Goal: Task Accomplishment & Management: Use online tool/utility

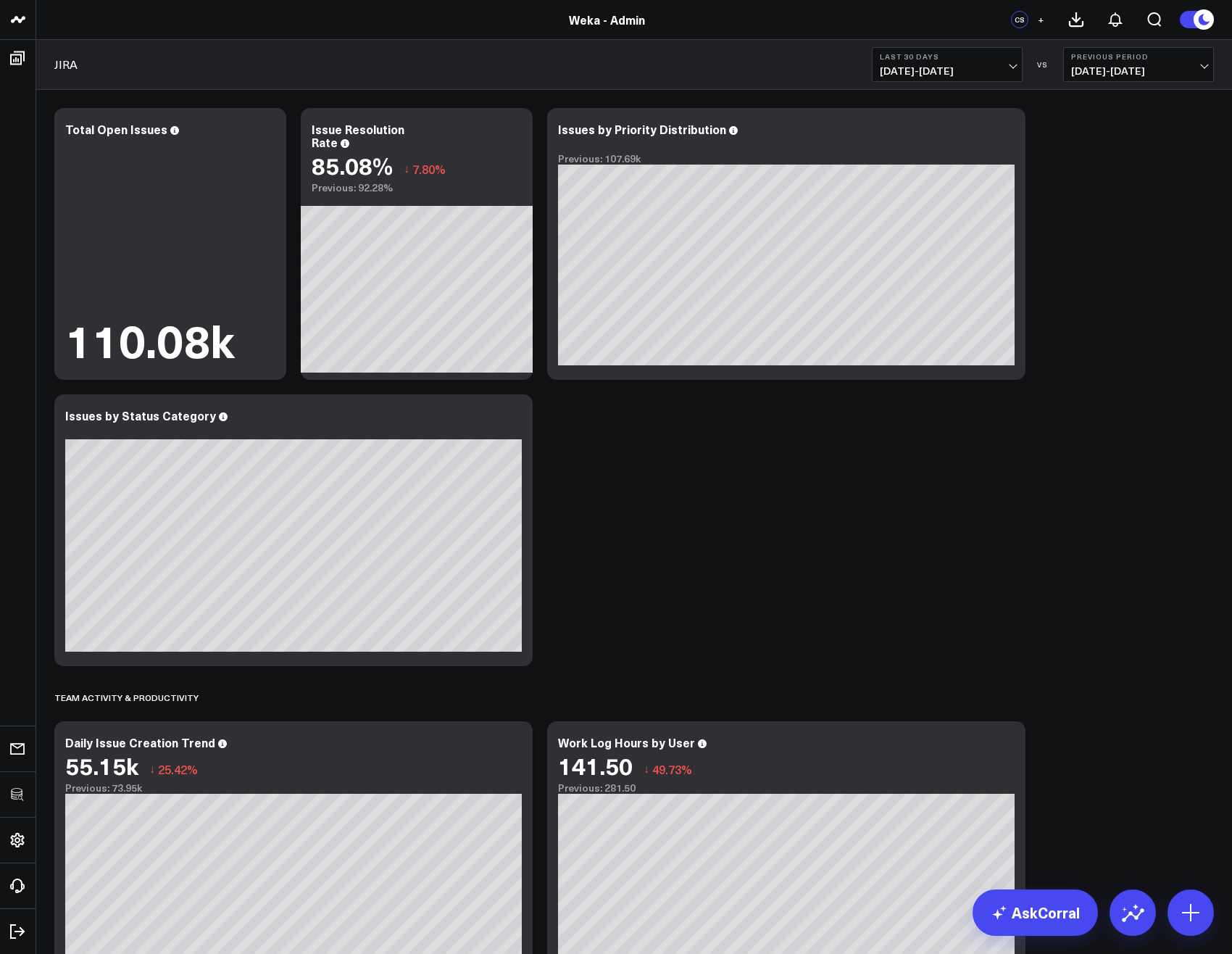
scroll to position [523, 0]
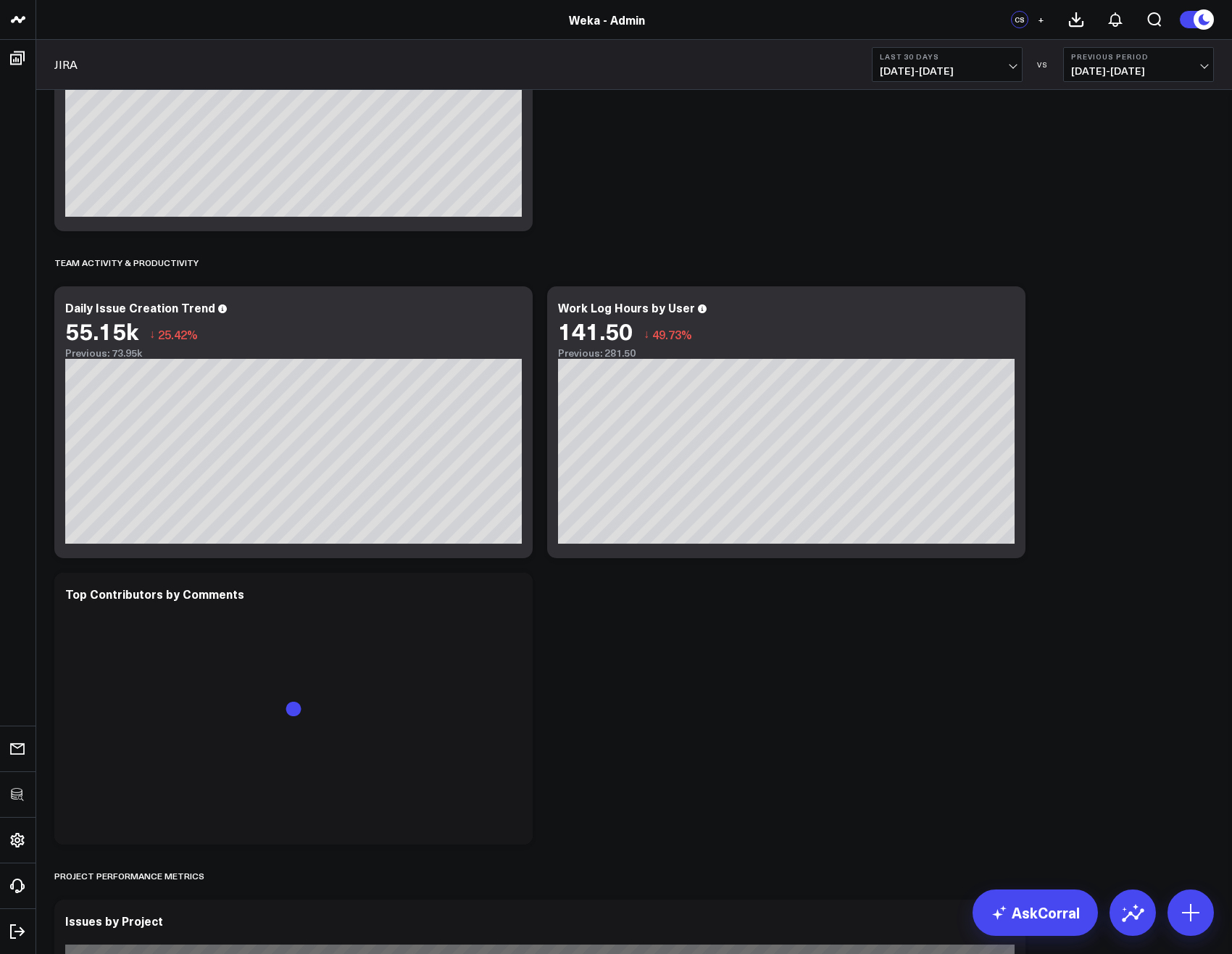
scroll to position [957, 0]
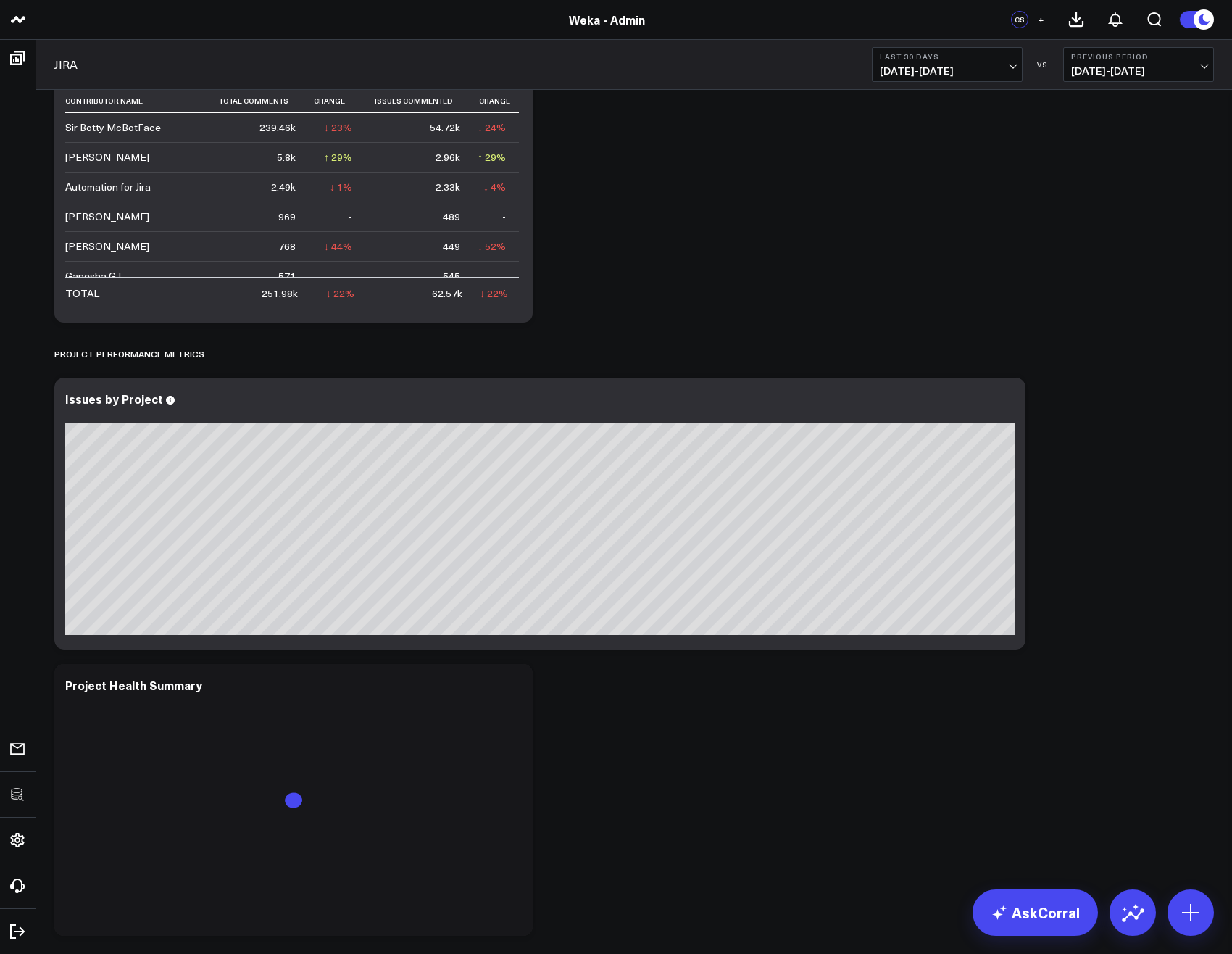
click at [1078, 630] on div "Modify via AI Copy link to widget Ask support Remove Create linked copy Executi…" at bounding box center [633, 656] width 1174 height 3025
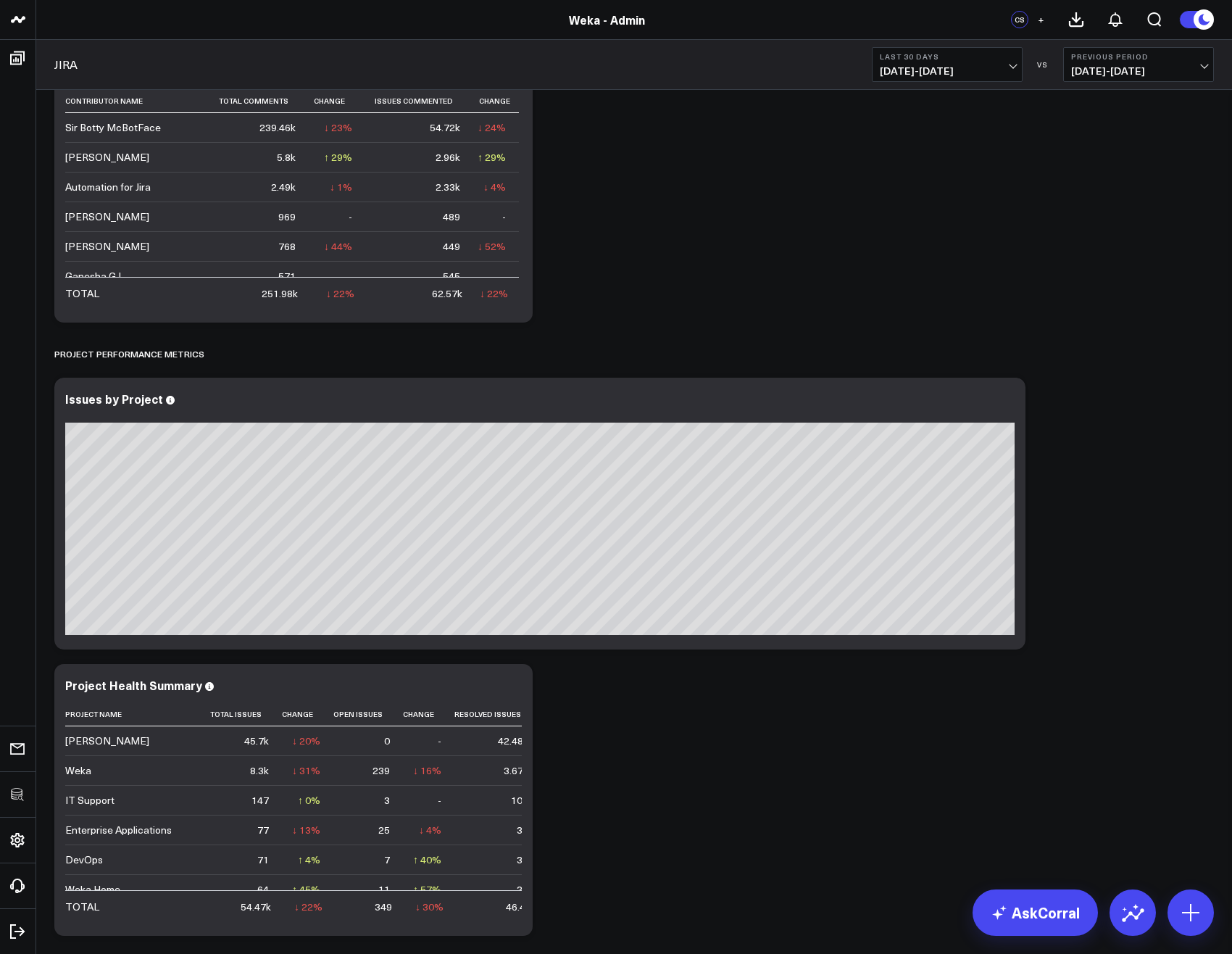
scroll to position [0, 0]
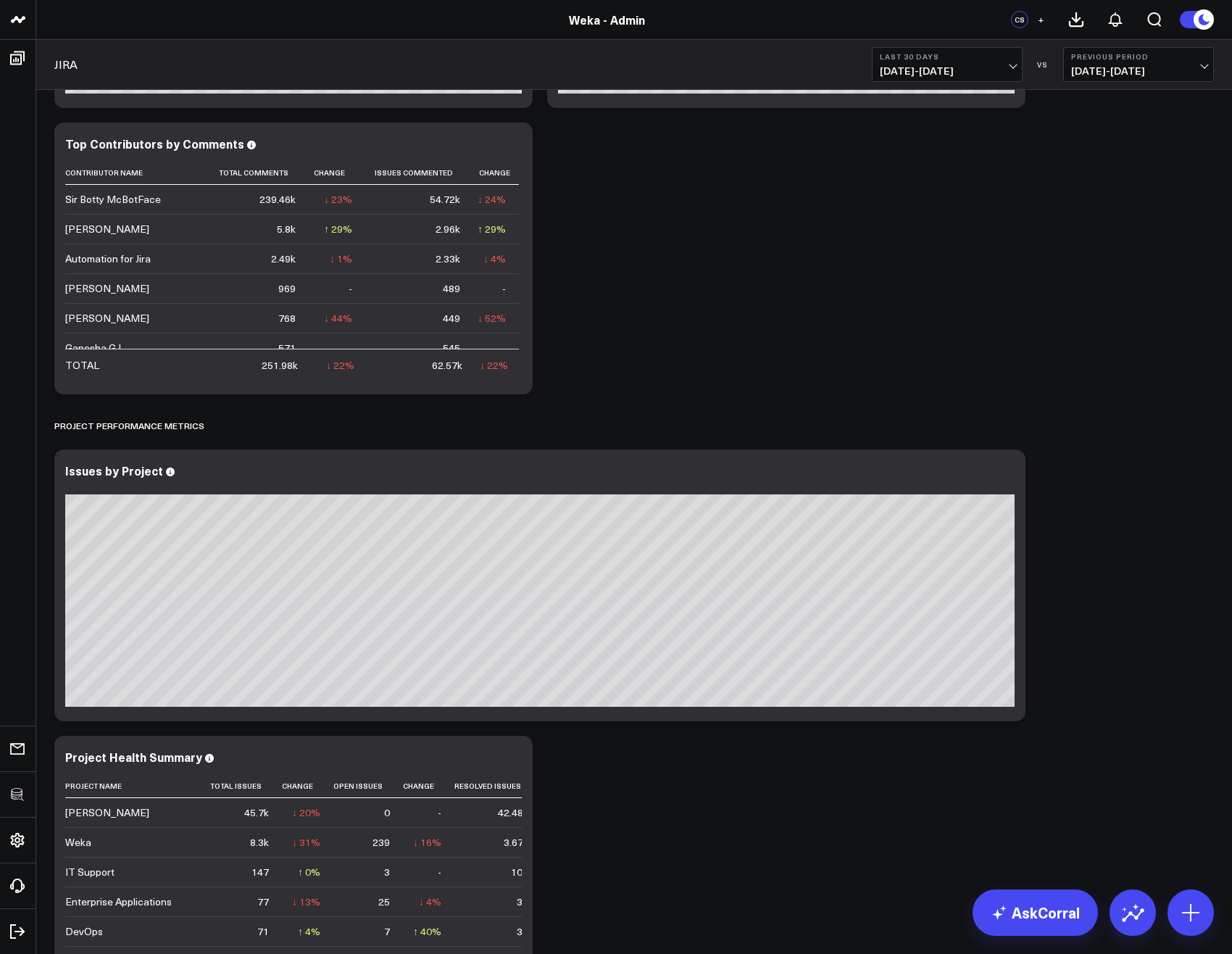
scroll to position [1740, 0]
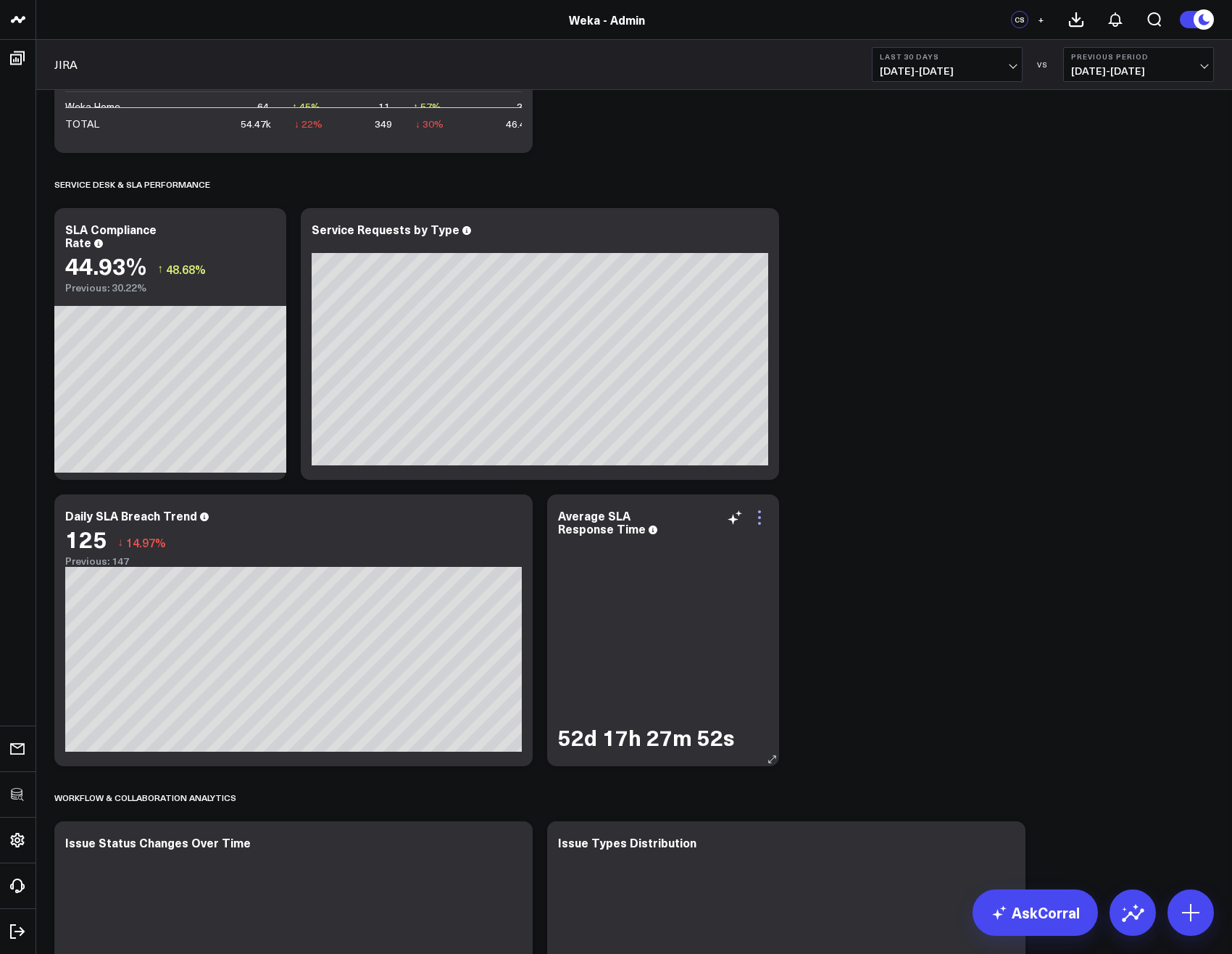
click at [752, 518] on icon at bounding box center [759, 518] width 17 height 17
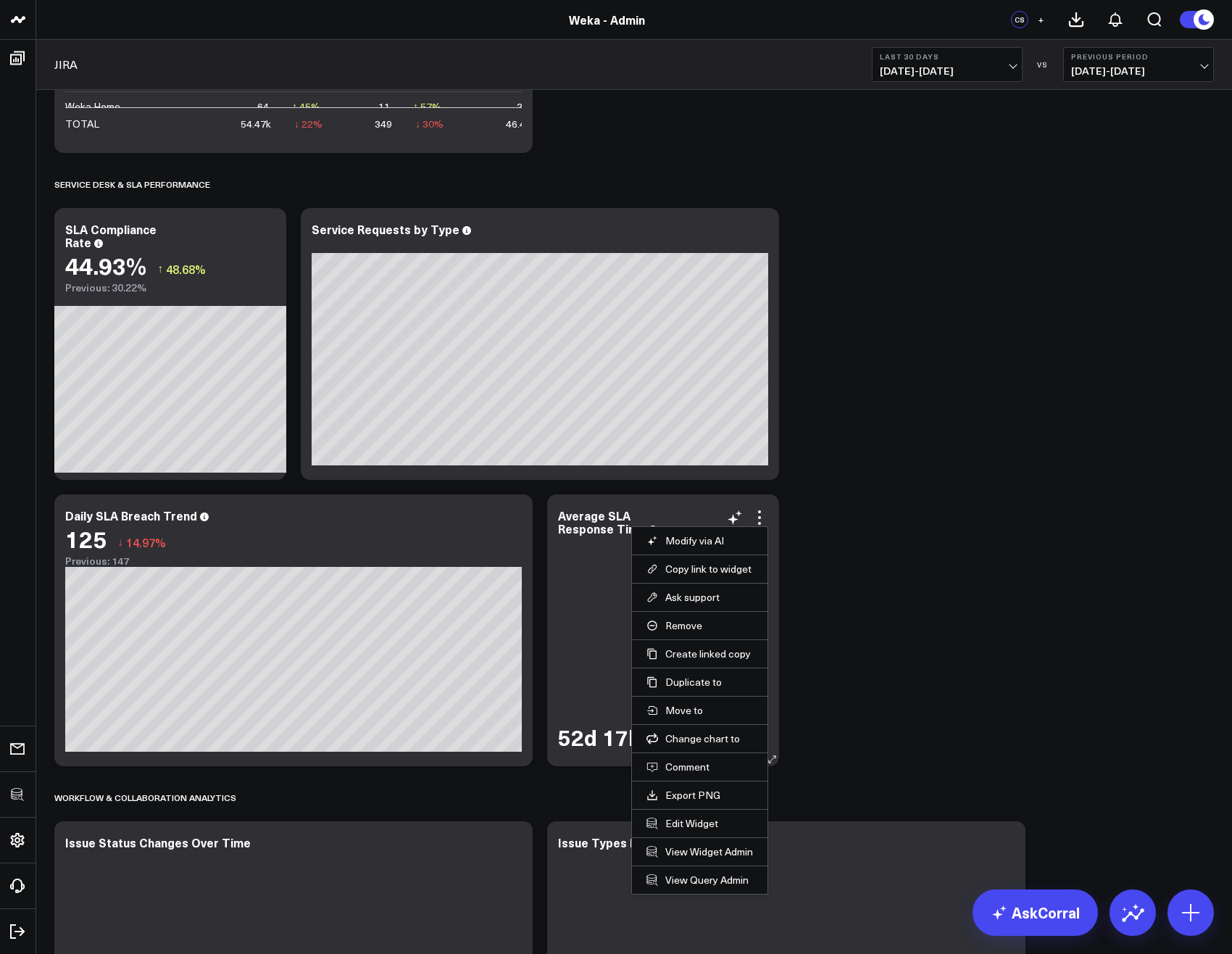
click at [695, 815] on li "Edit Widget" at bounding box center [699, 823] width 135 height 28
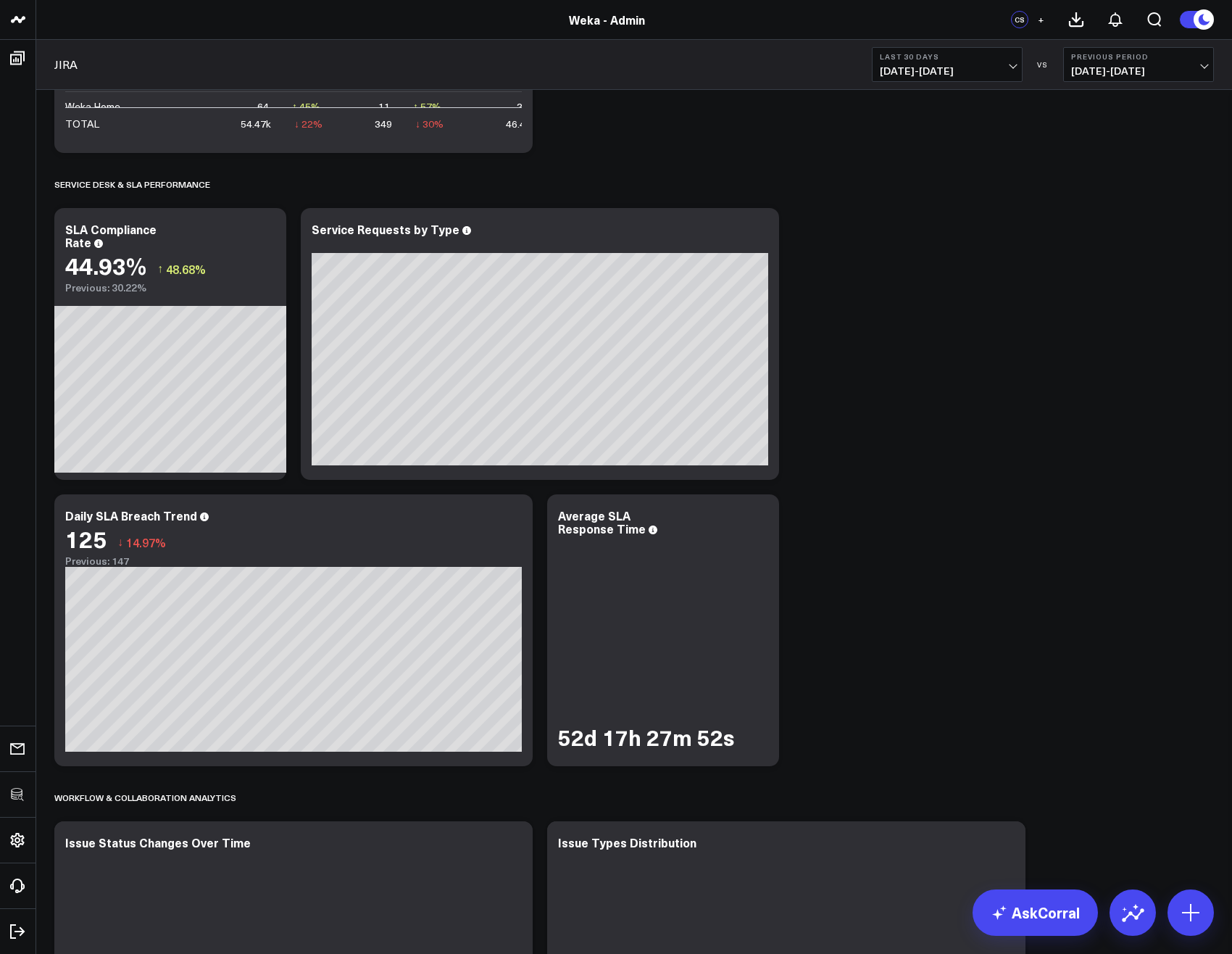
click at [763, 520] on icon at bounding box center [759, 518] width 17 height 17
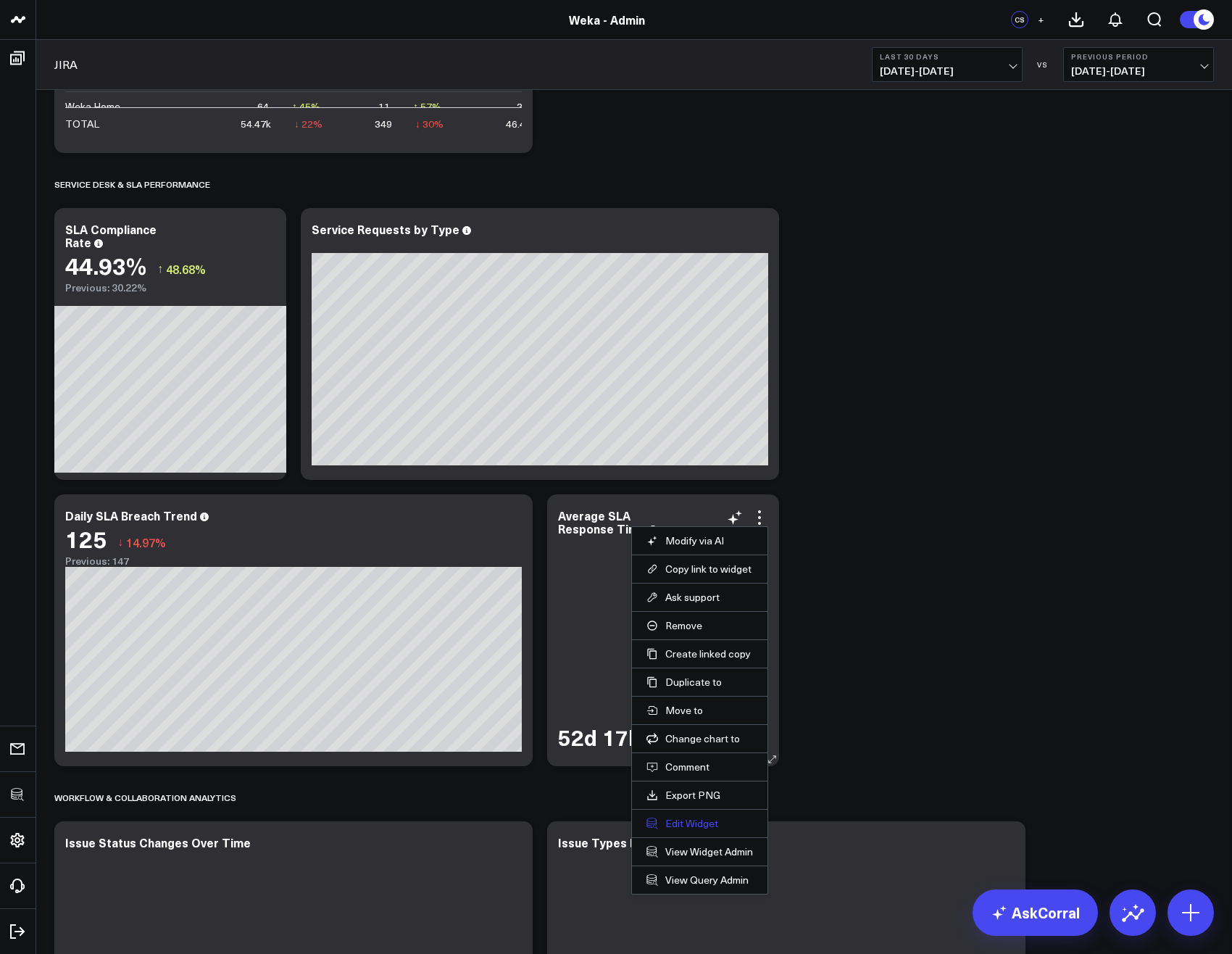
click at [678, 827] on button "Edit Widget" at bounding box center [700, 823] width 106 height 13
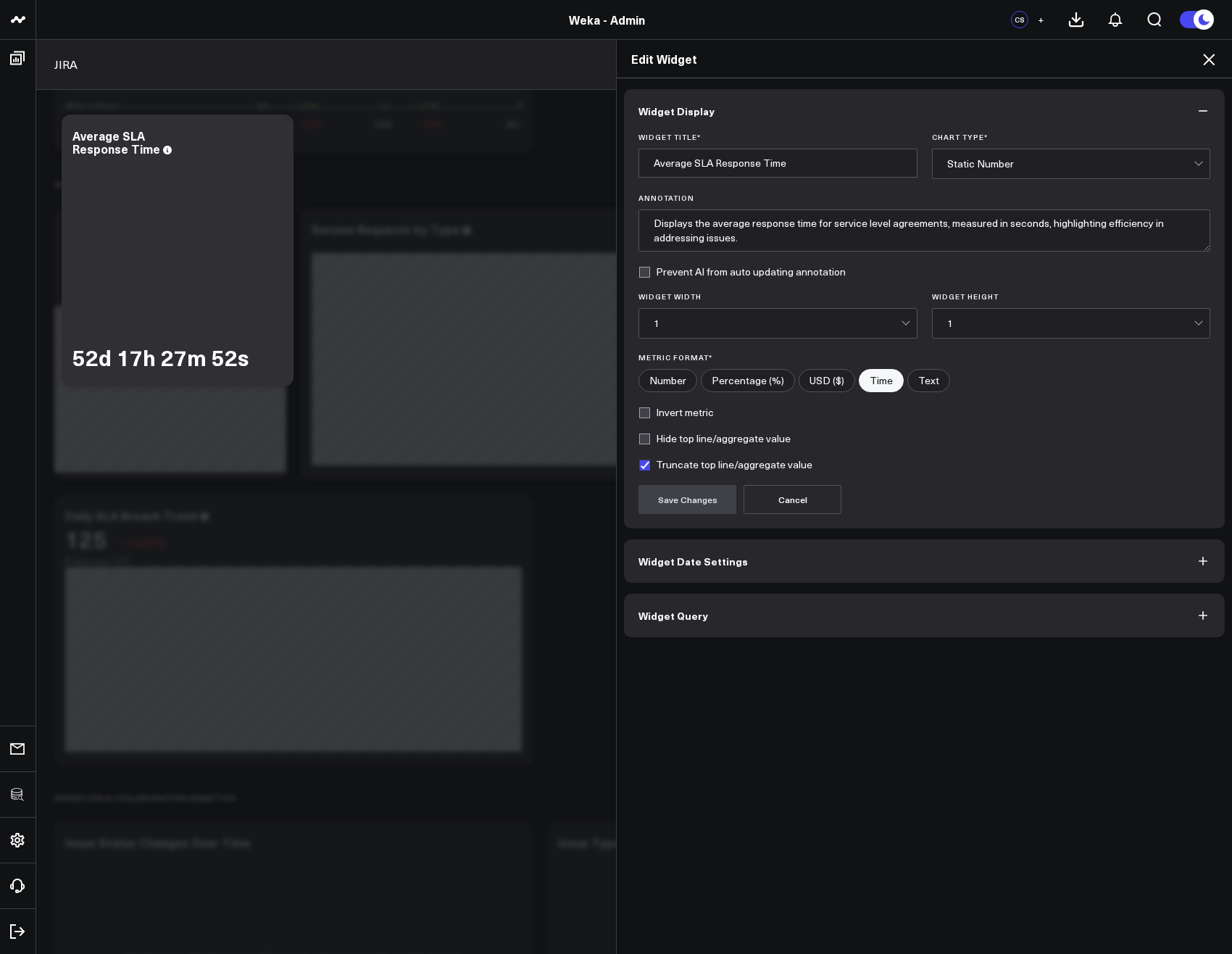
click at [696, 618] on span "Widget Query" at bounding box center [674, 614] width 70 height 11
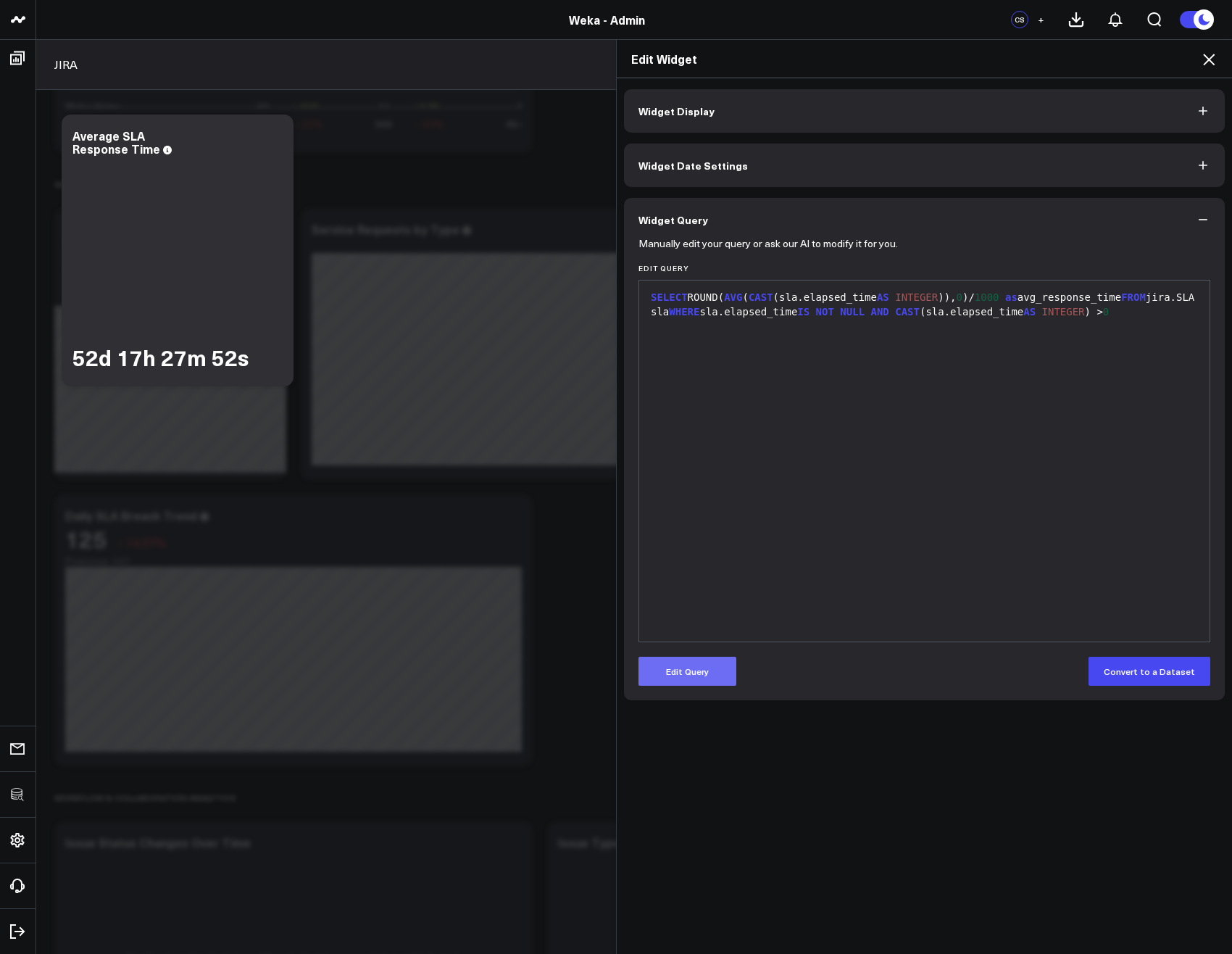
click at [695, 673] on button "Edit Query" at bounding box center [688, 670] width 98 height 29
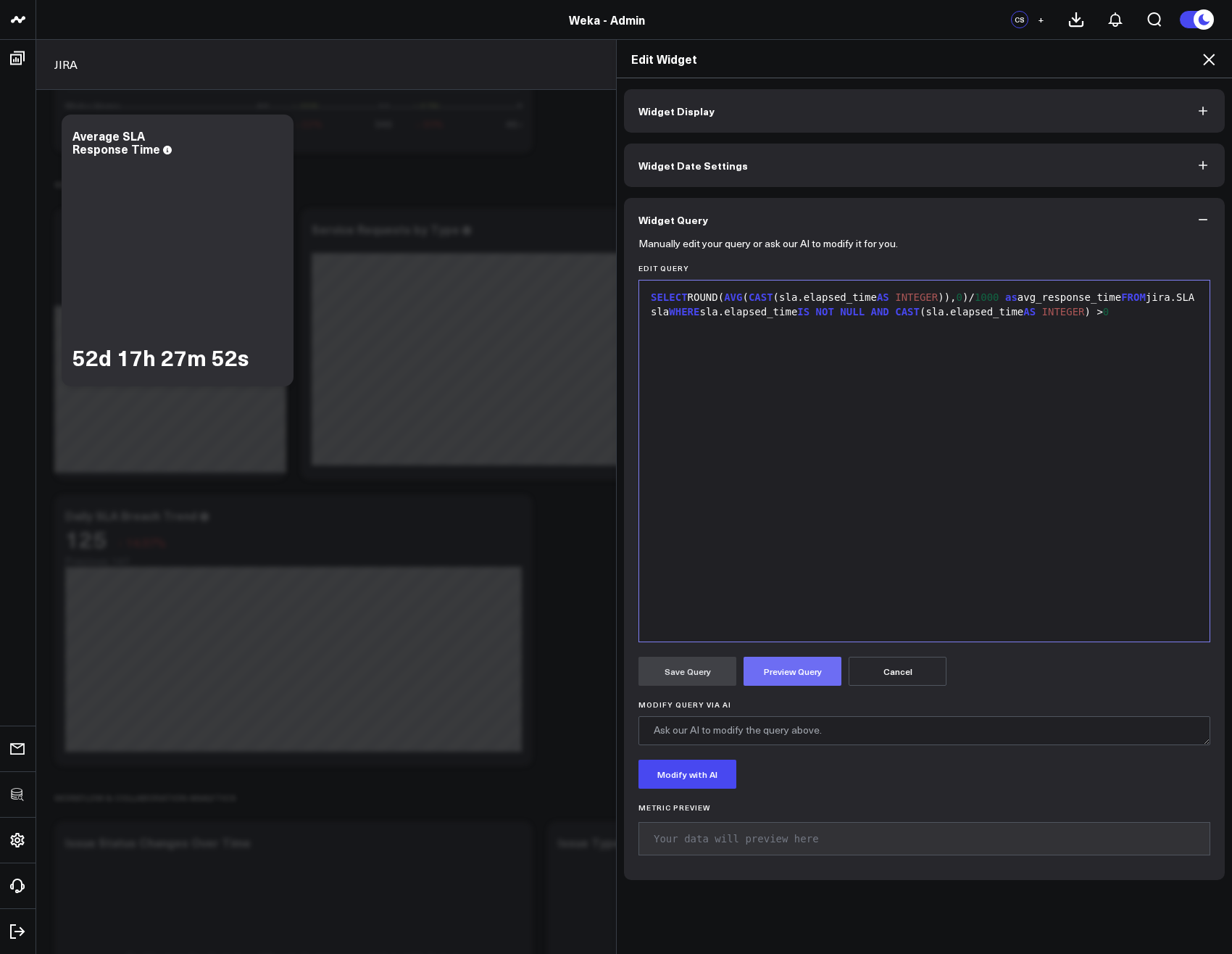
click at [786, 669] on button "Preview Query" at bounding box center [792, 670] width 98 height 29
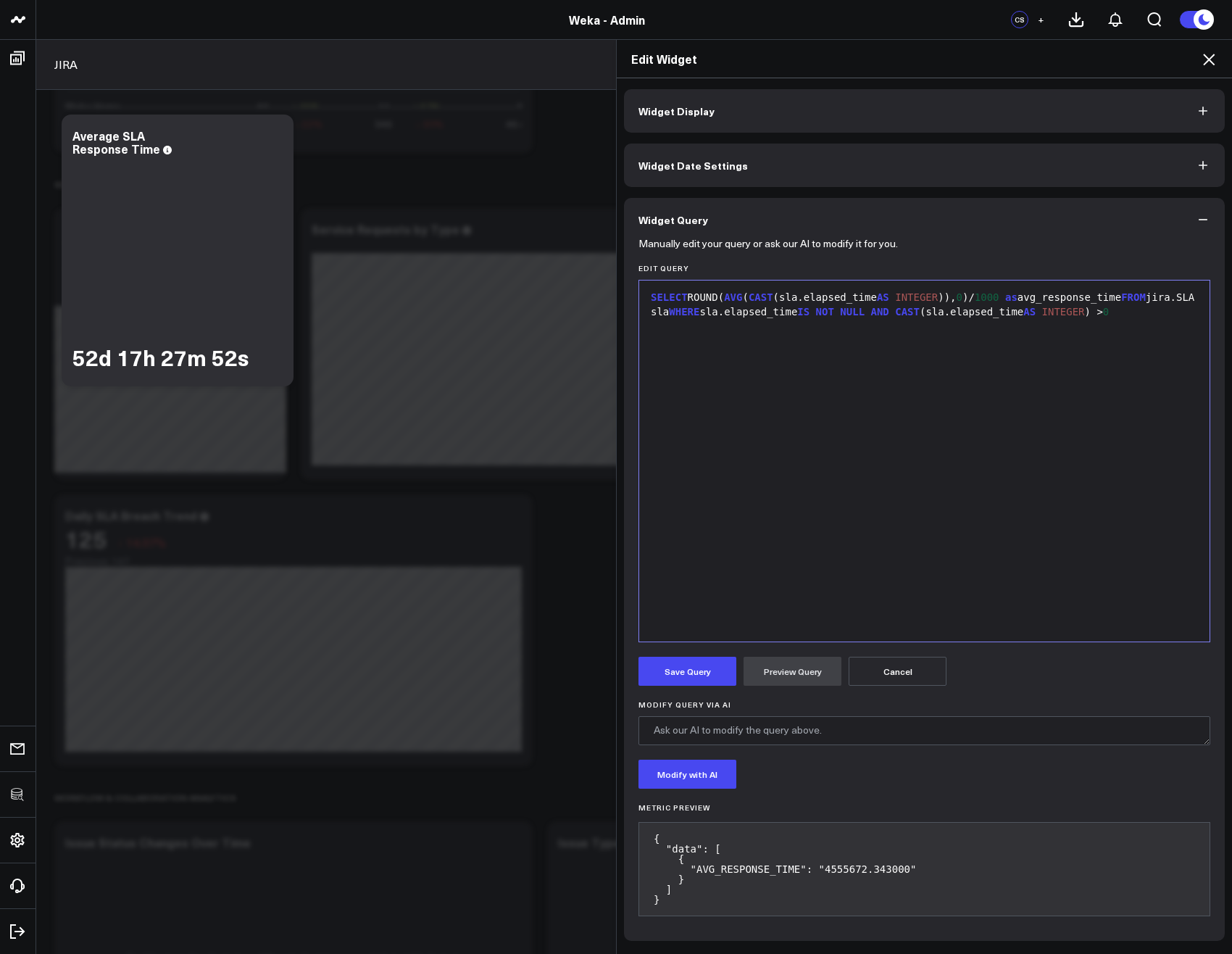
scroll to position [1827, 0]
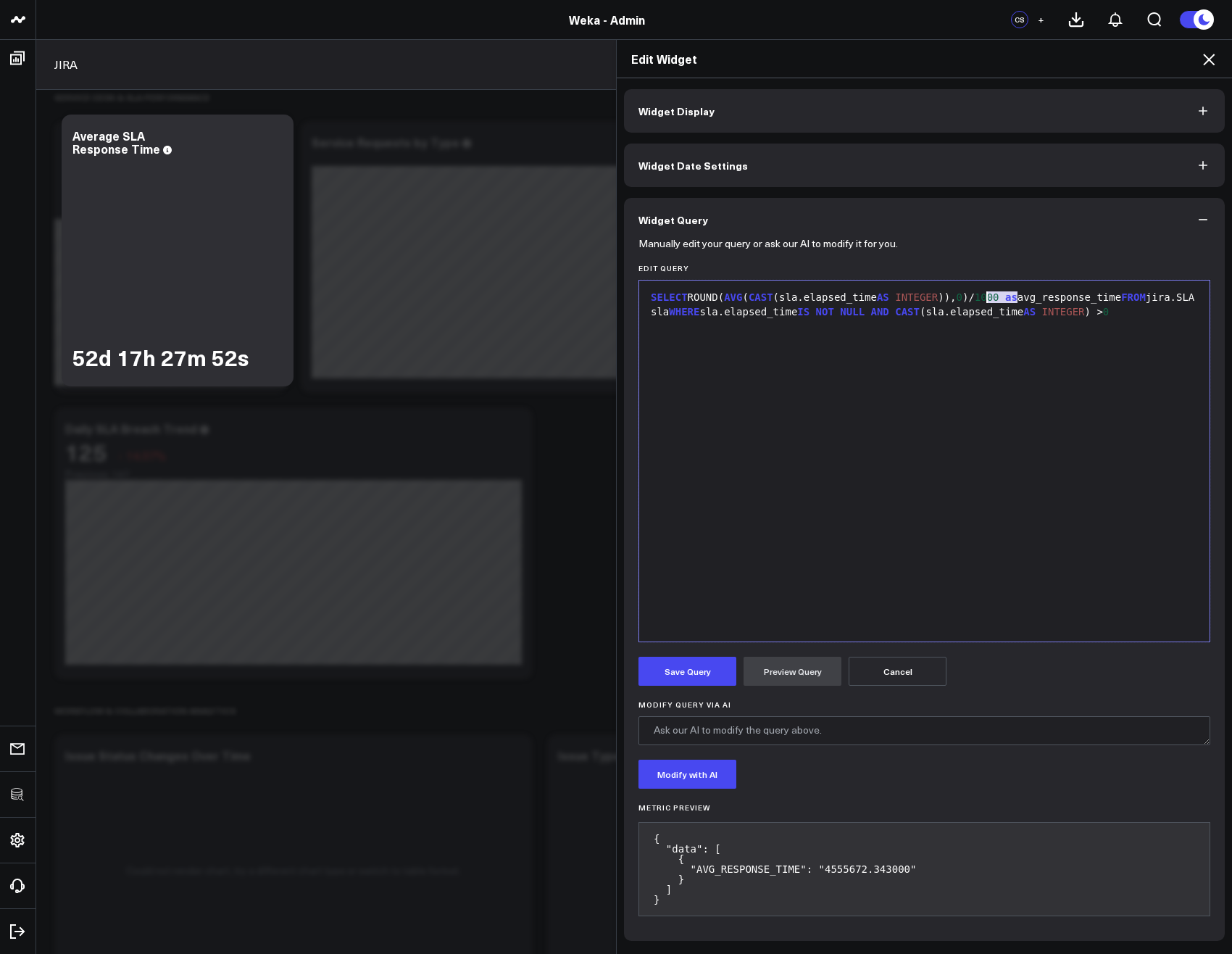
drag, startPoint x: 1011, startPoint y: 299, endPoint x: 978, endPoint y: 301, distance: 33.1
click at [978, 301] on div "SELECT ROUND( AVG ( CAST (sla.elapsed_time AS INTEGER )), 0 )/ 1000 as avg_resp…" at bounding box center [924, 305] width 556 height 28
click at [787, 682] on button "Preview Query" at bounding box center [792, 670] width 98 height 29
click at [1105, 301] on div "SELECT ROUND ( AVG ( CAST (sla.elapsed_time AS INTEGER )), 0 ) as avg_response_…" at bounding box center [924, 305] width 556 height 28
click at [988, 475] on div "SELECT ROUND( AVG ( CAST (sla.elapsed_time AS INTEGER )), 0 ) as avg_response_t…" at bounding box center [924, 461] width 556 height 347
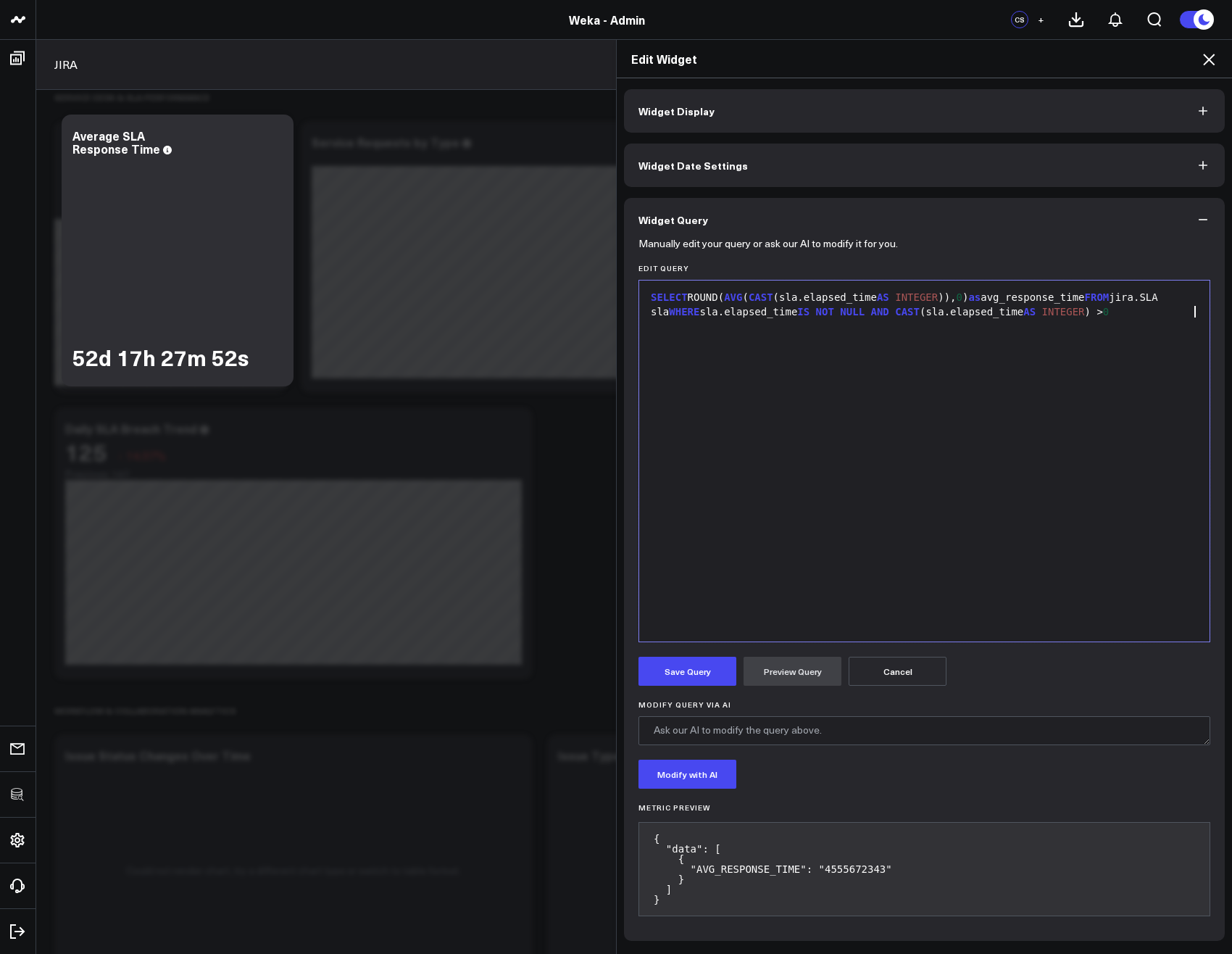
click at [834, 868] on pre "{ "data": [ { "AVG_RESPONSE_TIME": "4555672343" } ] }" at bounding box center [924, 869] width 572 height 94
copy pre "4555672343"
click at [968, 425] on div "SELECT ROUND( AVG ( CAST (sla.elapsed_time AS INTEGER )), 0 ) as avg_response_t…" at bounding box center [924, 461] width 556 height 347
drag, startPoint x: 777, startPoint y: 296, endPoint x: 874, endPoint y: 293, distance: 97.0
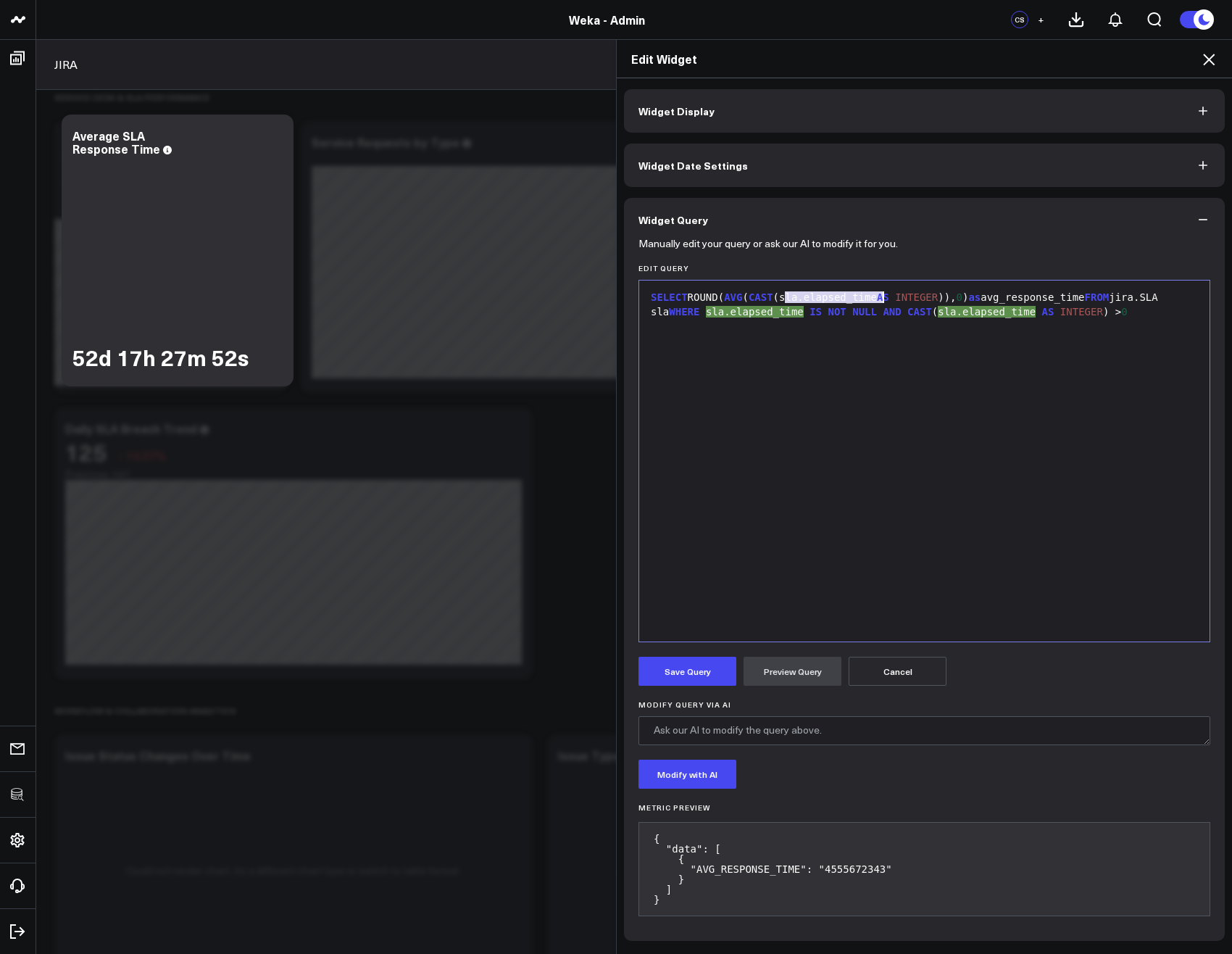
click at [874, 293] on div "SELECT ROUND( AVG ( CAST (sla.elapsed_time AS INTEGER )), 0 ) as avg_response_t…" at bounding box center [924, 305] width 556 height 28
drag, startPoint x: 748, startPoint y: 298, endPoint x: 949, endPoint y: 297, distance: 201.0
click at [949, 297] on div "SELECT ROUND( AVG ( CAST (sla.elapsed_time AS INTEGER )), 0 ) as avg_response_t…" at bounding box center [924, 305] width 556 height 28
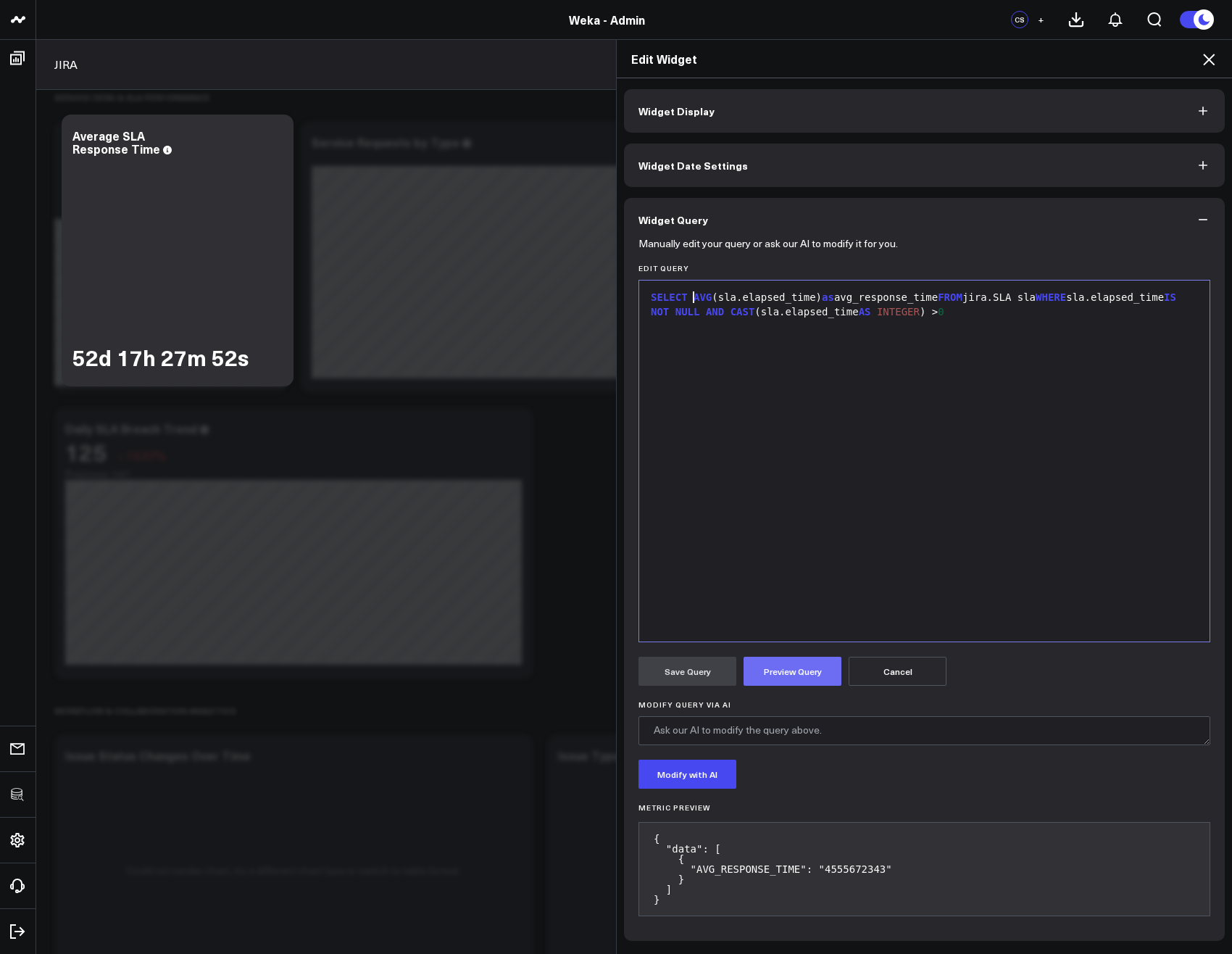
click at [781, 673] on button "Preview Query" at bounding box center [792, 670] width 98 height 29
click at [818, 297] on div "SELECT AVG (sla.elapsed_time) as avg_response_time FROM jira.SLA sla WHERE sla.…" at bounding box center [924, 305] width 556 height 28
click at [813, 662] on button "Preview Query" at bounding box center [792, 670] width 98 height 29
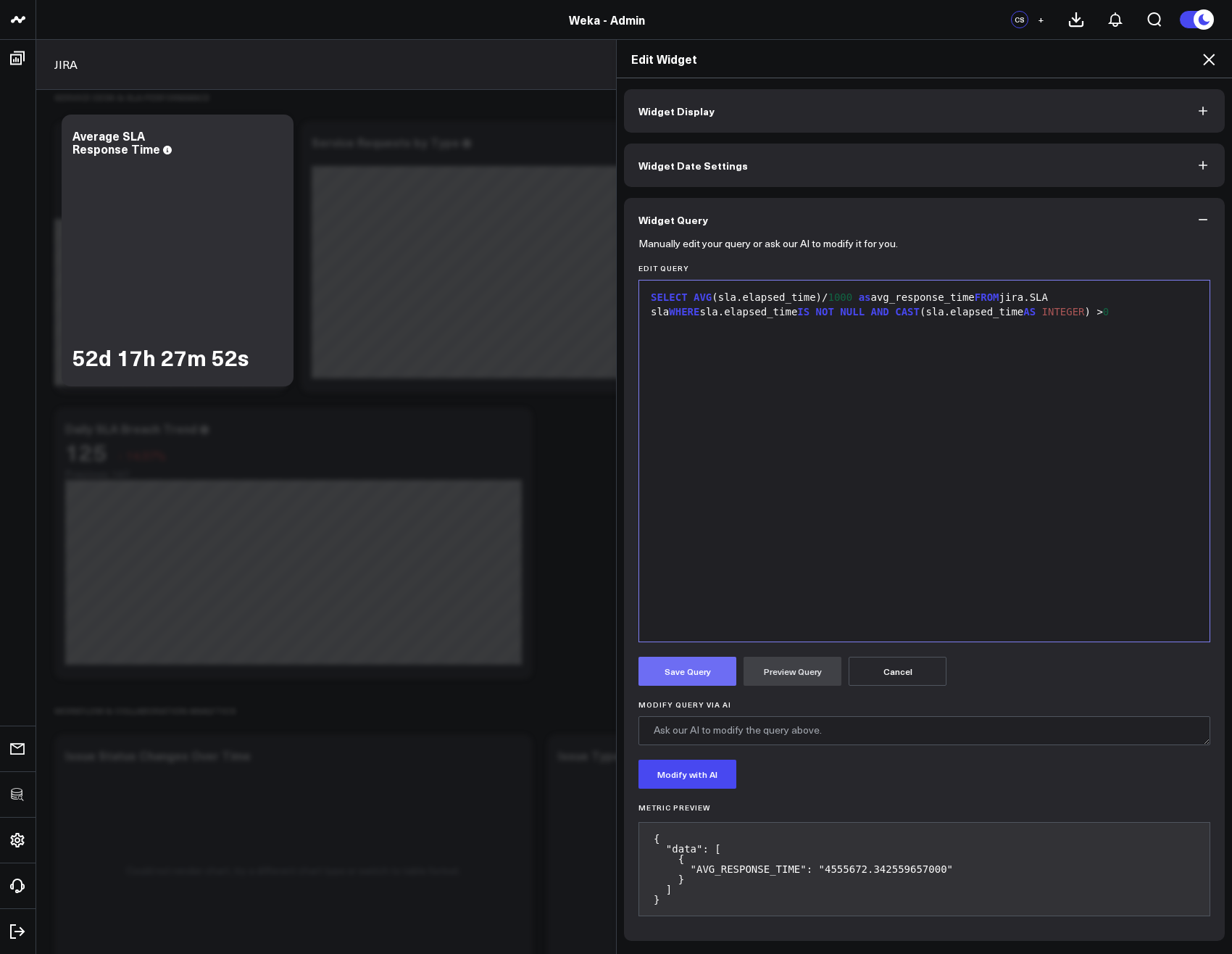
click at [663, 678] on button "Save Query" at bounding box center [688, 670] width 98 height 29
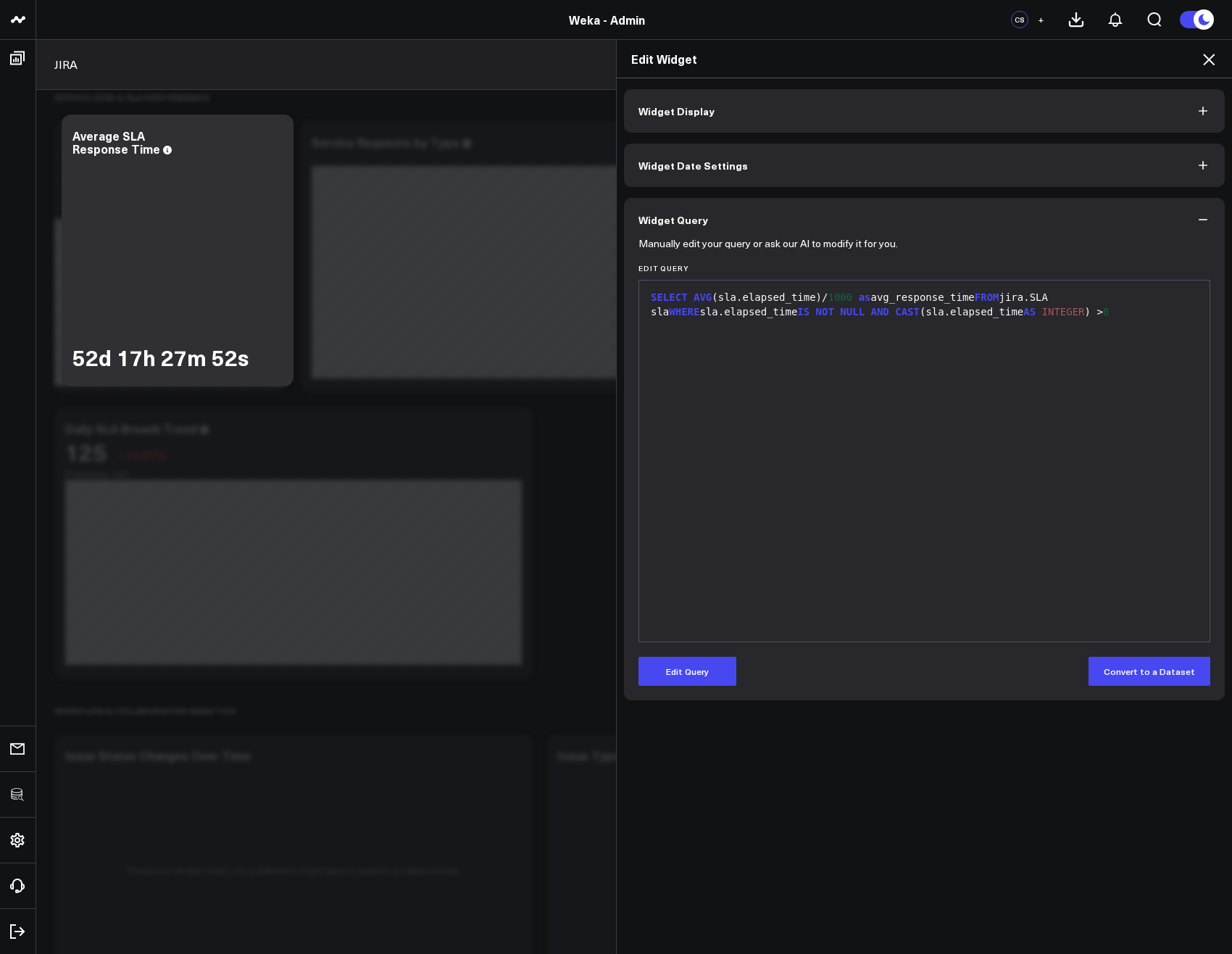
click at [1210, 64] on icon at bounding box center [1208, 59] width 17 height 17
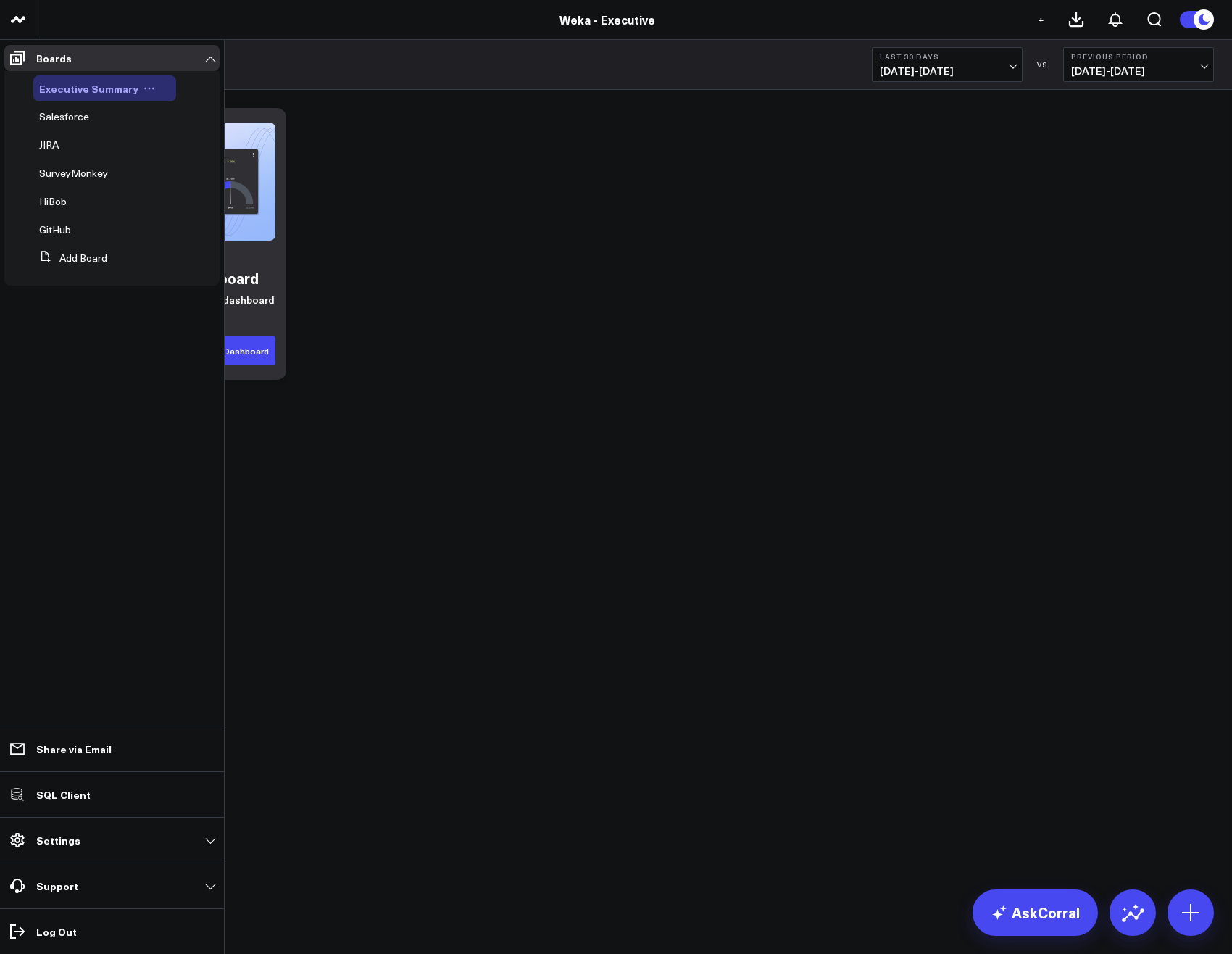
click at [148, 90] on icon at bounding box center [148, 88] width 11 height 11
click at [176, 110] on icon at bounding box center [173, 107] width 13 height 13
type input "Executive Summary [OLD]"
click at [53, 125] on span "Salesforce" at bounding box center [64, 128] width 50 height 14
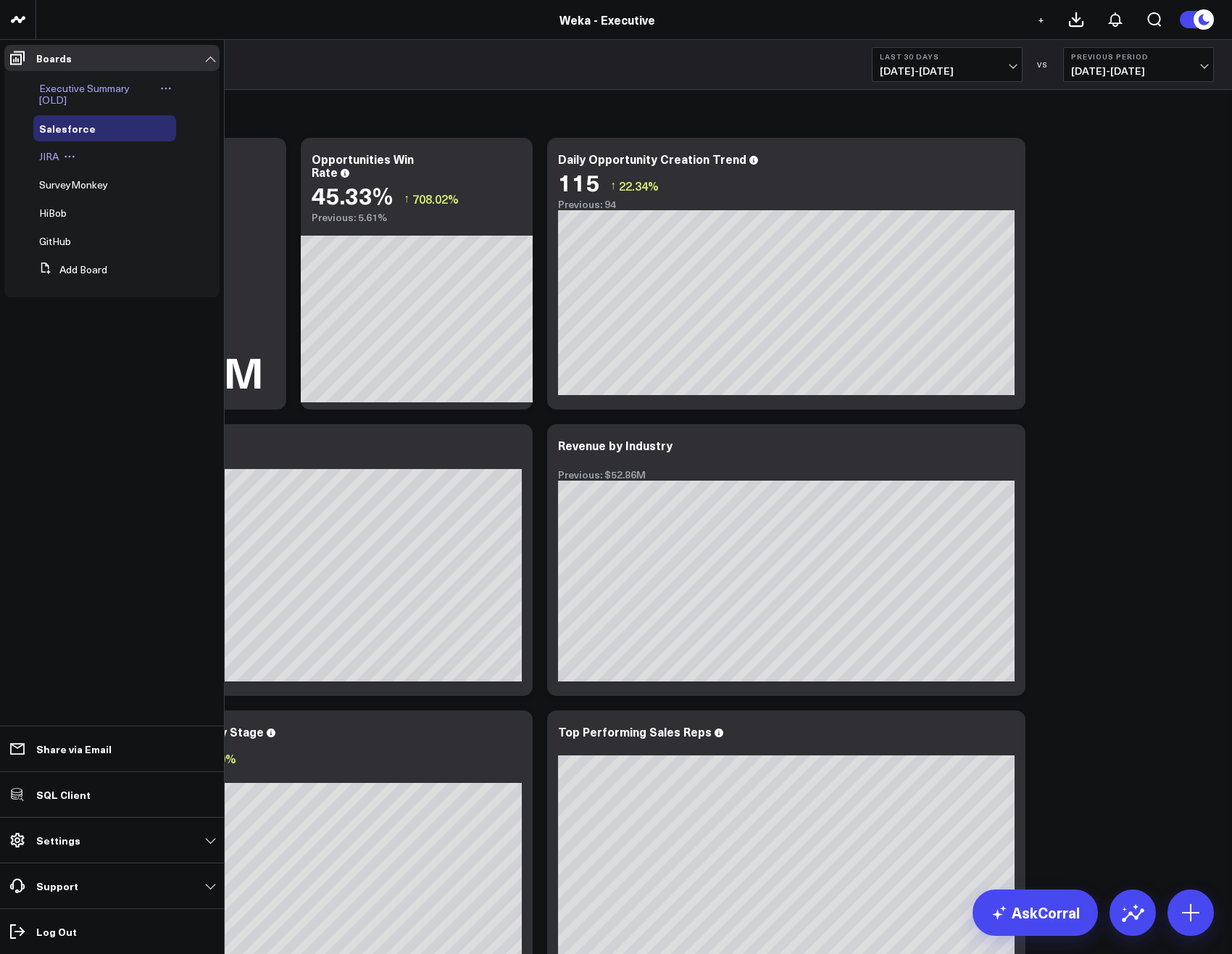
click at [50, 161] on span "JIRA" at bounding box center [49, 156] width 19 height 14
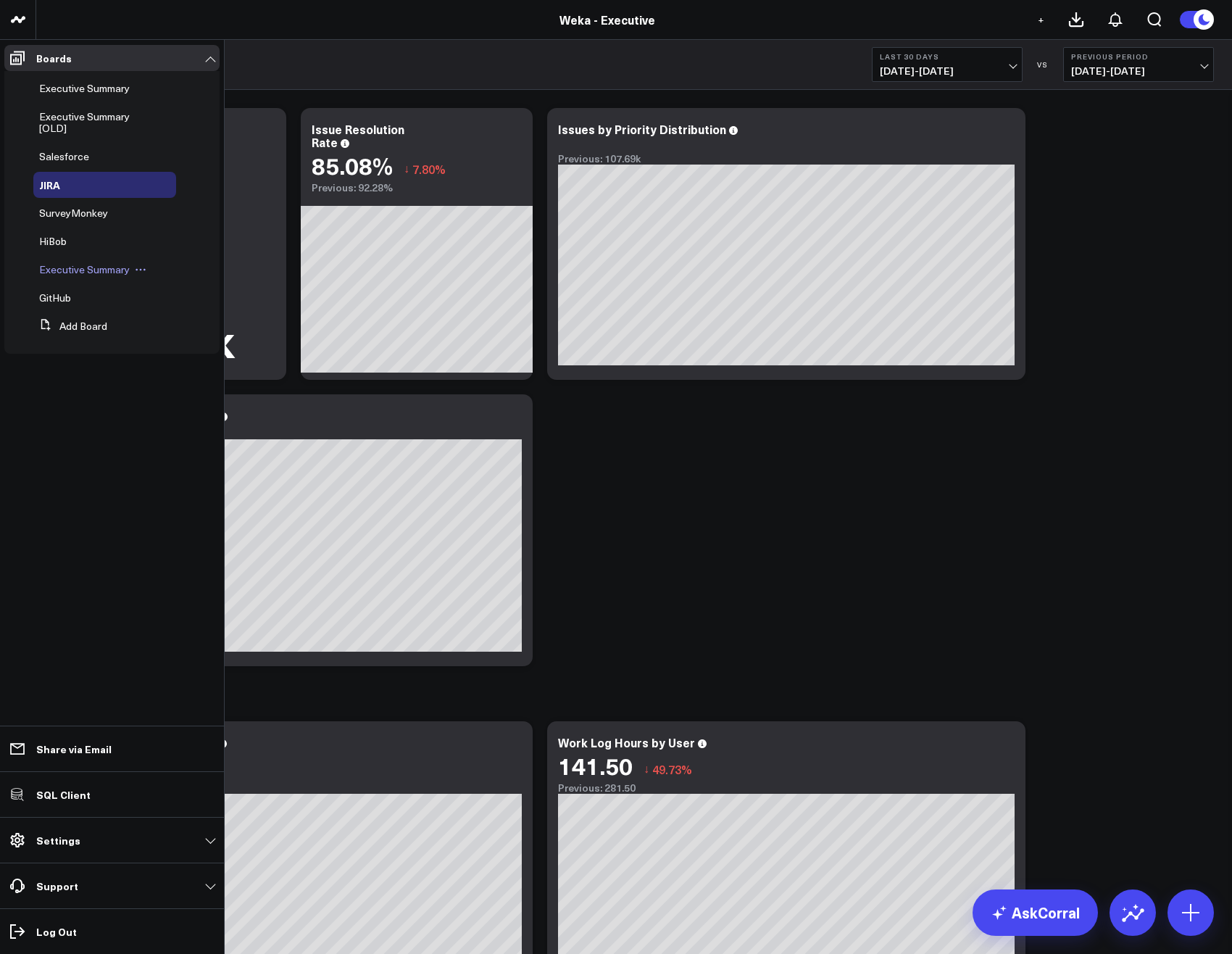
click at [99, 264] on span "Executive Summary" at bounding box center [85, 270] width 91 height 14
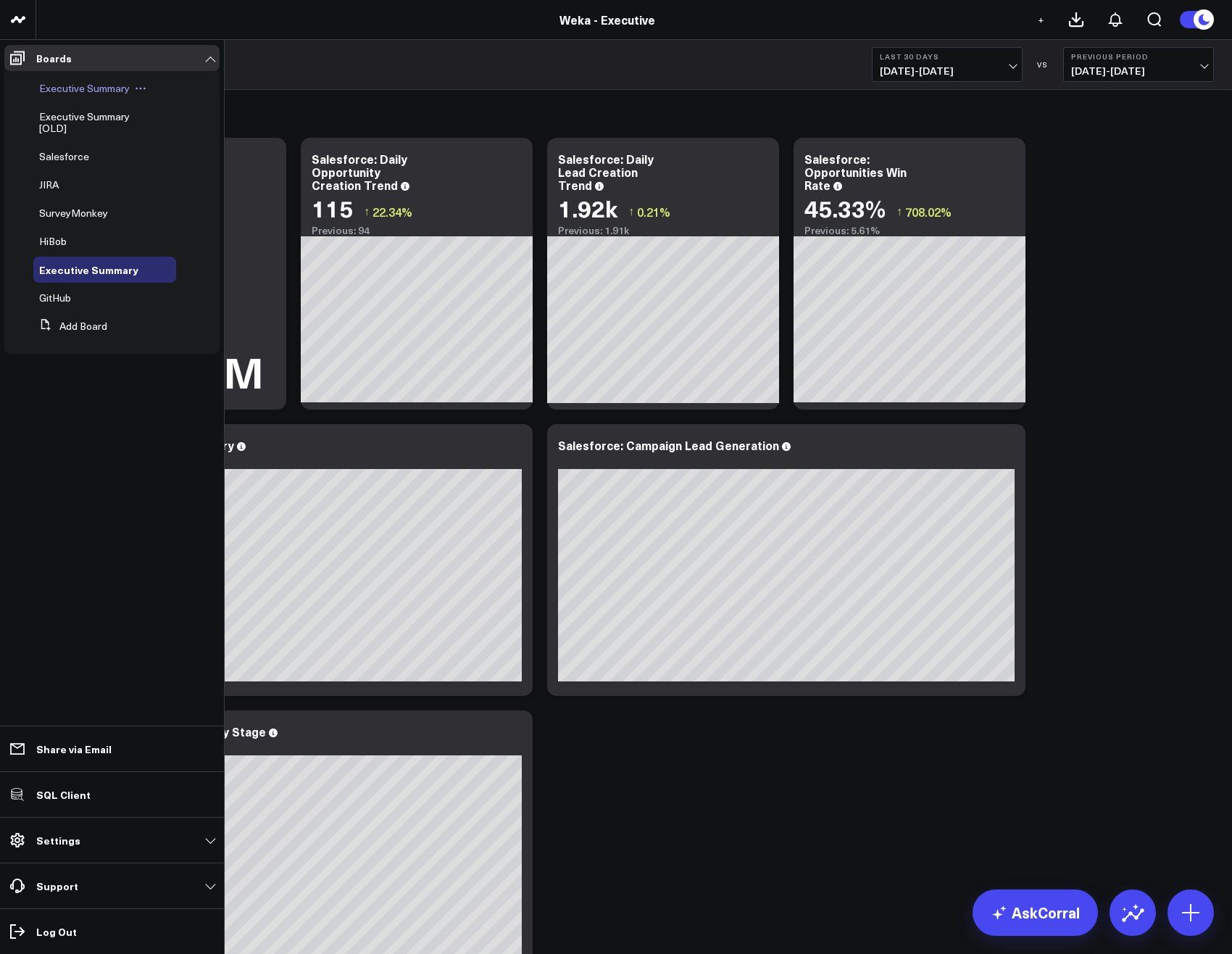
click at [65, 87] on span "Executive Summary" at bounding box center [85, 88] width 91 height 14
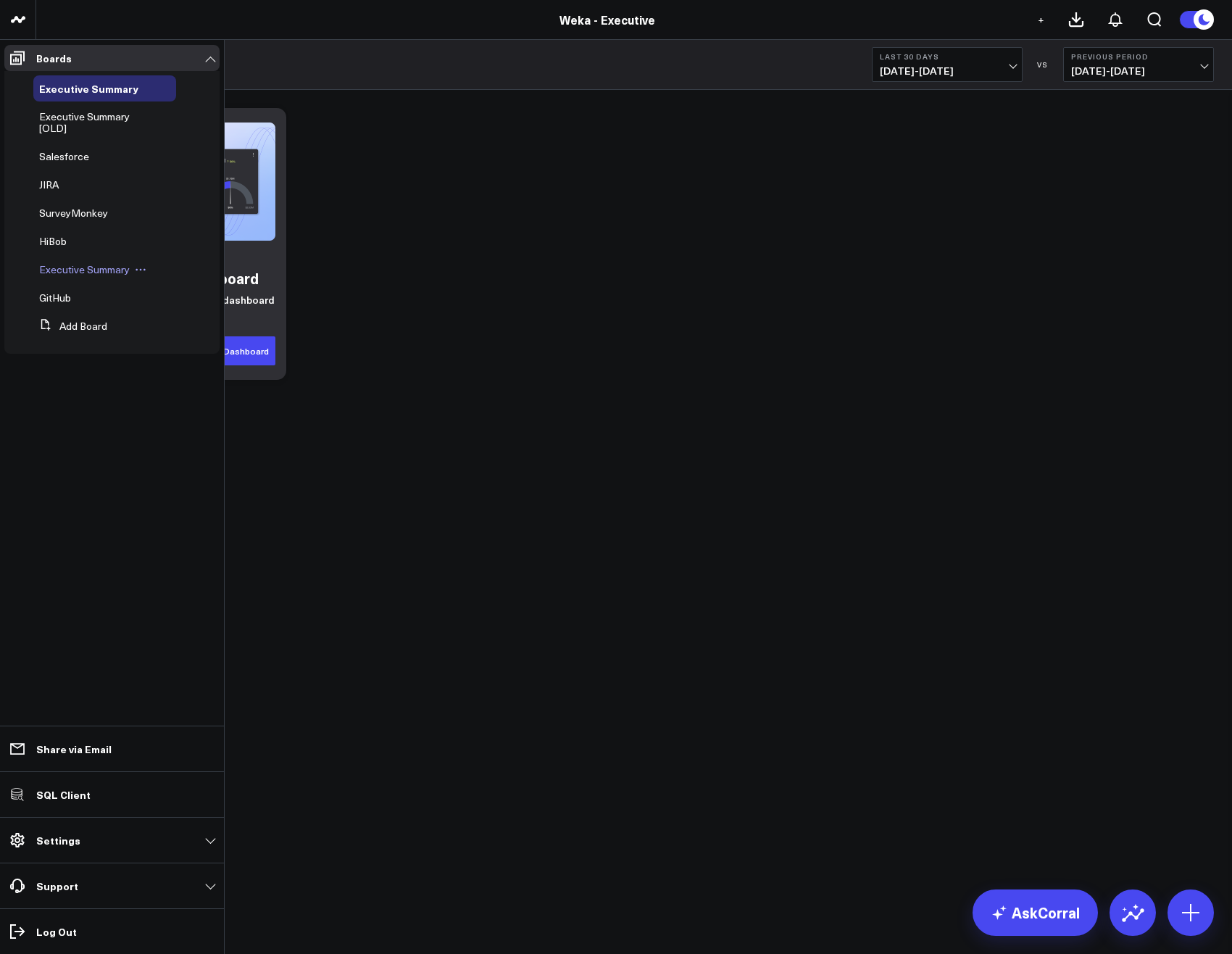
click at [79, 270] on span "Executive Summary" at bounding box center [85, 270] width 91 height 14
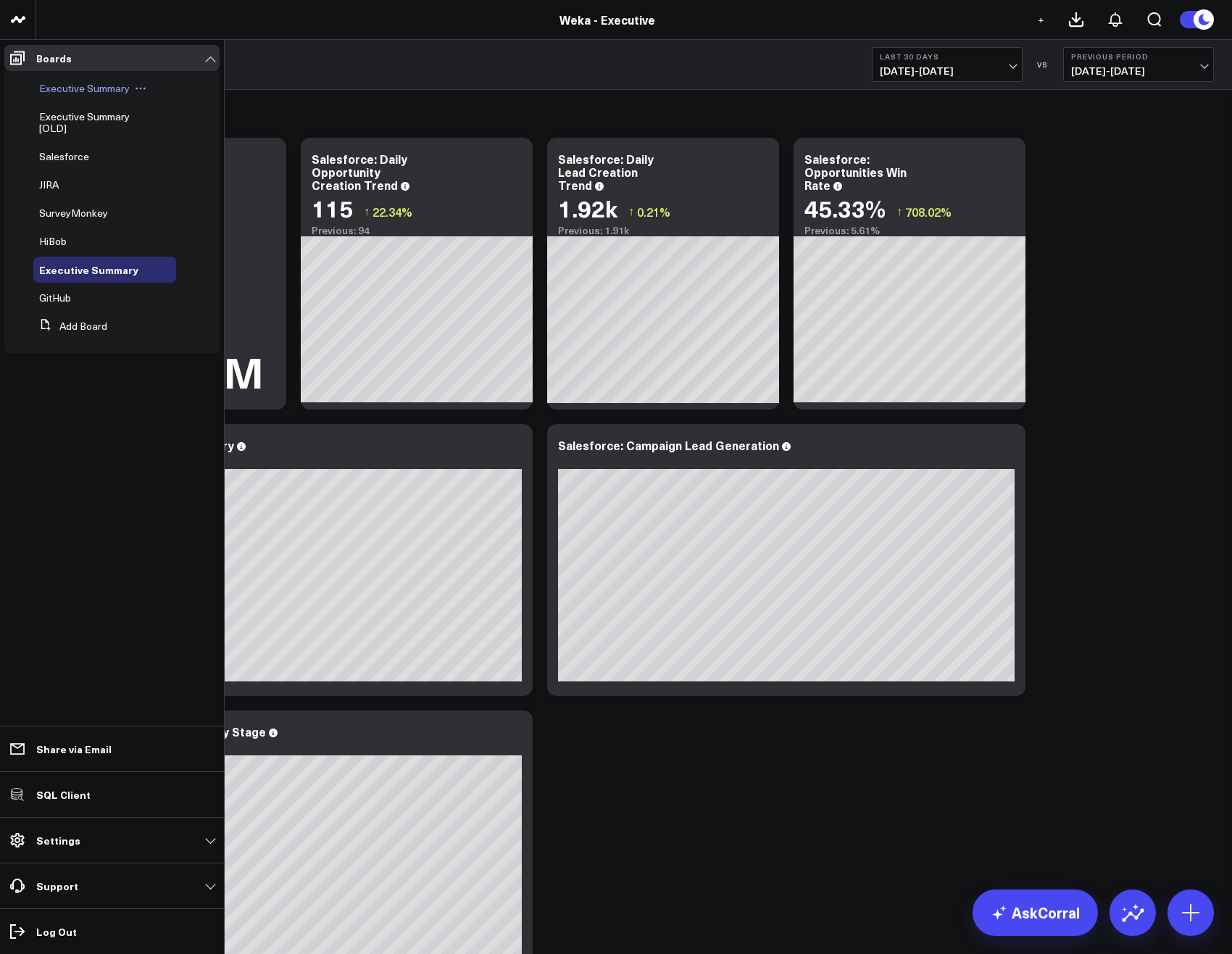
click at [63, 91] on span "Executive Summary" at bounding box center [85, 88] width 91 height 14
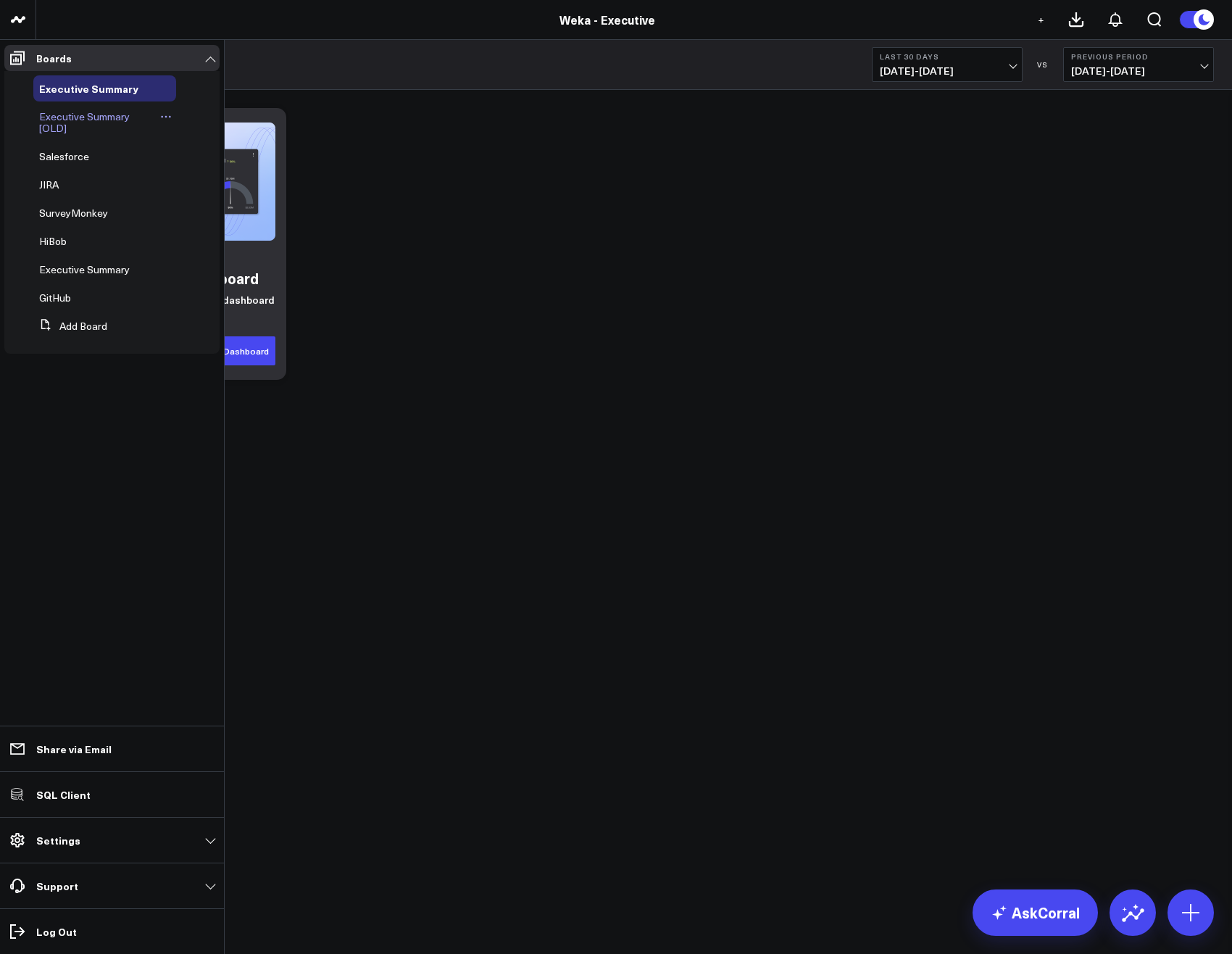
click at [94, 120] on span "Executive Summary [OLD]" at bounding box center [85, 121] width 91 height 25
click at [140, 92] on icon at bounding box center [140, 88] width 11 height 11
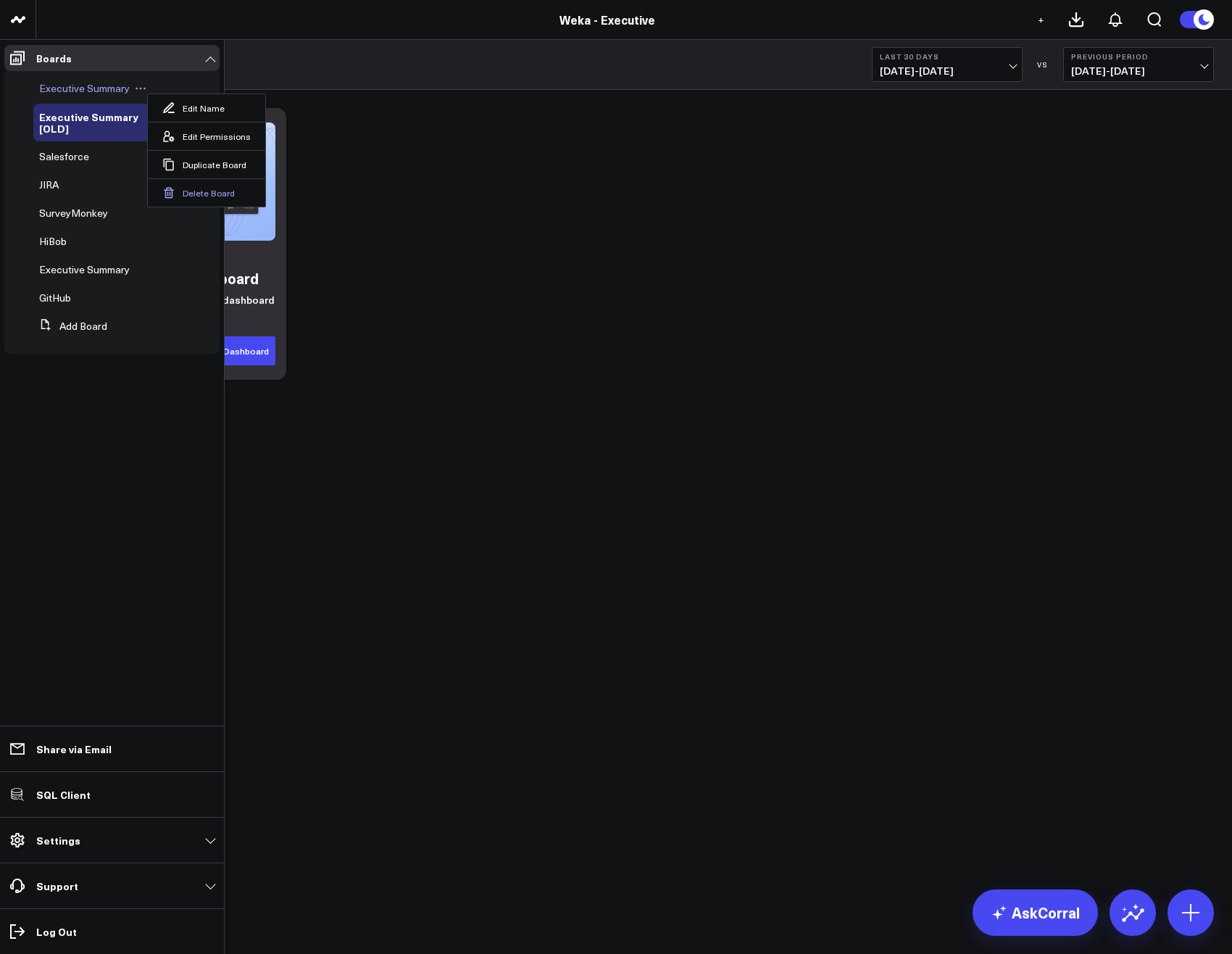
click at [199, 192] on button "Delete Board" at bounding box center [206, 192] width 118 height 28
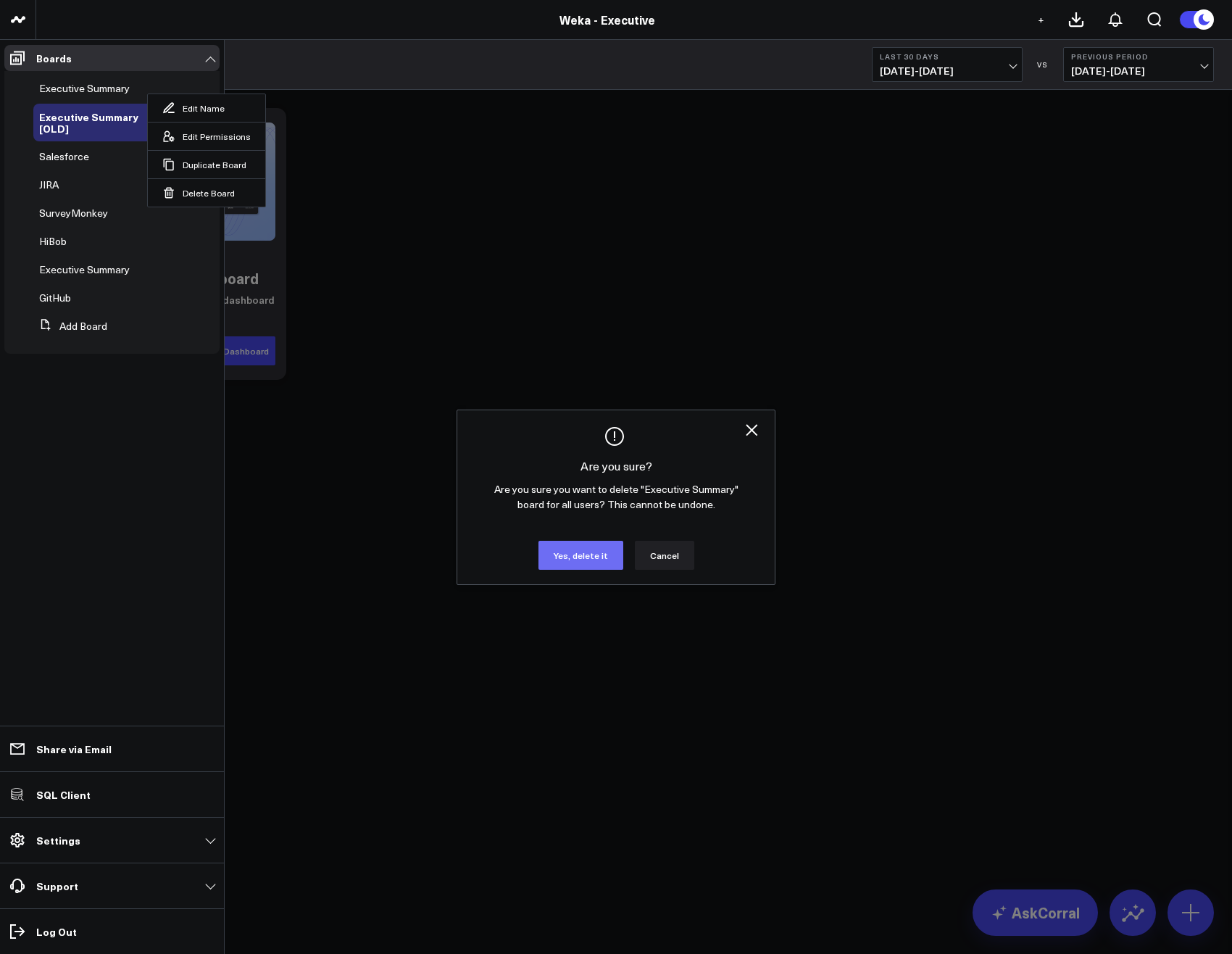
click at [576, 564] on button "Yes, delete it" at bounding box center [580, 554] width 85 height 29
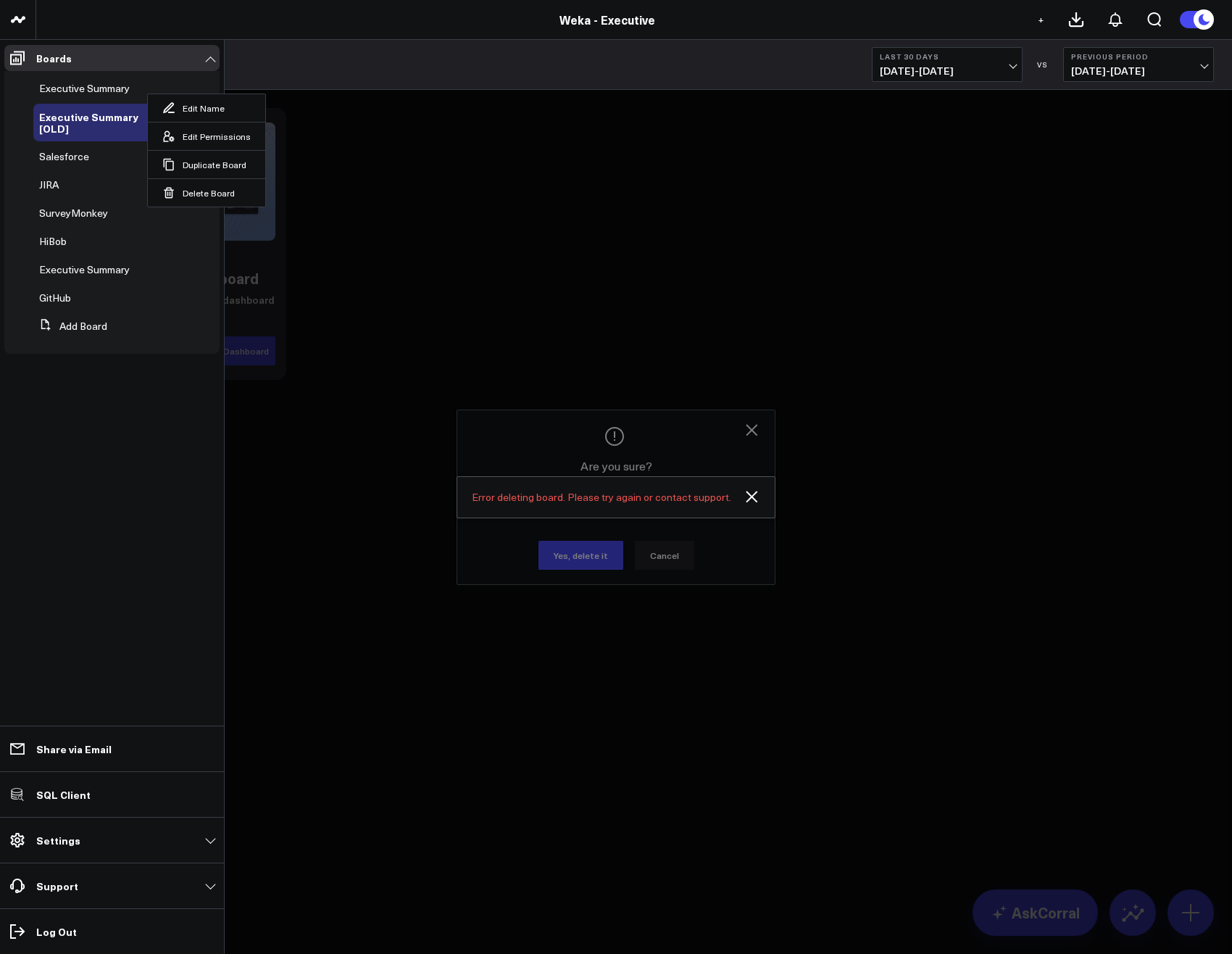
click at [523, 276] on div at bounding box center [616, 477] width 1232 height 954
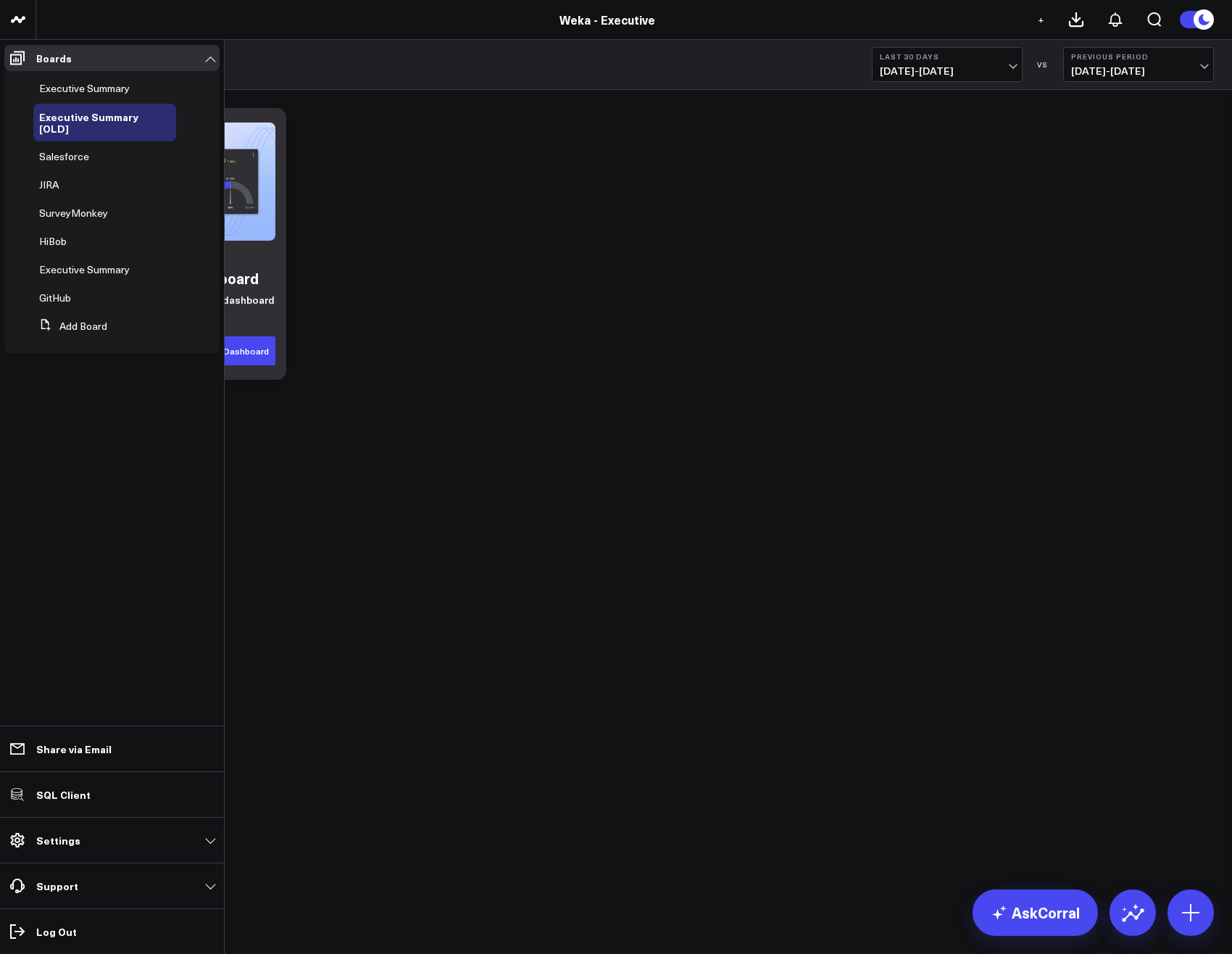
click at [458, 247] on div "Getting Started Auto-create your dashboard Add single widgets or the entire das…" at bounding box center [633, 244] width 1174 height 286
click at [144, 90] on icon at bounding box center [140, 88] width 11 height 11
click at [86, 273] on span "Executive Summary" at bounding box center [85, 270] width 91 height 14
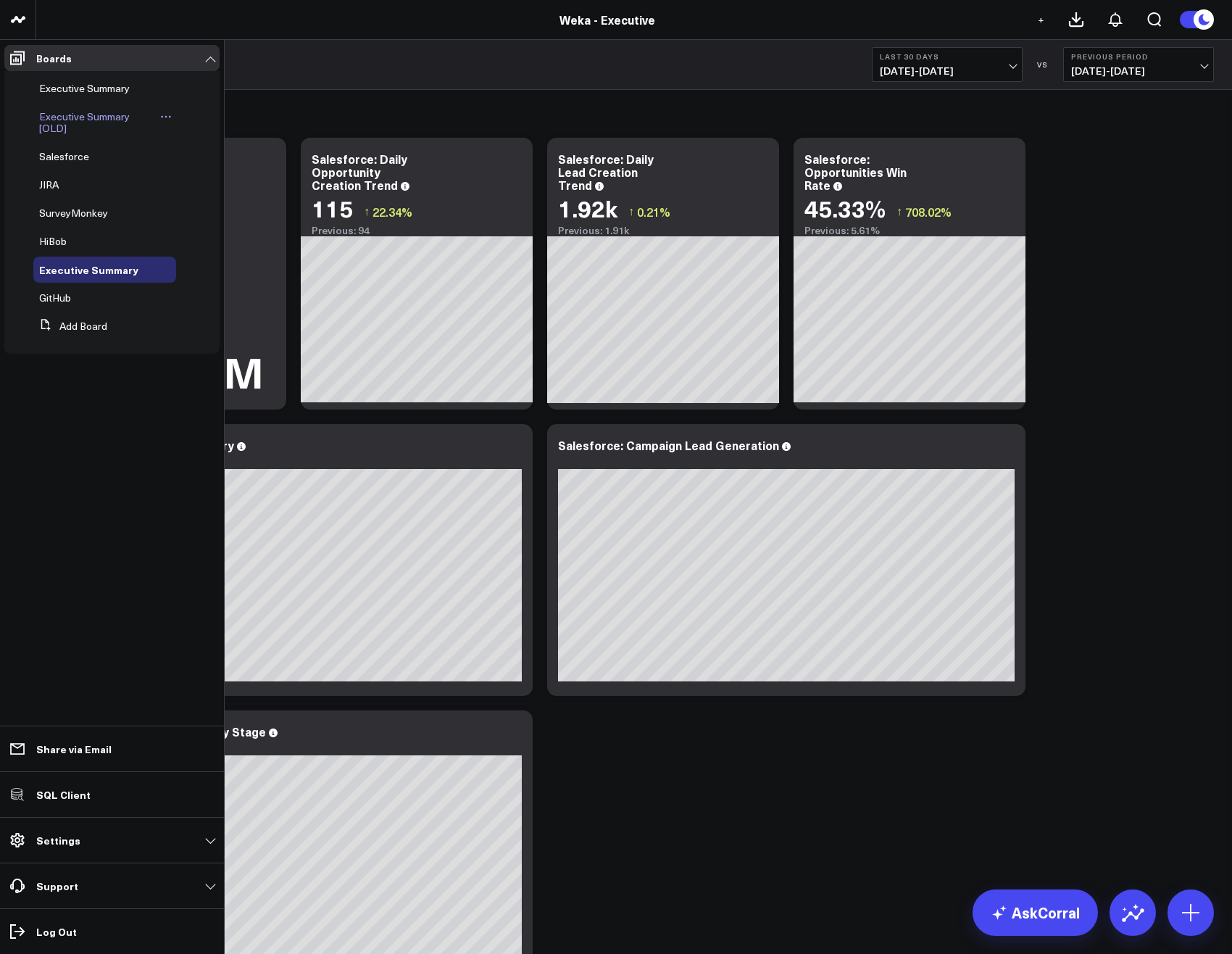
click at [63, 117] on span "Executive Summary [OLD]" at bounding box center [85, 121] width 91 height 25
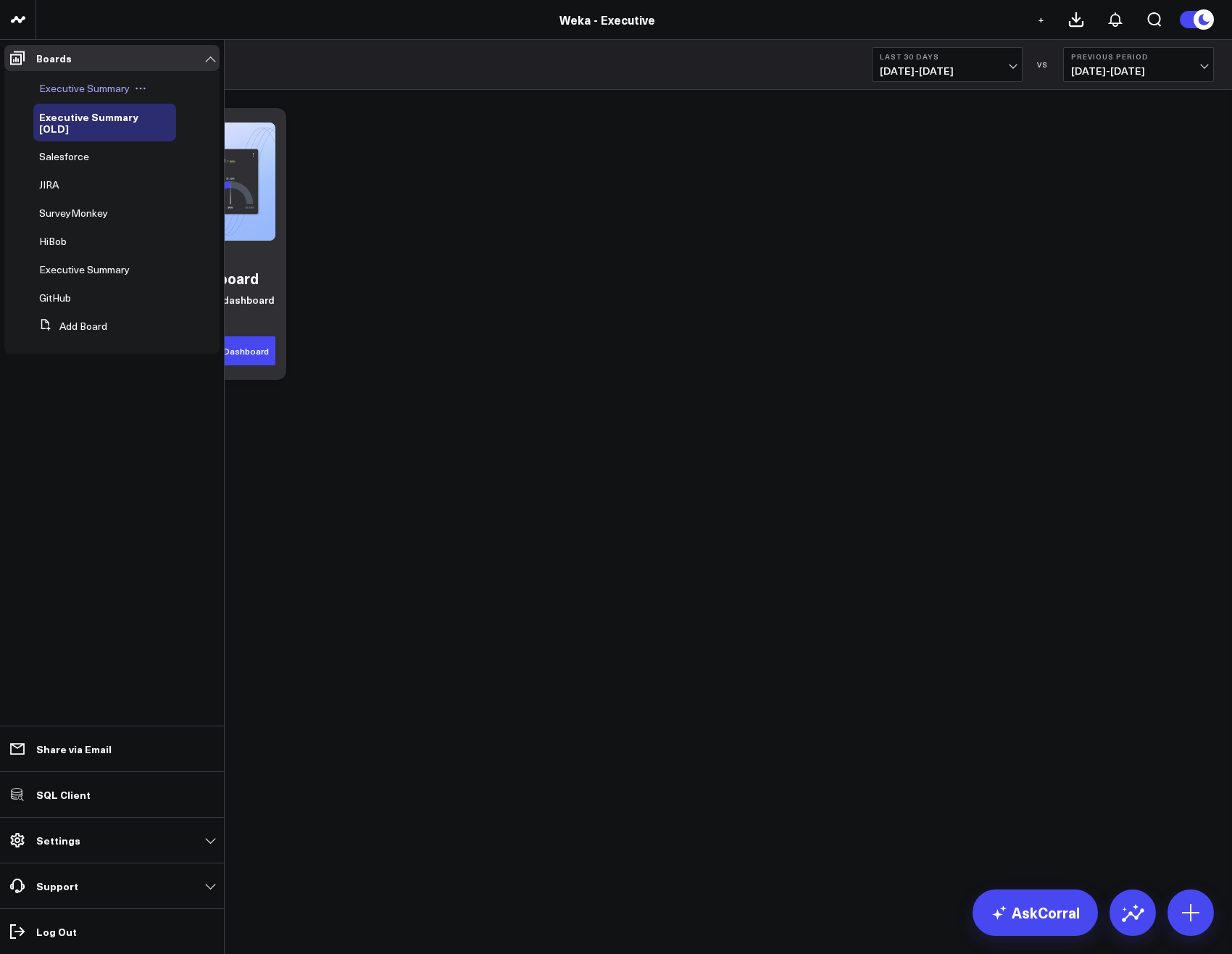
click at [145, 90] on icon at bounding box center [140, 88] width 11 height 11
click at [186, 191] on button "Delete Board" at bounding box center [206, 192] width 118 height 28
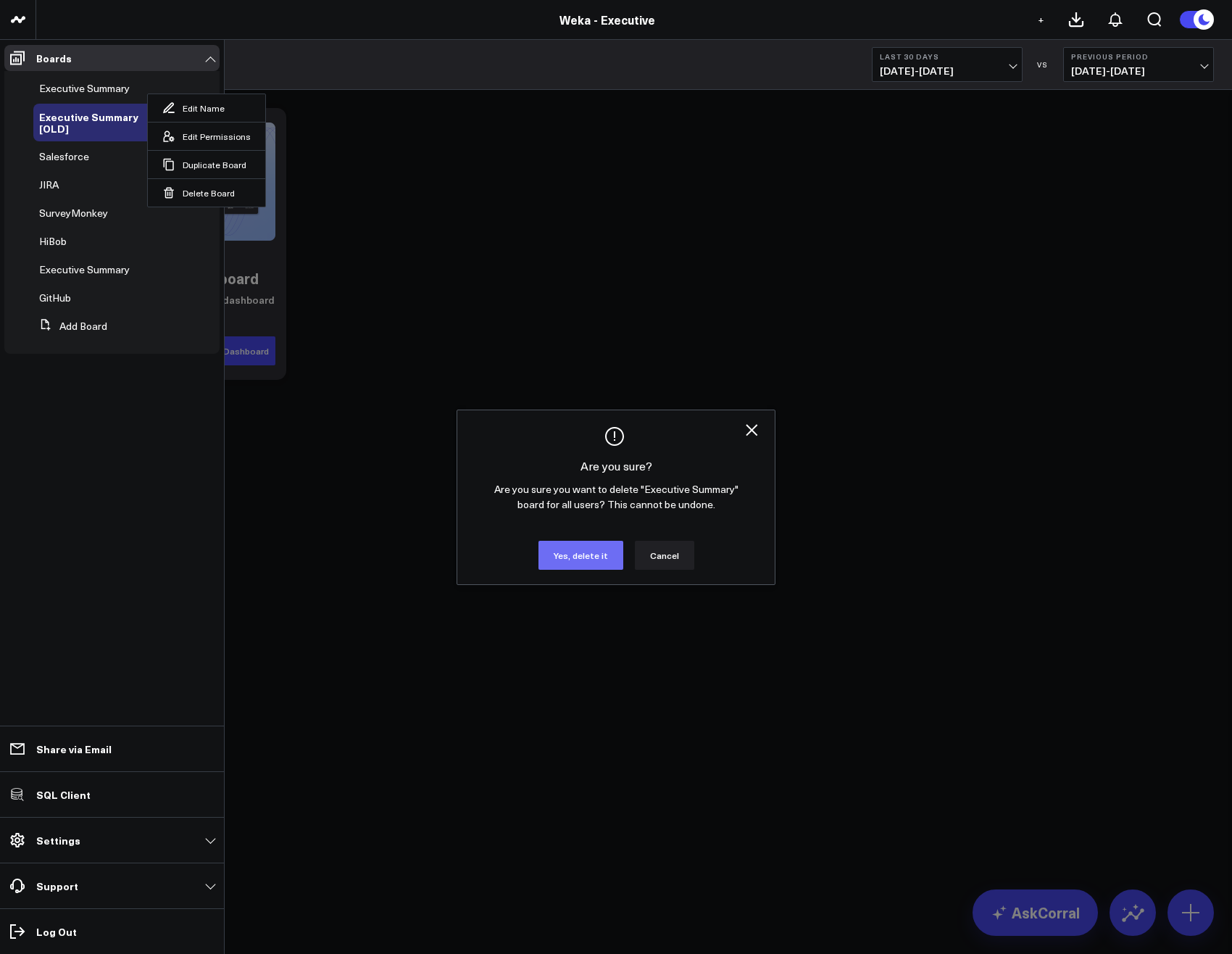
click at [591, 554] on button "Yes, delete it" at bounding box center [580, 554] width 85 height 29
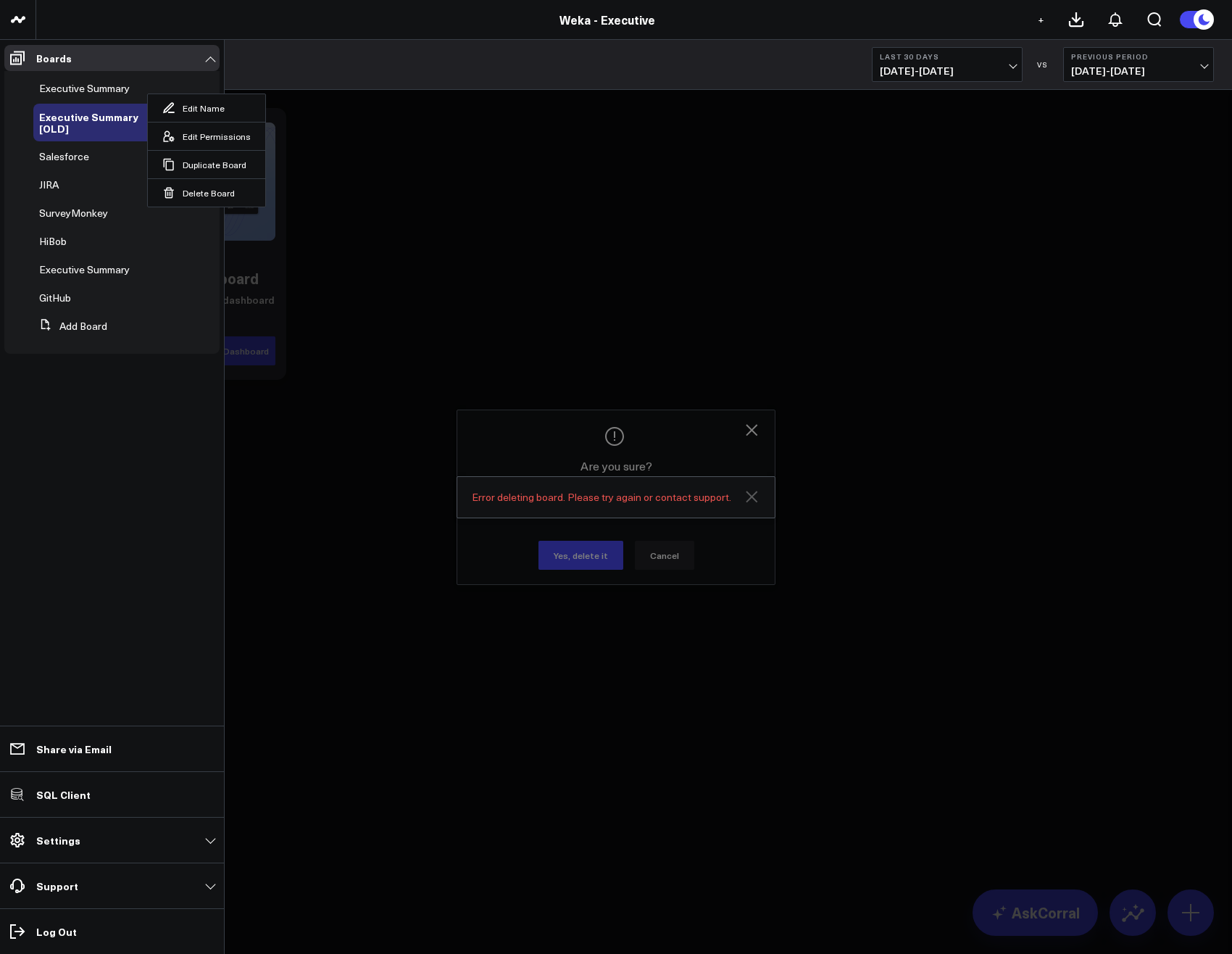
click at [753, 496] on icon at bounding box center [750, 496] width 11 height 11
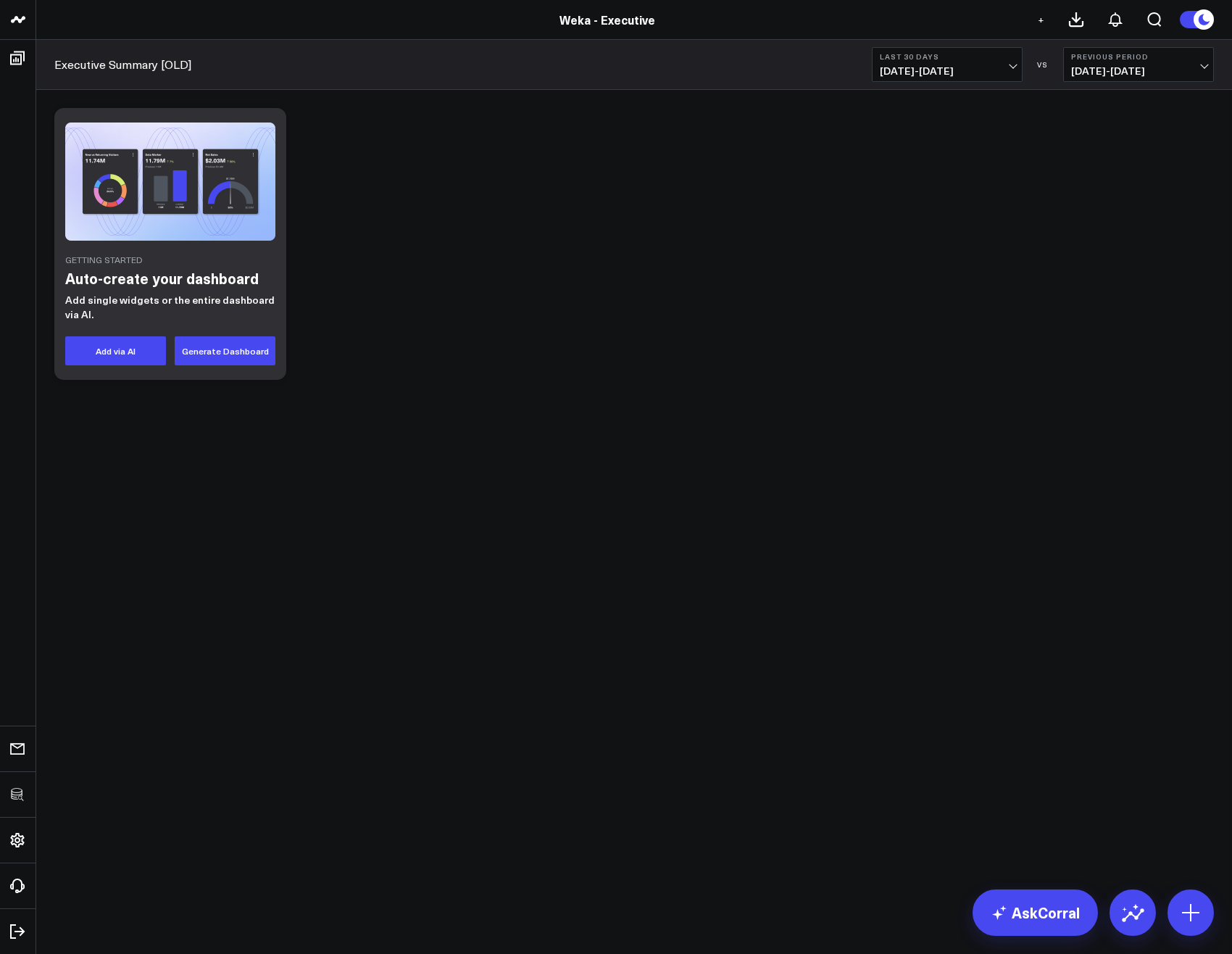
click at [505, 276] on div "Getting Started Auto-create your dashboard Add single widgets or the entire das…" at bounding box center [633, 244] width 1174 height 286
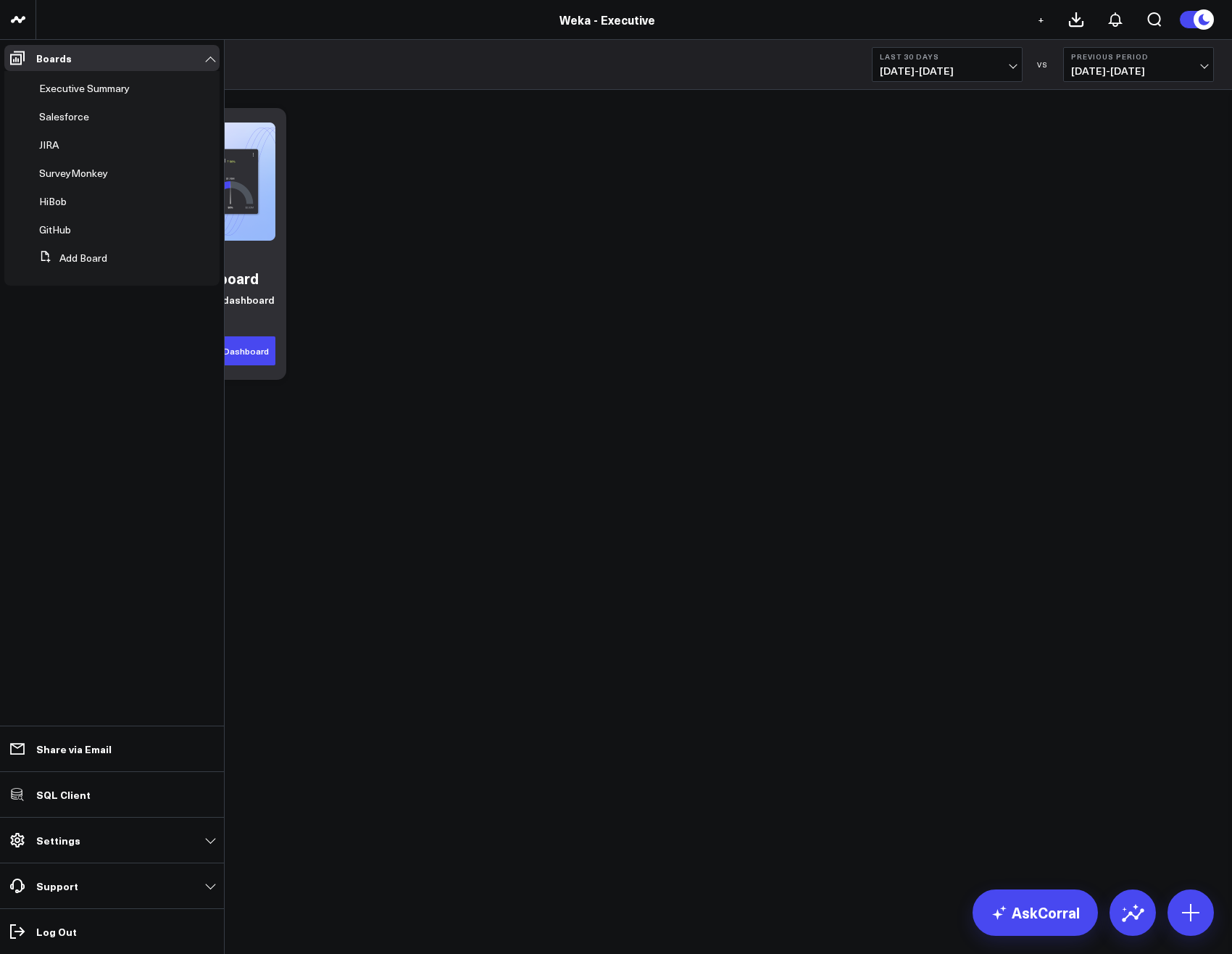
click at [51, 130] on ul "Executive Summary Salesforce JIRA SurveyMonkey HiBob GitHub Add Board" at bounding box center [112, 178] width 216 height 215
click at [53, 114] on span "Salesforce" at bounding box center [64, 116] width 50 height 14
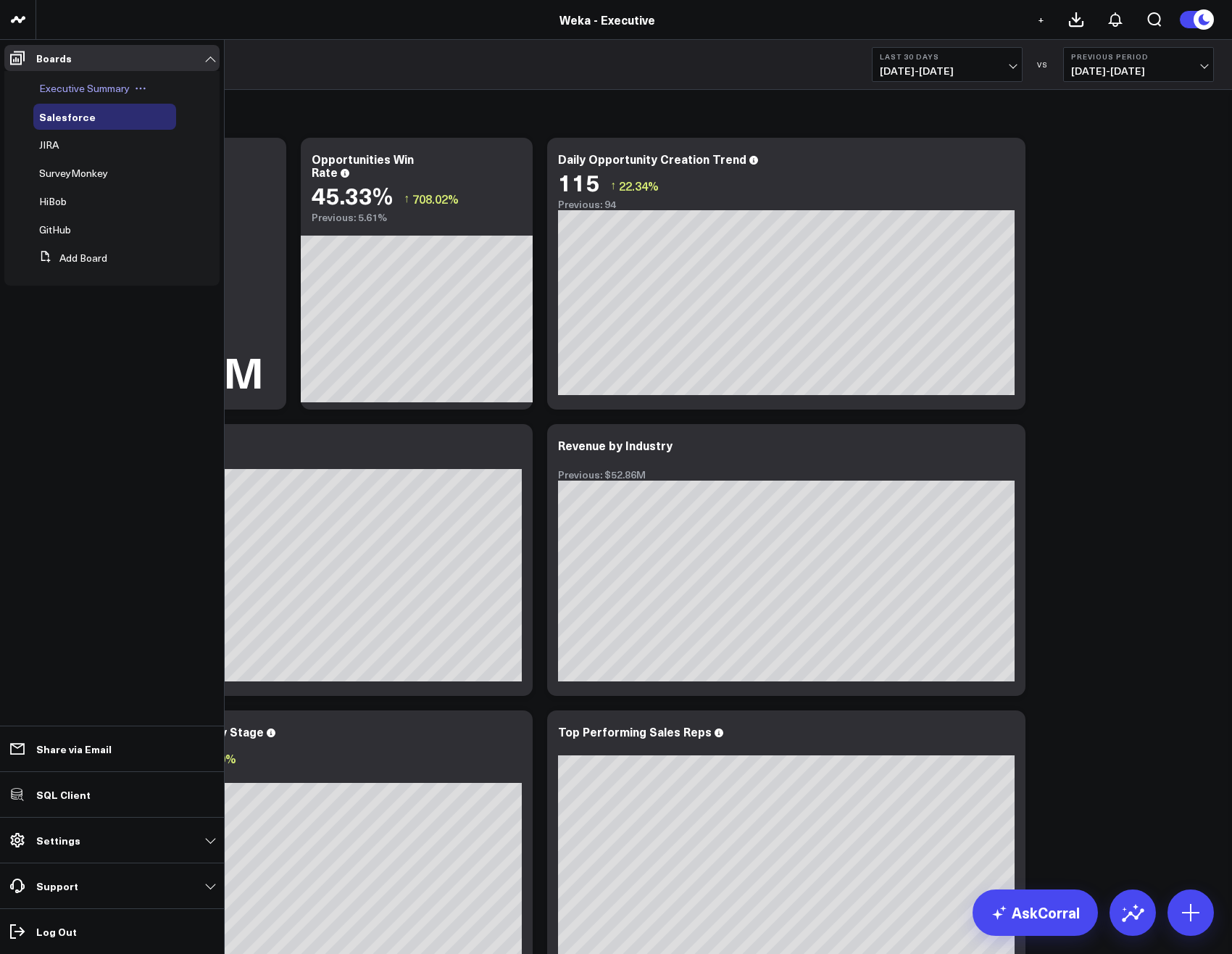
click at [79, 88] on span "Executive Summary" at bounding box center [85, 88] width 91 height 14
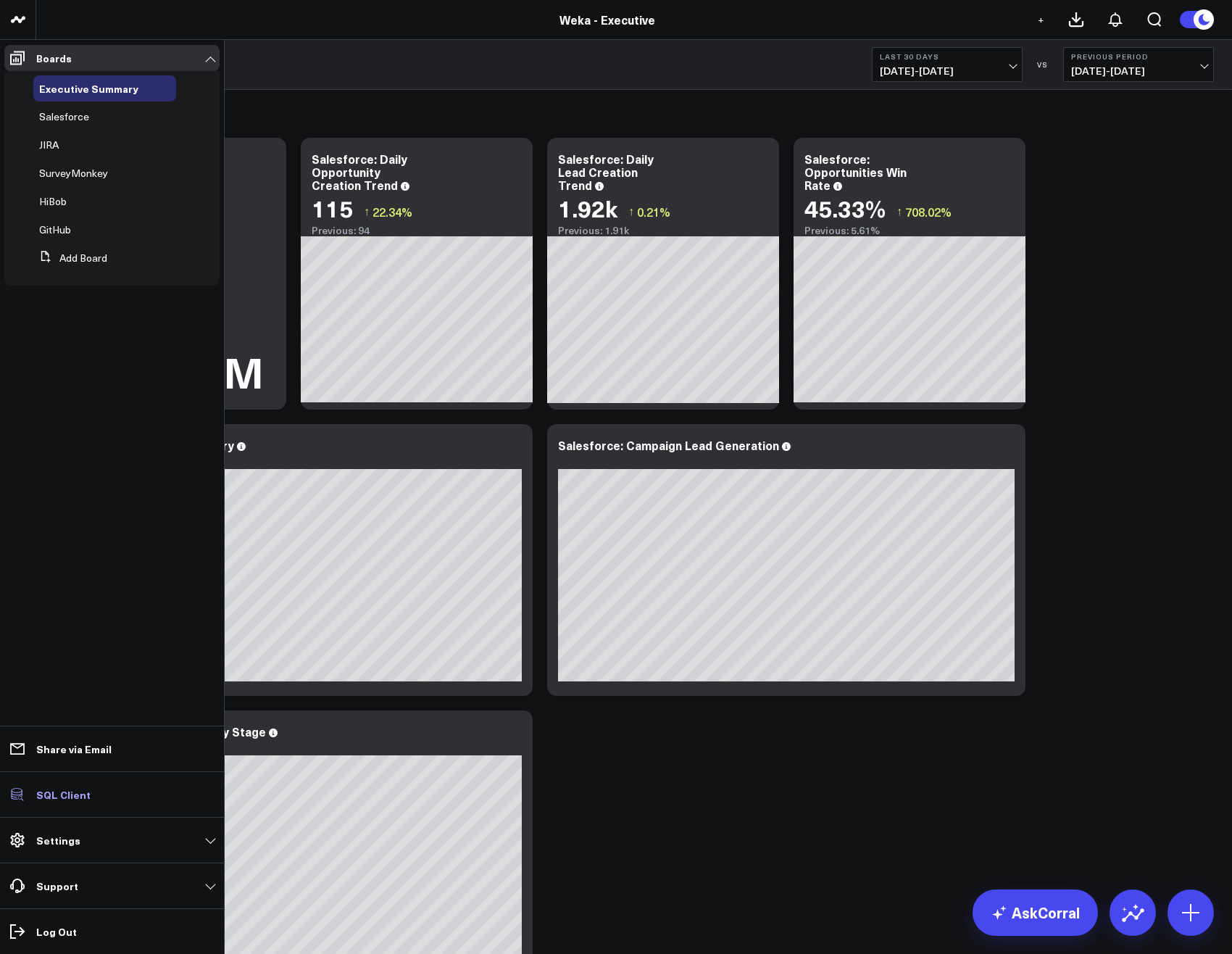
click at [56, 801] on link "SQL Client" at bounding box center [112, 794] width 216 height 26
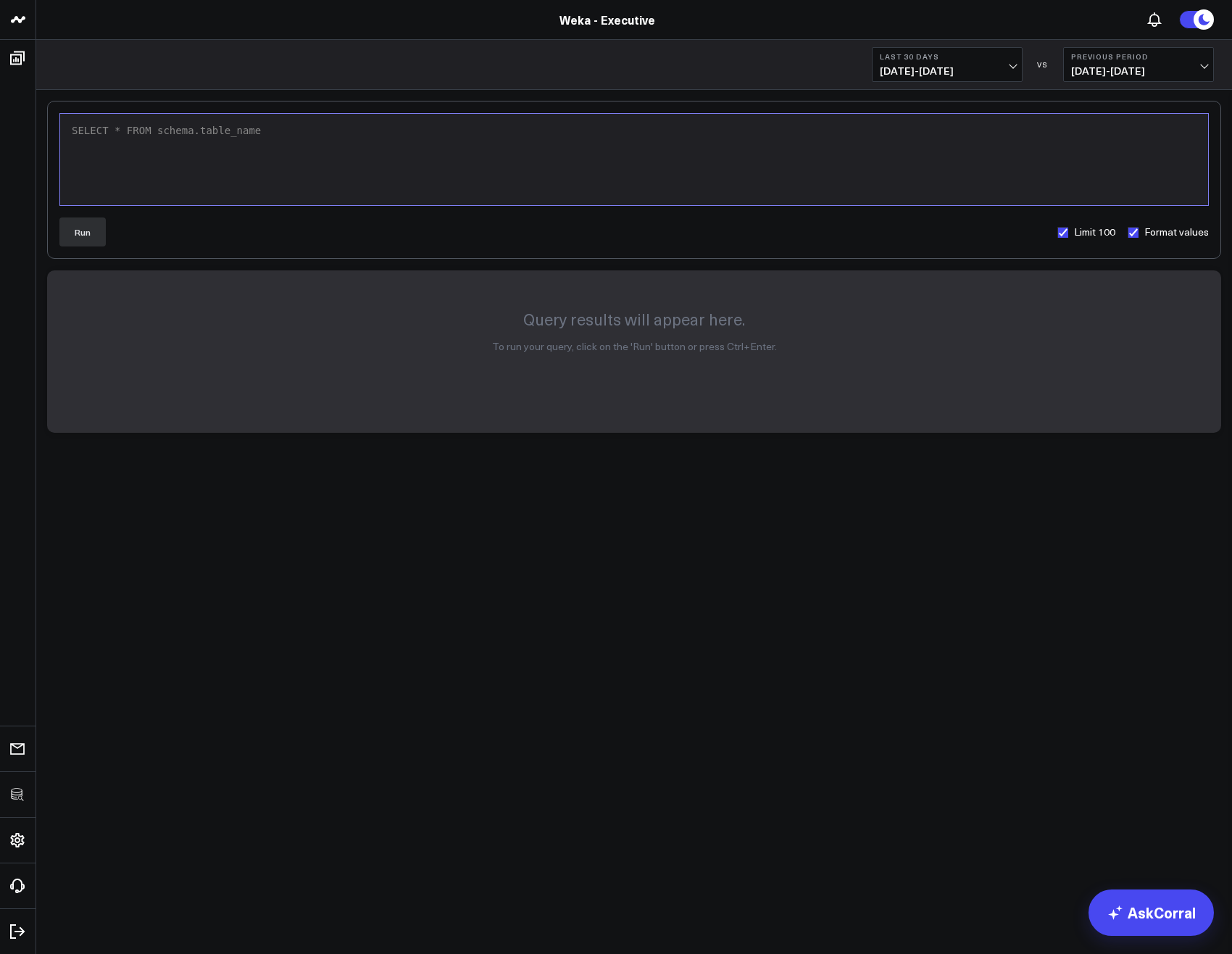
click at [293, 180] on div "SELECT * FROM schema.table_name" at bounding box center [633, 160] width 1133 height 77
click at [78, 235] on button "Run" at bounding box center [82, 231] width 46 height 29
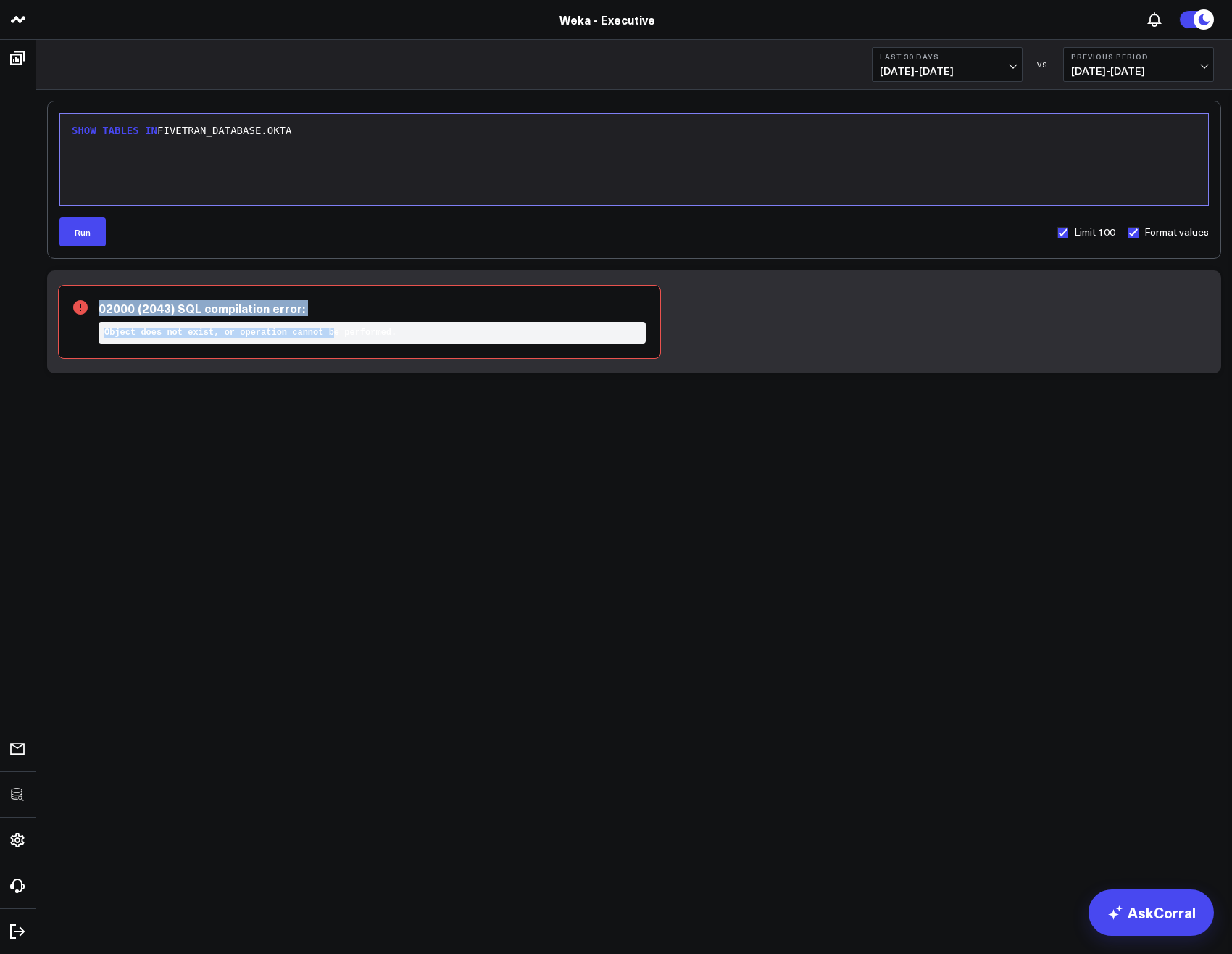
drag, startPoint x: 175, startPoint y: 331, endPoint x: 336, endPoint y: 337, distance: 161.1
click at [336, 337] on div "02000 (2043) SQL compilation error: Object does not exist, or operation cannot …" at bounding box center [359, 321] width 603 height 74
click at [308, 153] on div "SHOW TABLES IN FIVETRAN_DATABASE.OKTA" at bounding box center [633, 160] width 1133 height 77
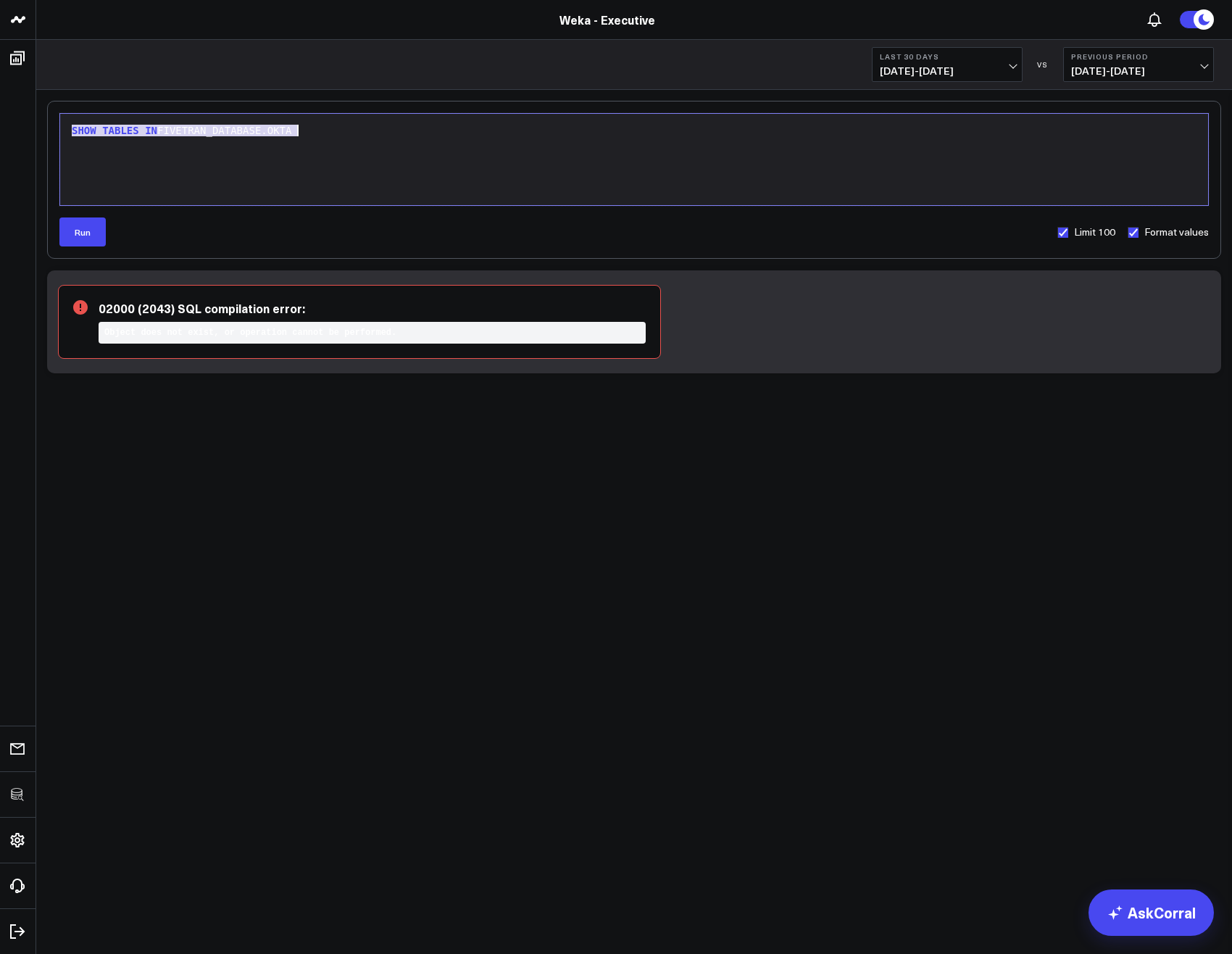
copy div "SHOW TABLES IN FIVETRAN_DATABASE.OKTA"
click at [182, 45] on div "Last 30 Days [DATE] - [DATE] VS Previous Period [DATE] - [DATE]" at bounding box center [634, 65] width 1195 height 50
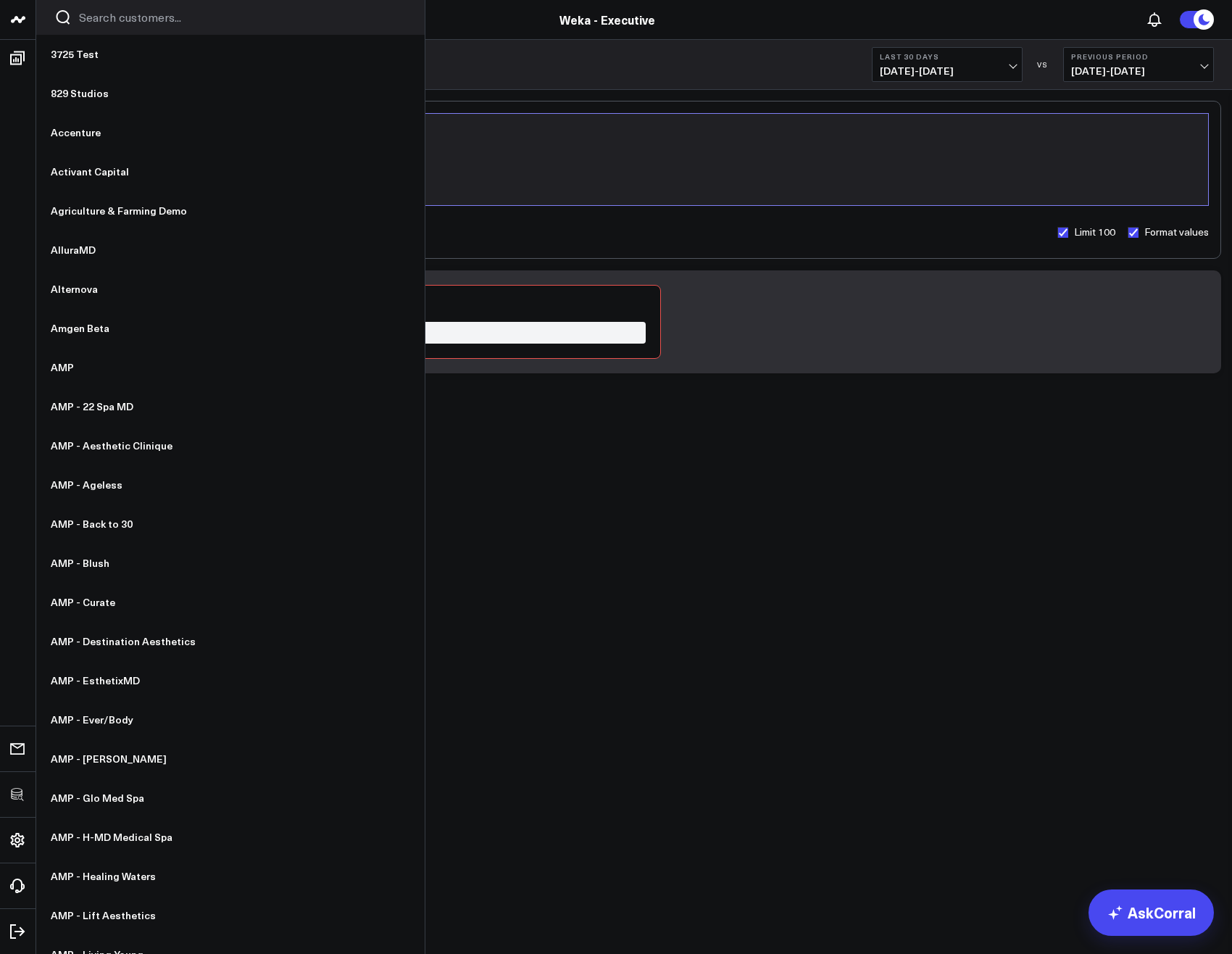
click at [126, 16] on input "Search customers input" at bounding box center [243, 17] width 327 height 16
type input "we"
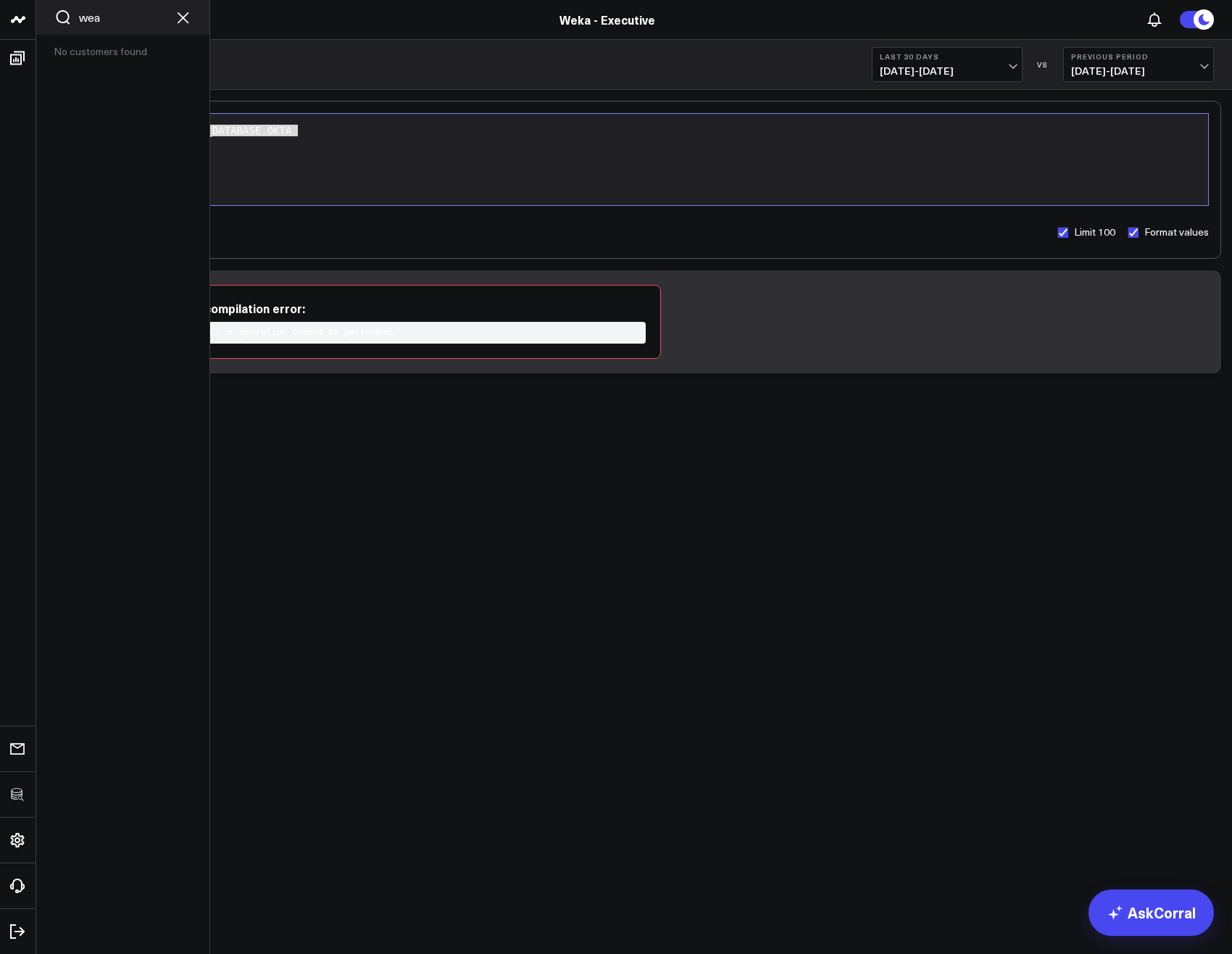
click at [132, 27] on div "wea" at bounding box center [123, 17] width 173 height 35
click at [120, 23] on input "wea" at bounding box center [123, 17] width 87 height 16
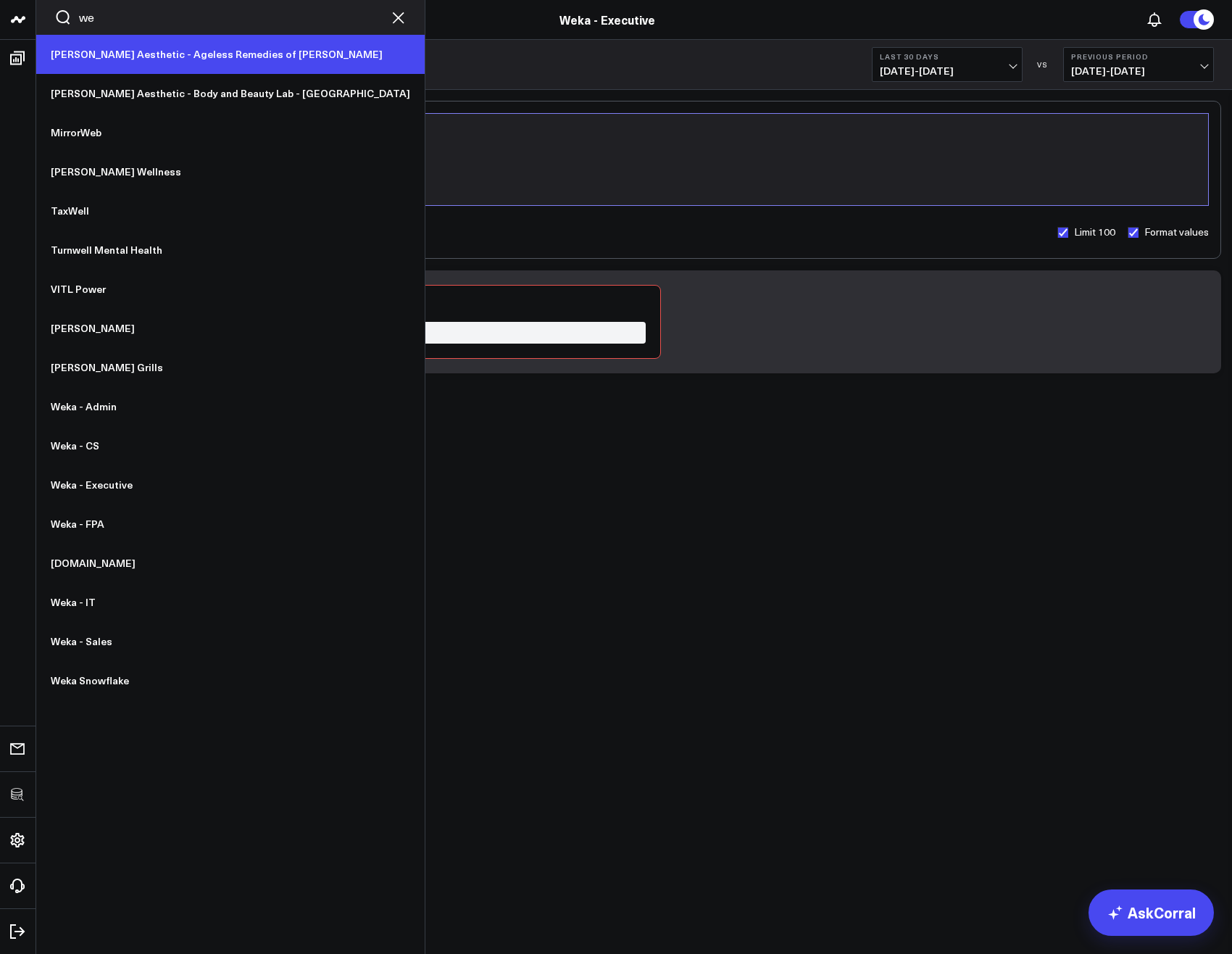
click at [91, 37] on link "[PERSON_NAME] Aesthetic - Ageless Remedies of [PERSON_NAME]" at bounding box center [230, 54] width 388 height 39
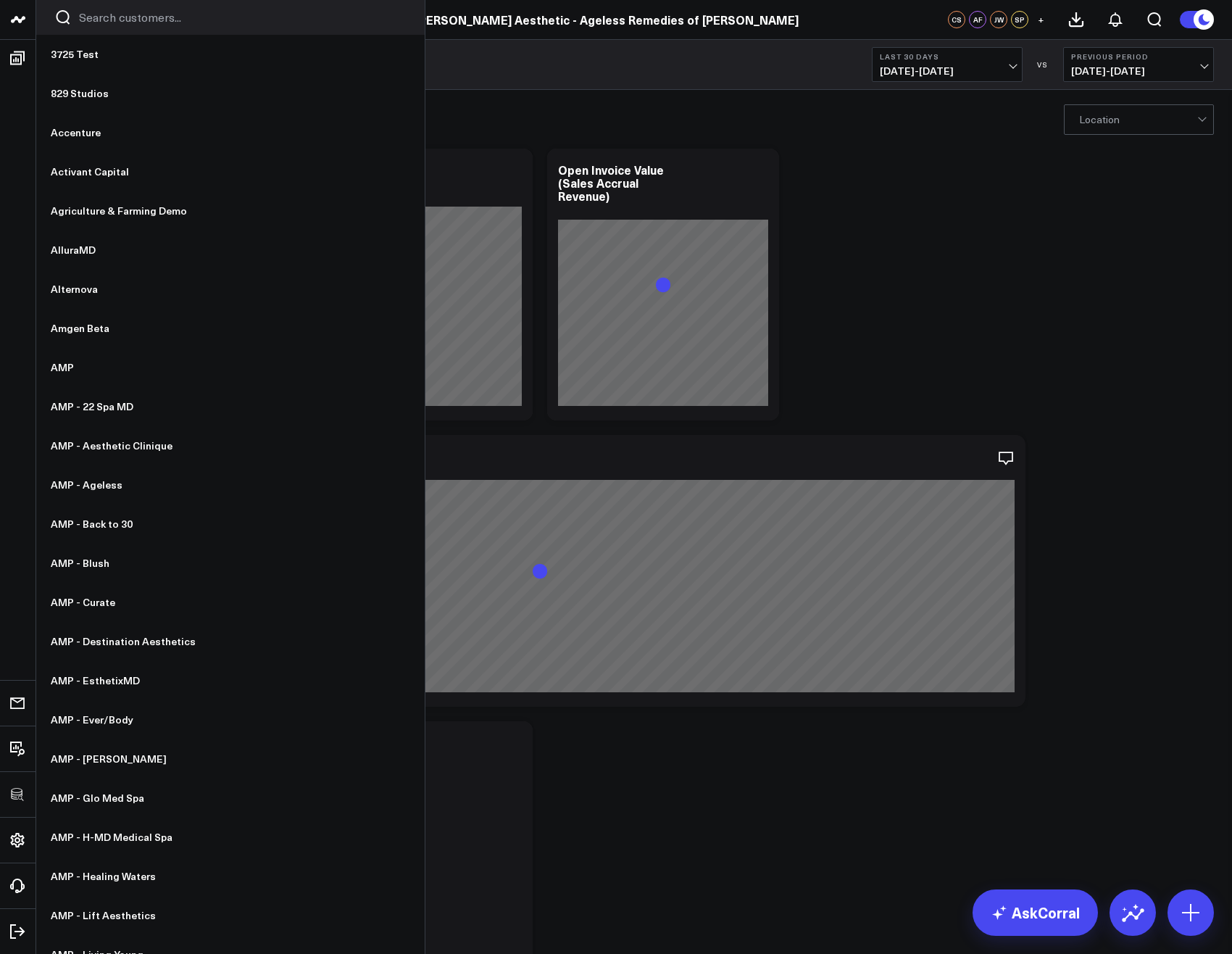
click at [113, 23] on input "Search customers input" at bounding box center [243, 17] width 327 height 16
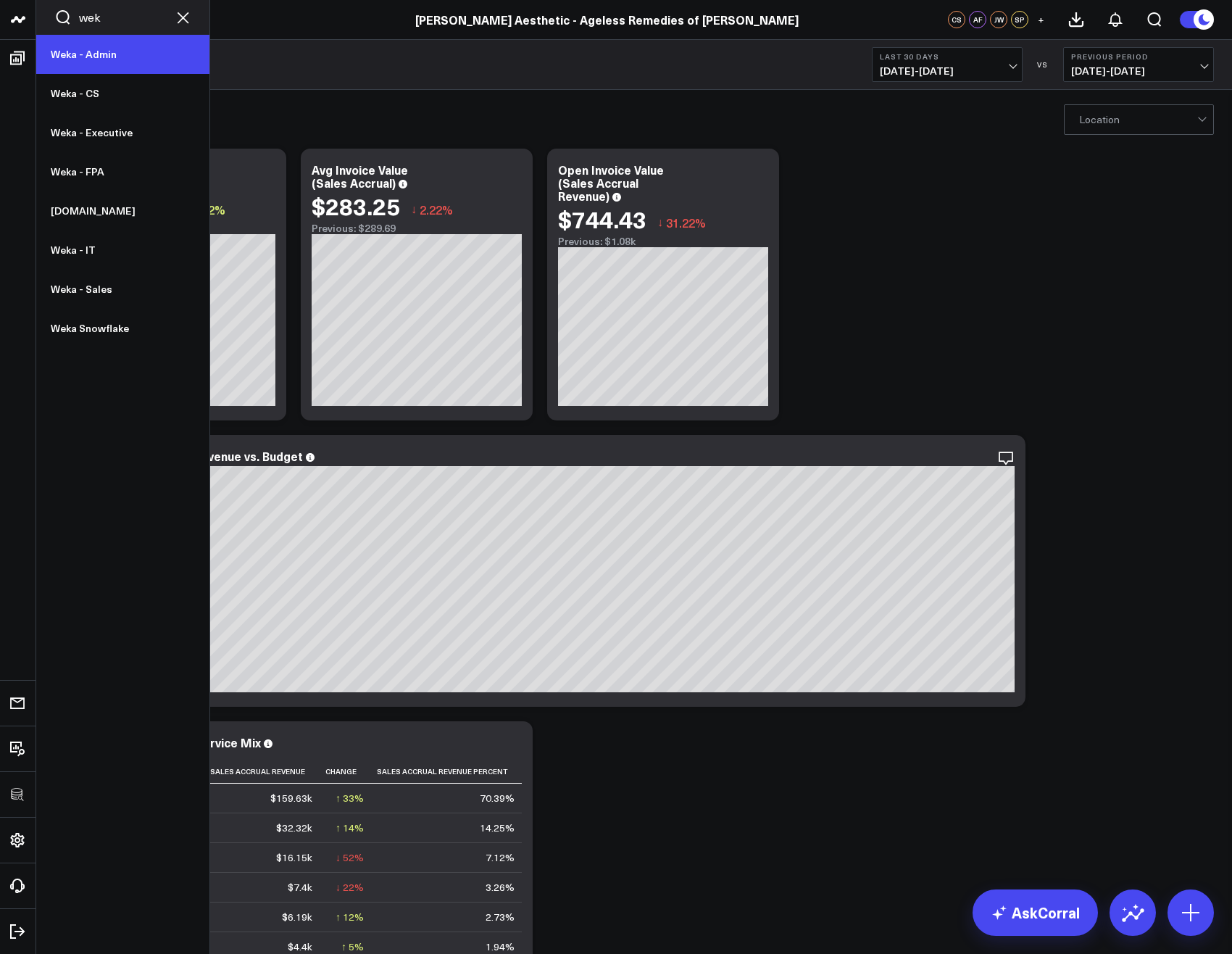
type input "wek"
click at [97, 53] on link "Weka - Admin" at bounding box center [123, 54] width 173 height 39
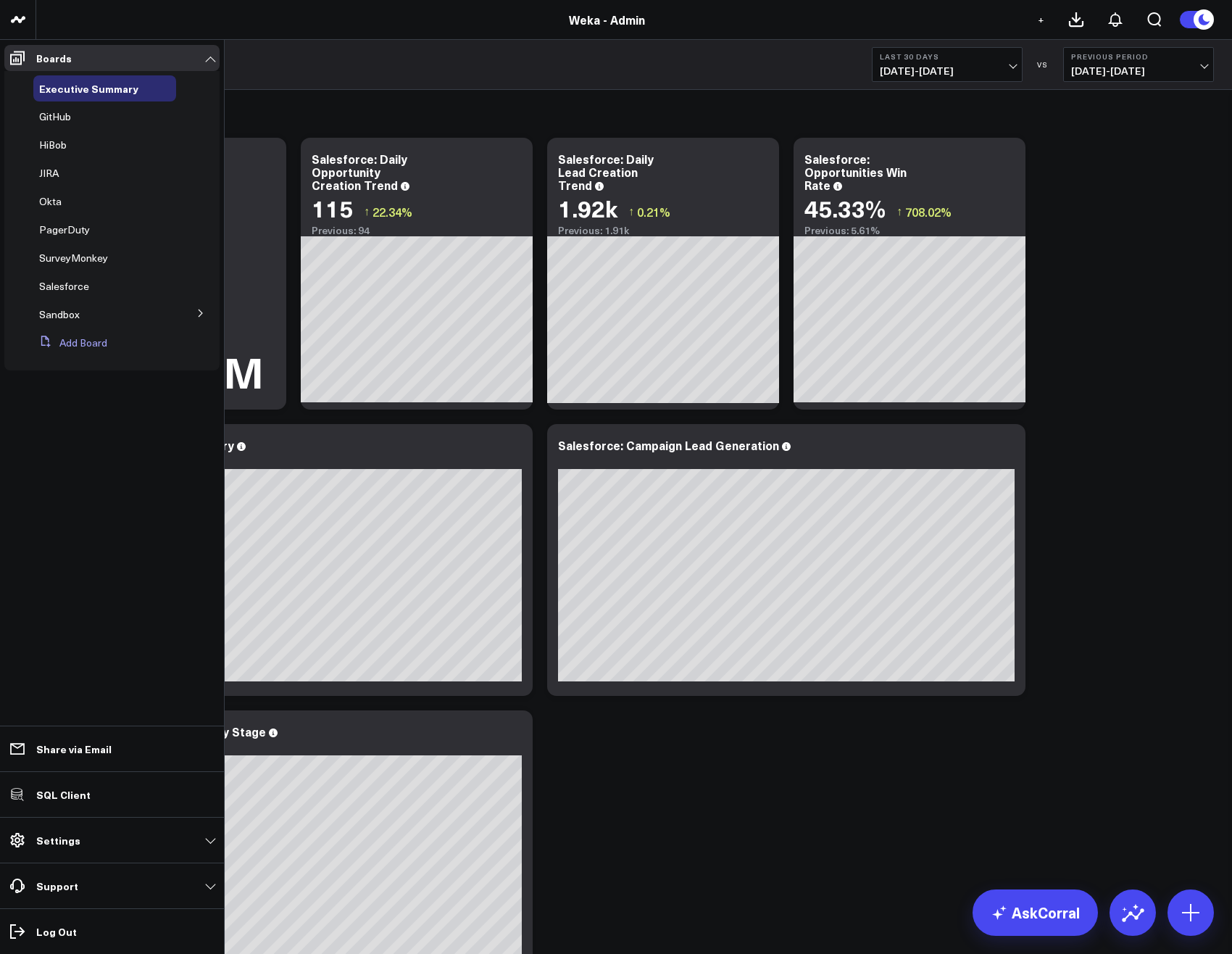
click at [85, 343] on button "Add Board" at bounding box center [70, 343] width 74 height 26
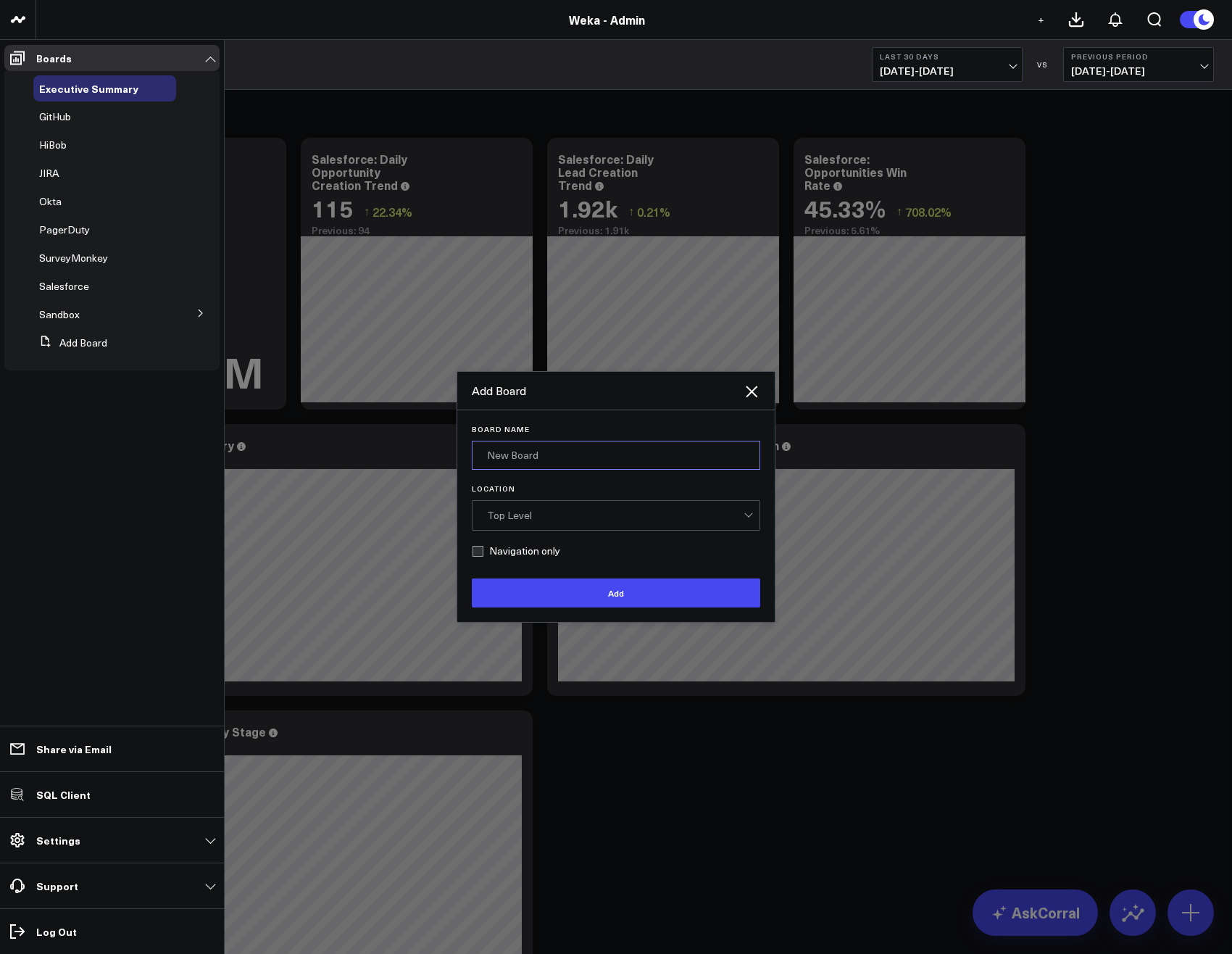
click at [570, 448] on input "Board Name" at bounding box center [616, 455] width 288 height 29
type input "Security Check"
click at [583, 596] on button "Add" at bounding box center [616, 593] width 288 height 29
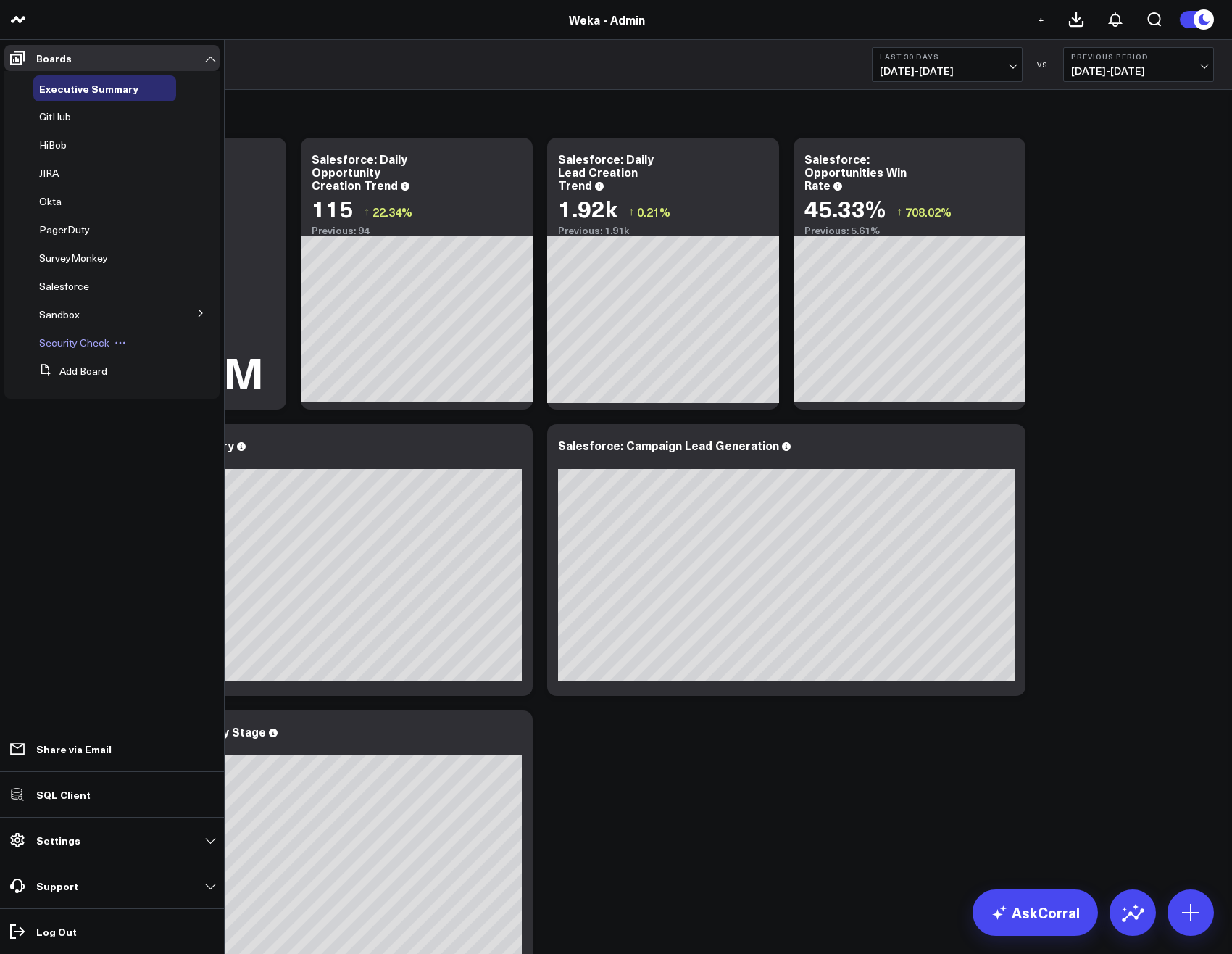
click at [67, 341] on span "Security Check" at bounding box center [74, 342] width 71 height 14
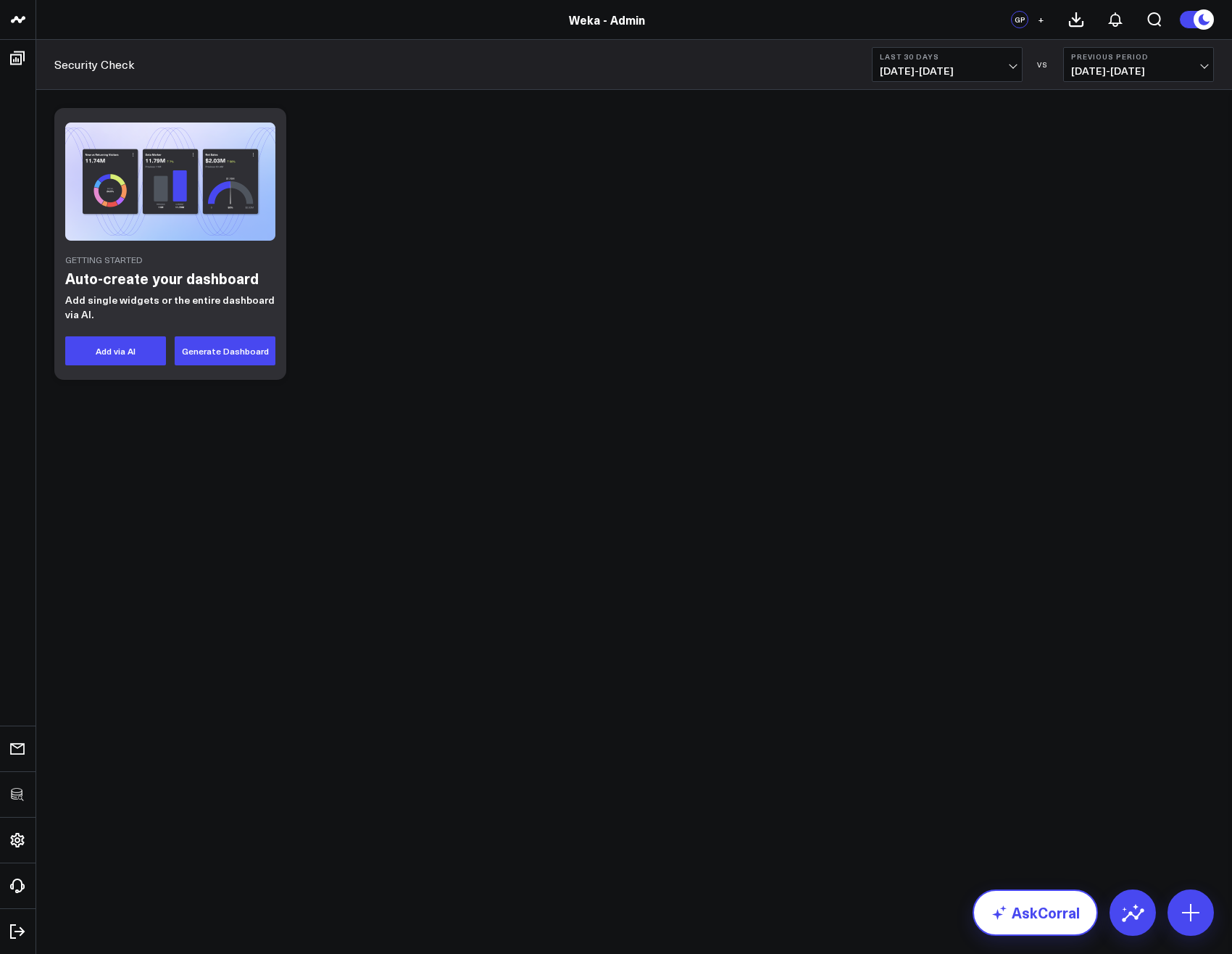
click at [1047, 929] on link "AskCorral" at bounding box center [1035, 912] width 126 height 46
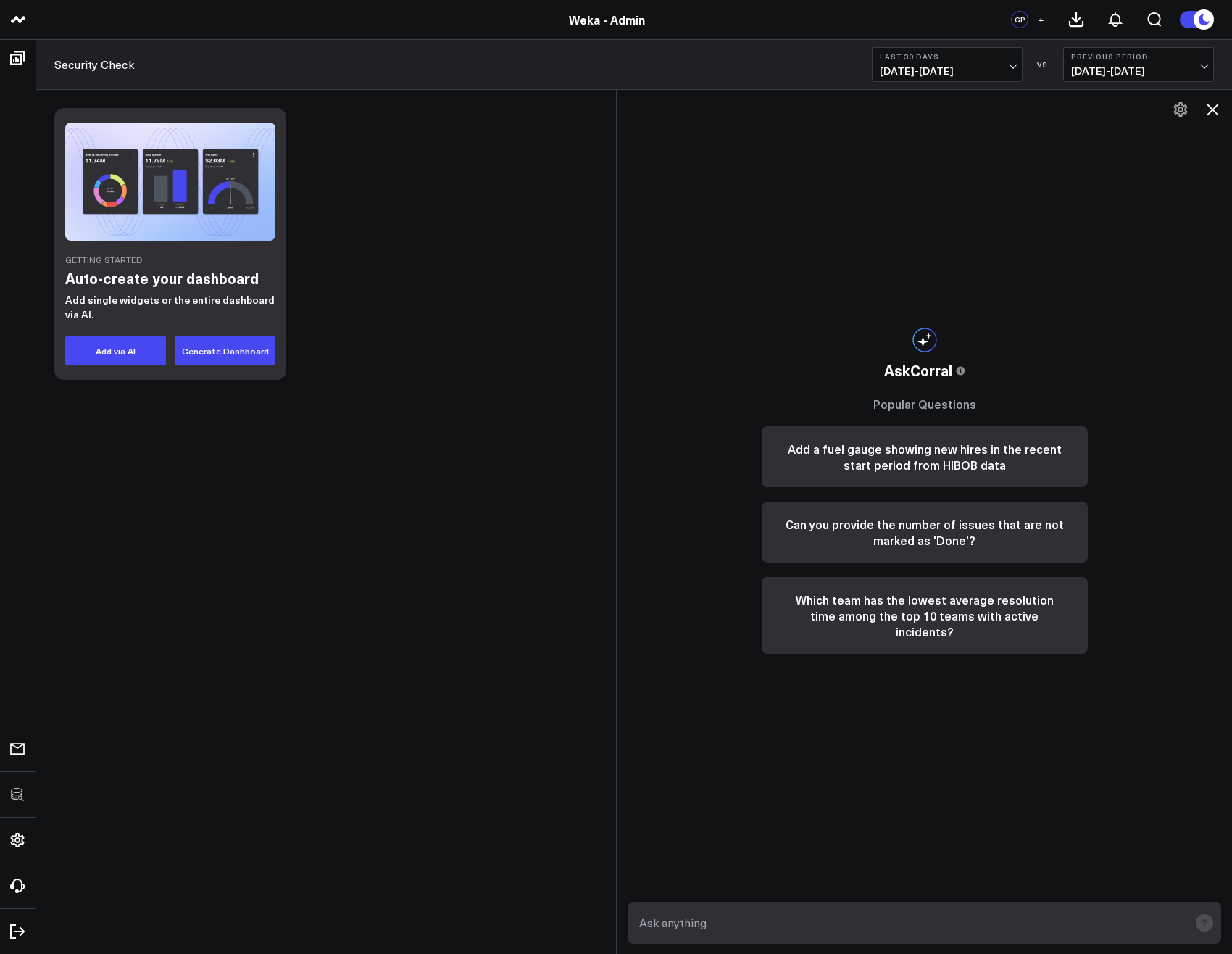
click at [784, 916] on textarea at bounding box center [912, 923] width 553 height 26
type textarea "Run an SQL query to check if I have access to tables in the Salesforce schema"
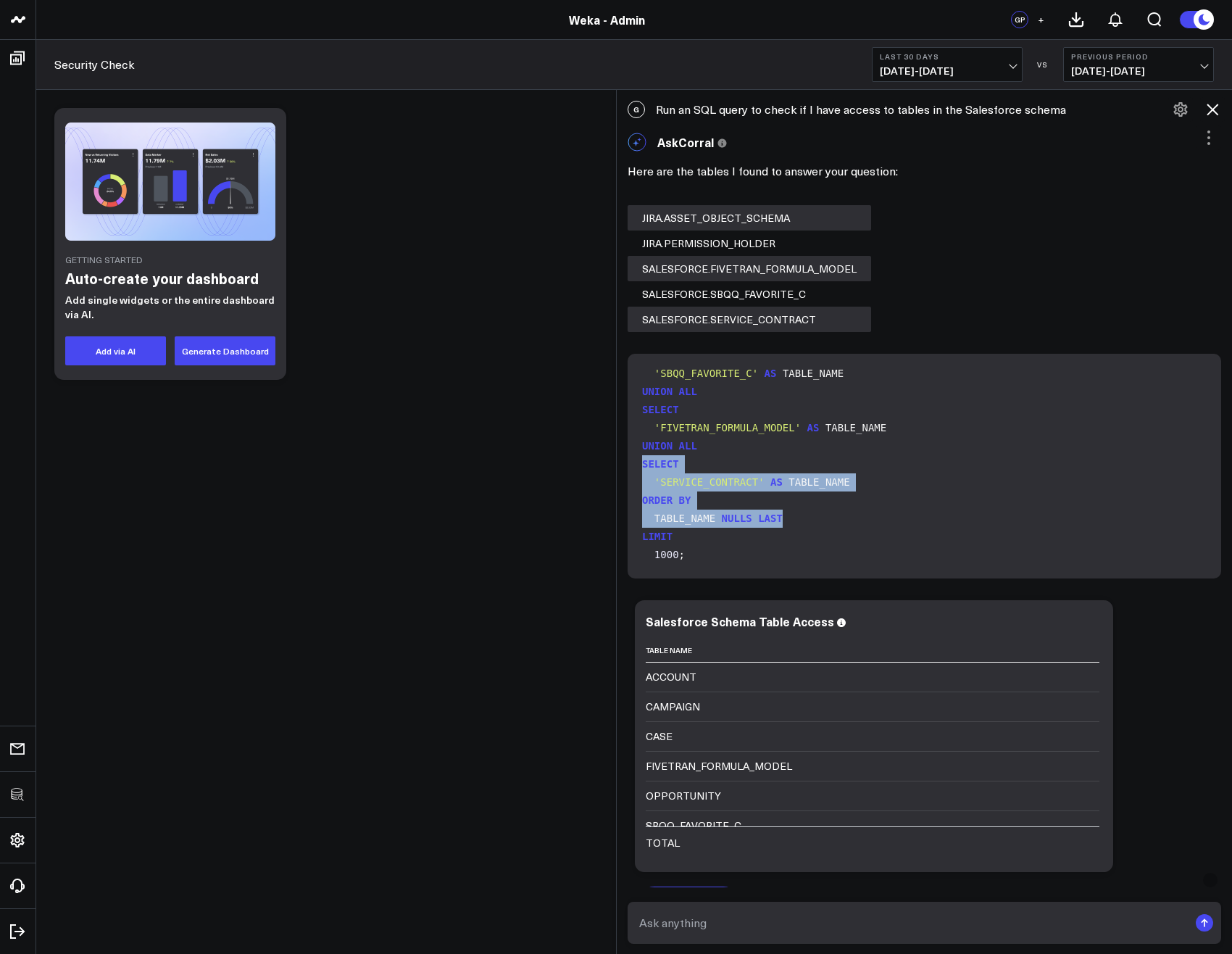
drag, startPoint x: 647, startPoint y: 464, endPoint x: 819, endPoint y: 512, distance: 178.6
click at [819, 512] on code "SELECT 'ACCOUNT' AS TABLE_NAME UNION ALL SELECT 'OPPORTUNITY' AS TABLE_NAME UNI…" at bounding box center [927, 319] width 571 height 490
click at [823, 513] on code "SELECT 'ACCOUNT' AS TABLE_NAME UNION ALL SELECT 'OPPORTUNITY' AS TABLE_NAME UNI…" at bounding box center [927, 319] width 571 height 490
click at [448, 418] on div "Getting Started Auto-create your dashboard Add single widgets or the entire das…" at bounding box center [634, 282] width 1195 height 384
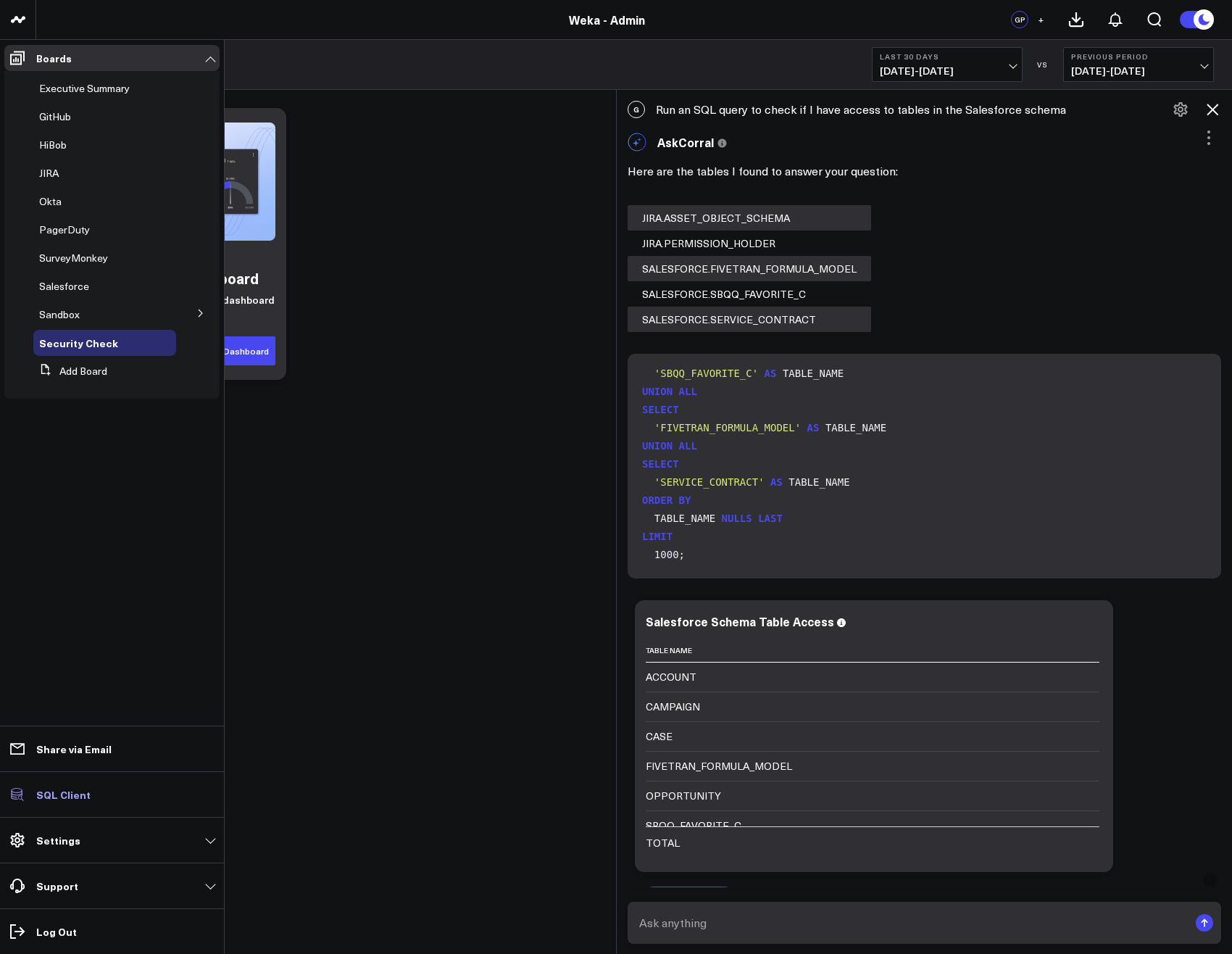
click at [42, 793] on p "SQL Client" at bounding box center [64, 793] width 54 height 11
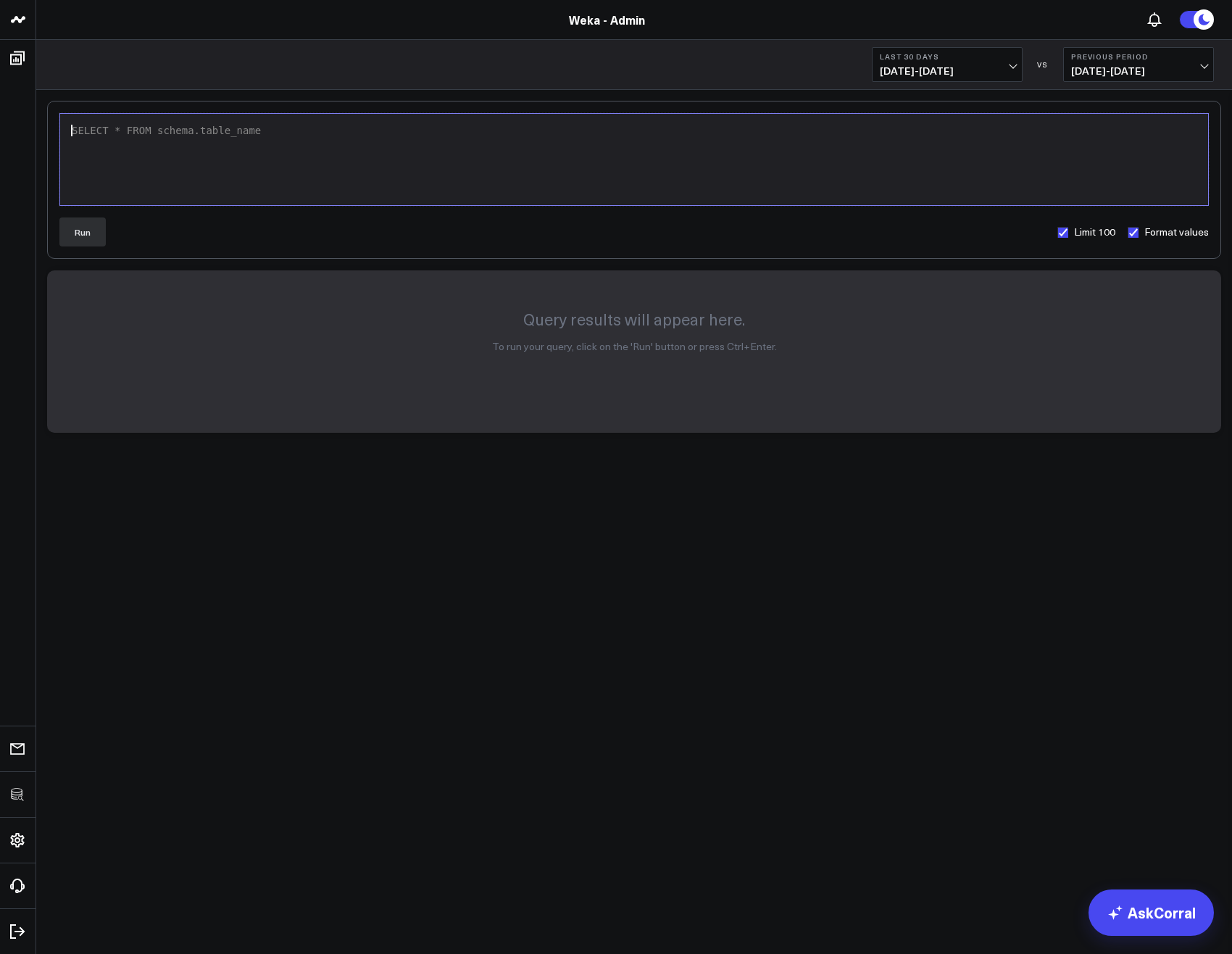
click at [360, 144] on div "SELECT * FROM schema.table_name" at bounding box center [633, 160] width 1133 height 77
drag, startPoint x: 213, startPoint y: 131, endPoint x: 394, endPoint y: 136, distance: 181.1
click at [394, 134] on div "SHOW TABLES IN SCHEMA YOUR_DATABASE.YOUR_SCHEMA;" at bounding box center [633, 131] width 1133 height 15
click at [87, 246] on button "Run" at bounding box center [82, 231] width 46 height 29
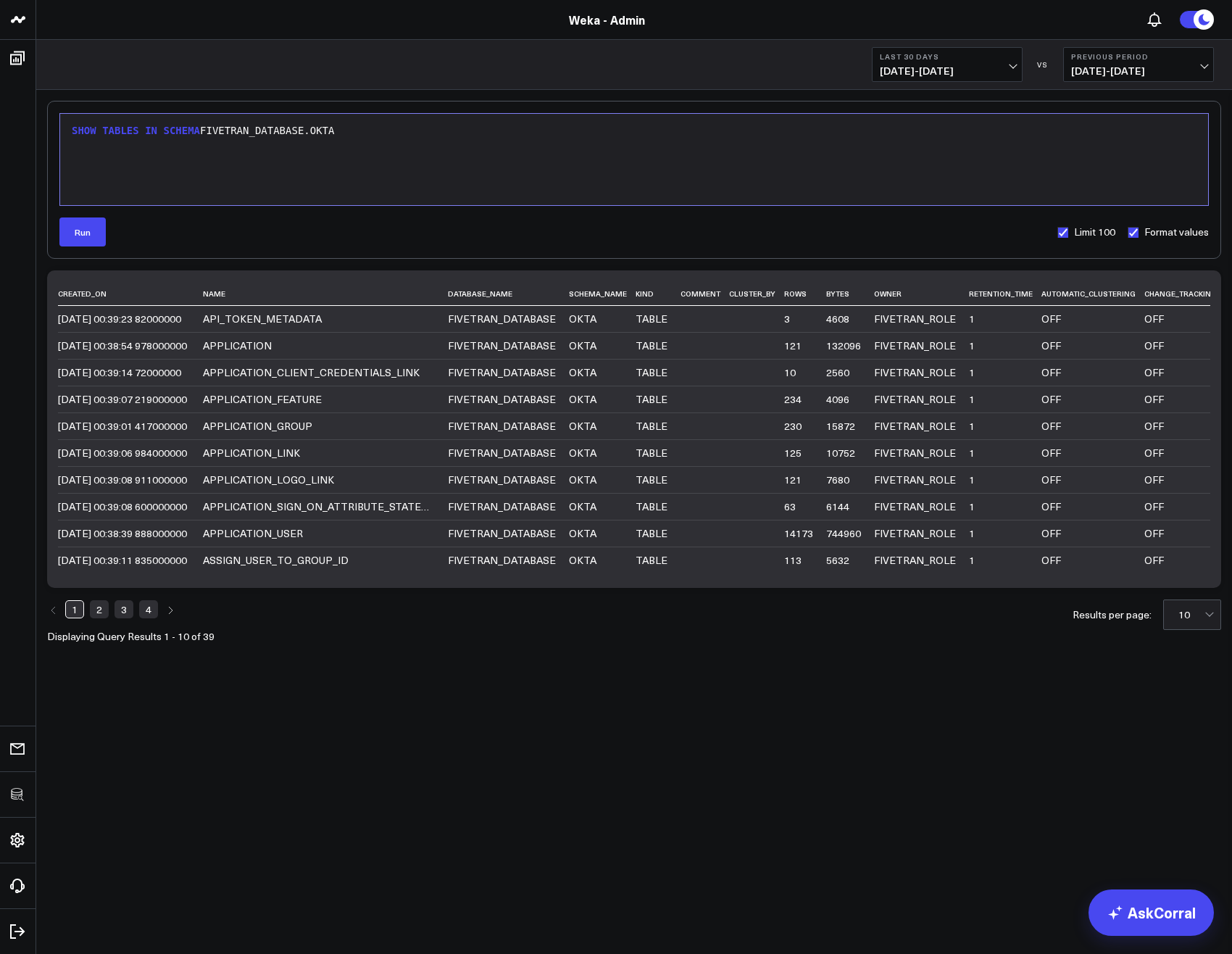
click at [489, 154] on div "SHOW TABLES IN SCHEMA FIVETRAN_DATABASE.OKTA" at bounding box center [633, 160] width 1133 height 77
drag, startPoint x: 204, startPoint y: 158, endPoint x: 305, endPoint y: 157, distance: 101.0
click at [298, 157] on span "'YOUR_SCHEMA_NAME'" at bounding box center [243, 158] width 110 height 11
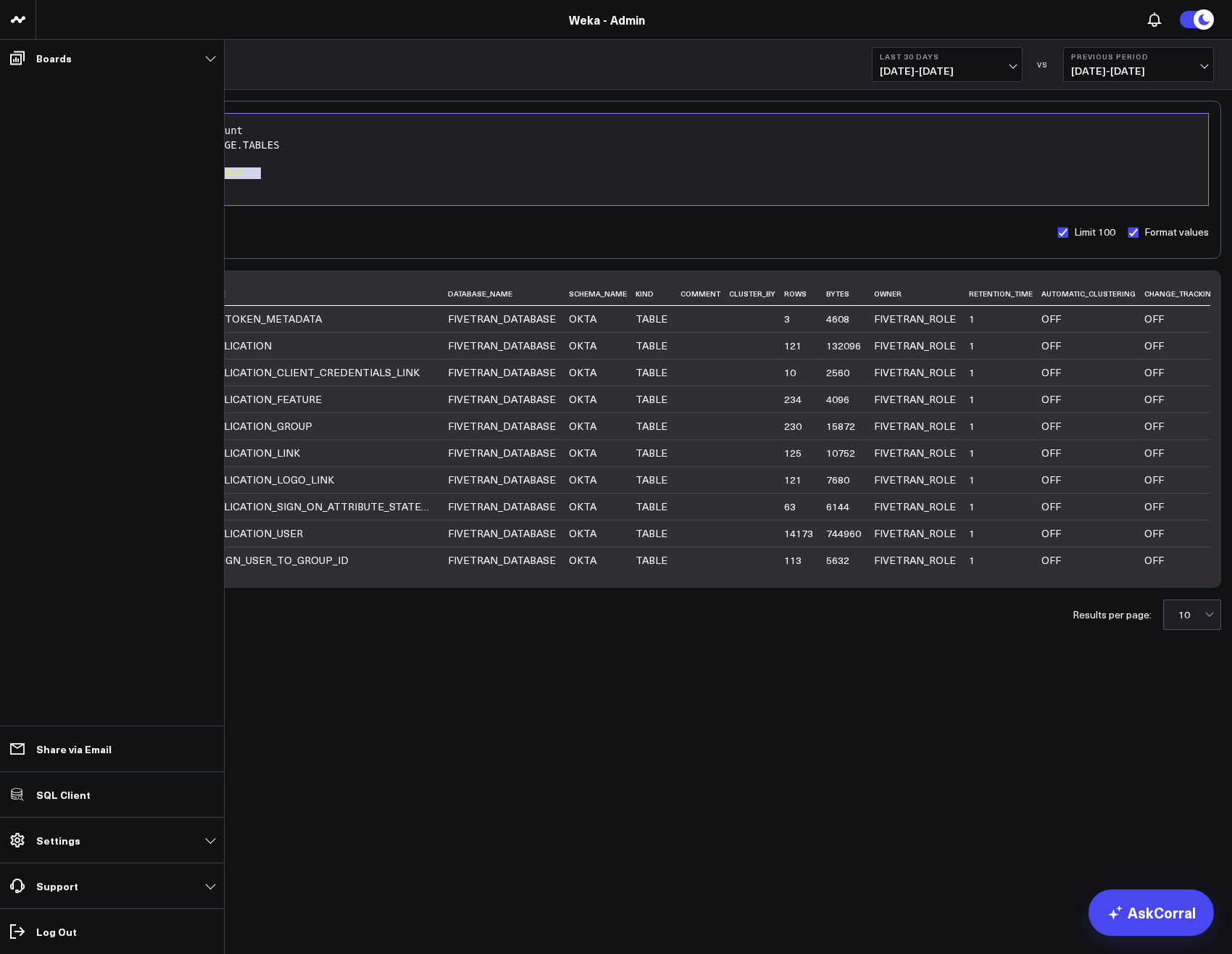
drag, startPoint x: 274, startPoint y: 175, endPoint x: 22, endPoint y: 168, distance: 252.1
click at [22, 168] on div "3725 Test 829 Studios Accenture Activant Capital Agriculture & Farming Demo All…" at bounding box center [616, 364] width 1232 height 729
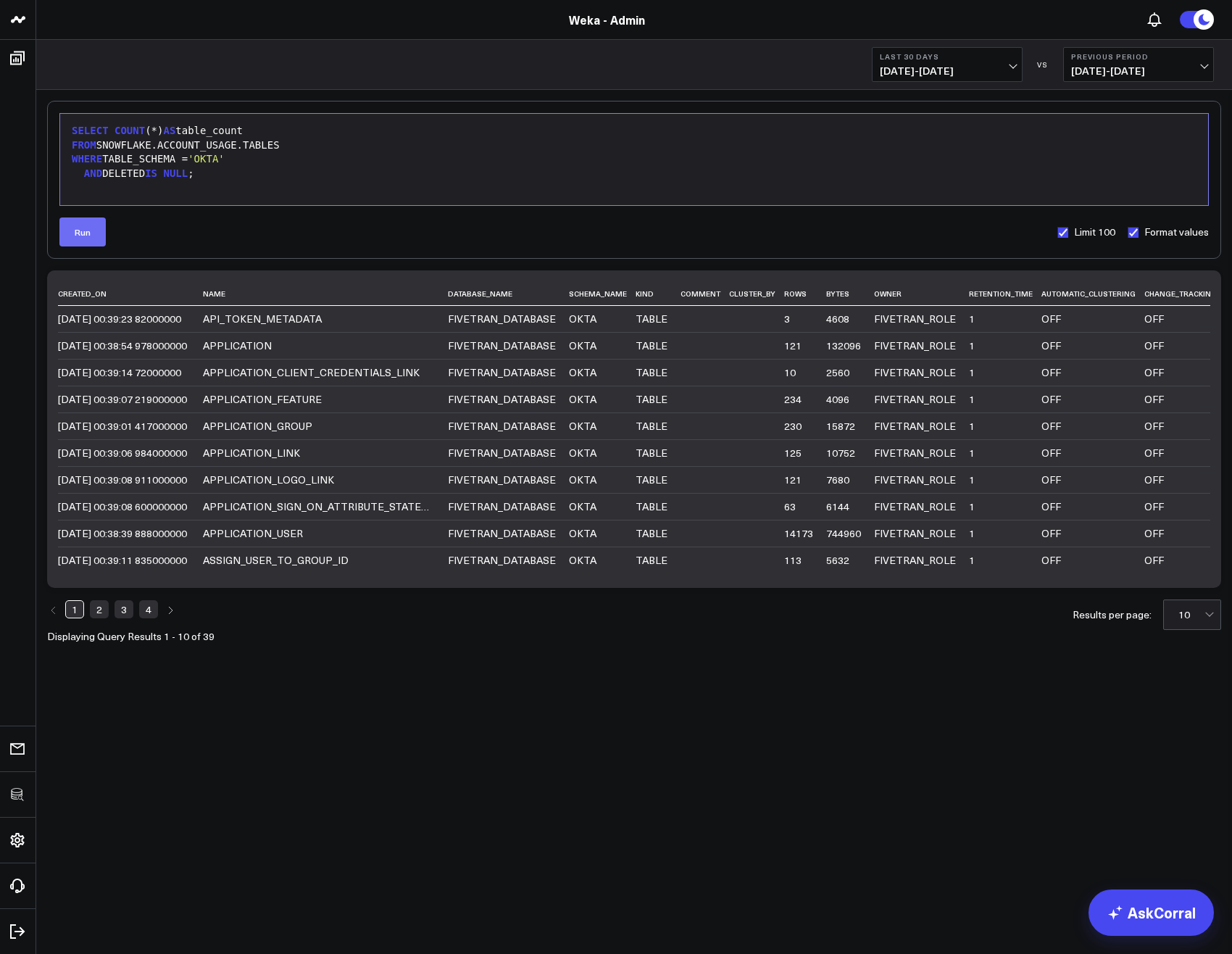
click at [92, 237] on button "Run" at bounding box center [82, 231] width 46 height 29
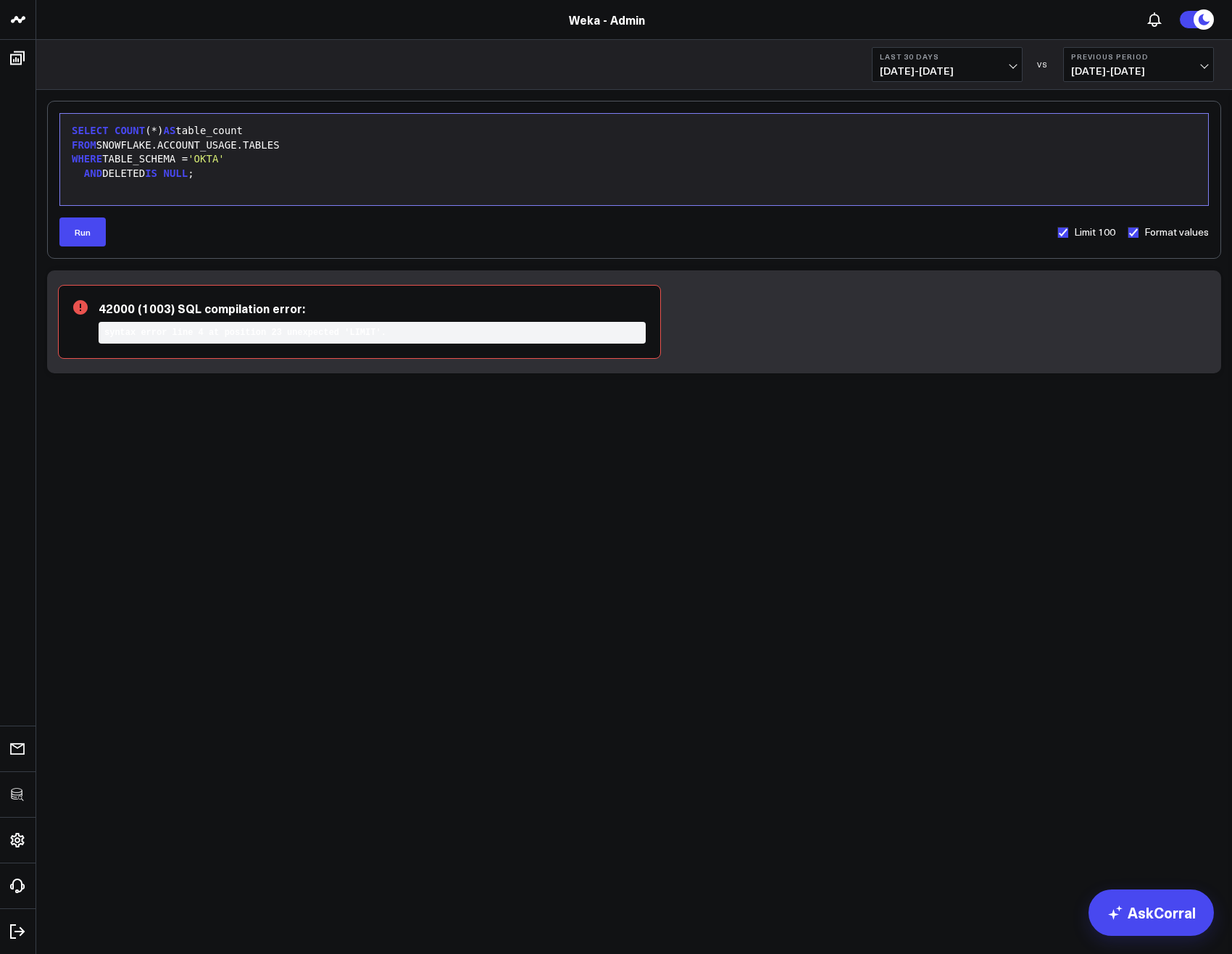
click at [237, 333] on icon at bounding box center [181, 354] width 217 height 109
drag, startPoint x: 237, startPoint y: 333, endPoint x: 474, endPoint y: 334, distance: 237.0
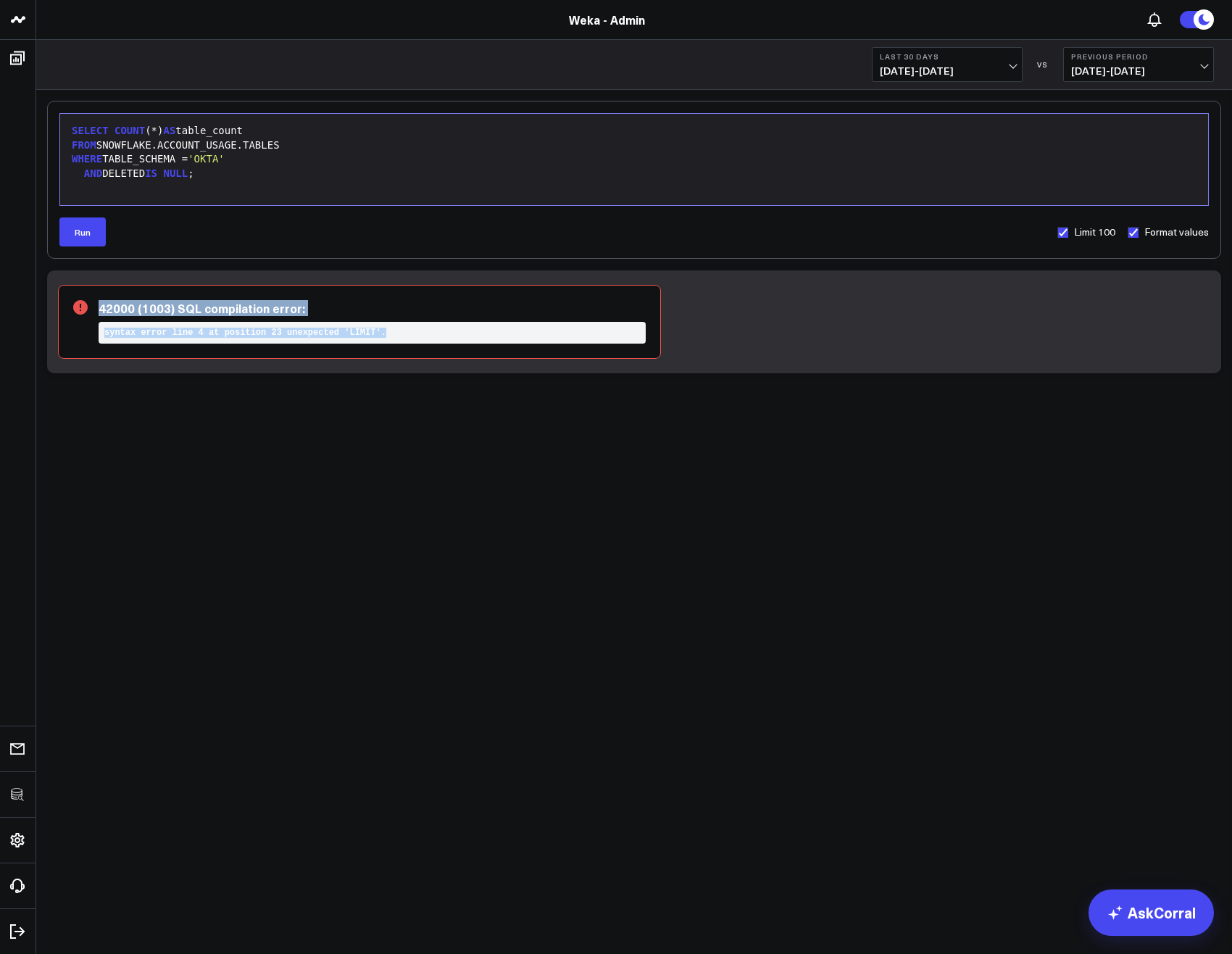
click at [472, 334] on div "42000 (1003) SQL compilation error: syntax error line 4 at position 23 unexpect…" at bounding box center [359, 321] width 603 height 74
click at [1070, 229] on label "Limit 100" at bounding box center [1085, 231] width 58 height 11
click at [1068, 229] on input "Limit 100" at bounding box center [1062, 231] width 11 height 11
checkbox input "false"
click at [68, 242] on button "Run" at bounding box center [82, 231] width 46 height 29
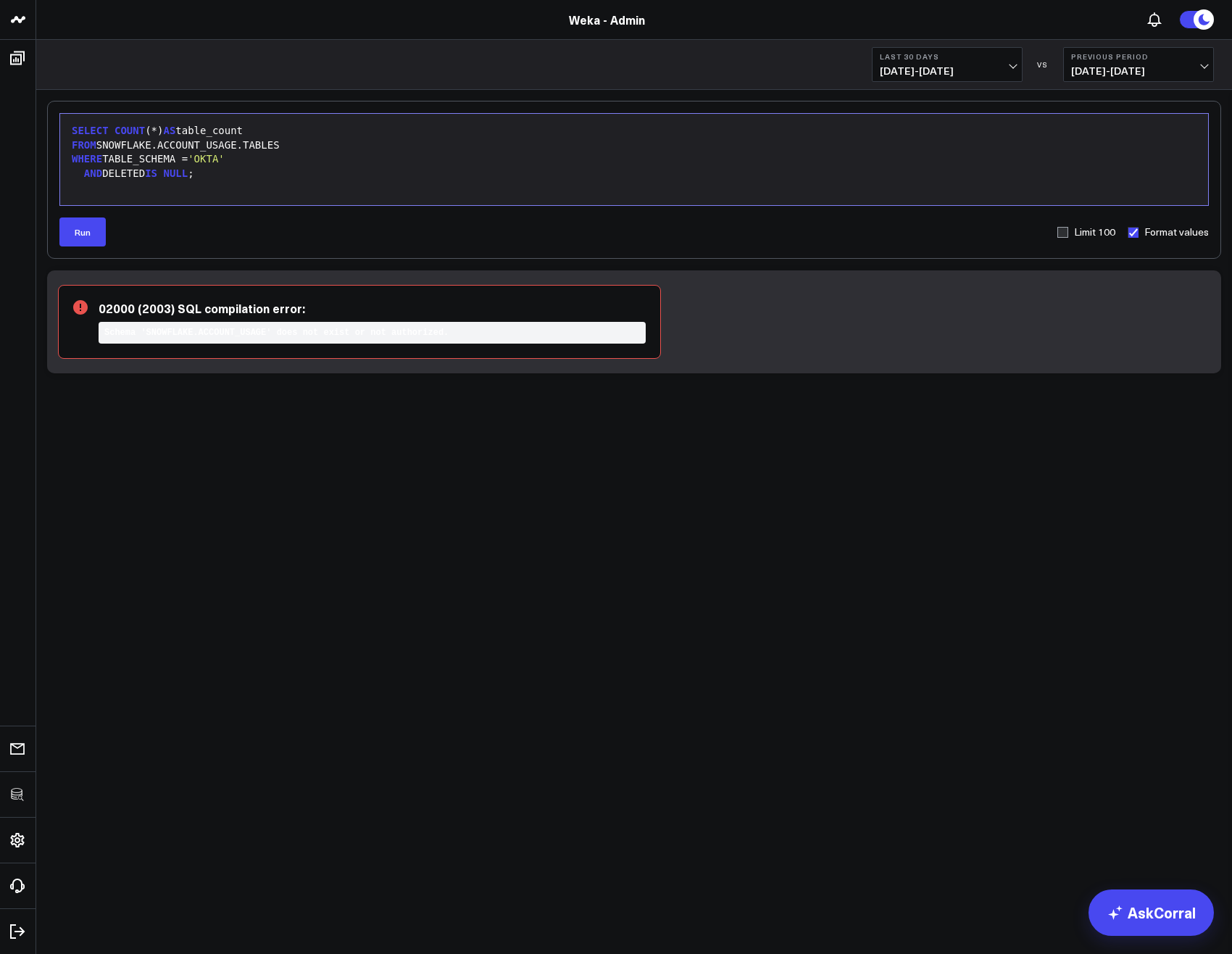
drag, startPoint x: 277, startPoint y: 326, endPoint x: 262, endPoint y: 326, distance: 15.0
click at [272, 327] on icon at bounding box center [181, 354] width 217 height 109
click at [250, 325] on icon at bounding box center [181, 354] width 217 height 109
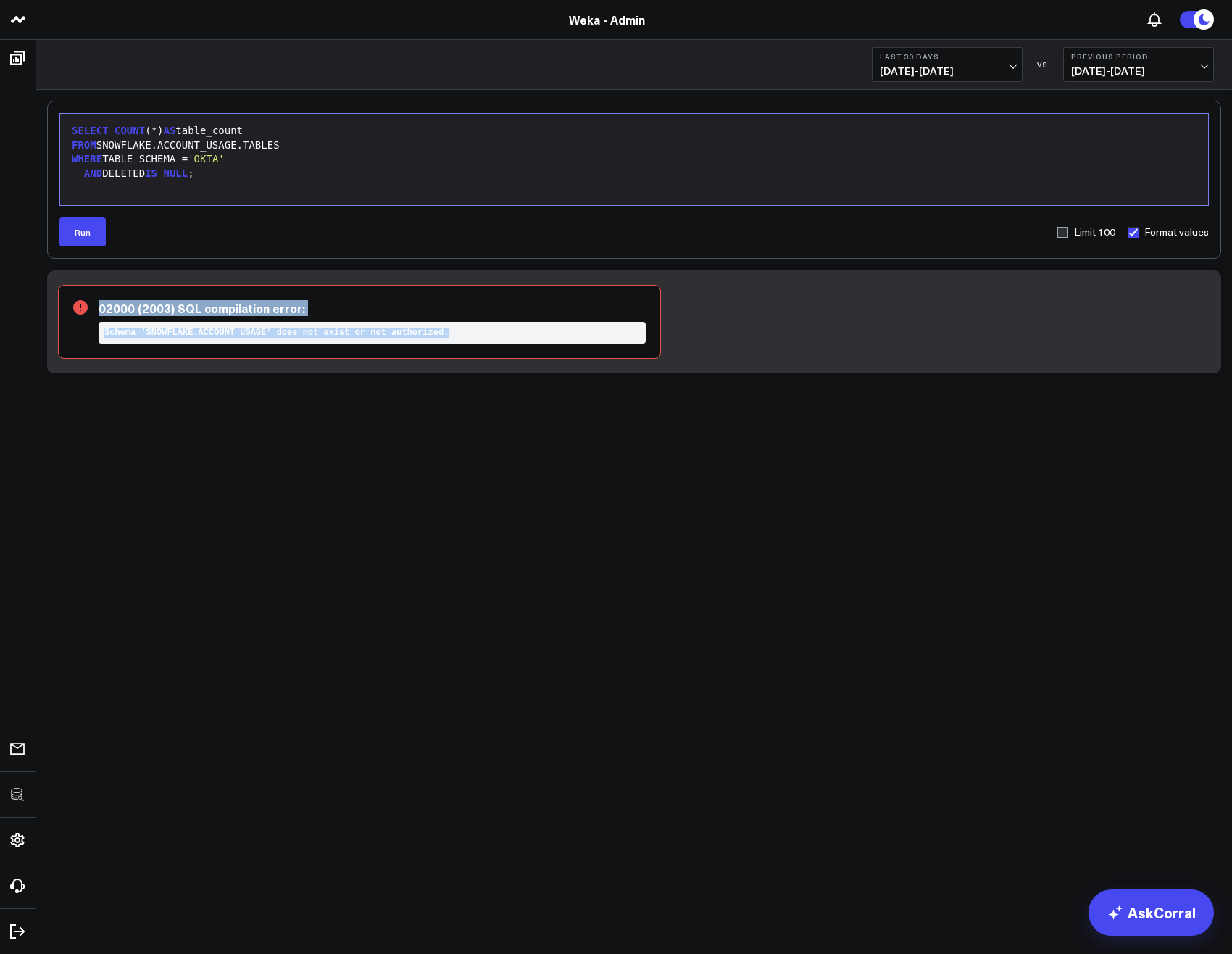
drag, startPoint x: 250, startPoint y: 326, endPoint x: 394, endPoint y: 340, distance: 144.7
click at [394, 340] on div "02000 (2003) SQL compilation error: Schema 'SNOWFLAKE.ACCOUNT_USAGE' does not e…" at bounding box center [359, 321] width 603 height 74
click at [335, 186] on div "SELECT COUNT (*) AS table_count FROM SNOWFLAKE.ACCOUNT_USAGE.TABLES WHERE TABLE…" at bounding box center [633, 160] width 1133 height 77
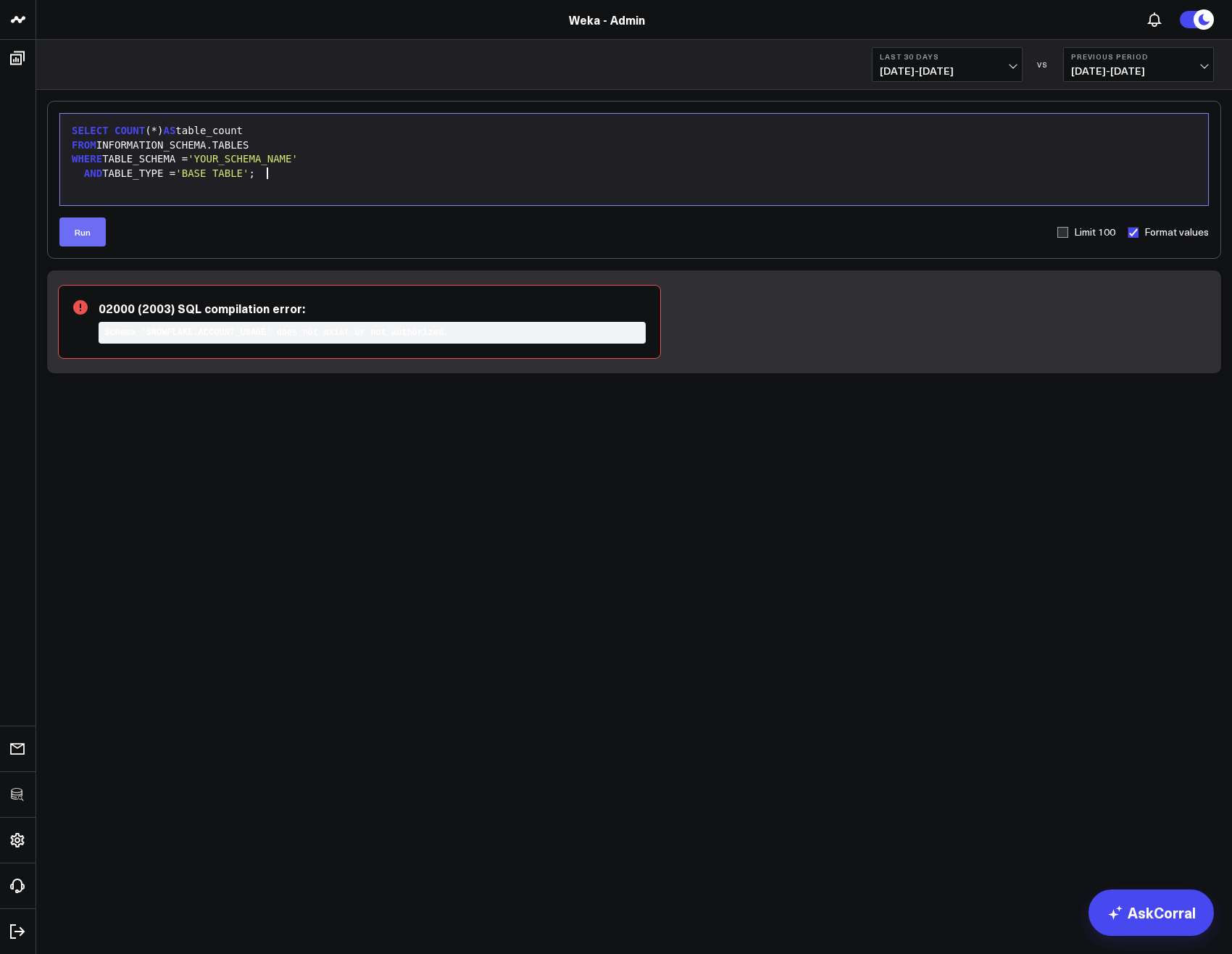
click at [71, 240] on button "Run" at bounding box center [82, 231] width 46 height 29
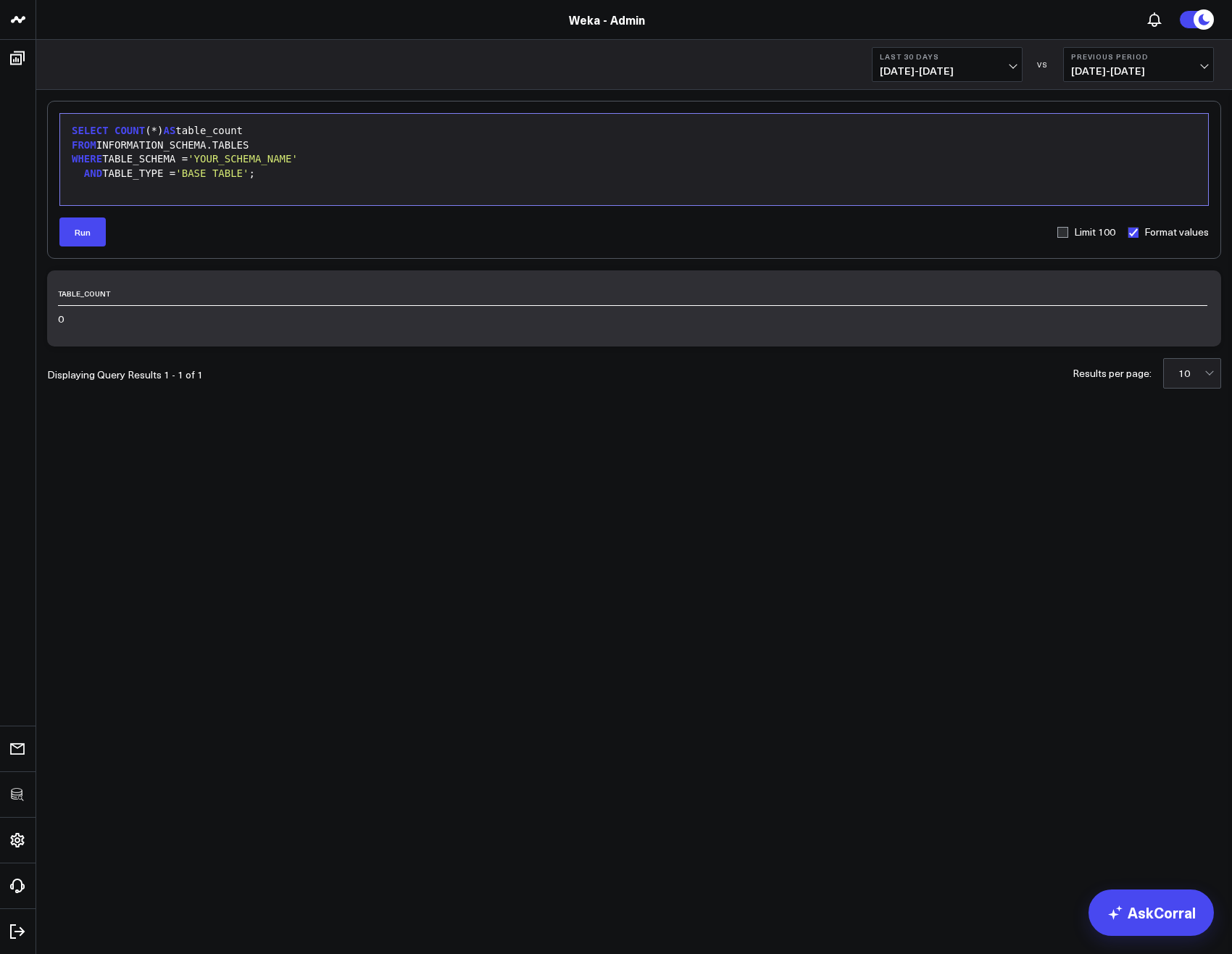
click at [285, 153] on span "'YOUR_SCHEMA_NAME'" at bounding box center [243, 158] width 110 height 11
click at [115, 130] on span "COUNT" at bounding box center [129, 130] width 31 height 11
click at [224, 163] on div at bounding box center [633, 159] width 1133 height 15
click at [86, 232] on button "Run" at bounding box center [82, 231] width 46 height 29
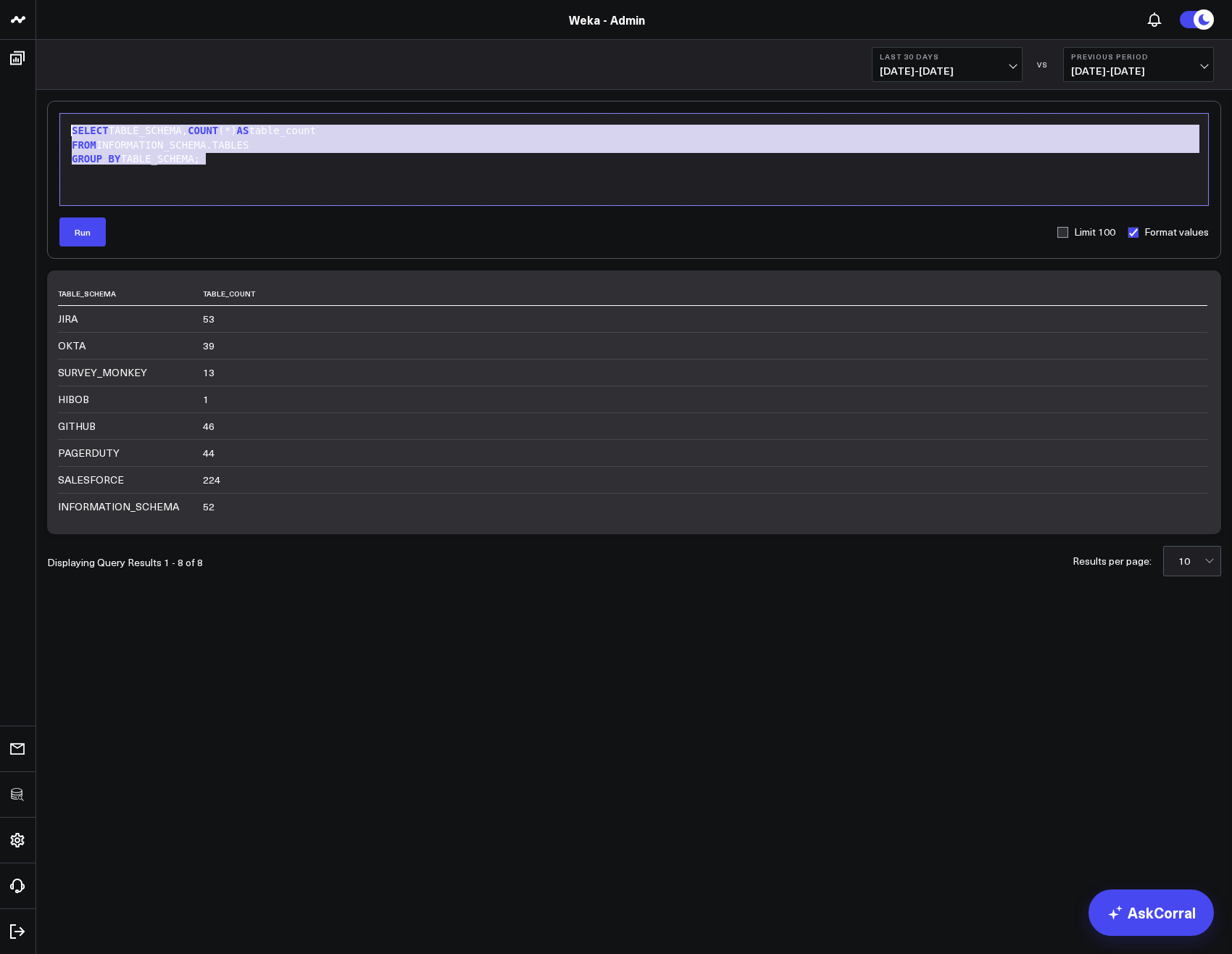
drag, startPoint x: 220, startPoint y: 165, endPoint x: 45, endPoint y: 113, distance: 182.6
click at [45, 113] on div "Selection deleted 9 1 2 3 › ⌄ SELECT TABLE_SCHEMA, COUNT (*) AS table_count FRO…" at bounding box center [634, 376] width 1195 height 573
copy div "SELECT TABLE_SCHEMA, COUNT (*) AS table_count FROM INFORMATION_SCHEMA.TABLES GR…"
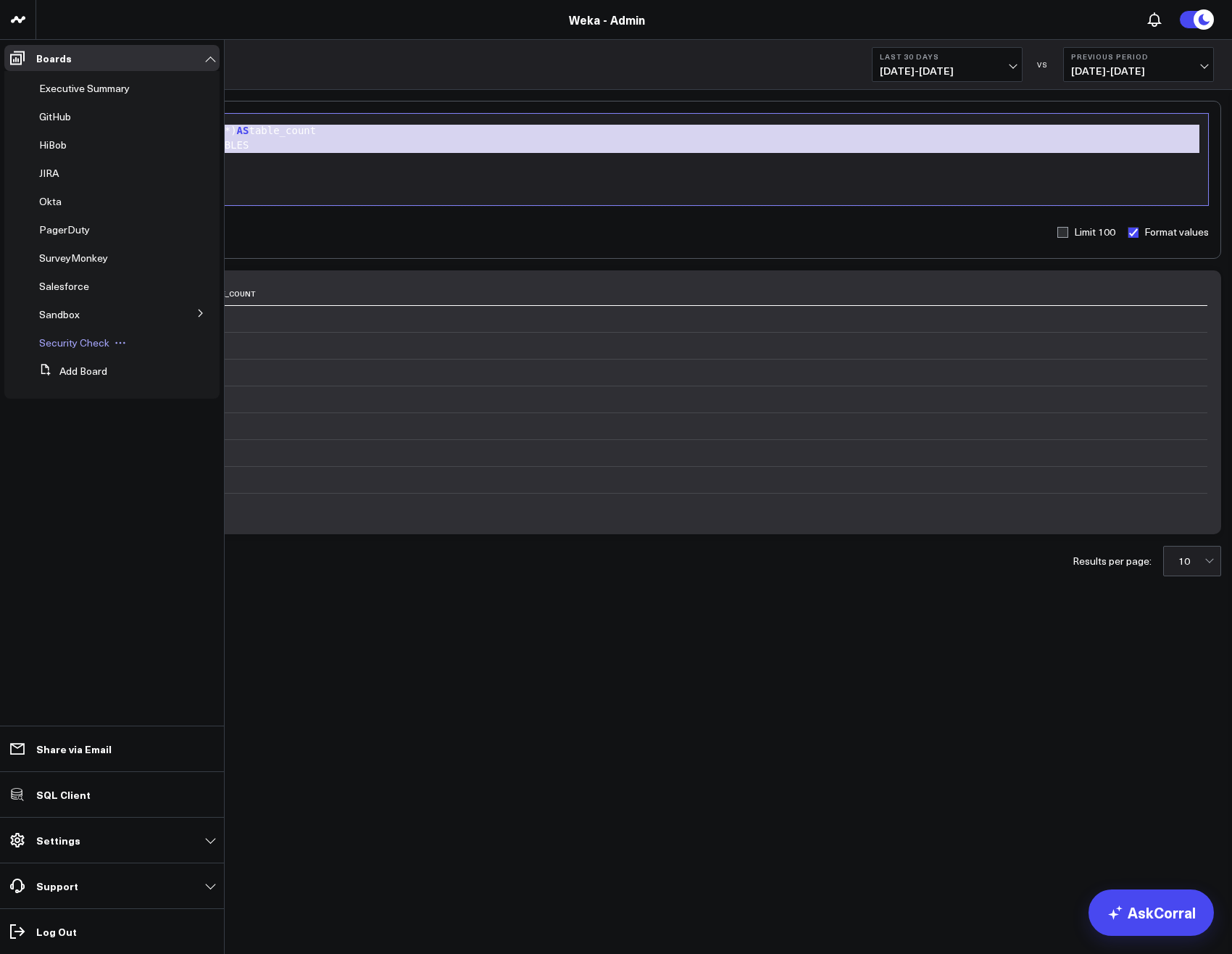
click at [78, 344] on span "Security Check" at bounding box center [74, 342] width 71 height 14
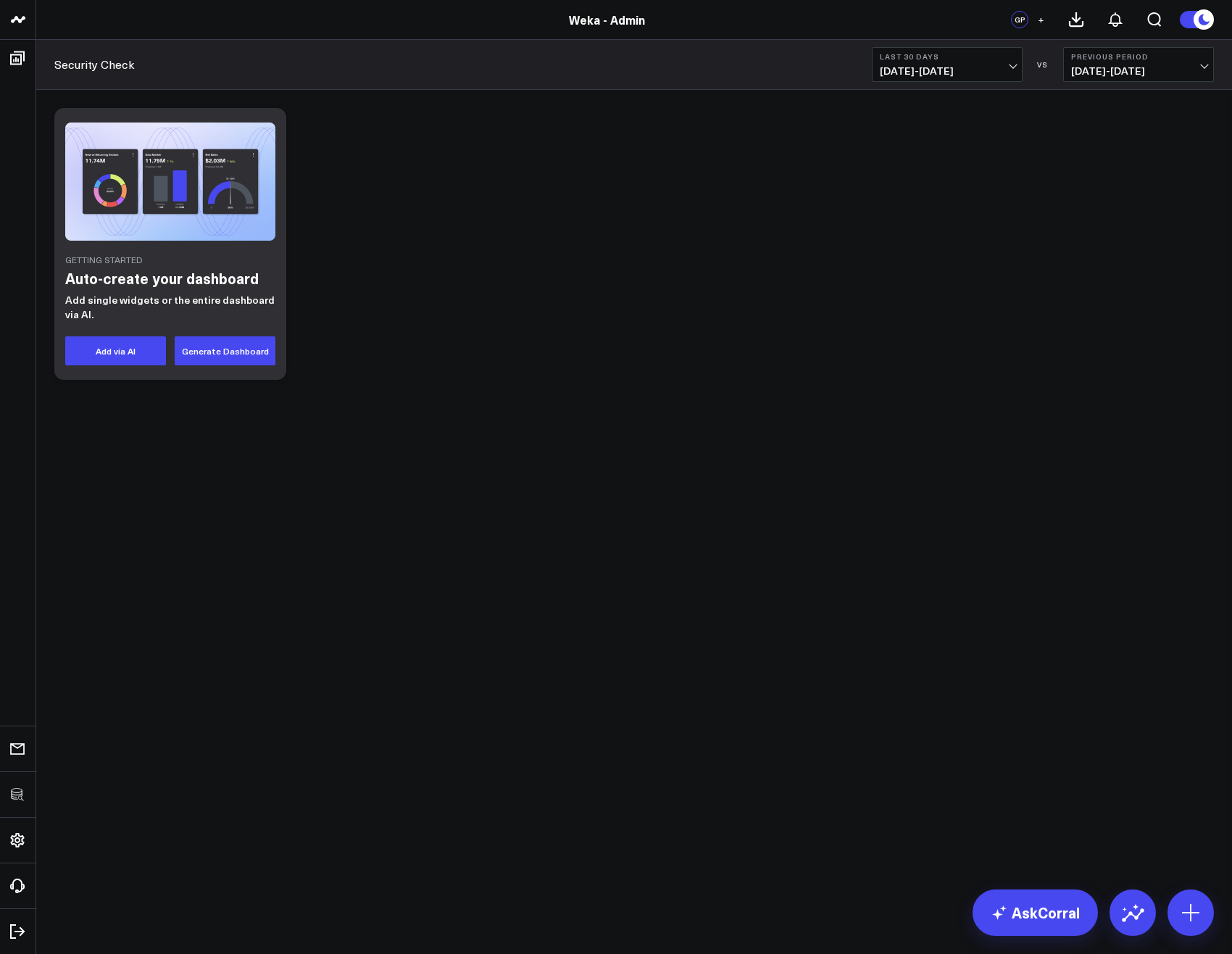
click at [1213, 930] on div at bounding box center [1190, 912] width 46 height 46
click at [1190, 922] on icon at bounding box center [1190, 912] width 24 height 24
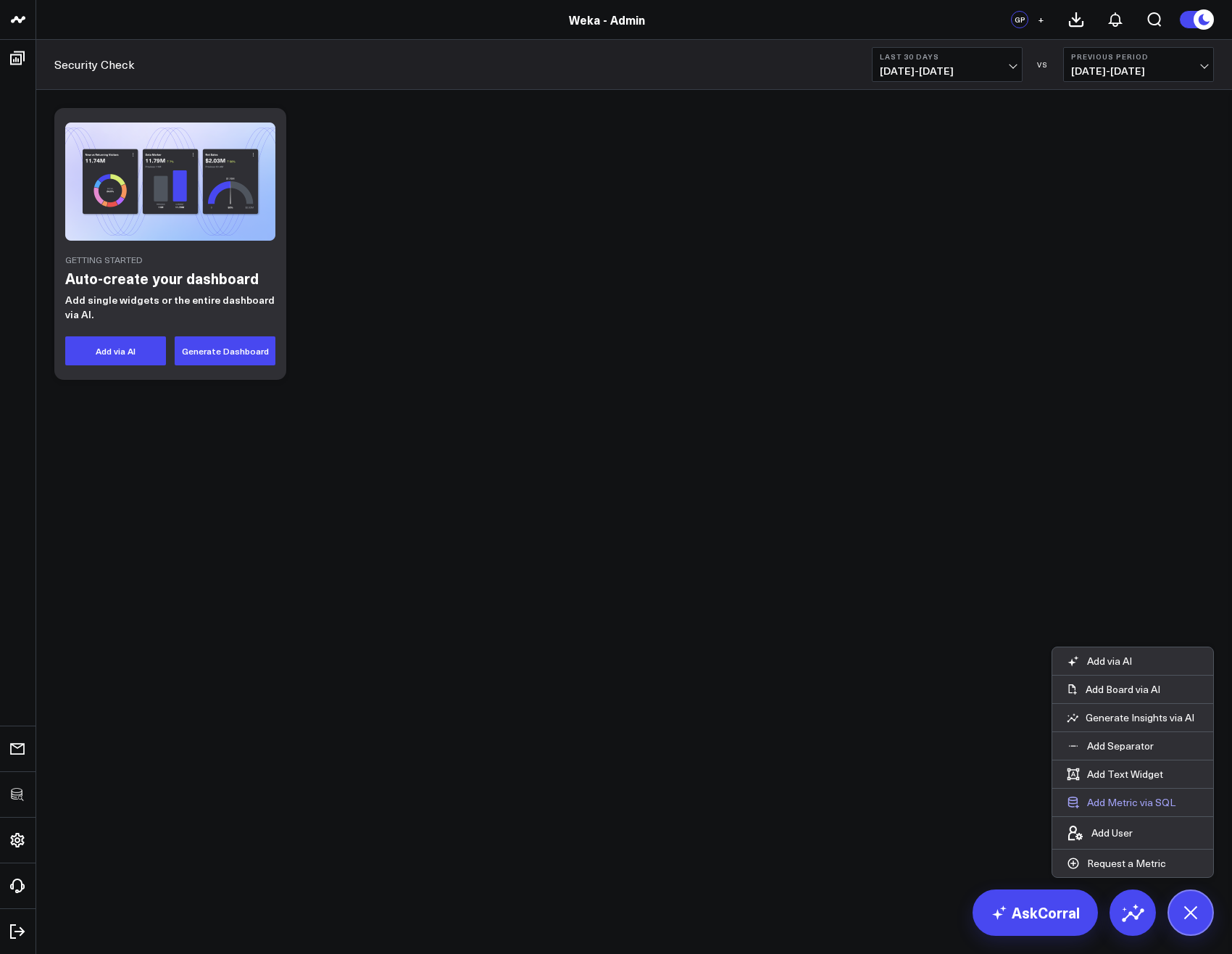
click at [1098, 806] on button "Add Metric via SQL" at bounding box center [1121, 802] width 138 height 28
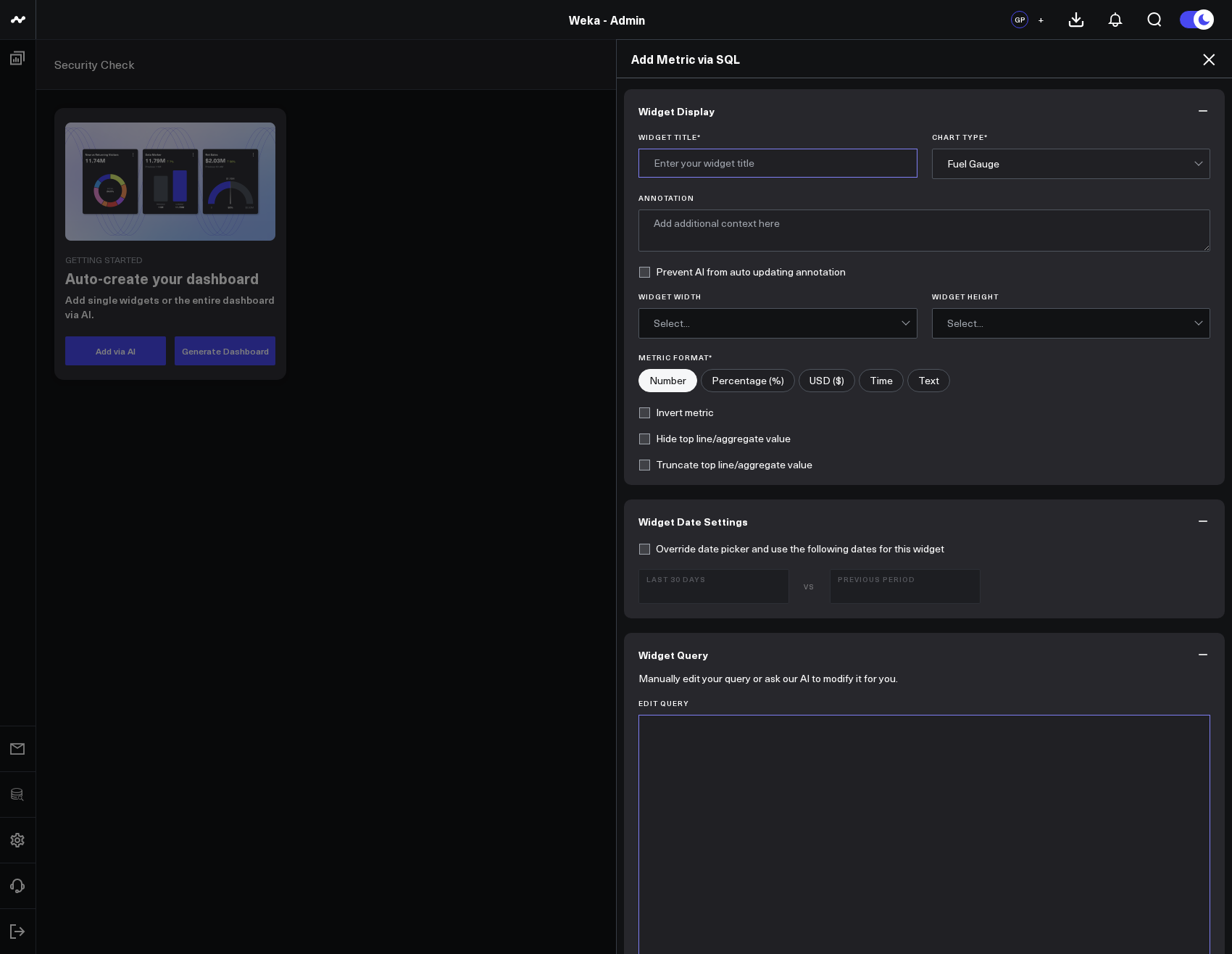
click at [756, 167] on input "Widget Title *" at bounding box center [778, 162] width 279 height 29
type input "Schema Table Access"
click at [1075, 152] on div "Fuel Gauge" at bounding box center [1070, 163] width 247 height 29
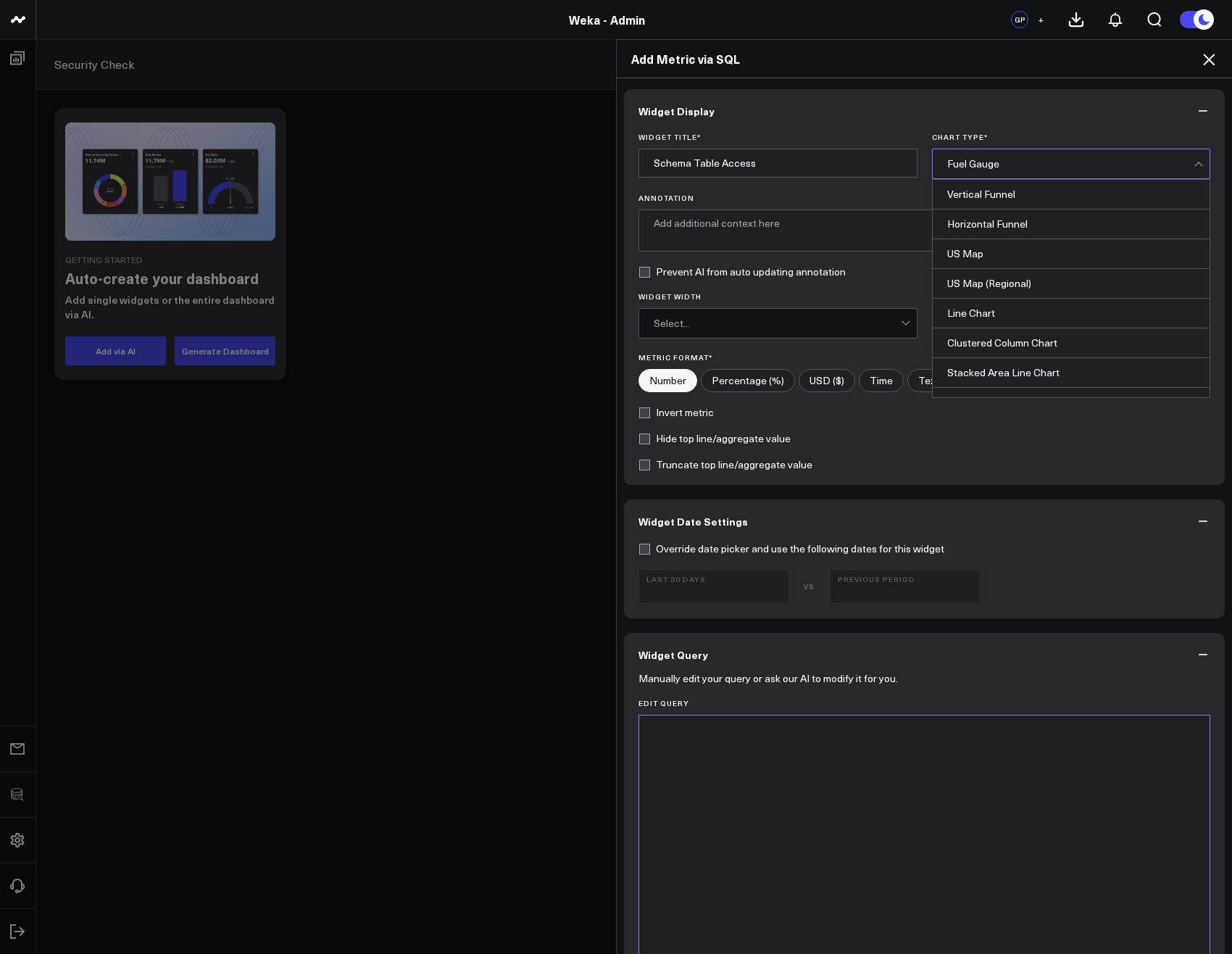
scroll to position [584, 0]
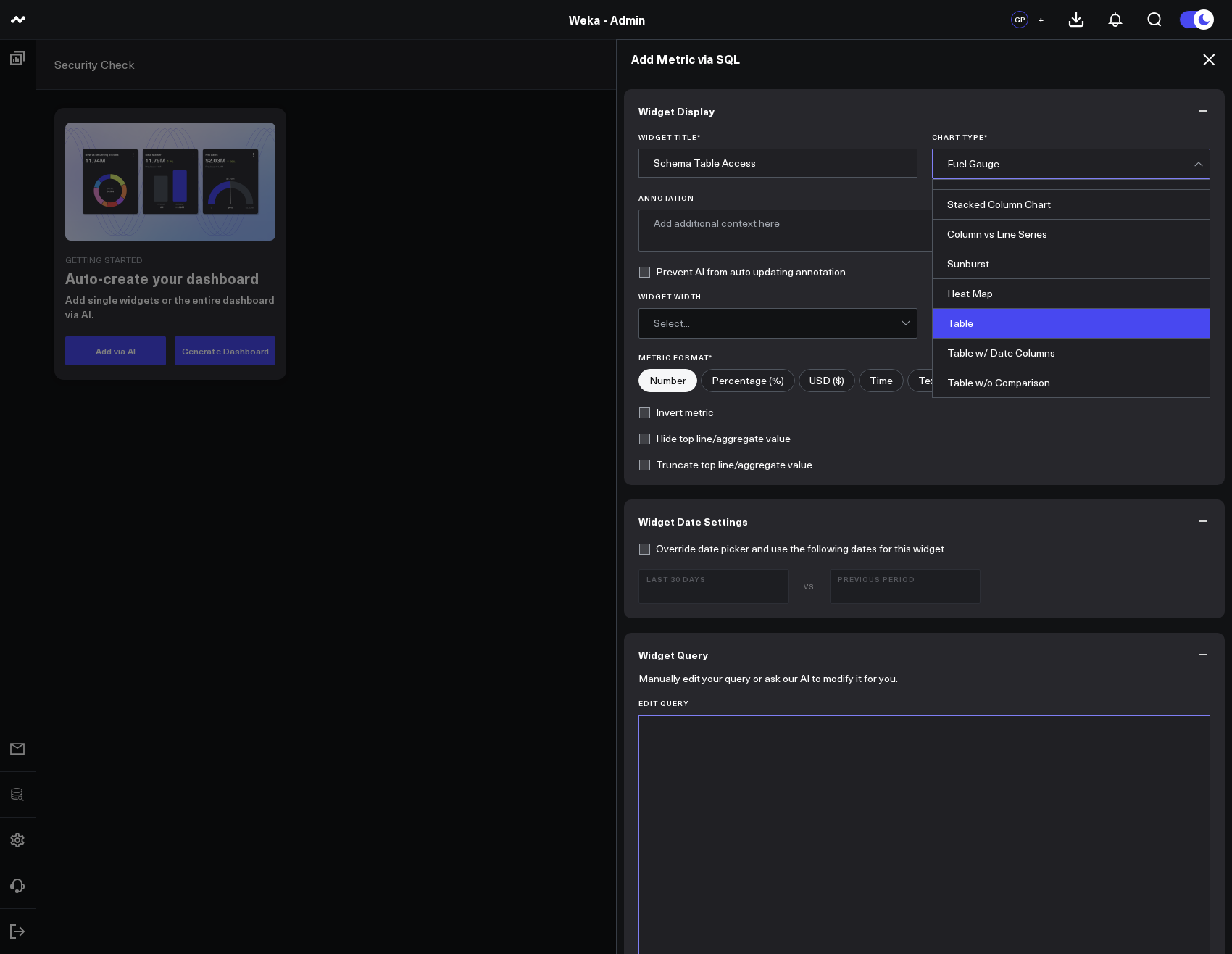
click at [998, 323] on div "Table" at bounding box center [1071, 324] width 277 height 30
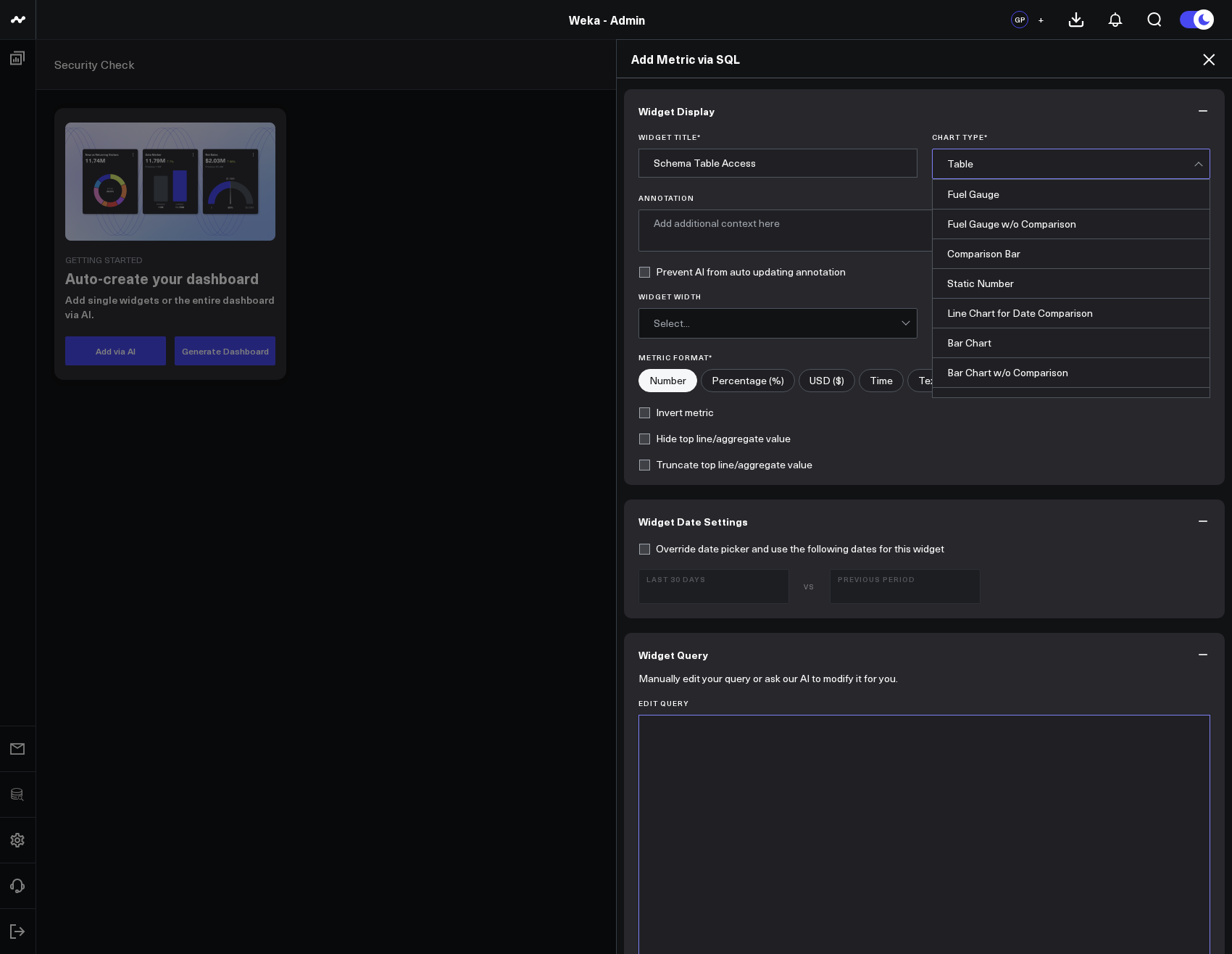
click at [1008, 162] on div "Table" at bounding box center [1070, 163] width 247 height 11
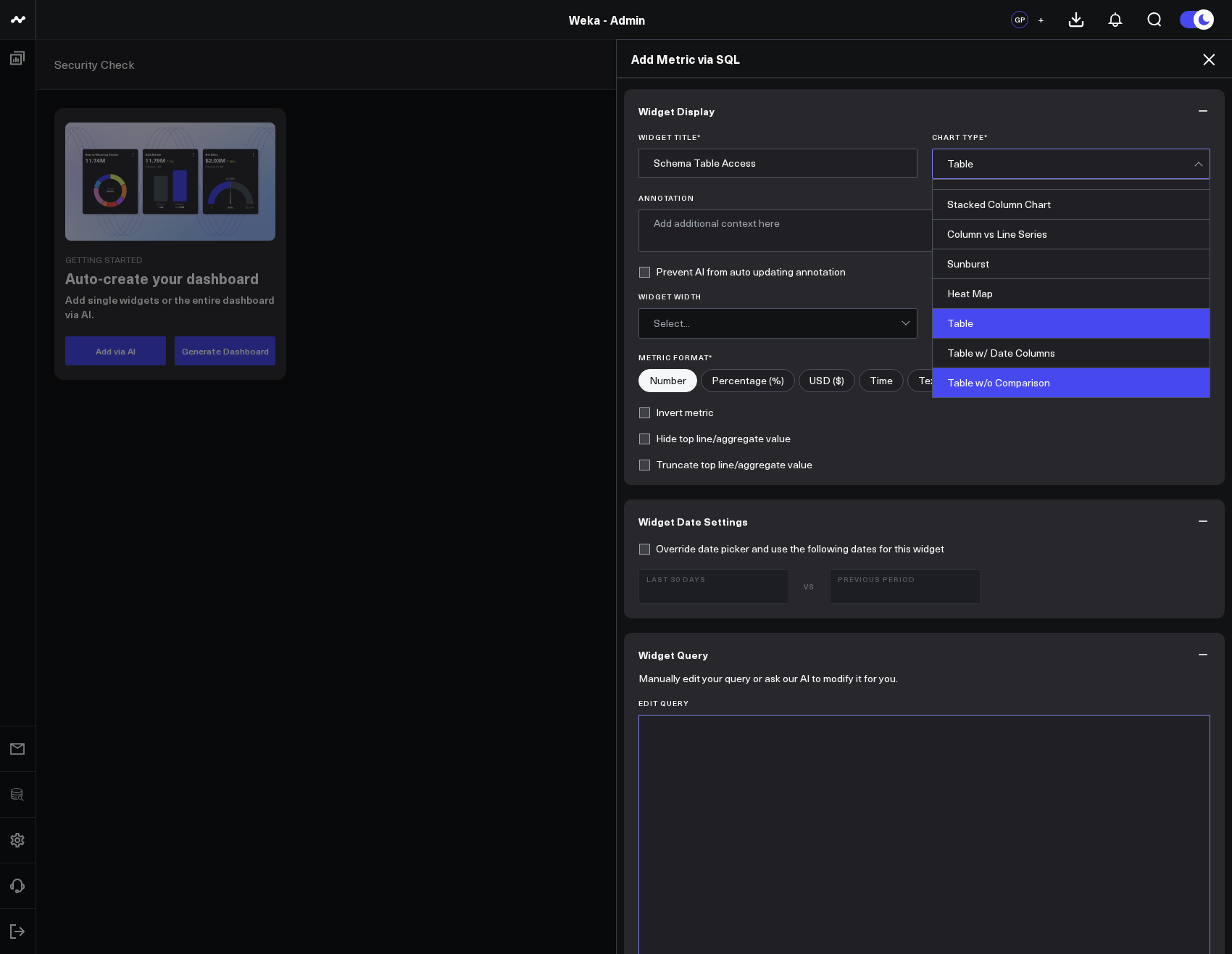
click at [996, 378] on div "Table w/o Comparison" at bounding box center [1071, 382] width 277 height 29
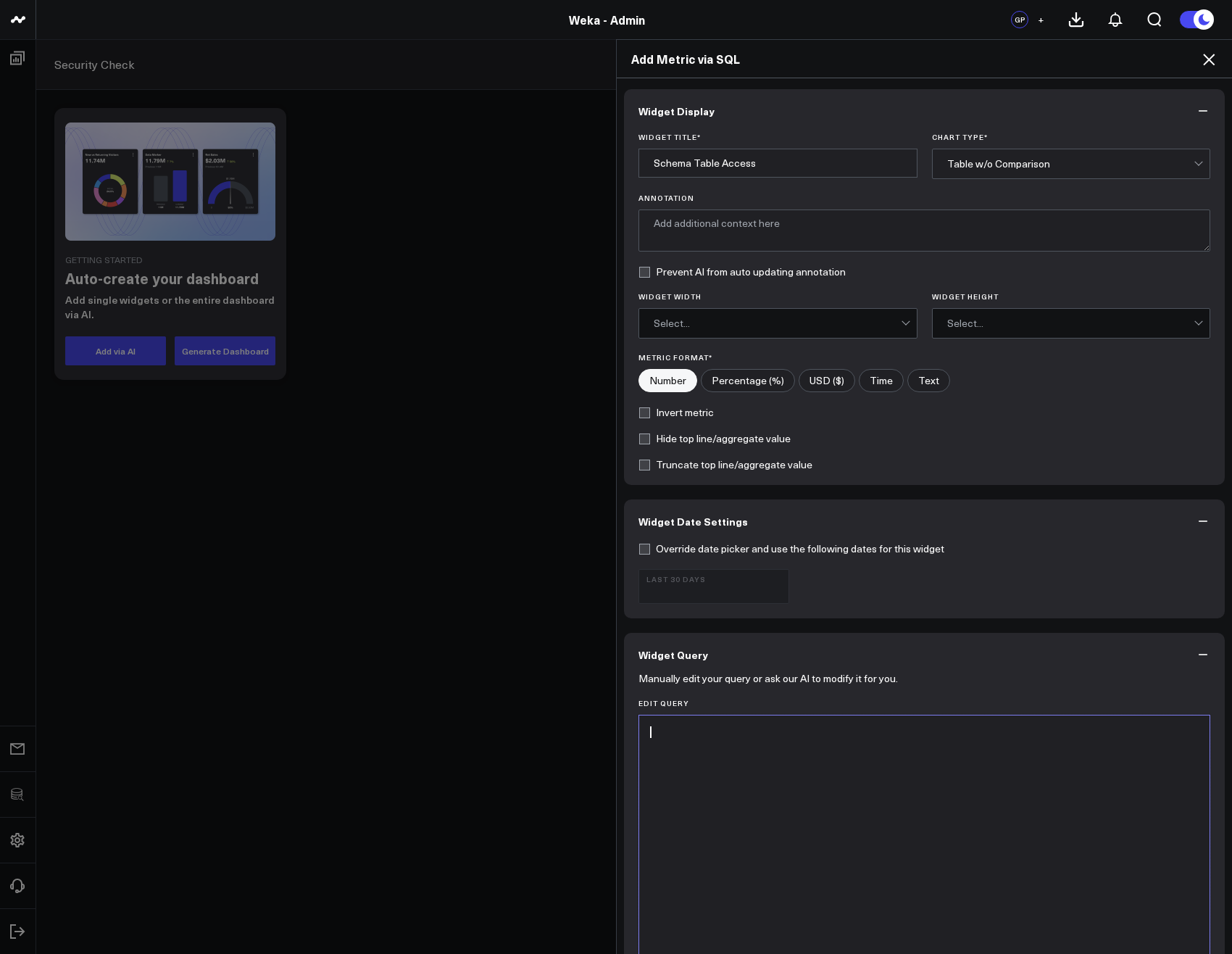
click at [773, 867] on div at bounding box center [924, 896] width 556 height 347
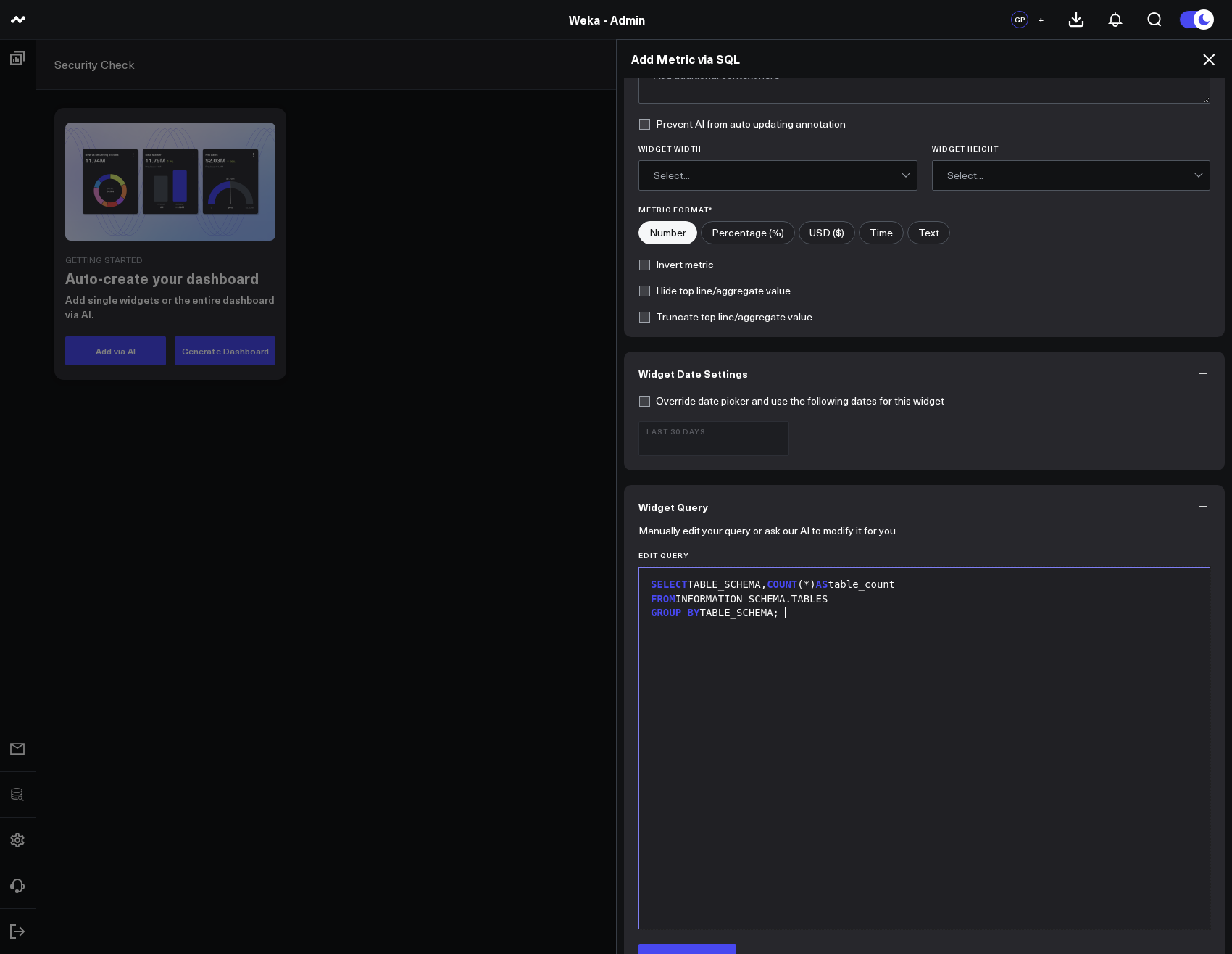
scroll to position [415, 0]
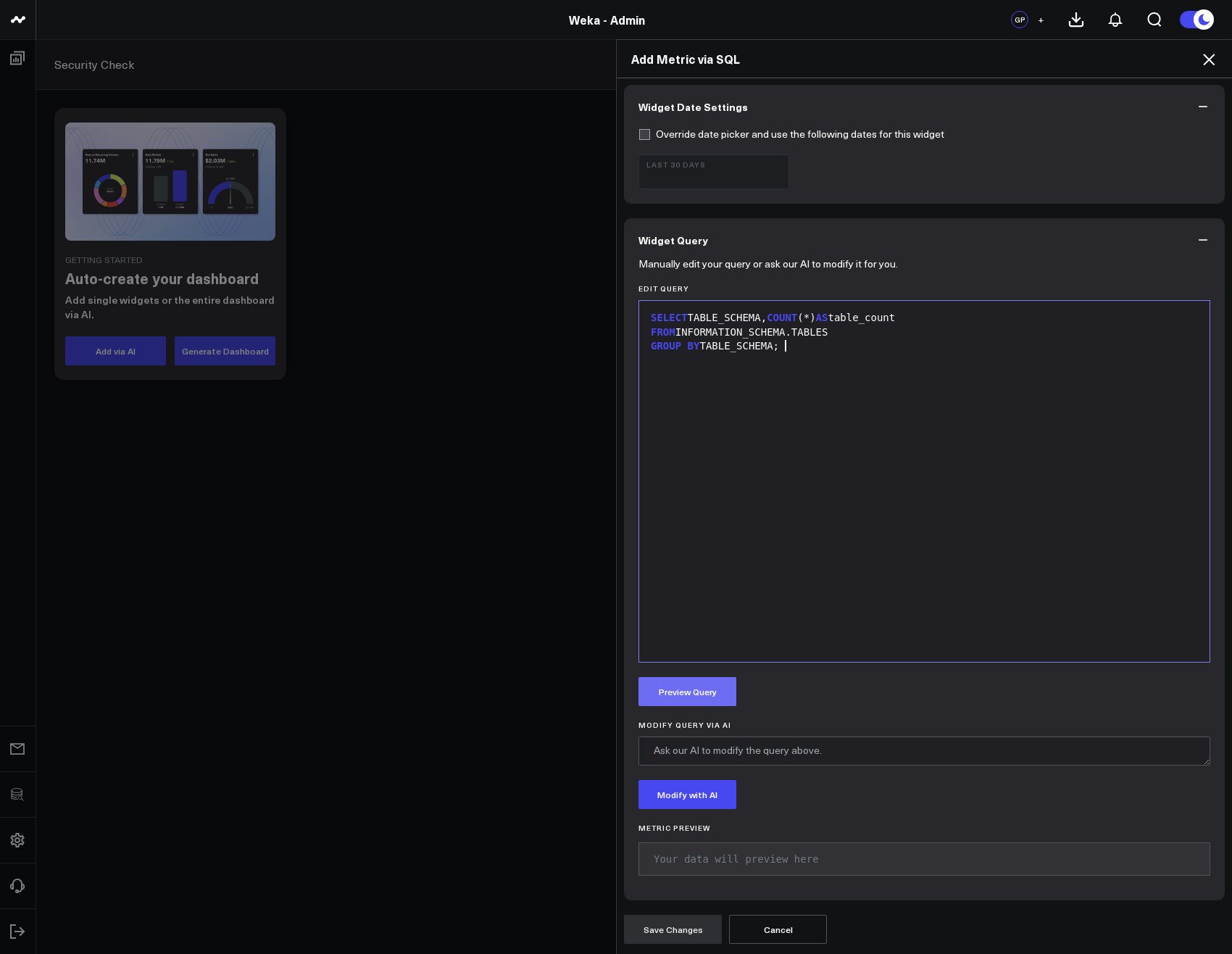
click at [690, 690] on button "Preview Query" at bounding box center [688, 691] width 98 height 29
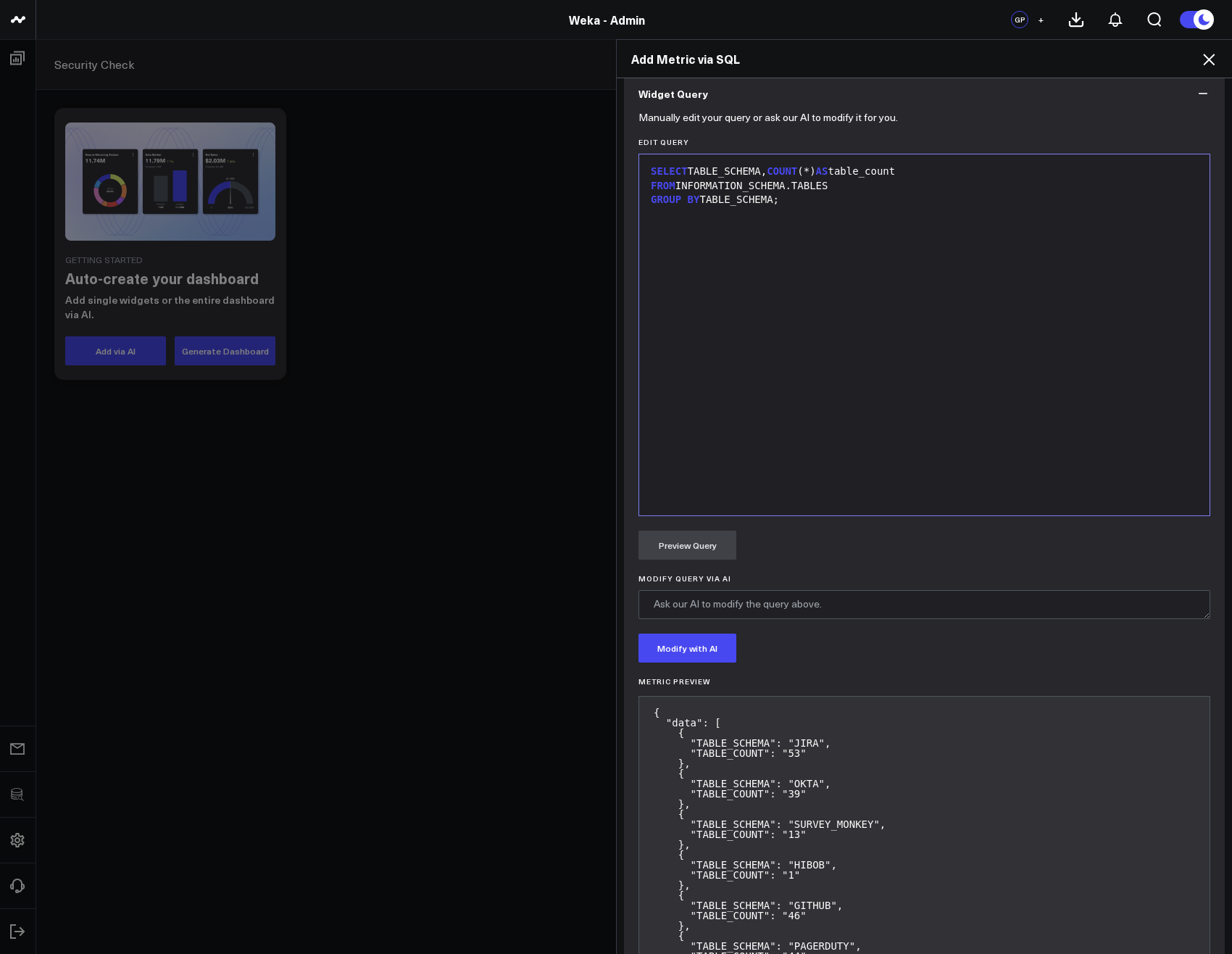
scroll to position [509, 0]
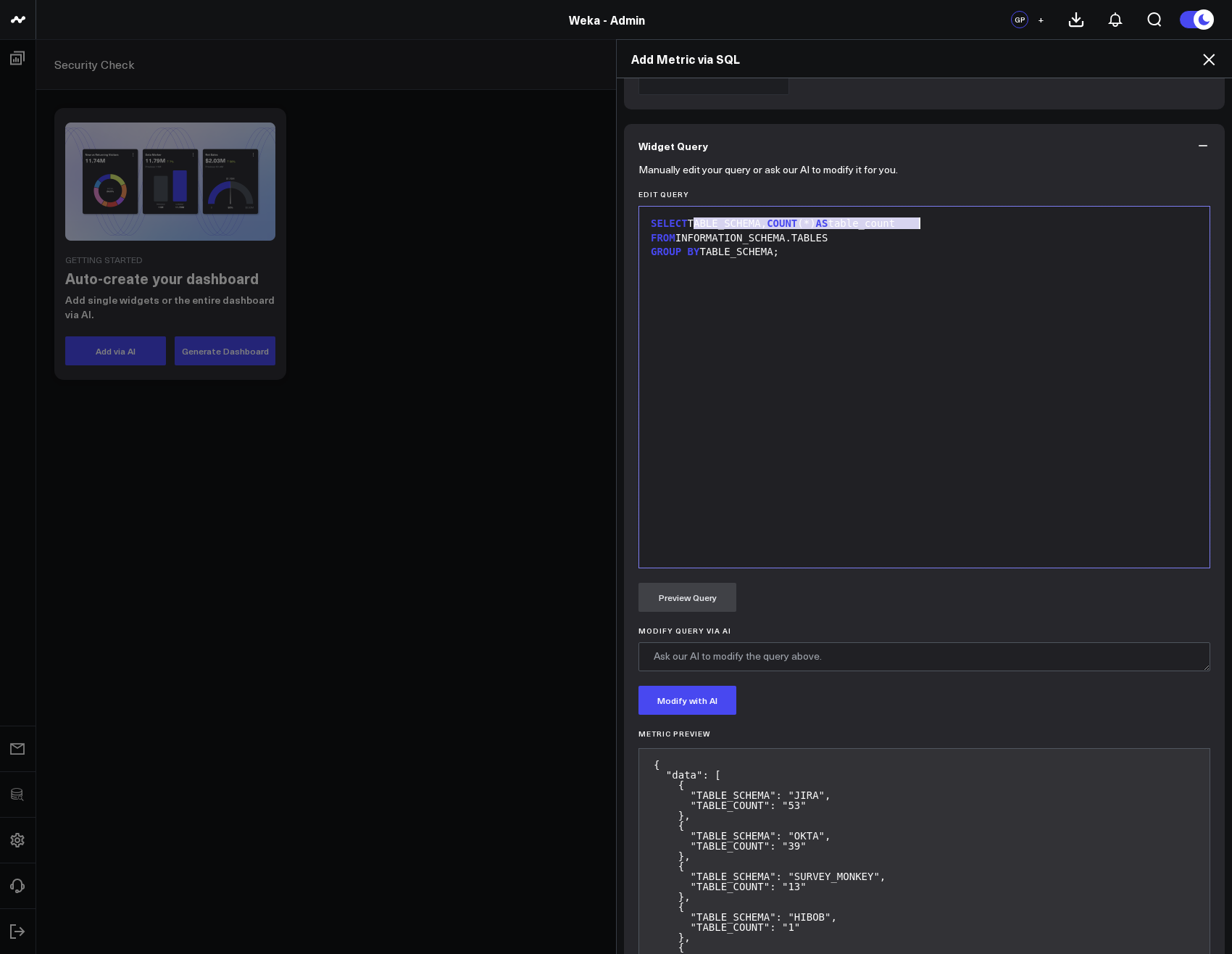
drag, startPoint x: 695, startPoint y: 224, endPoint x: 954, endPoint y: 216, distance: 259.1
click at [954, 216] on div "SELECT TABLE_SCHEMA, COUNT (*) AS table_count FROM INFORMATION_SCHEMA.TABLES GR…" at bounding box center [924, 387] width 556 height 347
click at [934, 224] on div "SELECT TABLE_SCHEMA, COUNT (*) AS table_count" at bounding box center [924, 223] width 556 height 15
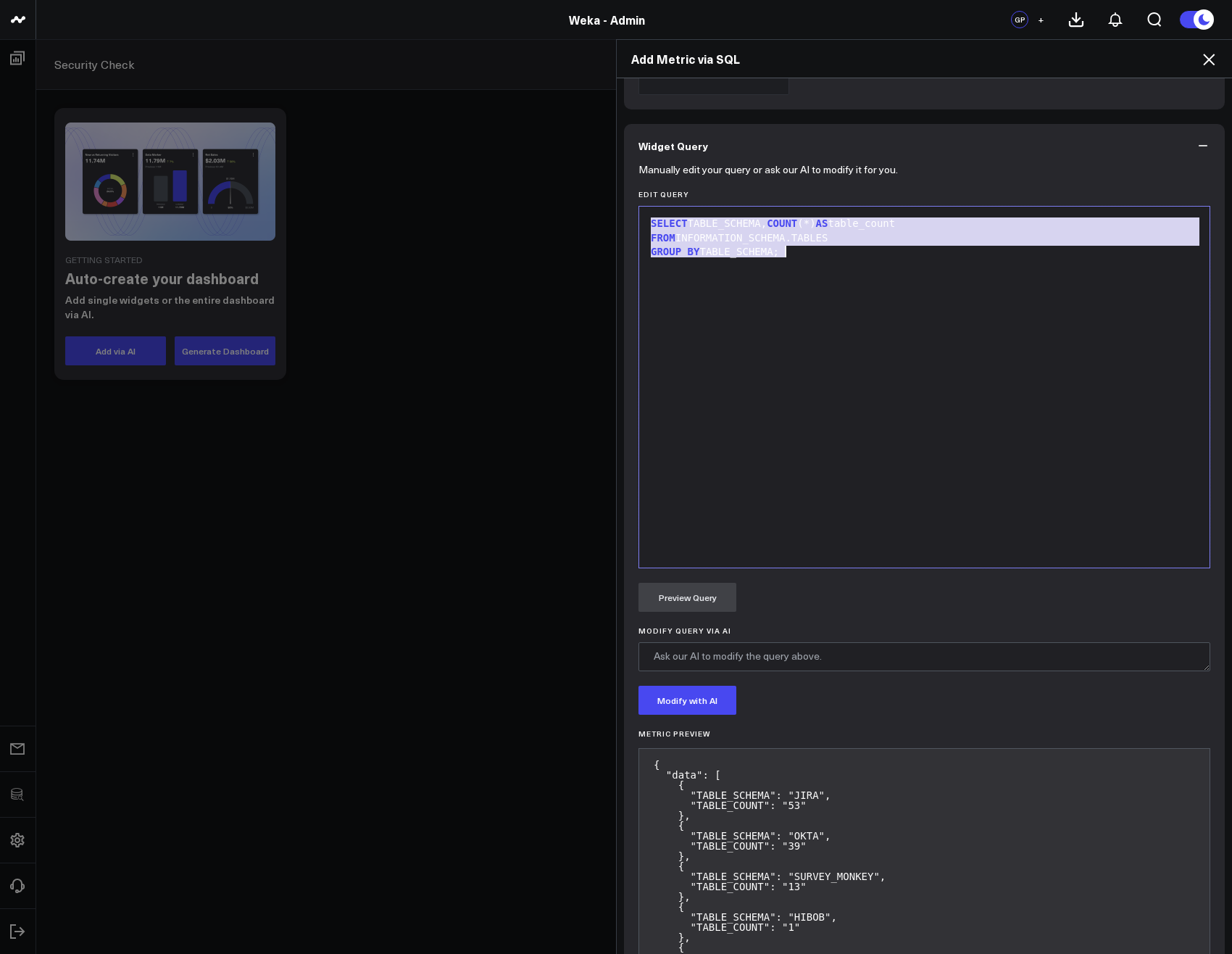
copy div "SELECT TABLE_SCHEMA, COUNT (*) AS table_count FROM INFORMATION_SCHEMA.TABLES GR…"
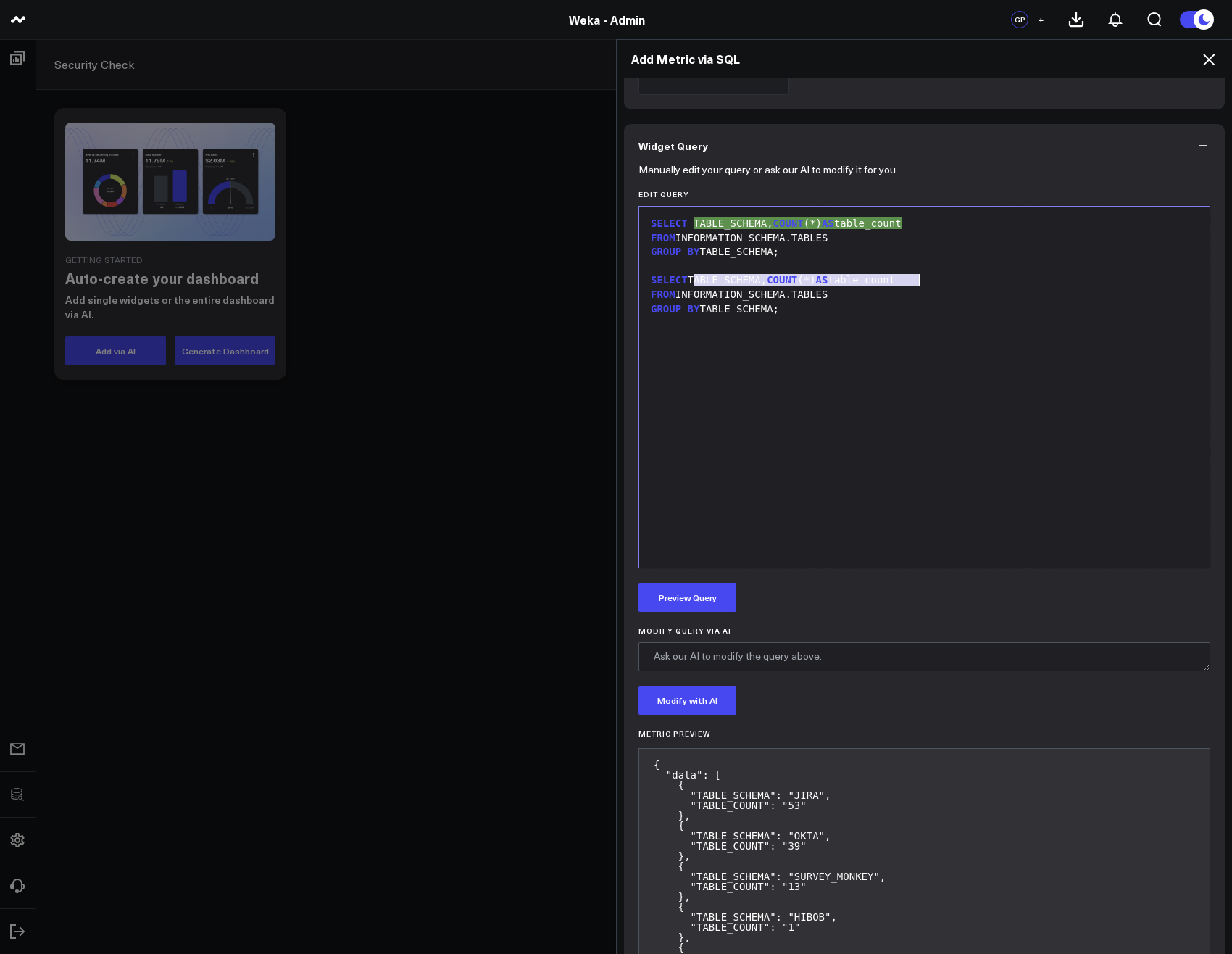
drag, startPoint x: 686, startPoint y: 279, endPoint x: 917, endPoint y: 277, distance: 231.0
click at [917, 277] on div "SELECT TABLE_SCHEMA, COUNT (*) AS table_count" at bounding box center [924, 280] width 556 height 15
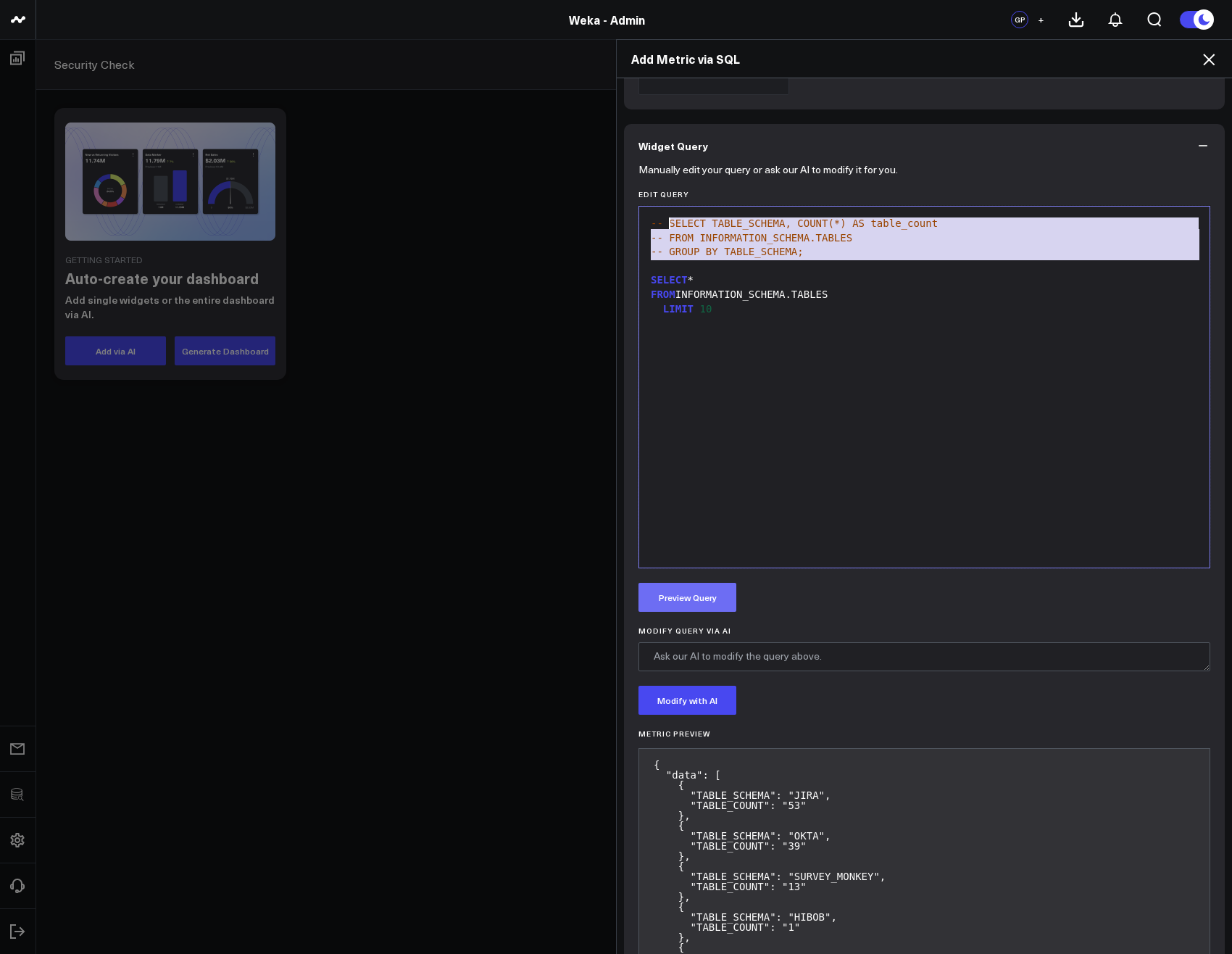
click at [681, 605] on button "Preview Query" at bounding box center [688, 597] width 98 height 29
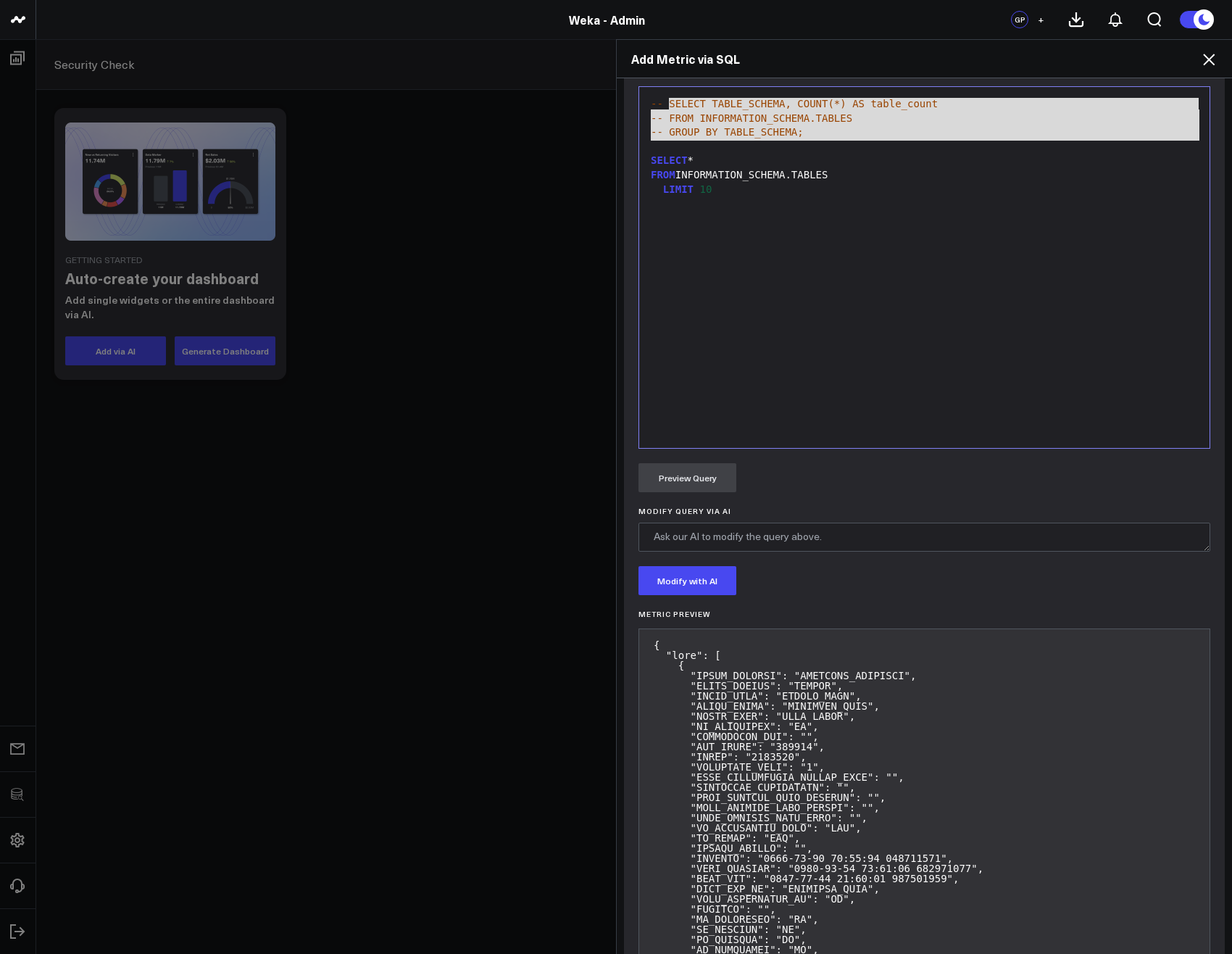
scroll to position [596, 0]
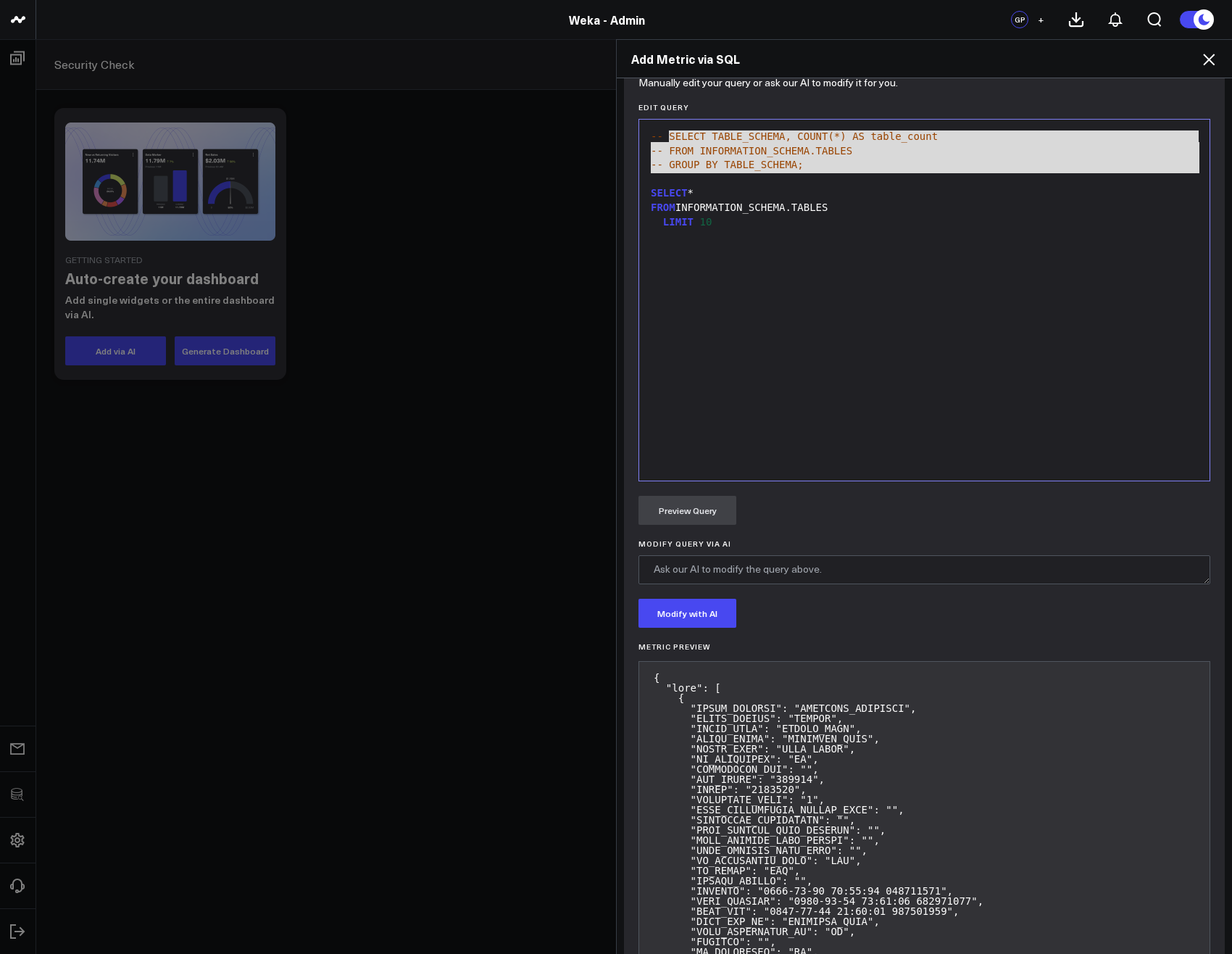
click at [696, 157] on div "-- FROM INFORMATION_SCHEMA.TABLES" at bounding box center [924, 151] width 556 height 15
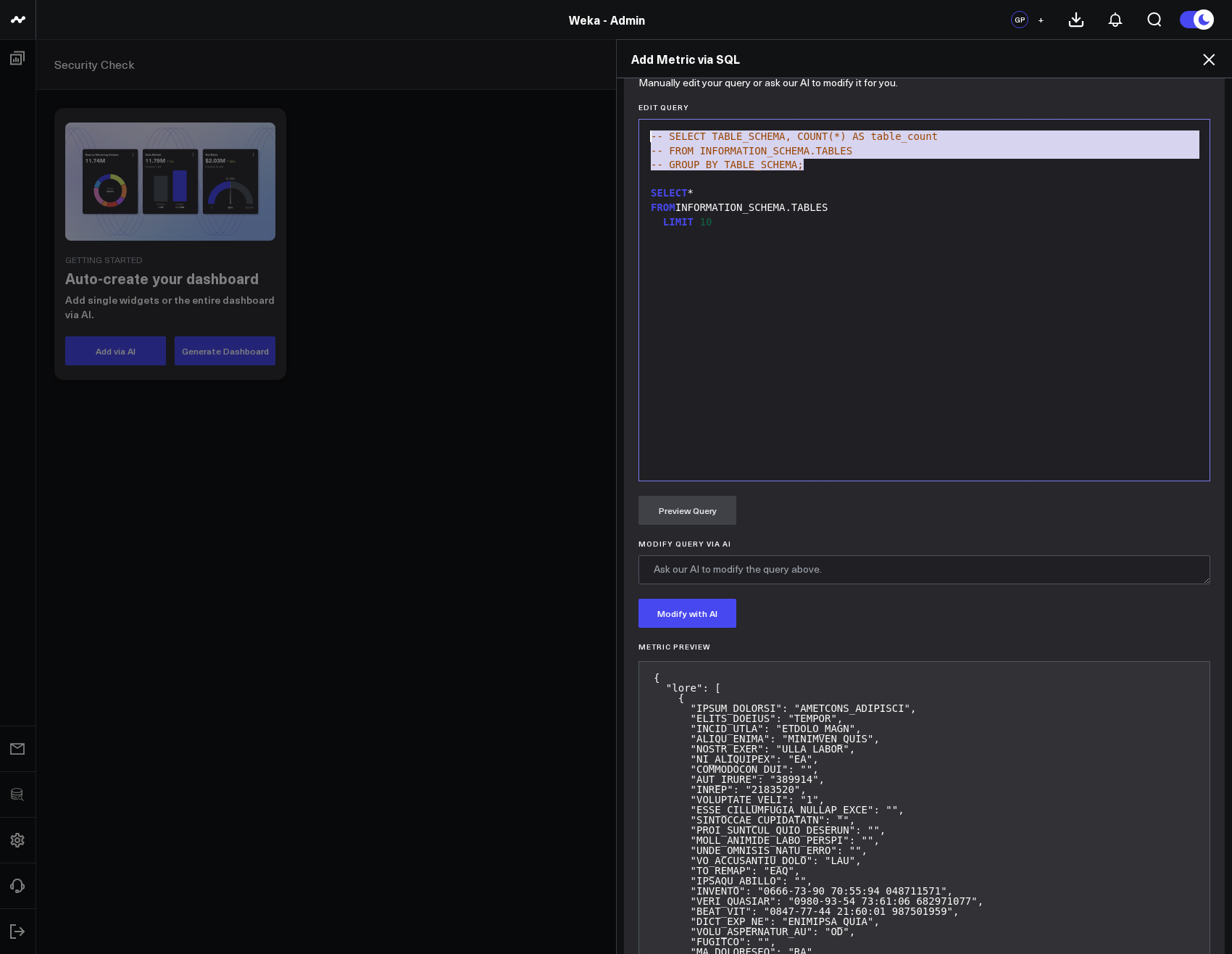
drag, startPoint x: 768, startPoint y: 158, endPoint x: 620, endPoint y: 133, distance: 150.1
click at [692, 137] on div "SELECT TABLE_SCHEMA, COUNT (*) AS table_count" at bounding box center [924, 137] width 556 height 15
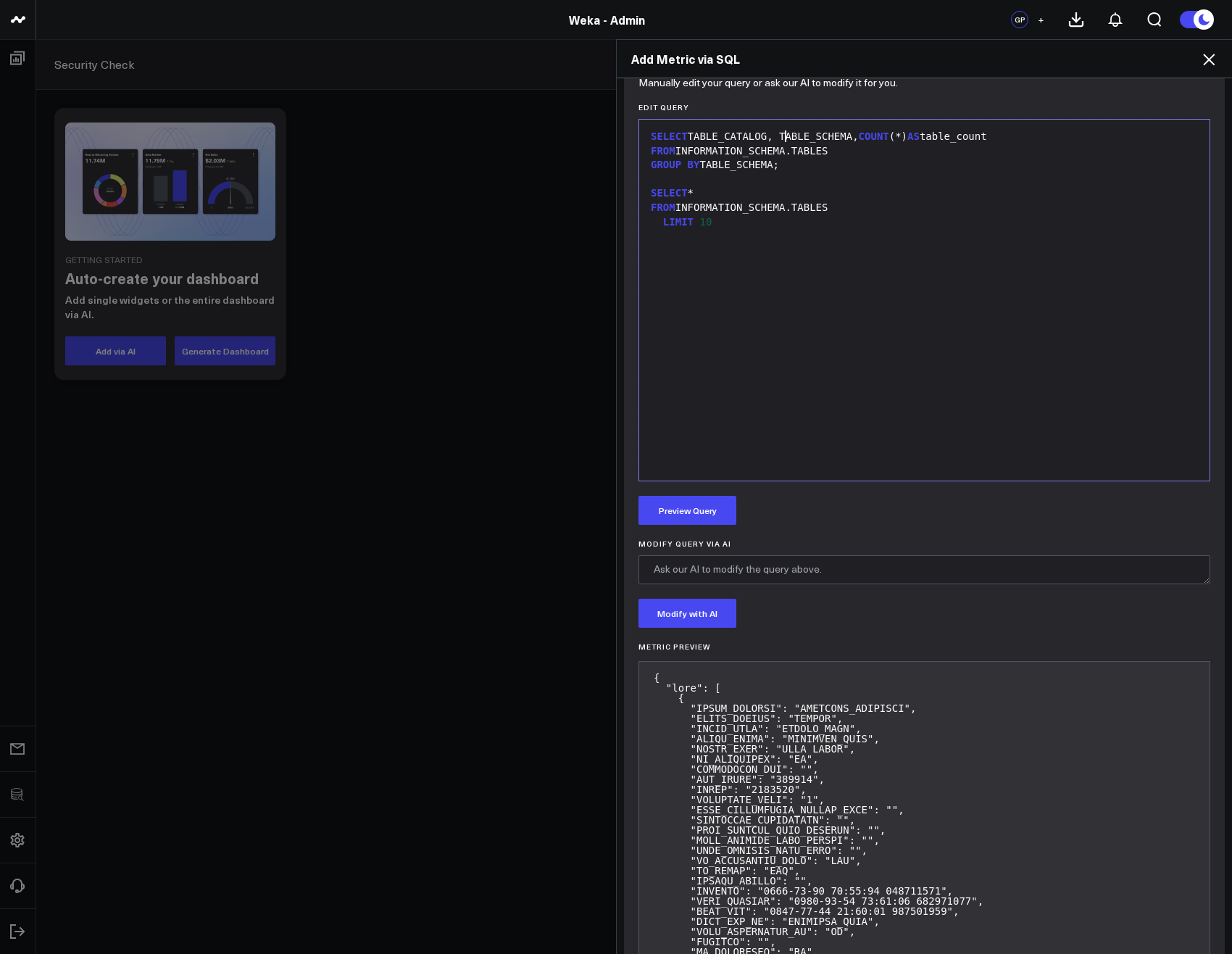
click at [869, 135] on span "COUNT" at bounding box center [873, 135] width 31 height 11
click at [699, 165] on div "GROUP BY TABLE_SCHEMA;" at bounding box center [924, 165] width 556 height 15
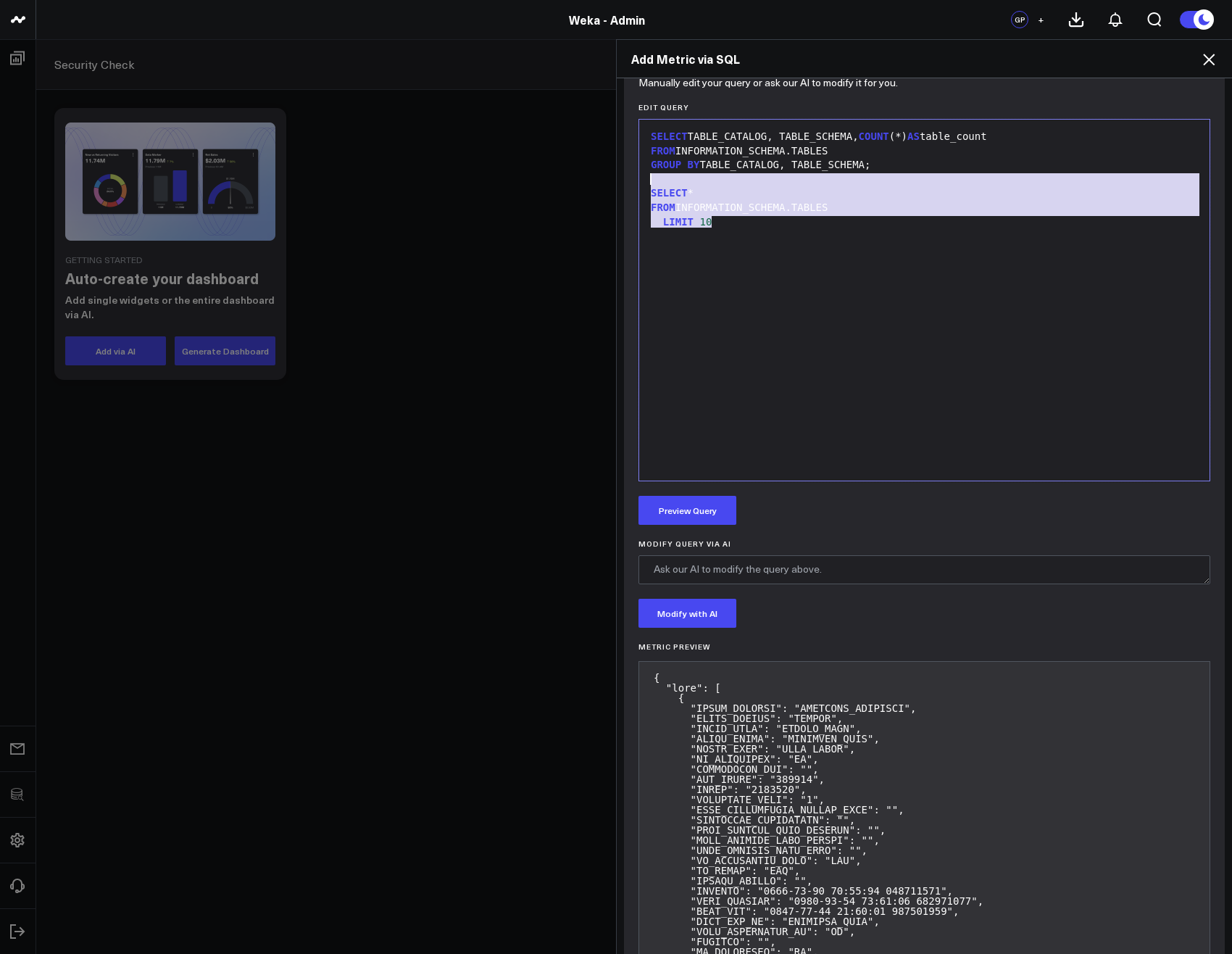
drag, startPoint x: 777, startPoint y: 242, endPoint x: 635, endPoint y: 184, distance: 153.4
click at [639, 181] on div "9 1 2 3 4 5 6 7 › ⌄ ⌄ SELECT TABLE_CATALOG, TABLE_SCHEMA, COUNT (*) AS table_co…" at bounding box center [924, 299] width 572 height 362
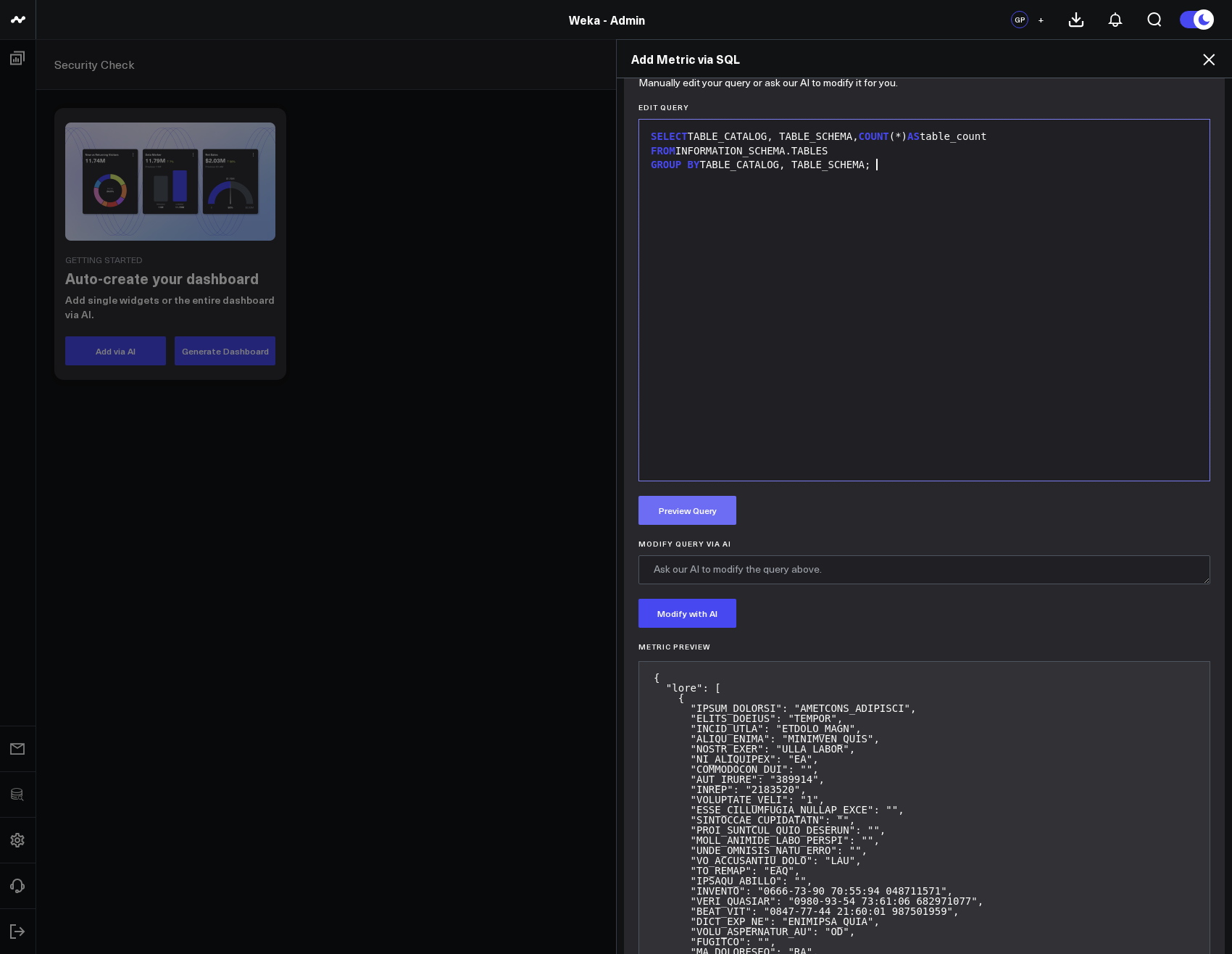
click at [695, 519] on button "Preview Query" at bounding box center [688, 510] width 98 height 29
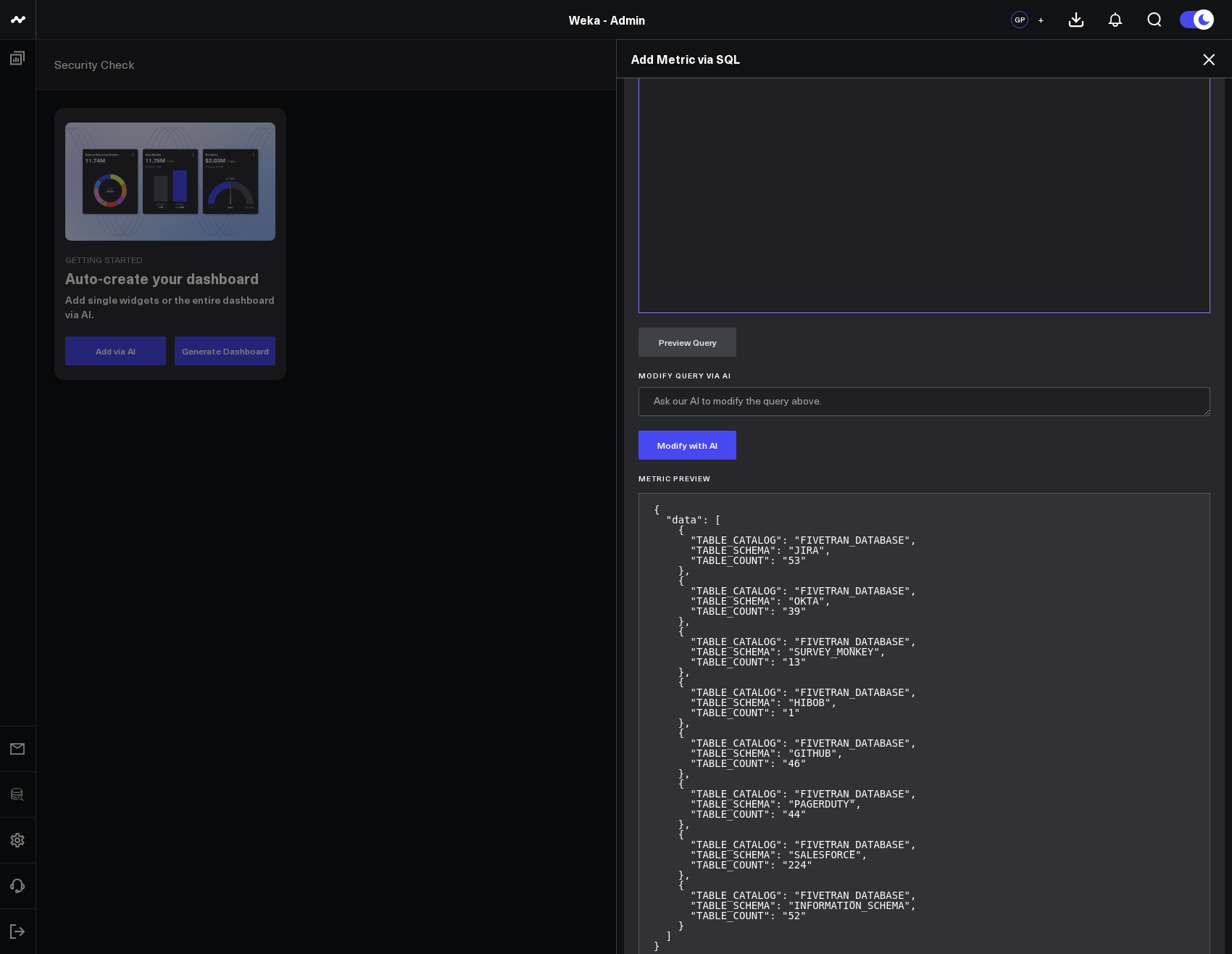
scroll to position [851, 0]
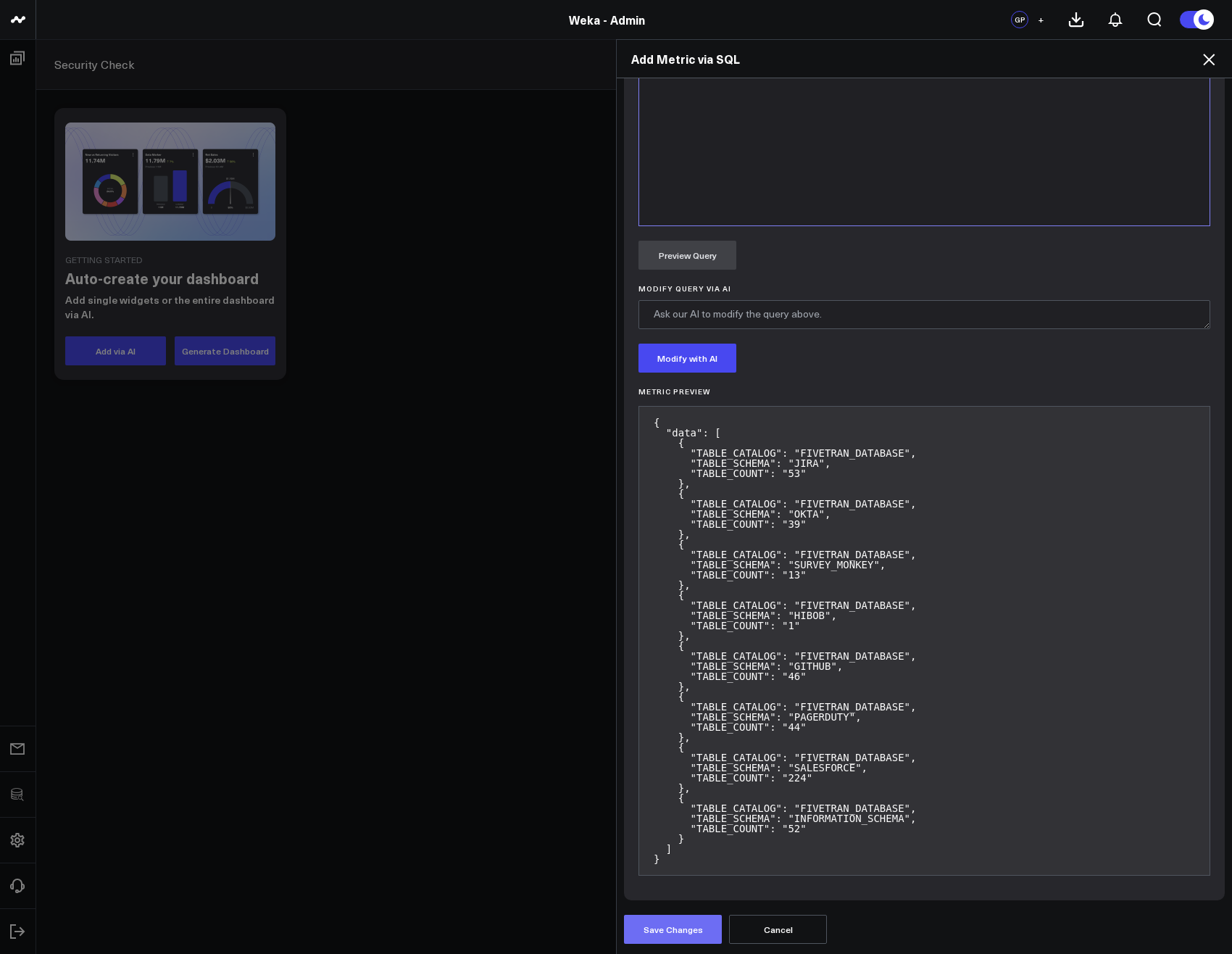
click at [660, 935] on button "Save Changes" at bounding box center [673, 929] width 98 height 29
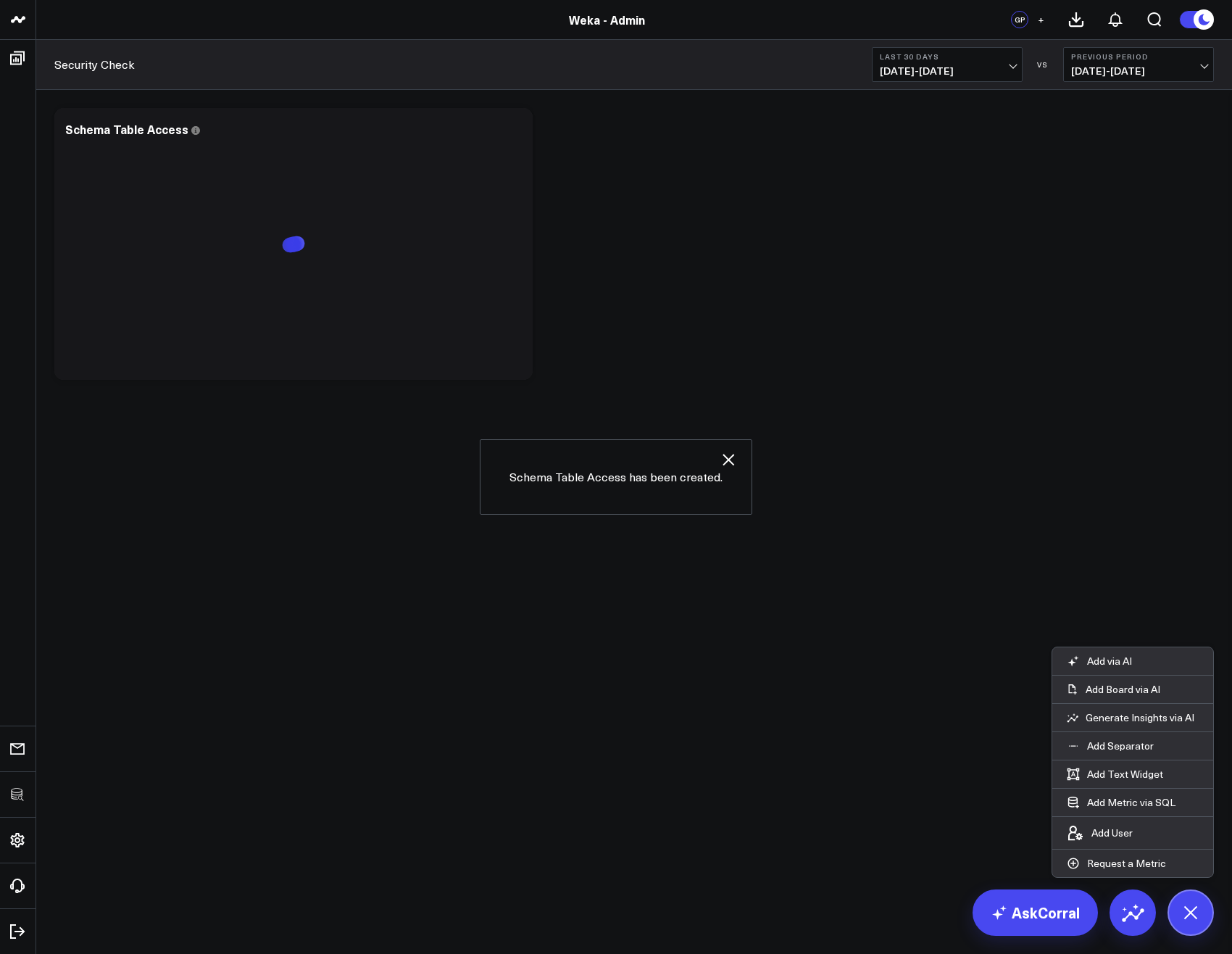
click at [724, 457] on icon "button" at bounding box center [728, 459] width 11 height 11
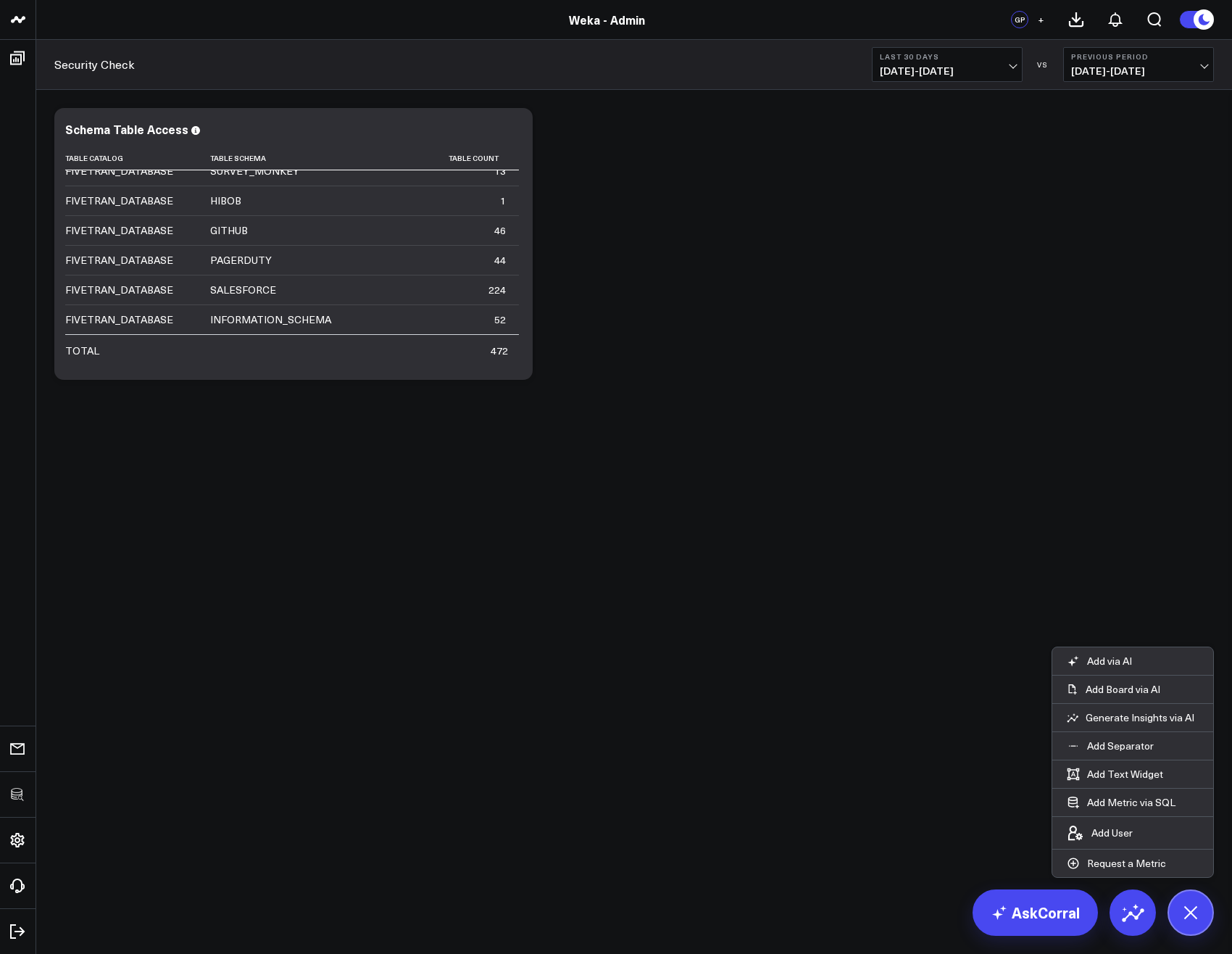
scroll to position [0, 0]
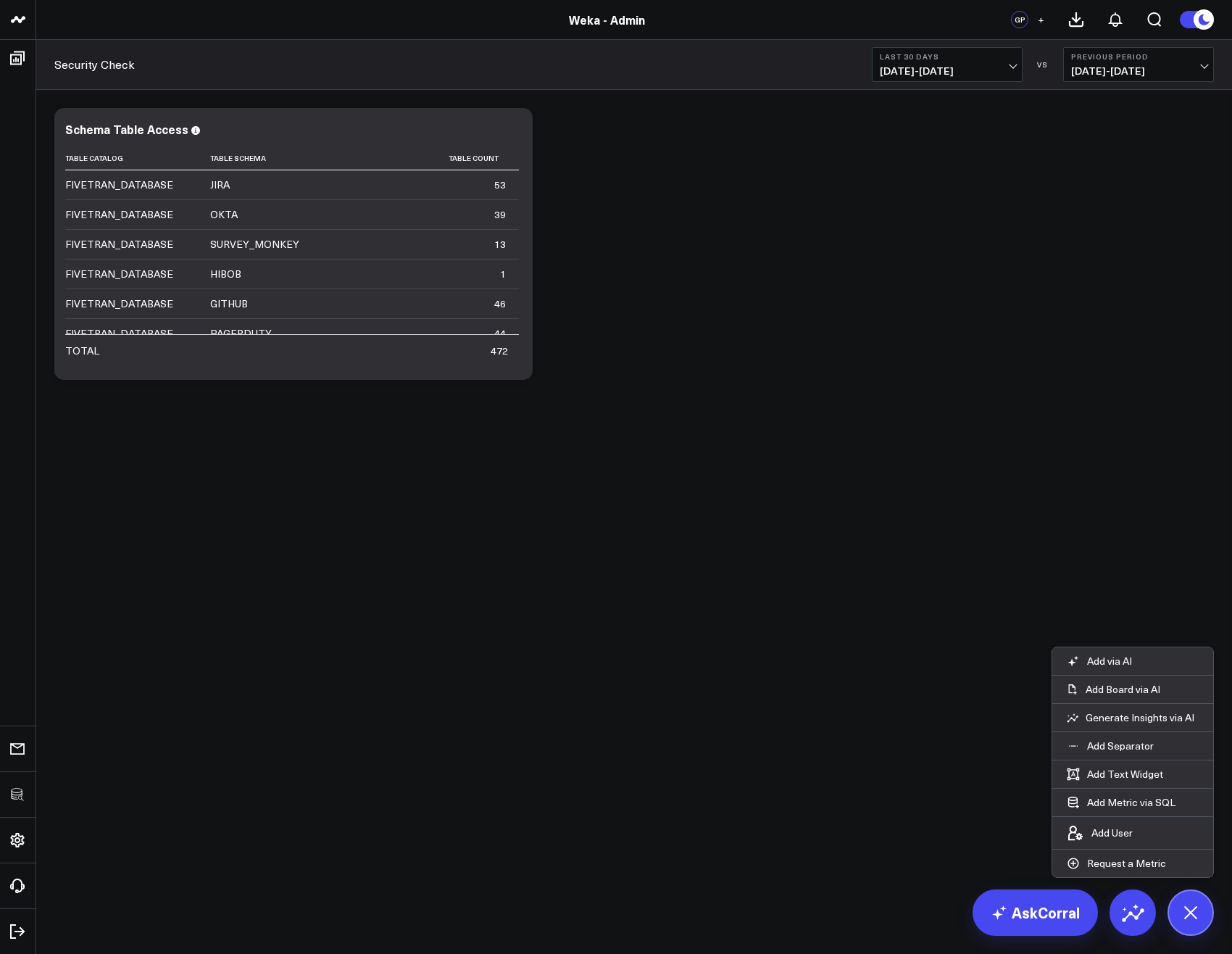
click at [928, 319] on div "Modify via AI Copy link to widget Ask support Remove Create linked copy Executi…" at bounding box center [633, 244] width 1174 height 286
click at [909, 780] on body "3725 Test 829 Studios Accenture Activant Capital Agriculture & Farming Demo All…" at bounding box center [616, 477] width 1232 height 954
click at [1200, 920] on button at bounding box center [1190, 912] width 46 height 46
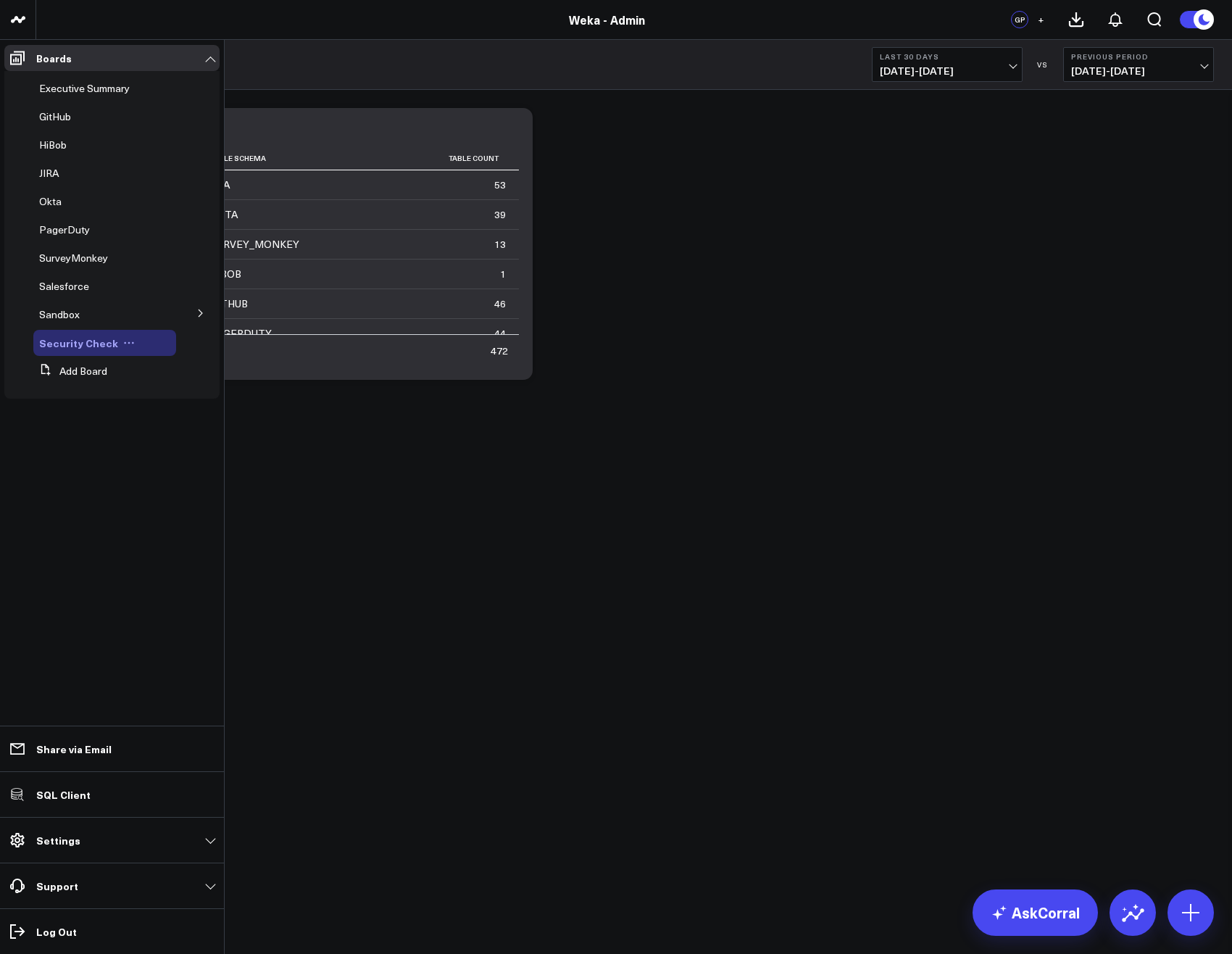
click at [128, 344] on icon at bounding box center [129, 343] width 2 height 2
click at [163, 367] on button "Edit Name" at bounding box center [188, 362] width 118 height 28
type input "Data Quality"
click at [188, 344] on icon at bounding box center [188, 343] width 13 height 13
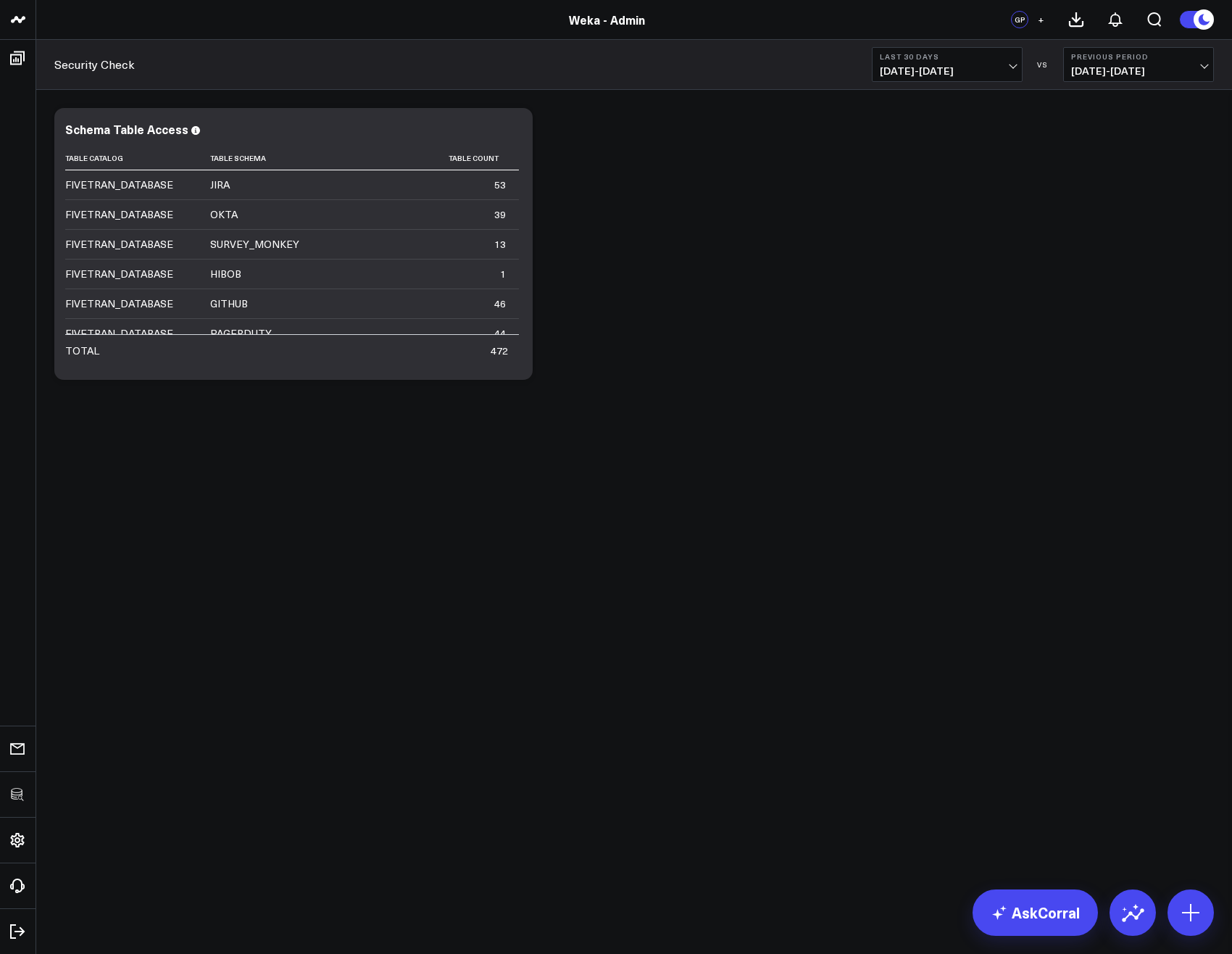
click at [546, 590] on body "3725 Test 829 Studios Accenture Activant Capital Agriculture & Farming Demo All…" at bounding box center [616, 477] width 1232 height 954
click at [419, 447] on div "Modify via AI Copy link to widget Ask support Remove Create linked copy Executi…" at bounding box center [634, 282] width 1195 height 384
click at [512, 125] on icon at bounding box center [512, 125] width 3 height 3
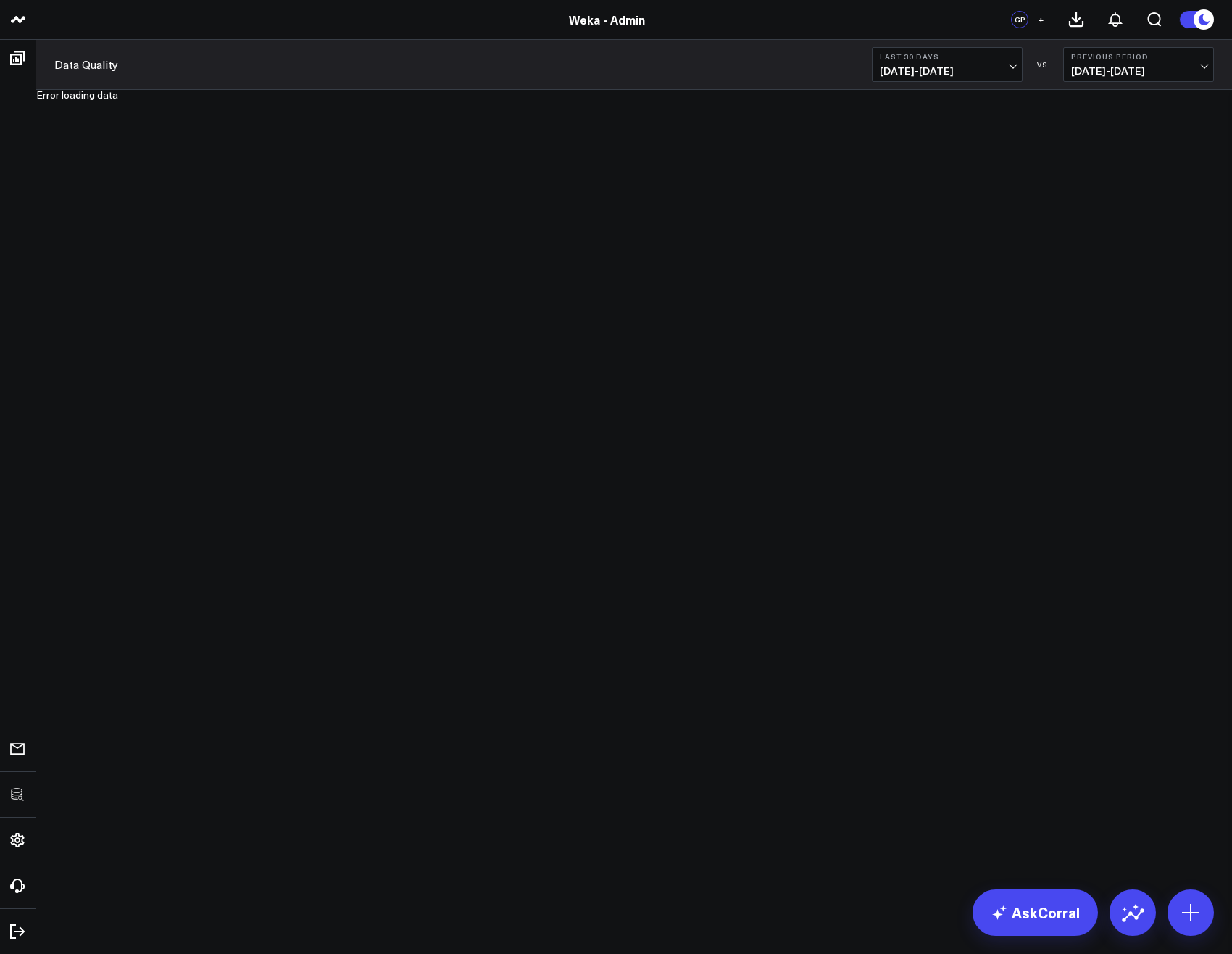
click at [199, 206] on body "3725 Test 829 Studios Accenture Activant Capital Agriculture & Farming Demo All…" at bounding box center [616, 477] width 1232 height 954
click at [511, 130] on icon at bounding box center [513, 131] width 17 height 17
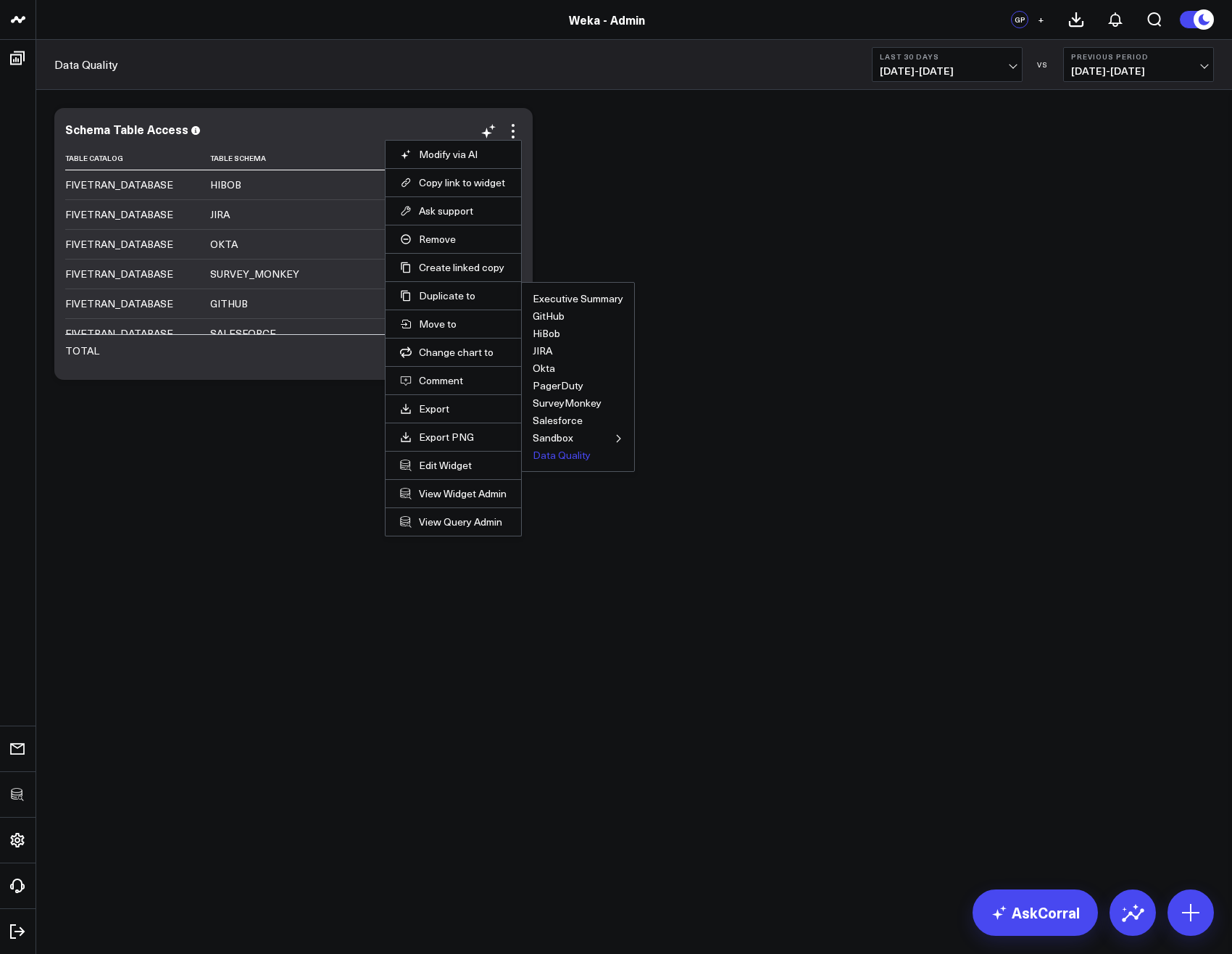
click at [544, 459] on button "Data Quality" at bounding box center [561, 456] width 58 height 10
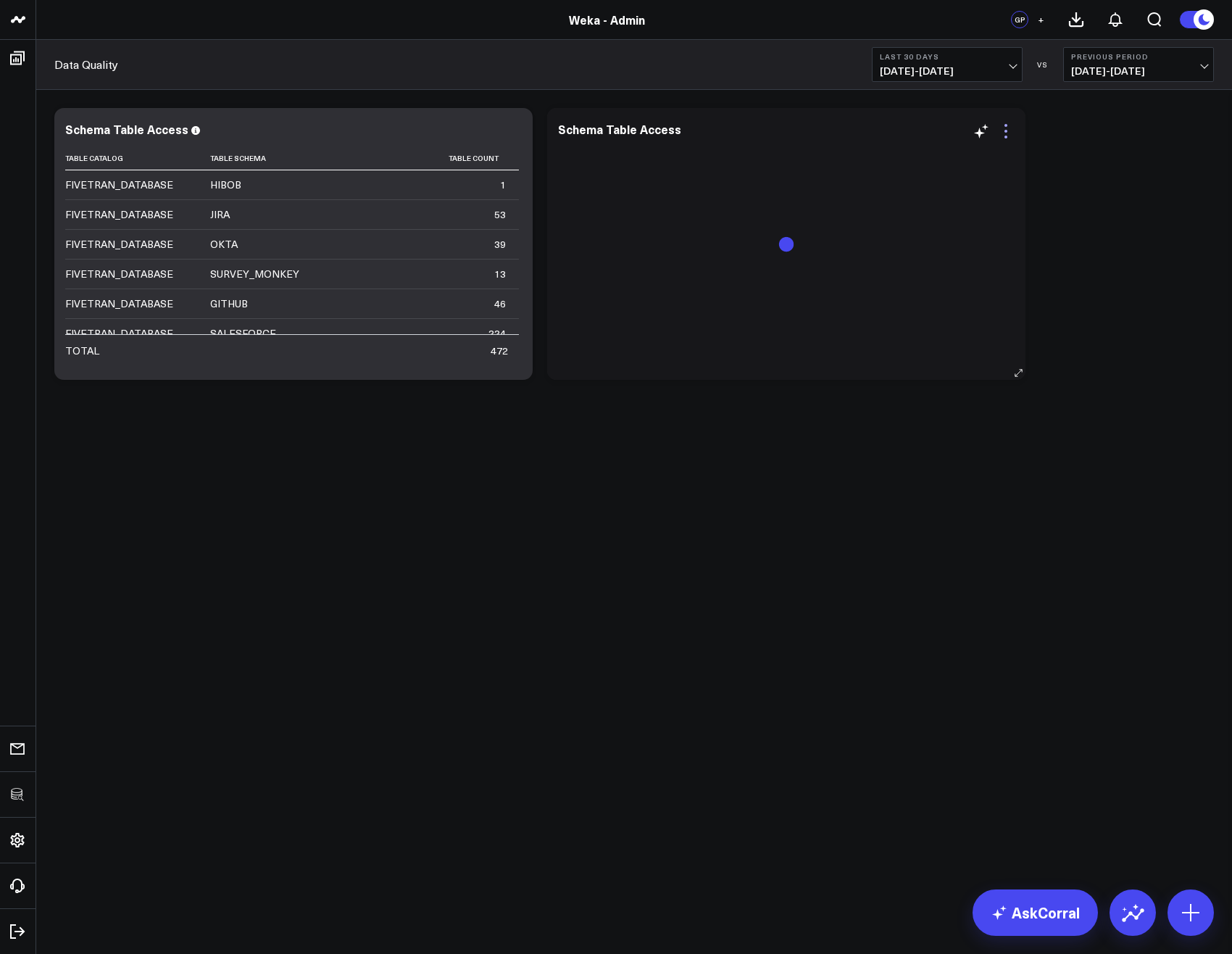
click at [1003, 137] on icon at bounding box center [1006, 131] width 17 height 17
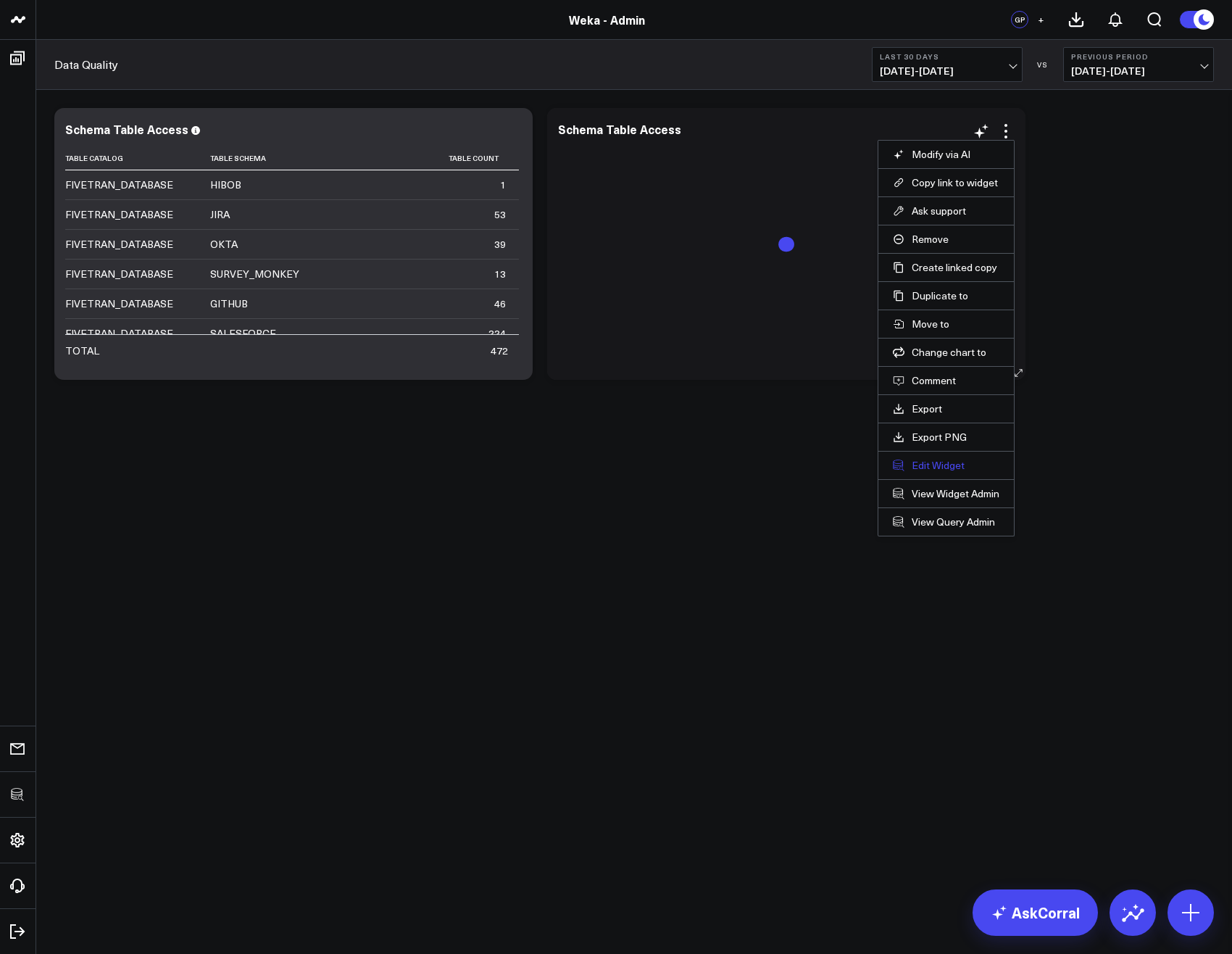
click at [935, 463] on button "Edit Widget" at bounding box center [946, 465] width 106 height 13
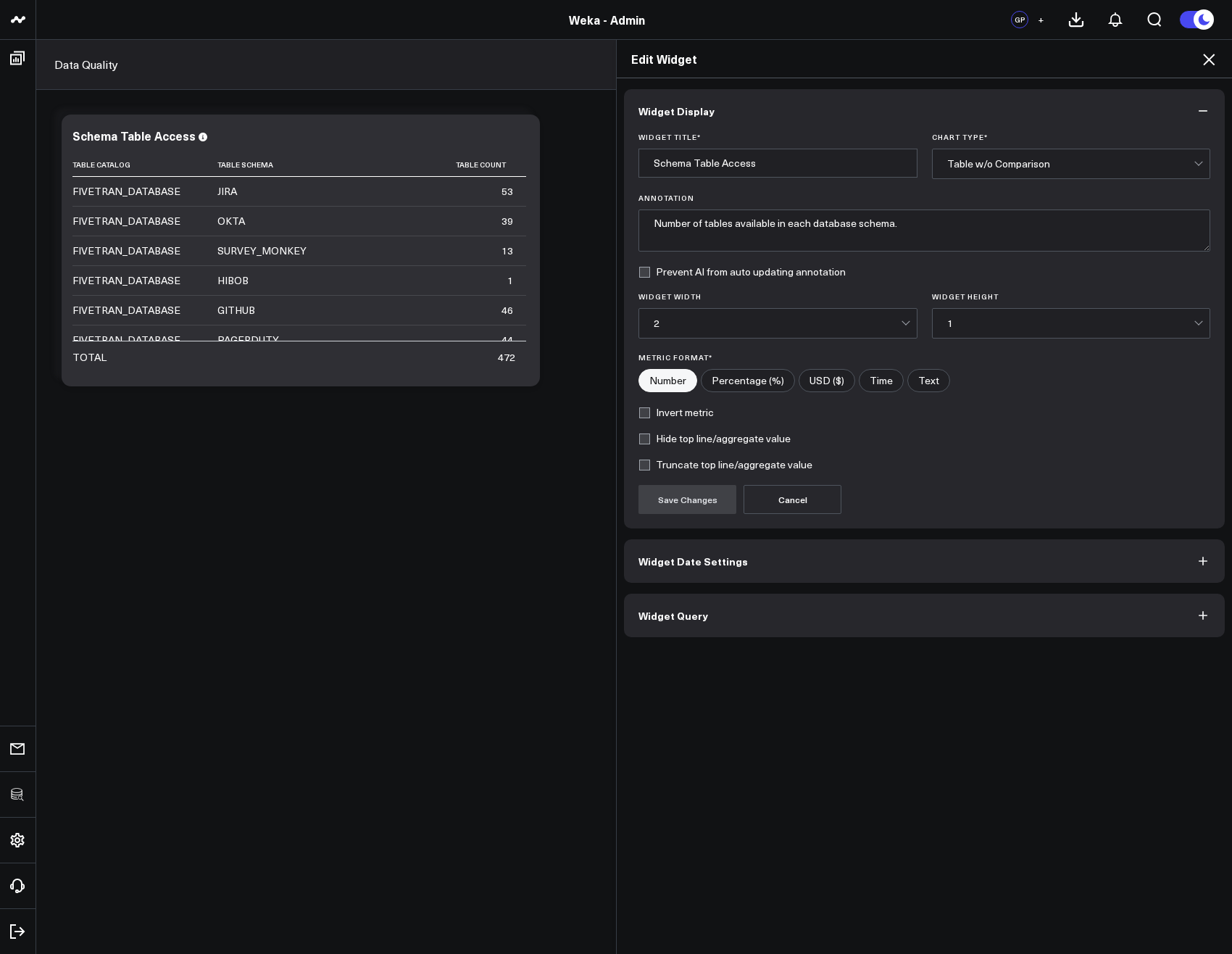
click at [669, 628] on button "Widget Query" at bounding box center [924, 615] width 600 height 44
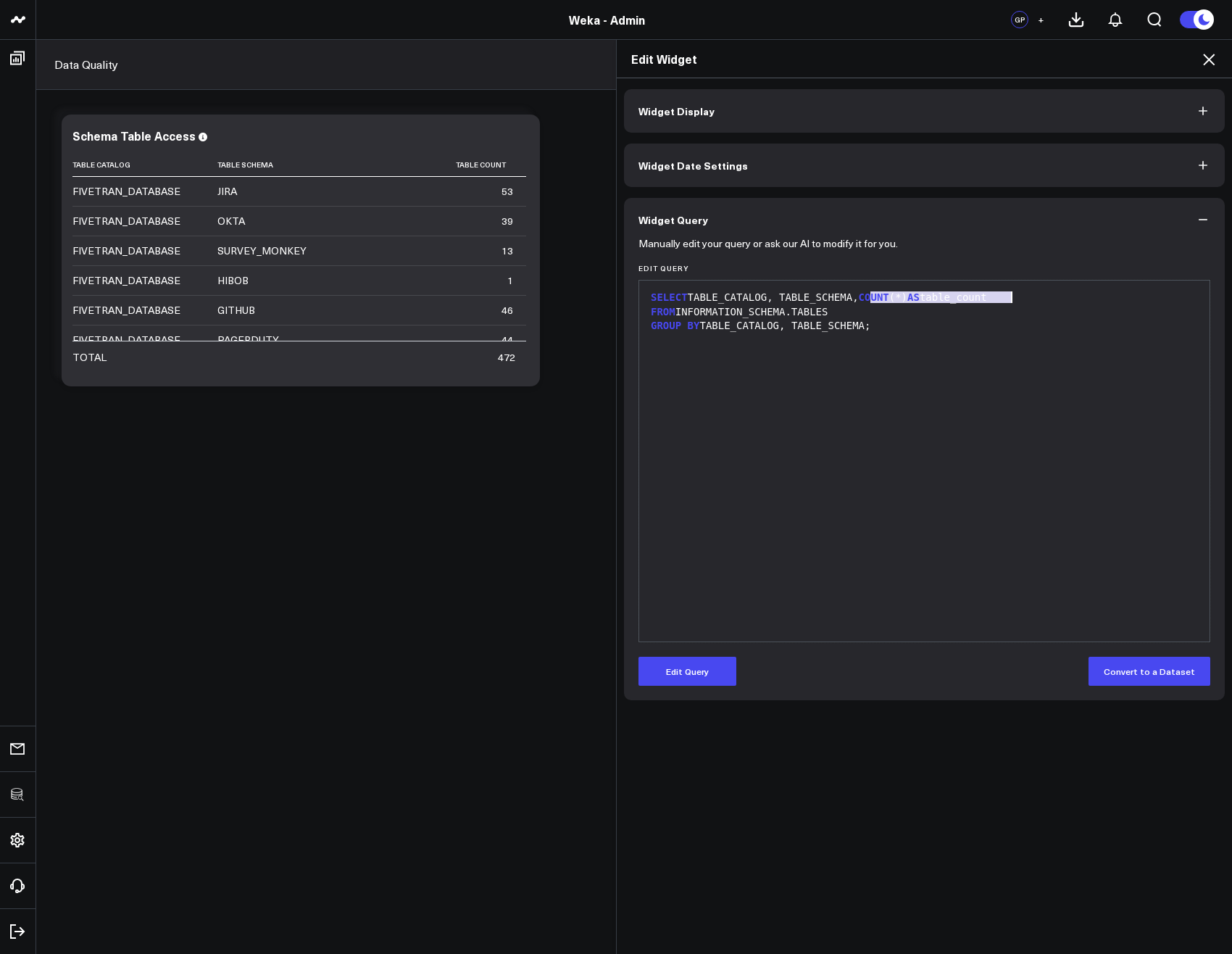
drag, startPoint x: 865, startPoint y: 299, endPoint x: 1016, endPoint y: 292, distance: 151.2
click at [1016, 292] on div "SELECT TABLE_CATALOG, TABLE_SCHEMA, COUNT (*) AS table_count" at bounding box center [924, 298] width 556 height 15
click at [688, 677] on button "Edit Query" at bounding box center [688, 670] width 98 height 29
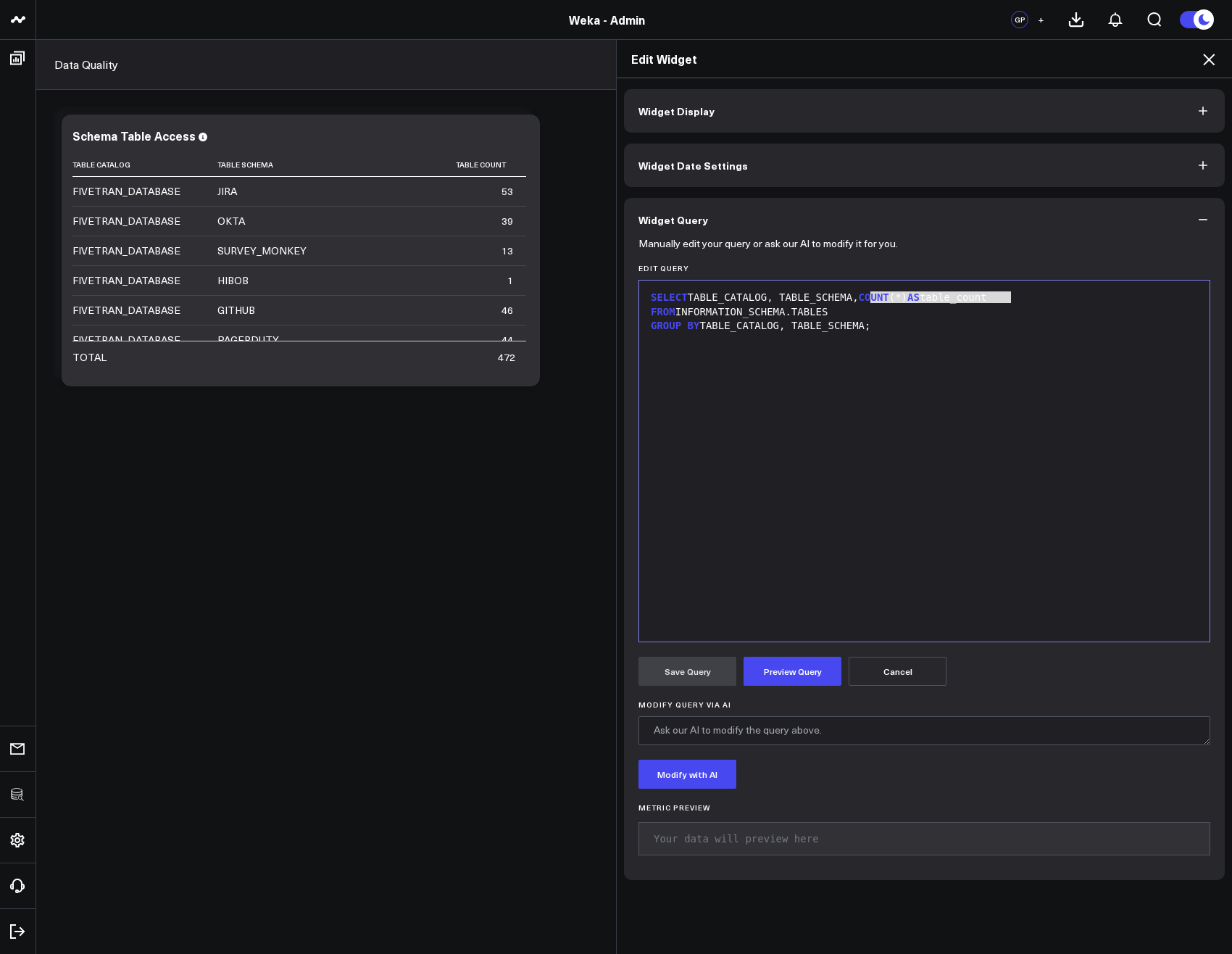
click at [919, 305] on div "SELECT TABLE_CATALOG, TABLE_SCHEMA, COUNT (*) AS table_count" at bounding box center [924, 298] width 556 height 15
drag, startPoint x: 862, startPoint y: 296, endPoint x: 1010, endPoint y: 299, distance: 148.0
click at [1010, 299] on div "SELECT TABLE_CATALOG, TABLE_SCHEMA, COUNT (*) AS table_count" at bounding box center [924, 298] width 556 height 15
click at [810, 678] on button "Preview Query" at bounding box center [792, 670] width 98 height 29
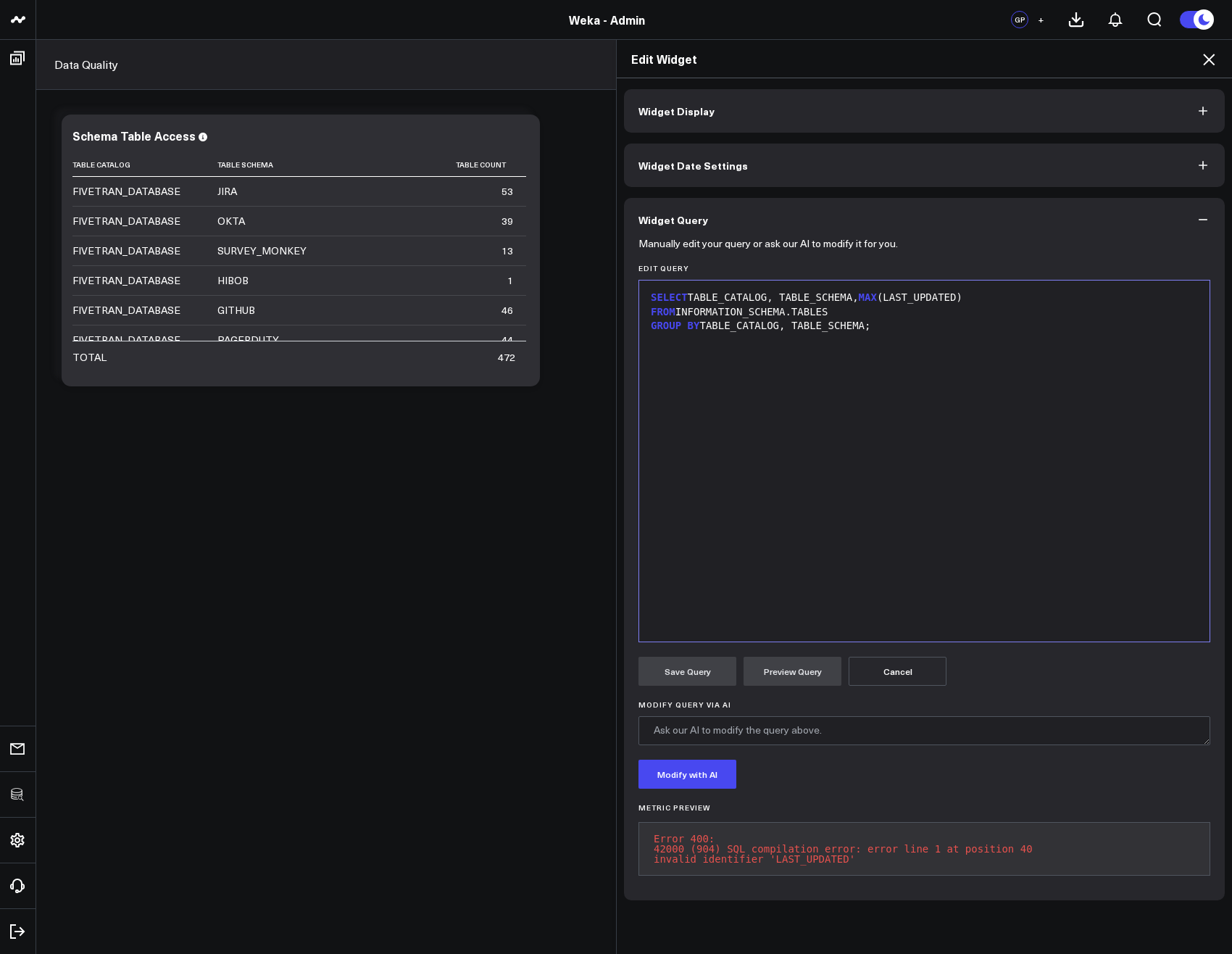
click at [885, 438] on div "SELECT TABLE_CATALOG, TABLE_SCHEMA, MAX ( LAST_UPDATED ) FROM INFORMATION_SCHEM…" at bounding box center [924, 461] width 556 height 347
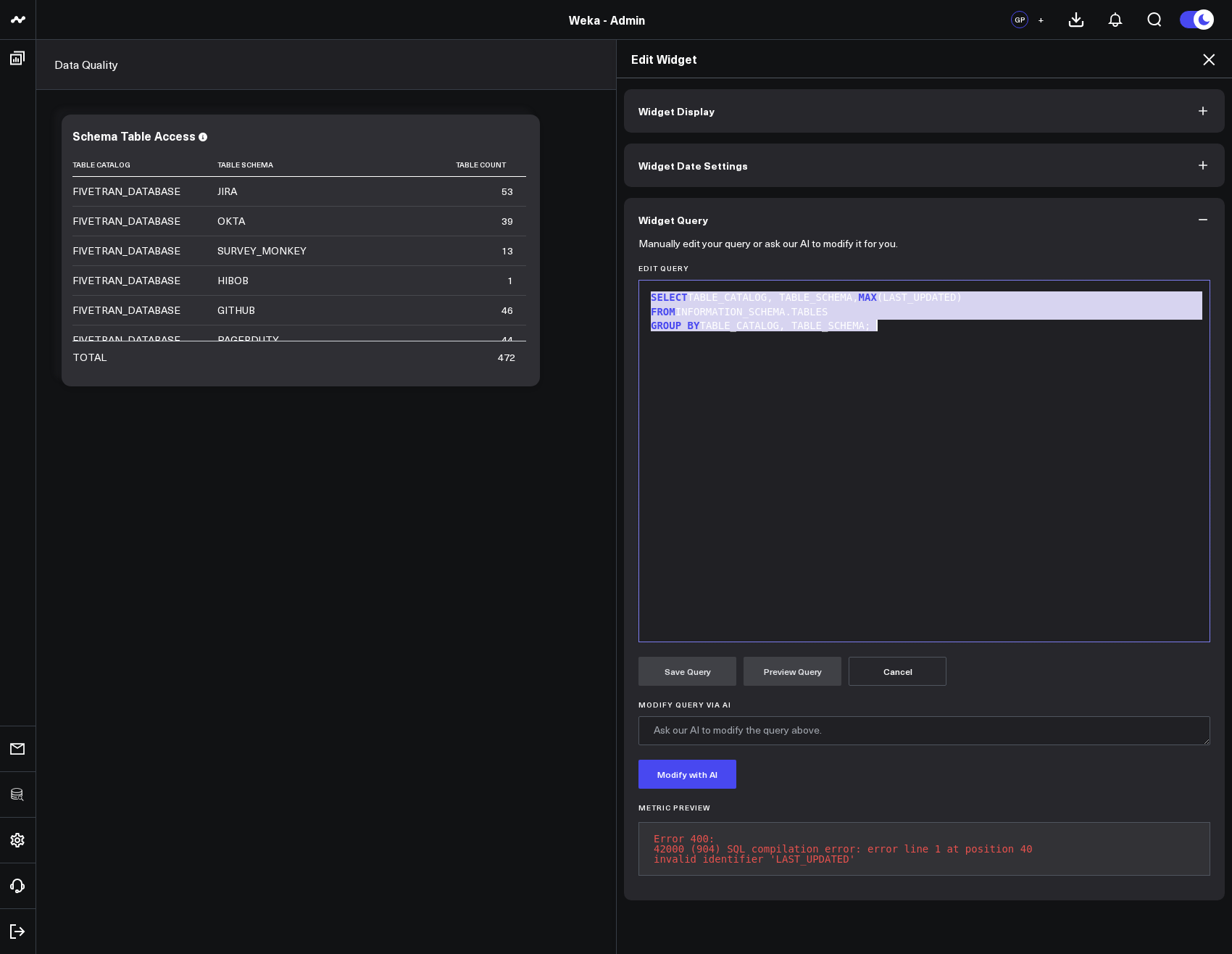
copy div "SELECT TABLE_CATALOG, TABLE_SCHEMA, MAX (LAST_UPDATED) FROM INFORMATION_SCHEMA.…"
click at [801, 443] on div "SELECT TABLE_CATALOG, TABLE_SCHEMA, MAX (LAST_UPDATED) FROM INFORMATION_SCHEMA.…" at bounding box center [924, 461] width 556 height 347
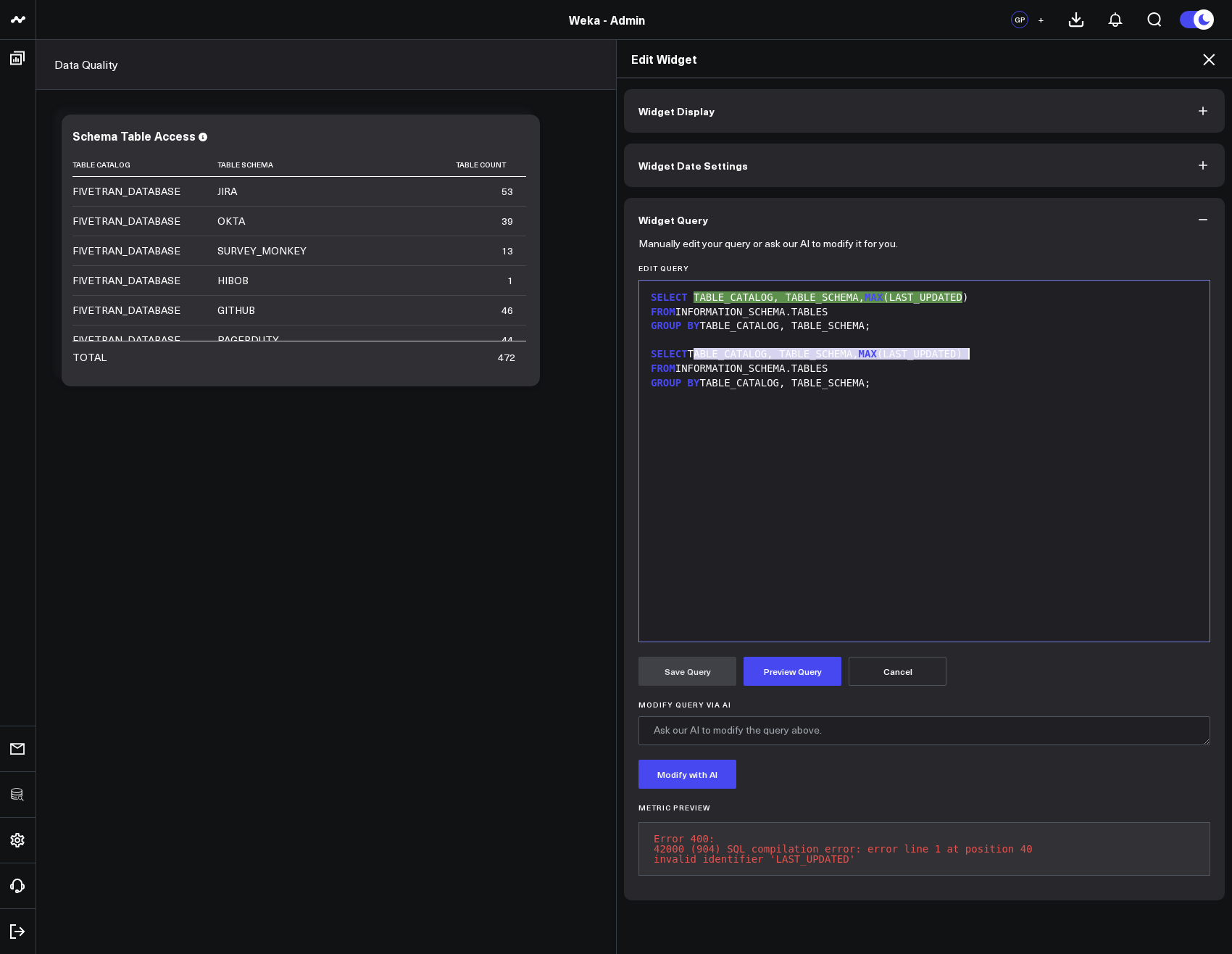
drag, startPoint x: 687, startPoint y: 356, endPoint x: 962, endPoint y: 359, distance: 275.0
click at [962, 359] on div "SELECT TABLE_CATALOG, TABLE_SCHEMA, MAX (LAST_UPDATED)" at bounding box center [924, 354] width 556 height 15
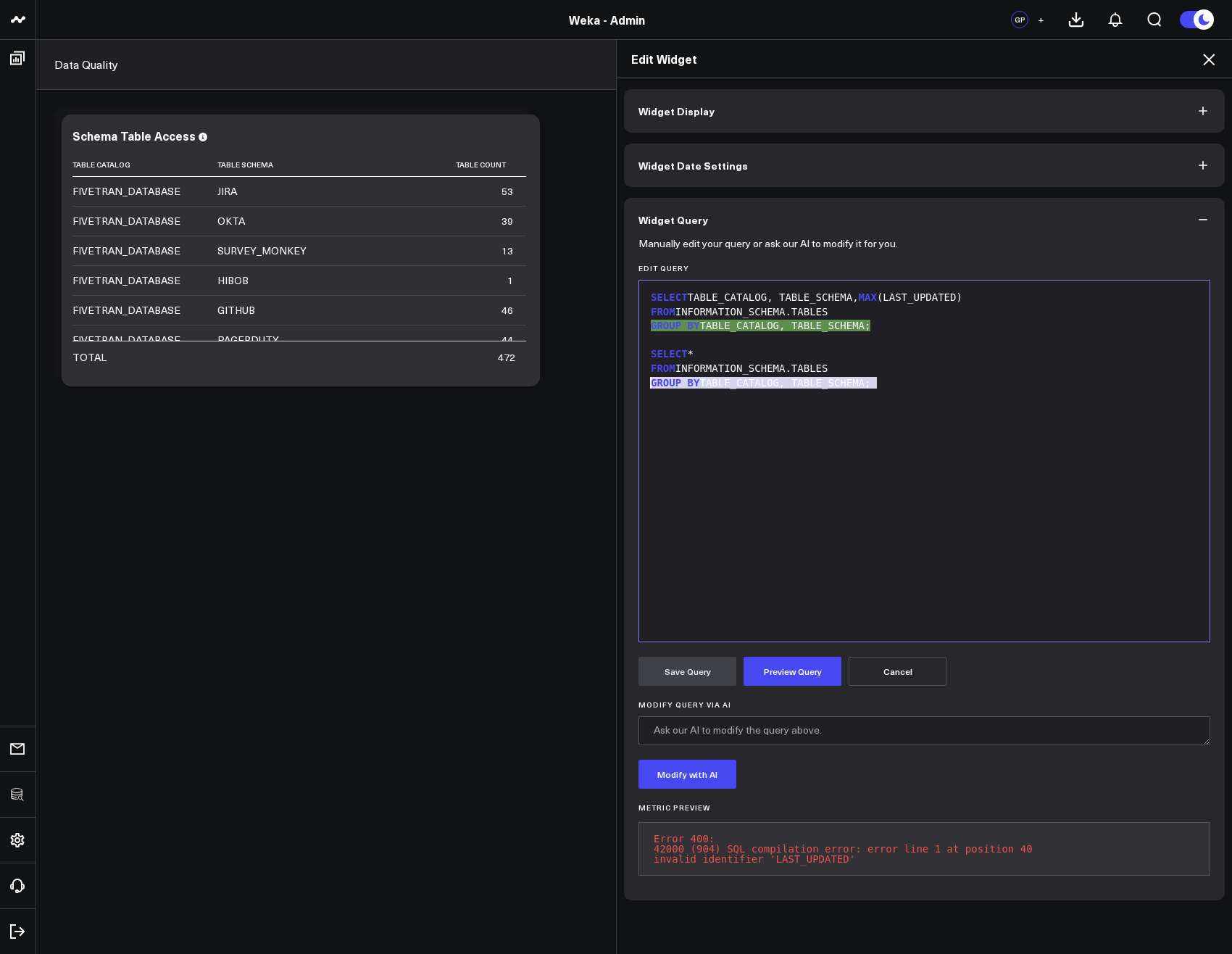
drag, startPoint x: 935, startPoint y: 377, endPoint x: 630, endPoint y: 391, distance: 305.3
click at [631, 388] on div "Manually edit your query or ask our AI to modify it for you. Edit Query Selecti…" at bounding box center [924, 571] width 600 height 659
click at [786, 683] on button "Preview Query" at bounding box center [792, 670] width 98 height 29
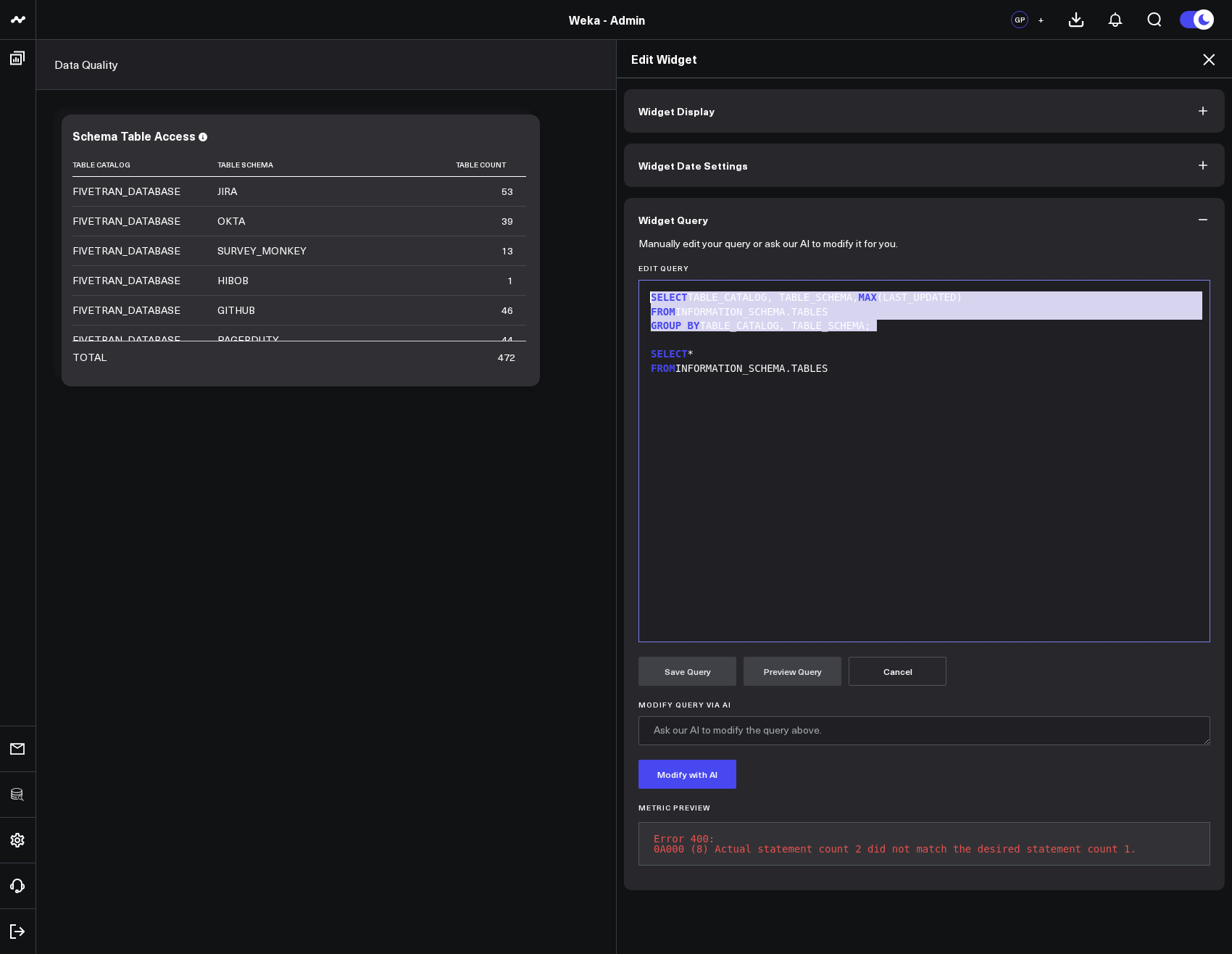
drag, startPoint x: 889, startPoint y: 324, endPoint x: 601, endPoint y: 260, distance: 295.0
click at [601, 260] on div "Edit Widget Widget Display Widget Date Settings Widget Query Manually edit your…" at bounding box center [616, 497] width 1232 height 915
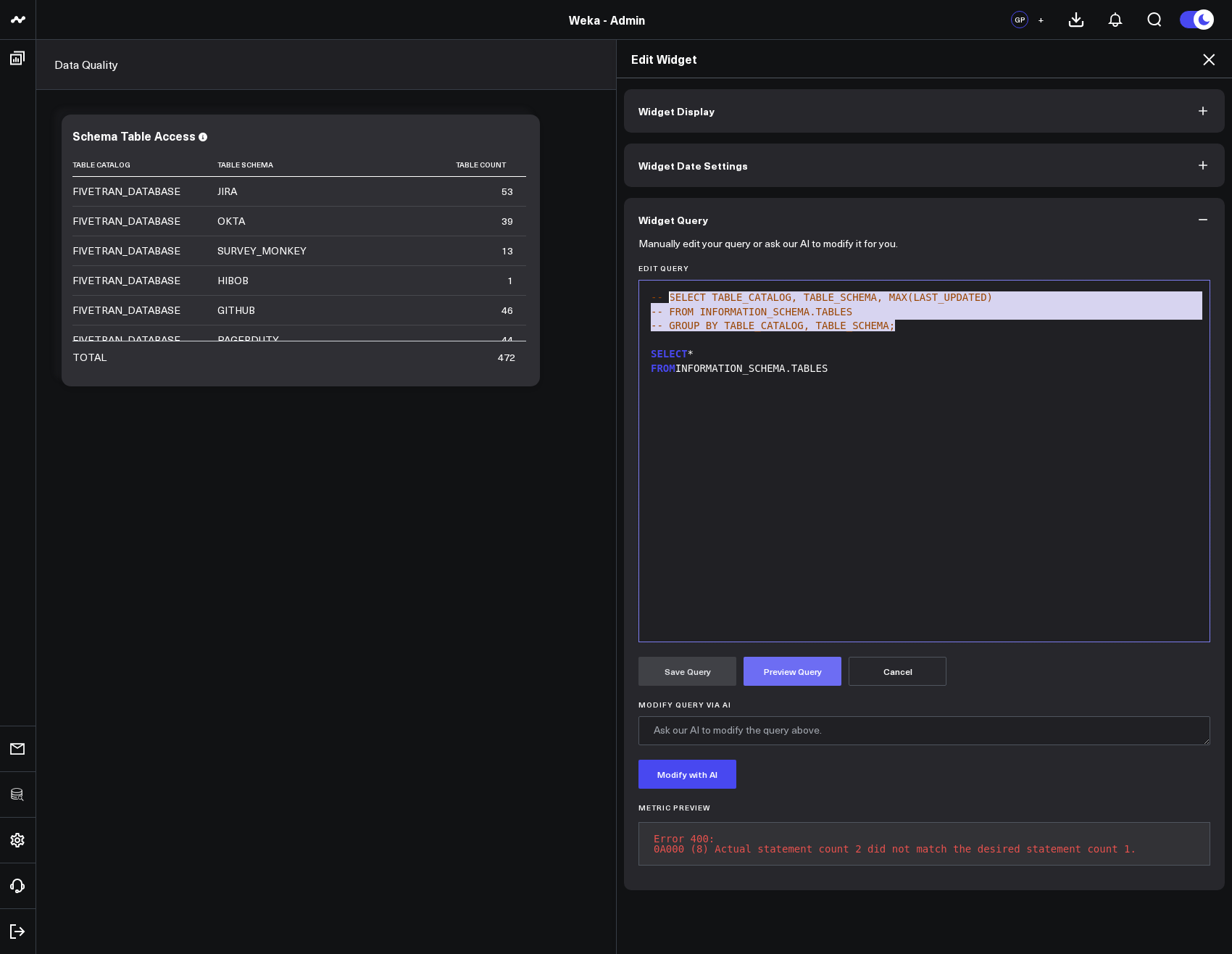
click at [804, 673] on button "Preview Query" at bounding box center [792, 670] width 98 height 29
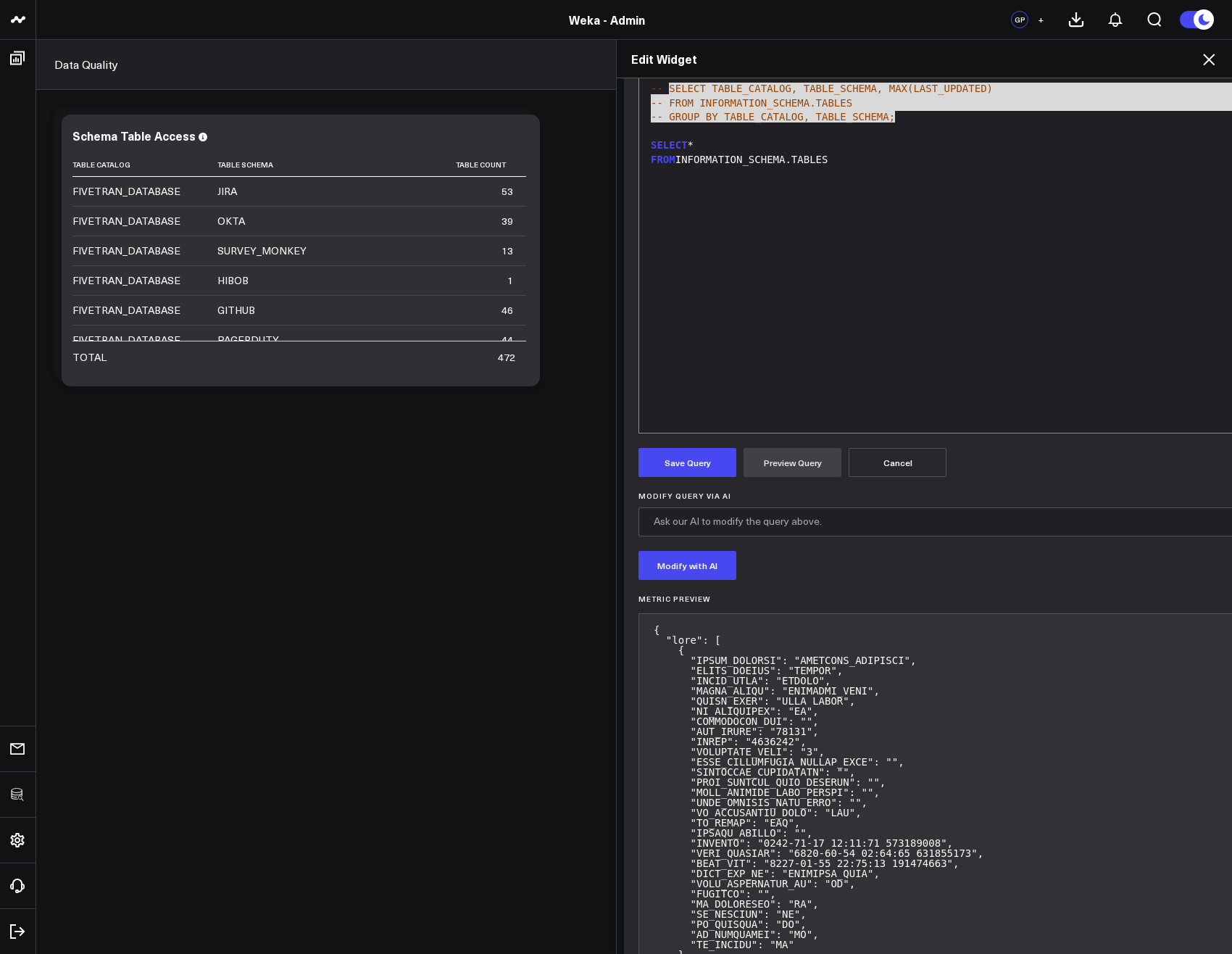
scroll to position [174, 0]
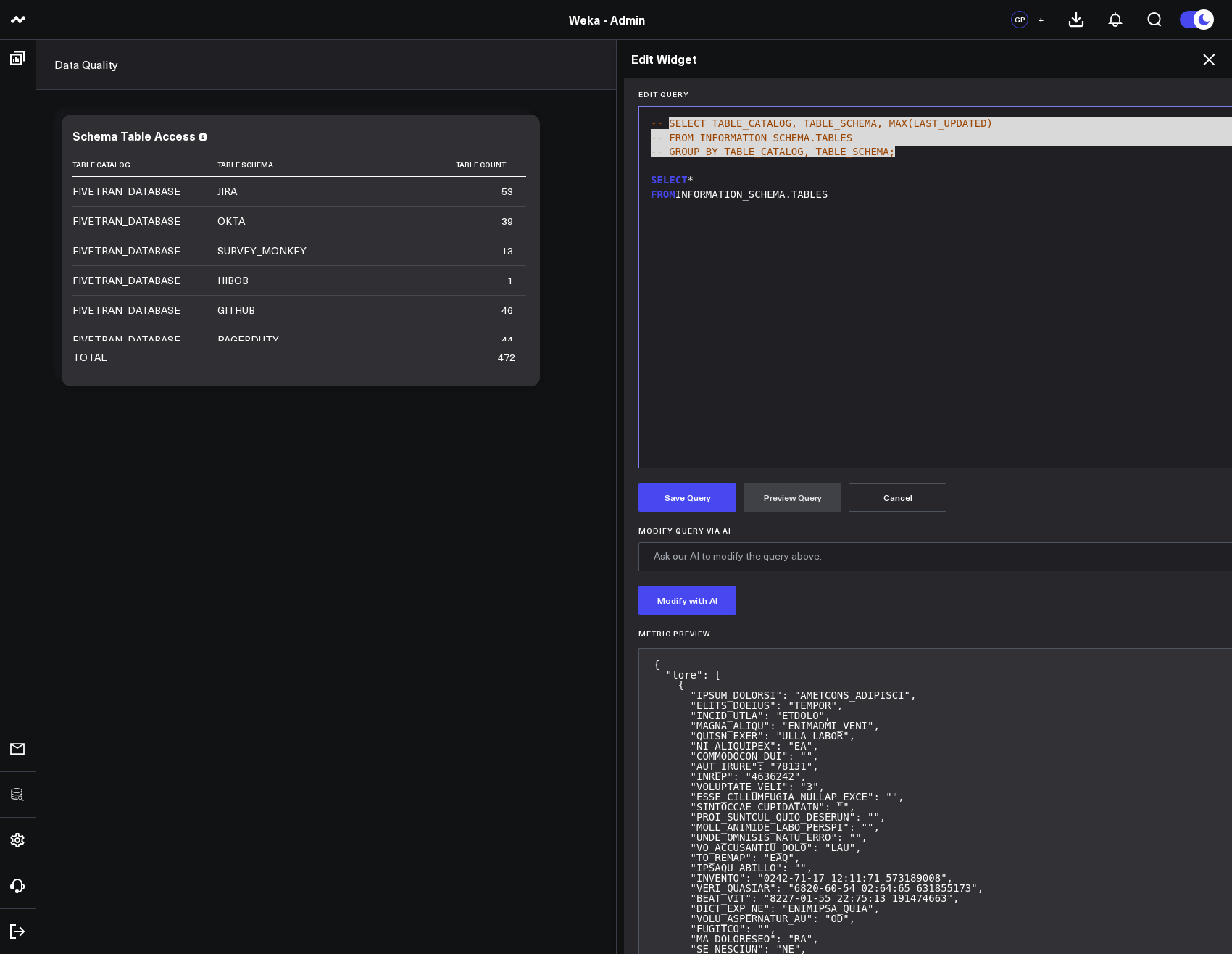
click at [790, 344] on div "-- SELECT TABLE_CATALOG, TABLE_SCHEMA, MAX(LAST_UPDATED) -- FROM INFORMATION_SC…" at bounding box center [1078, 286] width 864 height 347
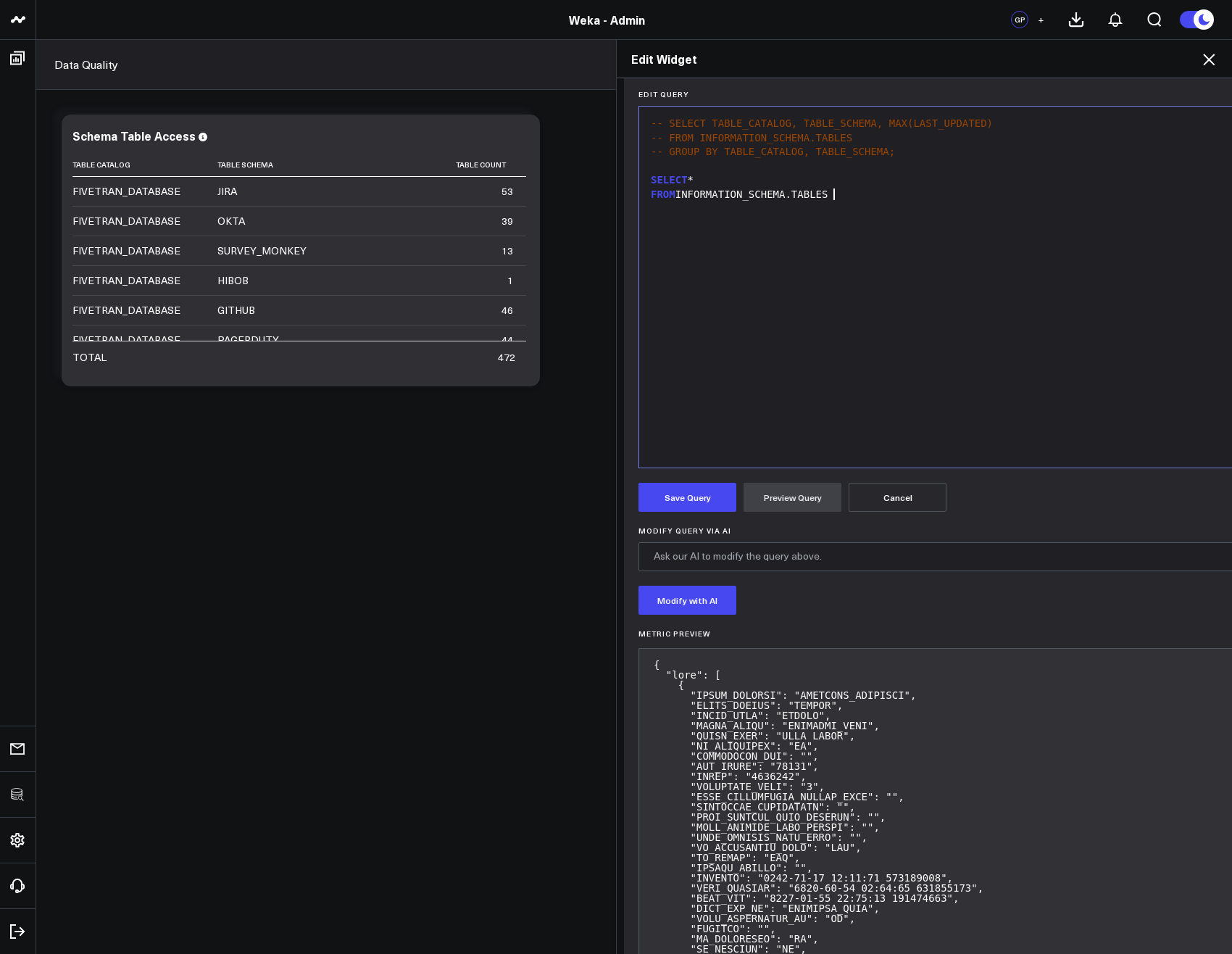
click at [948, 123] on span "-- SELECT TABLE_CATALOG, TABLE_SCHEMA, MAX(LAST_UPDATED)" at bounding box center [822, 123] width 342 height 11
click at [948, 123] on span "-- SELECT TABLE_CATALOG, TABLE_SCHEMA, MAX(LAST_ALTER)" at bounding box center [816, 123] width 330 height 11
click at [1001, 115] on div "-- SELECT TABLE_CATALOG, TABLE_SCHEMA, MAX(LAST_ALTER) -- FROM INFORMATION_SCHE…" at bounding box center [1078, 286] width 864 height 347
click at [1015, 131] on div "-- FROM INFORMATION_SCHEMA.TABLES" at bounding box center [1078, 138] width 864 height 15
click at [994, 126] on div "-- SELECT TABLE_CATALOG, TABLE_SCHEMA, MAX(LAST_ALTER)" at bounding box center [1078, 124] width 864 height 15
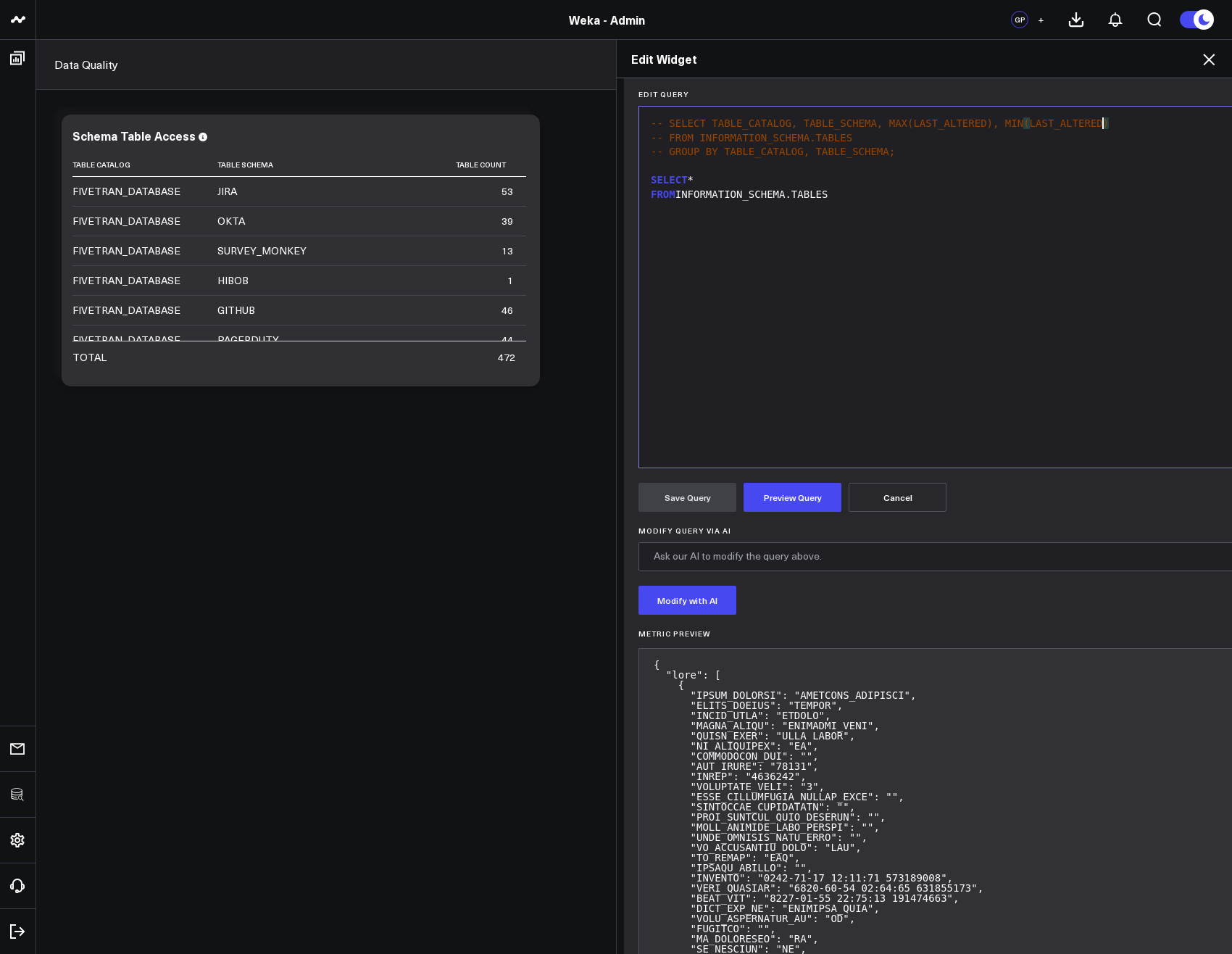
click at [1056, 192] on div "FROM INFORMATION_SCHEMA.TABLES" at bounding box center [1078, 195] width 864 height 15
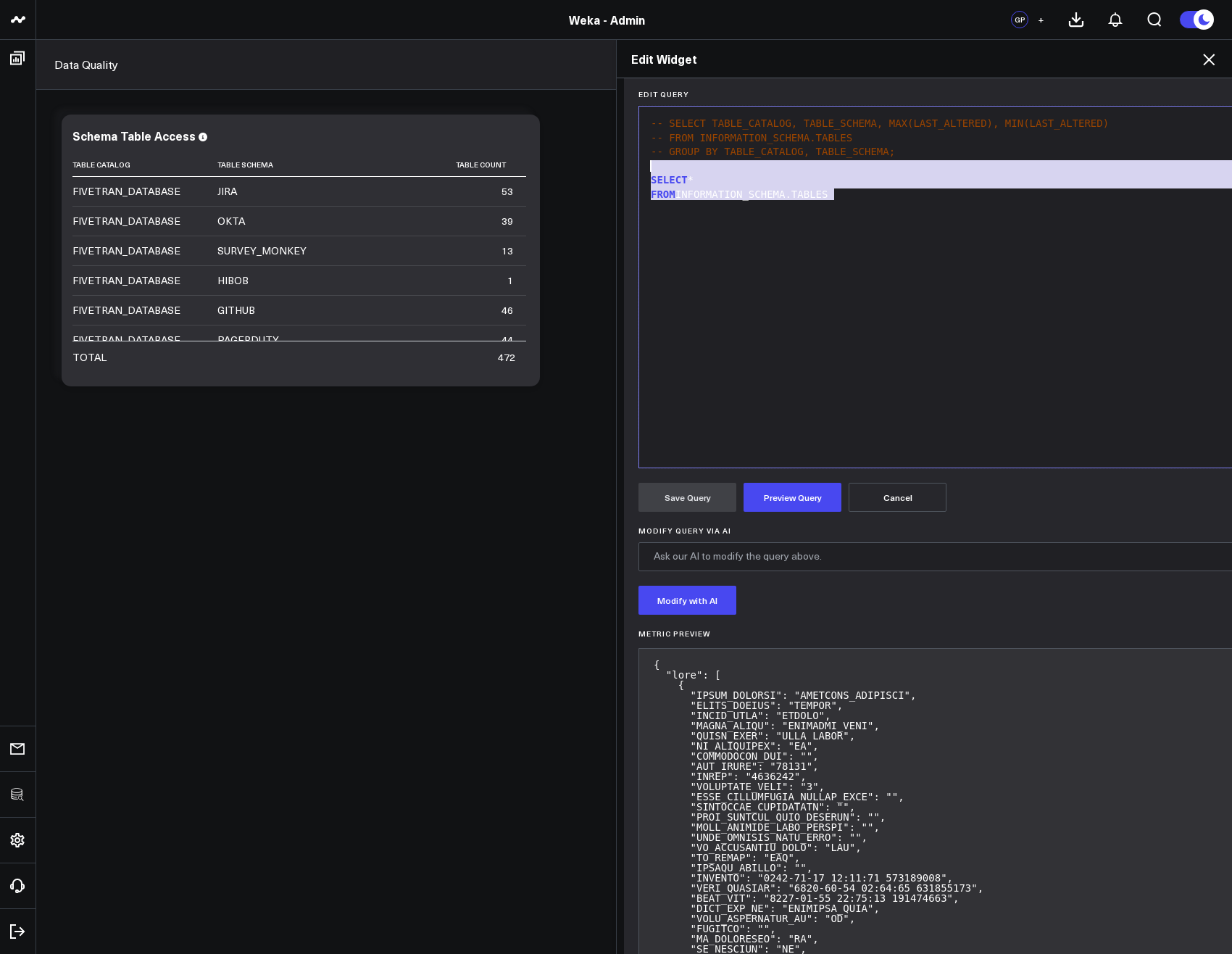
drag, startPoint x: 886, startPoint y: 217, endPoint x: 621, endPoint y: 160, distance: 271.1
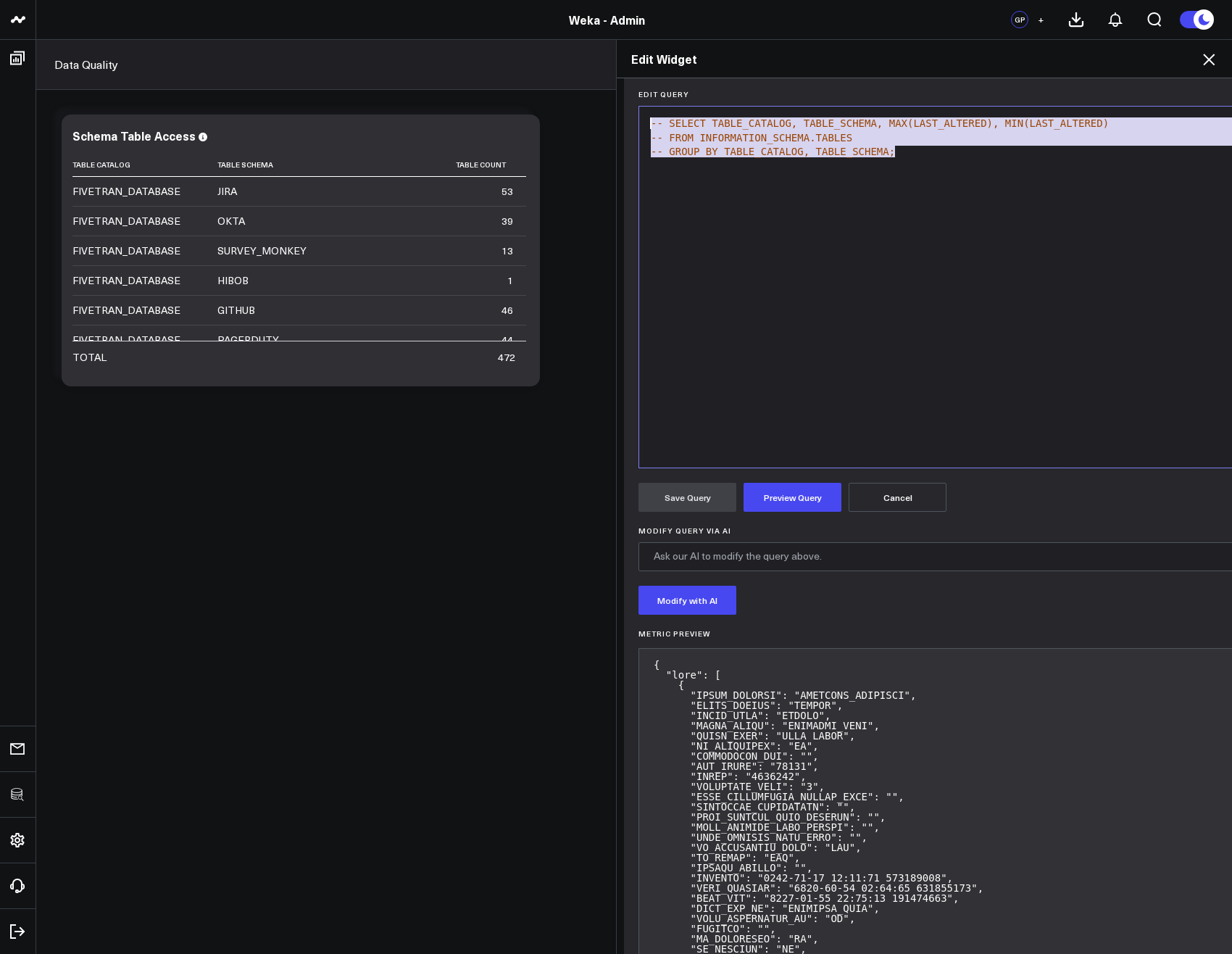
drag, startPoint x: 891, startPoint y: 150, endPoint x: 602, endPoint y: 99, distance: 293.5
click at [602, 99] on div "Edit Widget Widget Display Widget Date Settings Widget Query Manually edit your…" at bounding box center [616, 497] width 1232 height 915
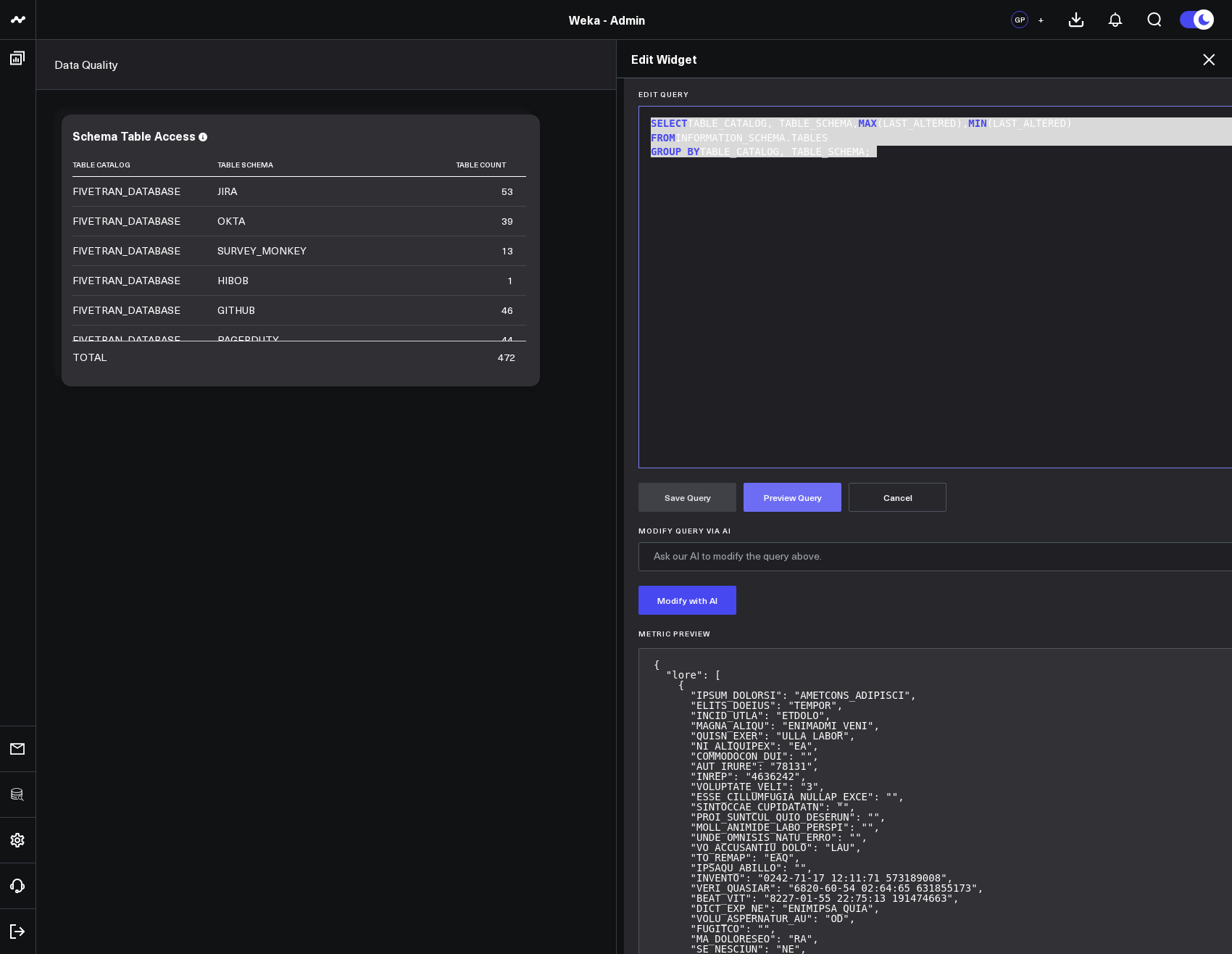
click at [798, 494] on button "Preview Query" at bounding box center [792, 497] width 98 height 29
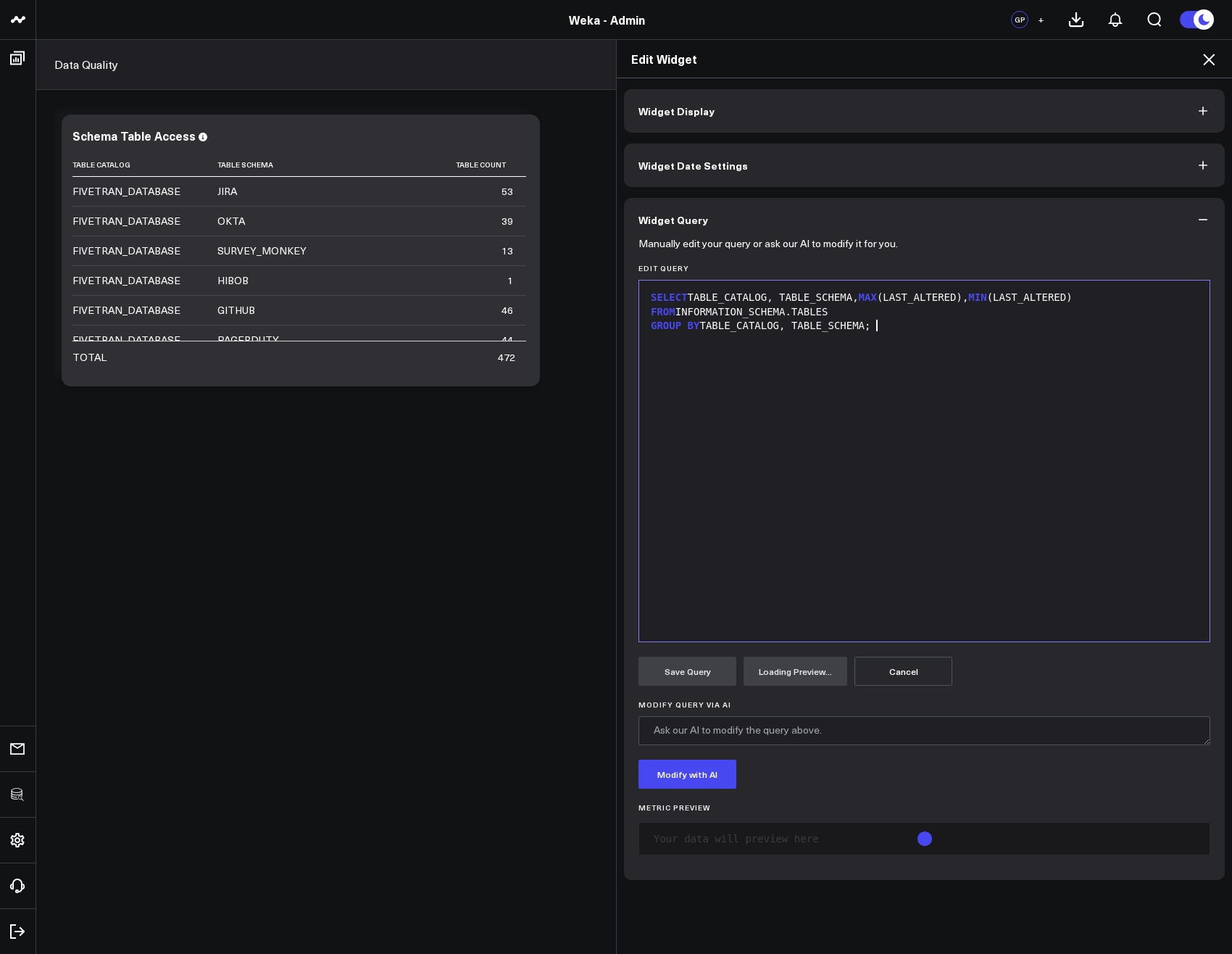
click at [865, 422] on div "SELECT TABLE_CATALOG, TABLE_SCHEMA, MAX (LAST_ALTERED), MIN (LAST_ALTERED) FROM…" at bounding box center [924, 461] width 556 height 347
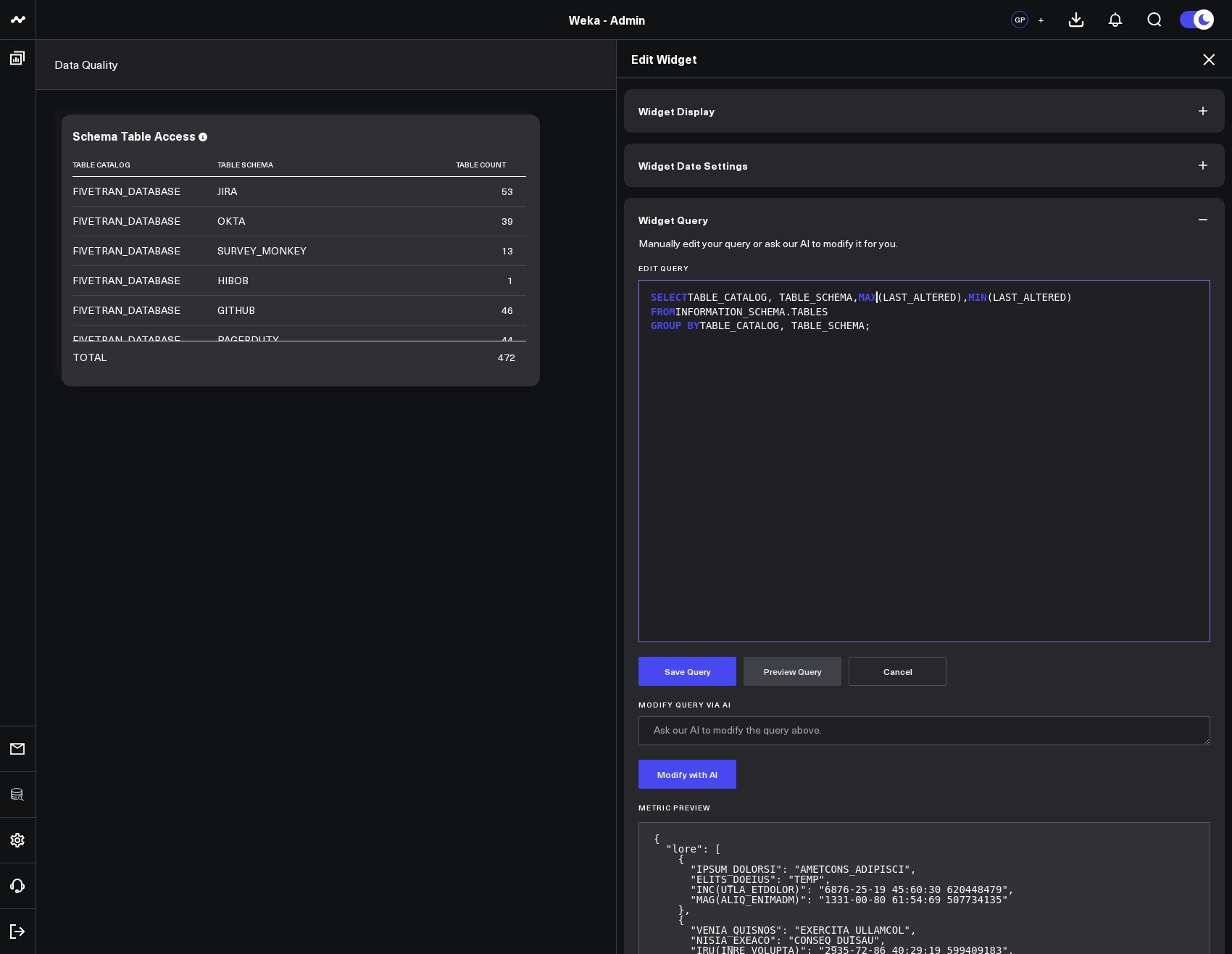
click at [871, 297] on span "MAX" at bounding box center [867, 297] width 18 height 11
click at [1002, 295] on div "SELECT TABLE_CATALOG, TABLE_SCHEMA, DATE ( MAX ( LAST_ALTERED ) , MIN (LAST_ALT…" at bounding box center [924, 298] width 556 height 15
click at [1171, 296] on div "SELECT TABLE_CATALOG, TABLE_SCHEMA, DATE ( MAX (LAST_ALTERED)), DATE ( MIN (LAS…" at bounding box center [924, 298] width 556 height 15
click at [1009, 293] on div "SELECT TABLE_CATALOG, TABLE_SCHEMA, DATE ( MAX (LAST_ALTERED)), DATE ( MIN (LAS…" at bounding box center [924, 298] width 556 height 15
click at [1028, 296] on div "SELECT TABLE_CATALOG, TABLE_SCHEMA, DATE ( MAX (LAST_ALTERED)) AS , DATE ( MIN …" at bounding box center [924, 298] width 556 height 15
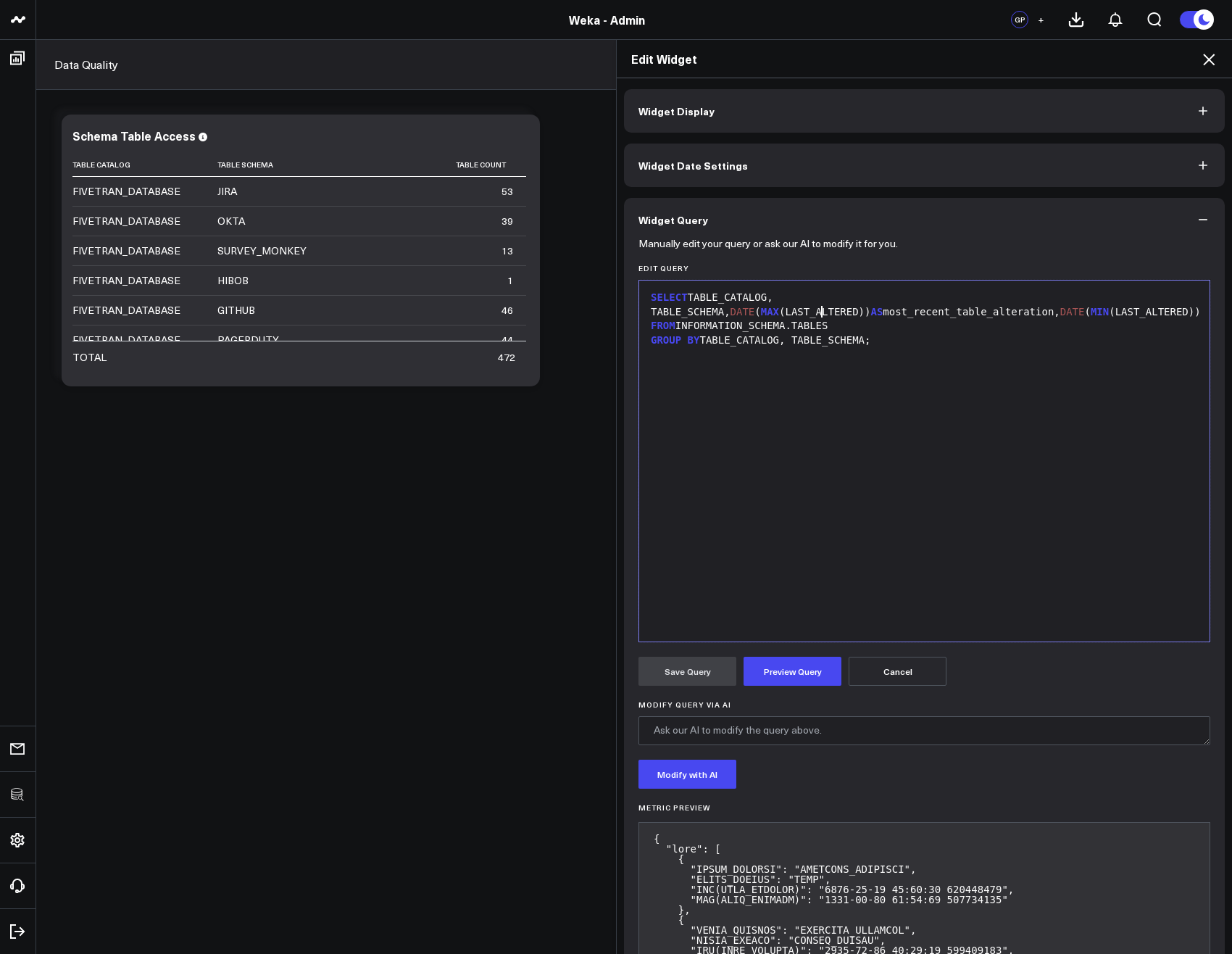
click at [985, 305] on div "SELECT TABLE_CATALOG, TABLE_SCHEMA, DATE ( MAX (LAST_ALTERED)) AS most_recent_t…" at bounding box center [924, 305] width 556 height 28
click at [976, 310] on div "SELECT TABLE_CATALOG, TABLE_SCHEMA, DATE ( MAX (LAST_ALTERED)) AS most_recent_t…" at bounding box center [924, 305] width 556 height 28
click at [758, 677] on form "Manually edit your query or ask our AI to modify it for you. Edit Query Selecti…" at bounding box center [924, 813] width 572 height 1142
click at [797, 656] on button "Preview Query" at bounding box center [792, 670] width 98 height 29
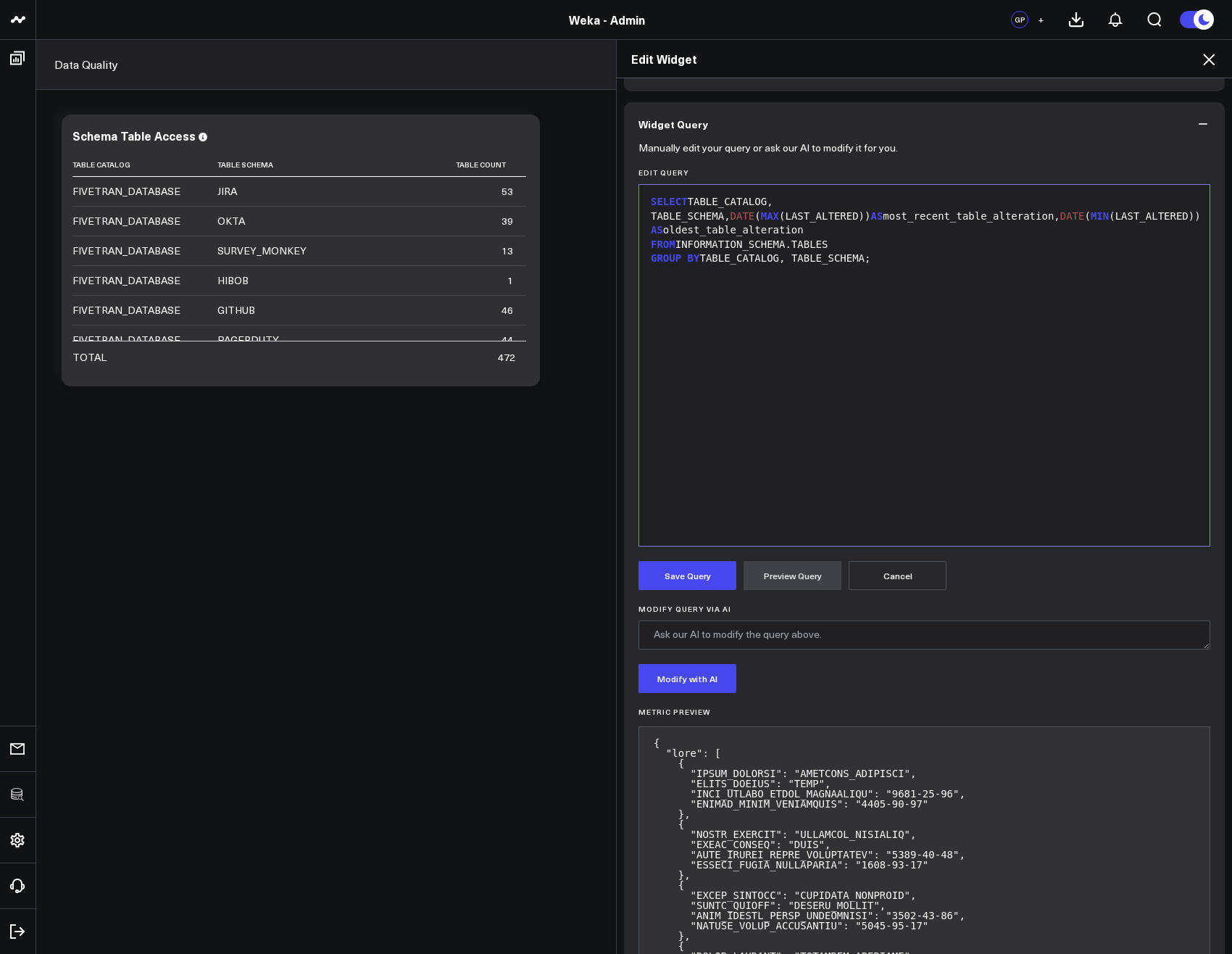
scroll to position [87, 0]
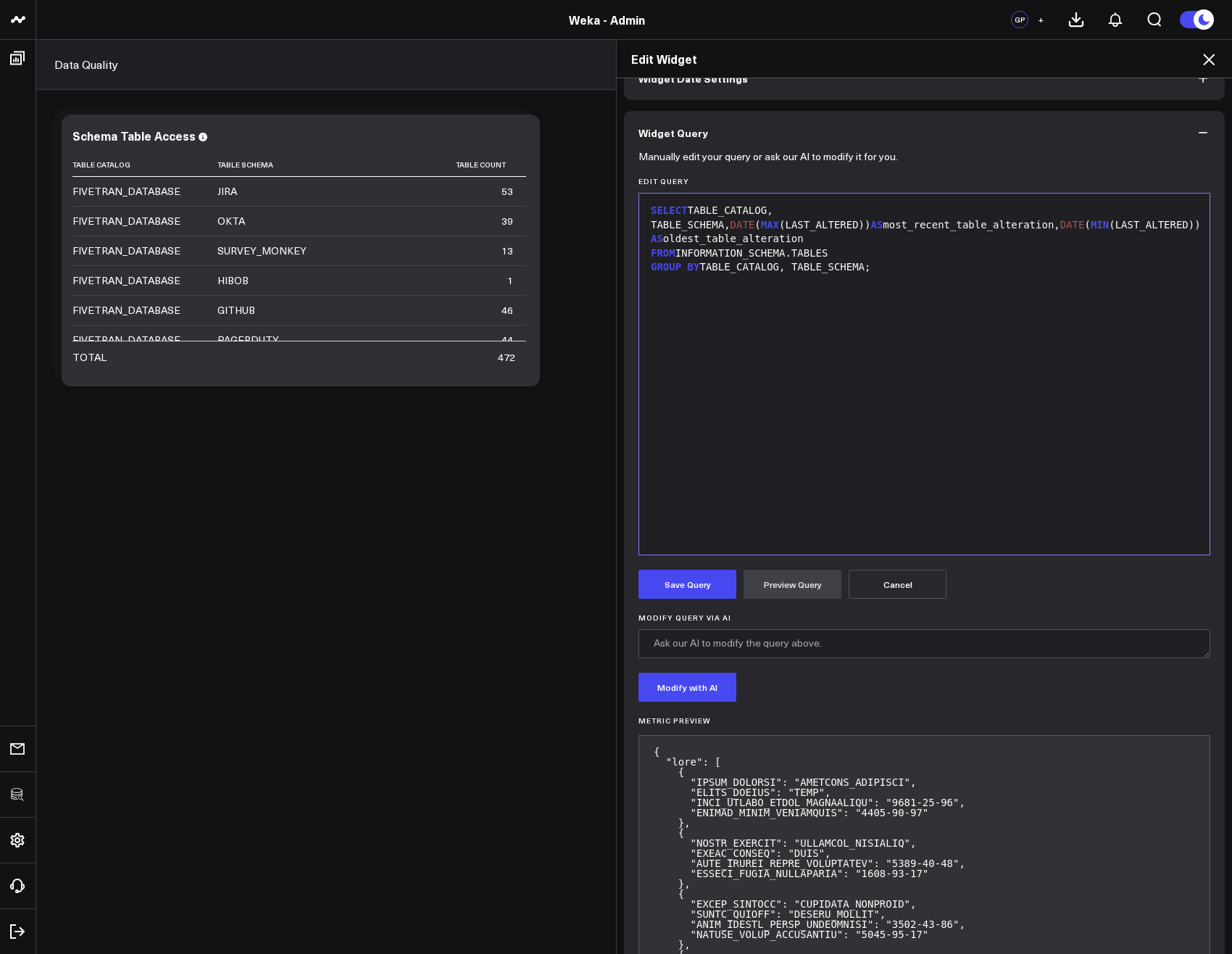
click at [1132, 228] on div "SELECT TABLE_CATALOG, TABLE_SCHEMA, DATE ( MAX (LAST_ALTERED)) AS most_recent_t…" at bounding box center [924, 224] width 556 height 43
click at [1181, 220] on div "SELECT TABLE_CATALOG, TABLE_SCHEMA, DATE ( MAX (LAST_ALTERED)) AS most_recent_t…" at bounding box center [924, 224] width 556 height 43
click at [724, 237] on div "SELECT TABLE_CATALOG, TABLE_SCHEMA, DATE ( MAX (LAST_ALTERED)) AS most_recent_t…" at bounding box center [924, 224] width 556 height 43
click at [797, 583] on button "Preview Query" at bounding box center [792, 584] width 98 height 29
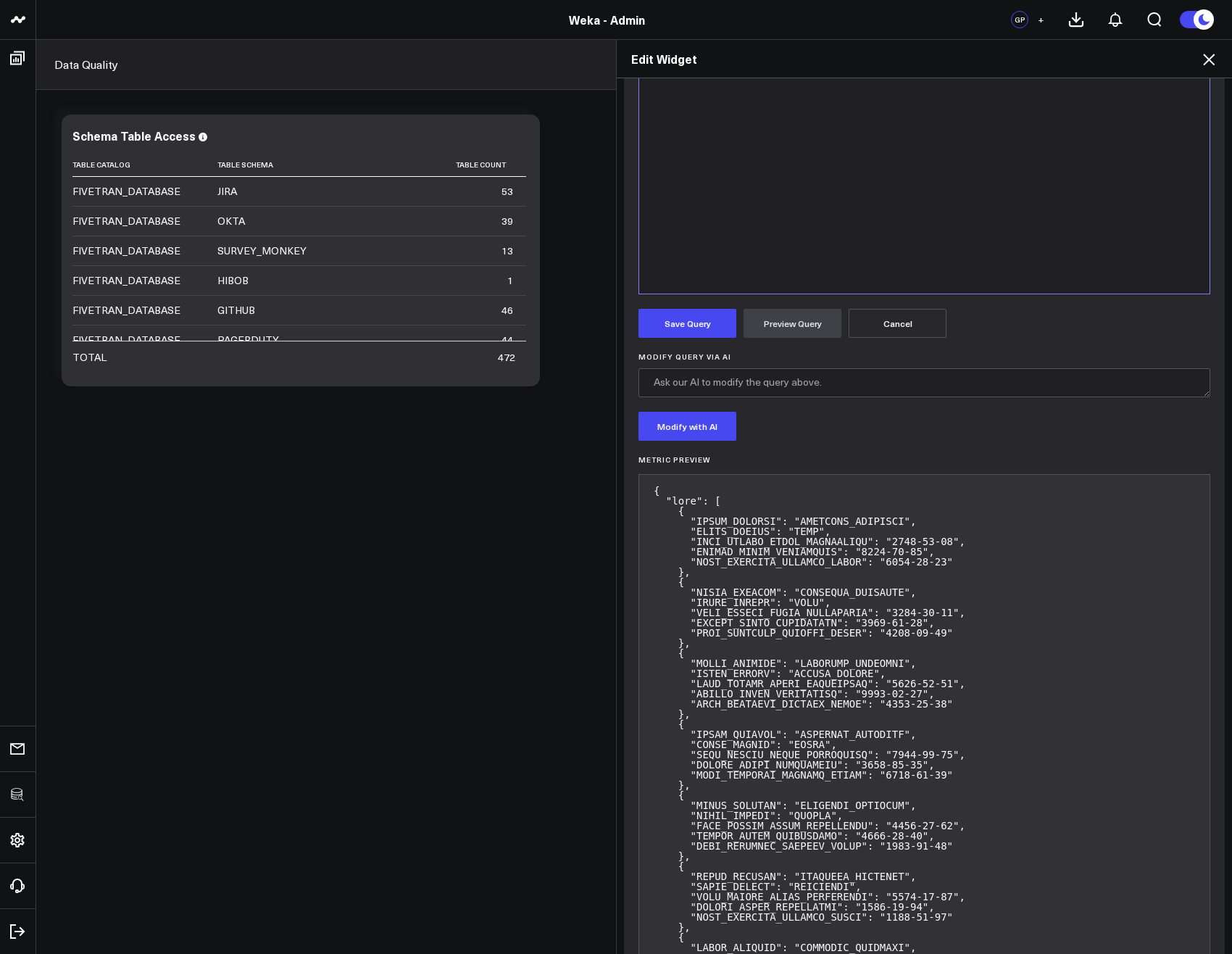
scroll to position [0, 0]
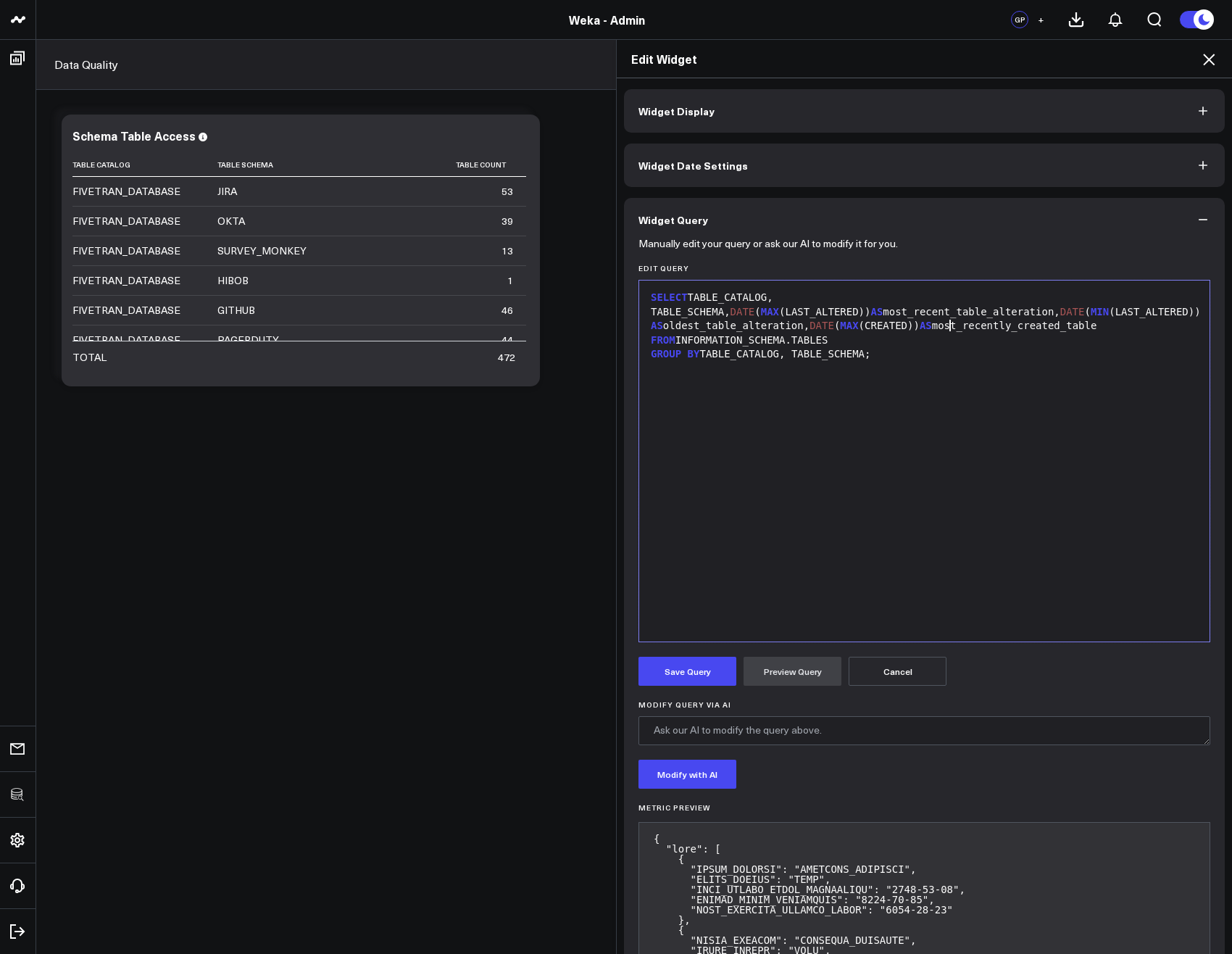
click at [959, 327] on div "SELECT TABLE_CATALOG, TABLE_SCHEMA, DATE ( MAX (LAST_ALTERED)) AS most_recent_t…" at bounding box center [924, 312] width 556 height 43
drag, startPoint x: 644, startPoint y: 323, endPoint x: 656, endPoint y: 330, distance: 13.9
click at [647, 323] on div "SELECT TABLE_CATALOG, TABLE_SCHEMA, DATE ( MAX (LAST_ALTERED)) AS most_recent_t…" at bounding box center [924, 312] width 556 height 43
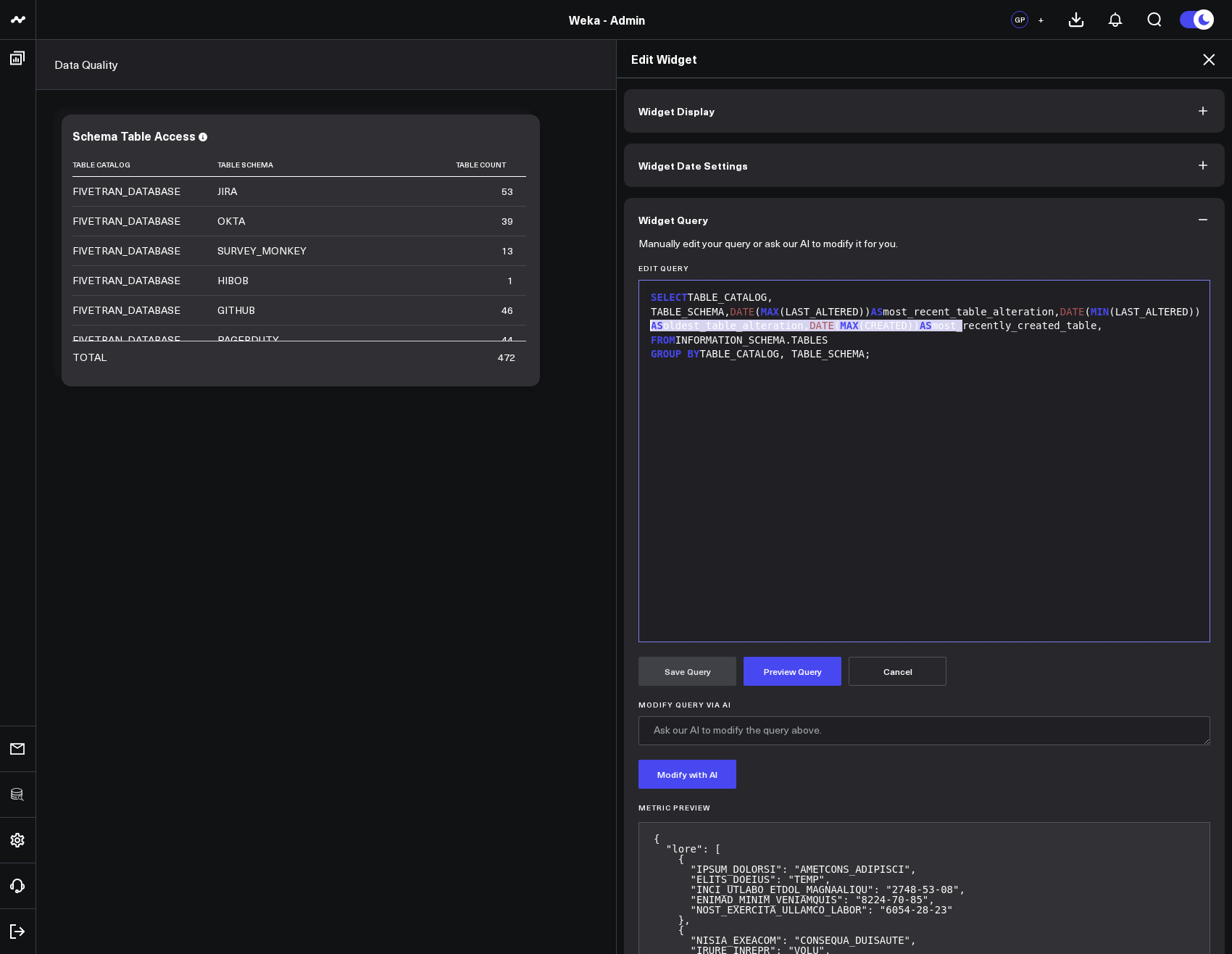
copy div "DATE ( MAX (CREATED)) AS most_recently_created_table,"
click at [1002, 321] on div "SELECT TABLE_CATALOG, TABLE_SCHEMA, DATE ( MAX (LAST_ALTERED)) AS most_recent_t…" at bounding box center [924, 312] width 556 height 43
click at [987, 319] on div "SELECT TABLE_CATALOG, TABLE_SCHEMA, DATE ( MAX (LAST_ALTERED)) AS most_recent_t…" at bounding box center [924, 319] width 556 height 57
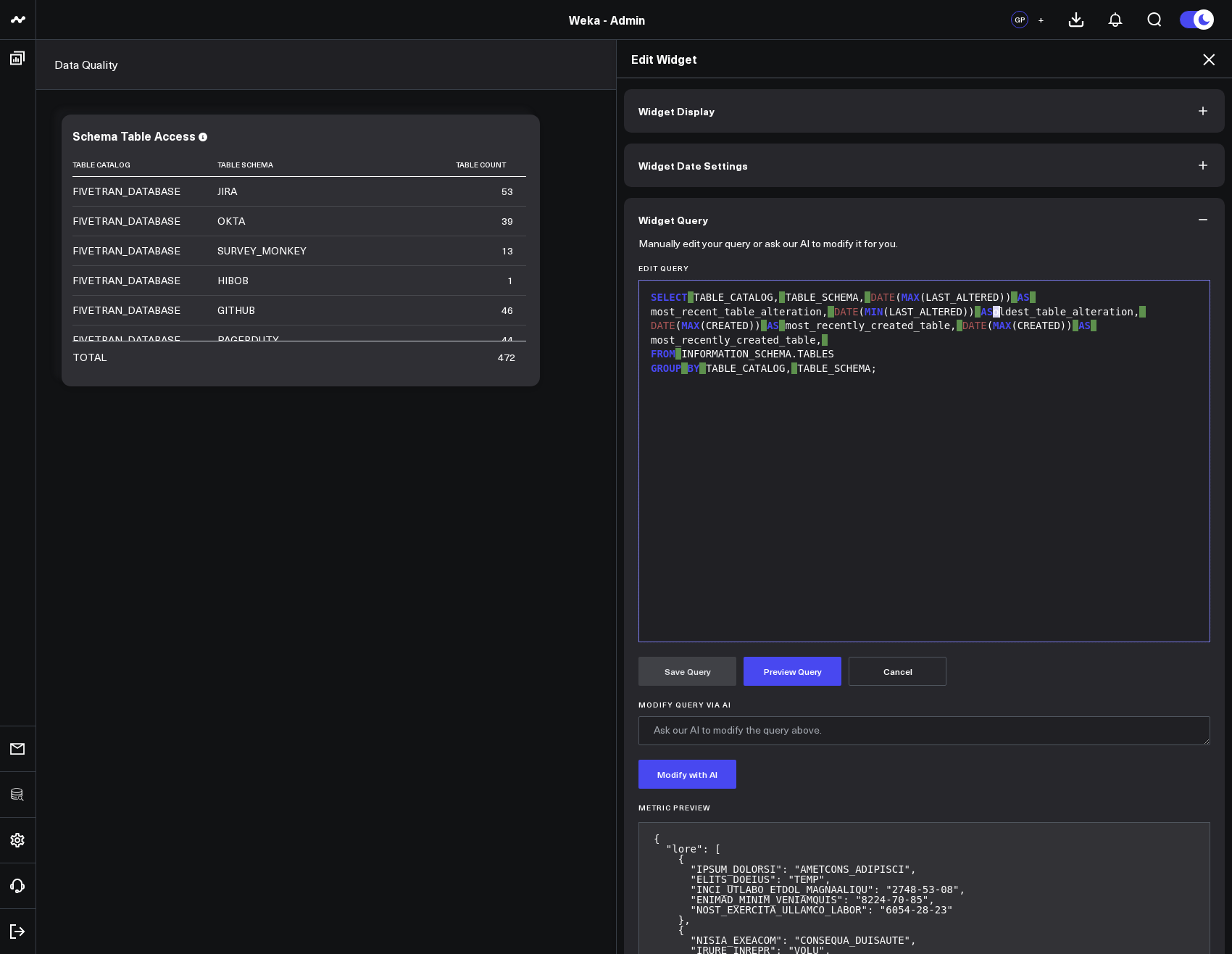
click at [993, 323] on span "MAX" at bounding box center [1002, 325] width 18 height 11
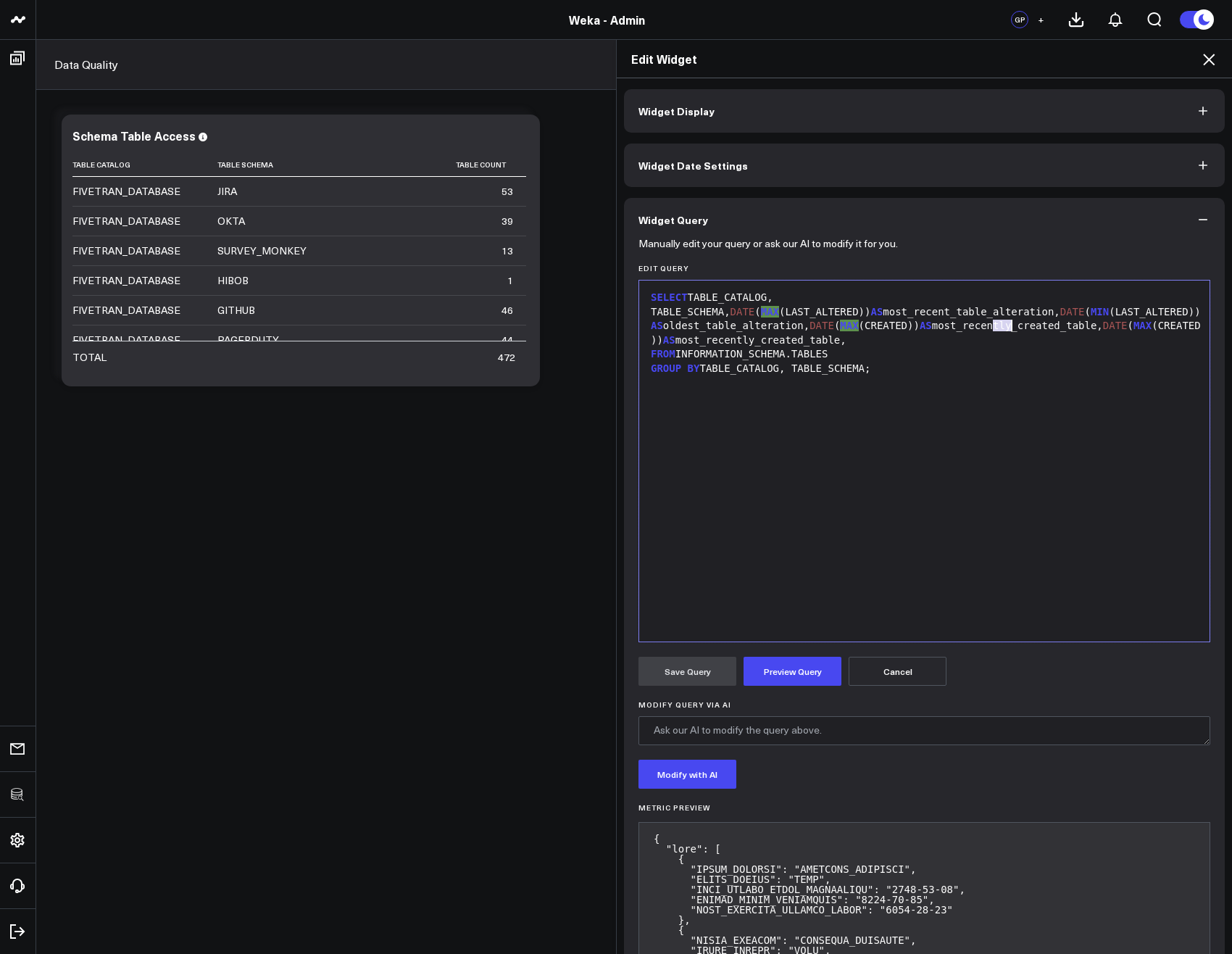
click at [1133, 323] on span "MAX" at bounding box center [1142, 325] width 18 height 11
drag, startPoint x: 771, startPoint y: 340, endPoint x: 647, endPoint y: 344, distance: 124.1
click at [647, 344] on div "SELECT TABLE_CATALOG, TABLE_SCHEMA, DATE ( MAX (LAST_ALTERED)) AS most_recent_t…" at bounding box center [924, 319] width 556 height 57
click at [804, 682] on button "Preview Query" at bounding box center [792, 670] width 98 height 29
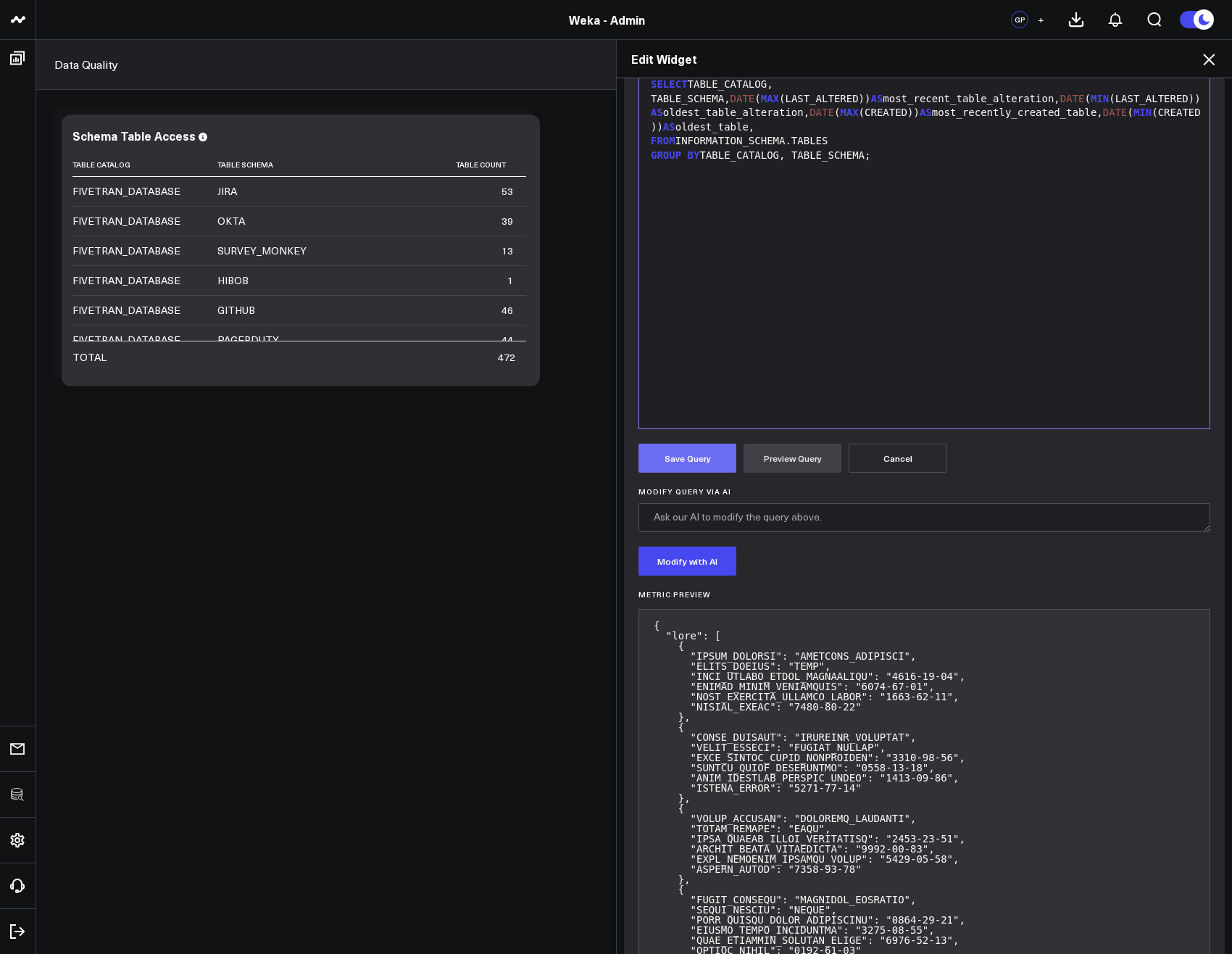
scroll to position [261, 0]
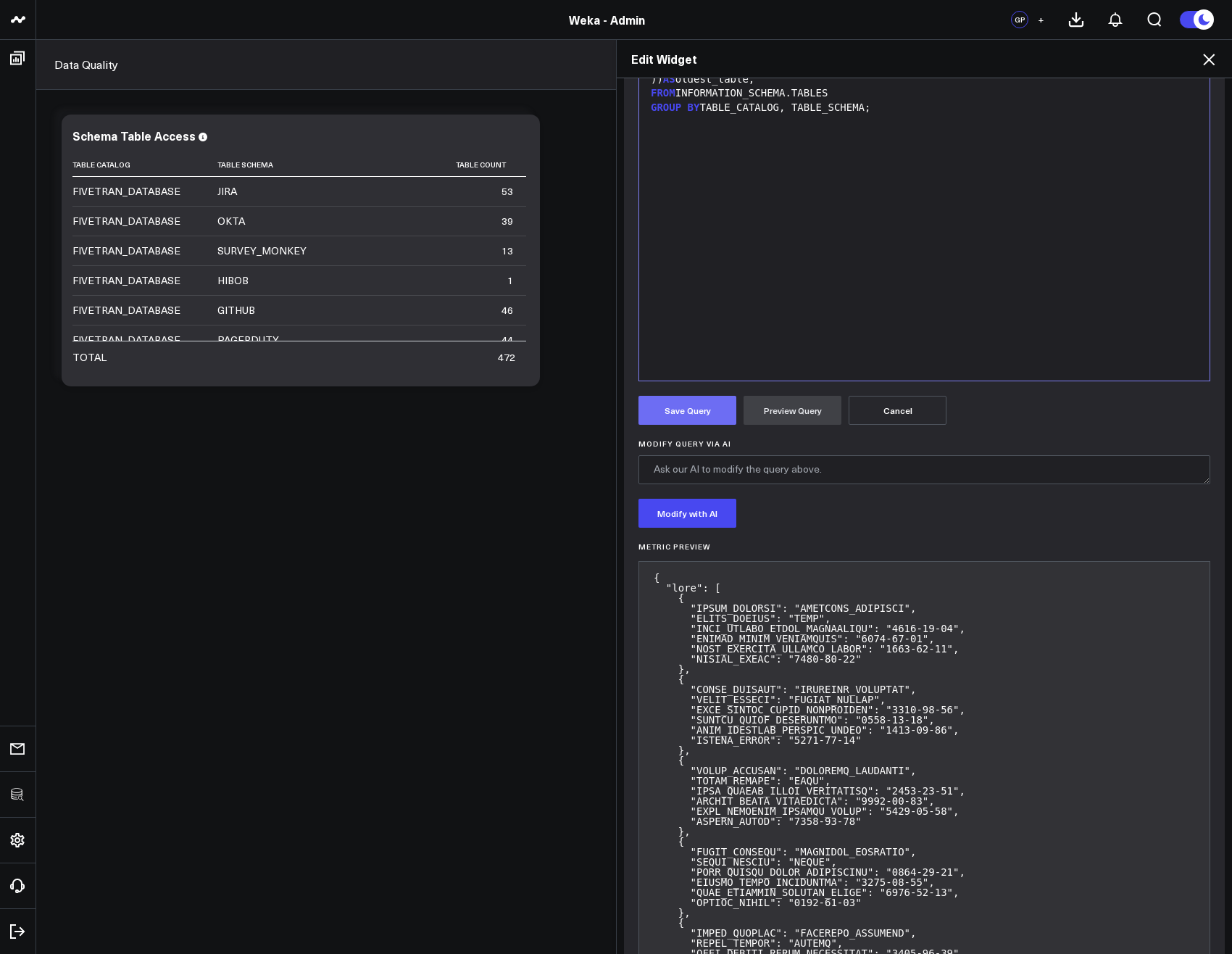
click at [670, 410] on button "Save Query" at bounding box center [688, 409] width 98 height 29
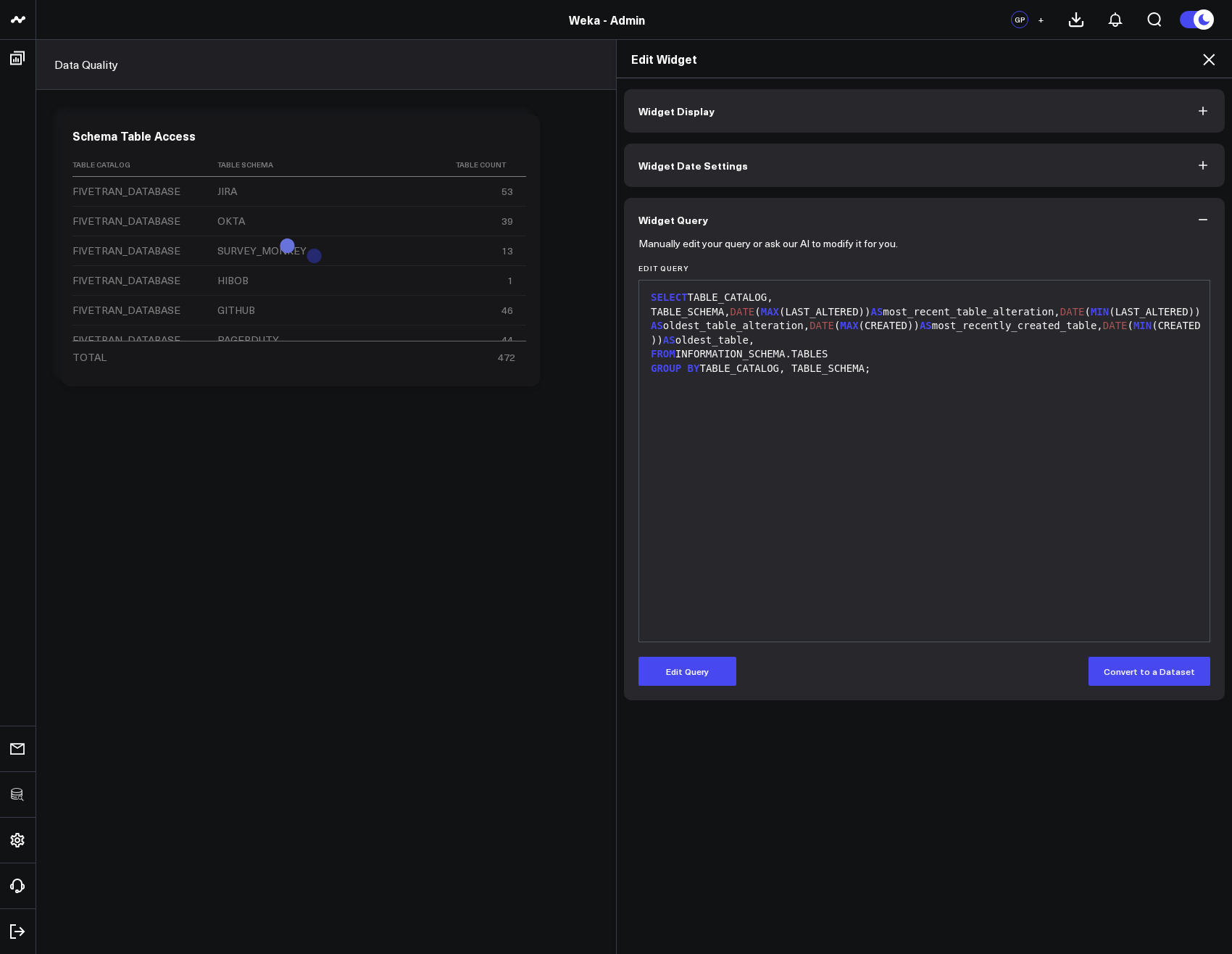
click at [1215, 56] on icon at bounding box center [1208, 59] width 17 height 17
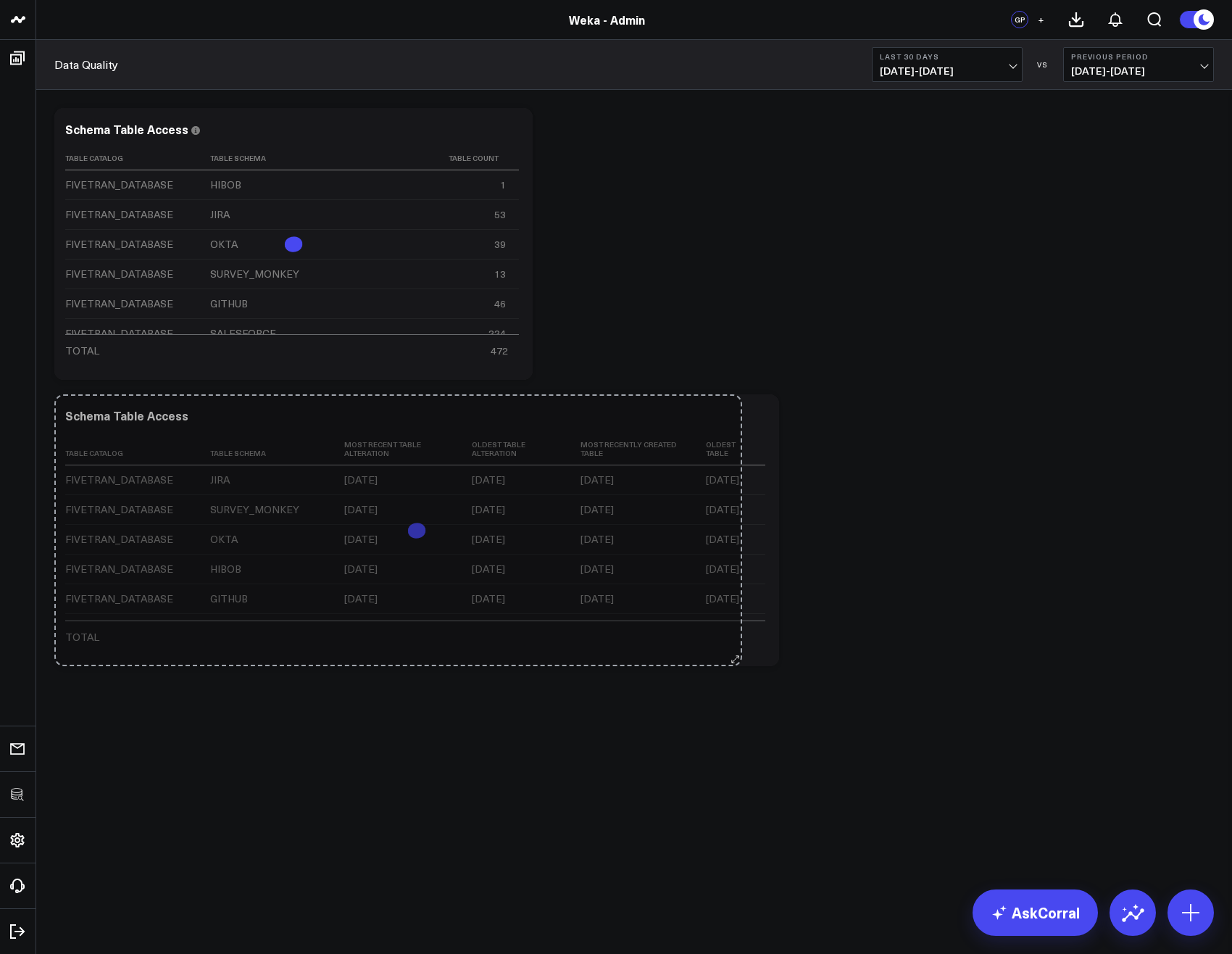
drag, startPoint x: 1011, startPoint y: 373, endPoint x: 1207, endPoint y: 372, distance: 196.0
click at [1219, 370] on div "Modify via AI Copy link to widget Ask support Remove Create linked copy Executi…" at bounding box center [633, 387] width 1174 height 573
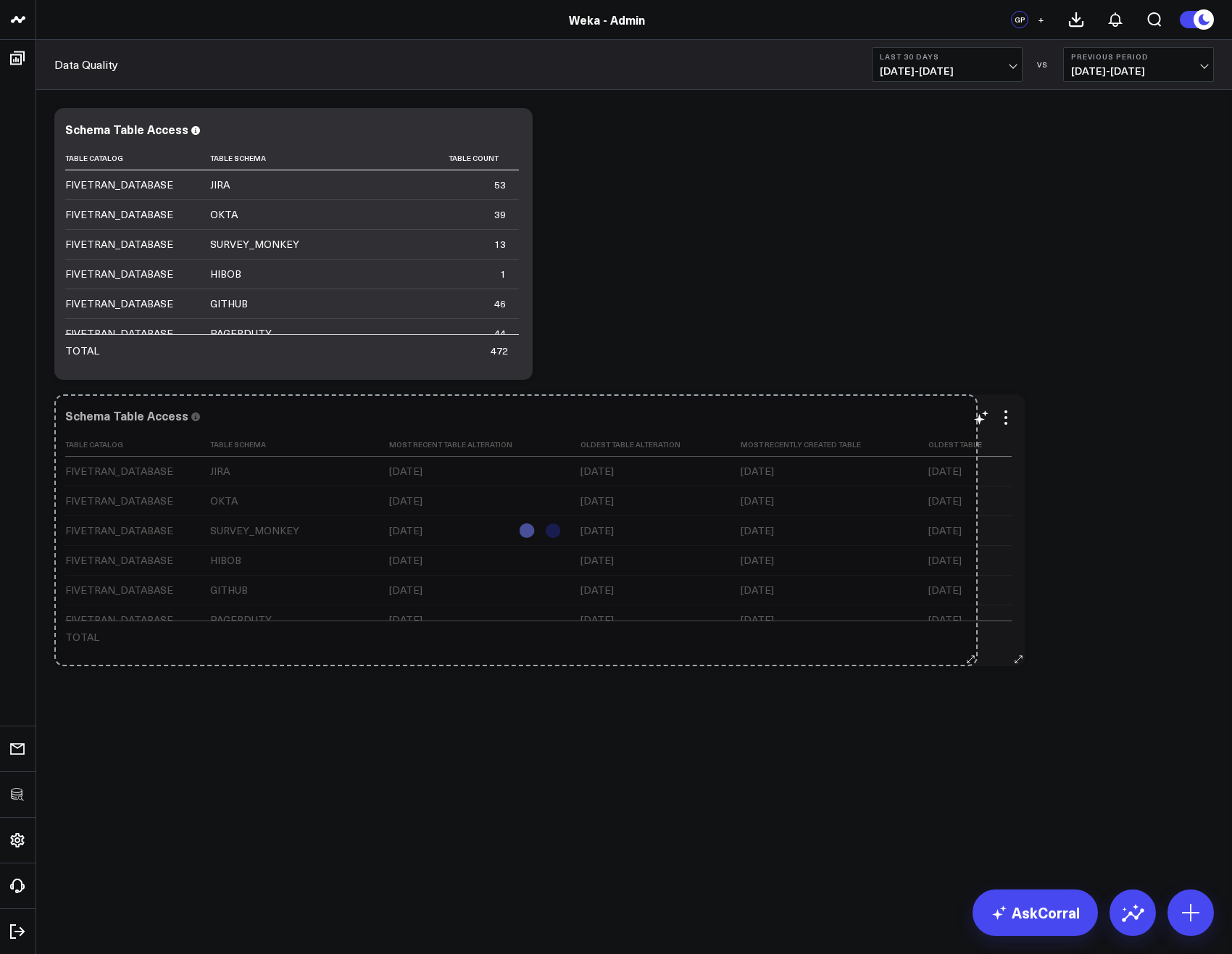
drag, startPoint x: 777, startPoint y: 661, endPoint x: 975, endPoint y: 648, distance: 198.4
click at [975, 648] on div "Schema Table Access Table Catalog Table Schema Most Recent Table Alteration Old…" at bounding box center [539, 530] width 971 height 271
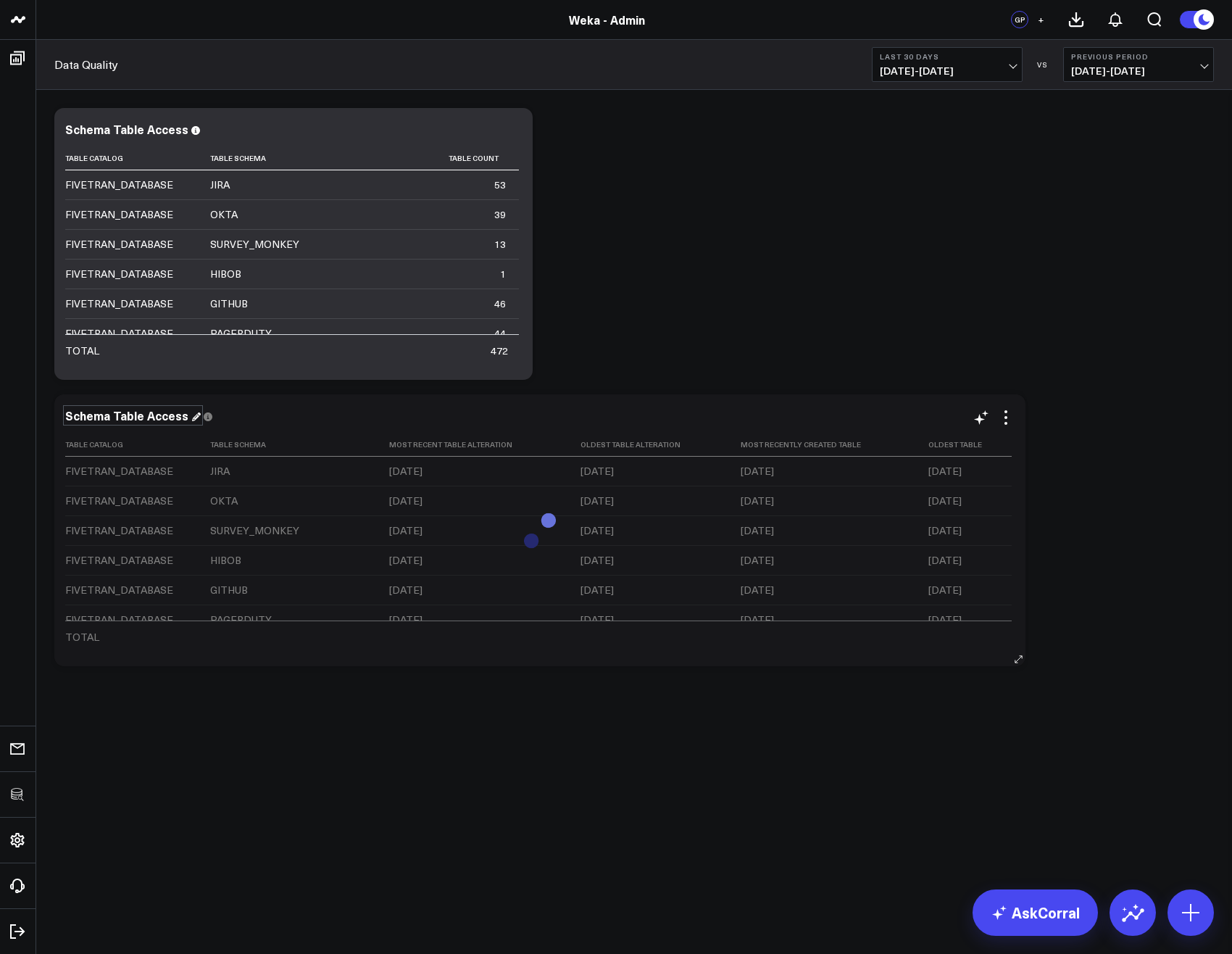
click at [109, 414] on div "Schema Table Access" at bounding box center [133, 415] width 135 height 16
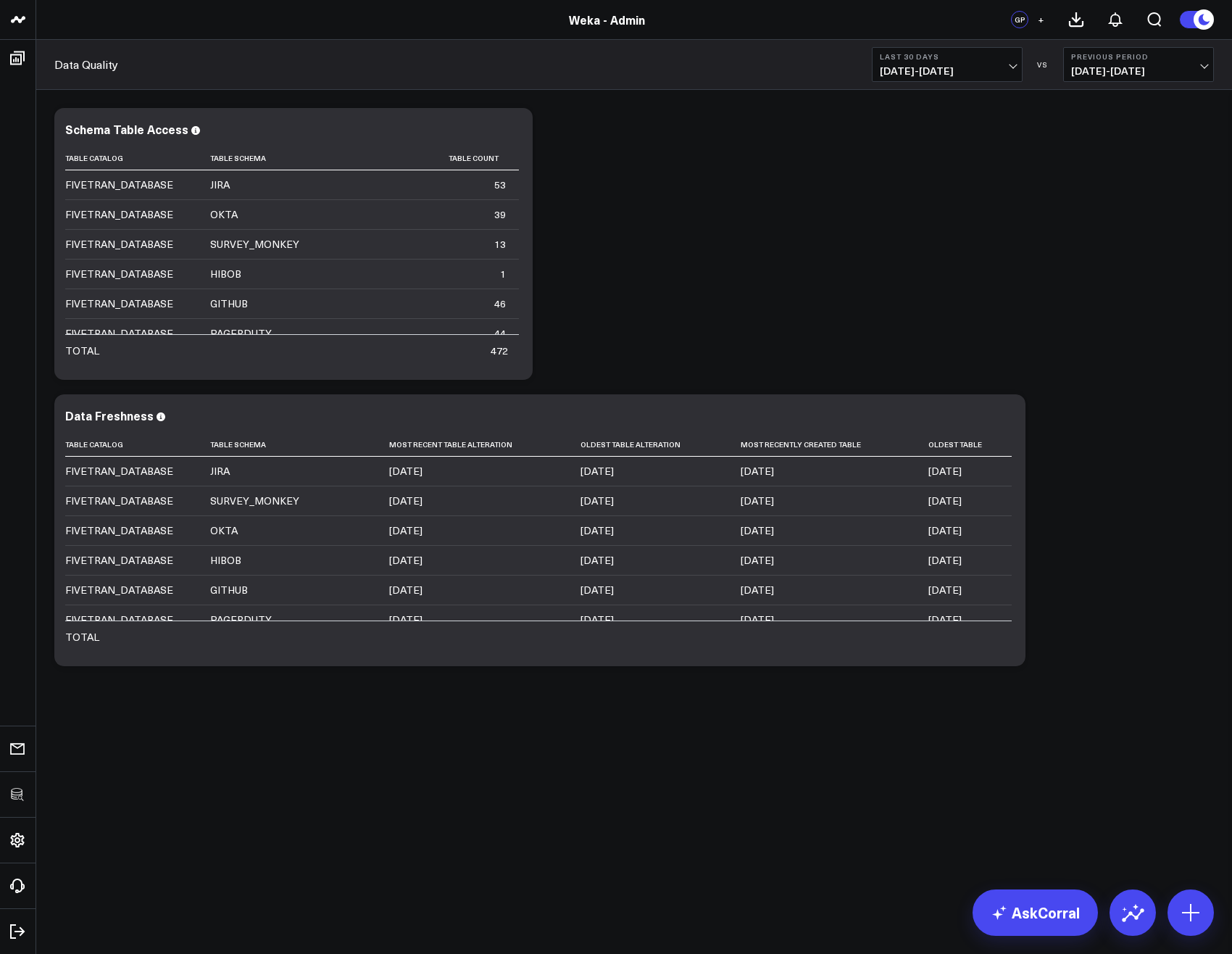
click at [956, 237] on div "Modify via AI Copy link to widget Ask support Remove Create linked copy Executi…" at bounding box center [633, 387] width 1174 height 573
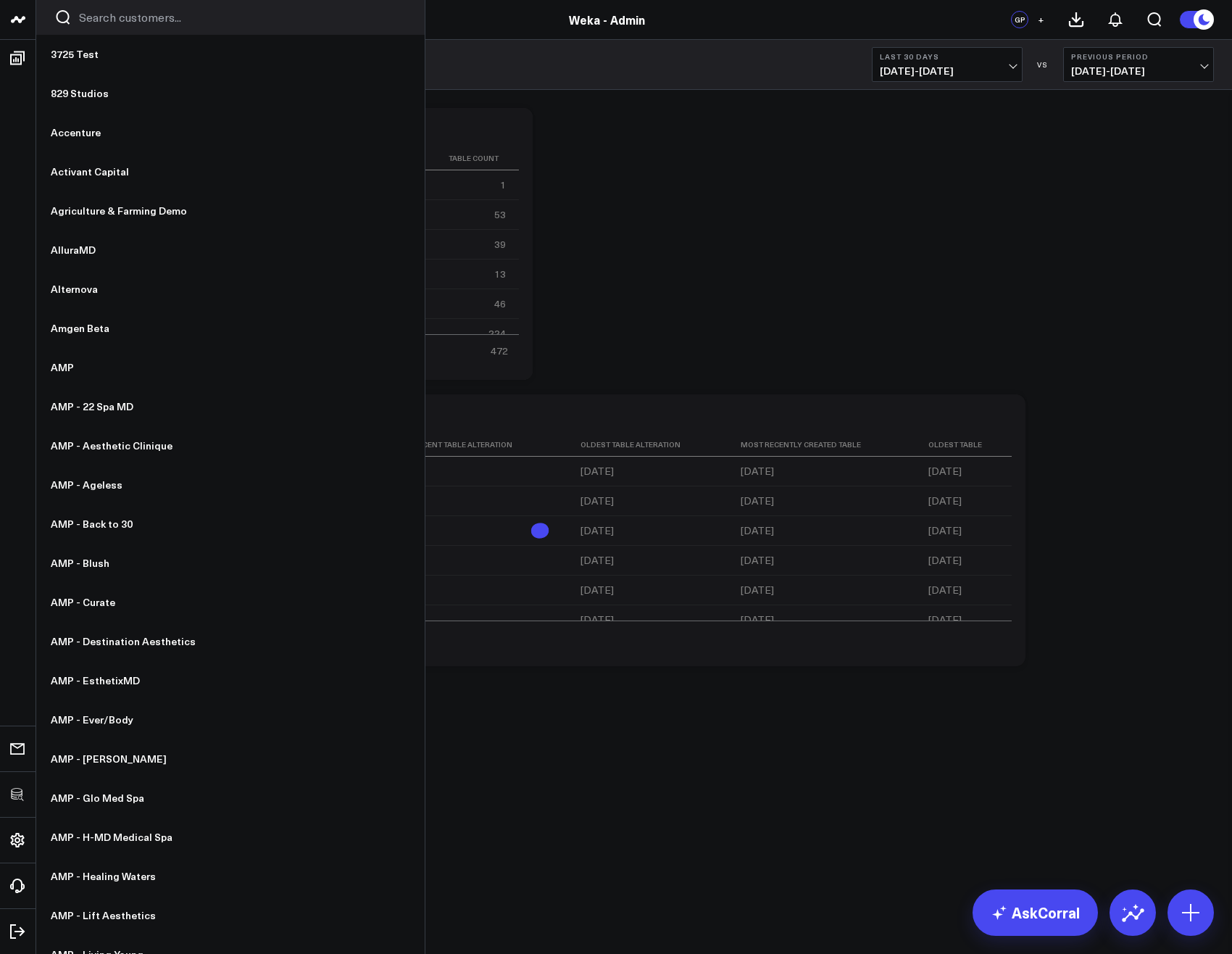
click at [99, 28] on div at bounding box center [230, 17] width 388 height 35
click at [99, 21] on input "Search customers input" at bounding box center [243, 17] width 327 height 16
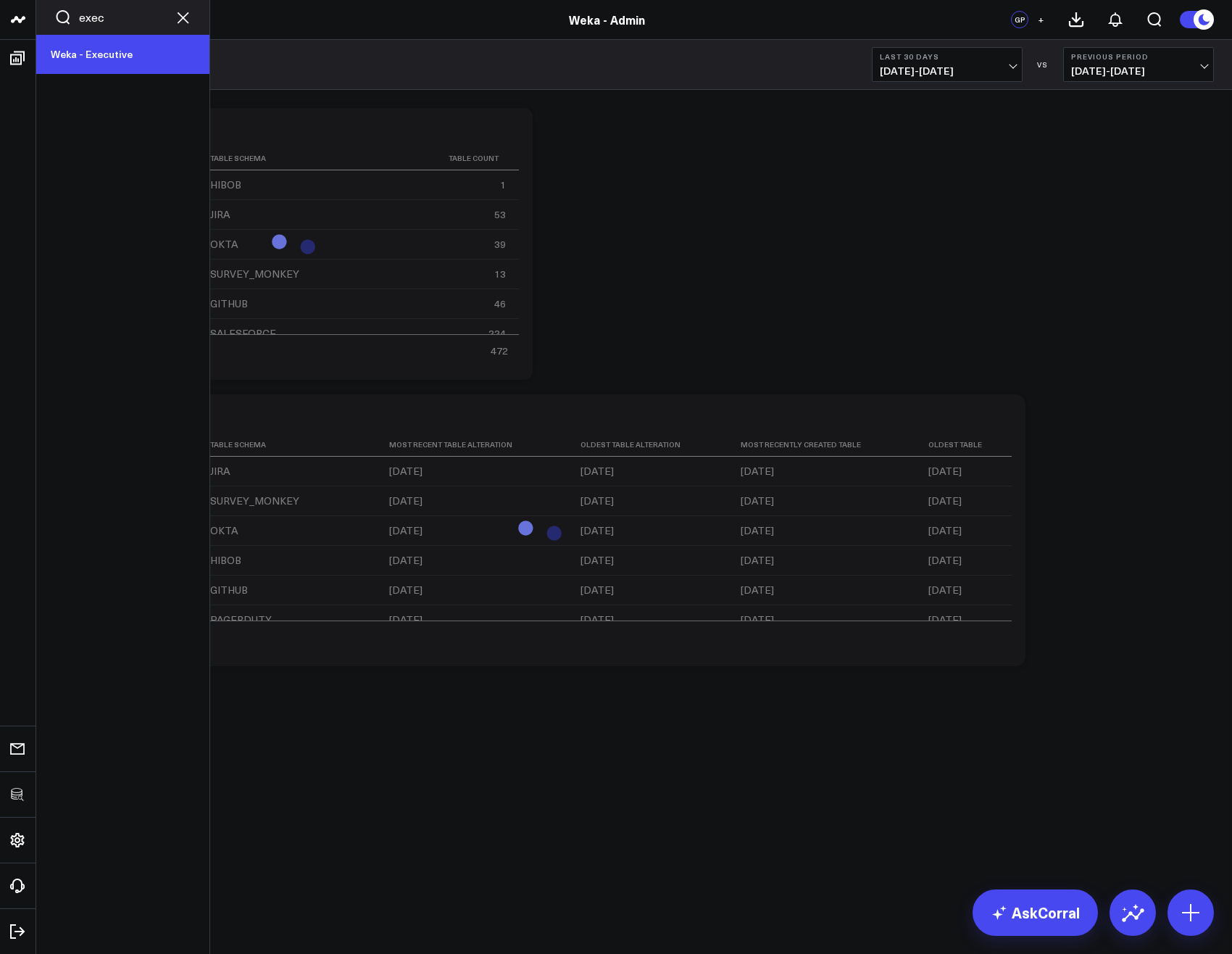
type input "exec"
click at [95, 43] on link "Weka - Executive" at bounding box center [123, 54] width 173 height 39
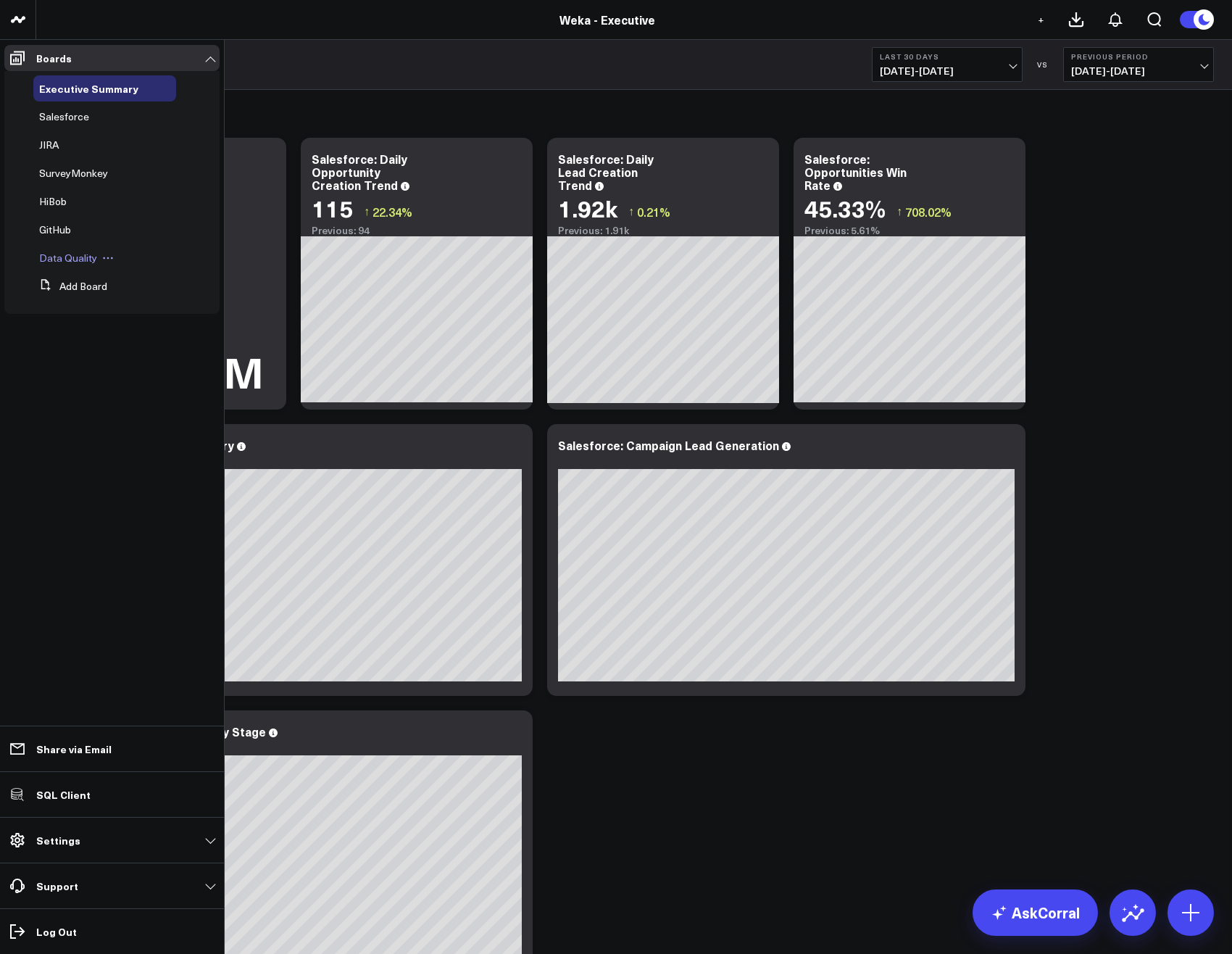
click at [65, 257] on span "Data Quality" at bounding box center [68, 257] width 58 height 14
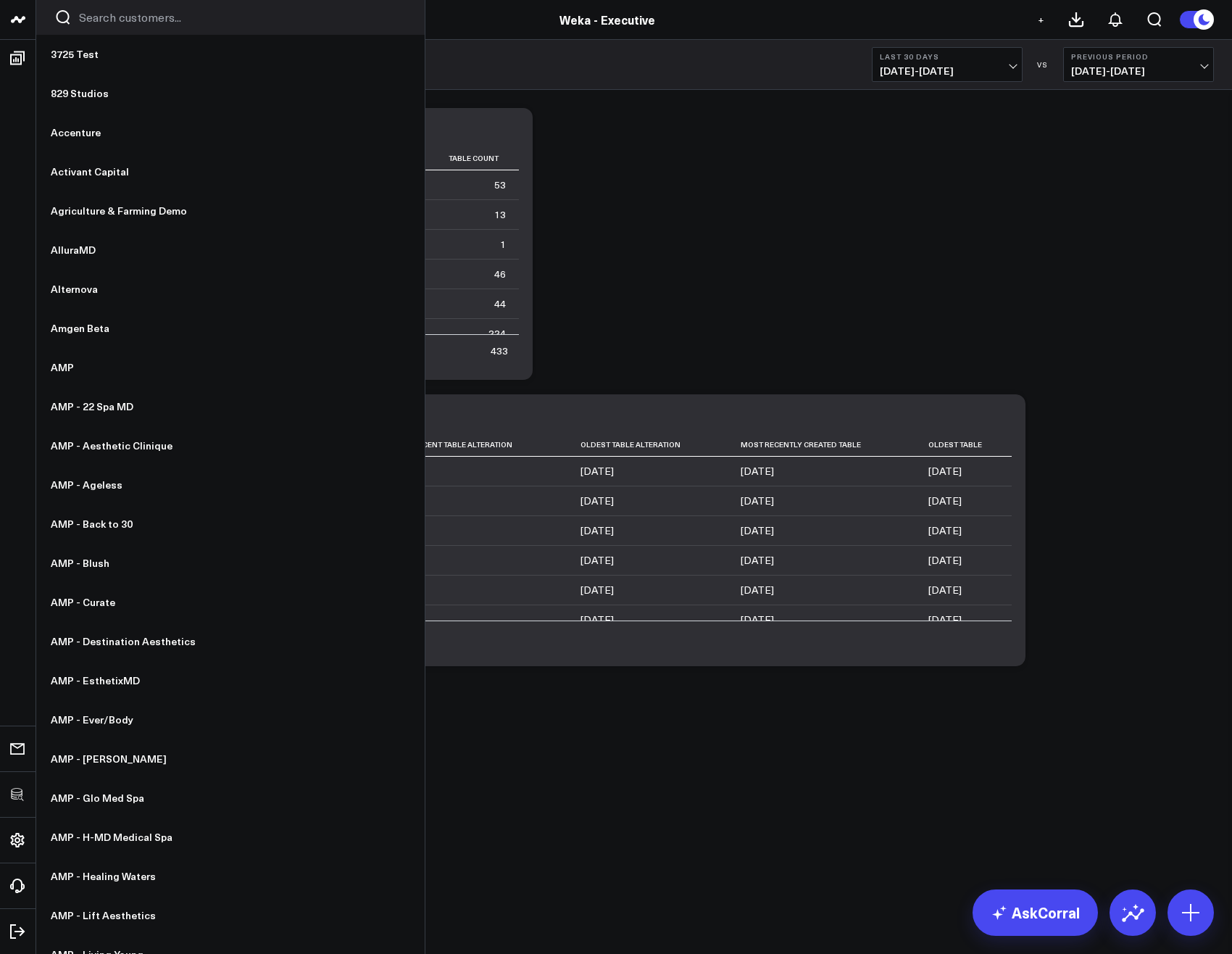
click at [106, 16] on input "Search customers input" at bounding box center [243, 17] width 327 height 16
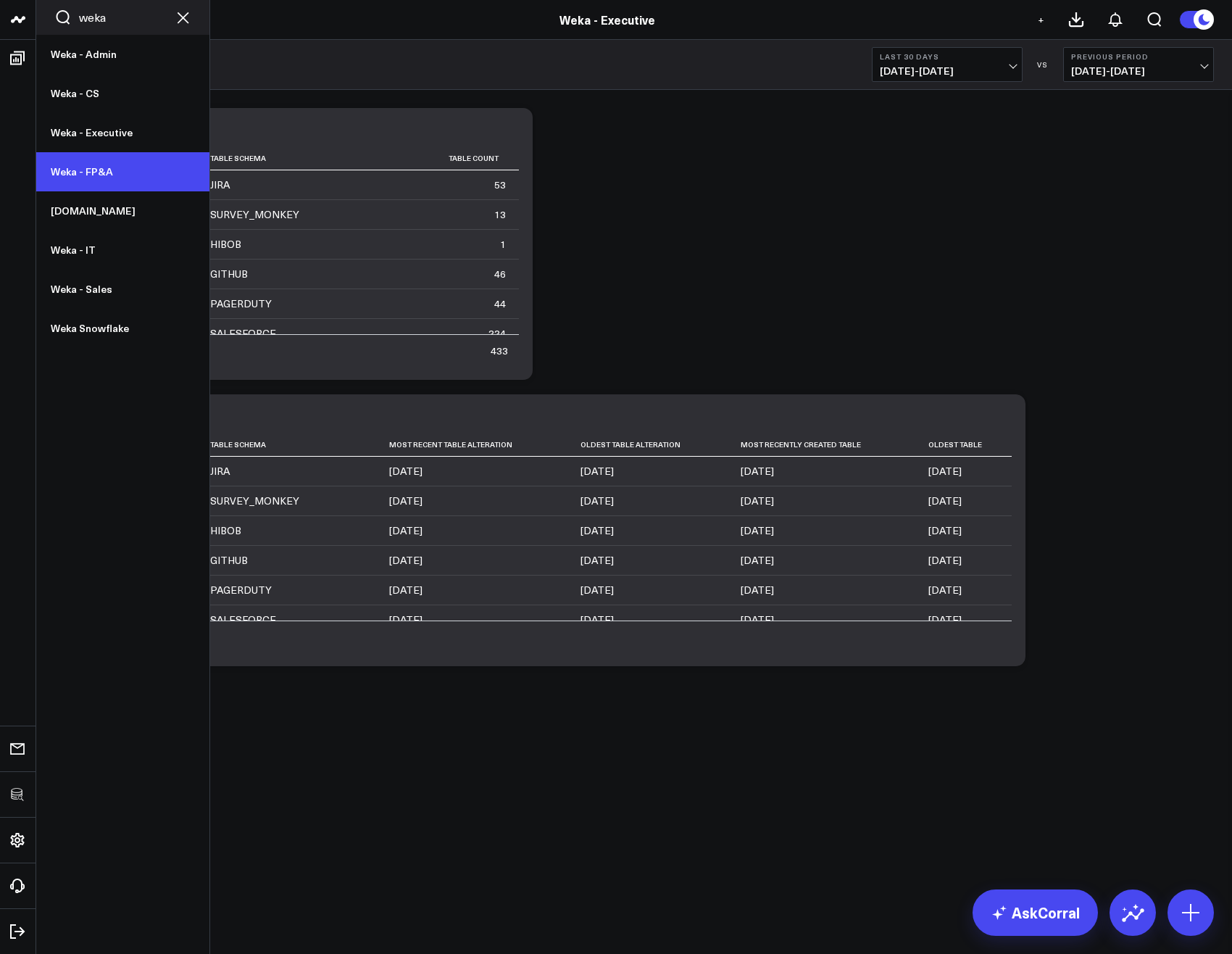
type input "weka"
click at [96, 168] on link "Weka - FP&A" at bounding box center [123, 171] width 173 height 39
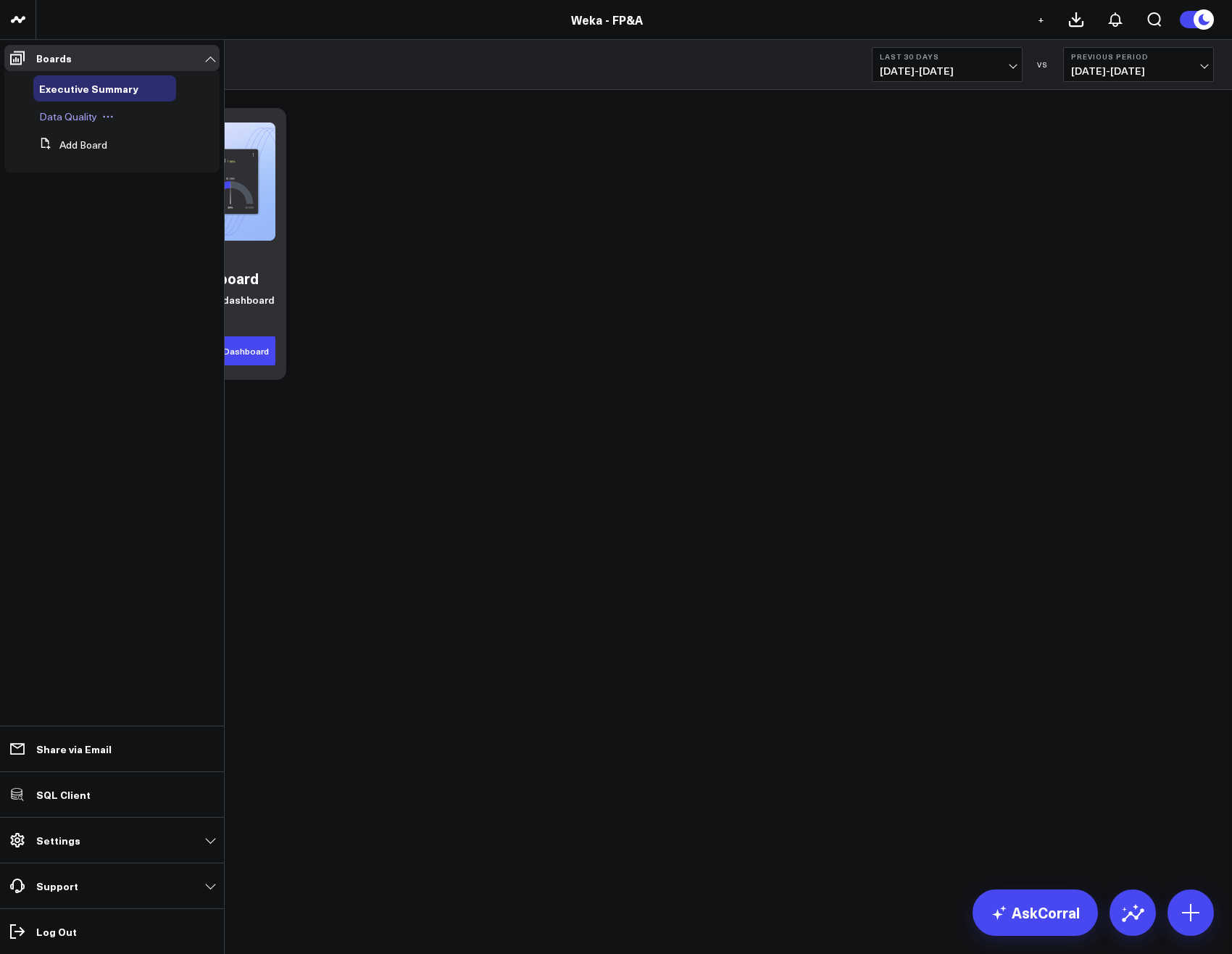
click at [68, 113] on span "Data Quality" at bounding box center [68, 116] width 58 height 14
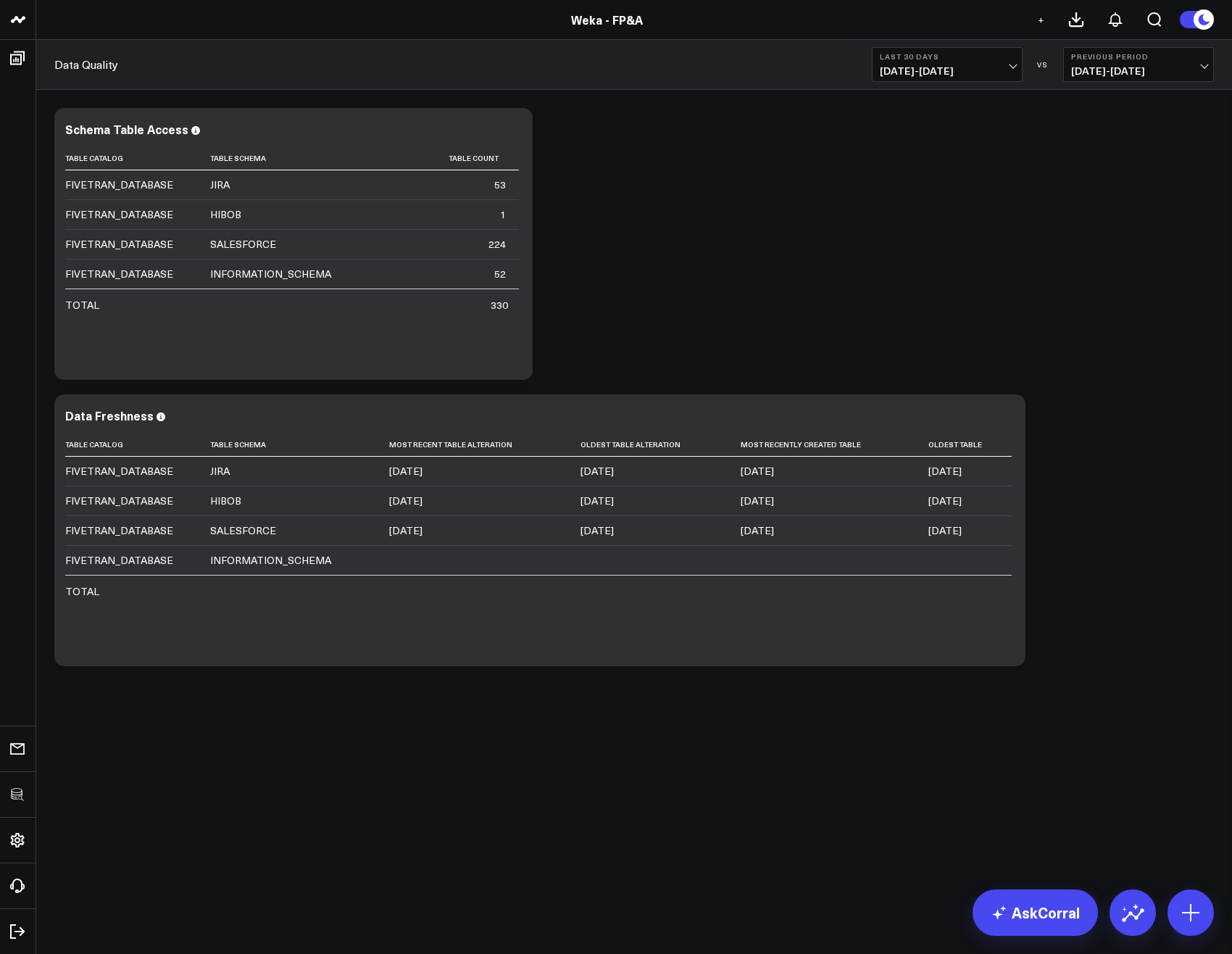
click at [800, 264] on div "Modify via AI Copy link to widget Ask support Remove Create linked copy Executi…" at bounding box center [633, 387] width 1174 height 573
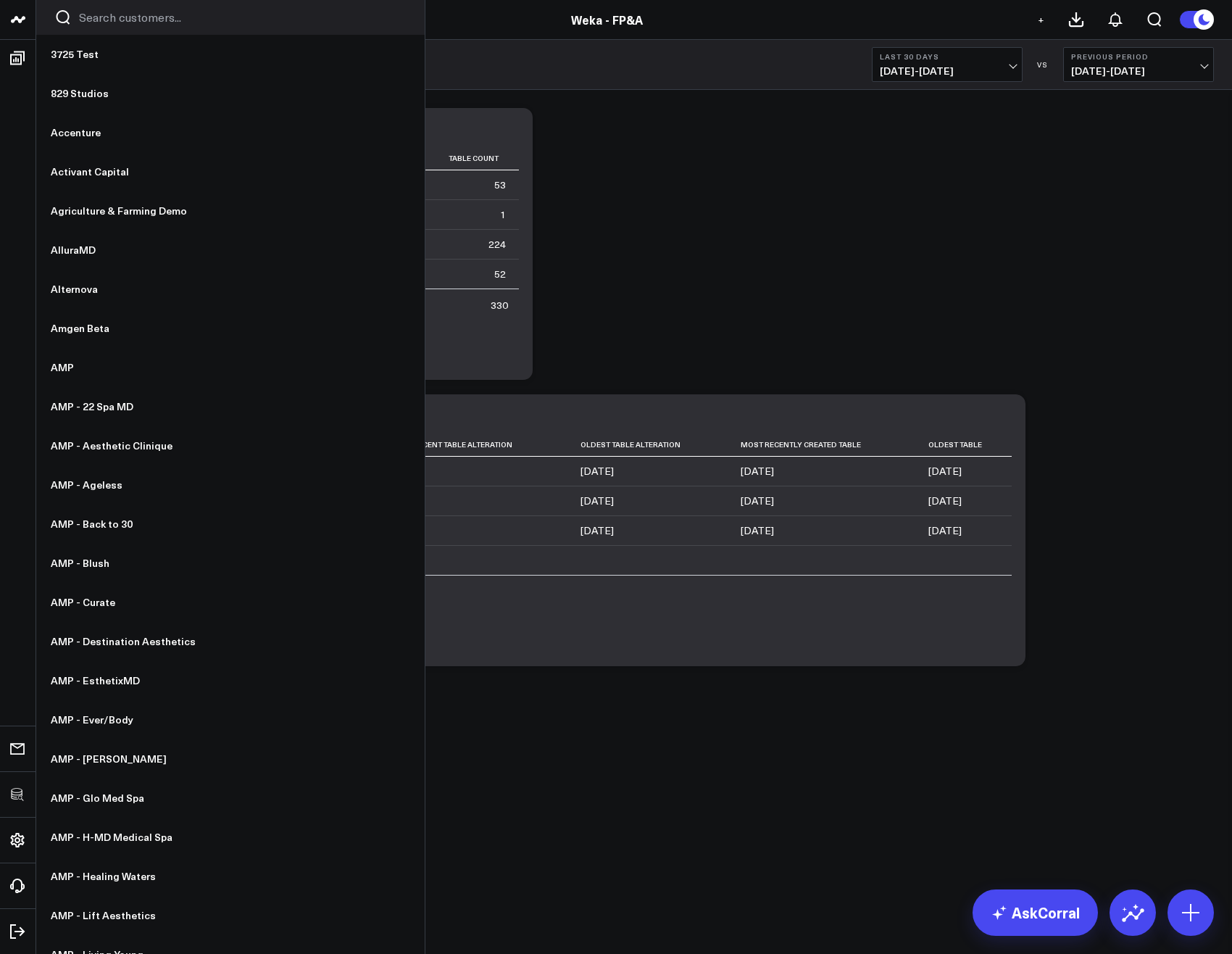
click at [97, 19] on input "Search customers input" at bounding box center [243, 17] width 327 height 16
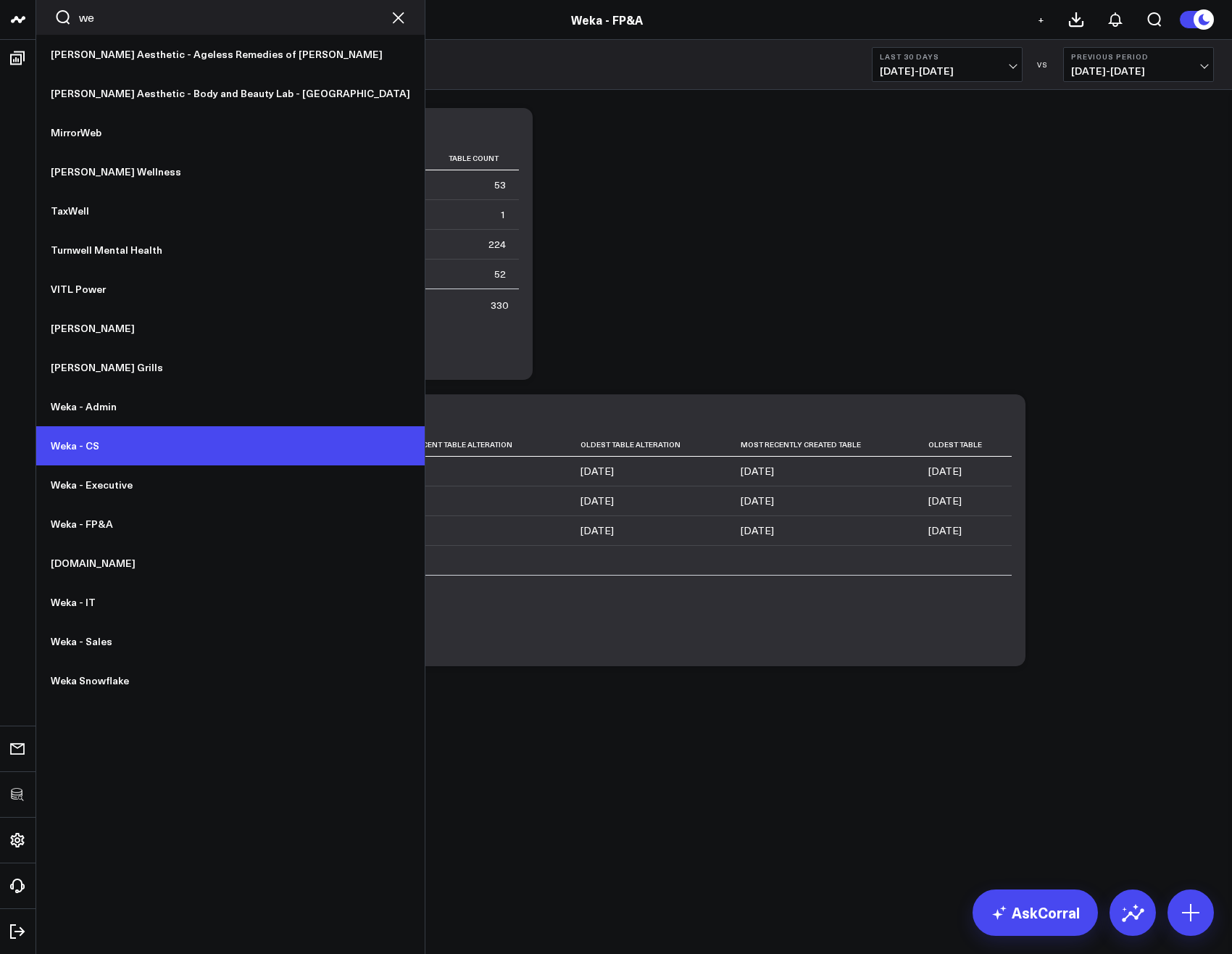
type input "we"
click at [131, 451] on link "Weka - CS" at bounding box center [230, 445] width 388 height 39
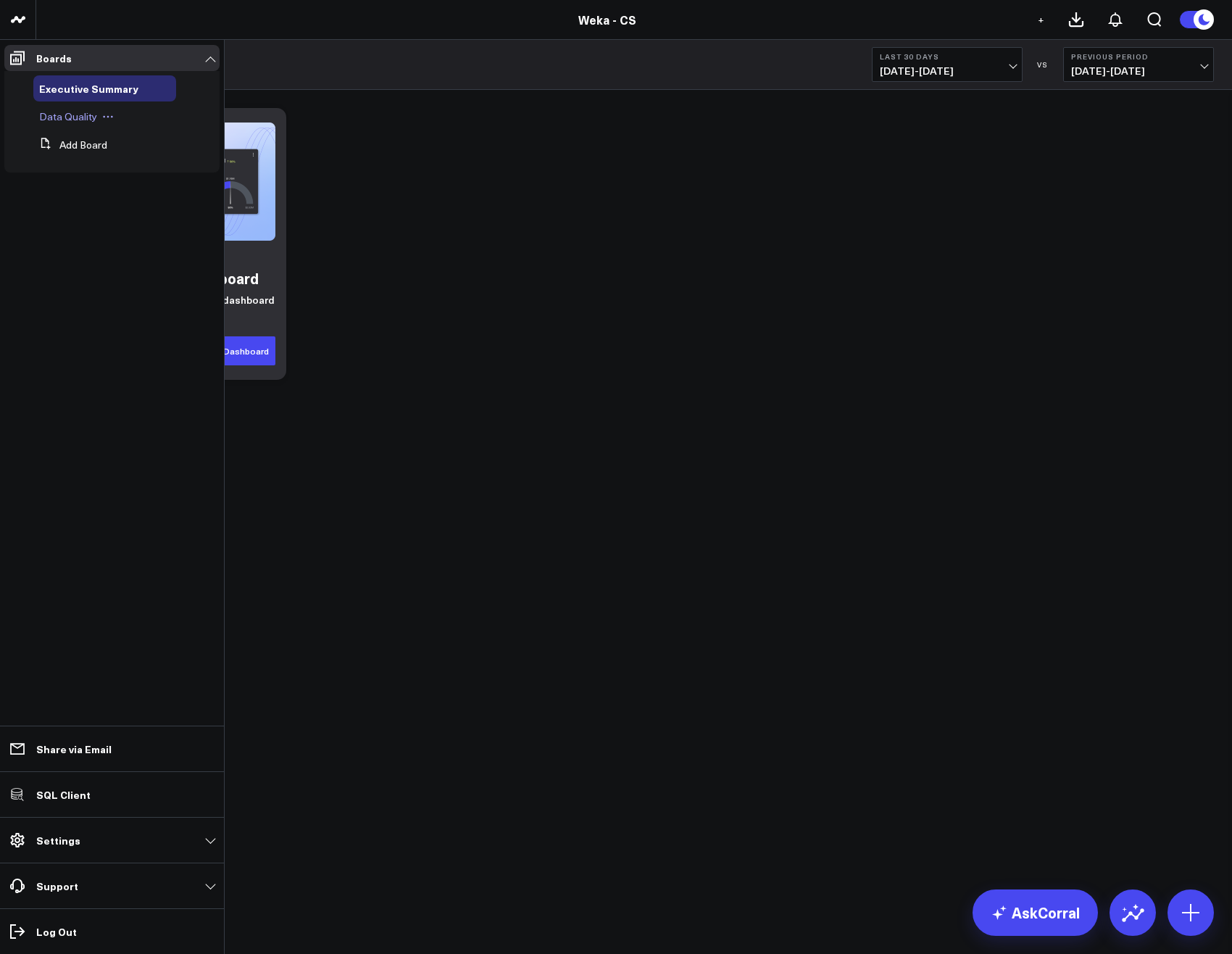
click at [62, 113] on span "Data Quality" at bounding box center [68, 116] width 58 height 14
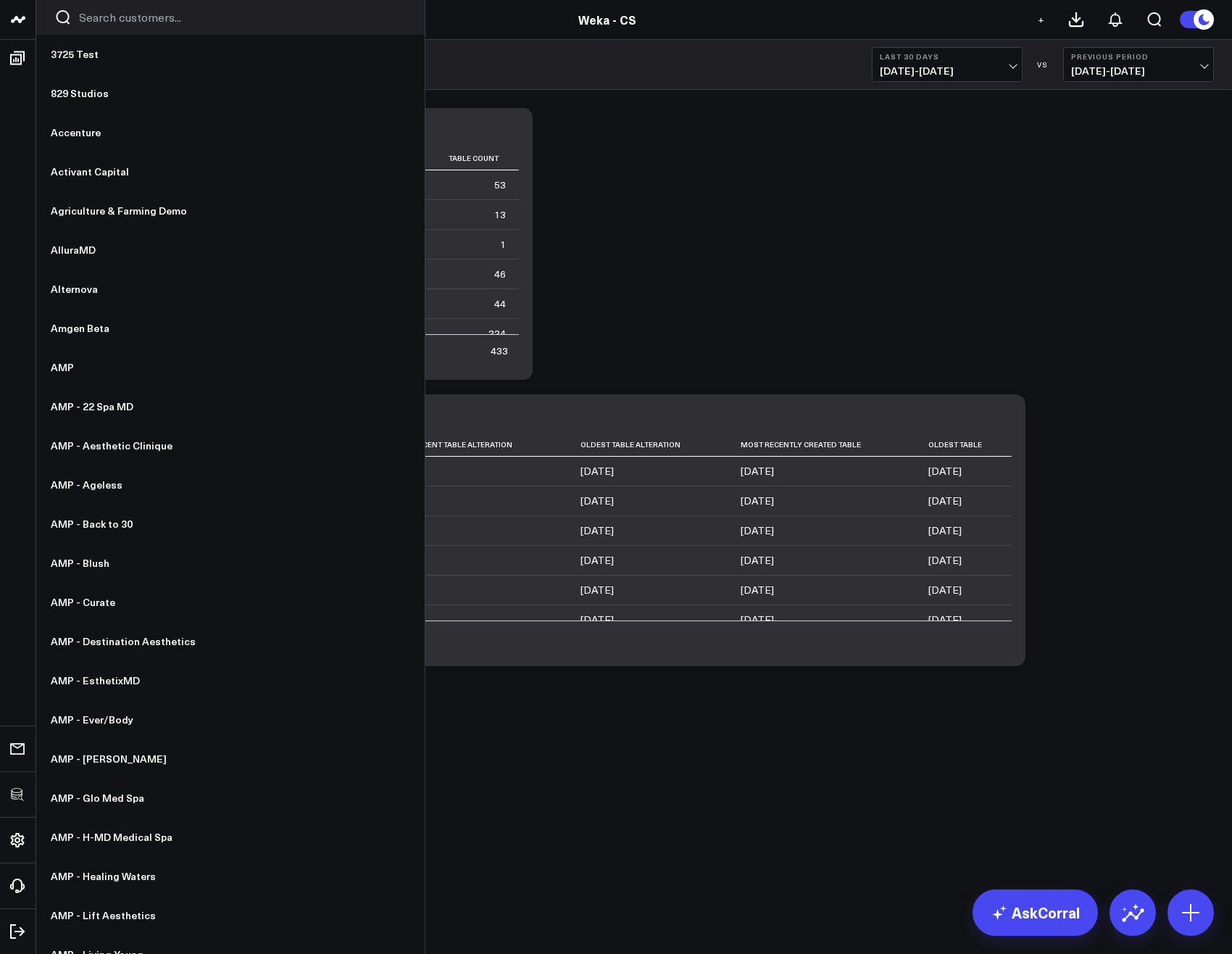
click at [106, 23] on input "Search customers input" at bounding box center [243, 17] width 327 height 16
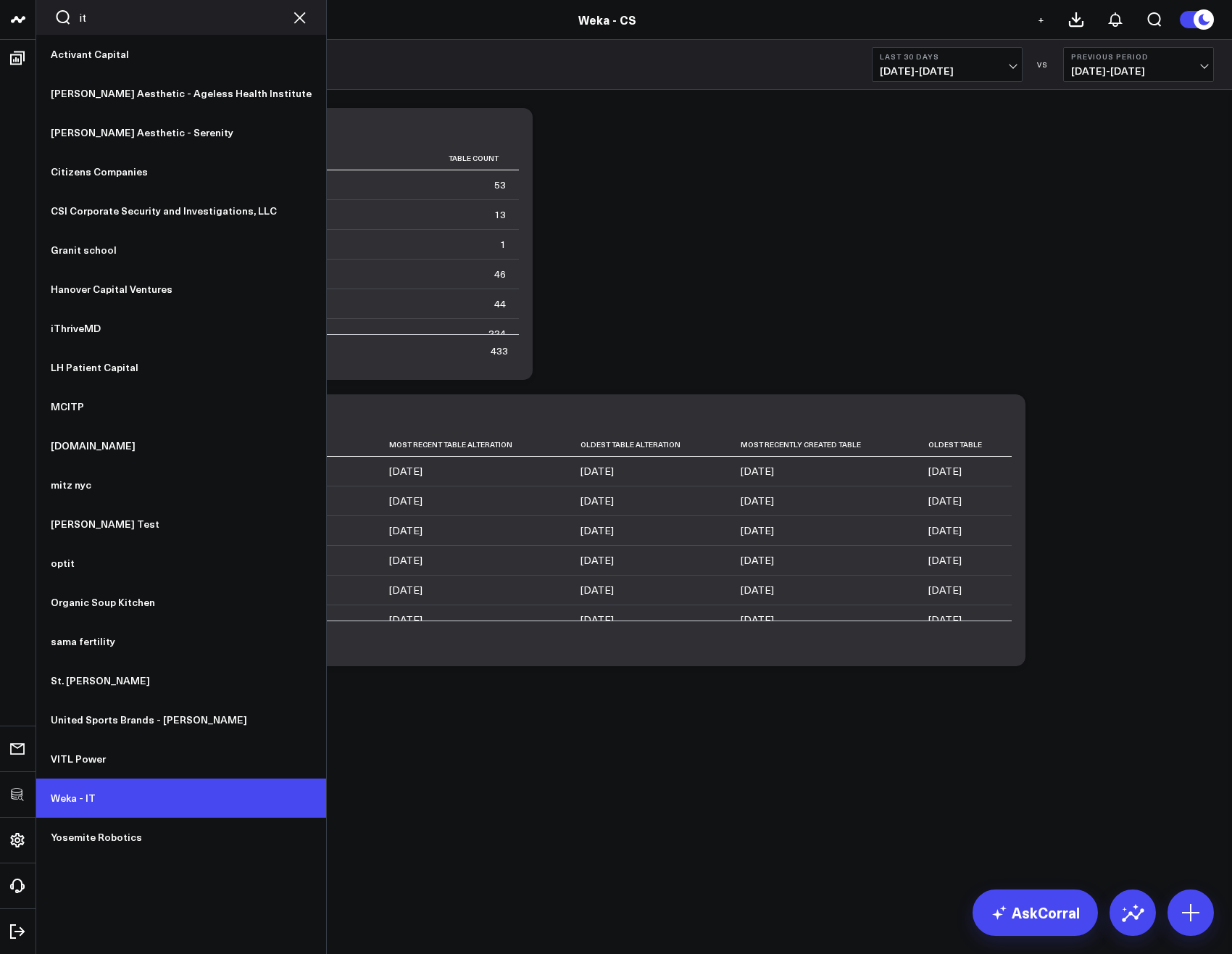
type input "it"
click at [94, 805] on link "Weka - IT" at bounding box center [181, 798] width 290 height 39
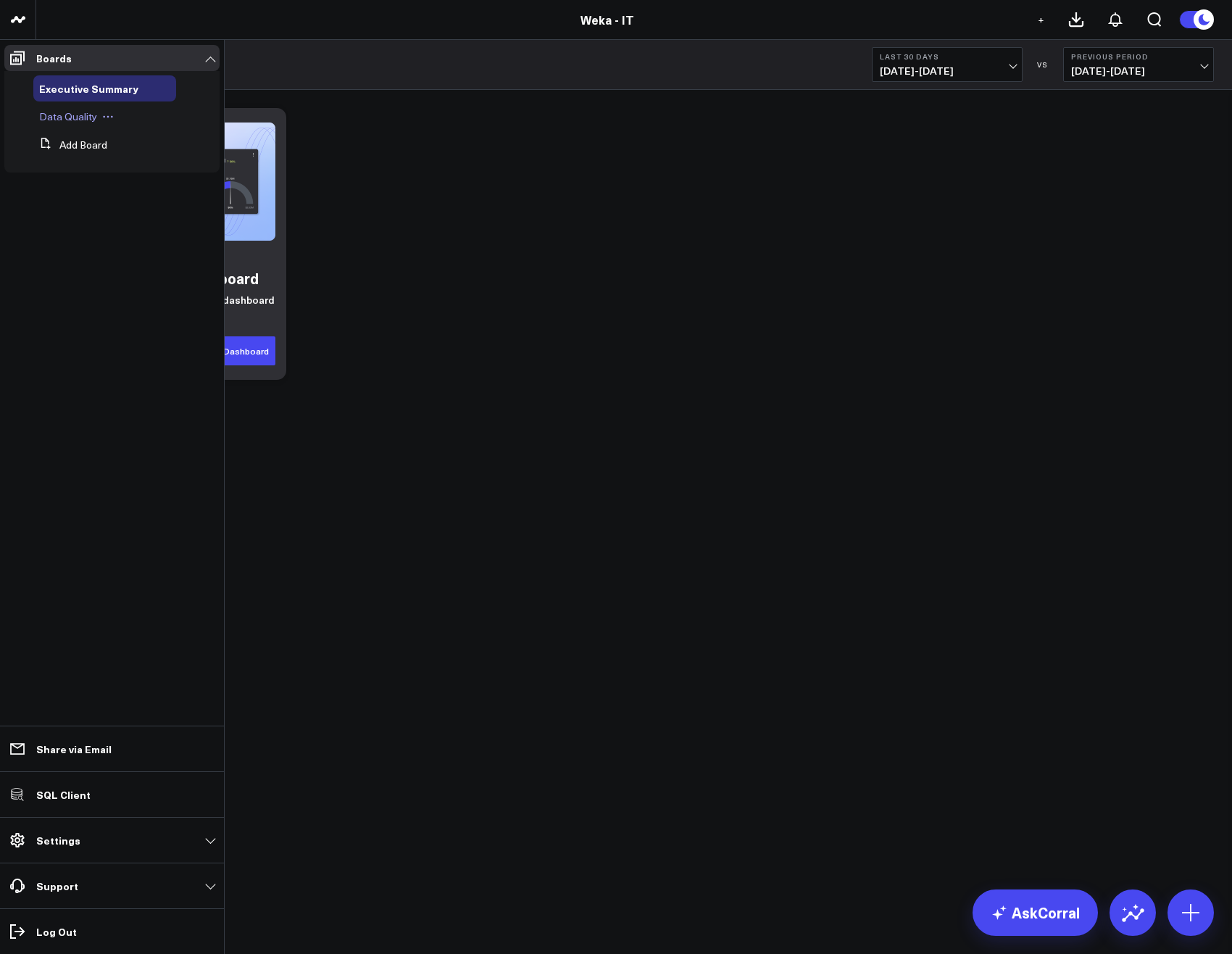
click at [70, 122] on span "Data Quality" at bounding box center [68, 116] width 58 height 14
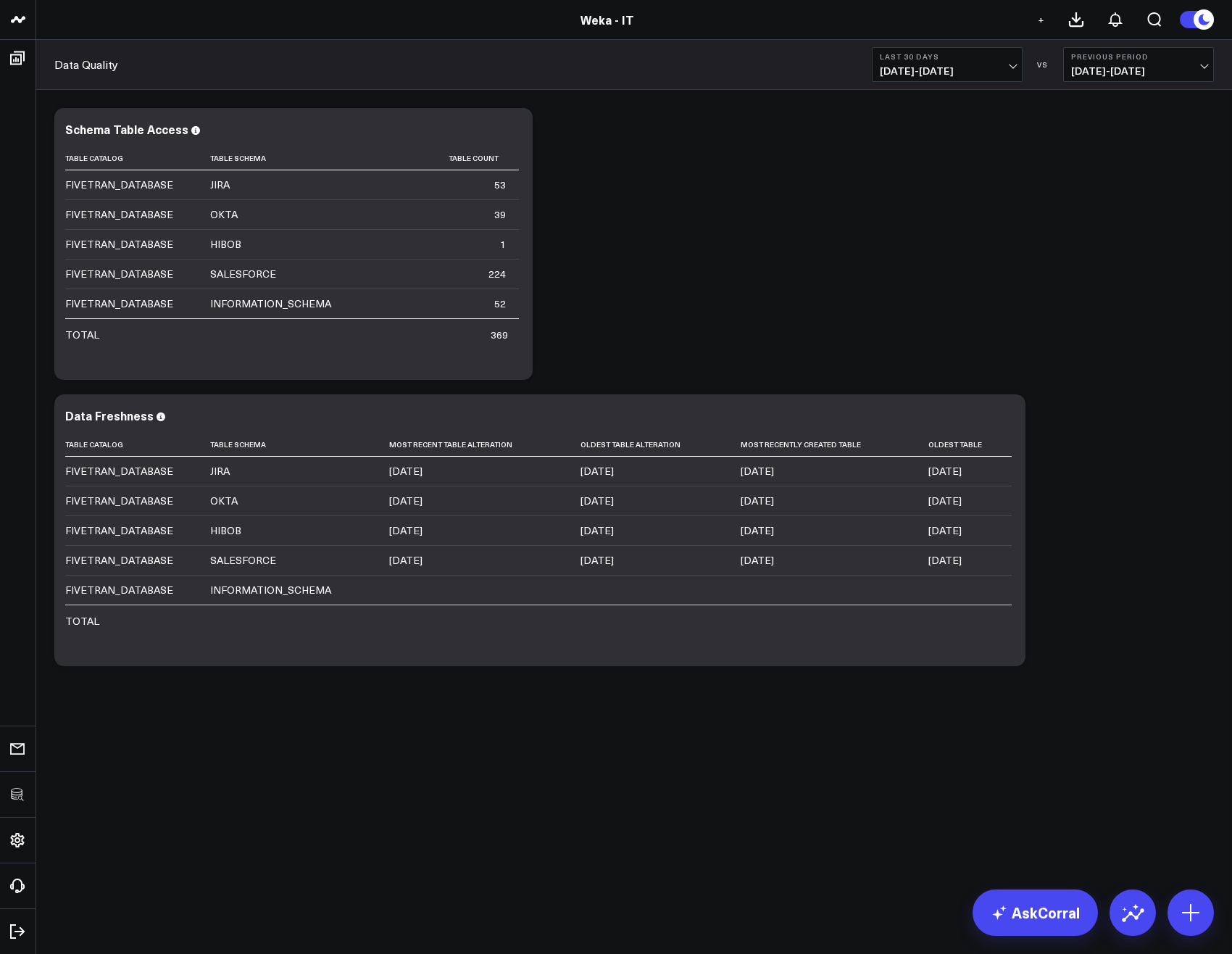
click at [735, 250] on div "Modify via AI Copy link to widget Ask support Remove Create linked copy Executi…" at bounding box center [633, 387] width 1174 height 573
click at [748, 275] on div "Modify via AI Copy link to widget Ask support Remove Create linked copy Executi…" at bounding box center [633, 387] width 1174 height 573
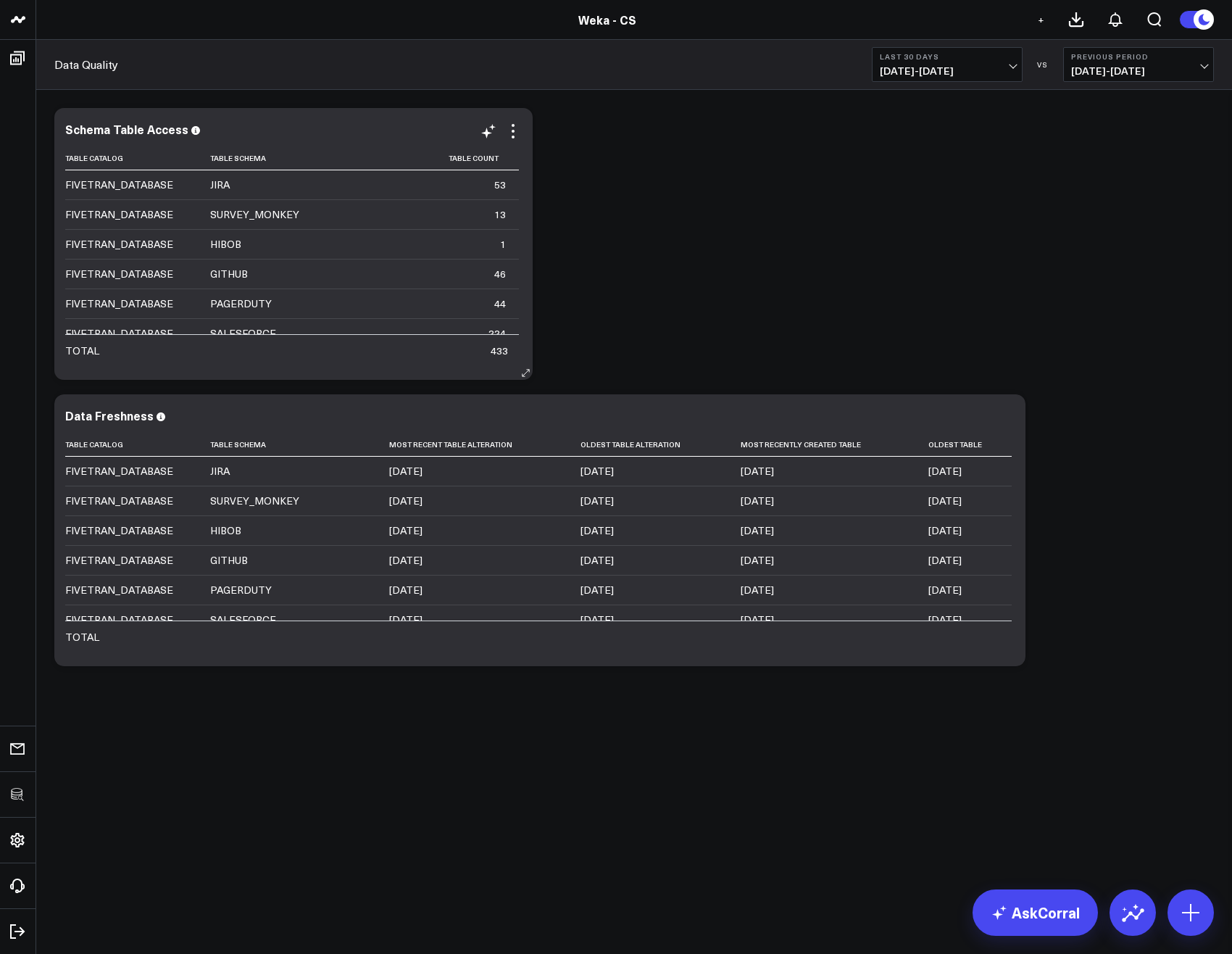
scroll to position [44, 0]
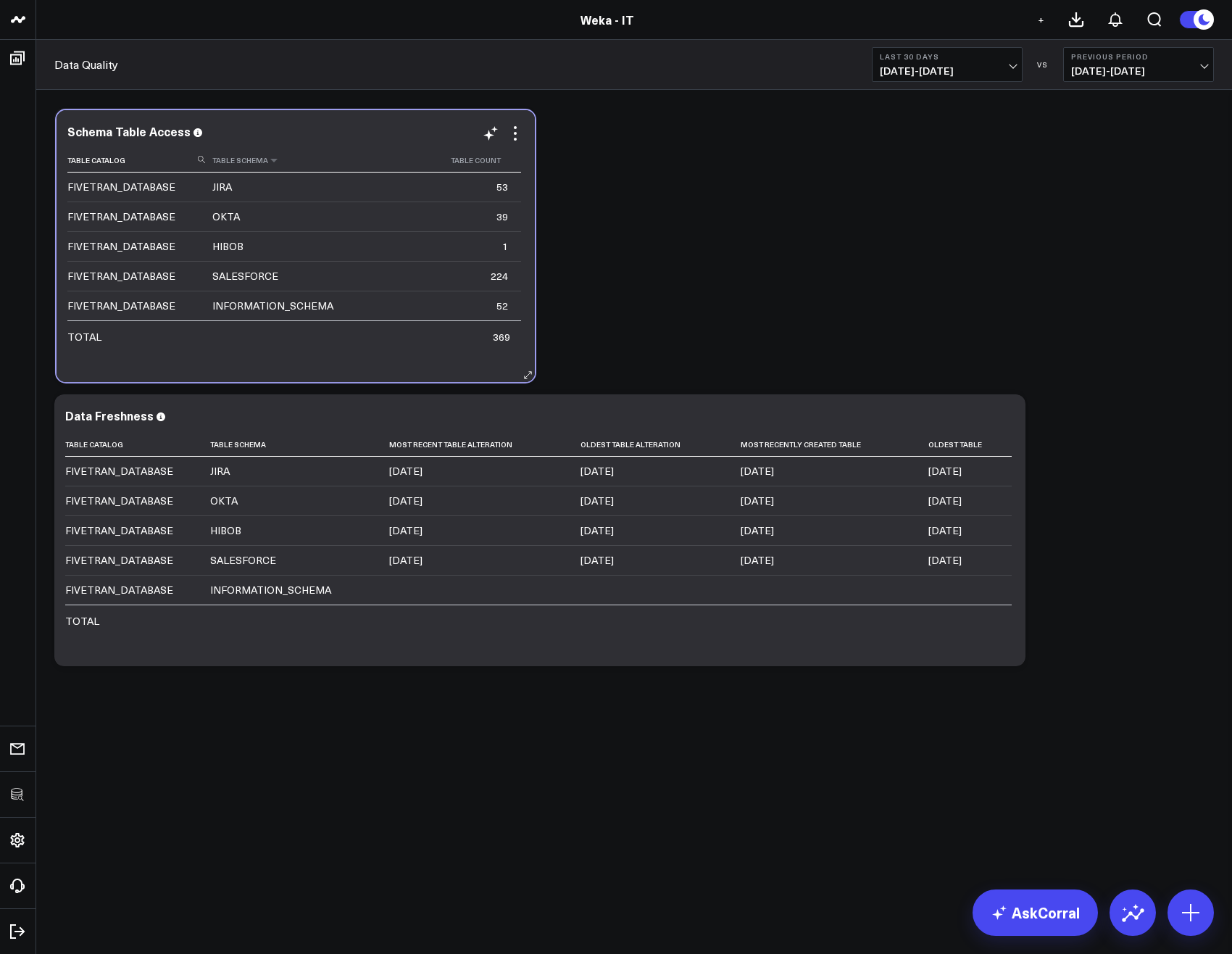
click at [293, 168] on th "Table Schema" at bounding box center [313, 160] width 202 height 24
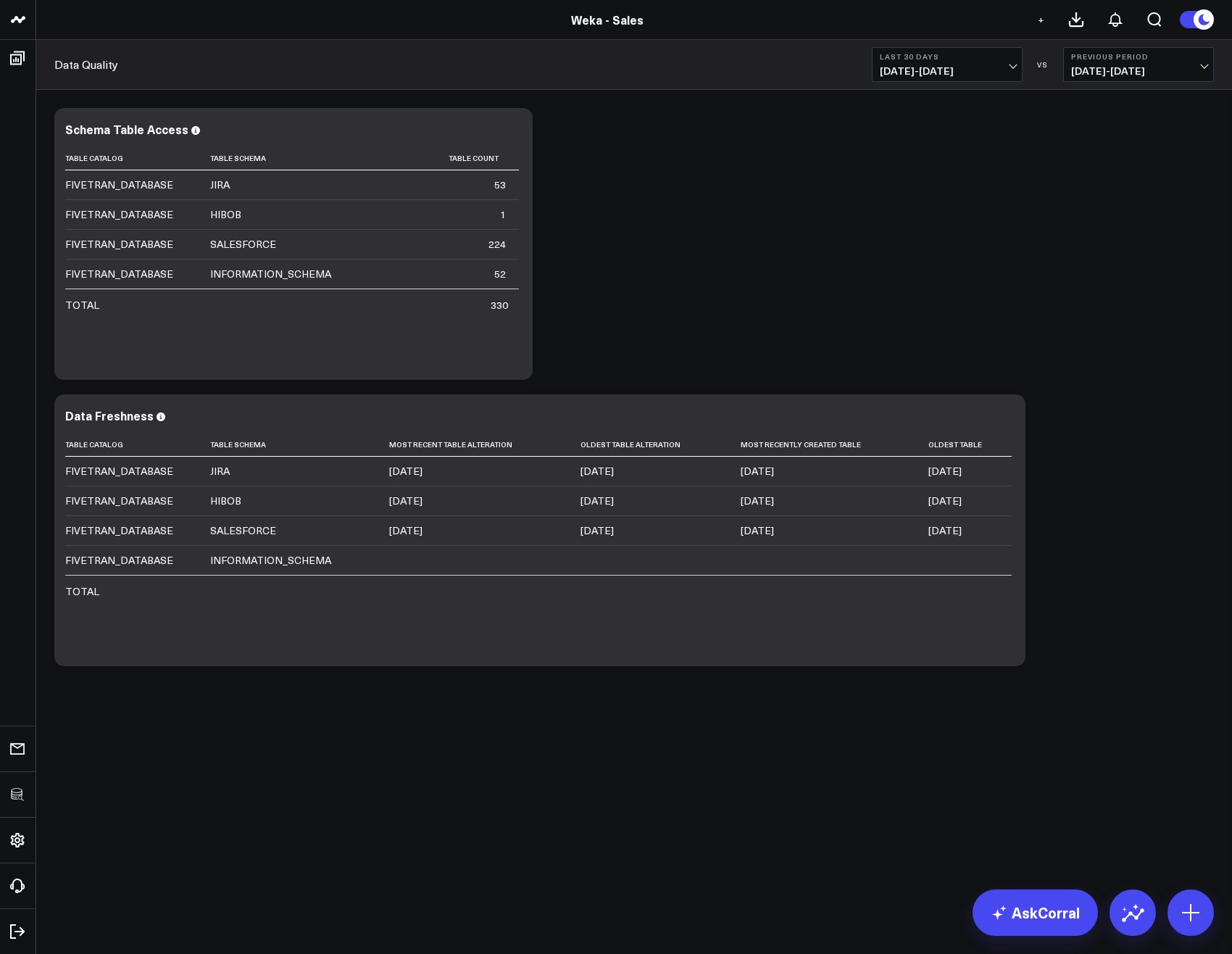
click at [793, 298] on div "Modify via AI Copy link to widget Ask support Remove Create linked copy Executi…" at bounding box center [633, 387] width 1174 height 573
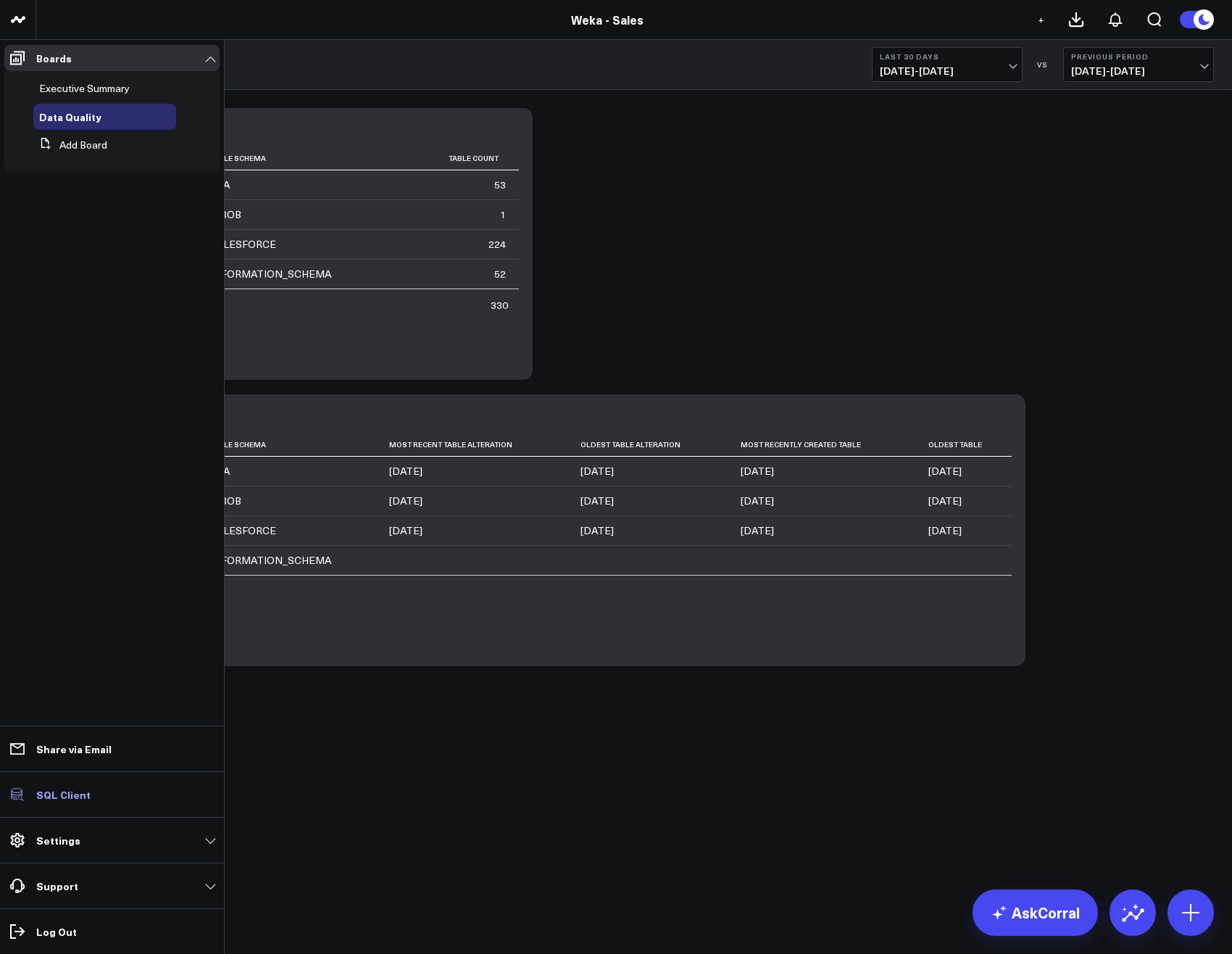
click at [71, 788] on p "SQL Client" at bounding box center [64, 793] width 54 height 11
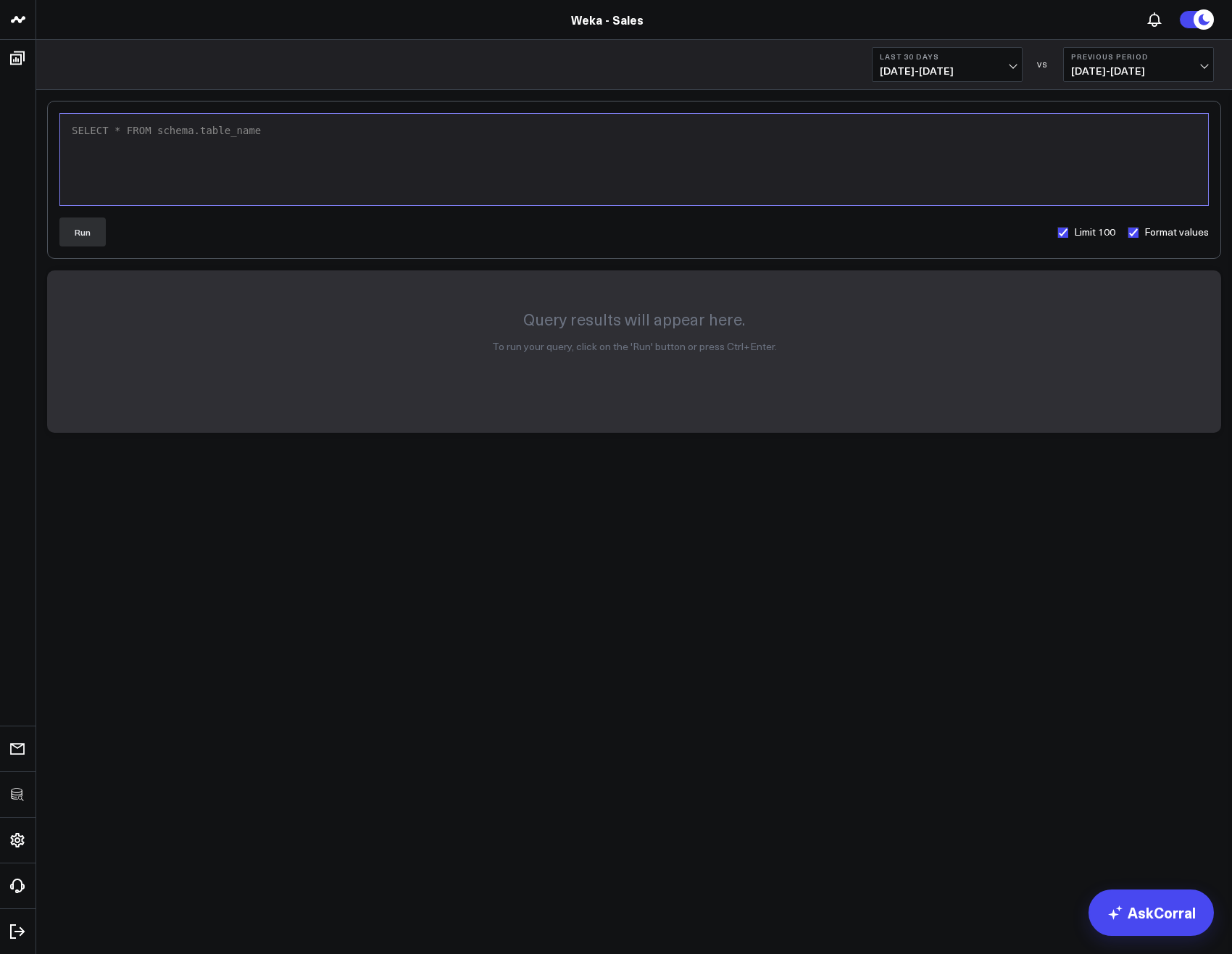
click at [257, 186] on div "SELECT * FROM schema.table_name" at bounding box center [633, 160] width 1133 height 77
click at [67, 243] on button "Run" at bounding box center [82, 231] width 46 height 29
click at [181, 130] on span "SCHEMA" at bounding box center [181, 130] width 37 height 11
click at [79, 234] on button "Run" at bounding box center [82, 231] width 46 height 29
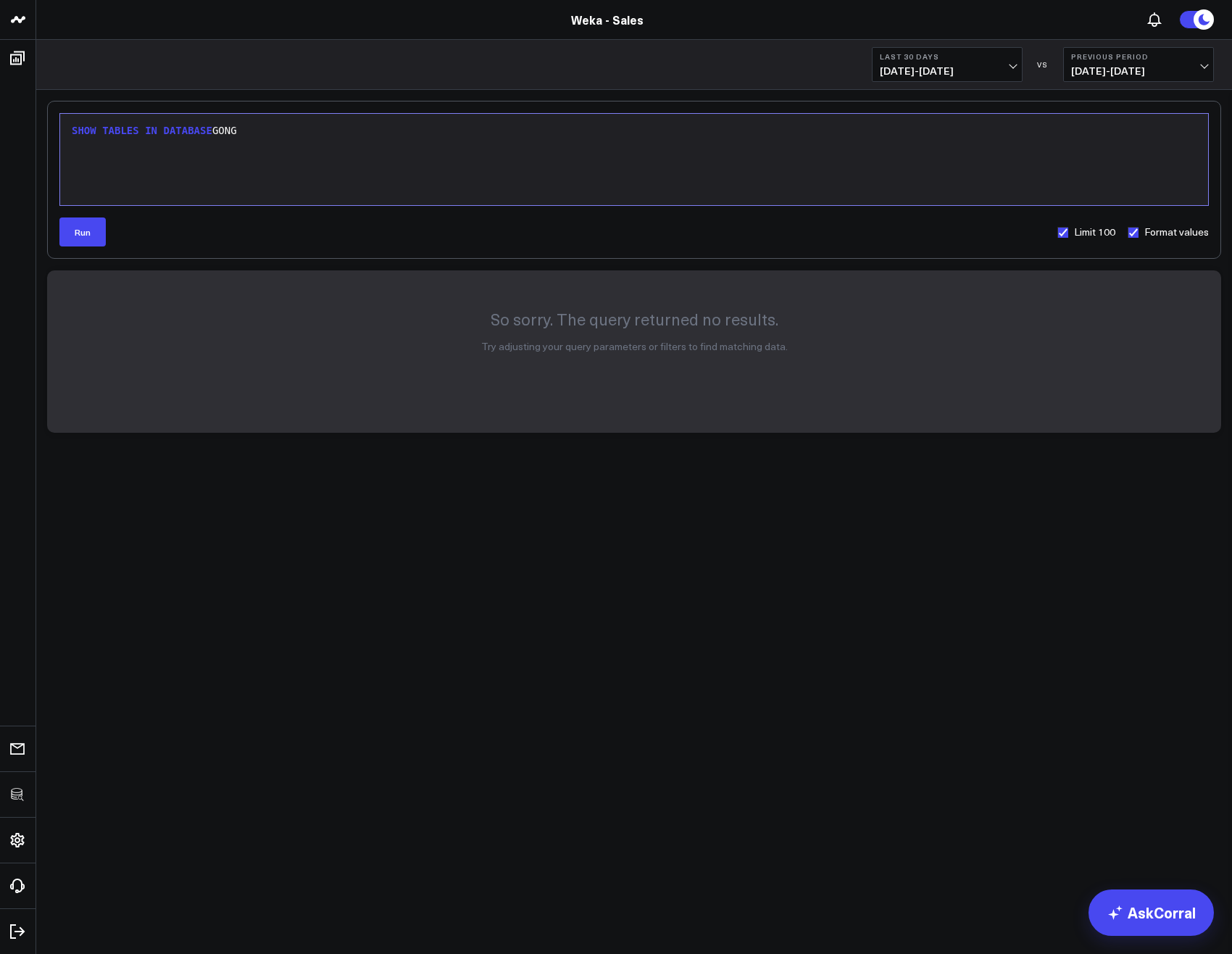
click at [287, 175] on div "SHOW TABLES IN DATABASE GONG" at bounding box center [633, 160] width 1133 height 77
copy div "SHOW TABLES IN DATABASE GONG"
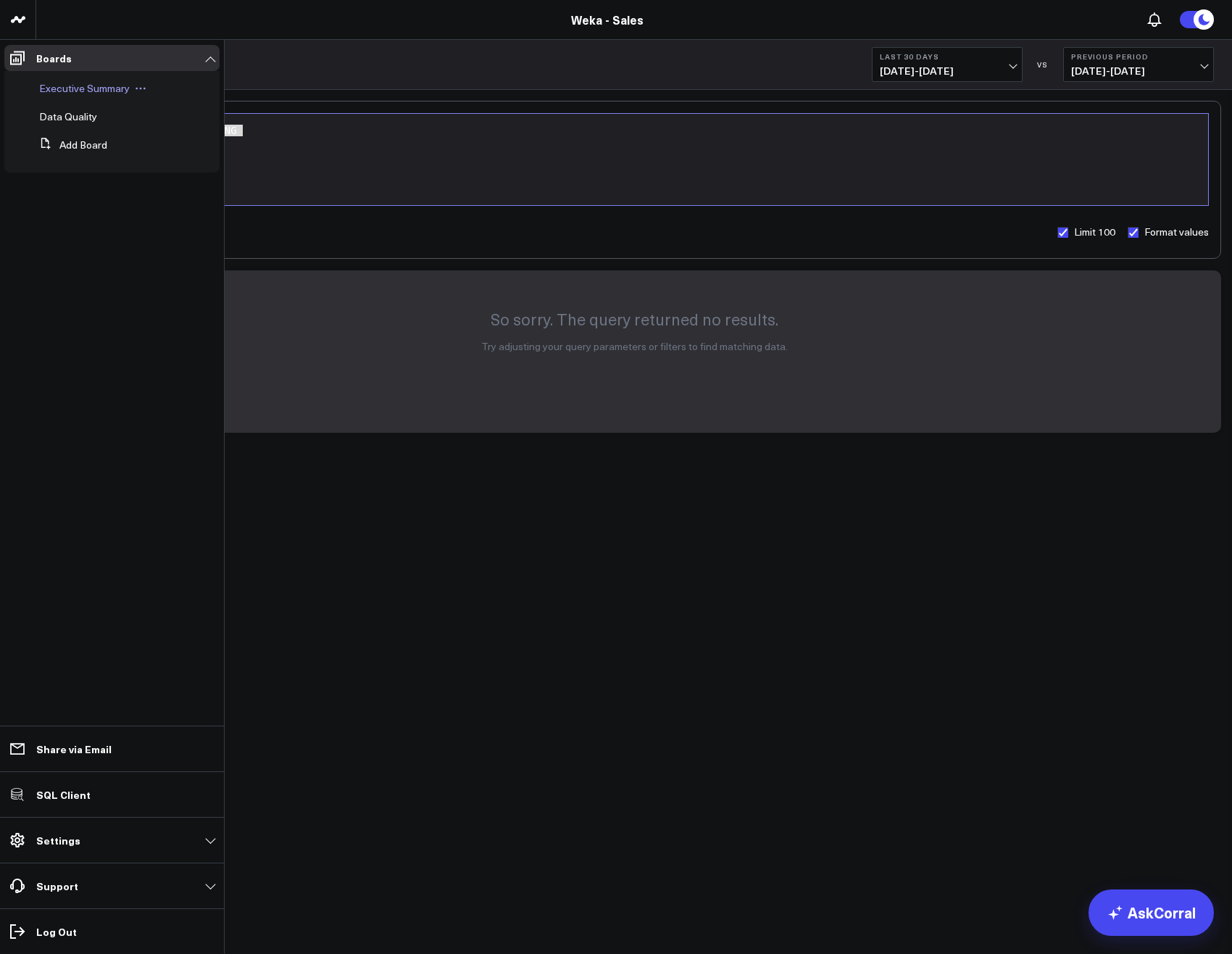
click at [63, 92] on span "Executive Summary" at bounding box center [85, 88] width 91 height 14
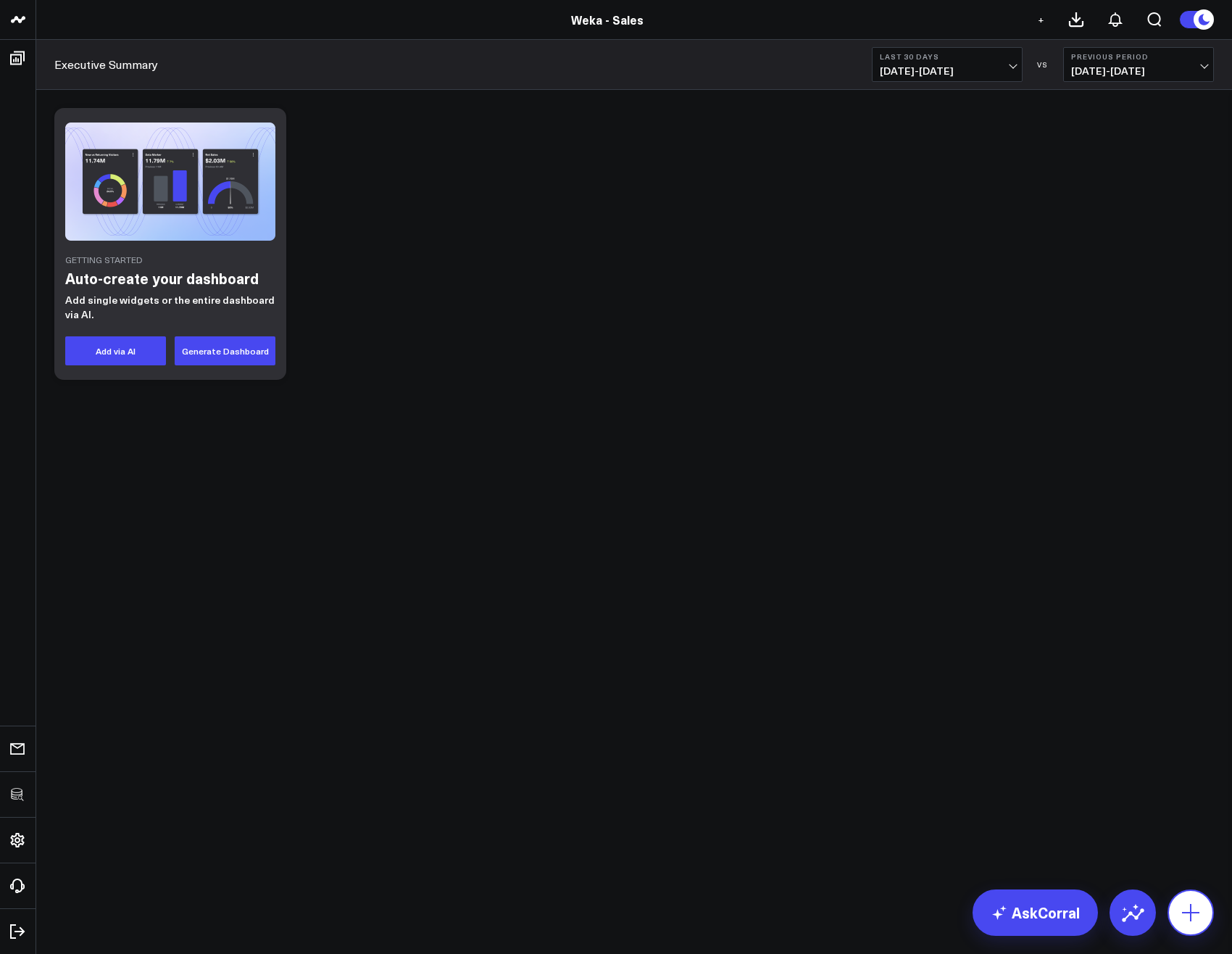
click at [1198, 915] on icon at bounding box center [1190, 912] width 24 height 24
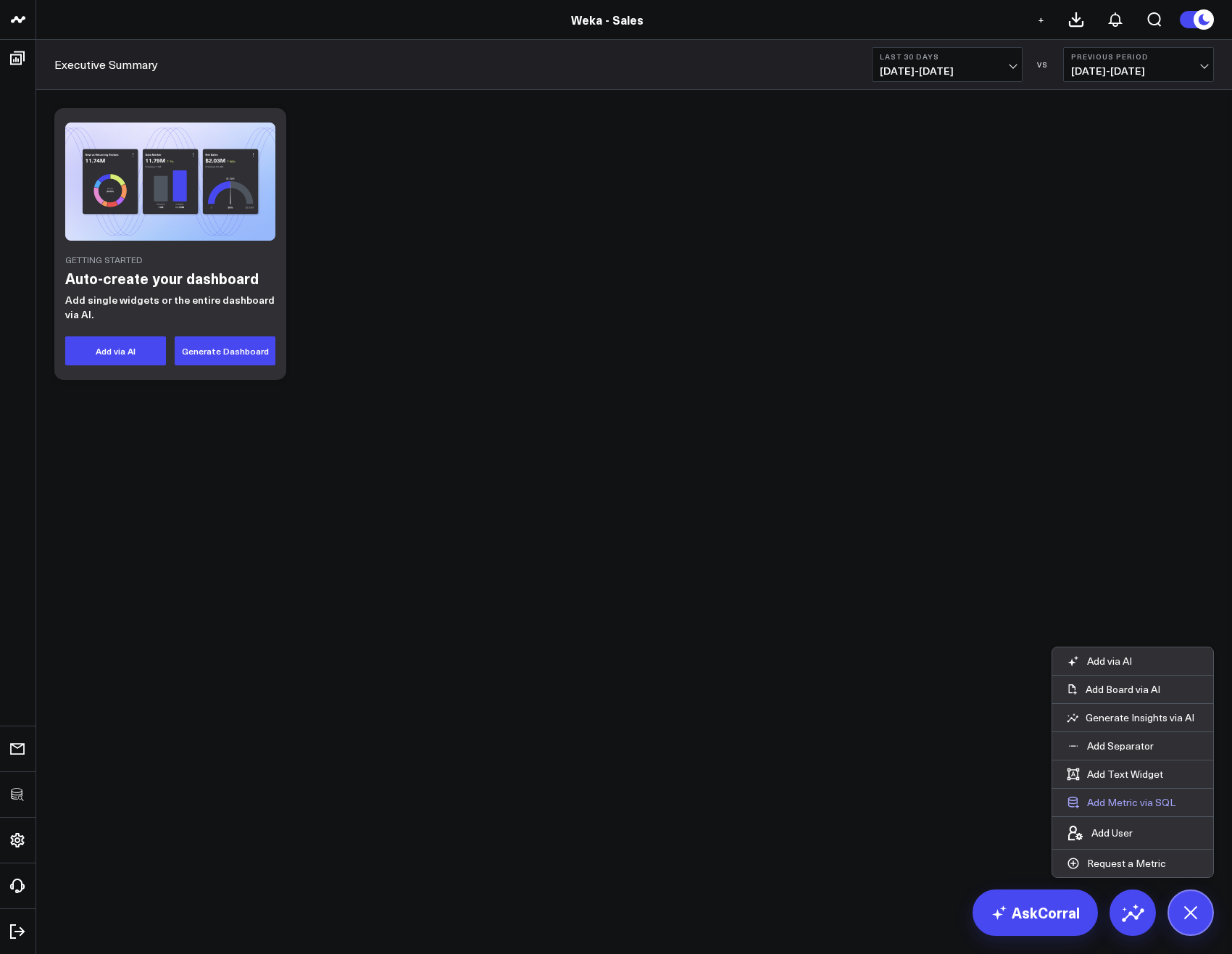
click at [1110, 801] on button "Add Metric via SQL" at bounding box center [1121, 802] width 138 height 28
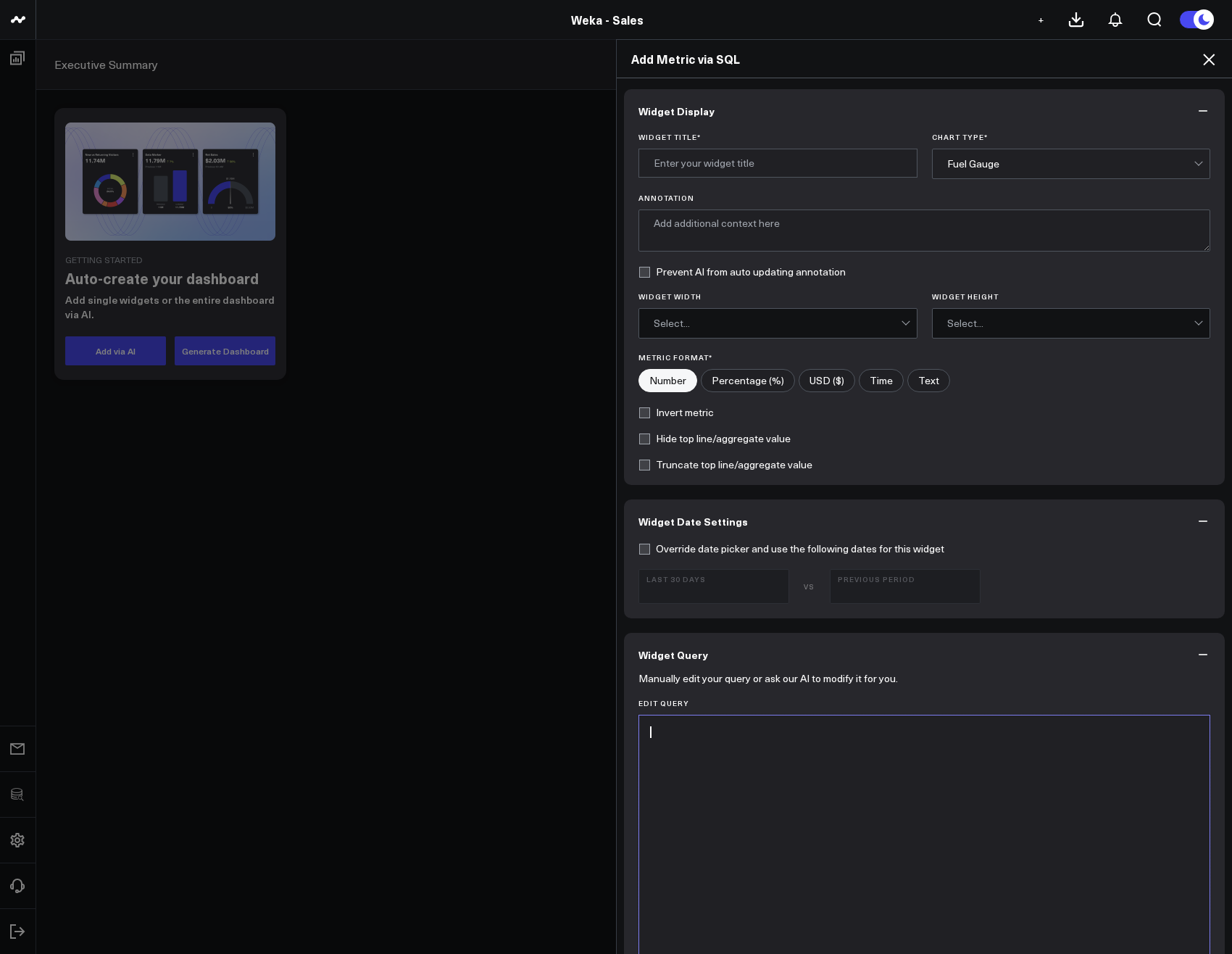
drag, startPoint x: 664, startPoint y: 796, endPoint x: 656, endPoint y: 804, distance: 11.3
click at [660, 797] on div at bounding box center [924, 896] width 556 height 347
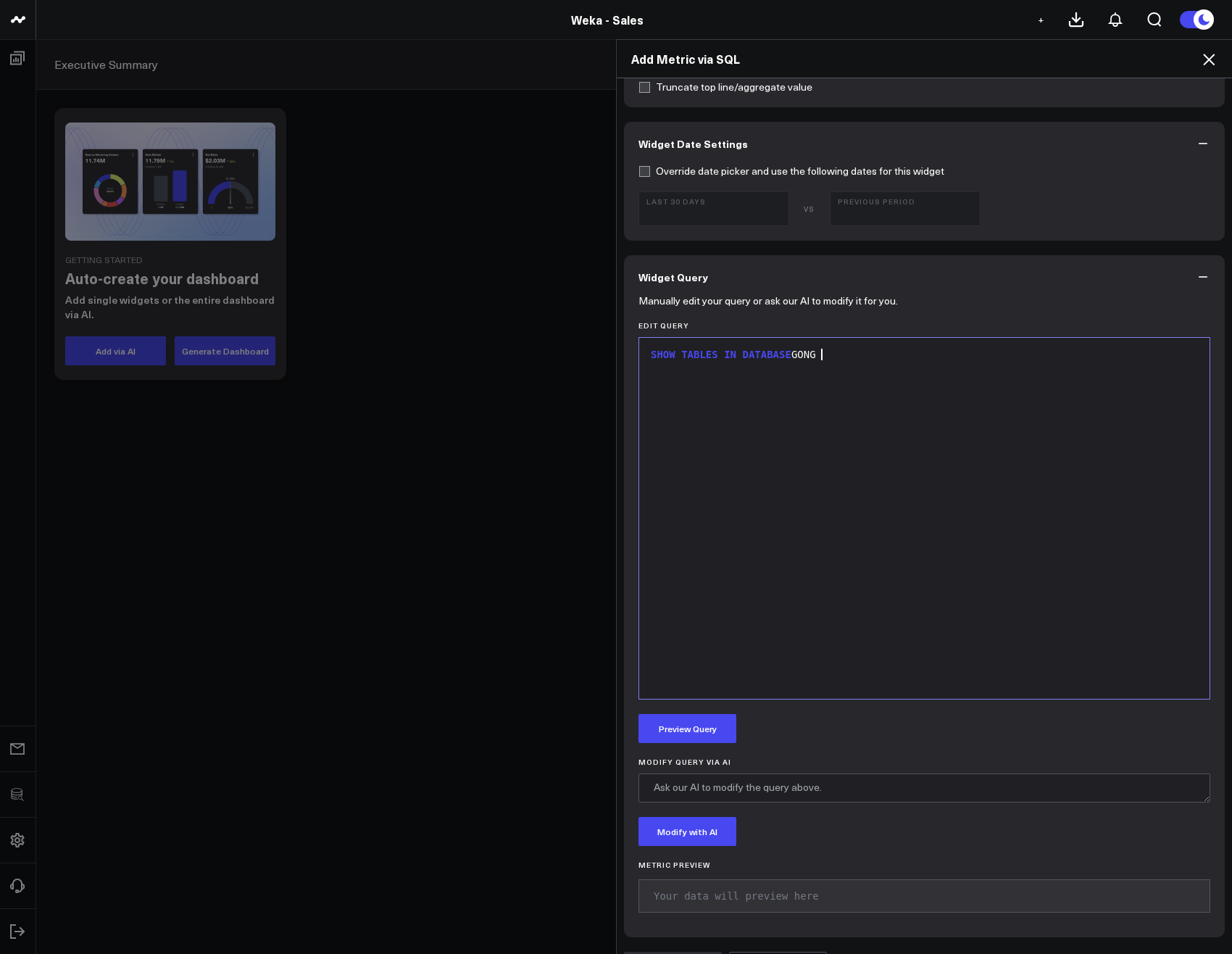
scroll to position [415, 0]
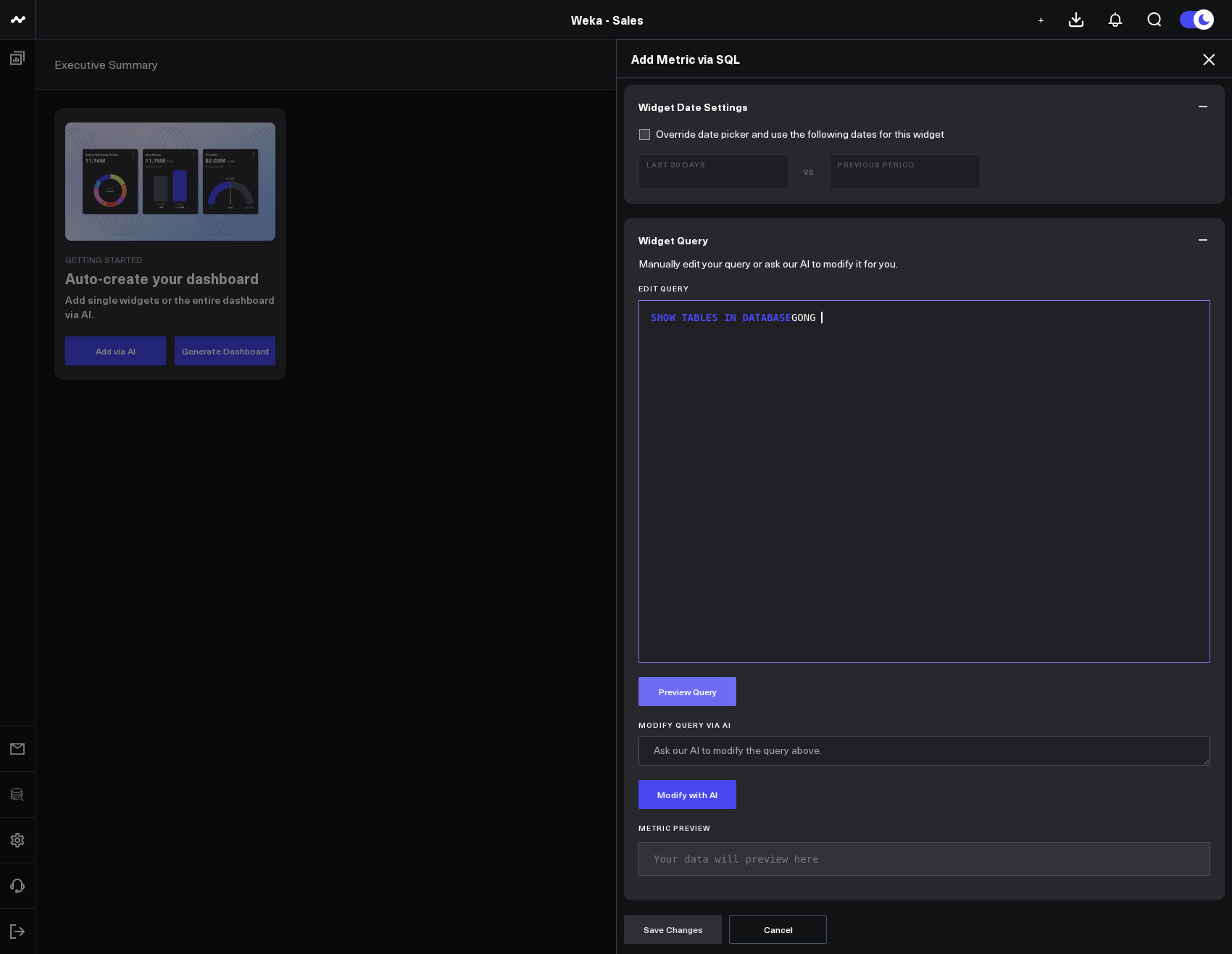
click at [701, 699] on button "Preview Query" at bounding box center [688, 691] width 98 height 29
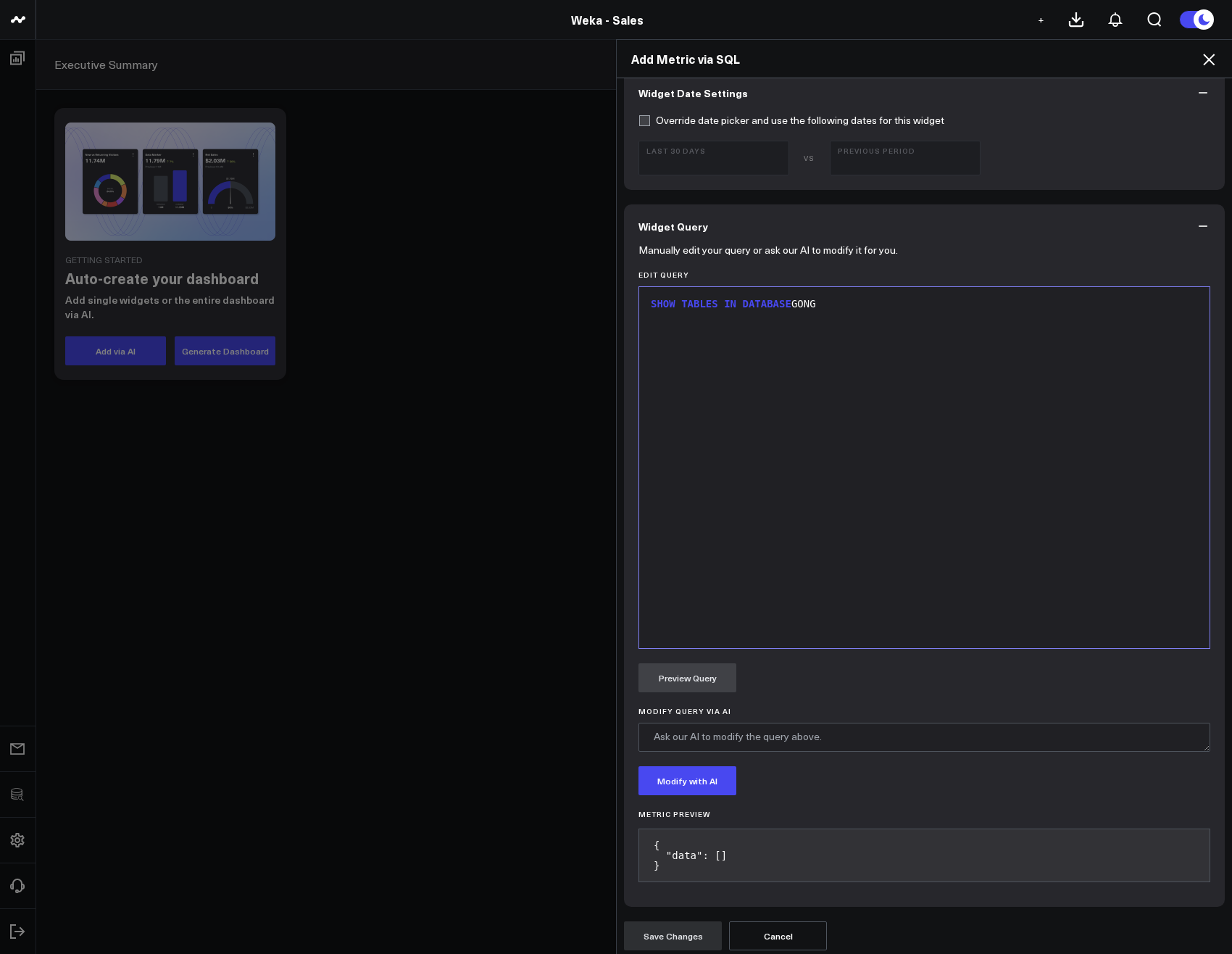
scroll to position [435, 0]
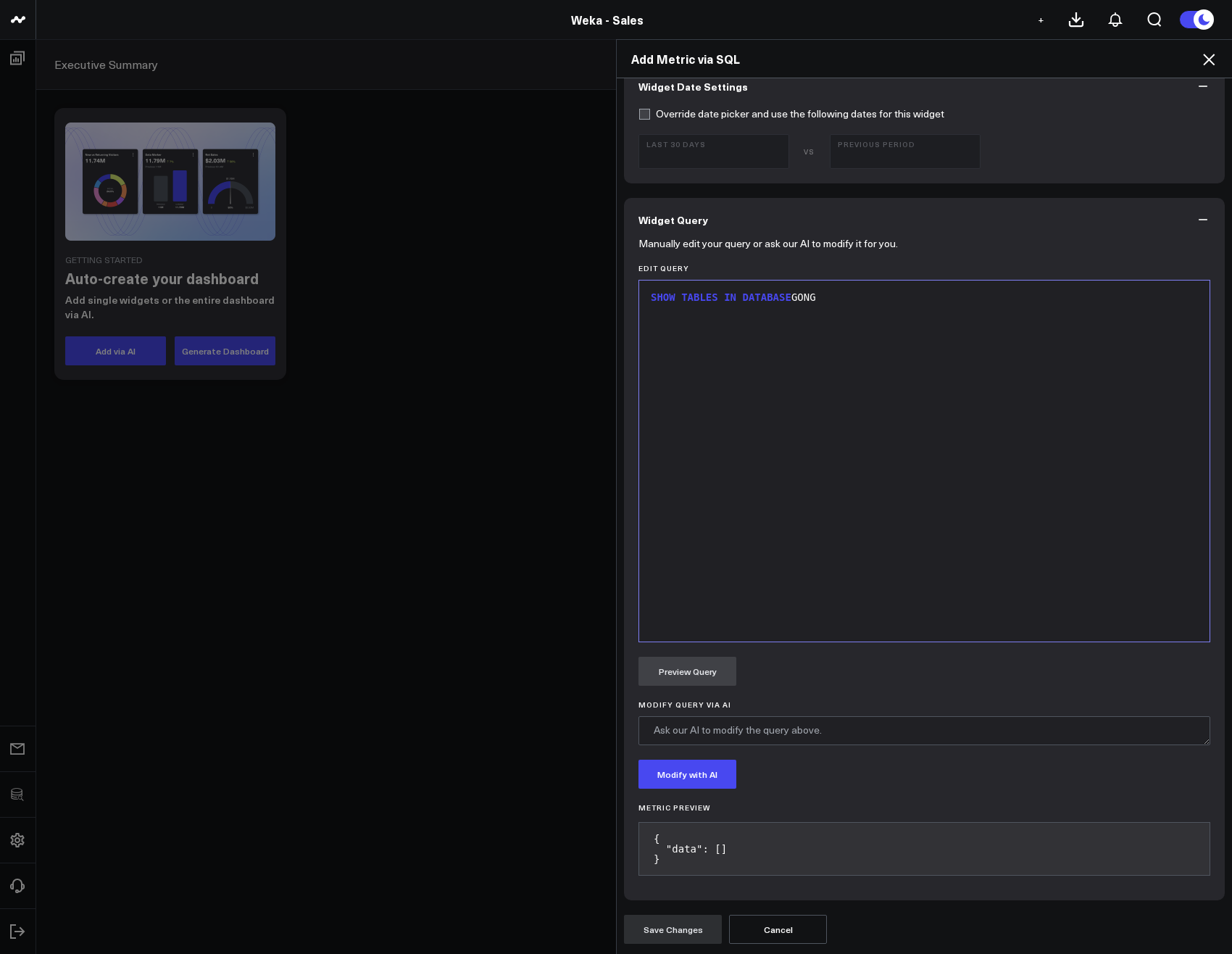
click at [844, 312] on div "SHOW TABLES IN DATABASE GONG" at bounding box center [924, 461] width 556 height 347
click at [705, 669] on button "Preview Query" at bounding box center [688, 670] width 98 height 29
click at [762, 293] on span "DATABASE" at bounding box center [766, 297] width 49 height 11
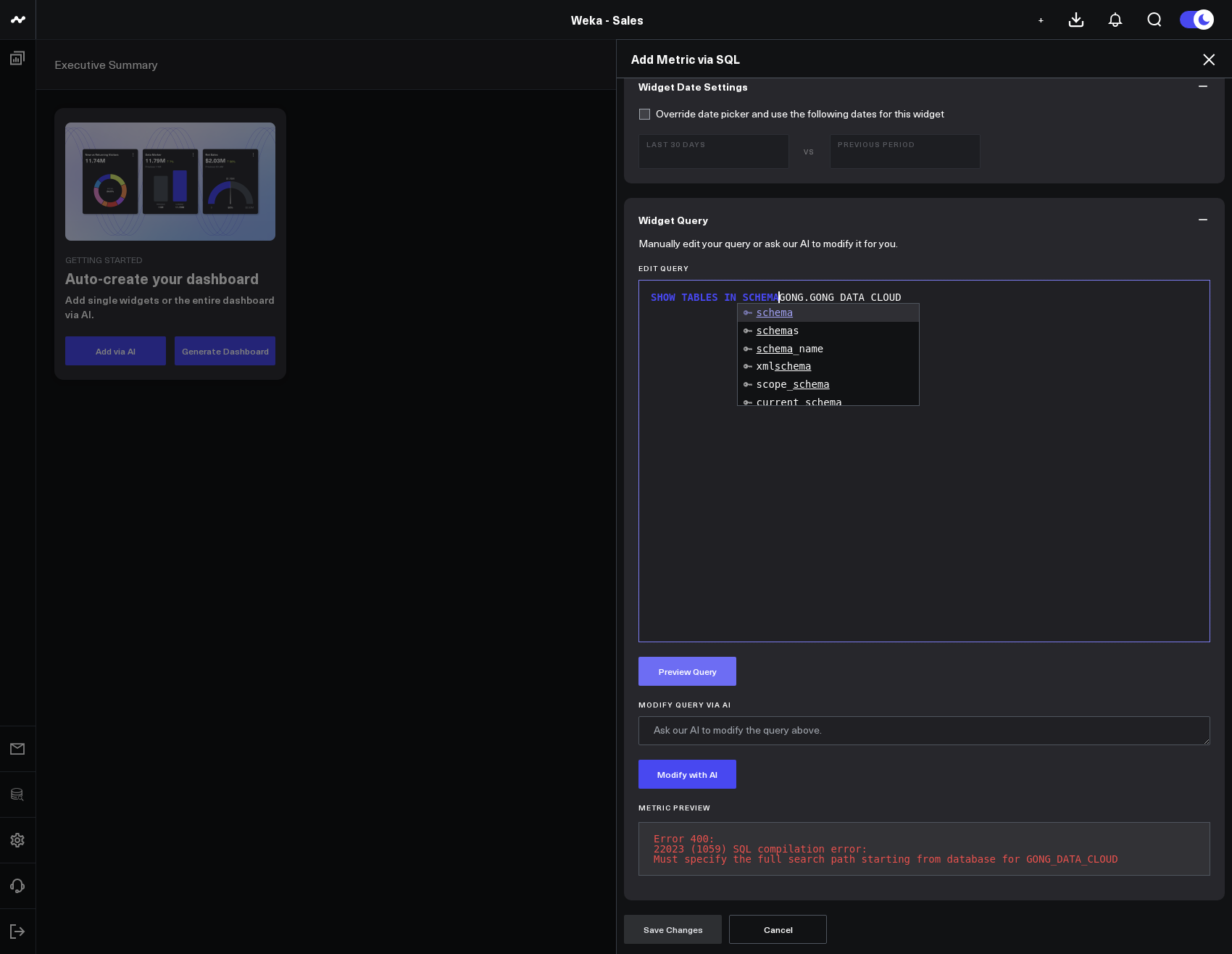
click at [698, 669] on button "Preview Query" at bounding box center [688, 670] width 98 height 29
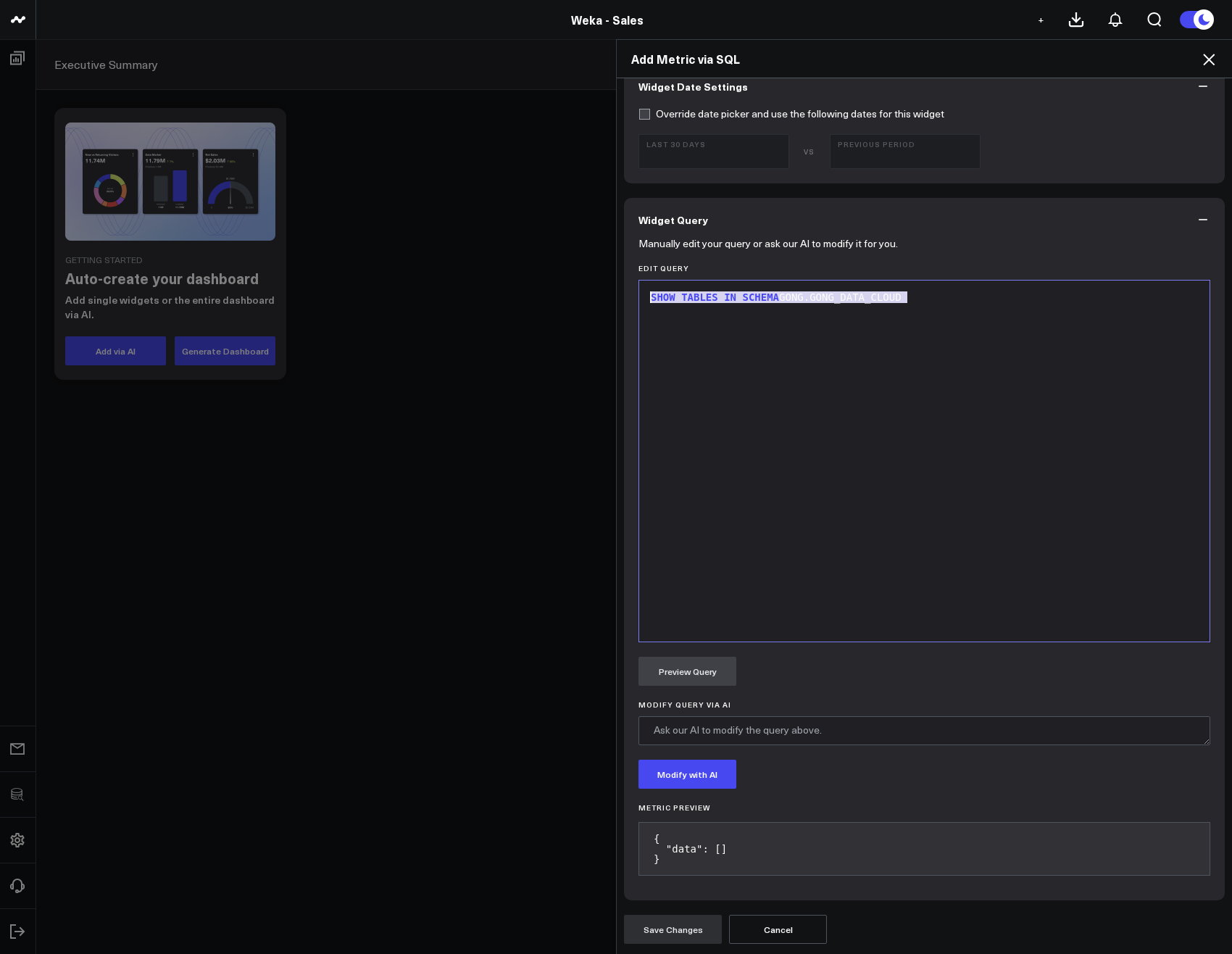
drag, startPoint x: 916, startPoint y: 299, endPoint x: 660, endPoint y: 276, distance: 257.0
click at [660, 274] on div "Edit Query 9 1 › SHOW TABLES IN SCHEMA GONG.GONG_DATA_CLOUD SHOW TABLES IN SCHE…" at bounding box center [924, 452] width 572 height 378
click at [677, 671] on button "Preview Query" at bounding box center [688, 670] width 98 height 29
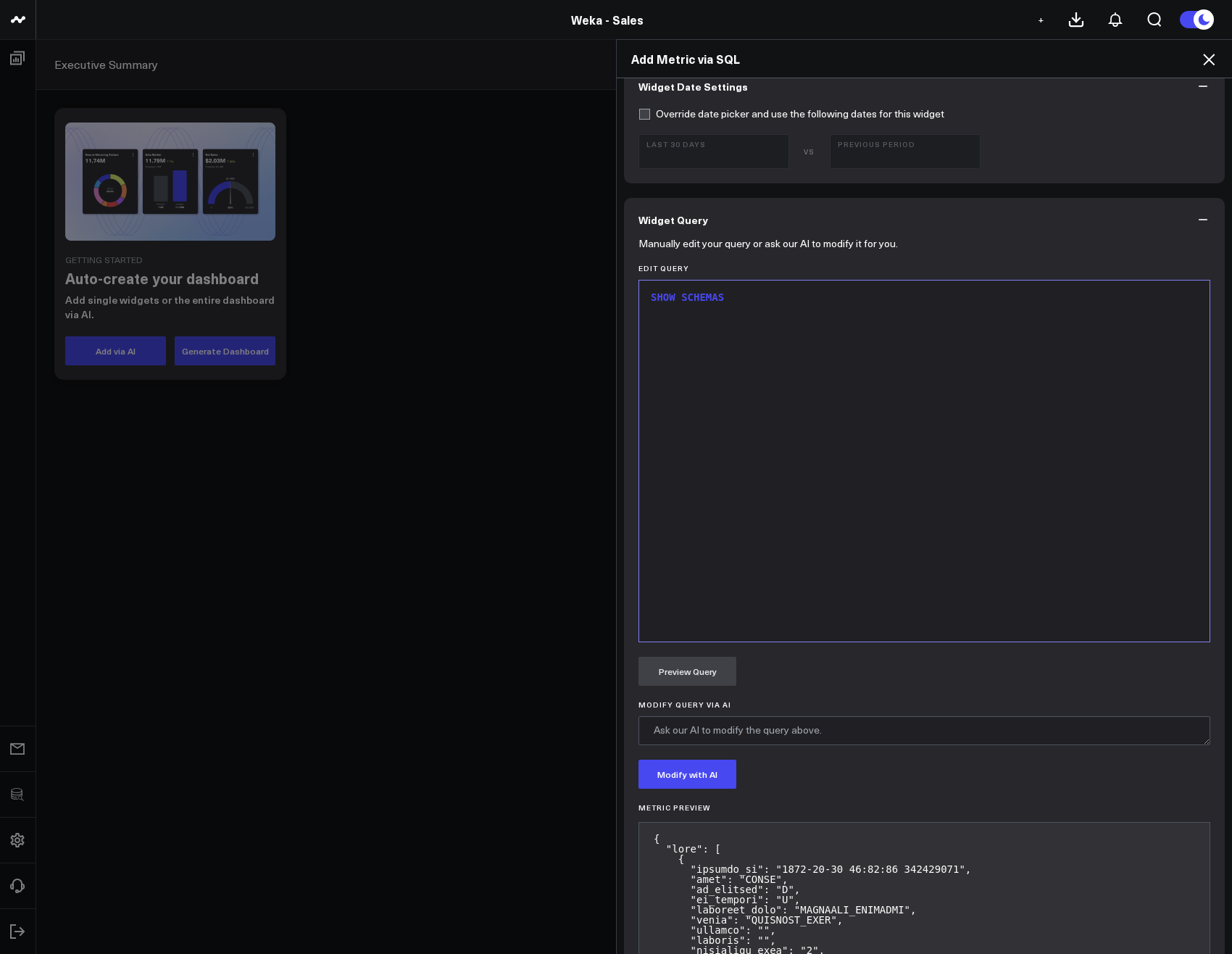
click at [825, 415] on div "SHOW SCHEMAS" at bounding box center [924, 461] width 556 height 347
click at [674, 683] on button "Preview Query" at bounding box center [688, 670] width 98 height 29
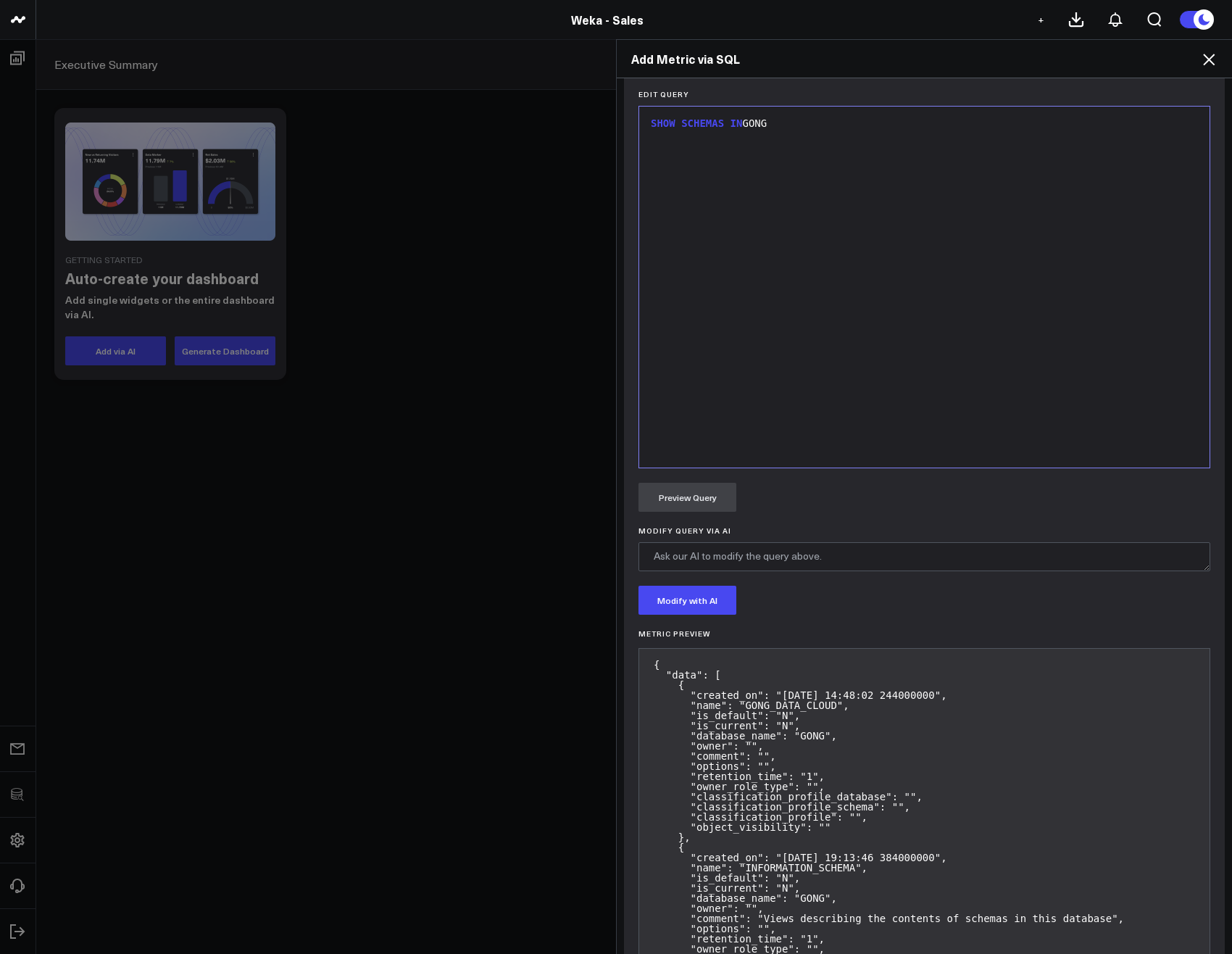
scroll to position [522, 0]
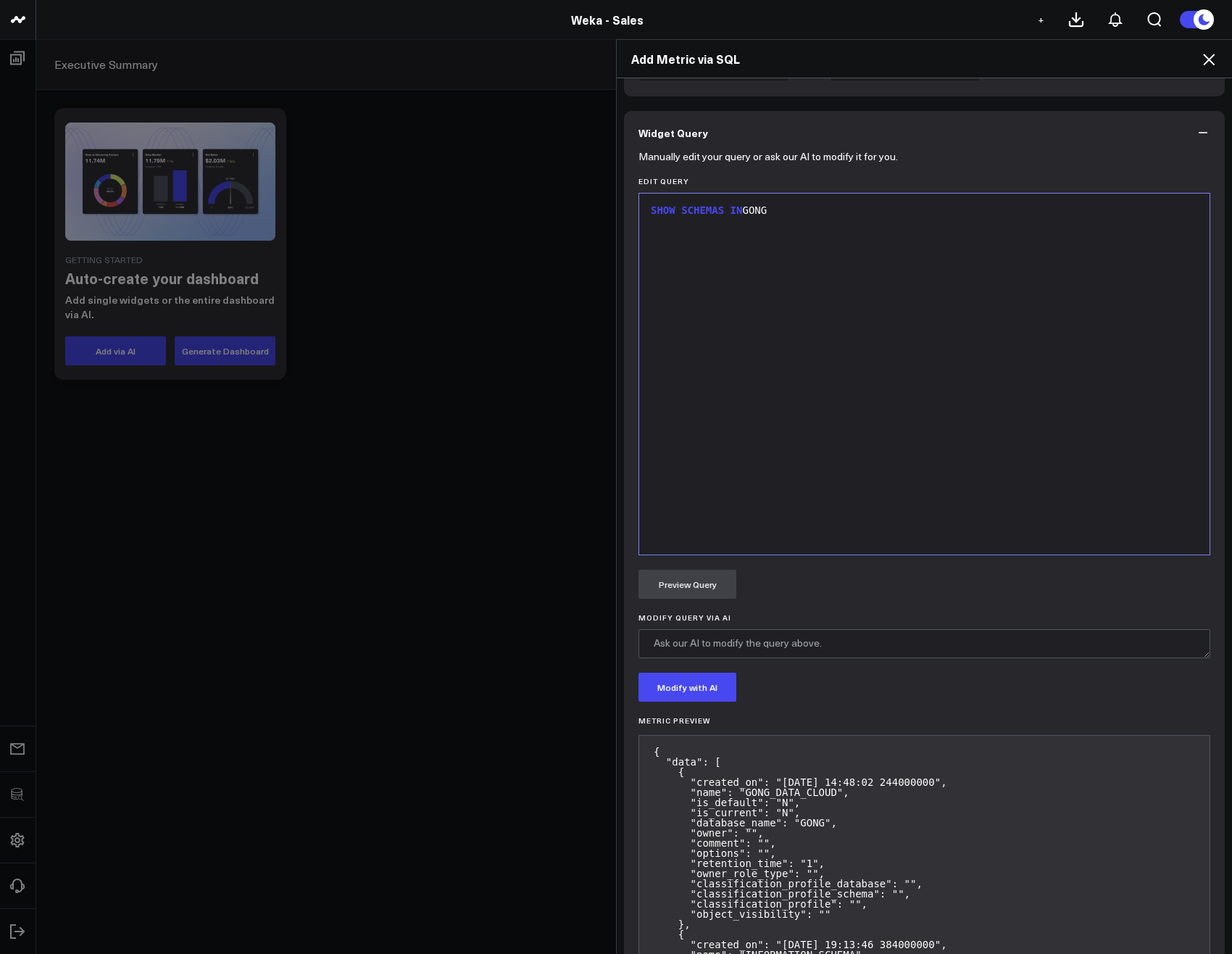
click at [792, 340] on div "SHOW SCHEMAS IN GONG" at bounding box center [924, 374] width 556 height 347
click at [698, 202] on div "SHOW SCHEMAS IN GONG" at bounding box center [924, 374] width 556 height 347
click at [705, 212] on span "SCHEMAS" at bounding box center [702, 209] width 43 height 11
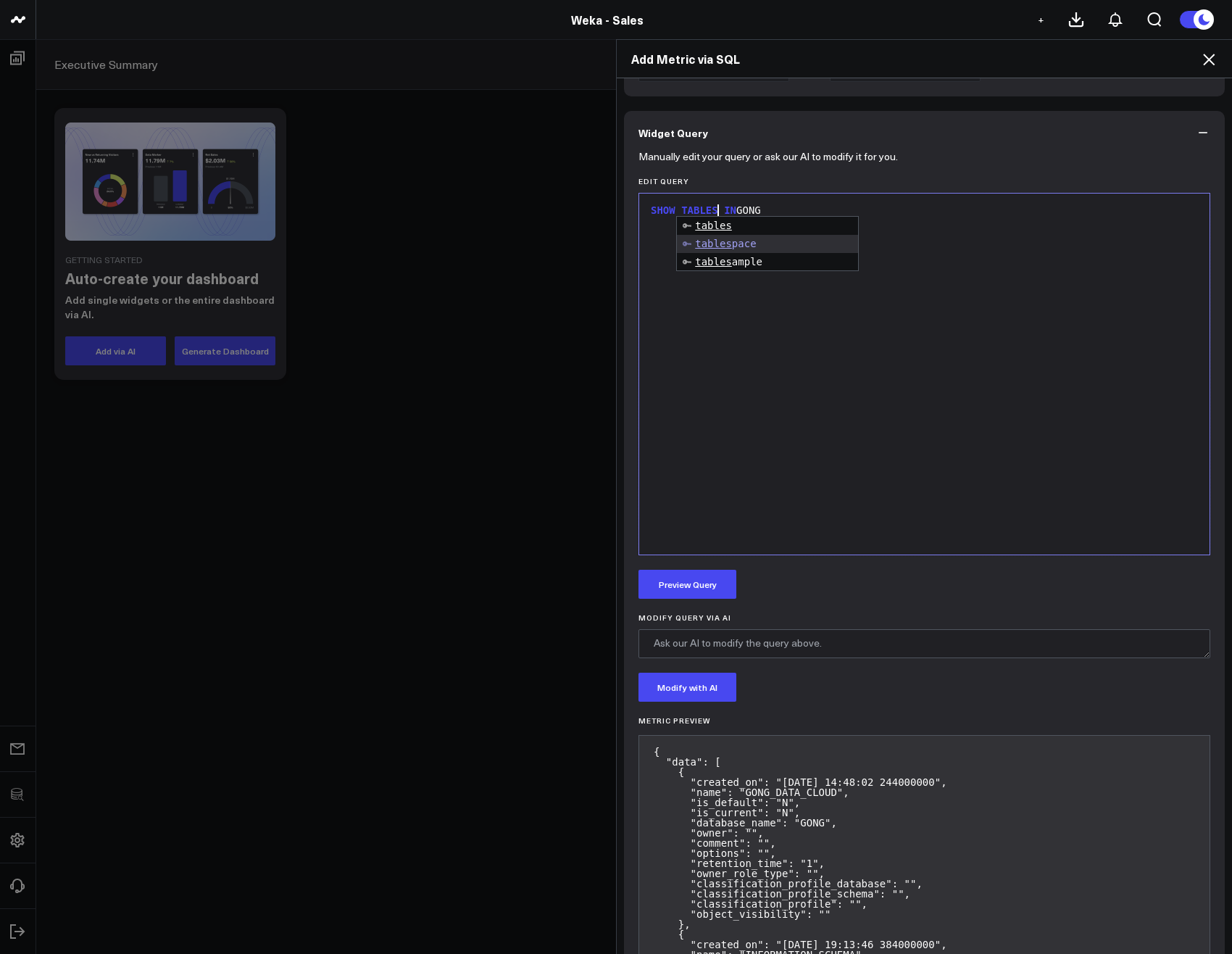
click at [789, 208] on div "SHOW TABLES IN GONG" at bounding box center [924, 210] width 556 height 15
click at [703, 576] on button "Preview Query" at bounding box center [688, 584] width 98 height 29
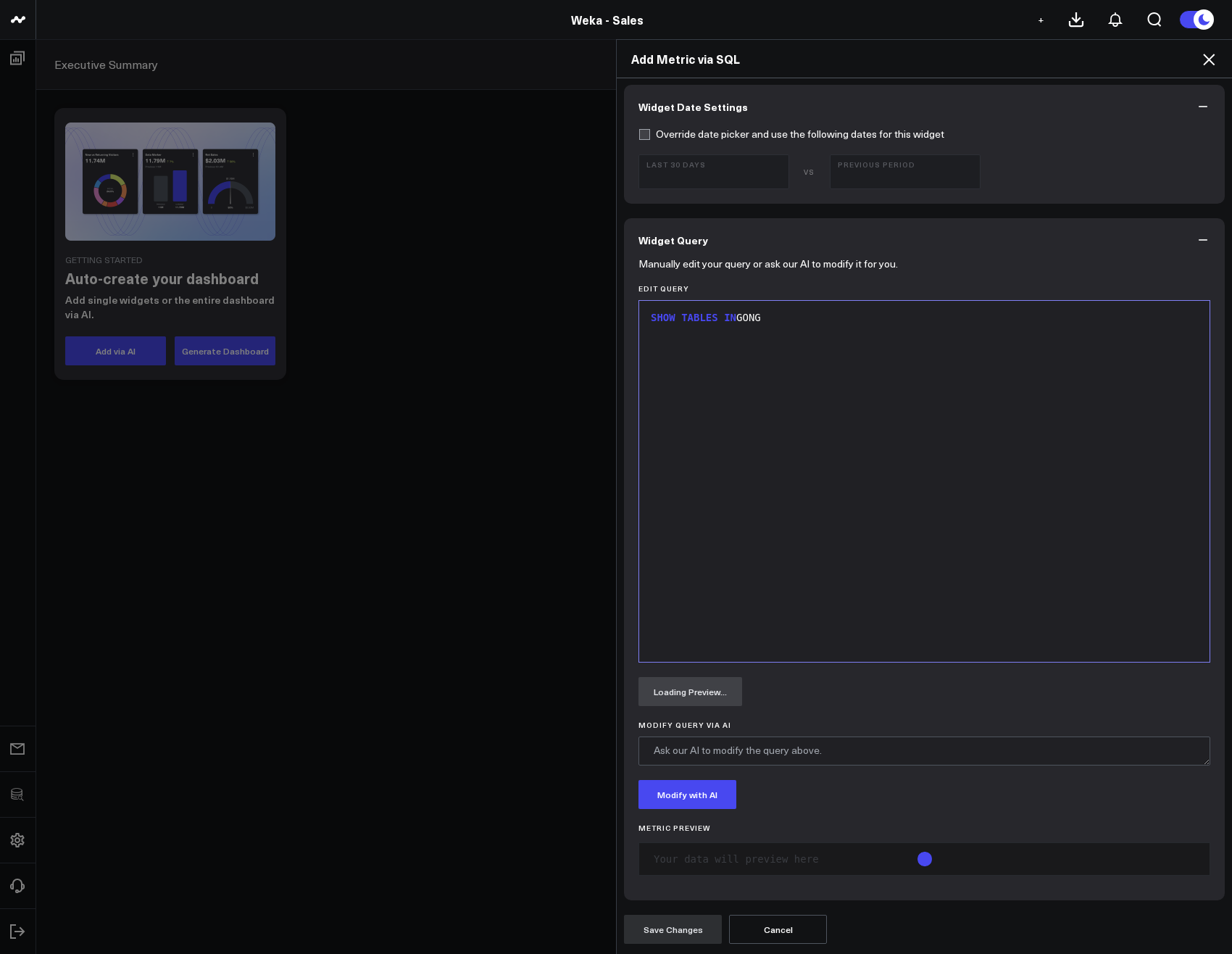
scroll to position [435, 0]
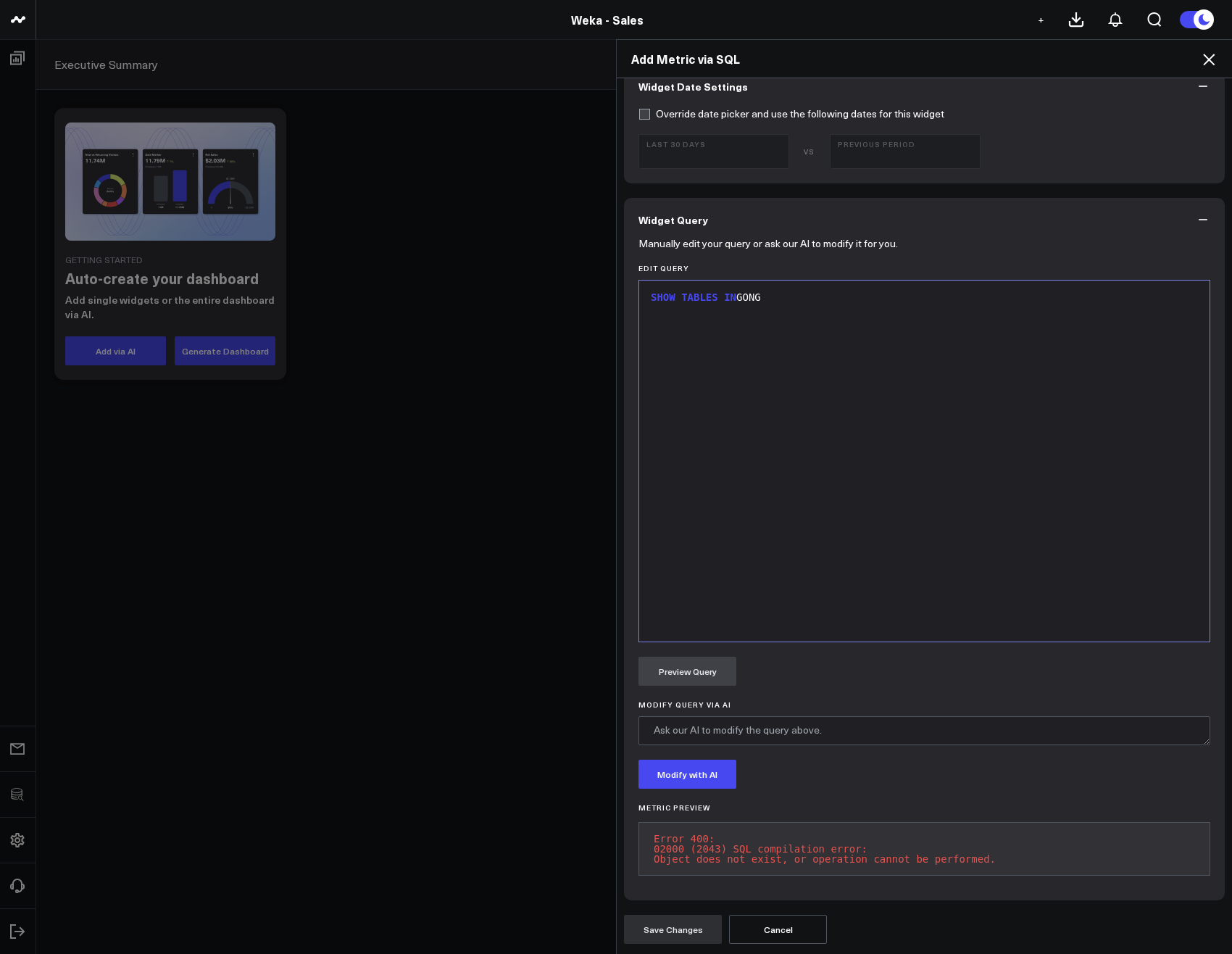
click at [869, 399] on div "SHOW TABLES IN GONG" at bounding box center [924, 461] width 556 height 347
click at [690, 682] on button "Preview Query" at bounding box center [688, 670] width 98 height 29
click at [741, 297] on div "SHOW TABLES IN GONG.GONG_DATA_CLOUD" at bounding box center [924, 298] width 556 height 15
click at [699, 676] on button "Preview Query" at bounding box center [688, 670] width 98 height 29
click at [753, 380] on div "SHOW TABLES IN SCHEMA GONG.GONG_DATA_CLOUD" at bounding box center [924, 461] width 556 height 347
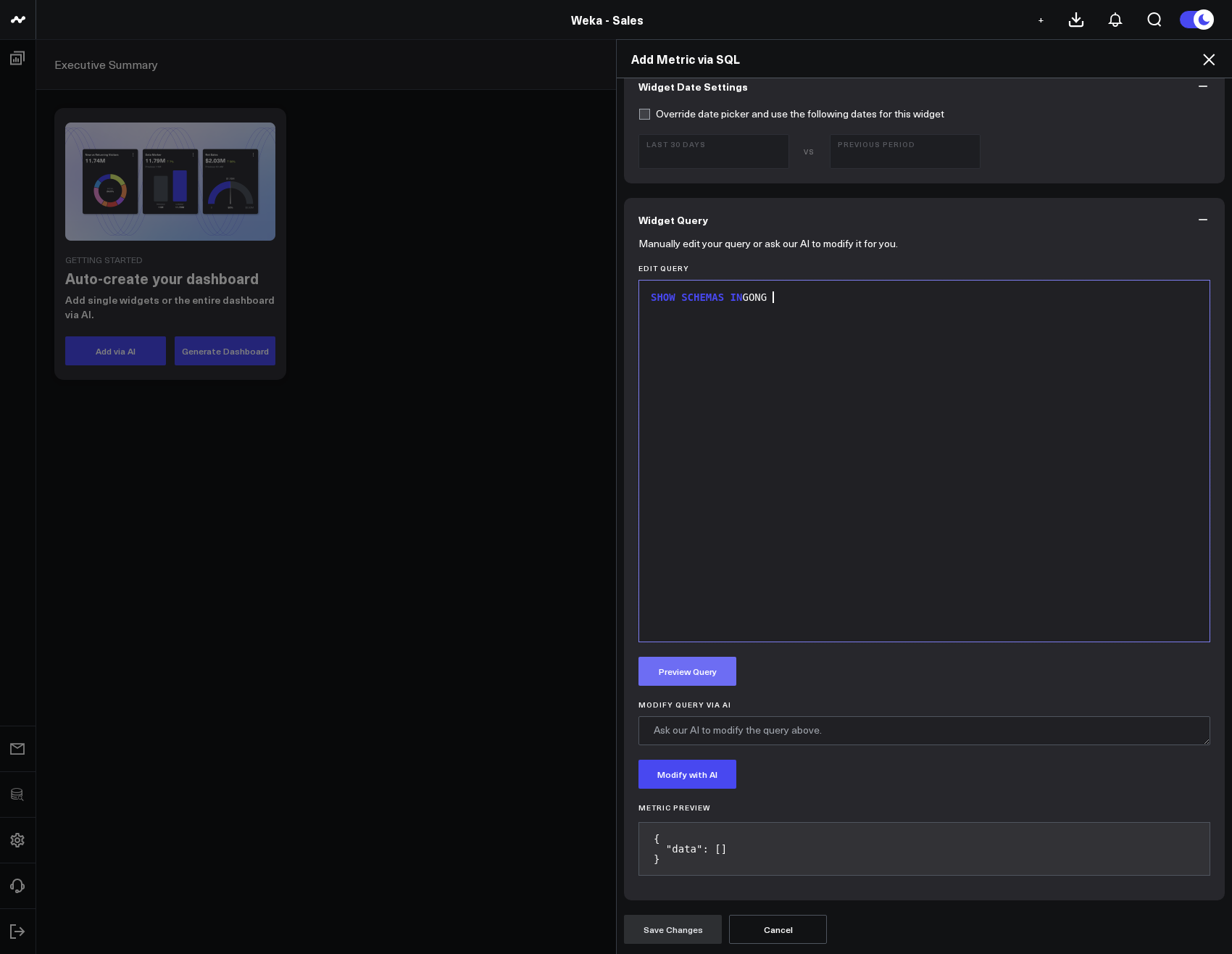
click at [683, 673] on button "Preview Query" at bounding box center [688, 670] width 98 height 29
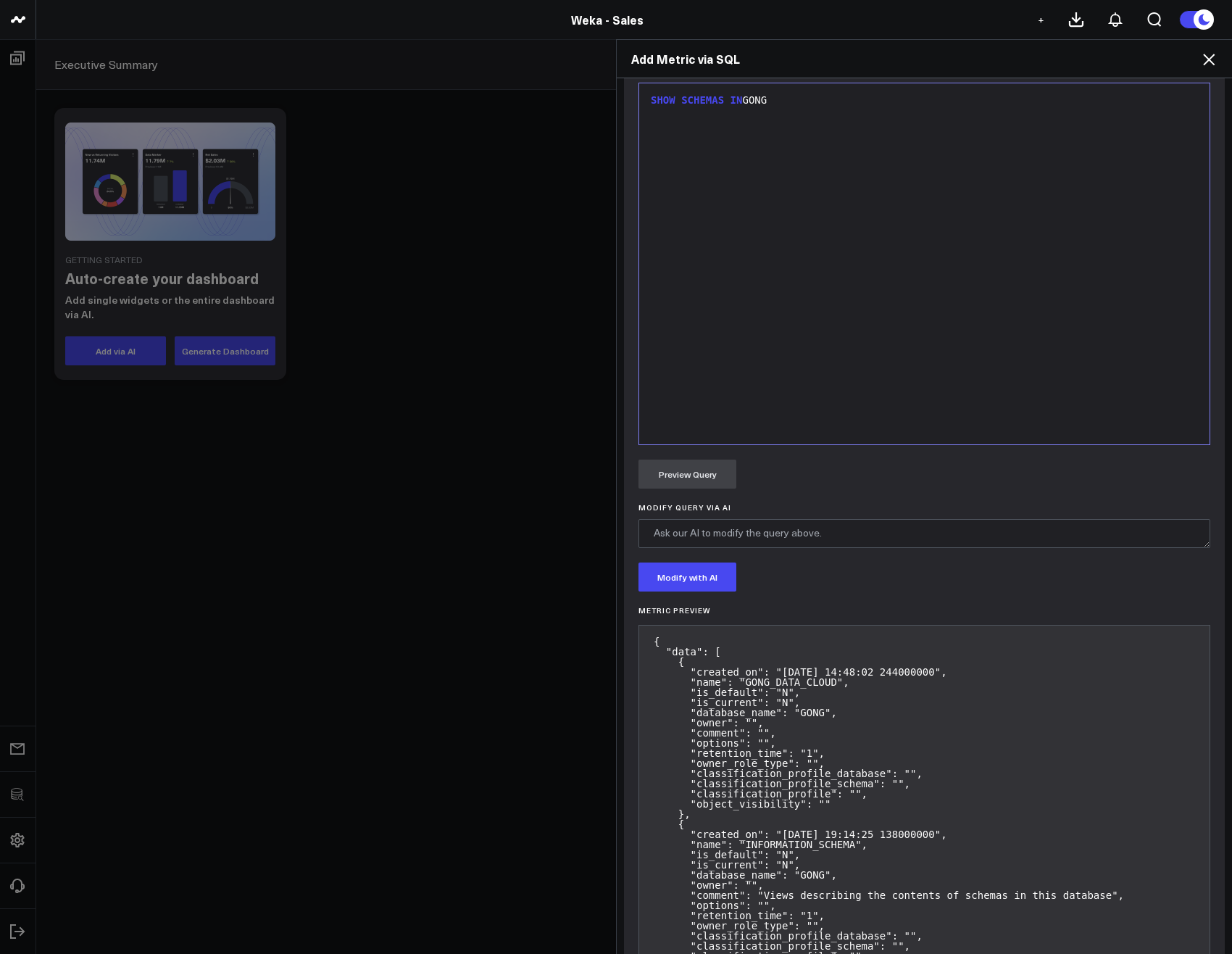
scroll to position [770, 0]
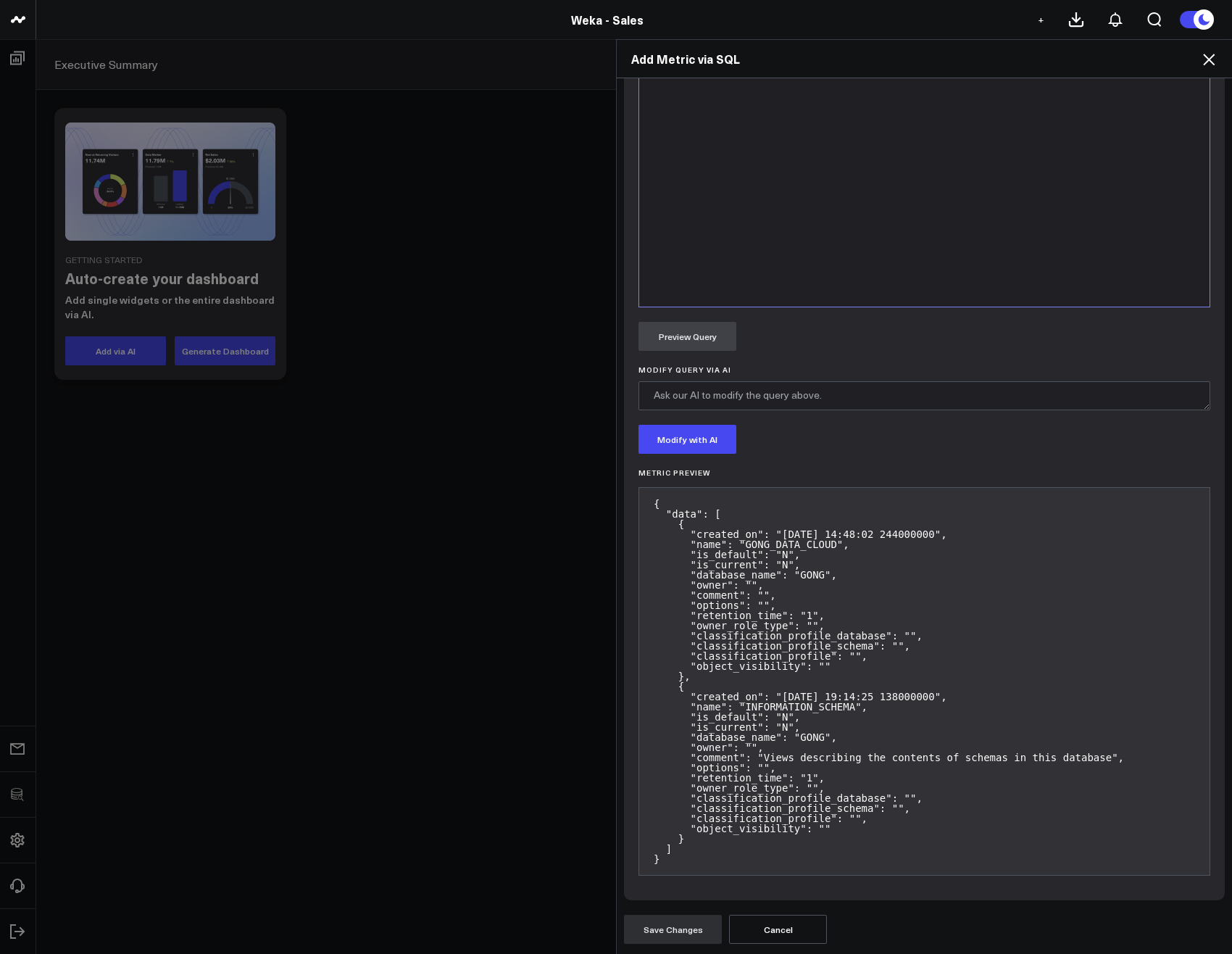
drag, startPoint x: 673, startPoint y: 857, endPoint x: 647, endPoint y: 501, distance: 356.9
click at [647, 501] on pre "{ "data": [ { "created_on": "2023-04-22 14:48:02 244000000", "name": "GONG_DATA…" at bounding box center [924, 681] width 572 height 388
click at [765, 599] on pre "{ "data": [ { "created_on": "2023-04-22 14:48:02 244000000", "name": "GONG_DATA…" at bounding box center [924, 681] width 572 height 388
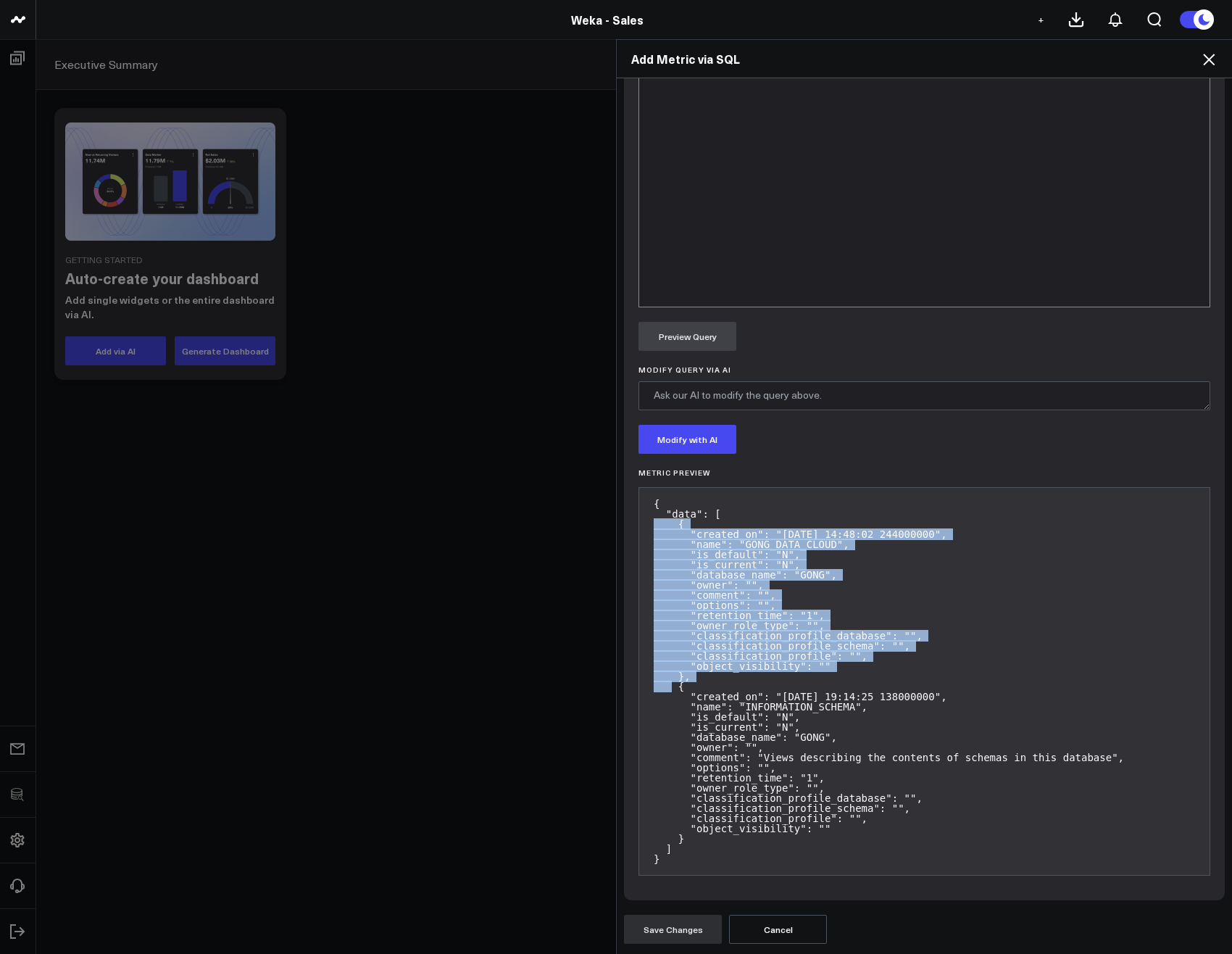
drag, startPoint x: 707, startPoint y: 678, endPoint x: 636, endPoint y: 527, distance: 166.9
click at [639, 527] on pre "{ "data": [ { "created_on": "2023-04-22 14:48:02 244000000", "name": "GONG_DATA…" at bounding box center [924, 681] width 572 height 388
copy pre "{ "created_on": "2023-04-22 14:48:02 244000000", "name": "GONG_DATA_CLOUD", "is…"
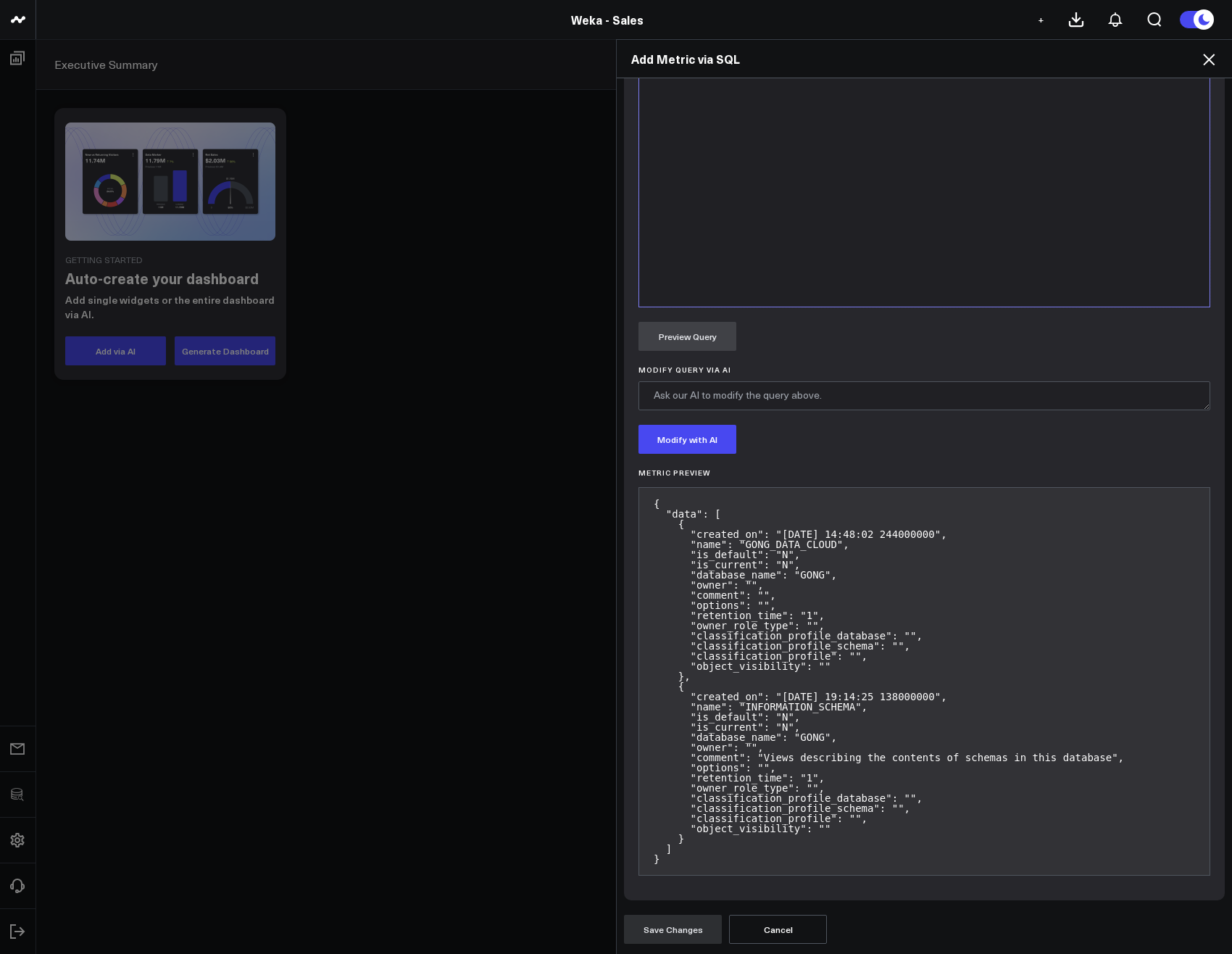
click at [734, 251] on div "SHOW SCHEMAS IN GONG" at bounding box center [924, 126] width 556 height 347
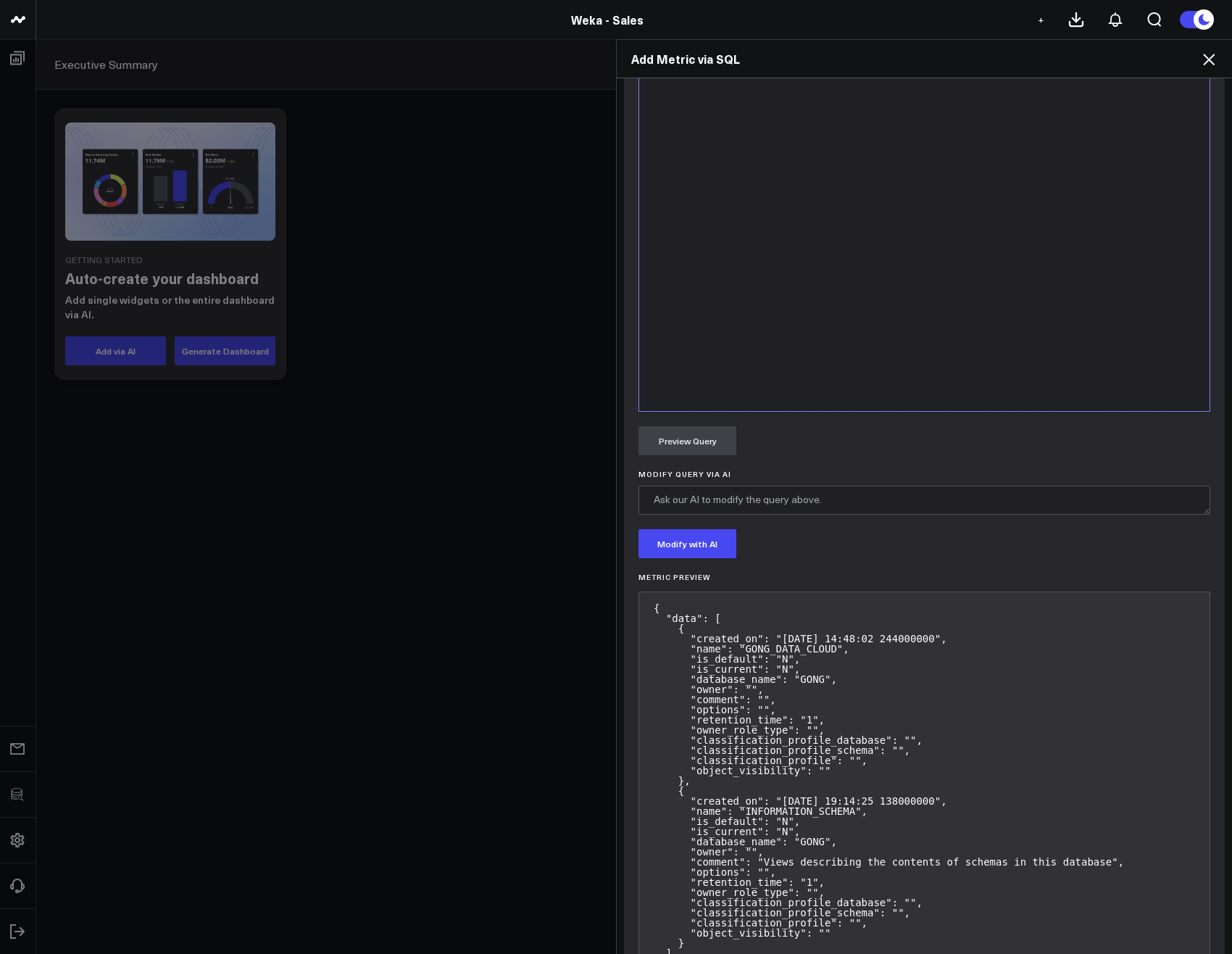
scroll to position [596, 0]
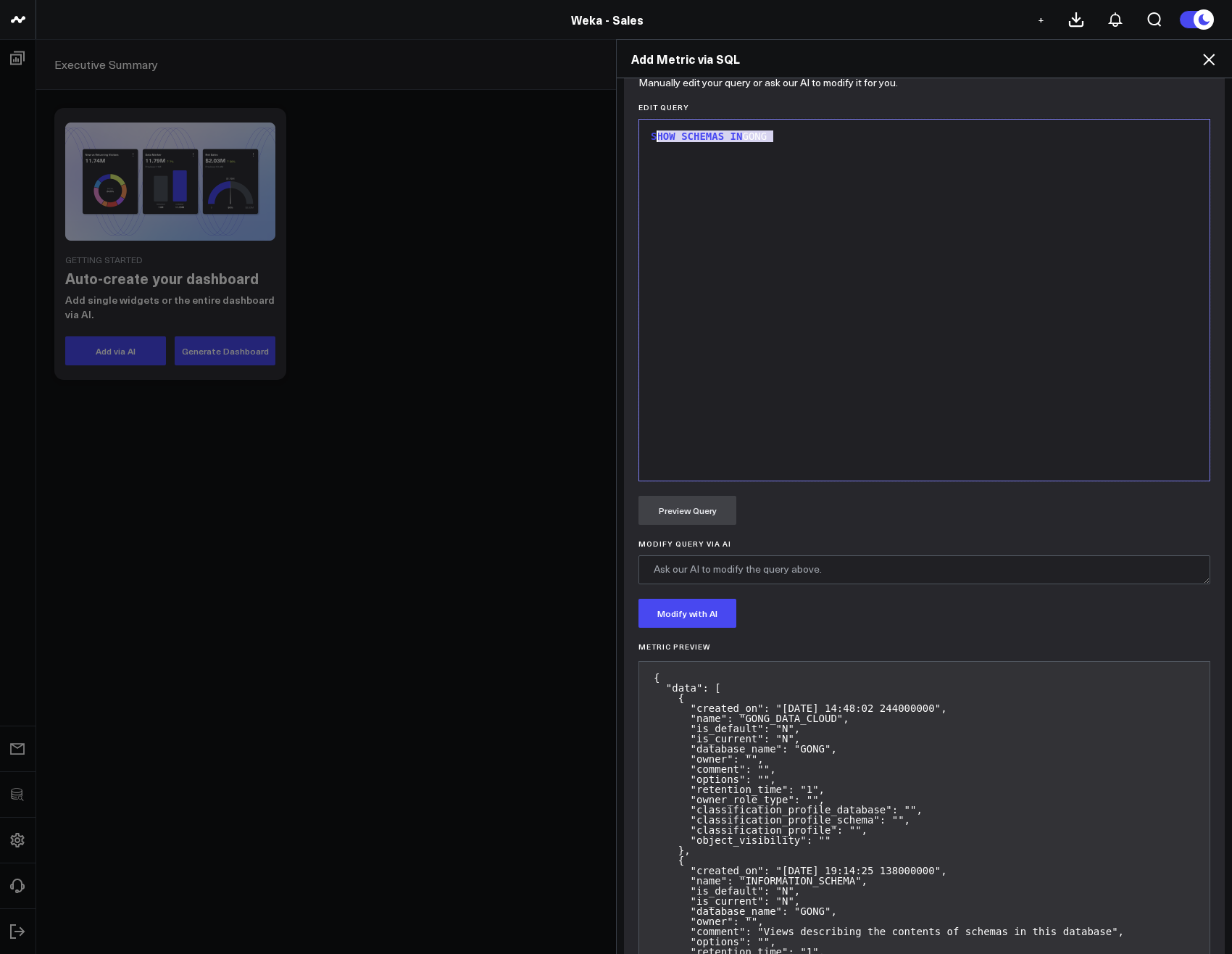
drag, startPoint x: 707, startPoint y: 156, endPoint x: 639, endPoint y: 132, distance: 72.1
click at [639, 132] on div "9 1 › SHOW SCHEMAS IN GONG" at bounding box center [924, 299] width 572 height 362
copy div "SHOW SCHEMAS IN GONG"
click at [873, 265] on div "SHOW SCHEMAS IN GONG" at bounding box center [924, 299] width 556 height 347
click at [689, 134] on span "SCHEMAS" at bounding box center [702, 135] width 43 height 11
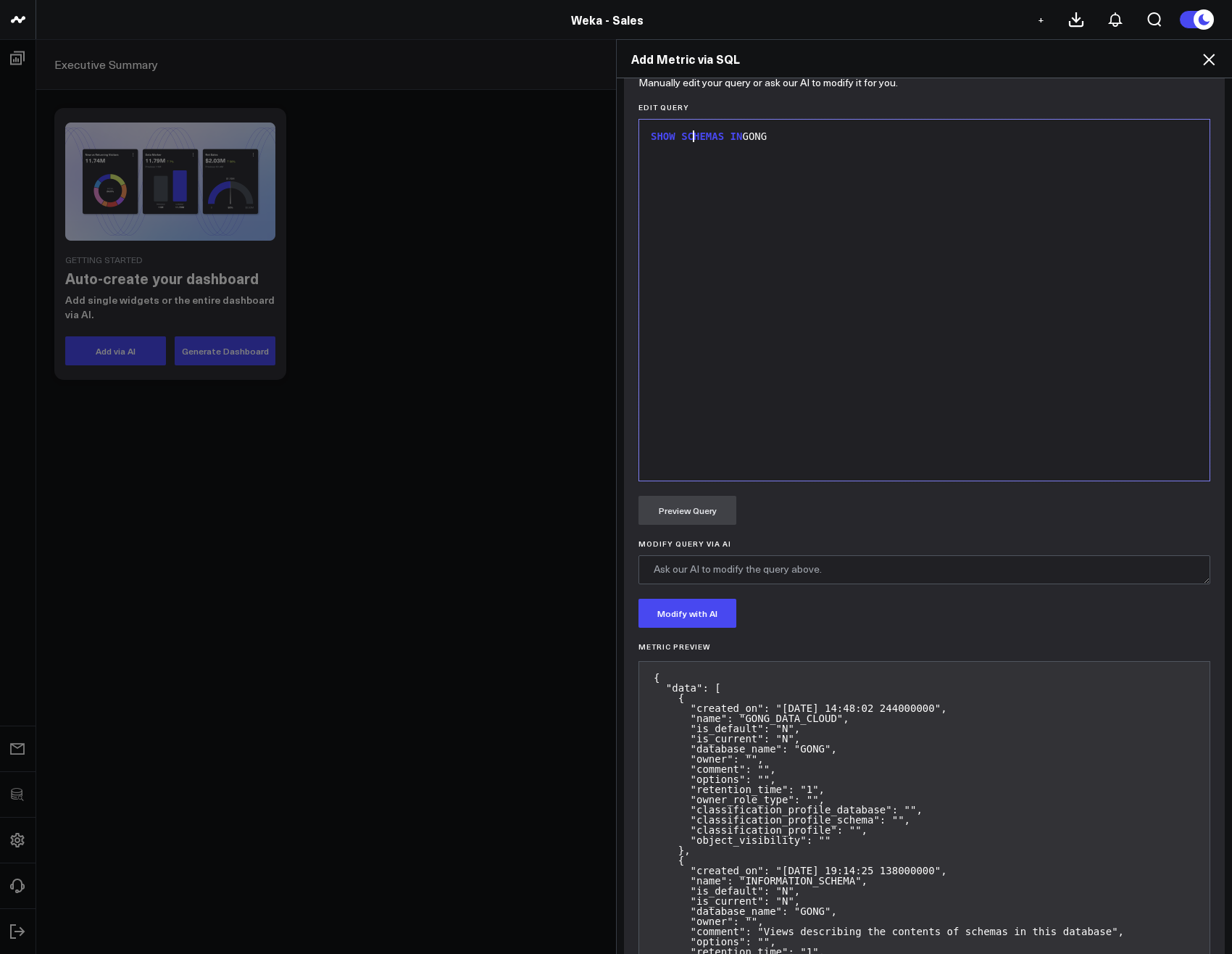
click at [689, 134] on span "SCHEMAS" at bounding box center [702, 135] width 43 height 11
click at [689, 134] on span "TABLES" at bounding box center [700, 135] width 37 height 11
click at [688, 510] on button "Preview Query" at bounding box center [688, 510] width 98 height 29
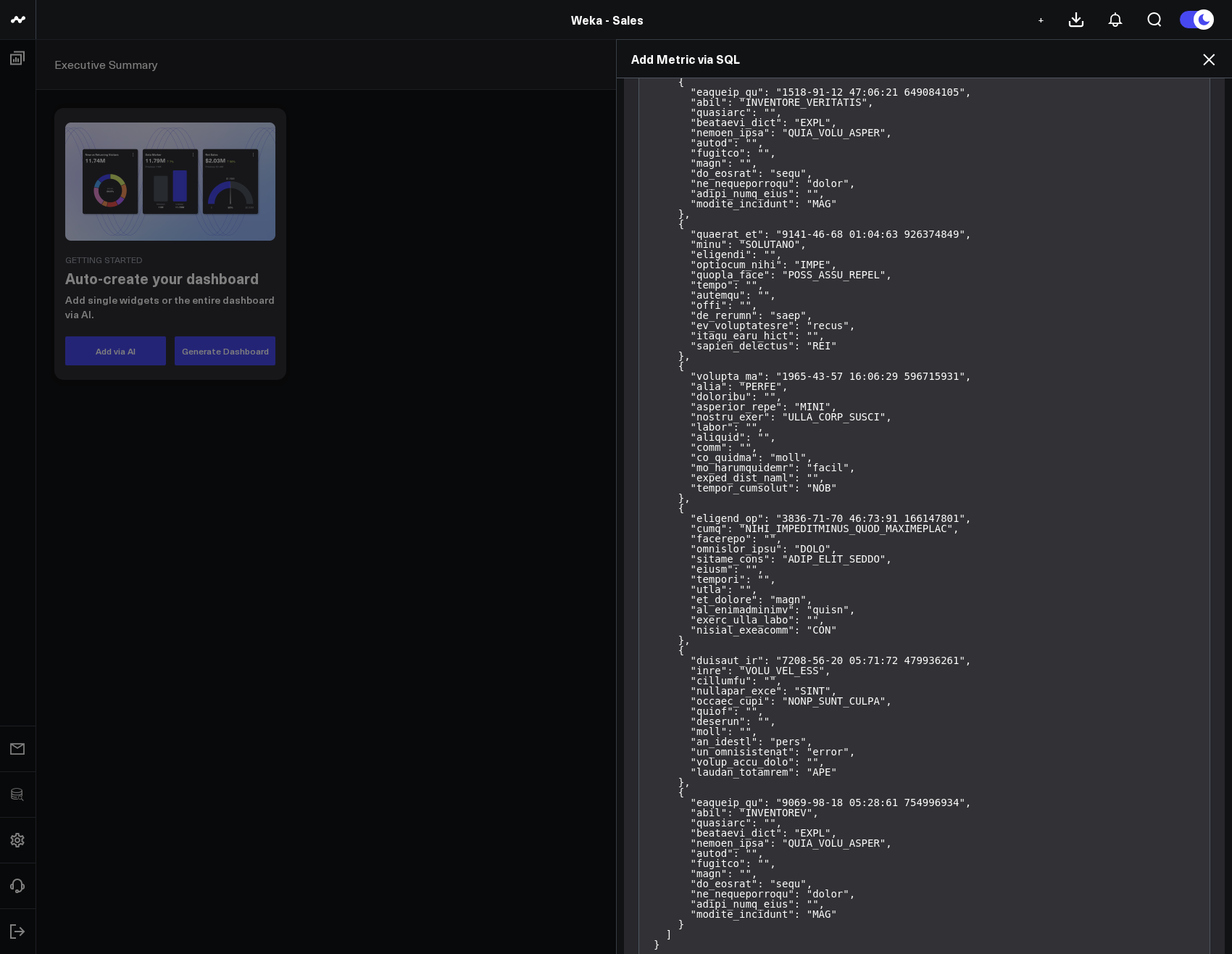
scroll to position [3712, 0]
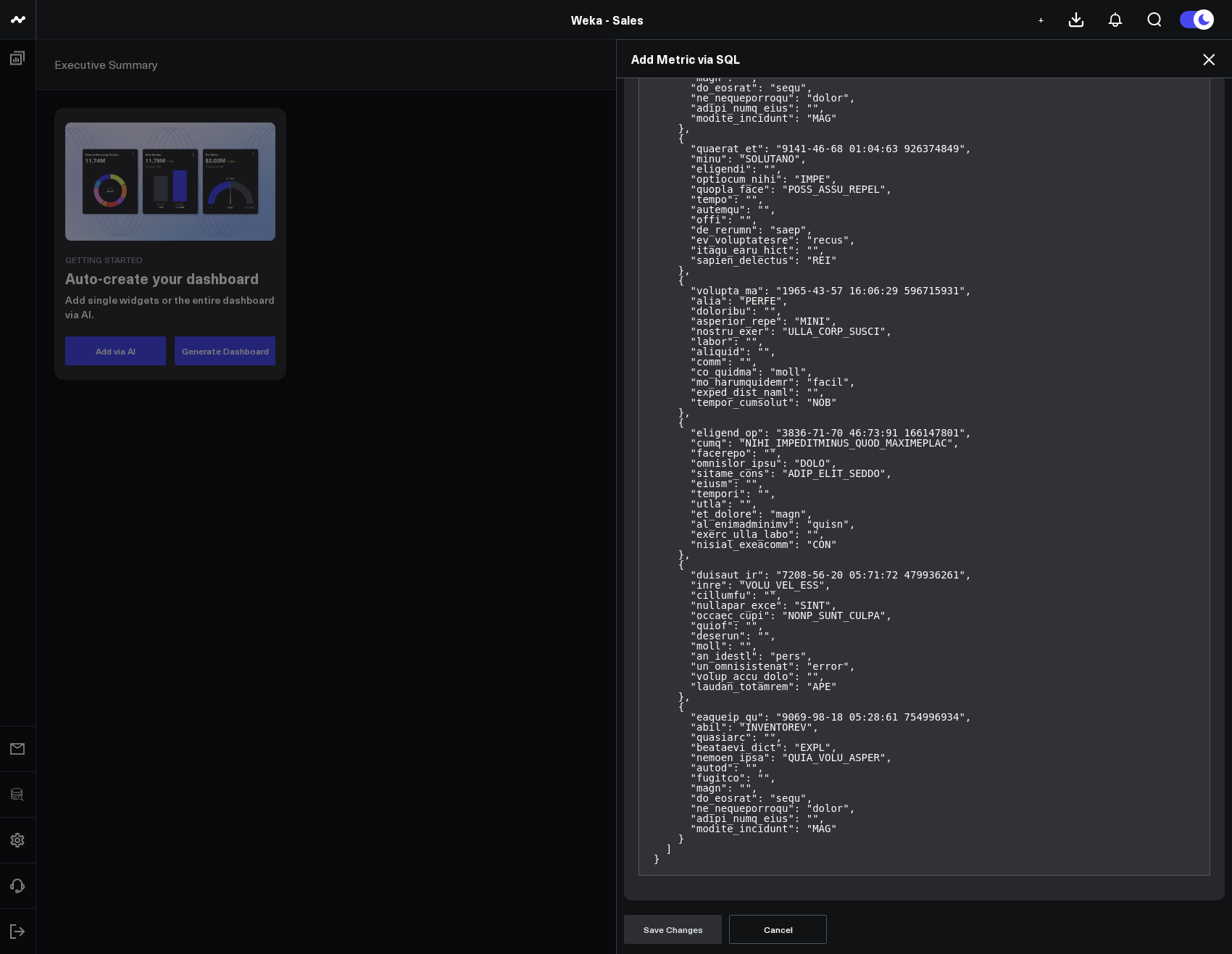
click at [441, 490] on div "Add Metric via SQL Widget Display Widget Title * Chart Type * Fuel Gauge Annota…" at bounding box center [616, 497] width 1232 height 915
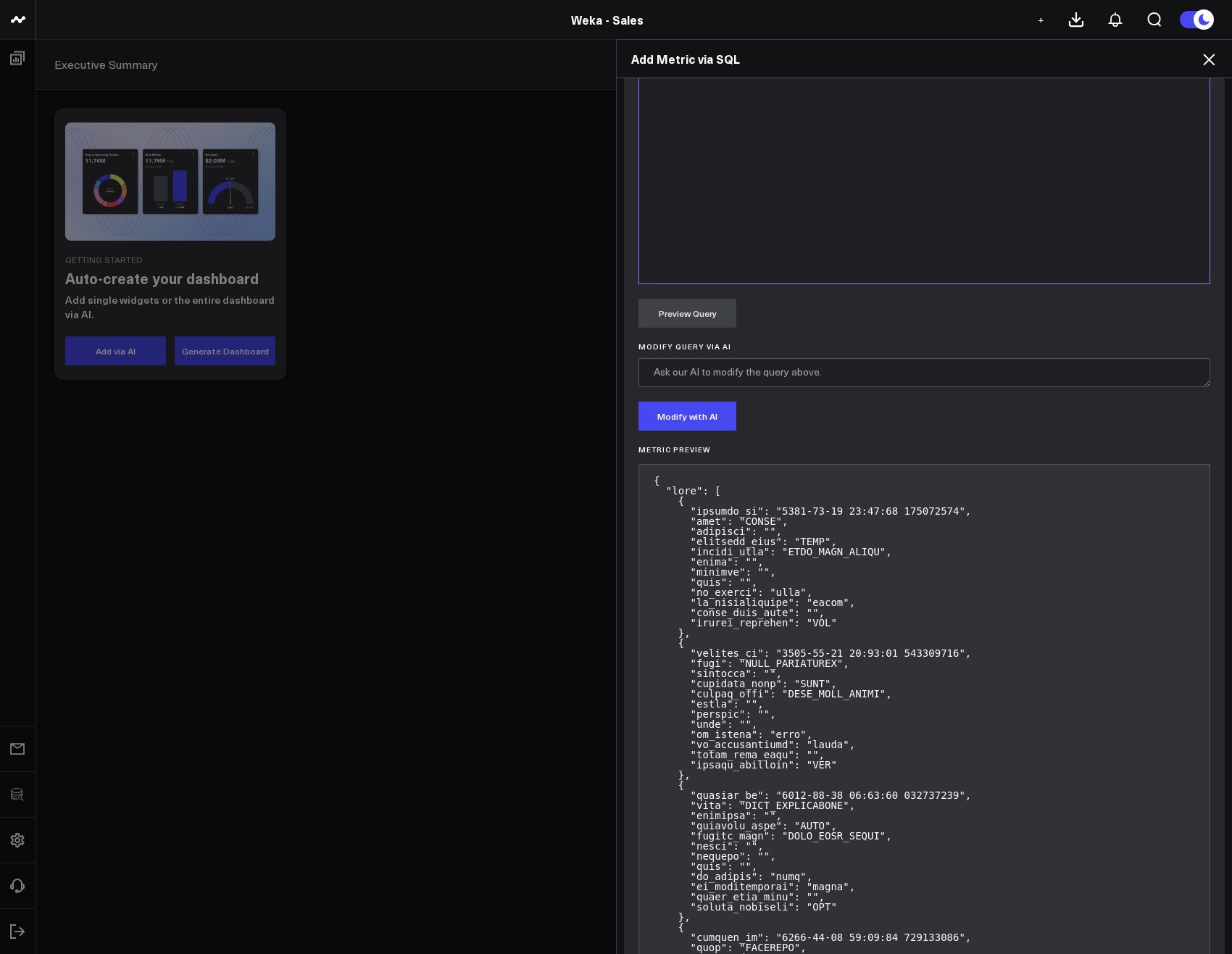
scroll to position [0, 0]
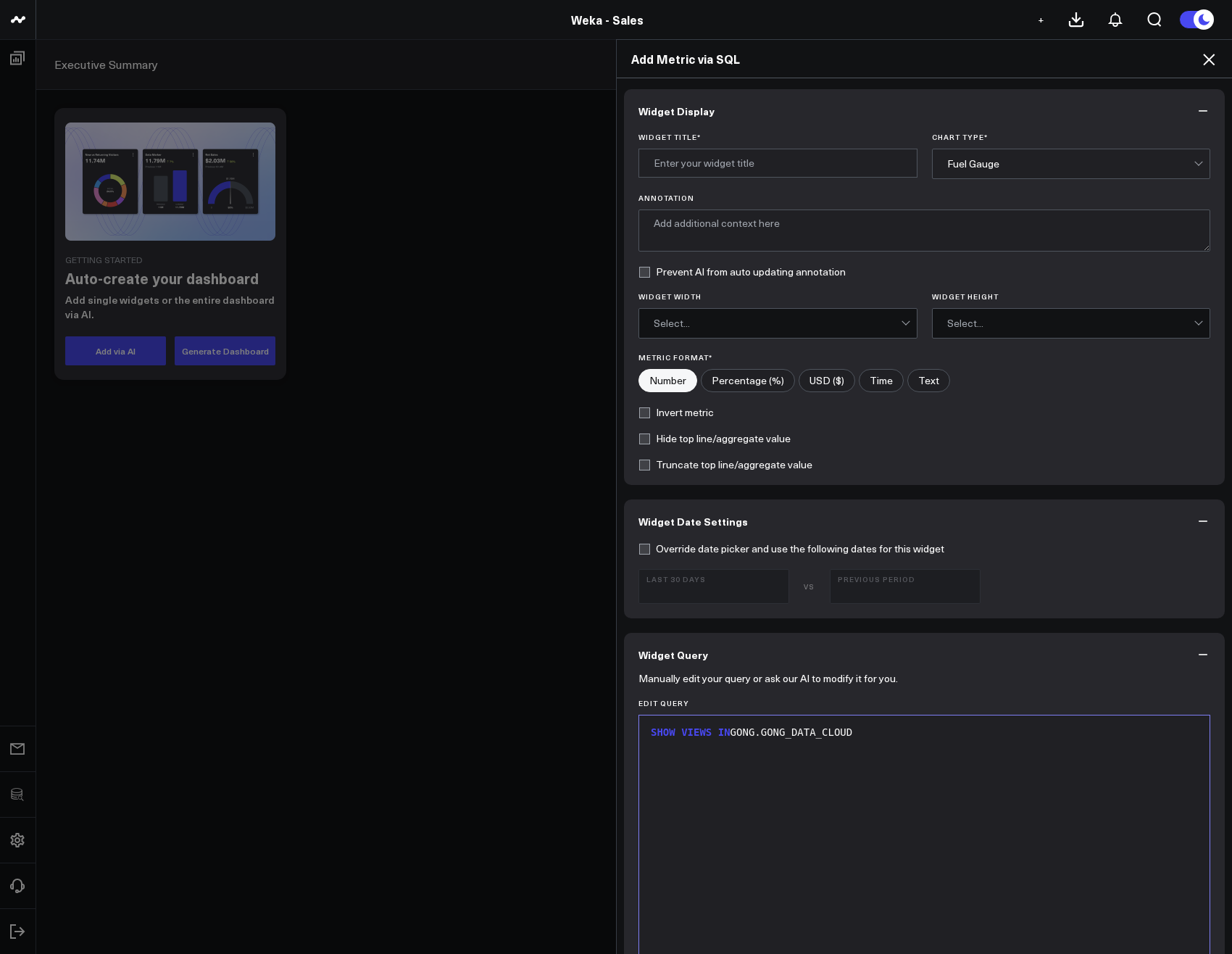
click at [1210, 62] on icon at bounding box center [1208, 59] width 17 height 17
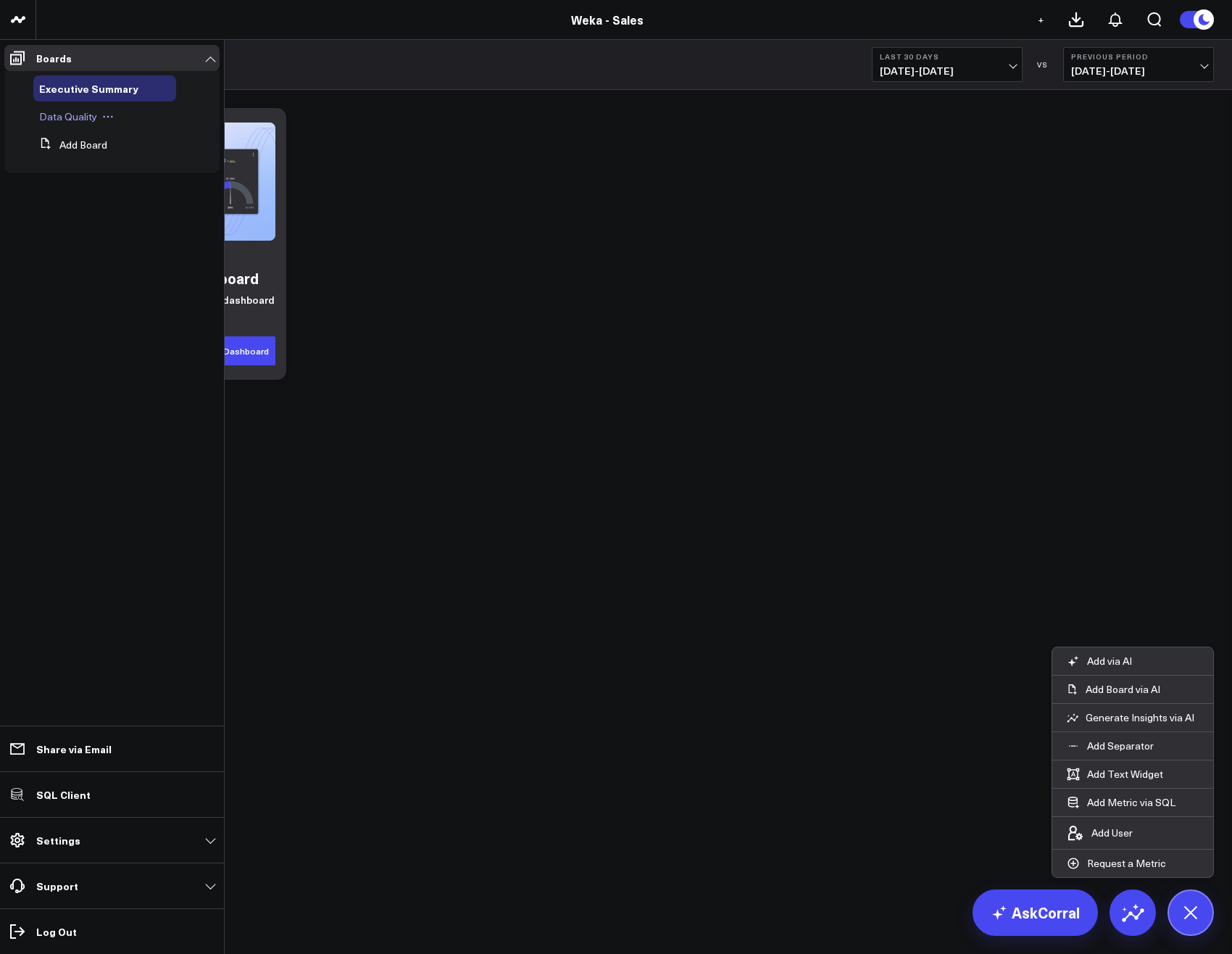
click at [71, 118] on span "Data Quality" at bounding box center [68, 116] width 58 height 14
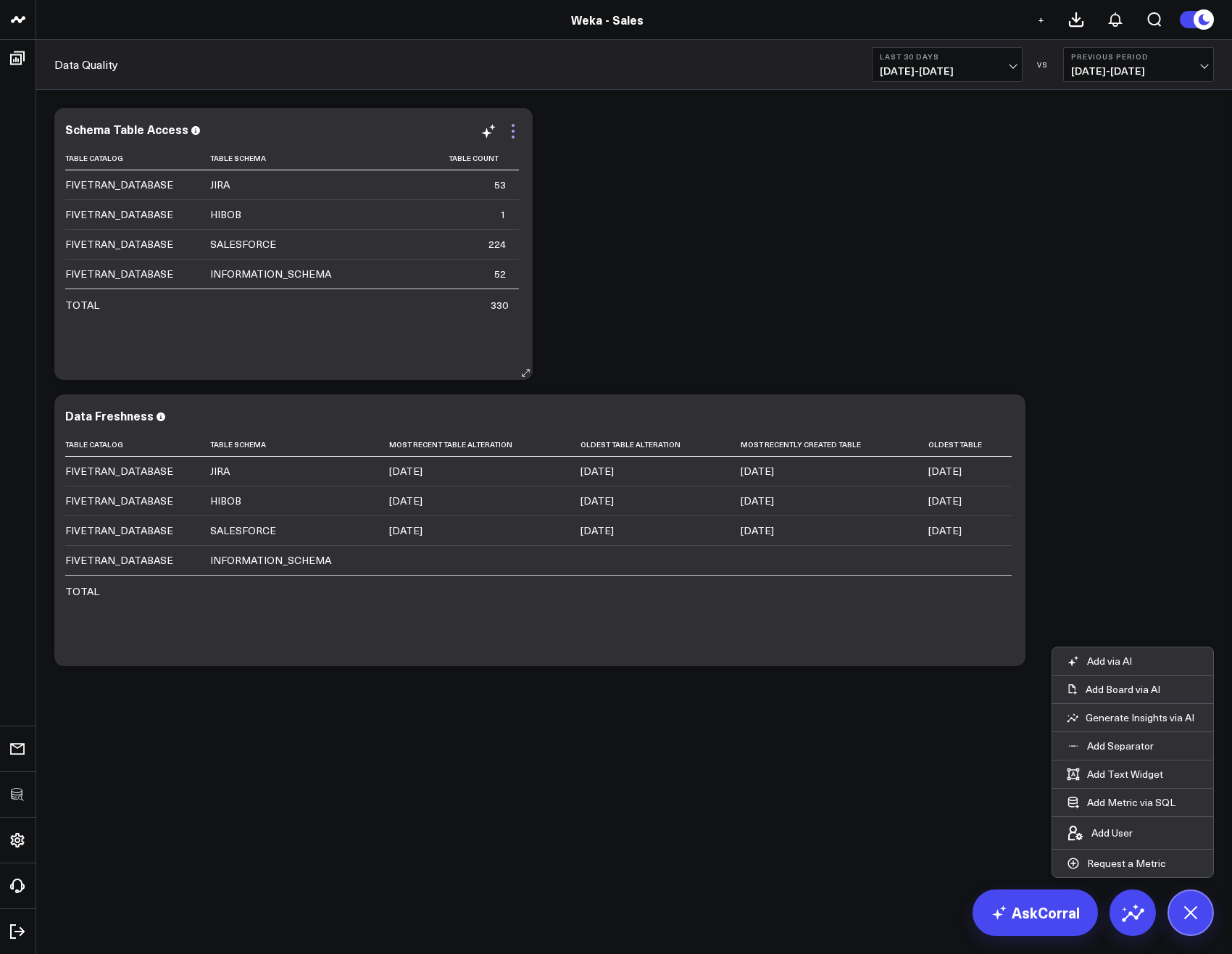
click at [517, 127] on icon at bounding box center [513, 131] width 17 height 17
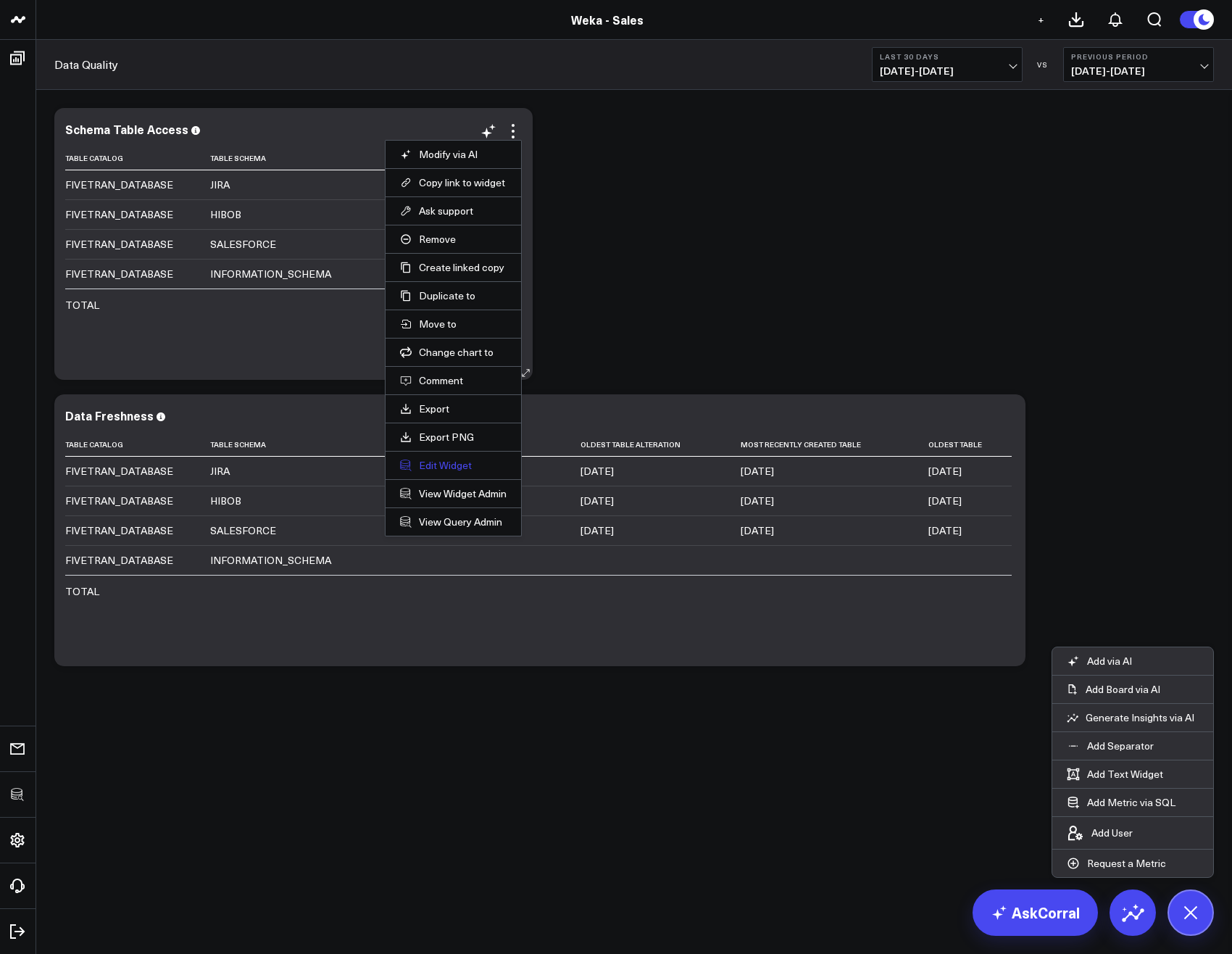
click at [441, 467] on button "Edit Widget" at bounding box center [453, 465] width 106 height 13
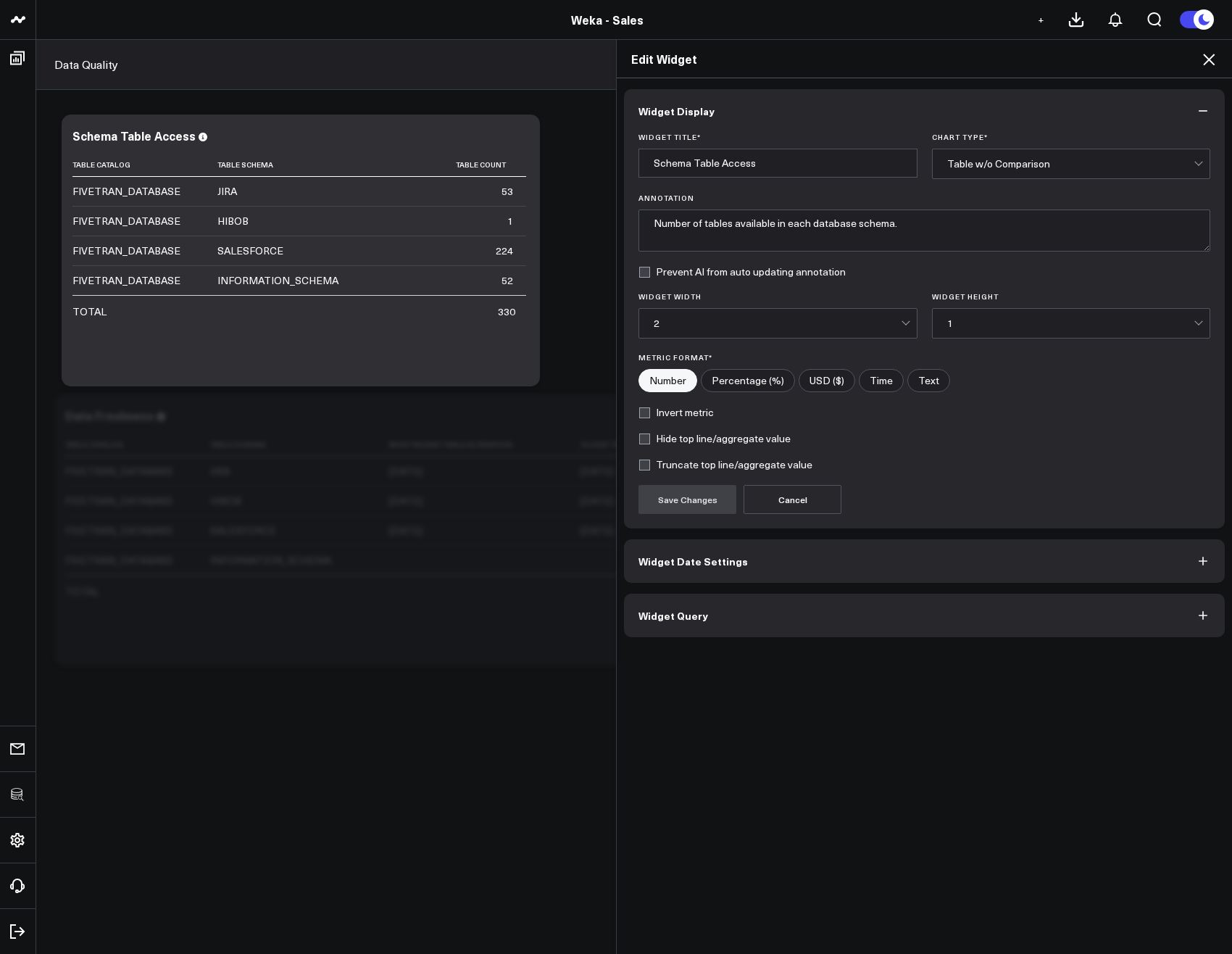
click at [725, 624] on button "Widget Query" at bounding box center [924, 615] width 600 height 44
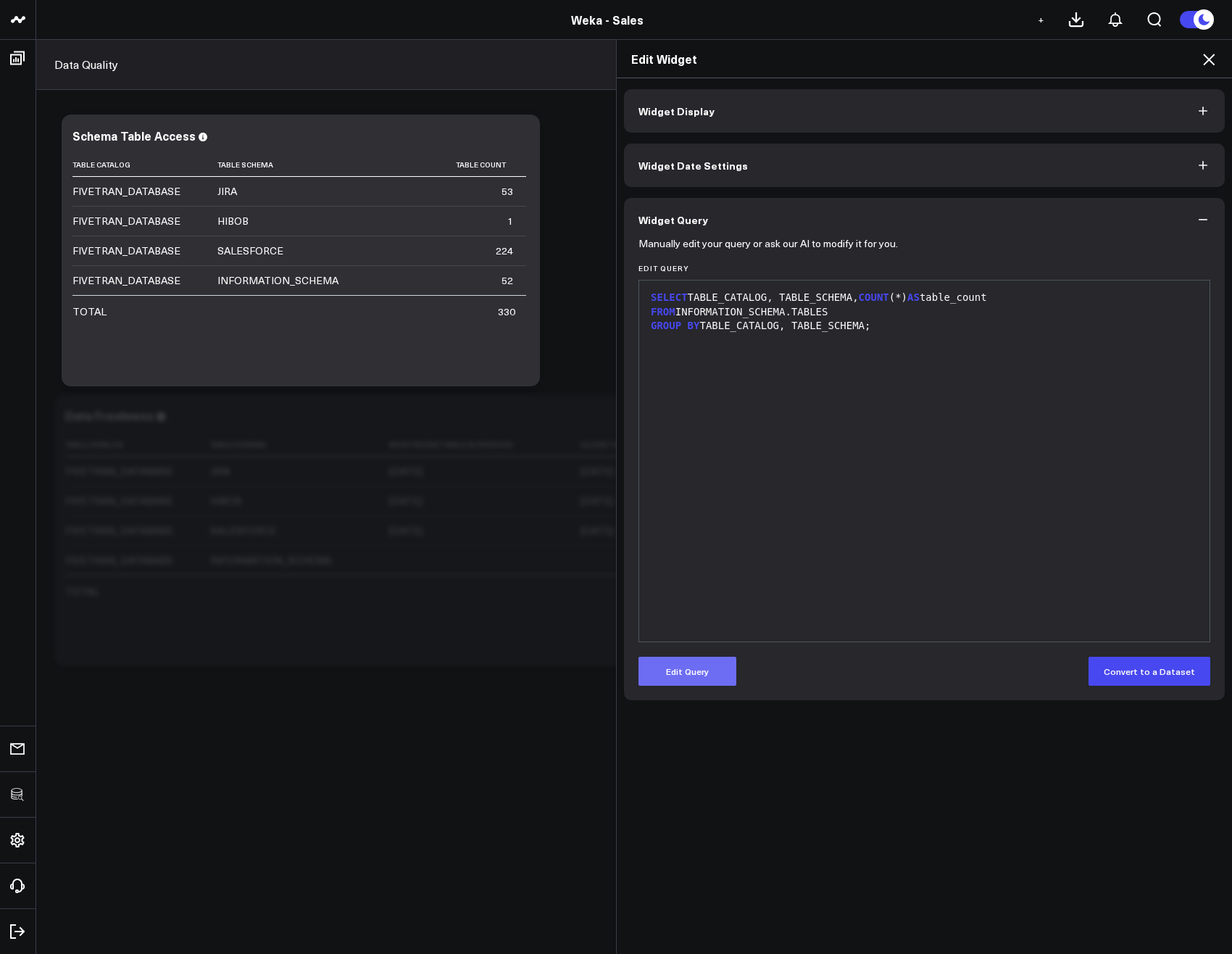
click at [705, 657] on button "Edit Query" at bounding box center [688, 670] width 98 height 29
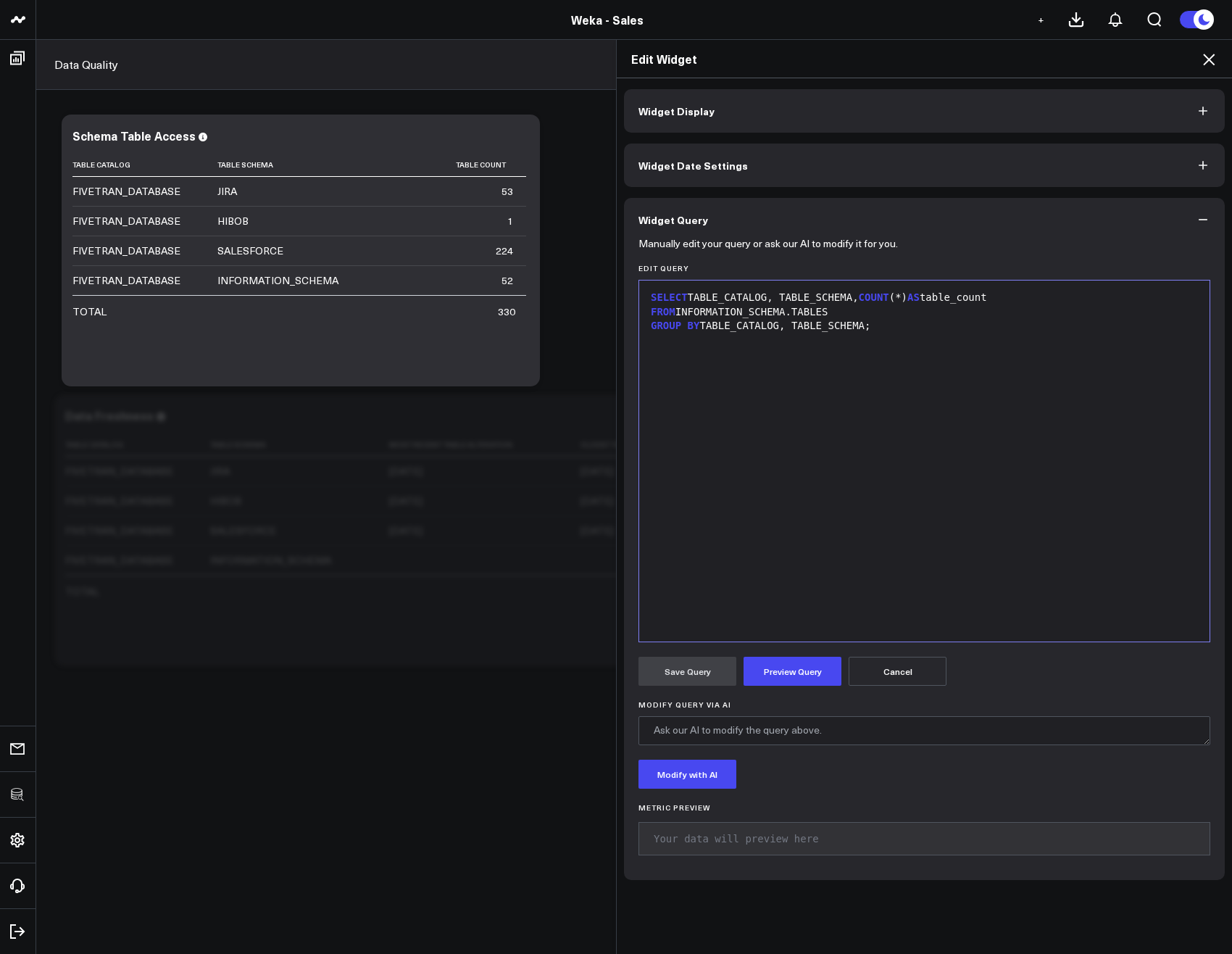
click at [671, 315] on div "FROM INFORMATION_SCHEMA.TABLES" at bounding box center [924, 312] width 556 height 15
click at [804, 682] on button "Preview Query" at bounding box center [792, 670] width 98 height 29
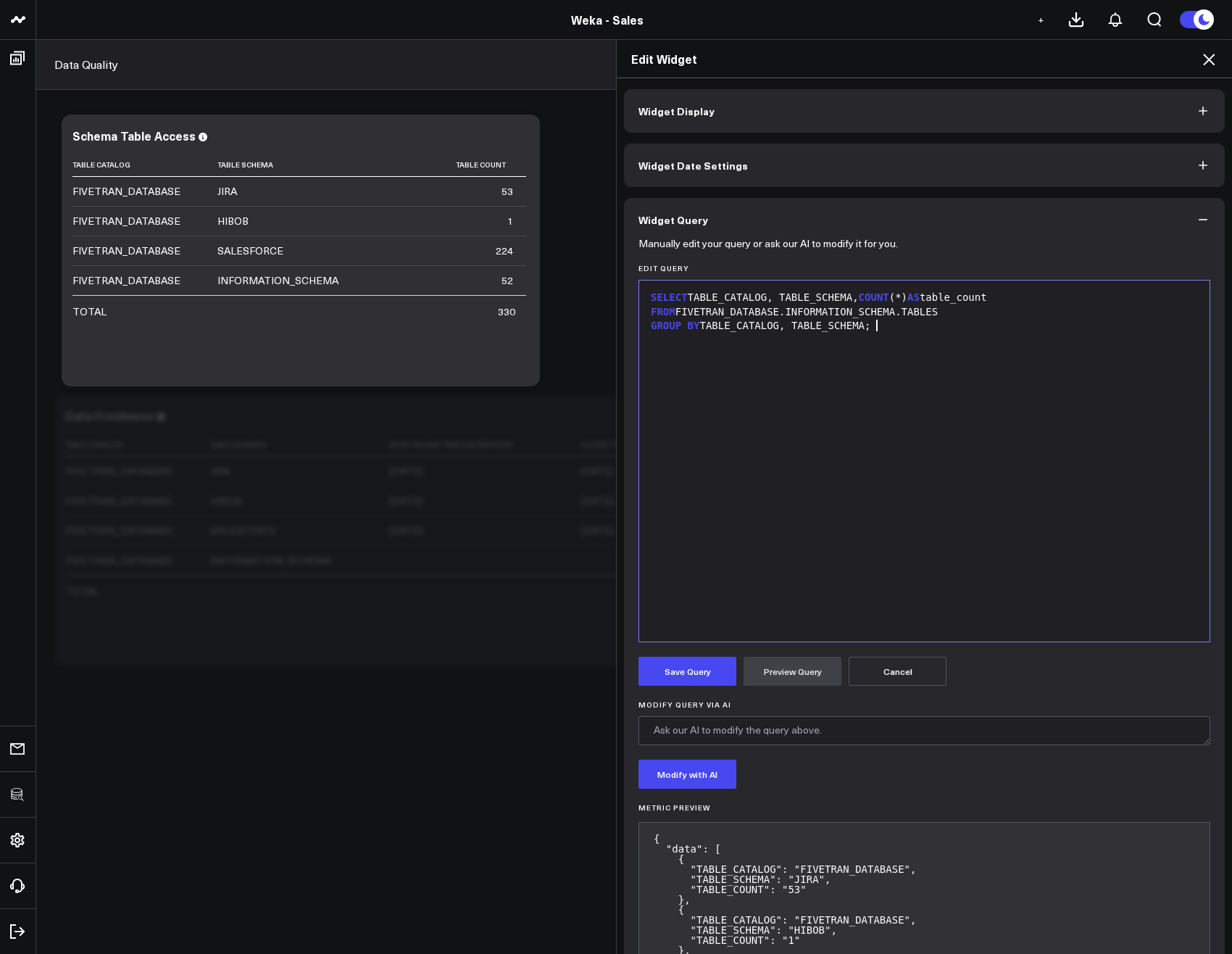
click at [942, 348] on div "SELECT TABLE_CATALOG, TABLE_SCHEMA, COUNT (*) AS table_count FROM FIVETRAN_DATA…" at bounding box center [924, 461] width 556 height 347
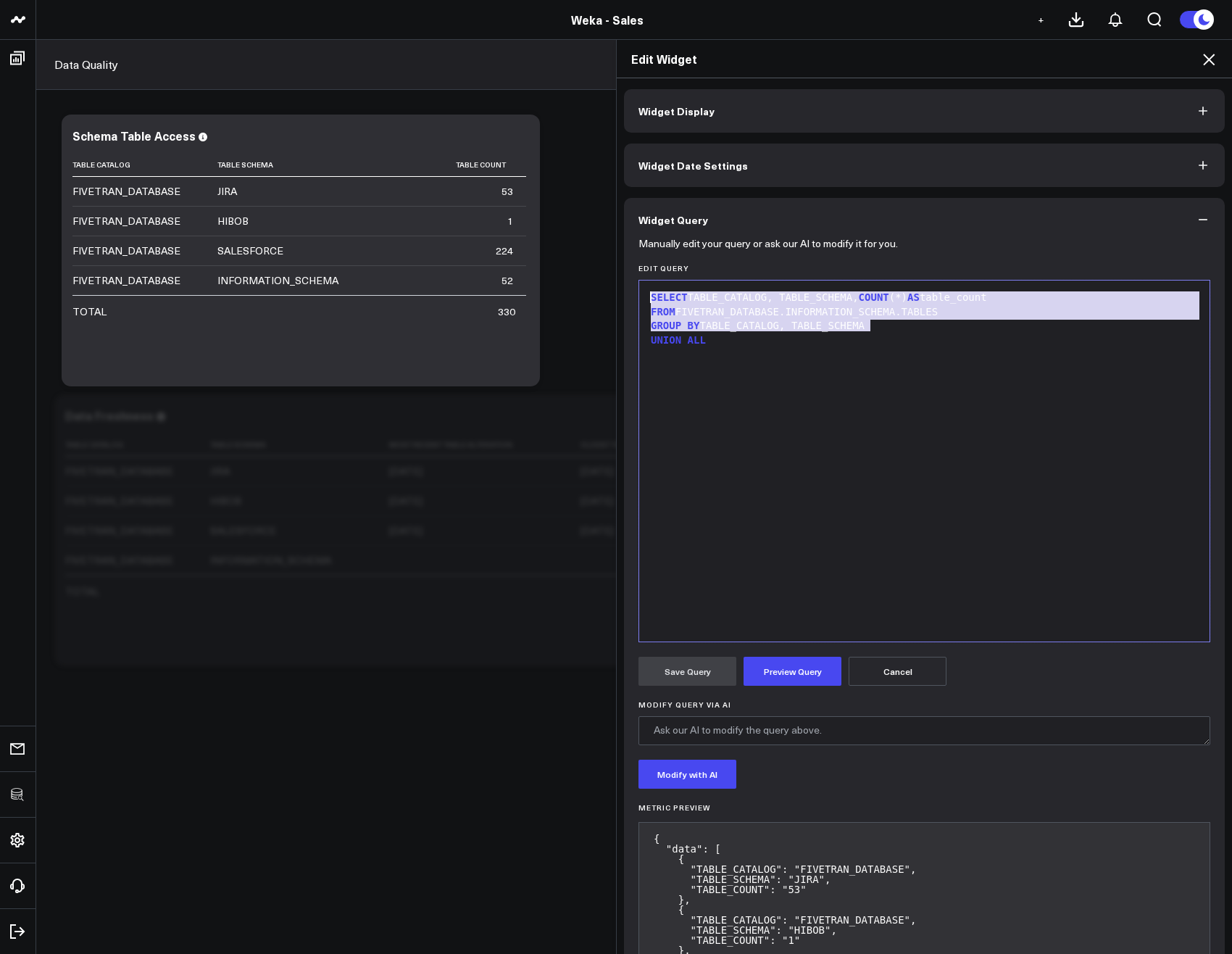
drag, startPoint x: 873, startPoint y: 332, endPoint x: 625, endPoint y: 290, distance: 251.5
click at [624, 288] on div "Manually edit your query or ask our AI to modify it for you. Edit Query 9 1 2 3…" at bounding box center [924, 677] width 600 height 872
copy div "SELECT TABLE_CATALOG, TABLE_SCHEMA, COUNT (*) AS table_count FROM FIVETRAN_DATA…"
click at [728, 404] on div "SELECT TABLE_CATALOG, TABLE_SCHEMA, COUNT (*) AS table_count FROM FIVETRAN_DATA…" at bounding box center [924, 461] width 556 height 347
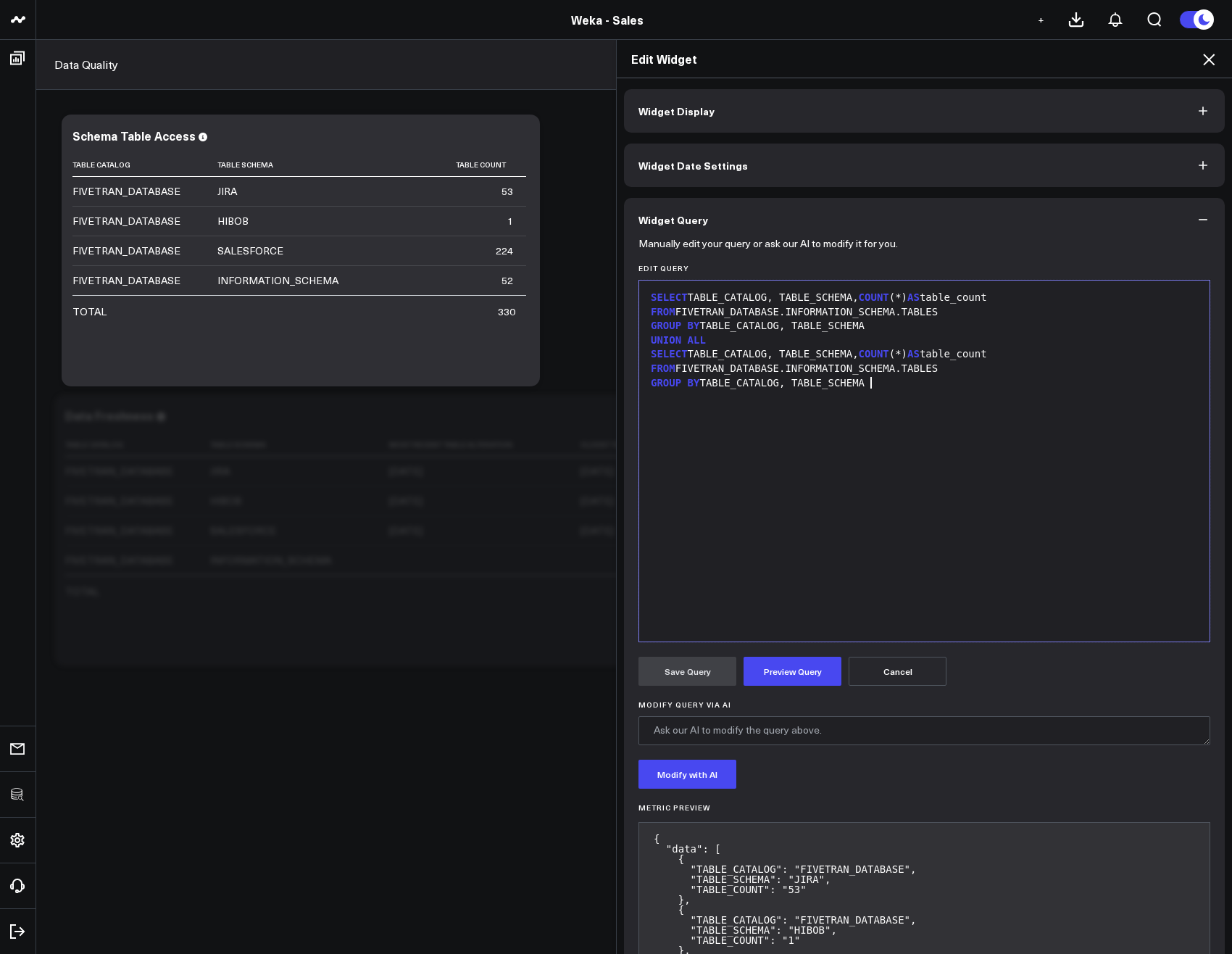
click at [714, 367] on div "FROM FIVETRAN_DATABASE.INFORMATION_SCHEMA.TABLES" at bounding box center [924, 368] width 556 height 15
click at [803, 665] on button "Preview Query" at bounding box center [792, 670] width 98 height 29
click at [865, 393] on div "SELECT TABLE_CATALOG, TABLE_SCHEMA, COUNT (*) AS table_count FROM FIVETRAN_DATA…" at bounding box center [924, 461] width 556 height 347
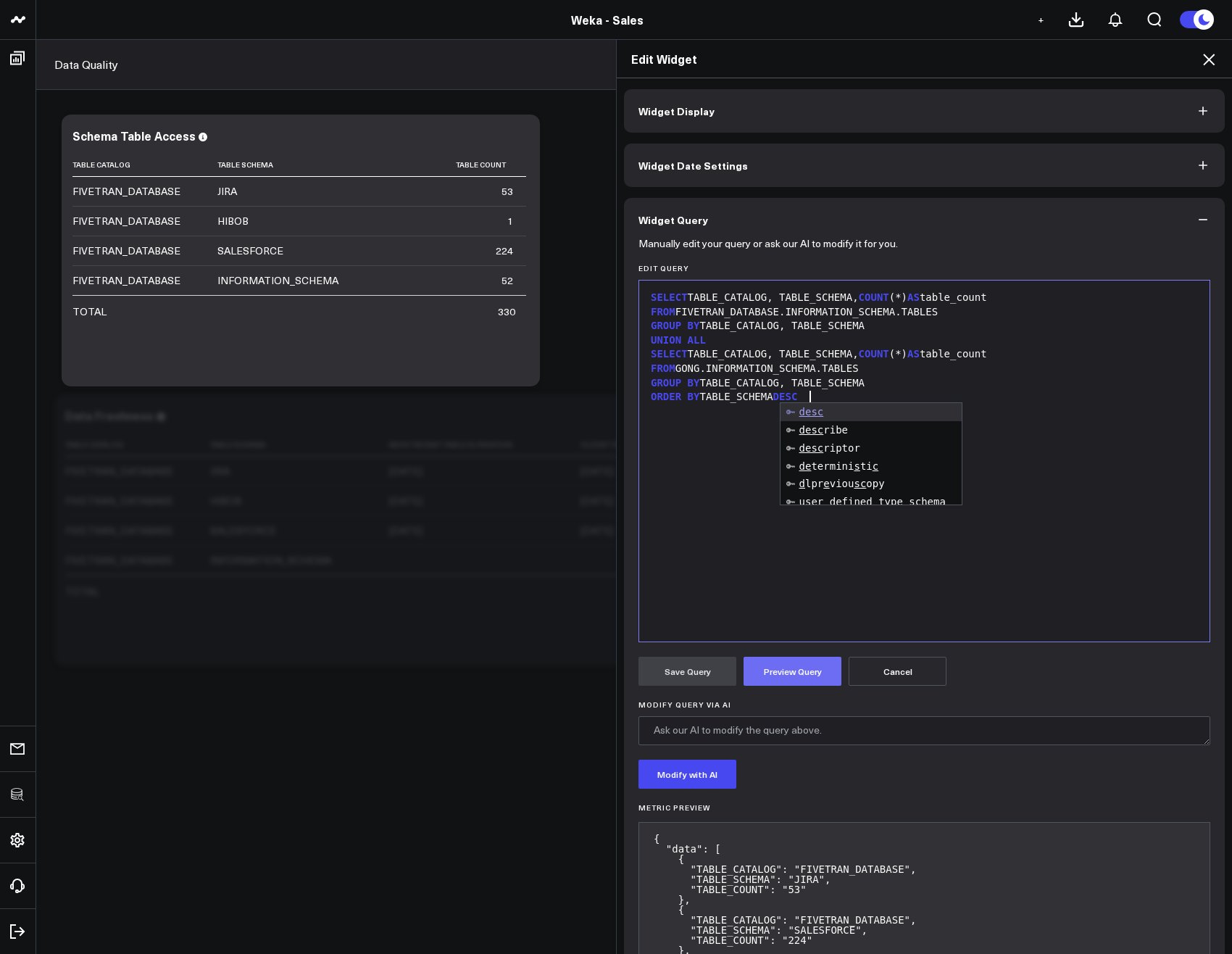
click at [794, 677] on button "Preview Query" at bounding box center [792, 670] width 98 height 29
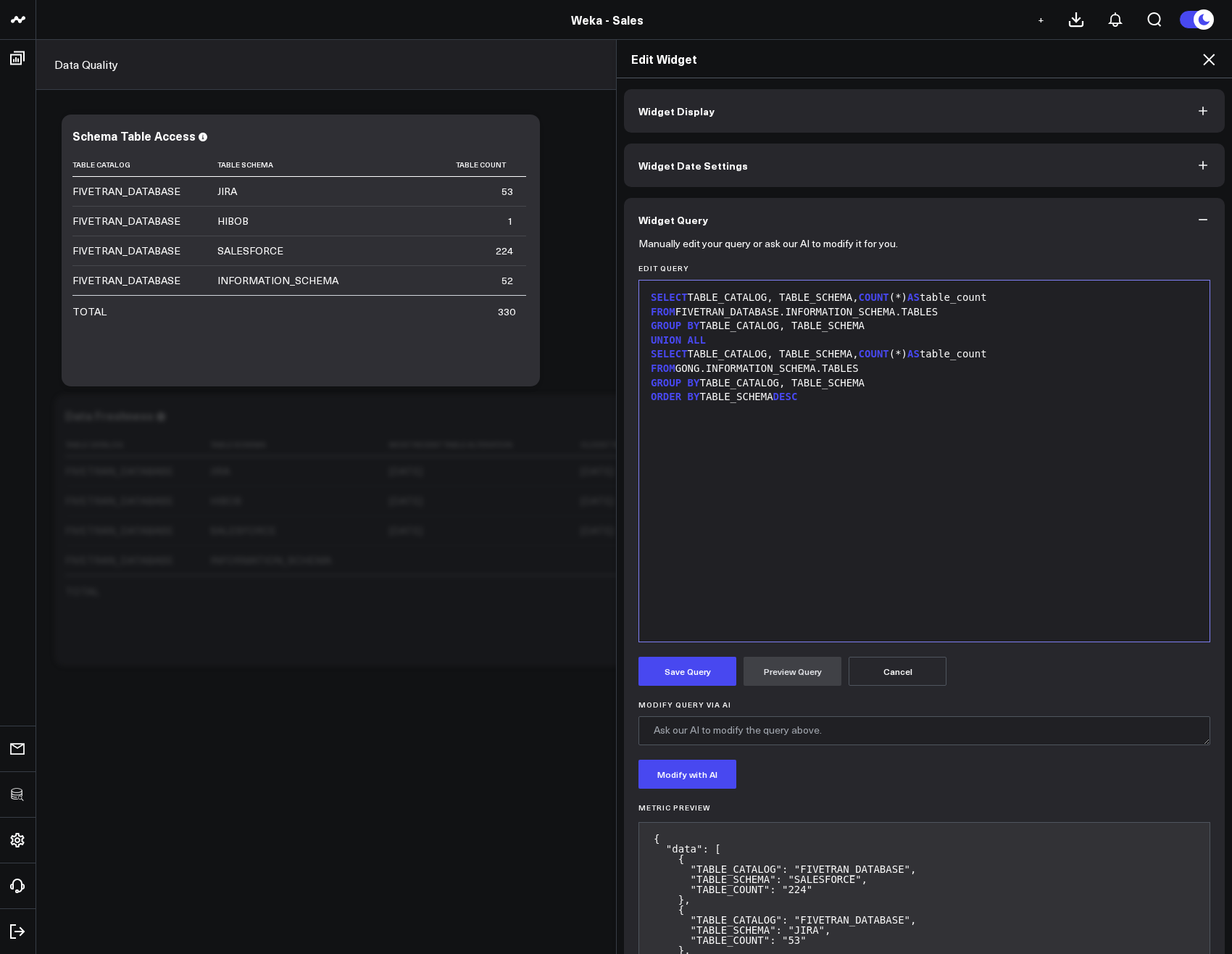
click at [790, 402] on span "DESC" at bounding box center [785, 396] width 24 height 11
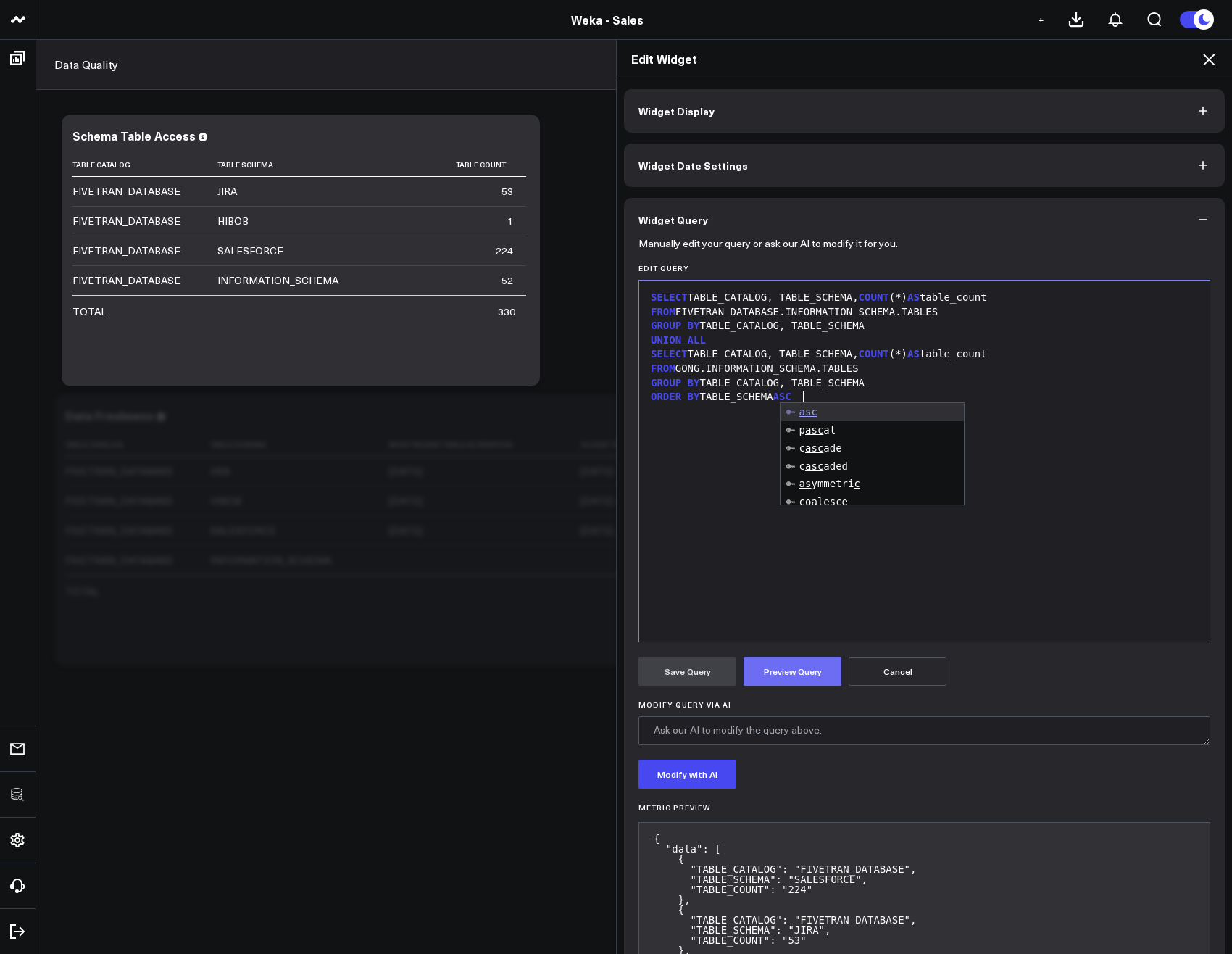
click at [782, 672] on button "Preview Query" at bounding box center [792, 670] width 98 height 29
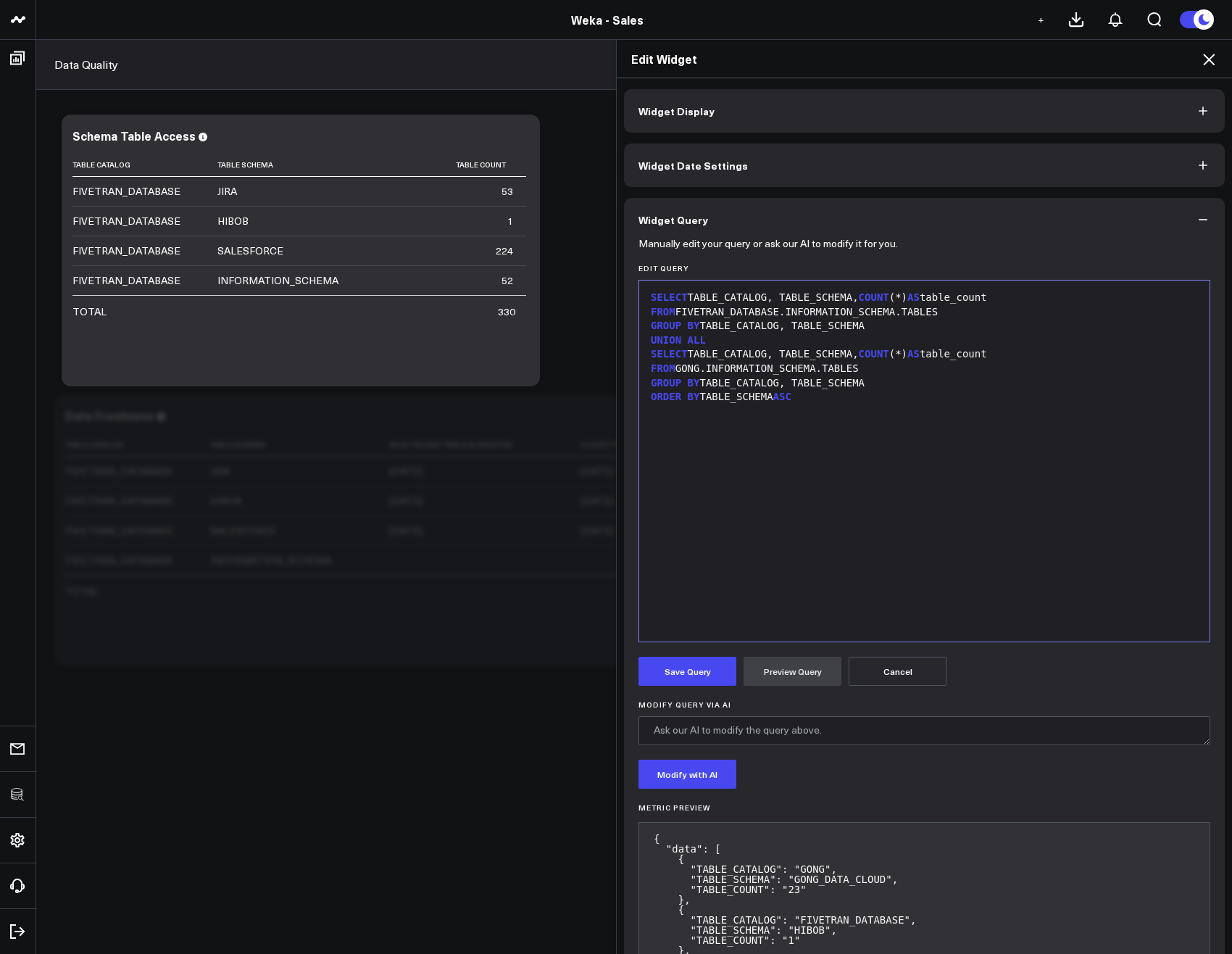
click at [878, 464] on div "SELECT TABLE_CATALOG, TABLE_SCHEMA, COUNT (*) AS table_count FROM FIVETRAN_DATA…" at bounding box center [924, 461] width 556 height 347
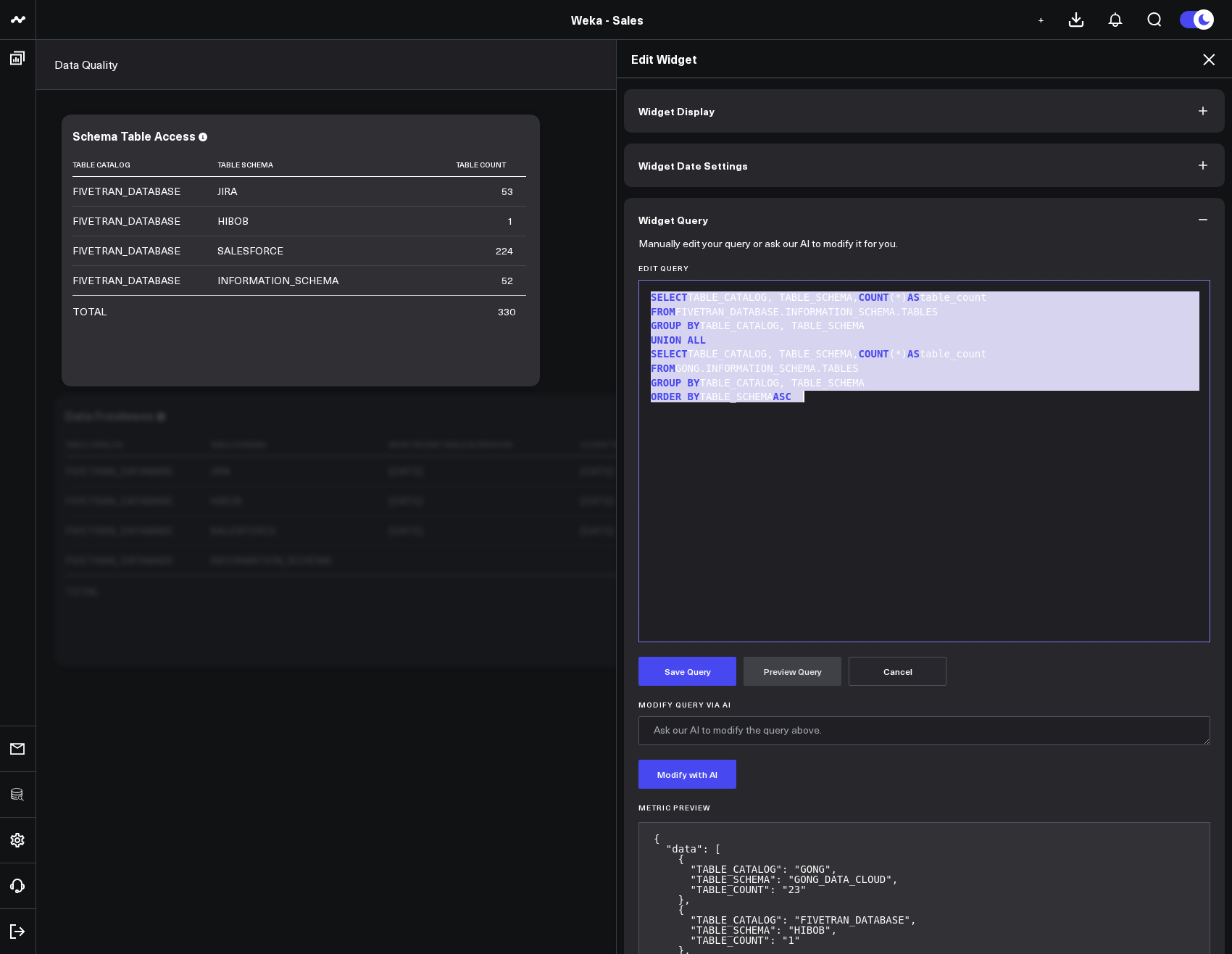
copy div "SELECT TABLE_CATALOG, TABLE_SCHEMA, COUNT (*) AS table_count FROM FIVETRAN_DATA…"
click at [695, 679] on button "Save Query" at bounding box center [688, 670] width 98 height 29
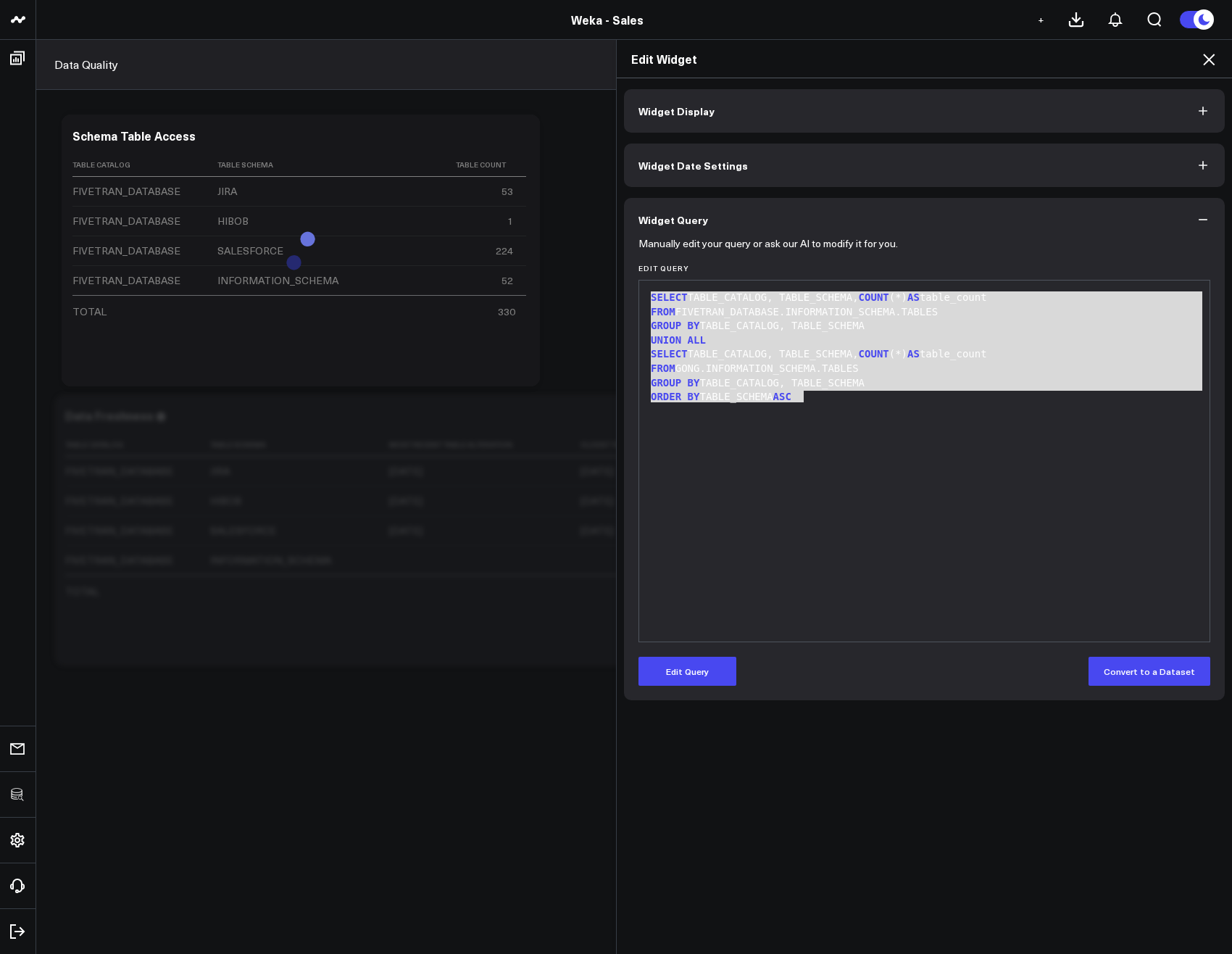
click at [1204, 64] on icon at bounding box center [1208, 58] width 11 height 11
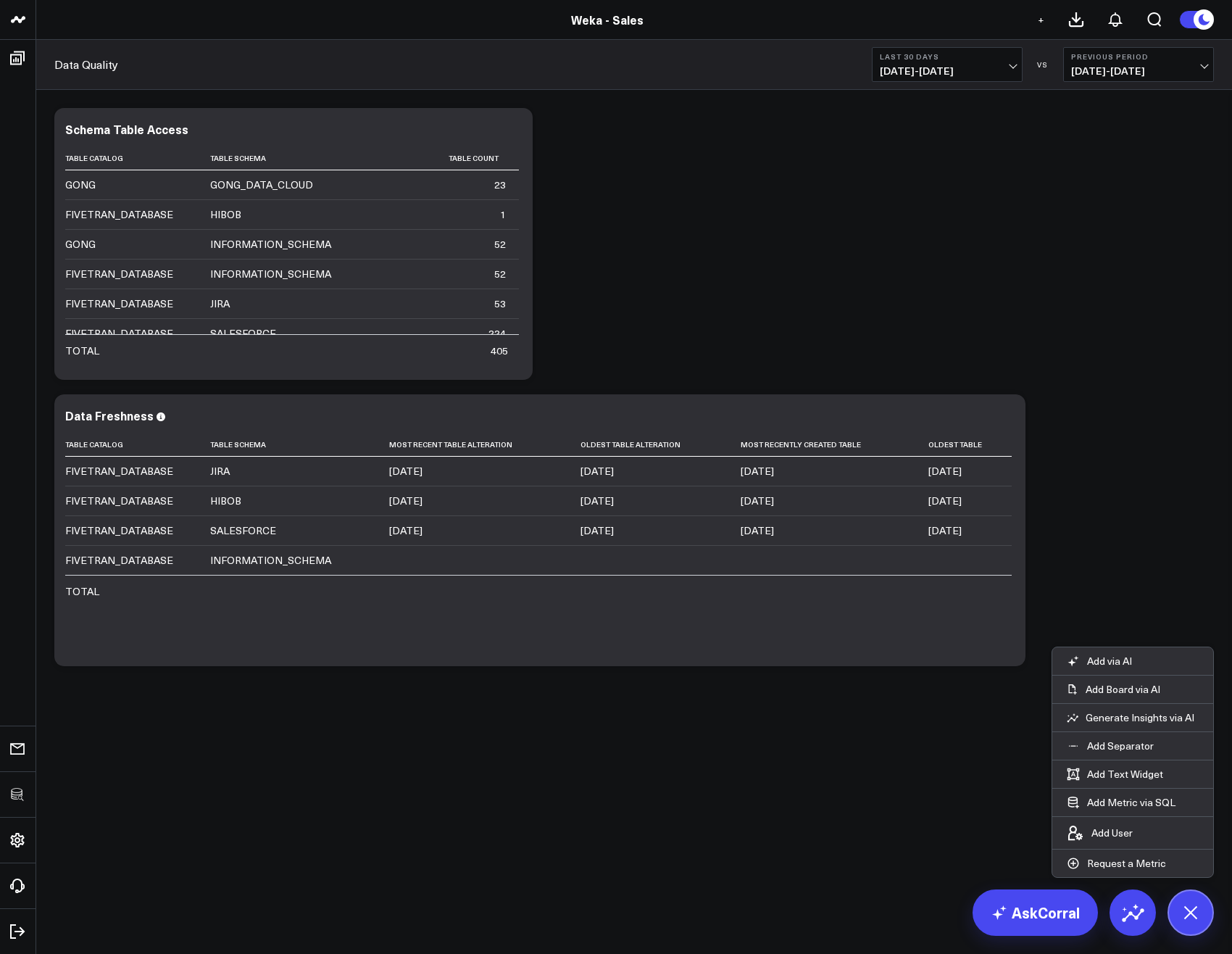
click at [716, 199] on div "Modify via AI Copy link to widget Ask support Remove Create linked copy Executi…" at bounding box center [633, 387] width 1174 height 573
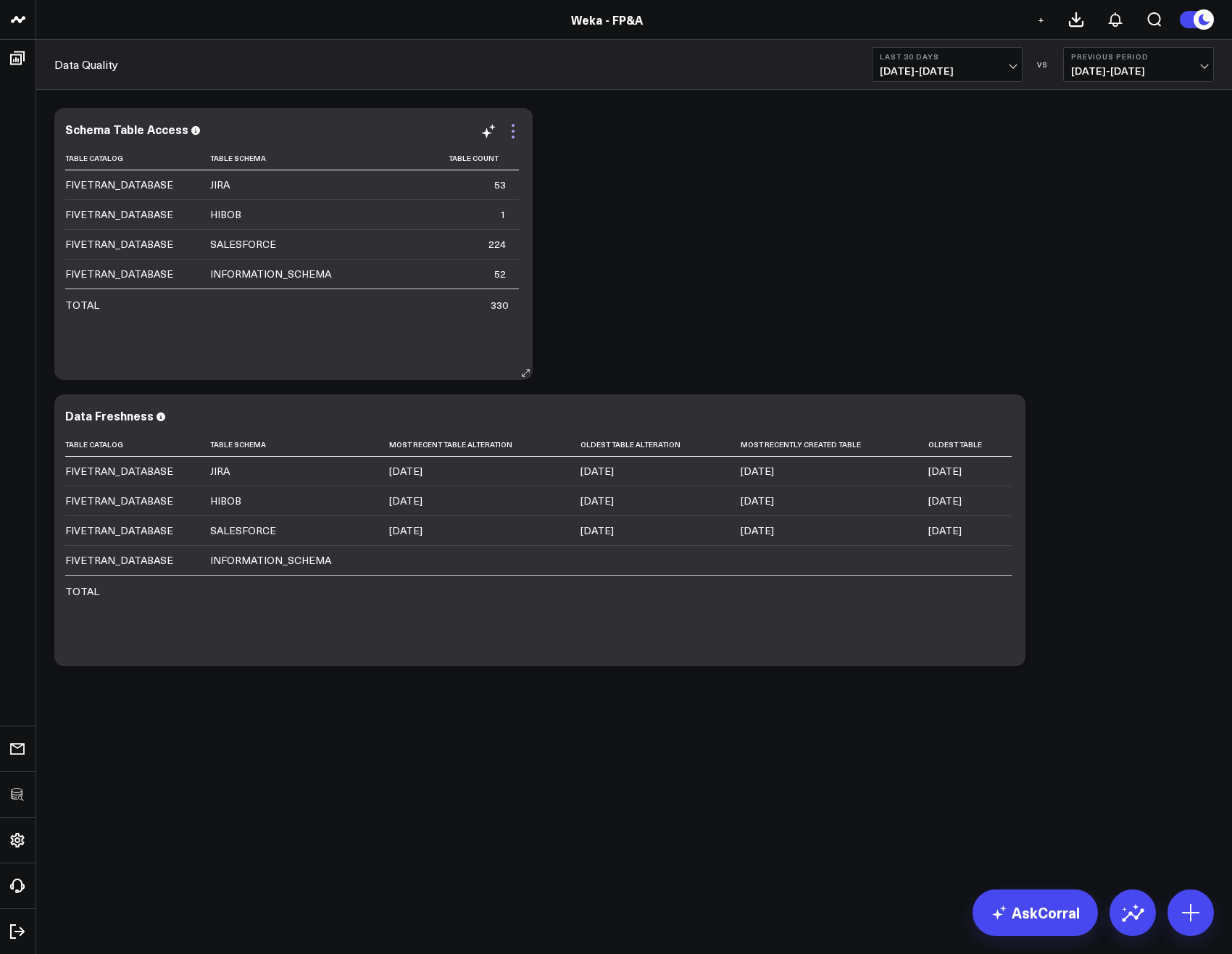
click at [516, 128] on icon at bounding box center [513, 131] width 17 height 17
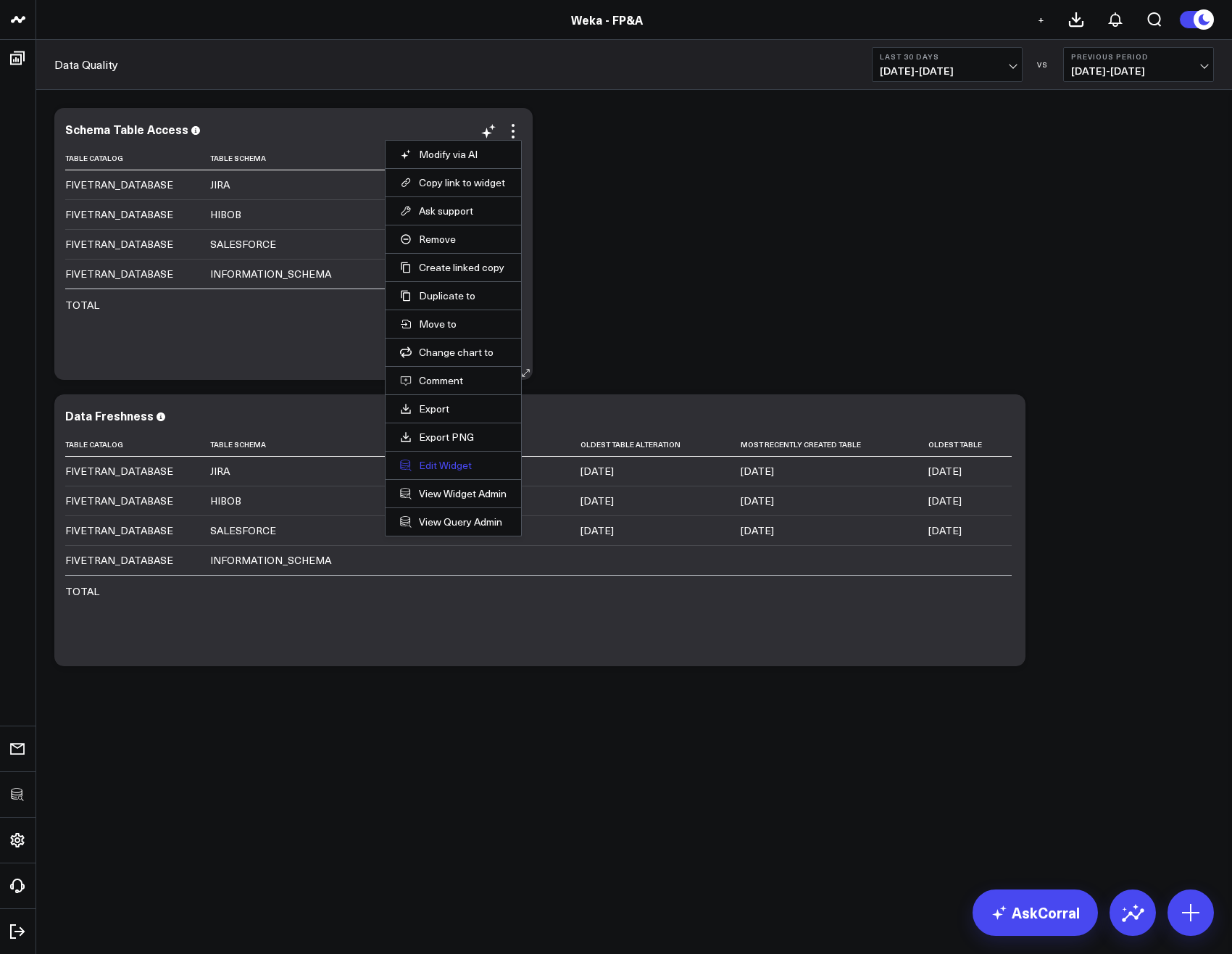
click at [451, 470] on button "Edit Widget" at bounding box center [453, 465] width 106 height 13
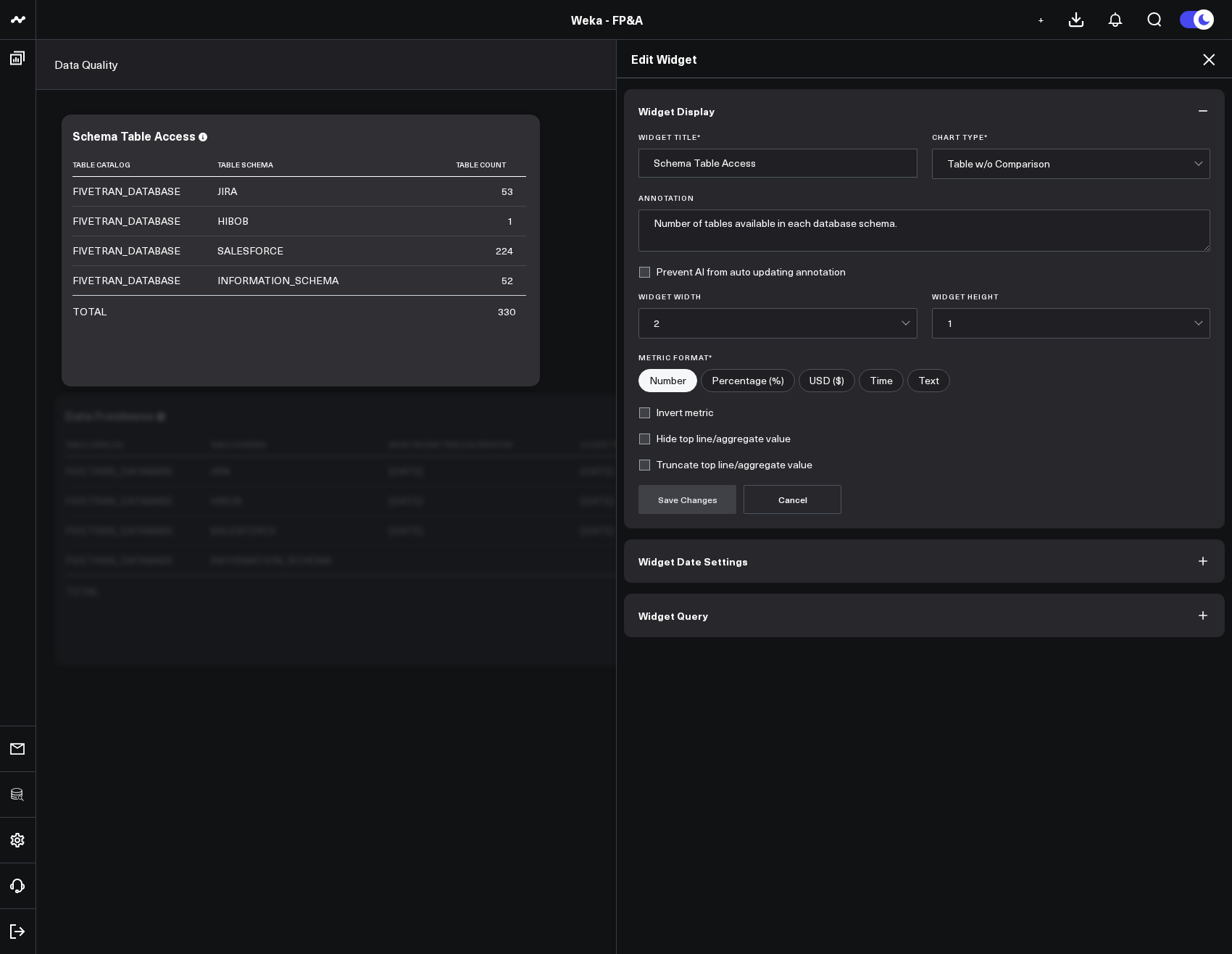
click at [797, 607] on button "Widget Query" at bounding box center [924, 615] width 600 height 44
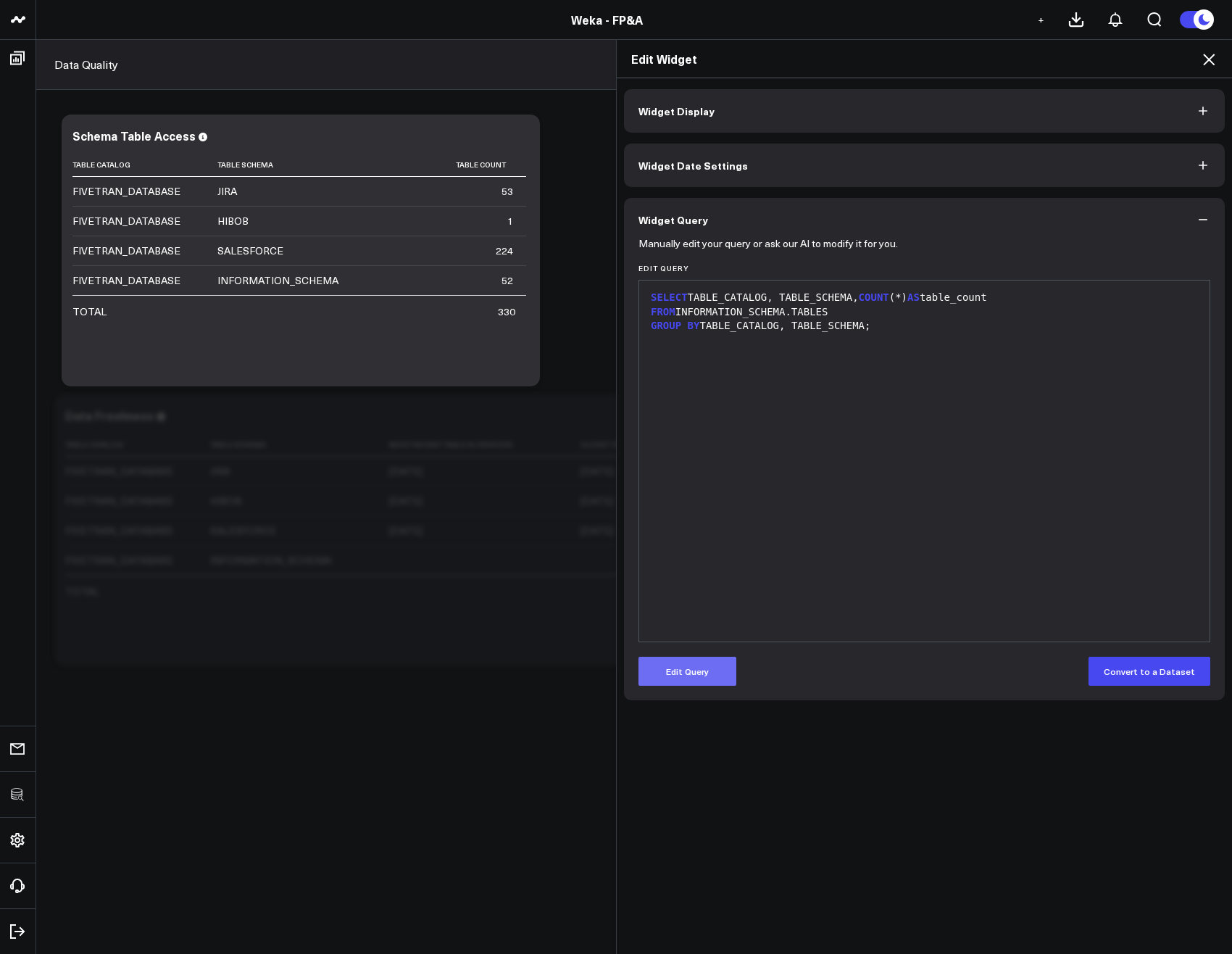
click at [700, 671] on button "Edit Query" at bounding box center [688, 670] width 98 height 29
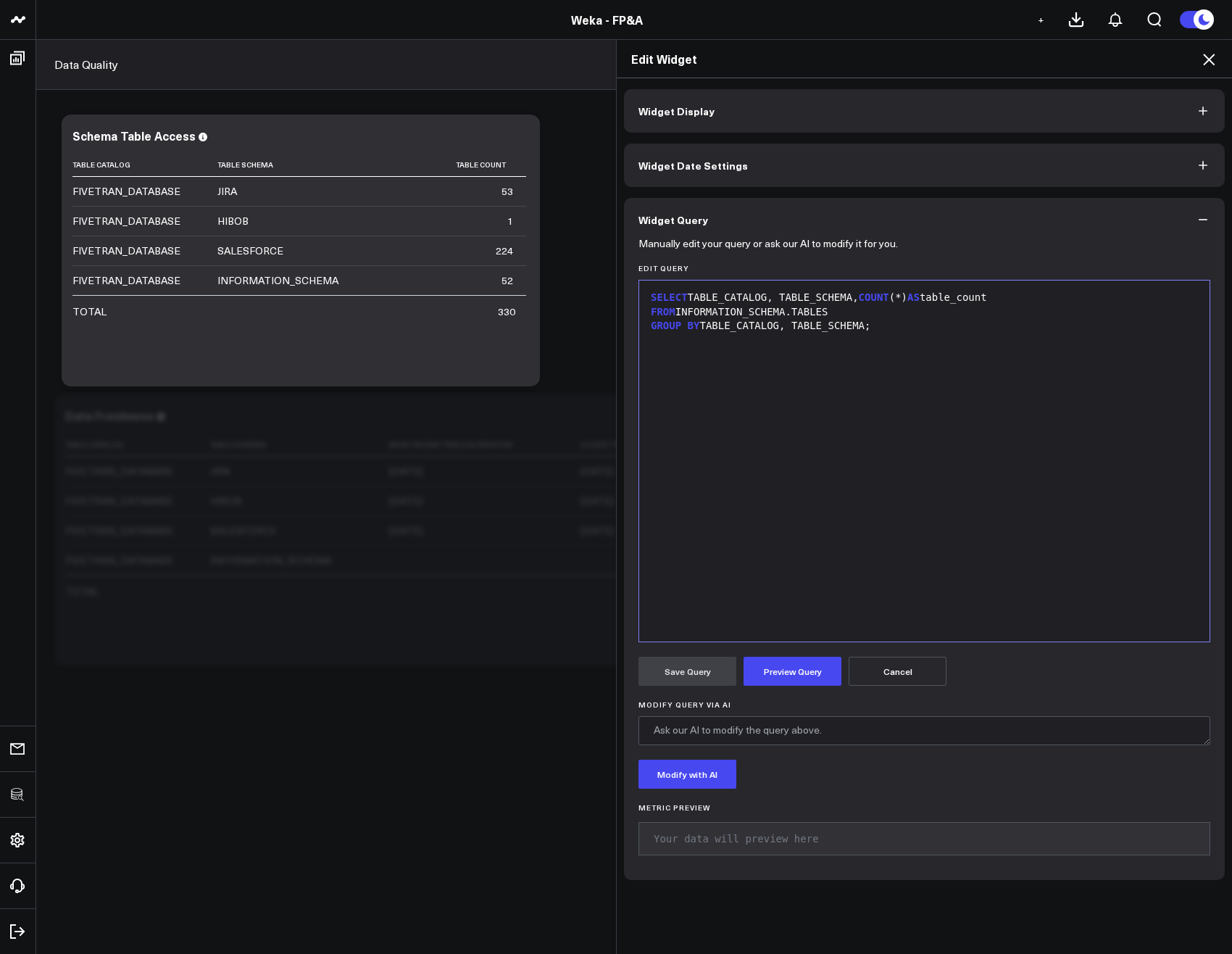
click at [827, 402] on div "SELECT TABLE_CATALOG, TABLE_SCHEMA, COUNT (*) AS table_count FROM INFORMATION_S…" at bounding box center [924, 461] width 556 height 347
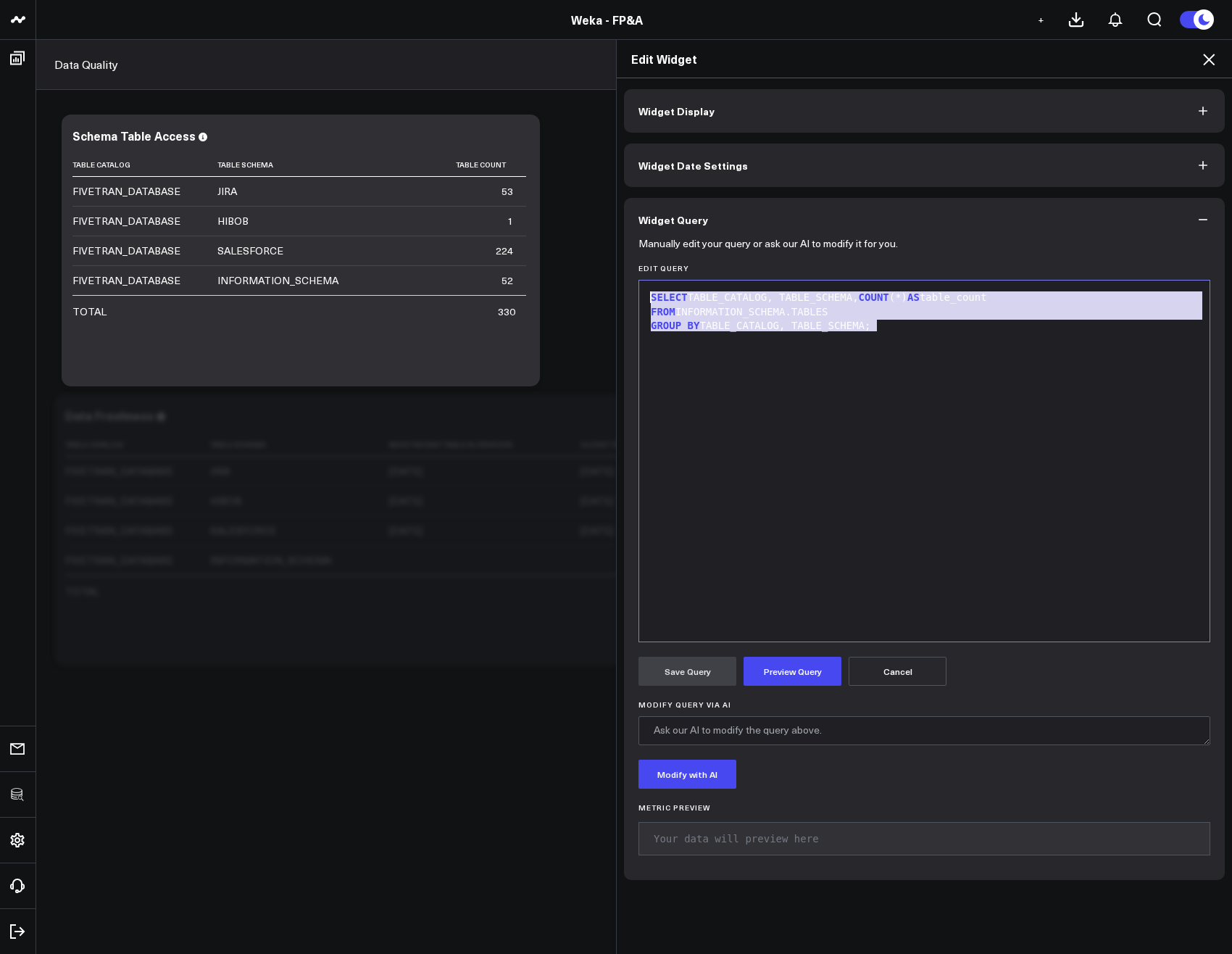
drag, startPoint x: 934, startPoint y: 378, endPoint x: 524, endPoint y: 208, distance: 443.8
click at [524, 208] on div "Edit Widget Widget Display Widget Date Settings Widget Query Manually edit your…" at bounding box center [616, 497] width 1232 height 915
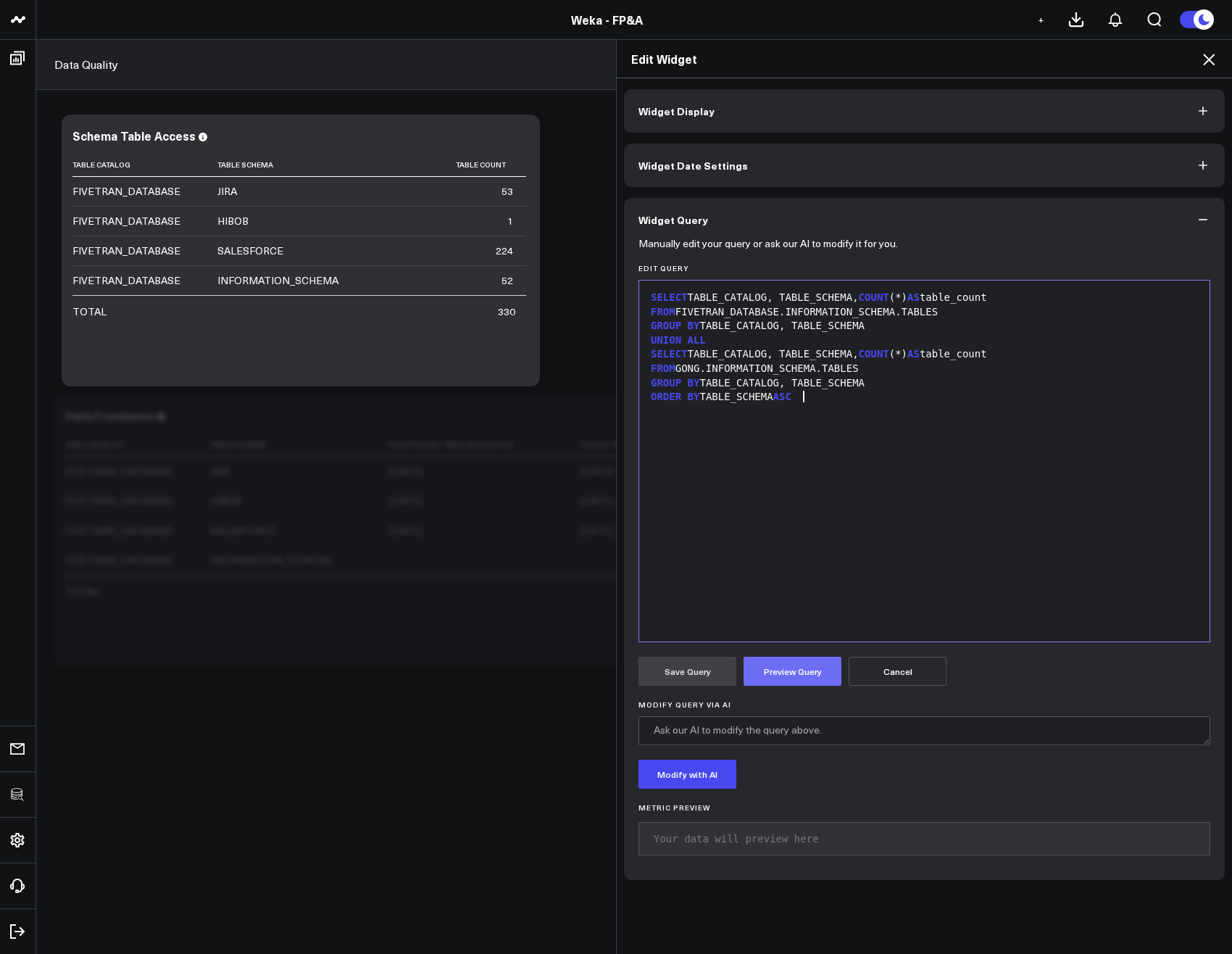
click at [752, 664] on button "Preview Query" at bounding box center [792, 670] width 98 height 29
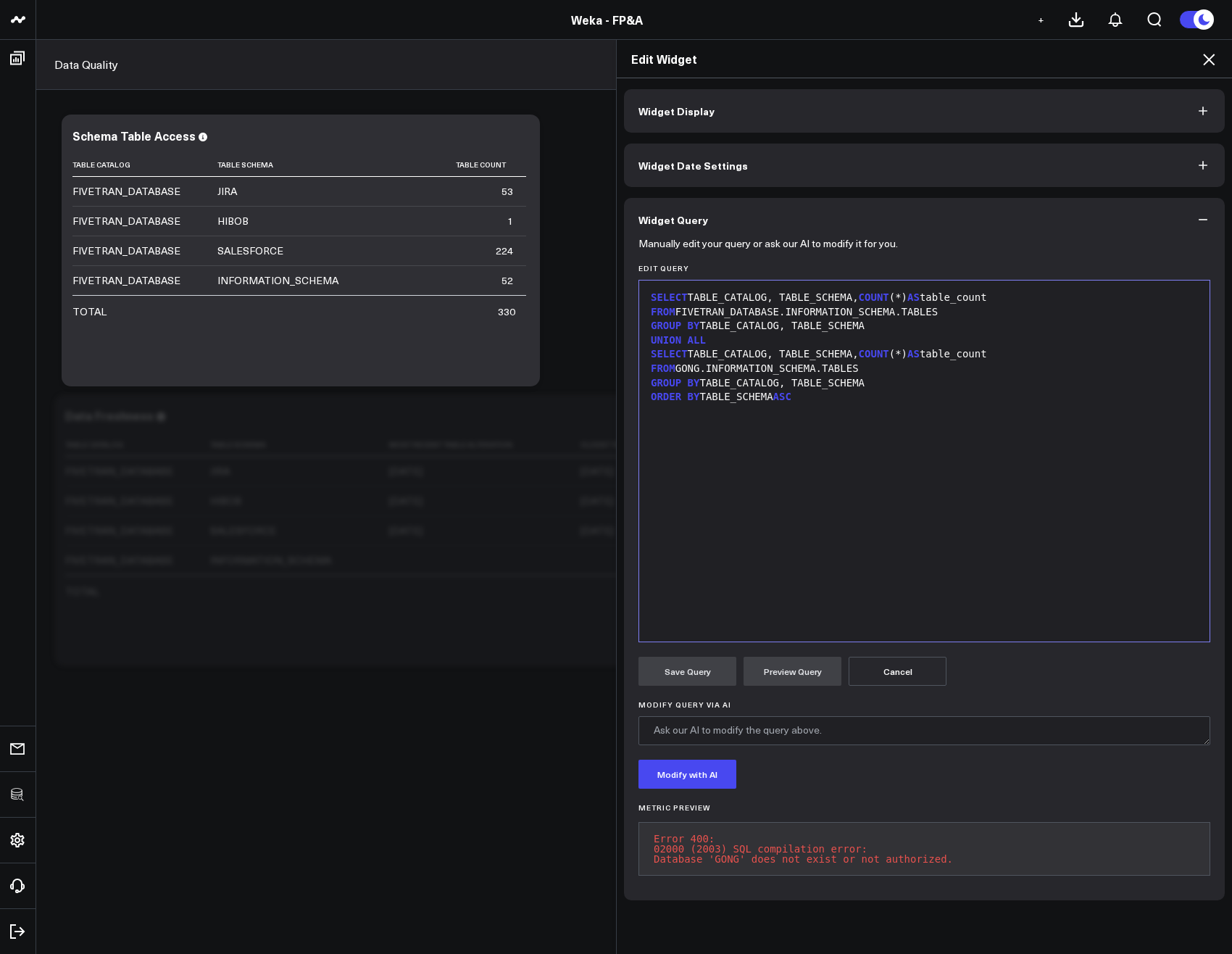
click at [900, 663] on button "Cancel" at bounding box center [897, 670] width 98 height 29
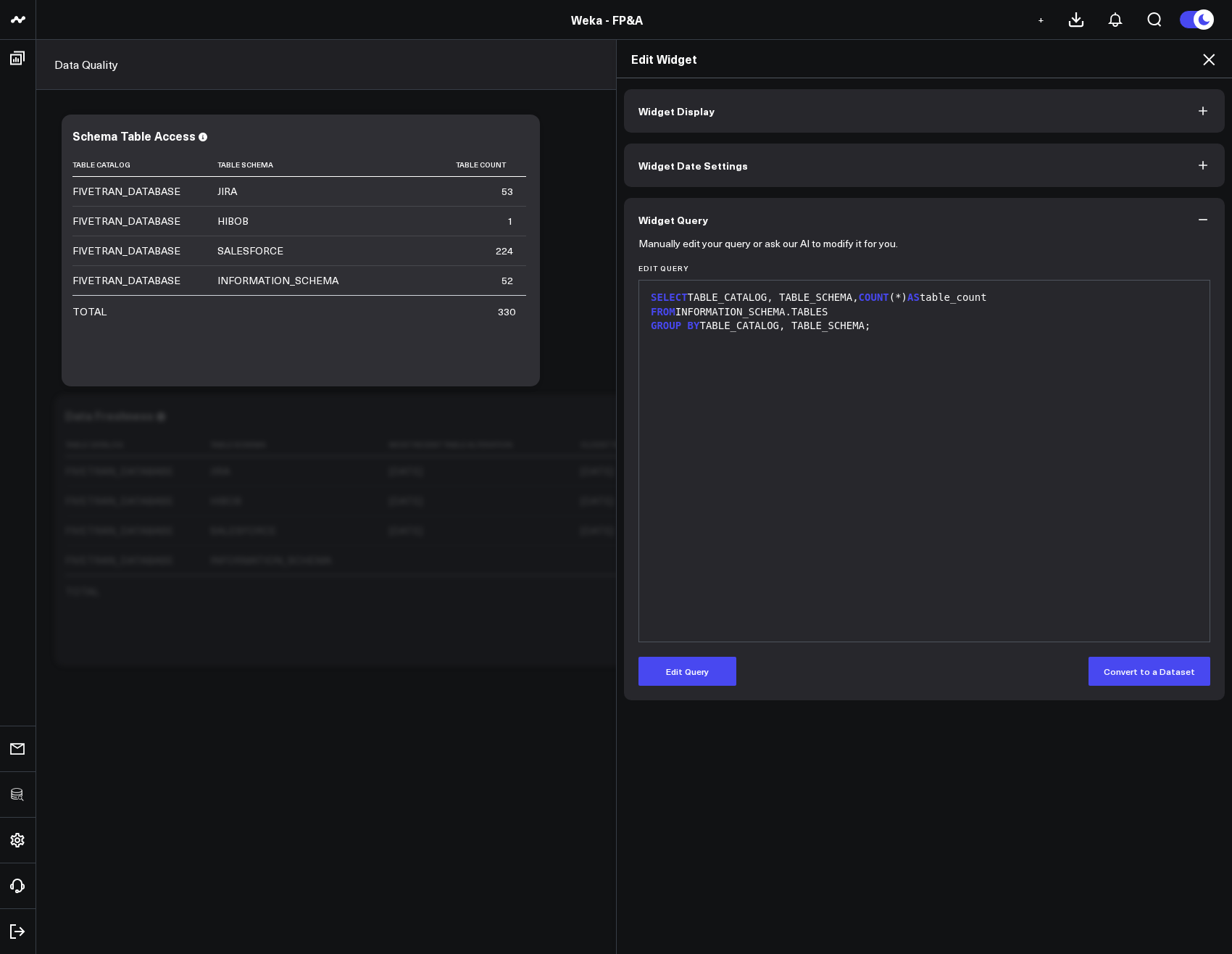
click at [1202, 71] on div "Edit Widget" at bounding box center [924, 59] width 615 height 38
click at [1215, 64] on icon at bounding box center [1208, 59] width 17 height 17
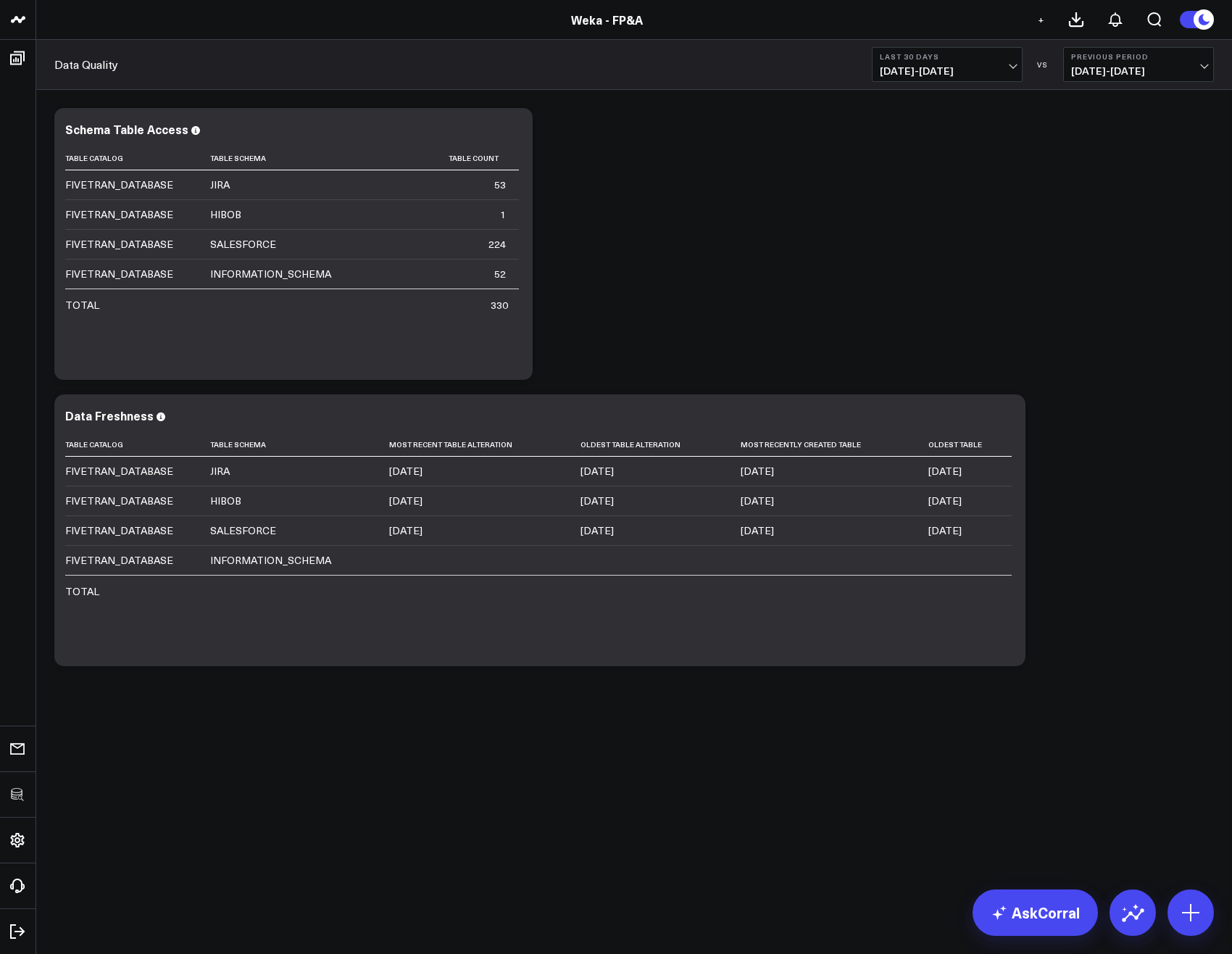
click at [815, 212] on div "Modify via AI Copy link to widget Ask support Remove Create linked copy Executi…" at bounding box center [633, 387] width 1174 height 573
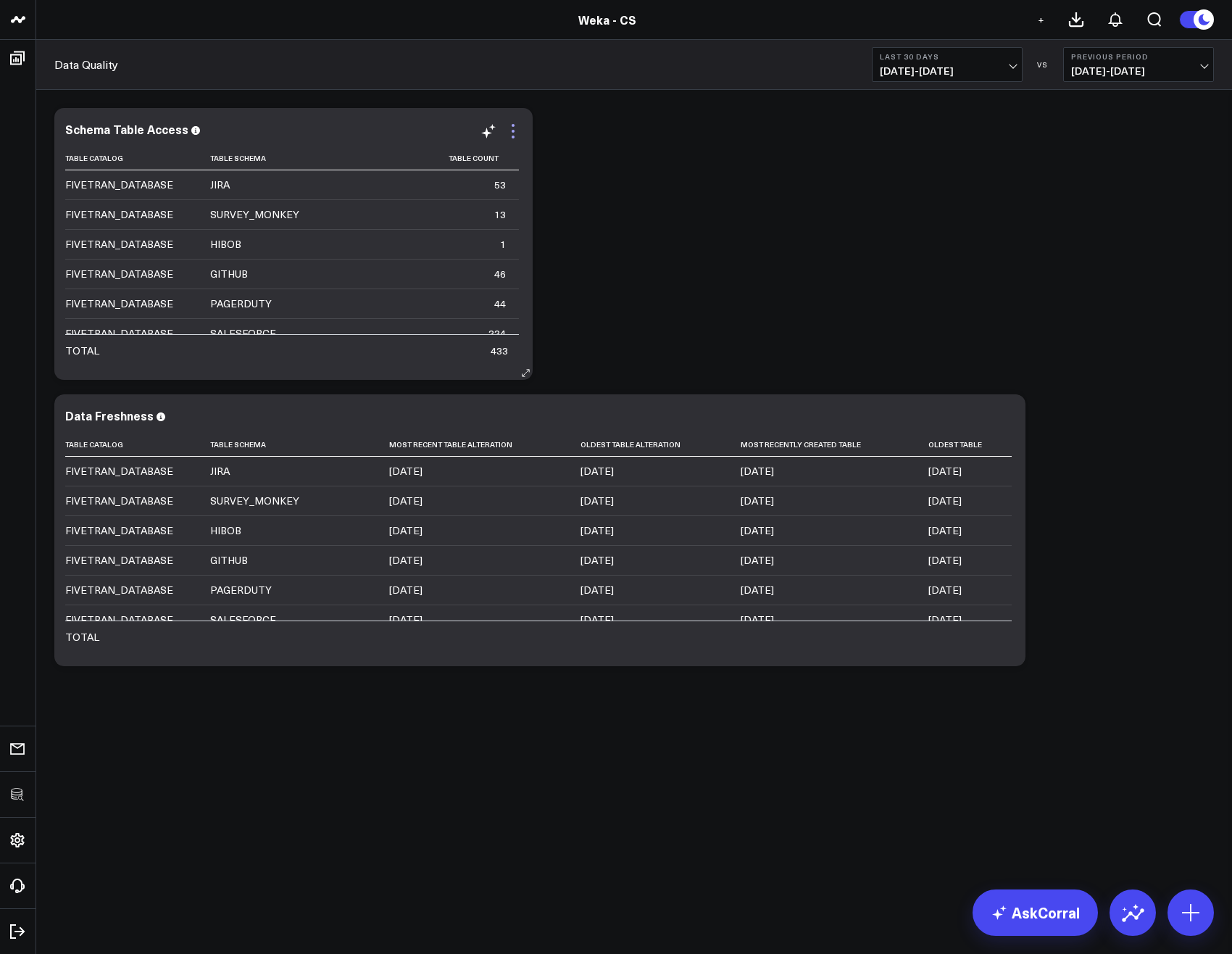
click at [516, 126] on icon at bounding box center [513, 131] width 17 height 17
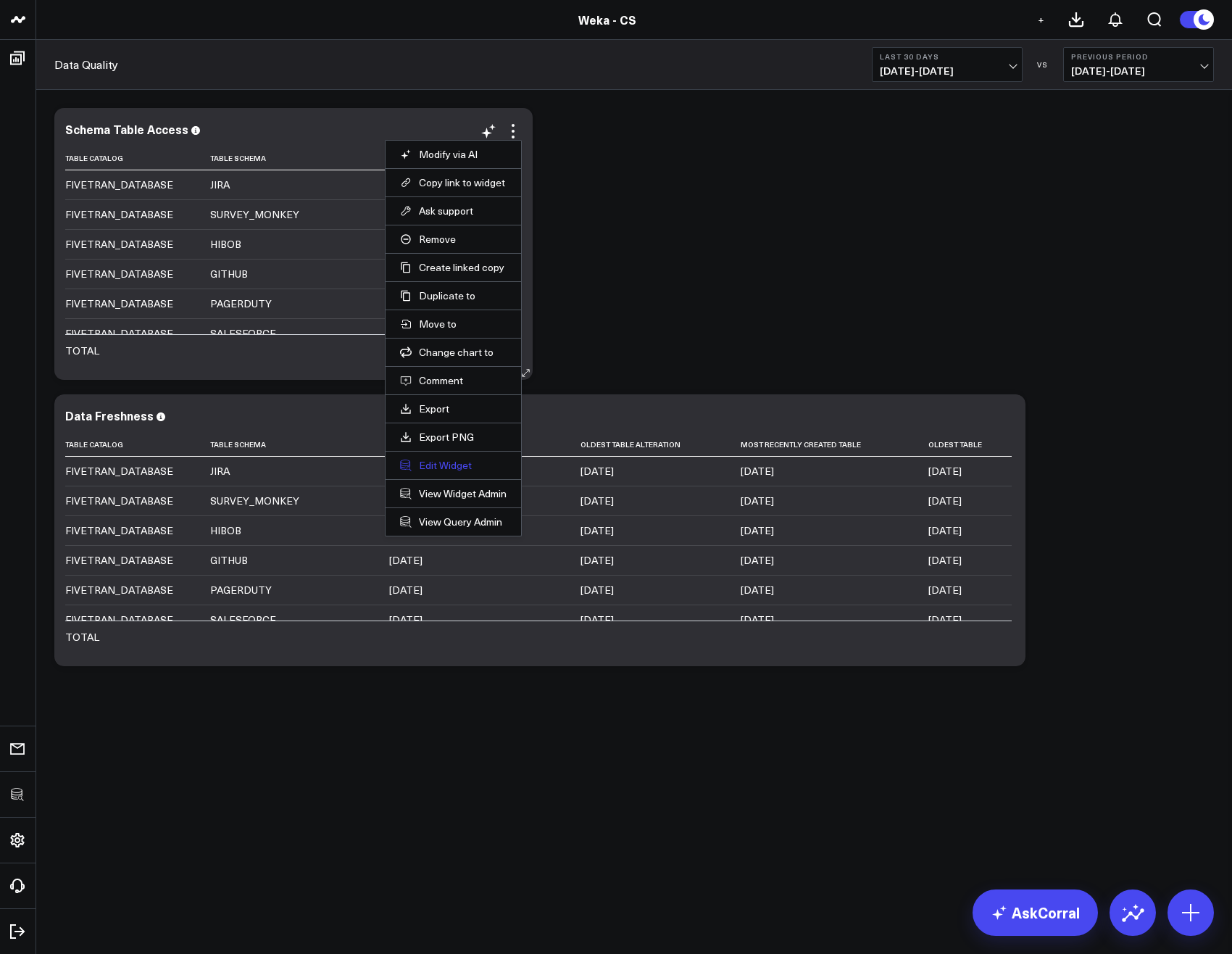
click at [440, 463] on button "Edit Widget" at bounding box center [453, 465] width 106 height 13
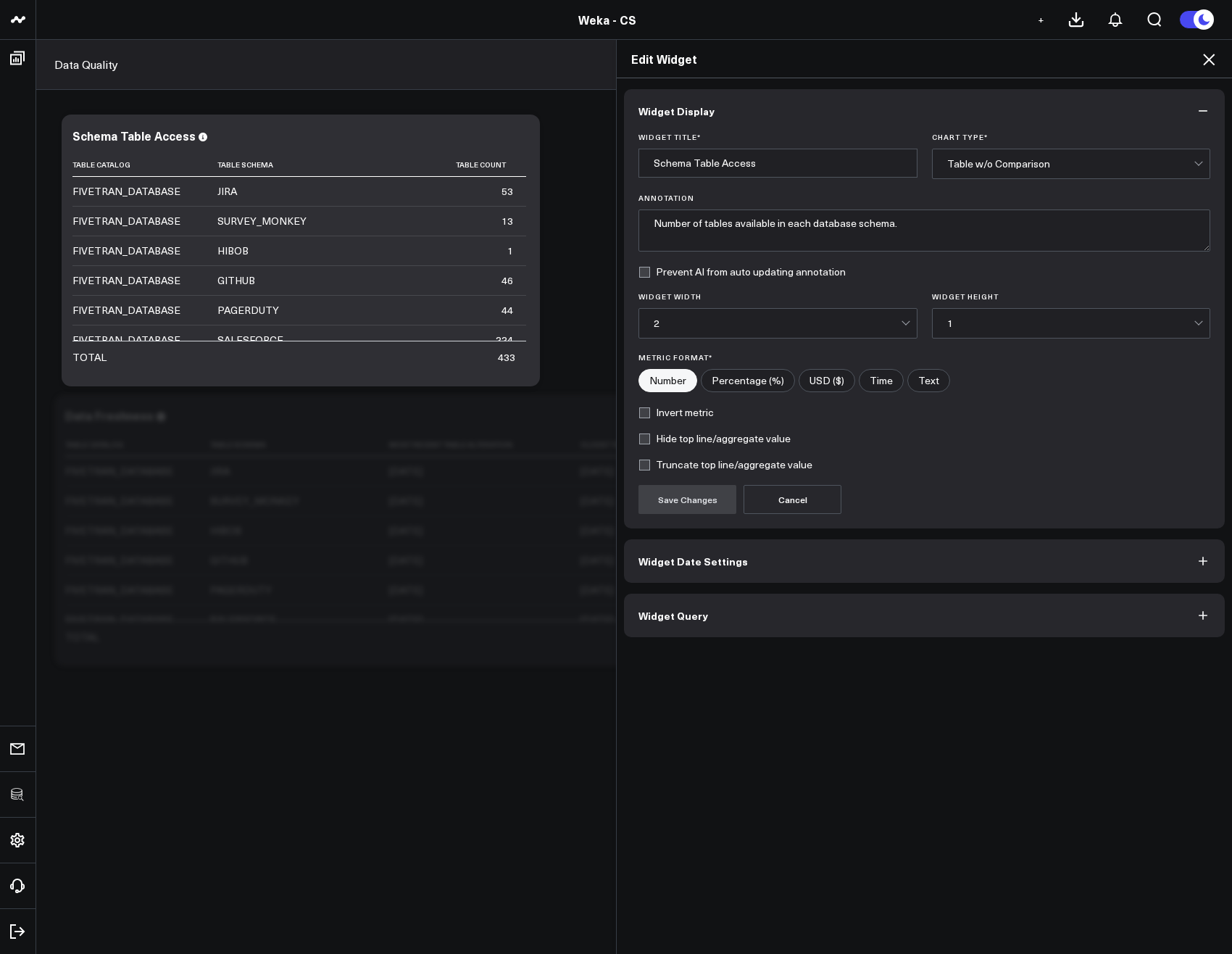
click at [711, 605] on button "Widget Query" at bounding box center [924, 615] width 600 height 44
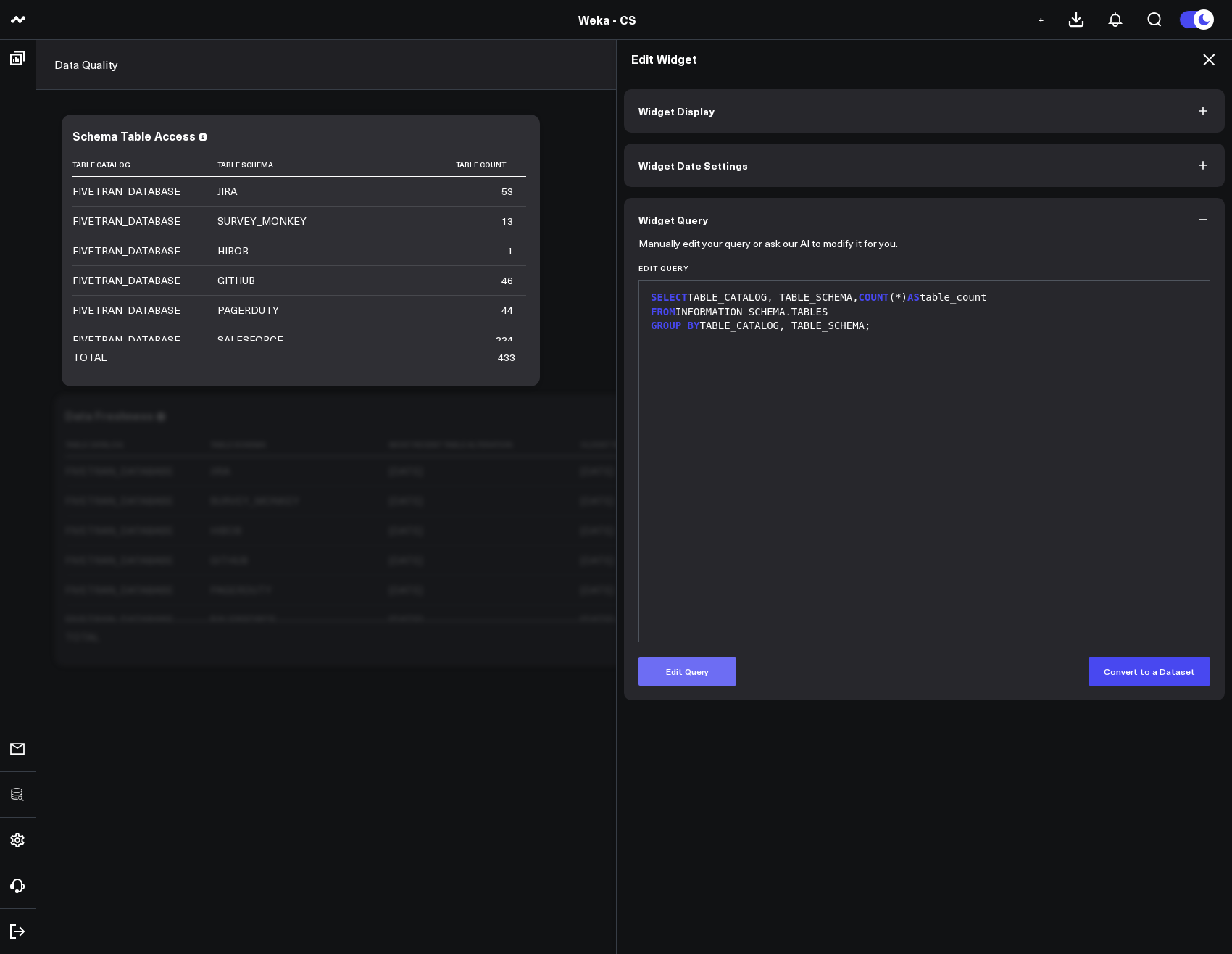
click at [688, 680] on button "Edit Query" at bounding box center [688, 670] width 98 height 29
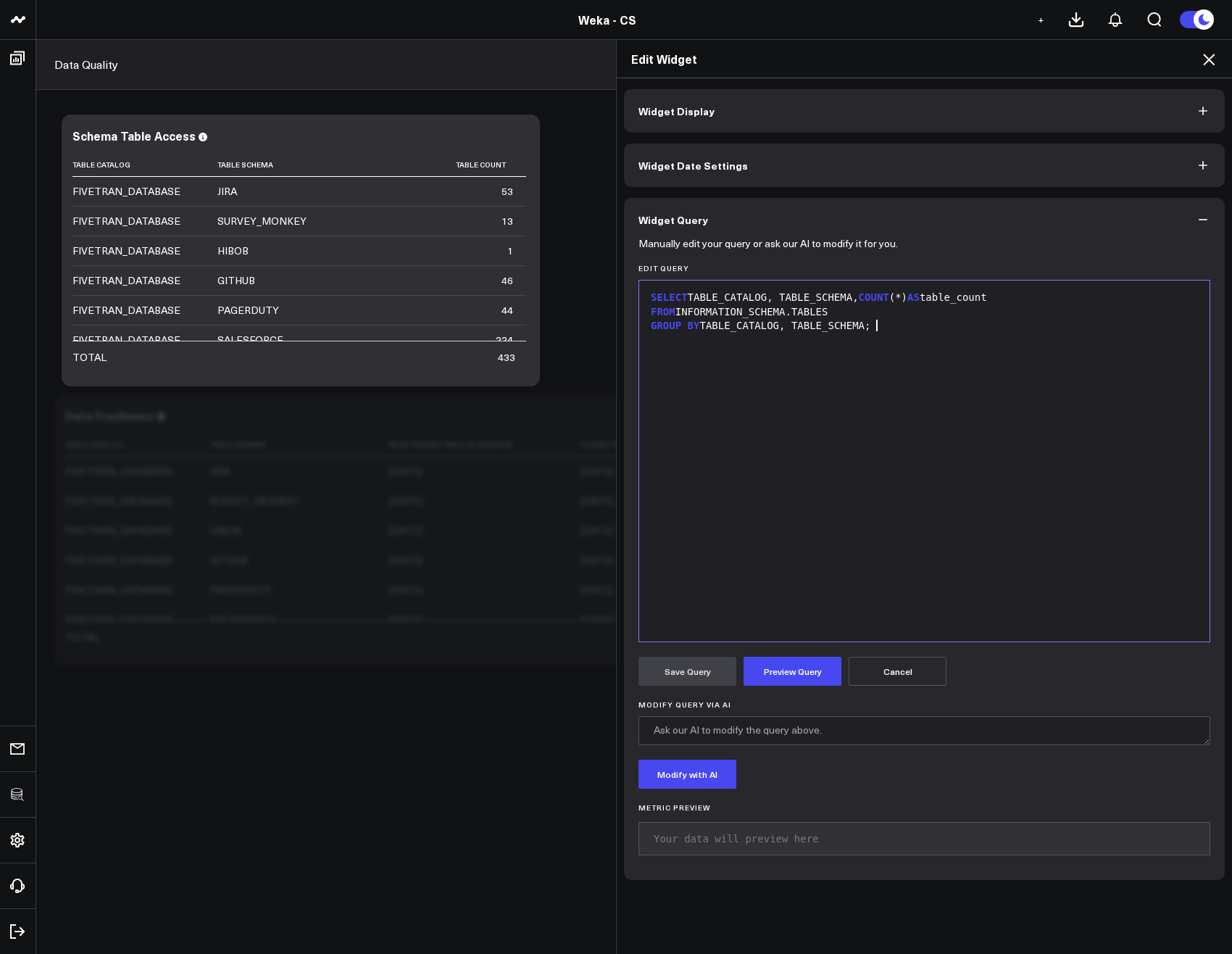
click at [745, 562] on div "SELECT TABLE_CATALOG, TABLE_SCHEMA, COUNT (*) AS table_count FROM INFORMATION_S…" at bounding box center [924, 461] width 556 height 347
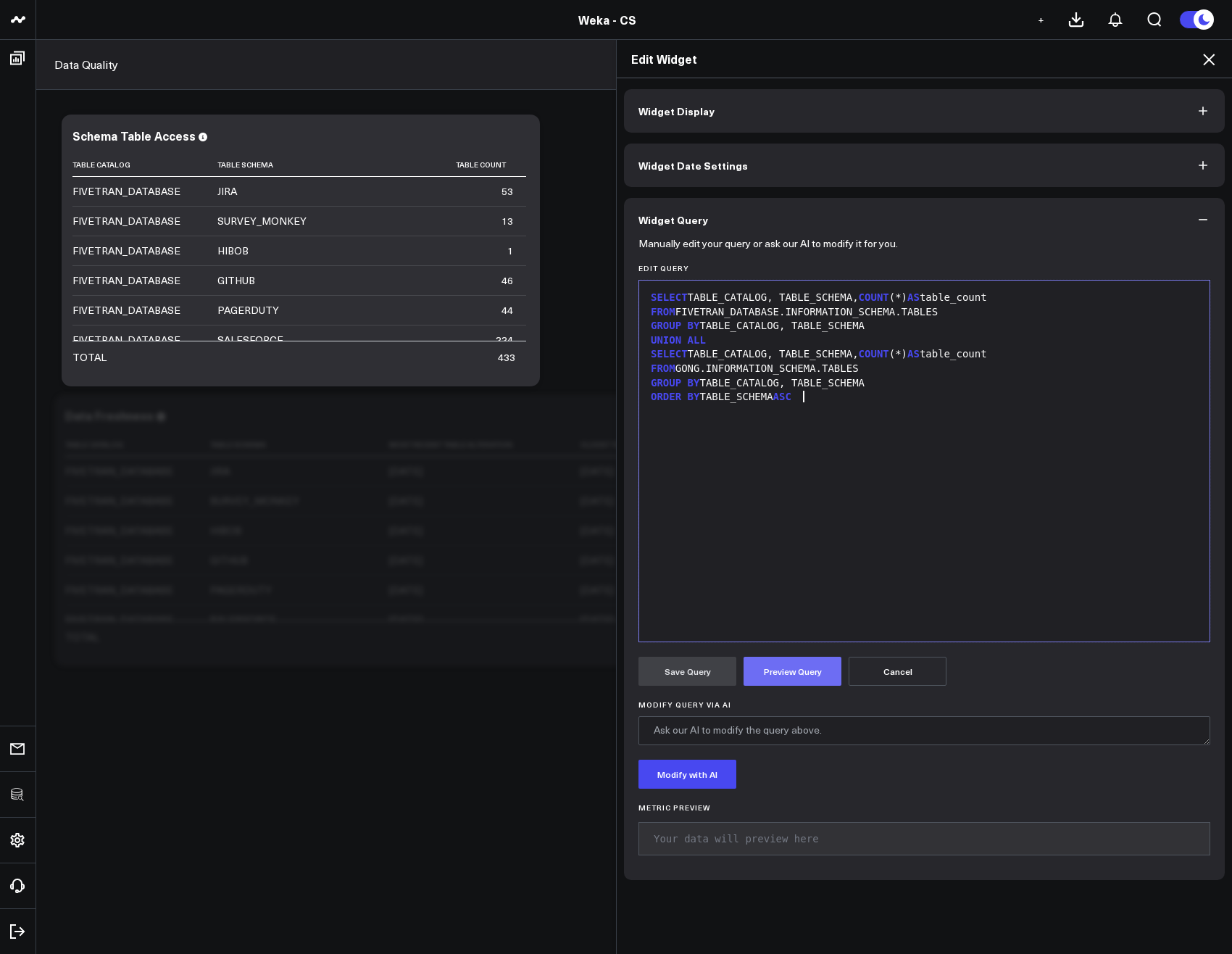
click at [784, 673] on button "Preview Query" at bounding box center [792, 670] width 98 height 29
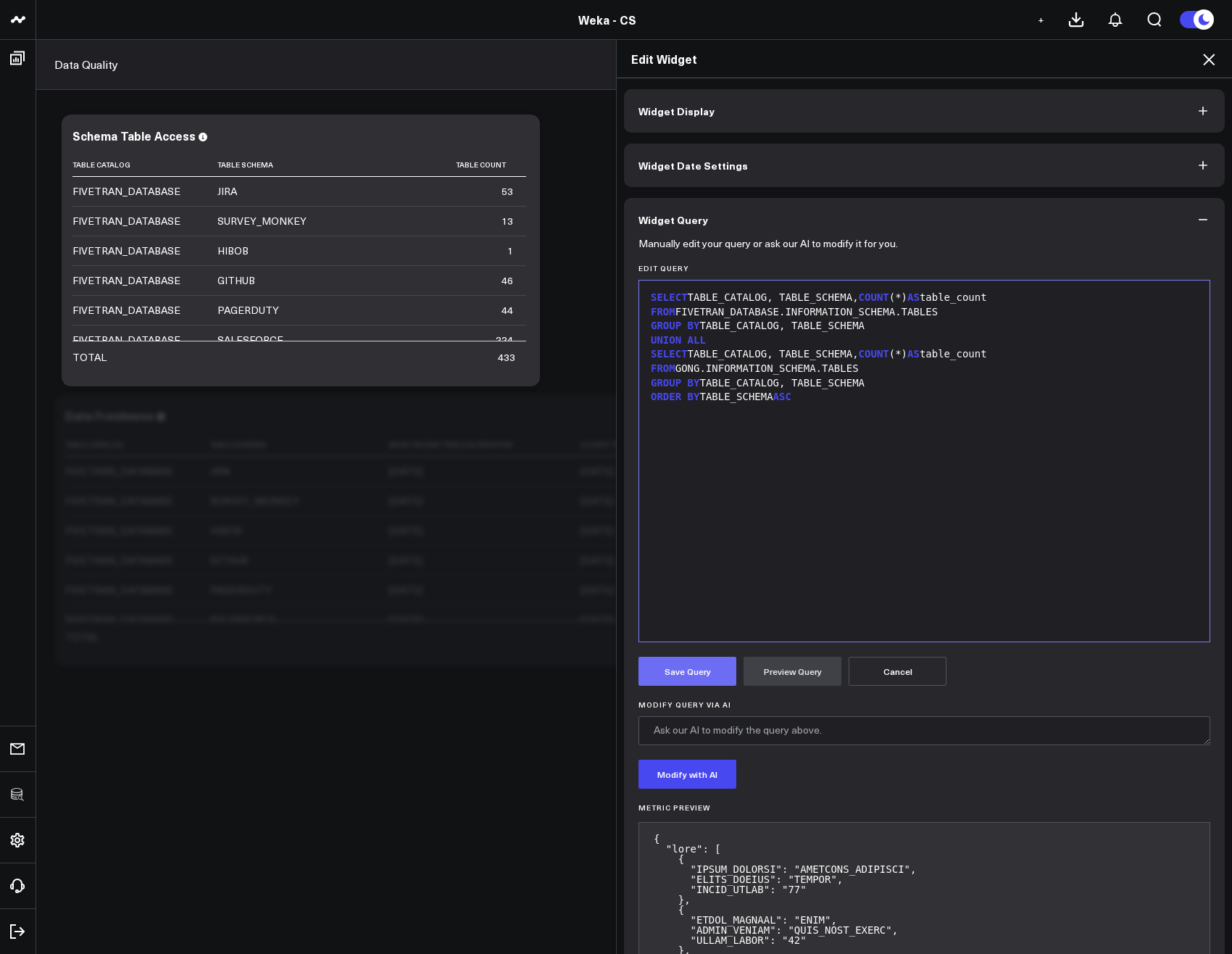
click at [677, 669] on button "Save Query" at bounding box center [688, 670] width 98 height 29
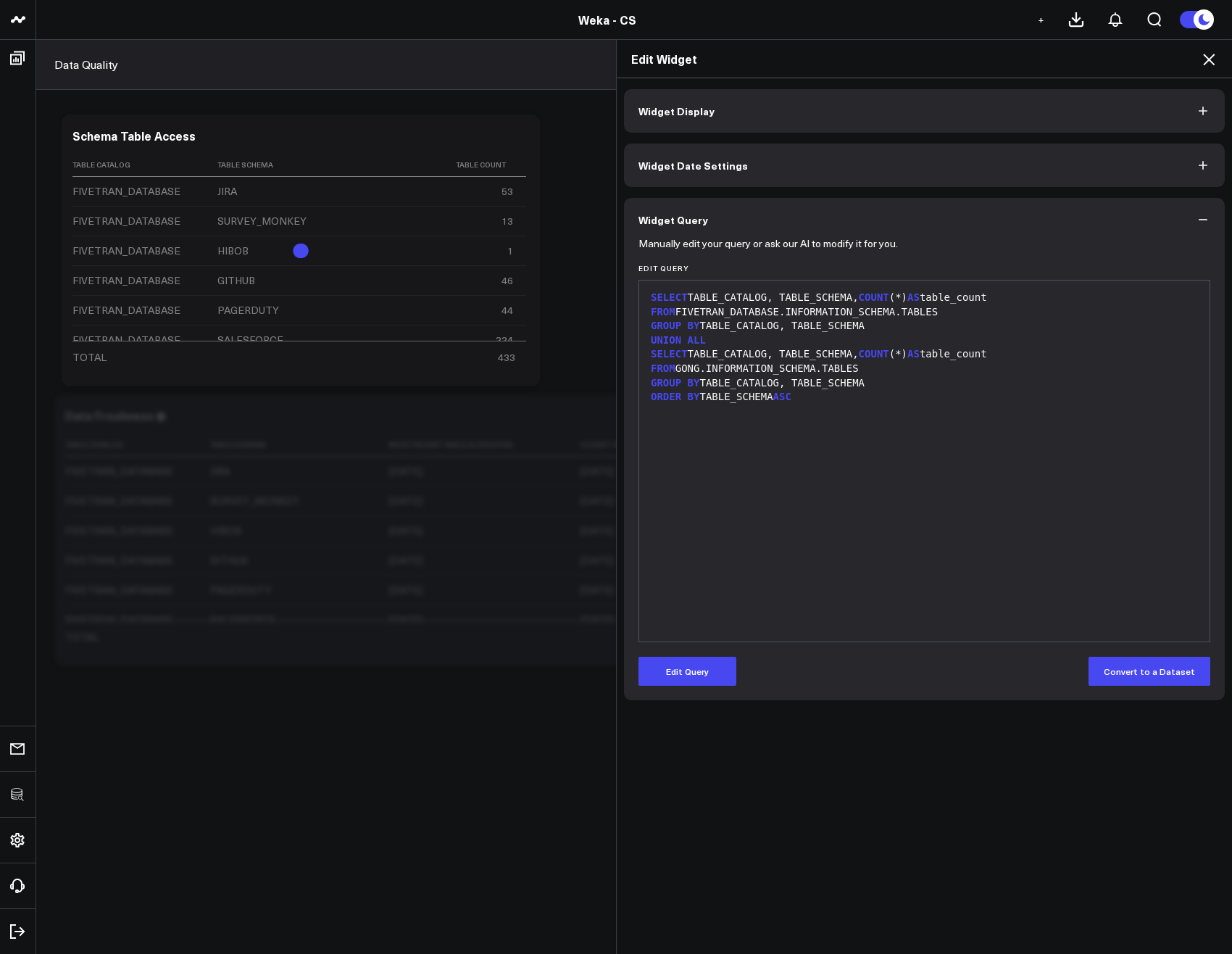
click at [1206, 58] on icon at bounding box center [1208, 59] width 17 height 17
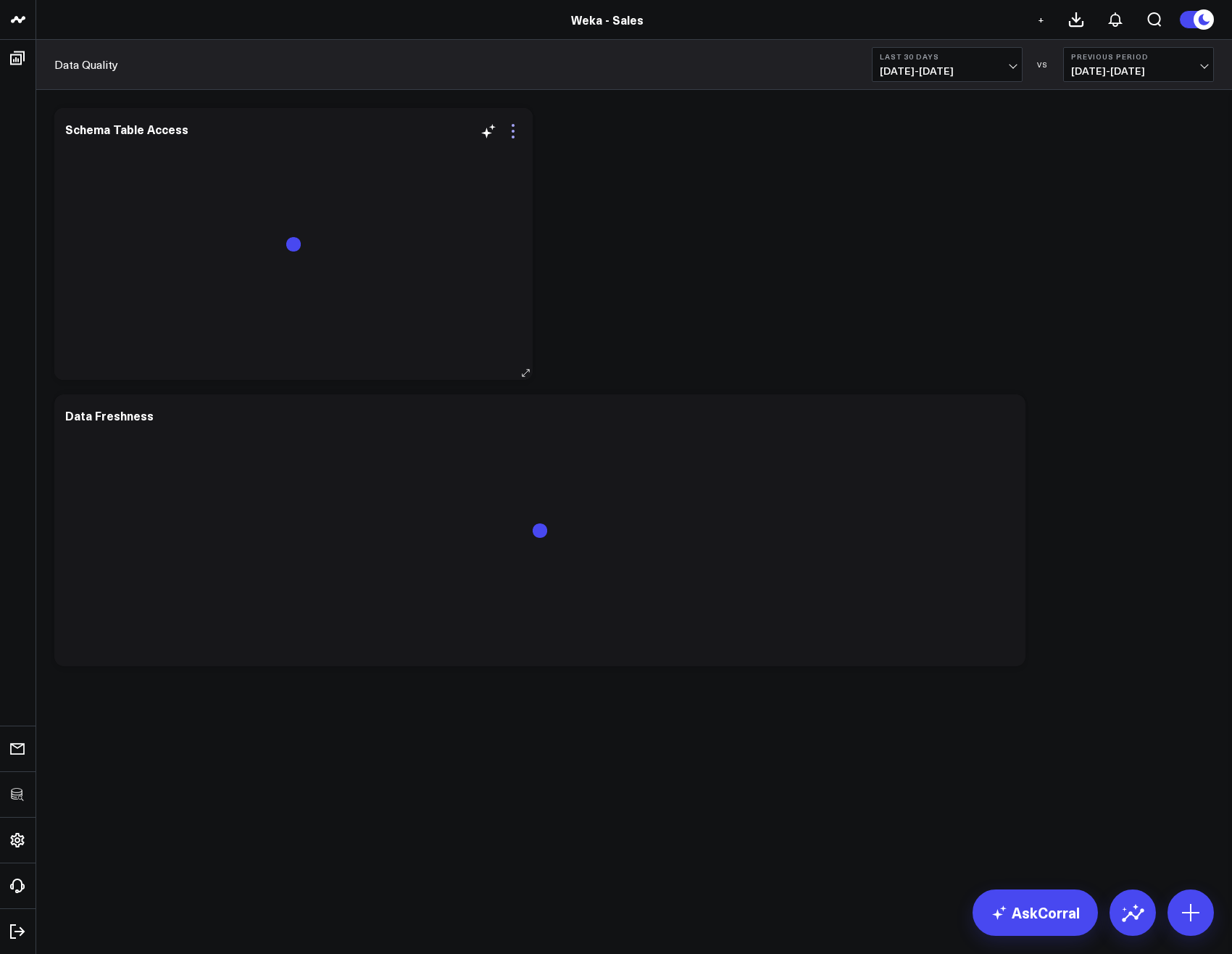
click at [507, 132] on icon at bounding box center [513, 131] width 17 height 17
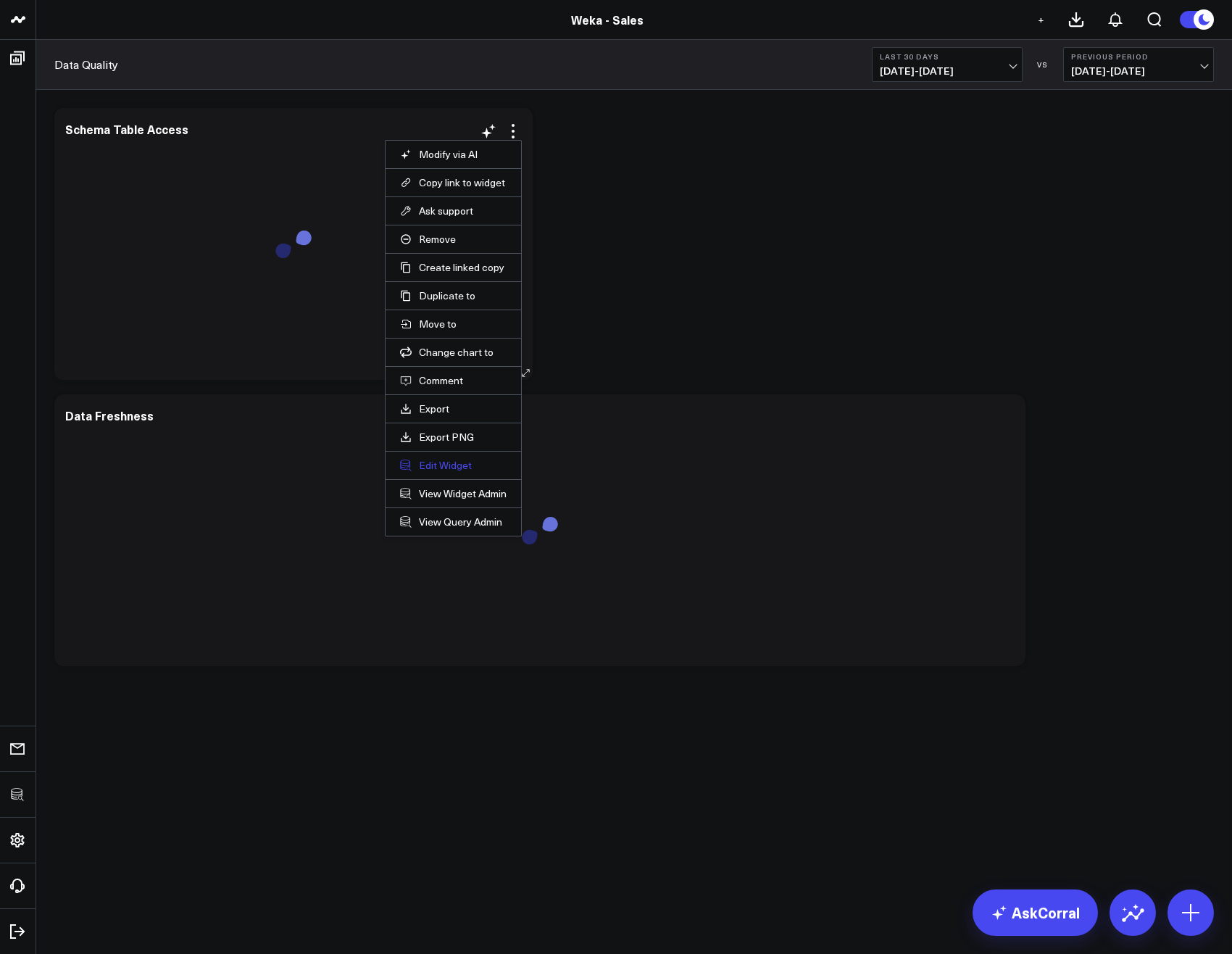
click at [442, 466] on button "Edit Widget" at bounding box center [453, 465] width 106 height 13
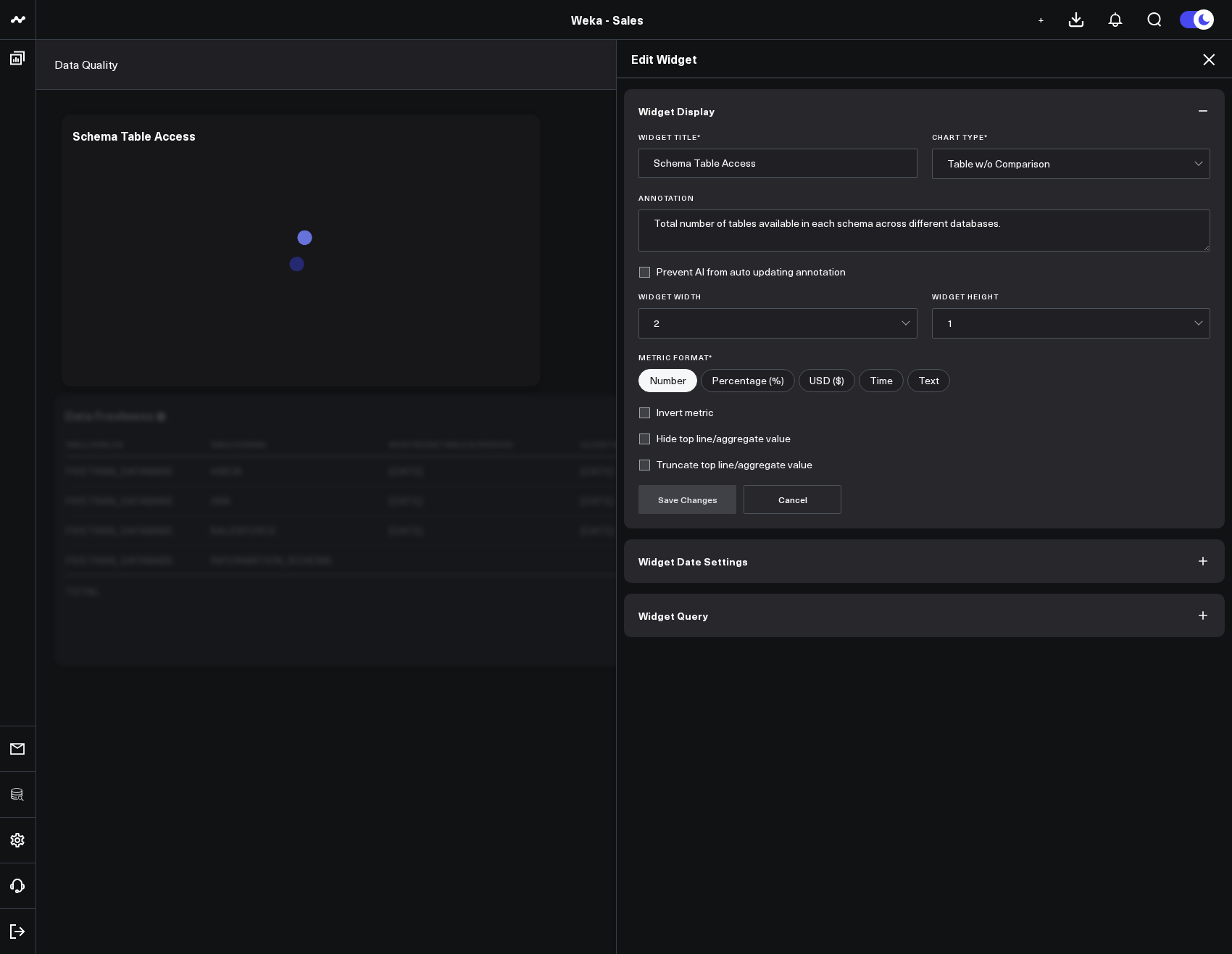
click at [715, 625] on button "Widget Query" at bounding box center [924, 615] width 600 height 44
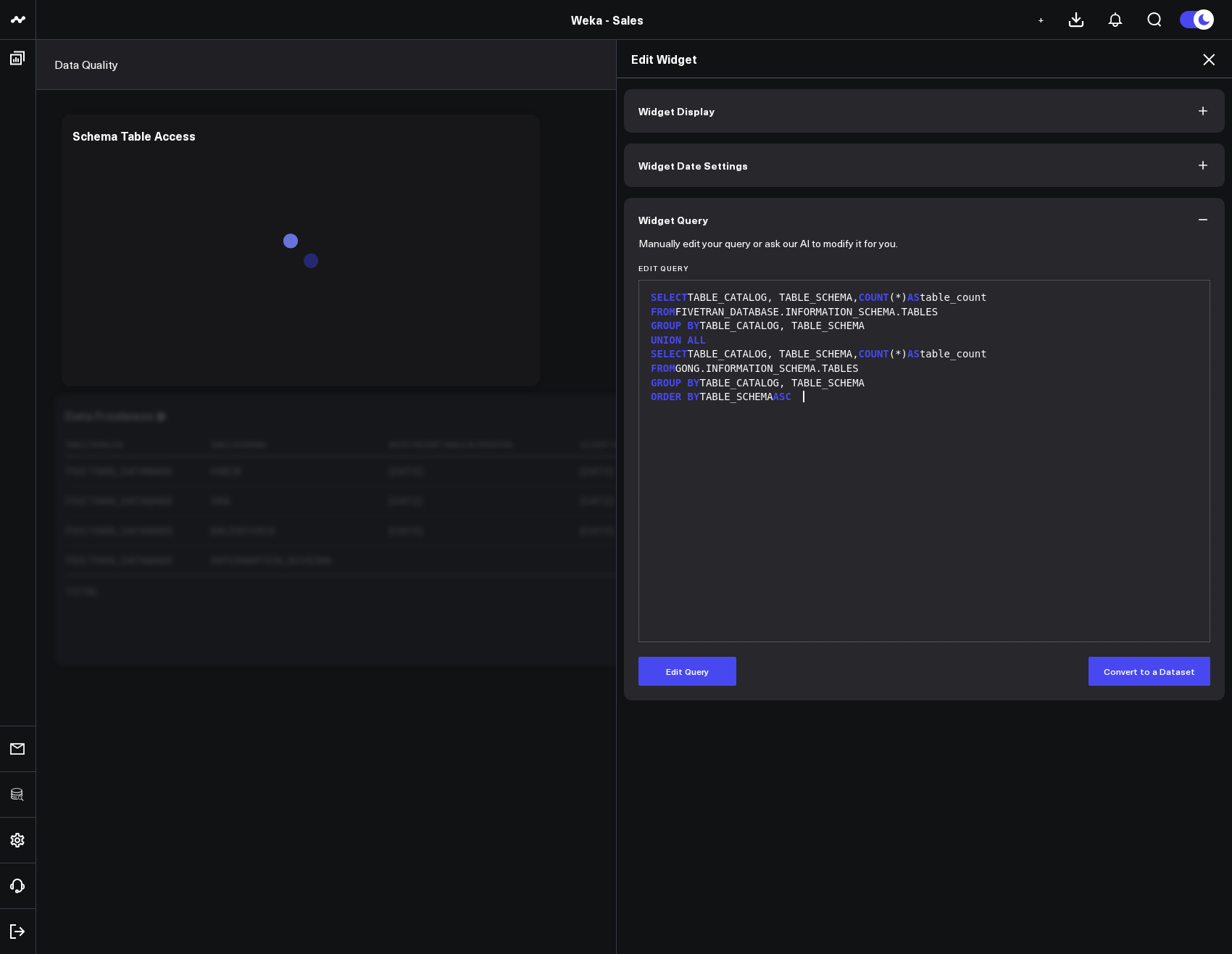
click at [763, 448] on div "SELECT TABLE_CATALOG, TABLE_SCHEMA, COUNT (*) AS table_count FROM FIVETRAN_DATA…" at bounding box center [924, 461] width 556 height 347
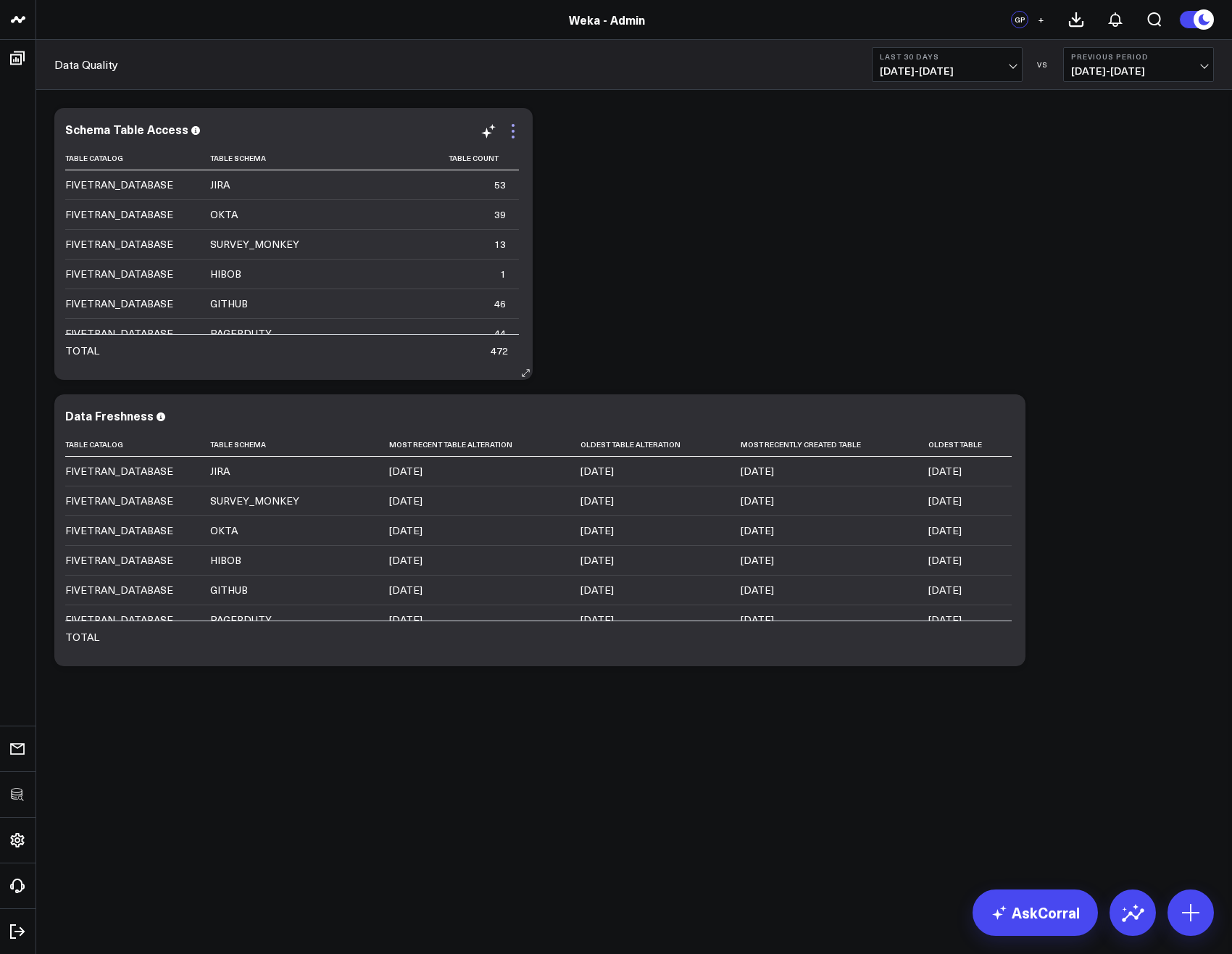
click at [516, 135] on icon at bounding box center [513, 131] width 17 height 17
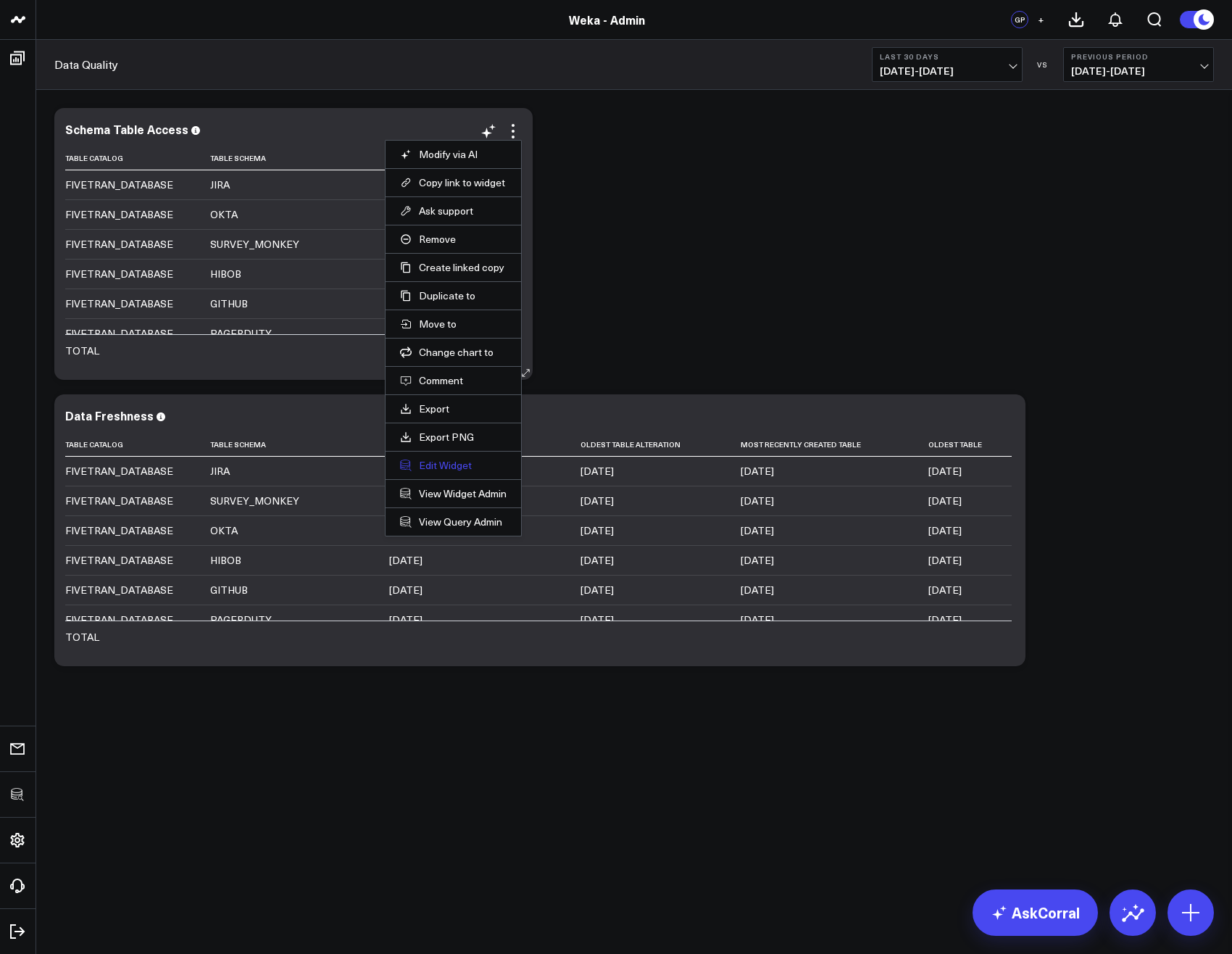
click at [466, 462] on button "Edit Widget" at bounding box center [453, 465] width 106 height 13
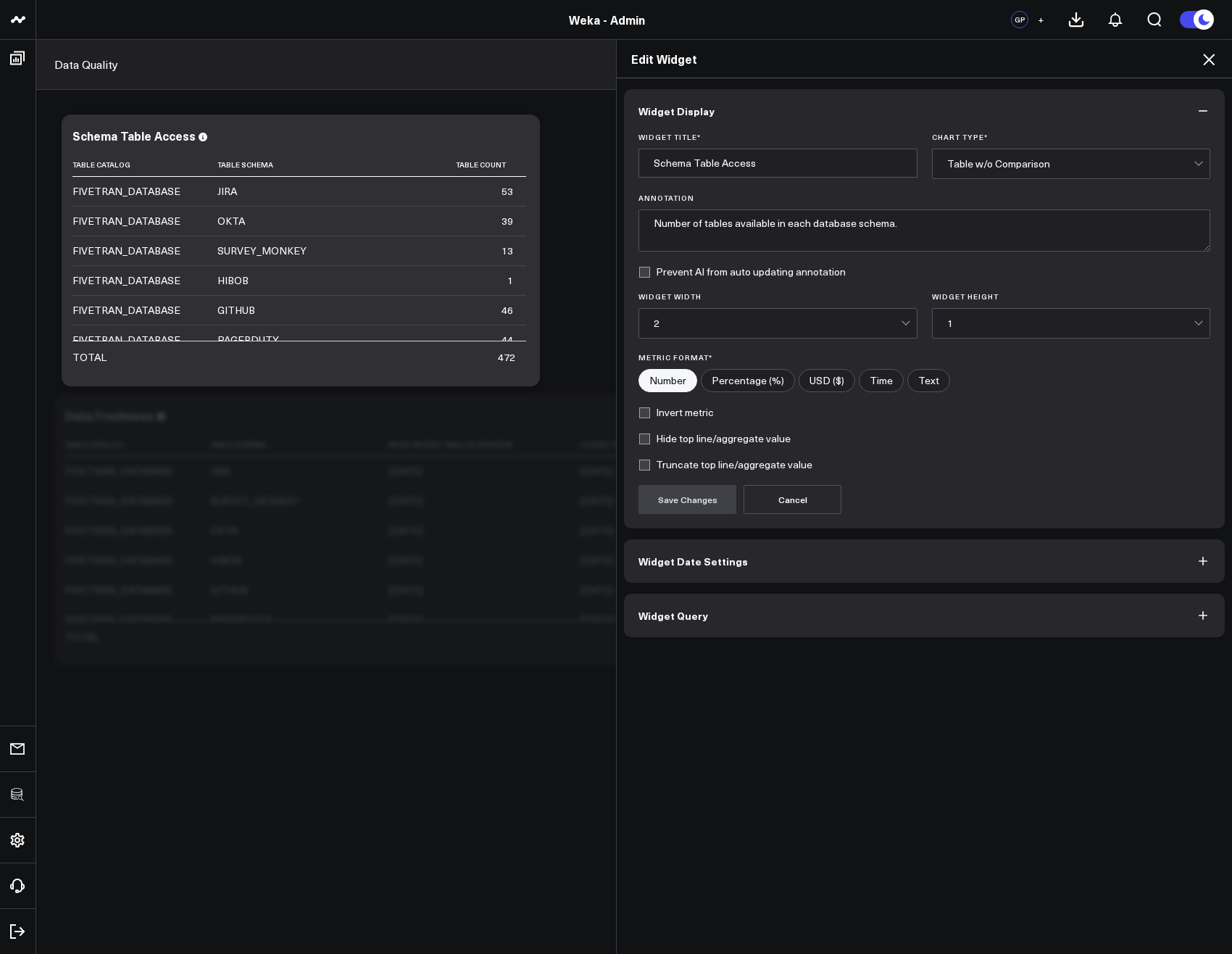
click at [704, 607] on button "Widget Query" at bounding box center [924, 615] width 600 height 44
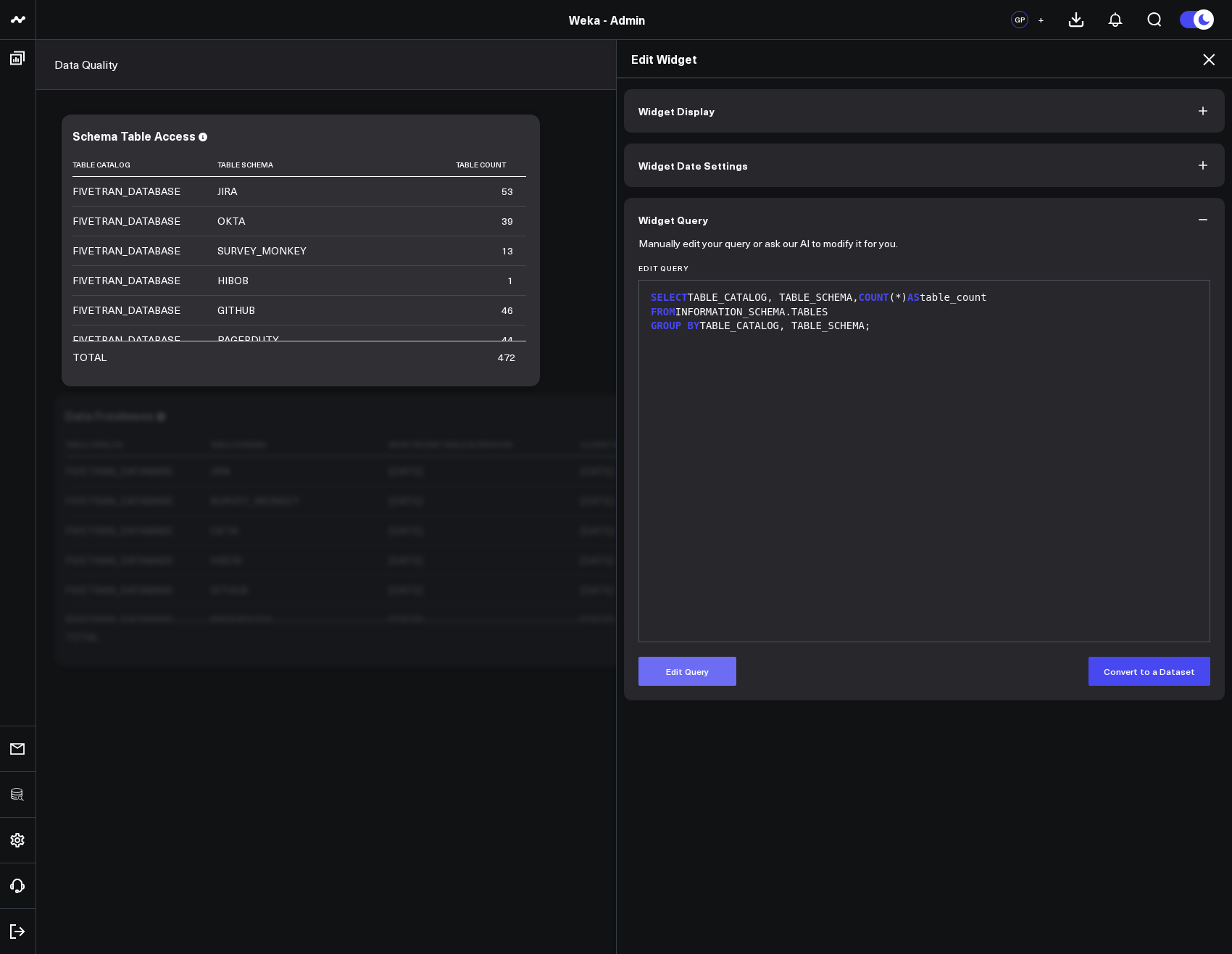
click at [695, 673] on button "Edit Query" at bounding box center [688, 670] width 98 height 29
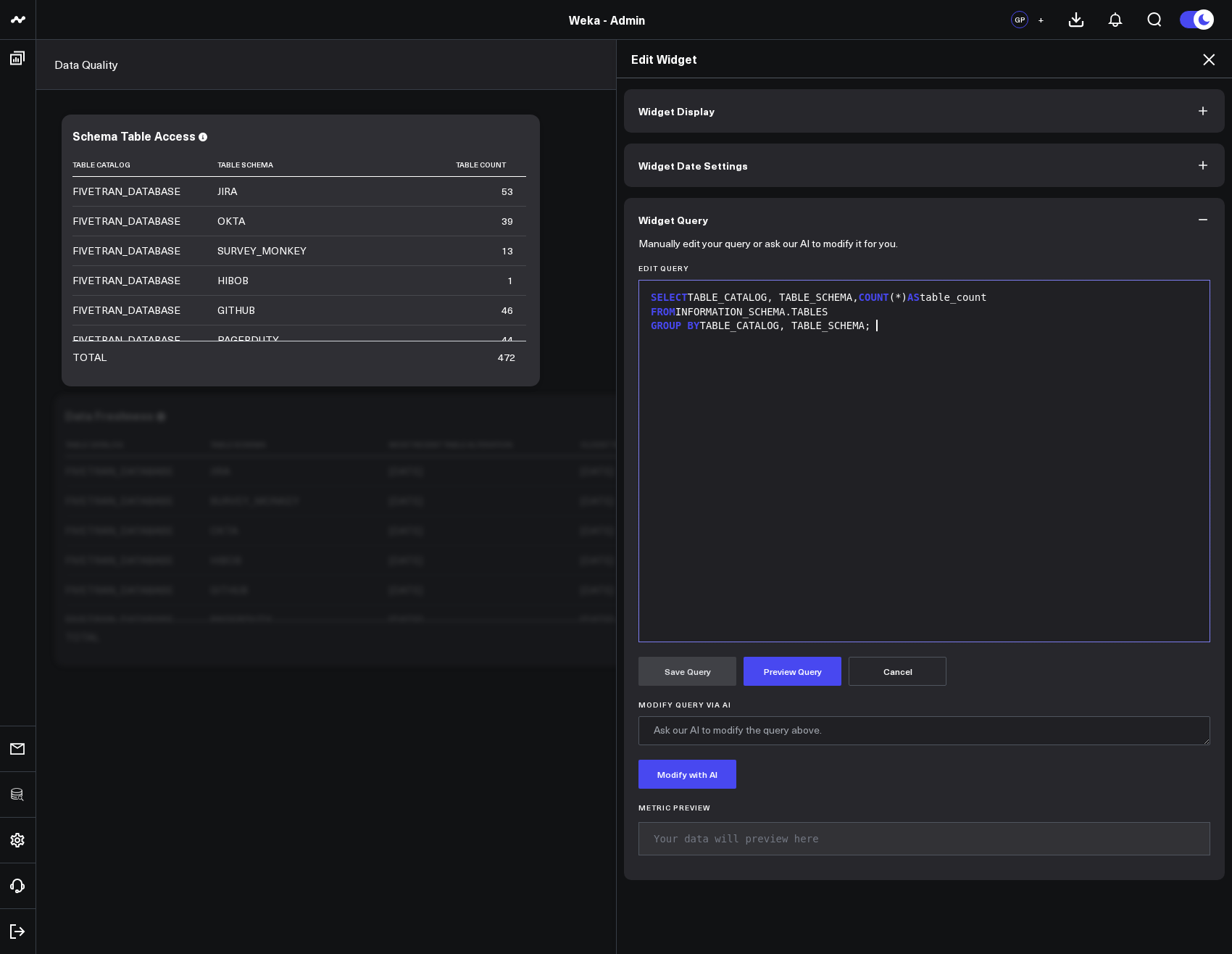
click at [825, 511] on div "SELECT TABLE_CATALOG, TABLE_SCHEMA, COUNT (*) AS table_count FROM INFORMATION_S…" at bounding box center [924, 461] width 556 height 347
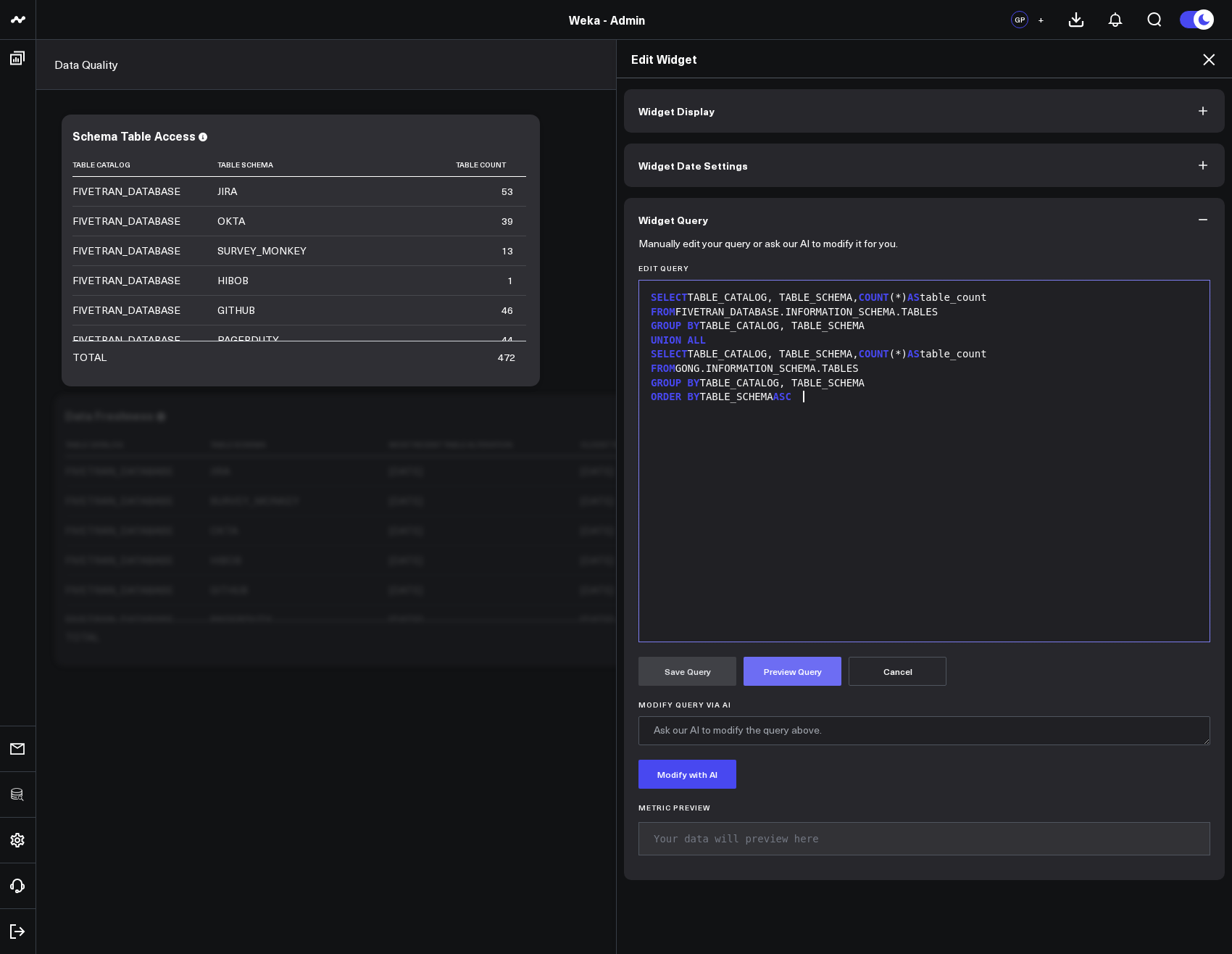
click at [816, 668] on button "Preview Query" at bounding box center [792, 670] width 98 height 29
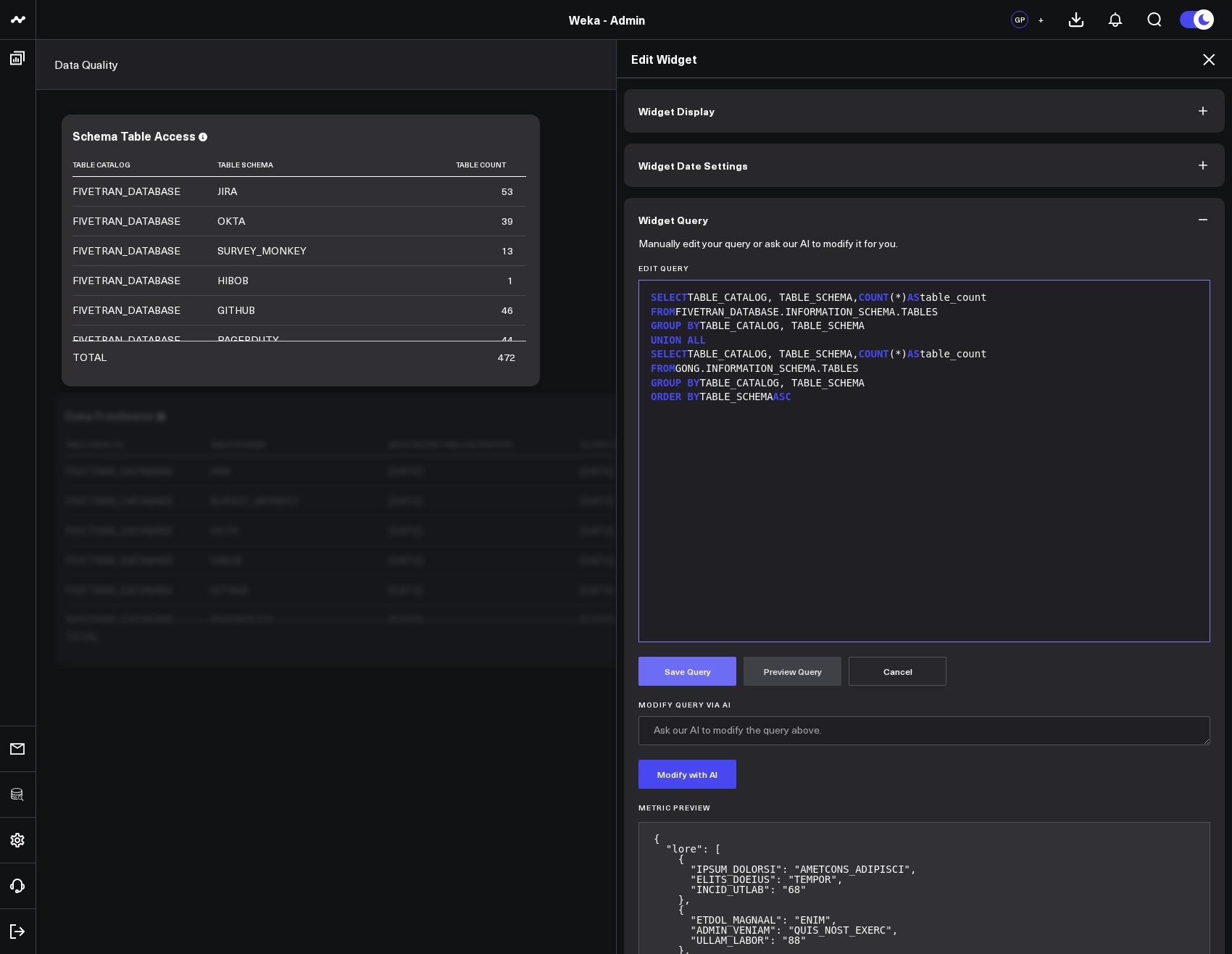
click at [681, 676] on button "Save Query" at bounding box center [688, 670] width 98 height 29
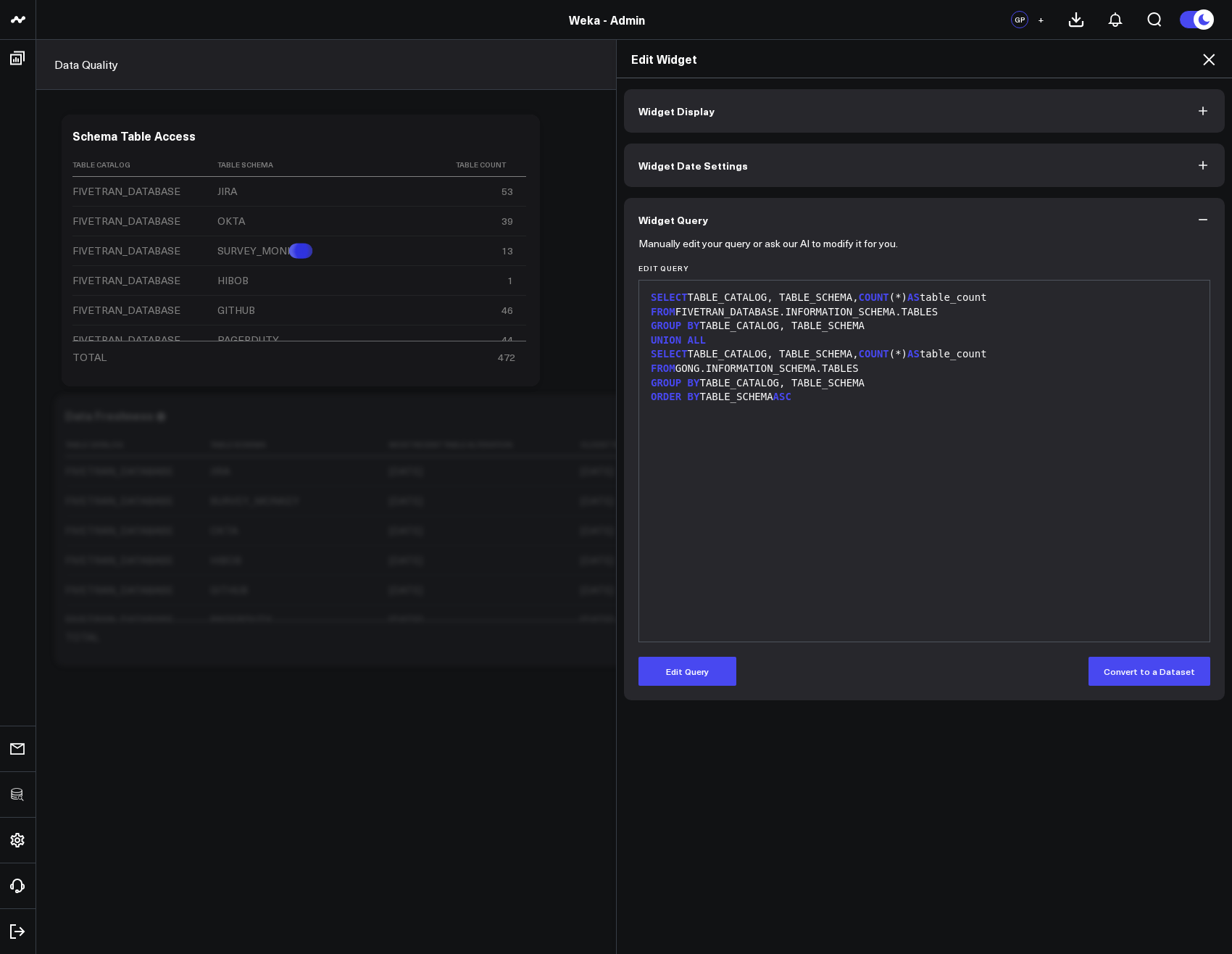
click at [1211, 61] on icon at bounding box center [1208, 58] width 11 height 11
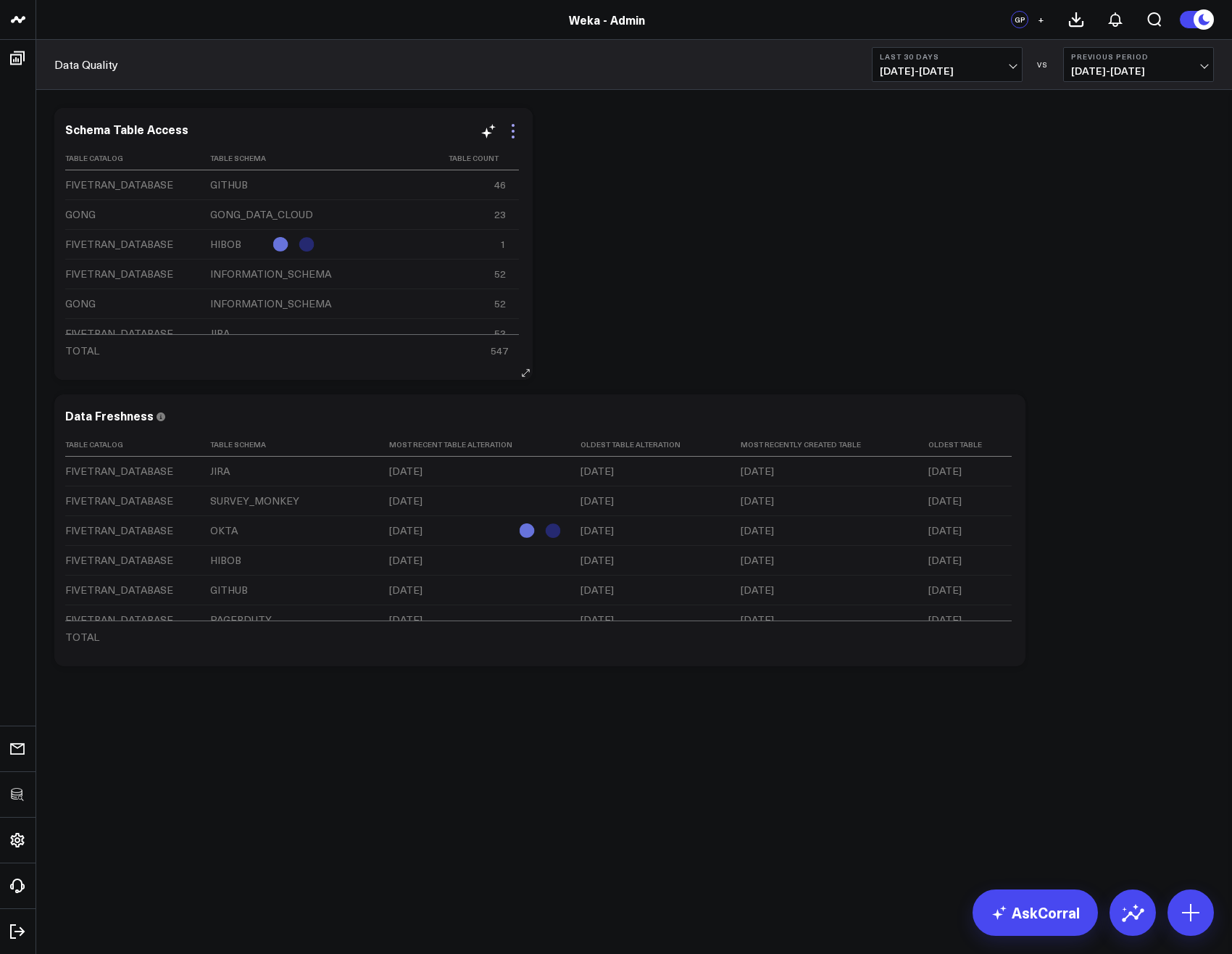
click at [521, 130] on icon at bounding box center [513, 131] width 17 height 17
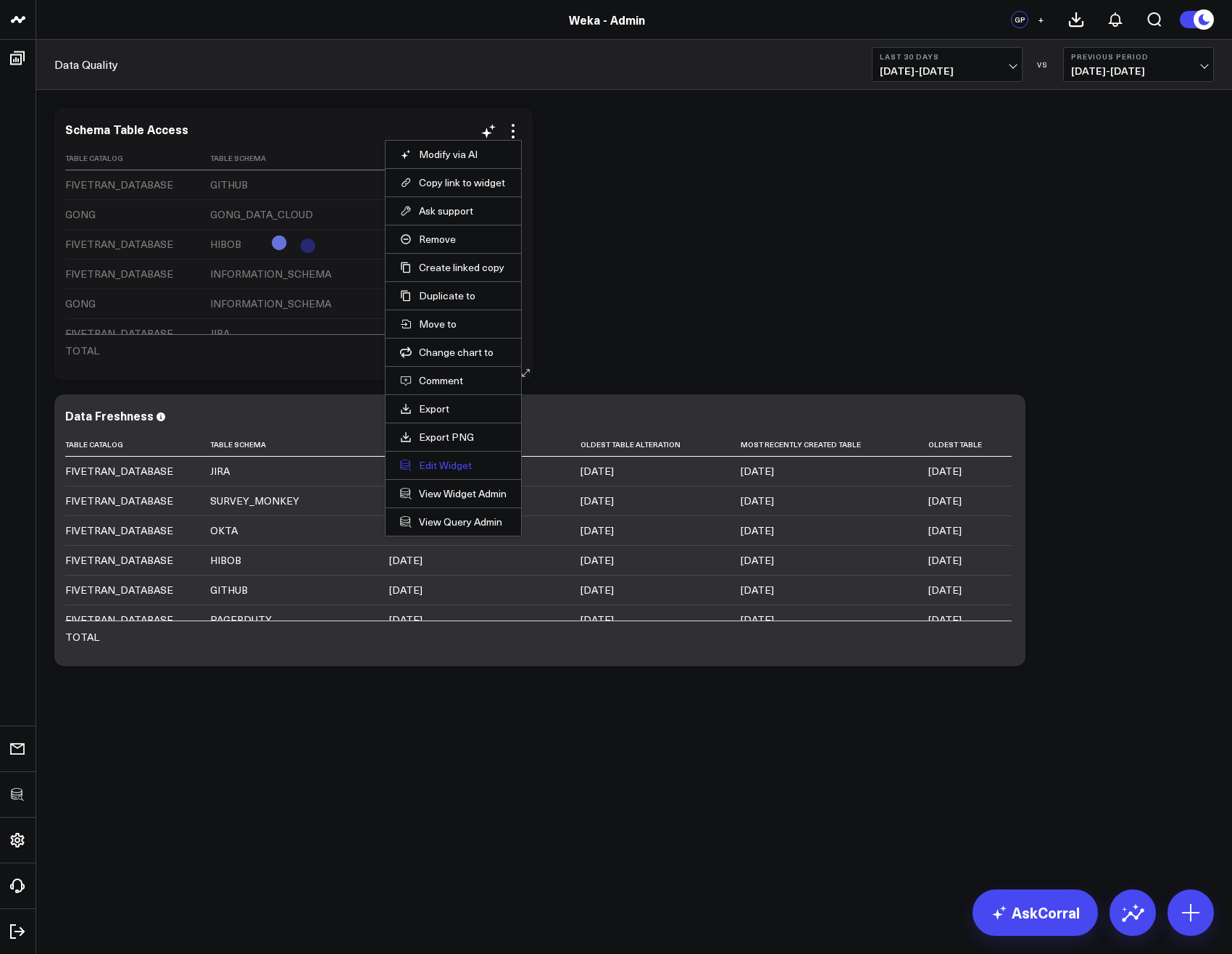
click at [452, 461] on button "Edit Widget" at bounding box center [453, 465] width 106 height 13
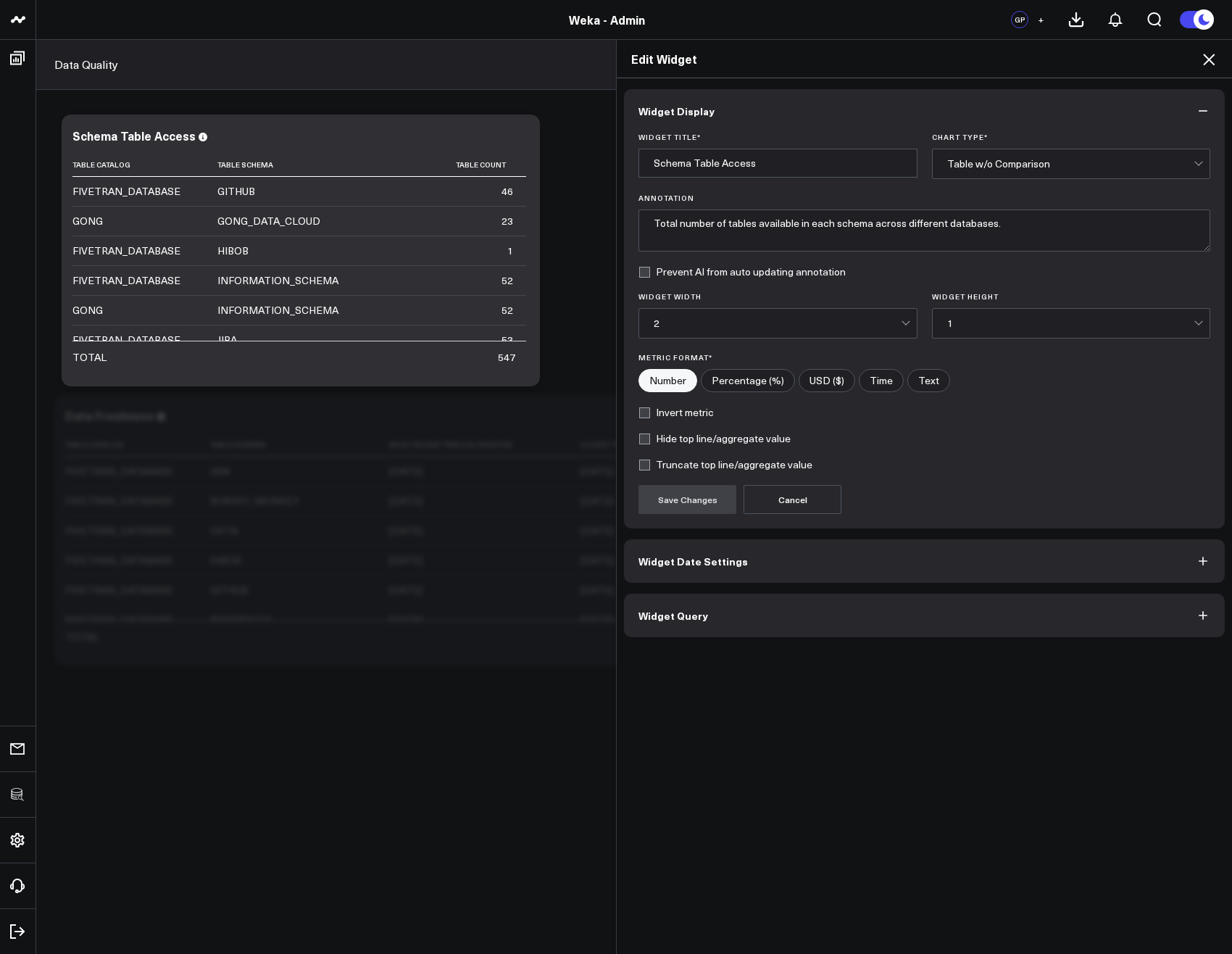
click at [694, 611] on span "Widget Query" at bounding box center [674, 614] width 70 height 11
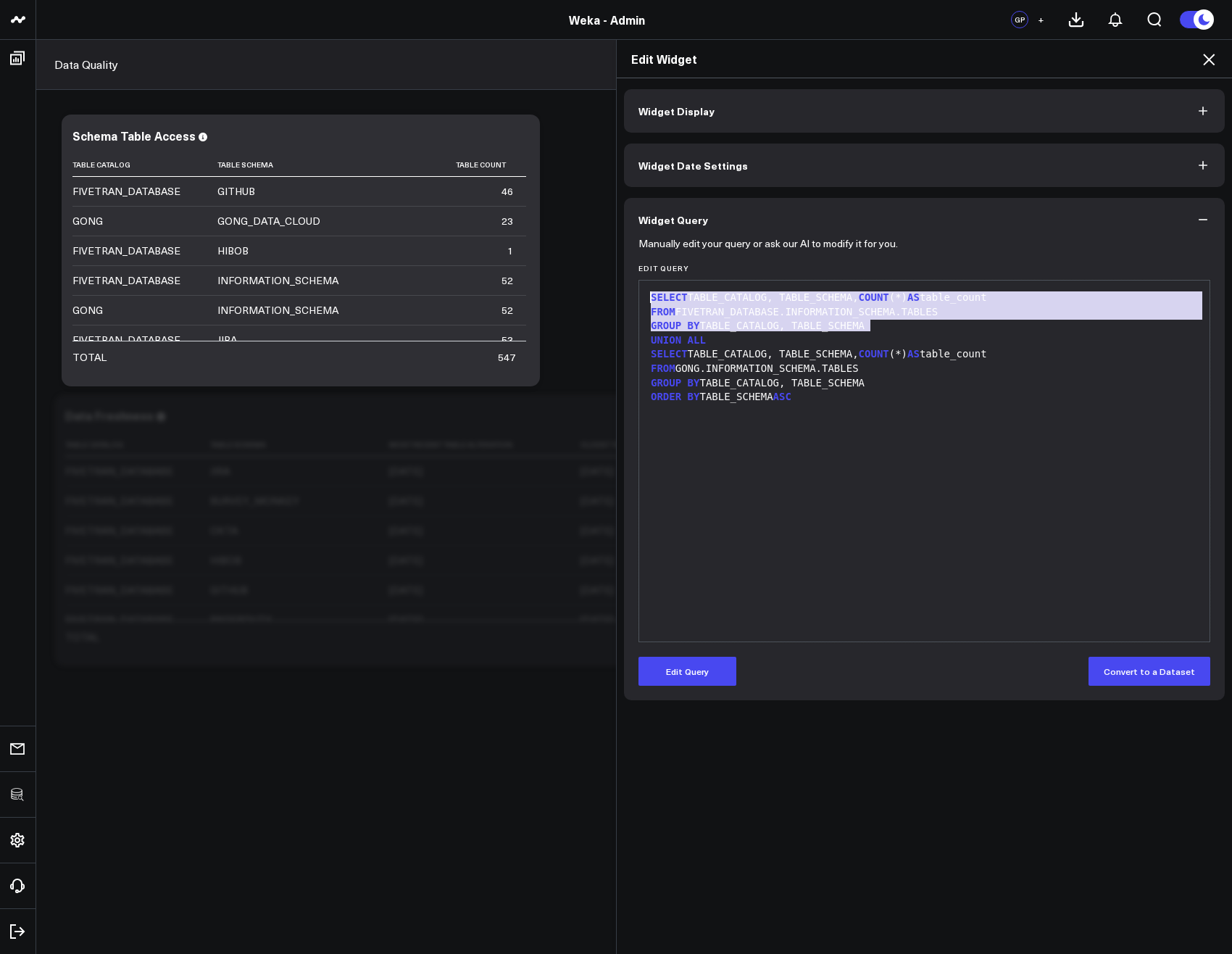
drag, startPoint x: 874, startPoint y: 327, endPoint x: 667, endPoint y: 276, distance: 213.2
click at [667, 276] on div "Edit Query 9 1 2 3 4 5 6 7 8 › ⌄ SELECT TABLE_CATALOG, TABLE_SCHEMA, COUNT (*) …" at bounding box center [924, 452] width 572 height 378
copy div "SELECT TABLE_CATALOG, TABLE_SCHEMA, COUNT (*) AS table_count FROM FIVETRAN_DATA…"
click at [1209, 66] on icon at bounding box center [1208, 59] width 17 height 17
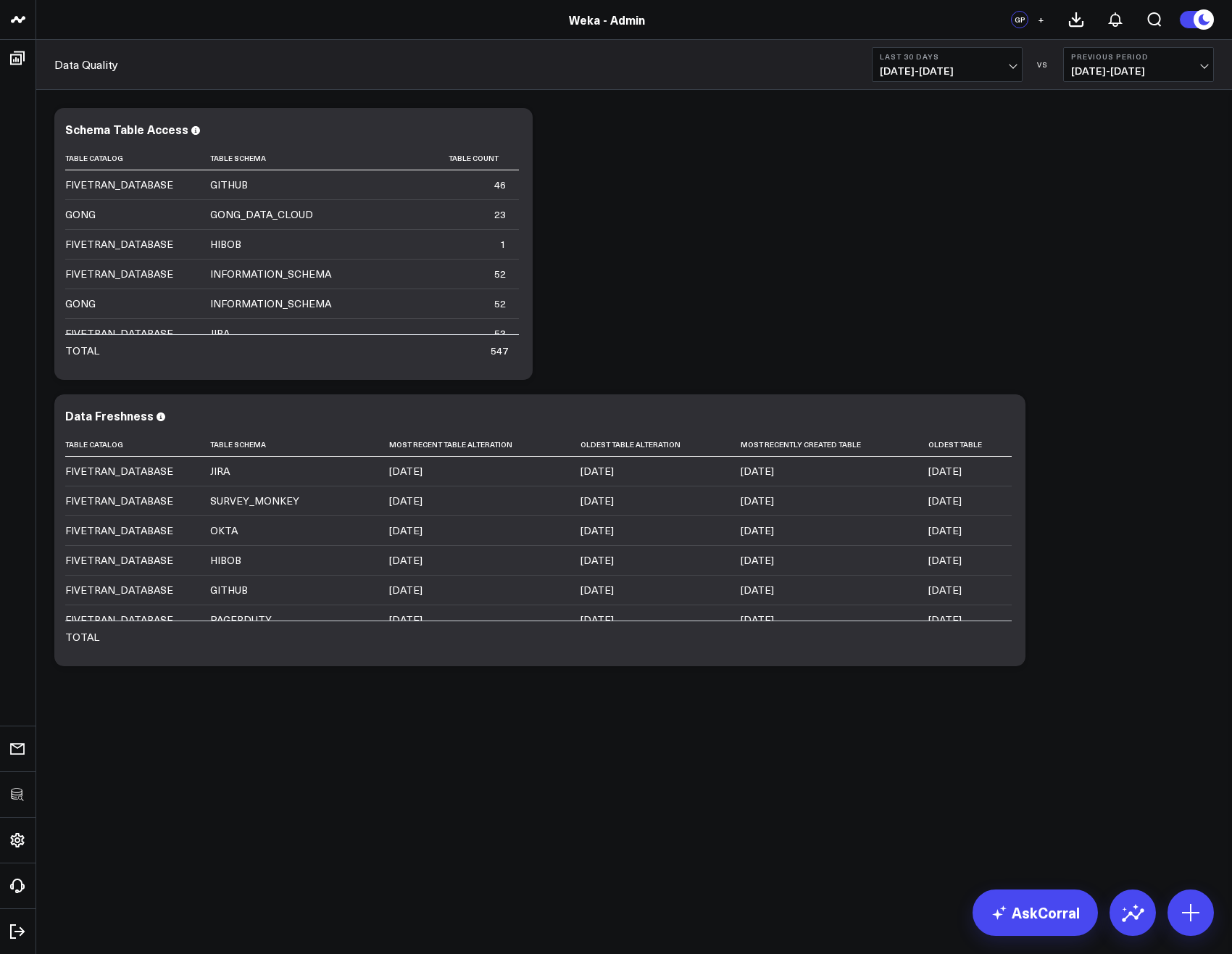
click at [1016, 220] on div "Modify via AI Copy link to widget Ask support Remove Create linked copy Executi…" at bounding box center [633, 387] width 1174 height 573
click at [1186, 904] on icon at bounding box center [1190, 912] width 24 height 24
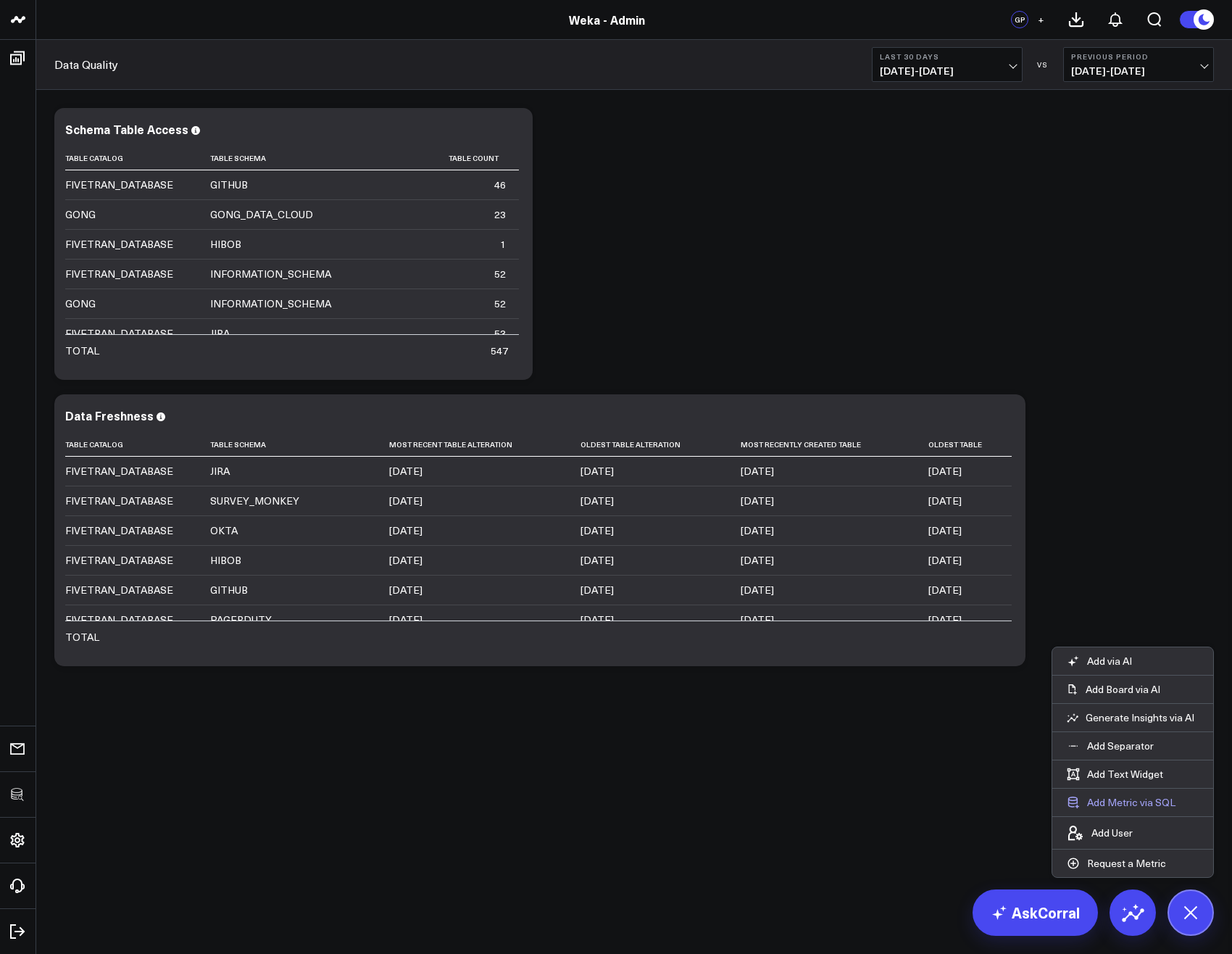
click at [1115, 805] on button "Add Metric via SQL" at bounding box center [1121, 802] width 138 height 28
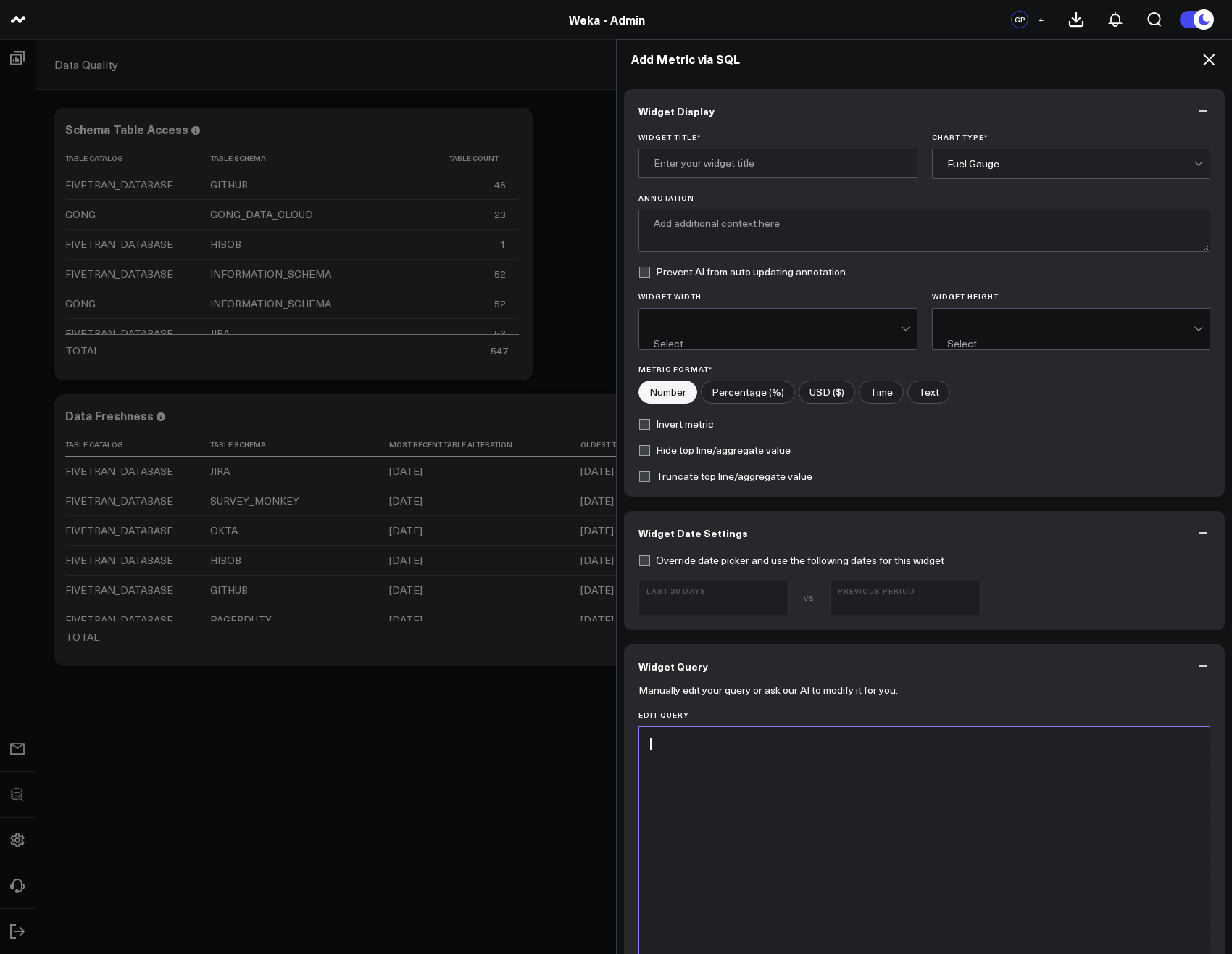
click at [769, 772] on div at bounding box center [924, 907] width 556 height 347
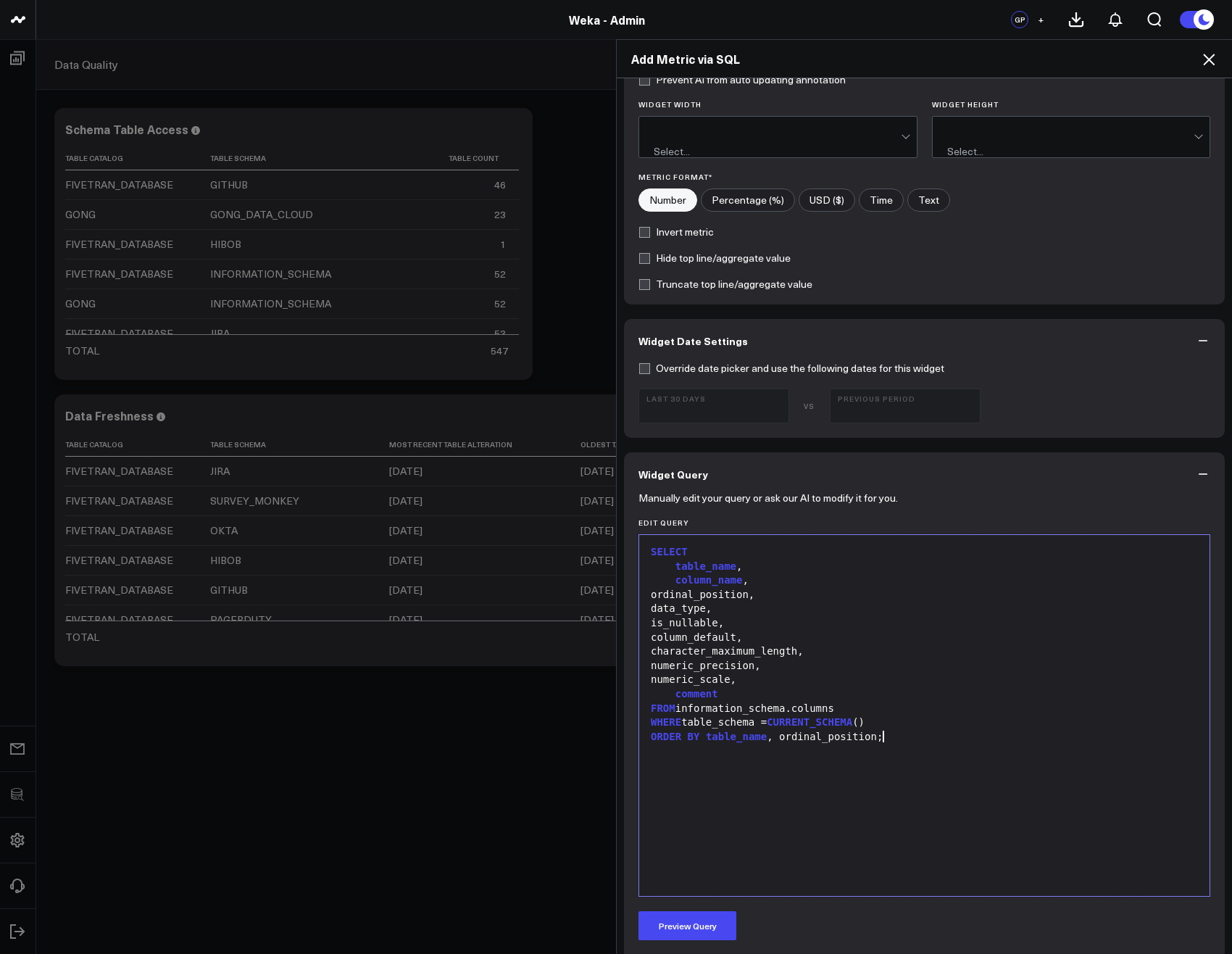
scroll to position [415, 0]
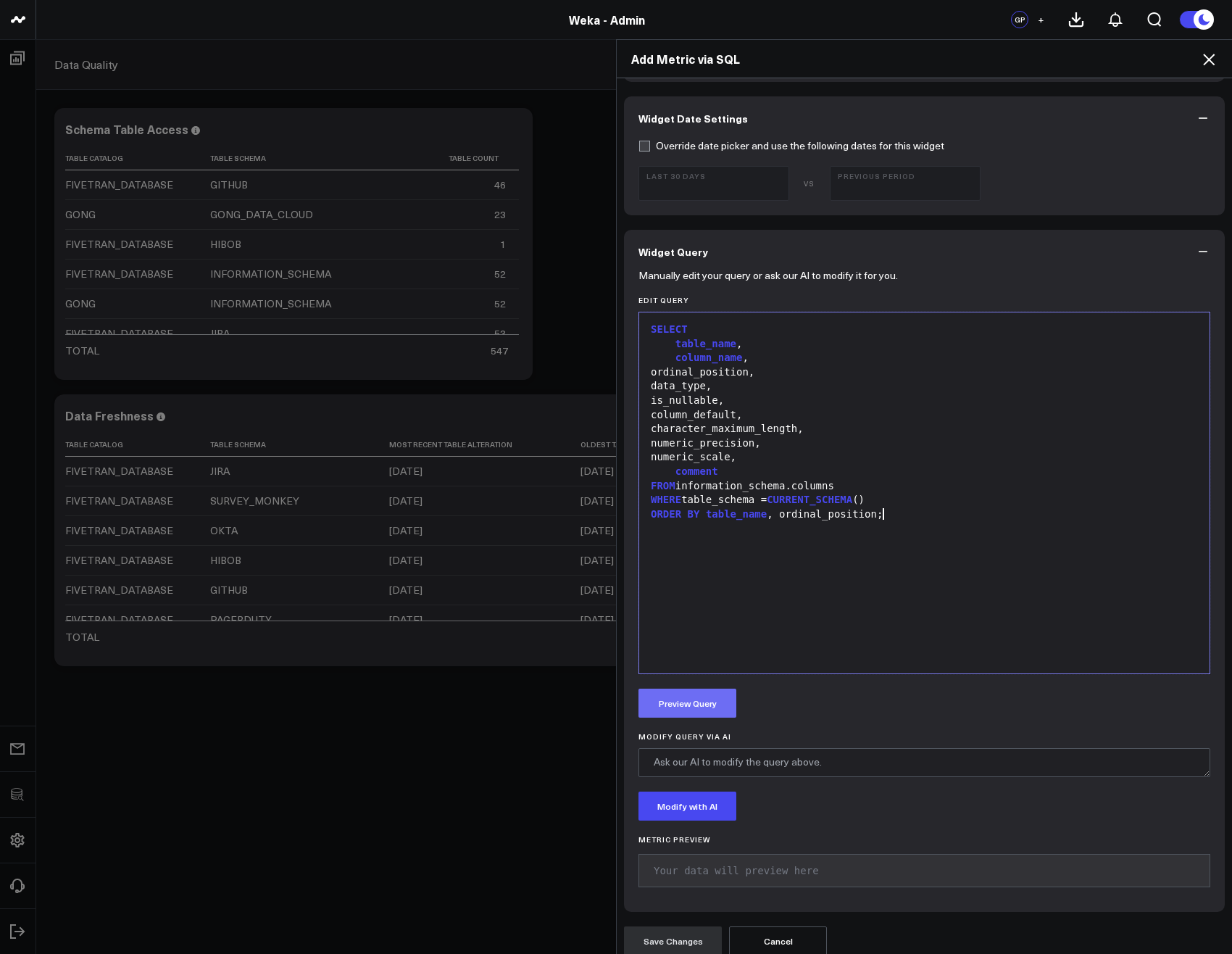
click at [684, 689] on button "Preview Query" at bounding box center [688, 703] width 98 height 29
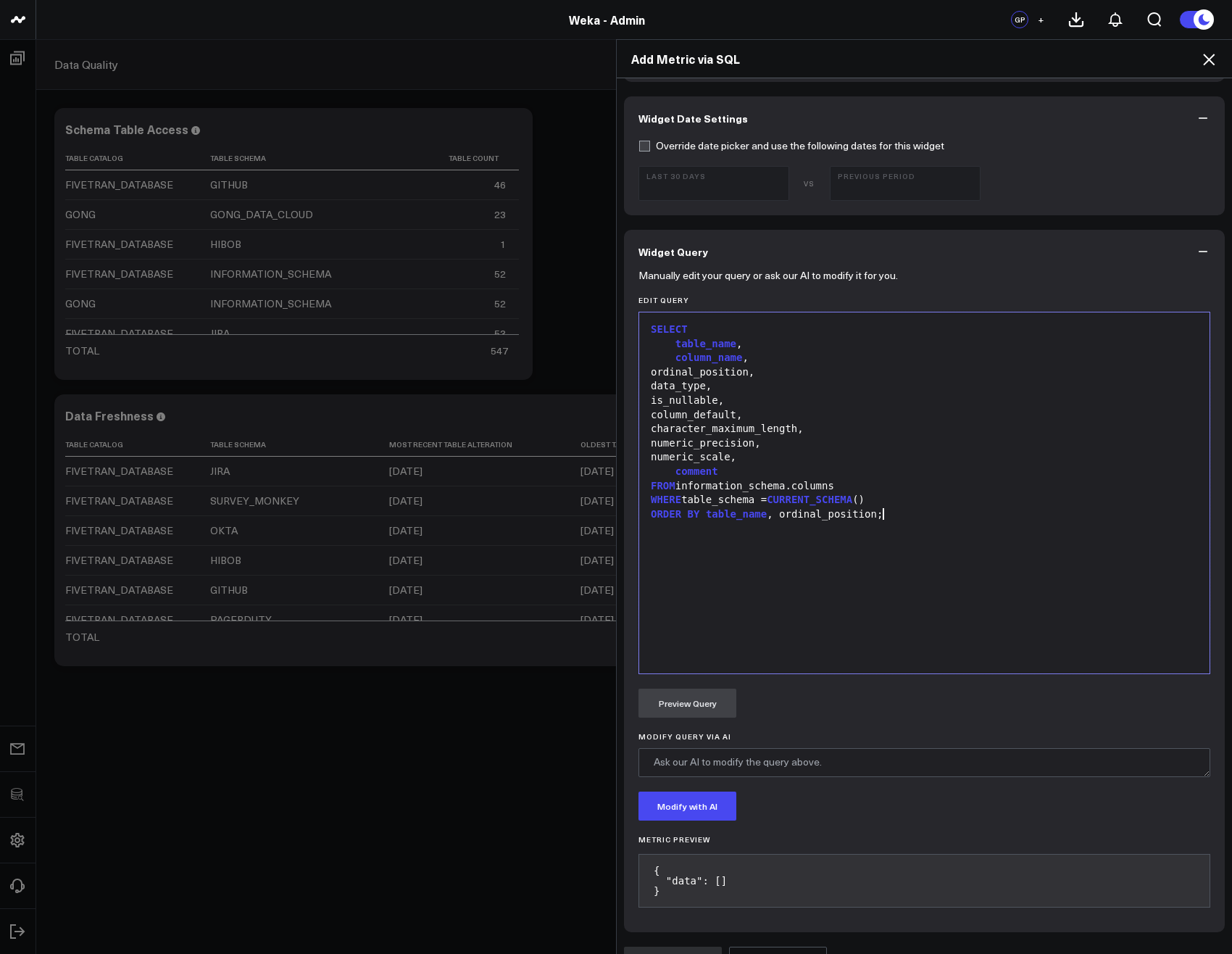
click at [962, 553] on div "SELECT table_name , column_name , ordinal_position, data_type, is_nullable, col…" at bounding box center [924, 492] width 556 height 347
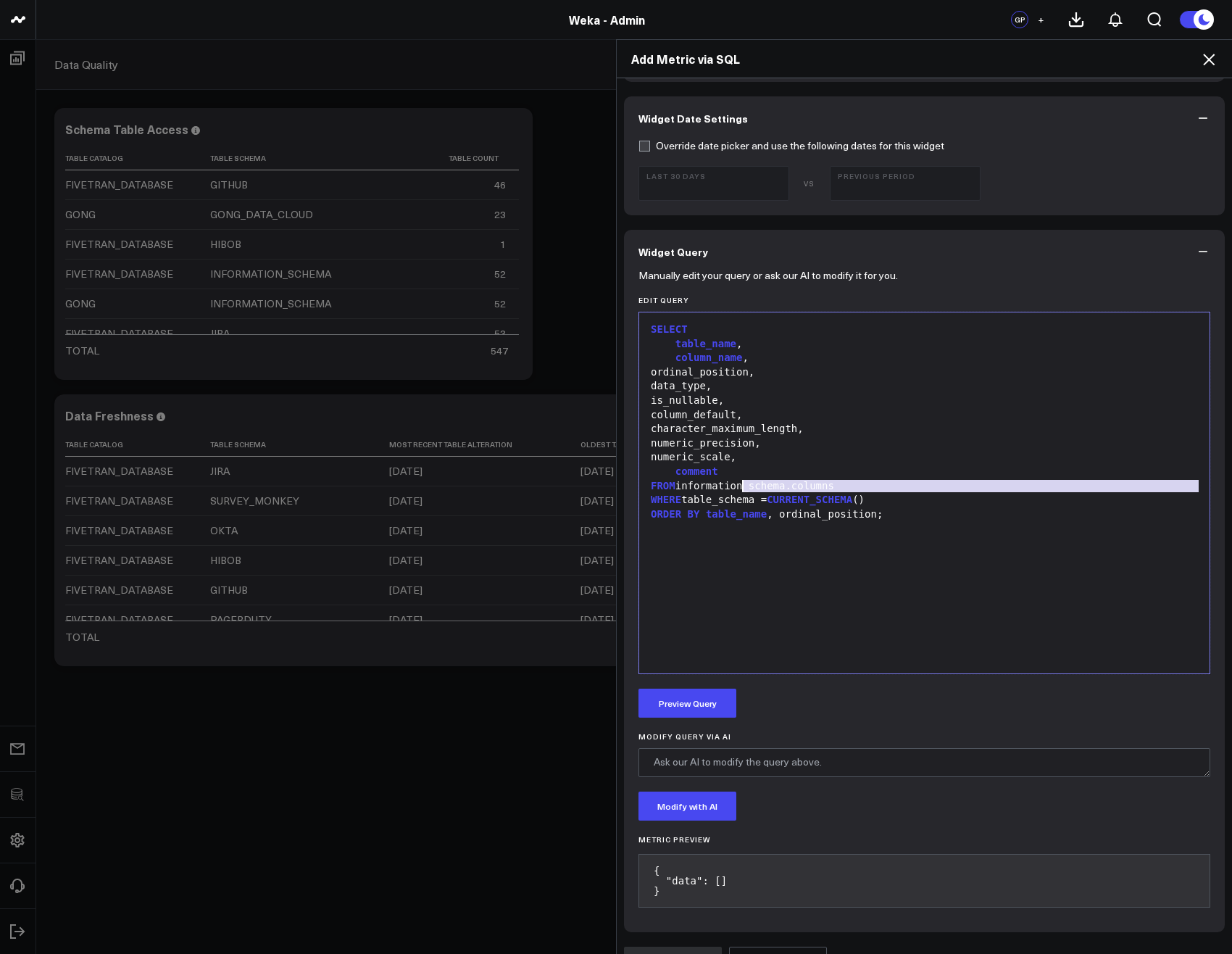
drag, startPoint x: 917, startPoint y: 481, endPoint x: 757, endPoint y: 491, distance: 160.3
click at [757, 493] on div "WHERE table_schema = CURRENT_SCHEMA ()" at bounding box center [924, 500] width 556 height 15
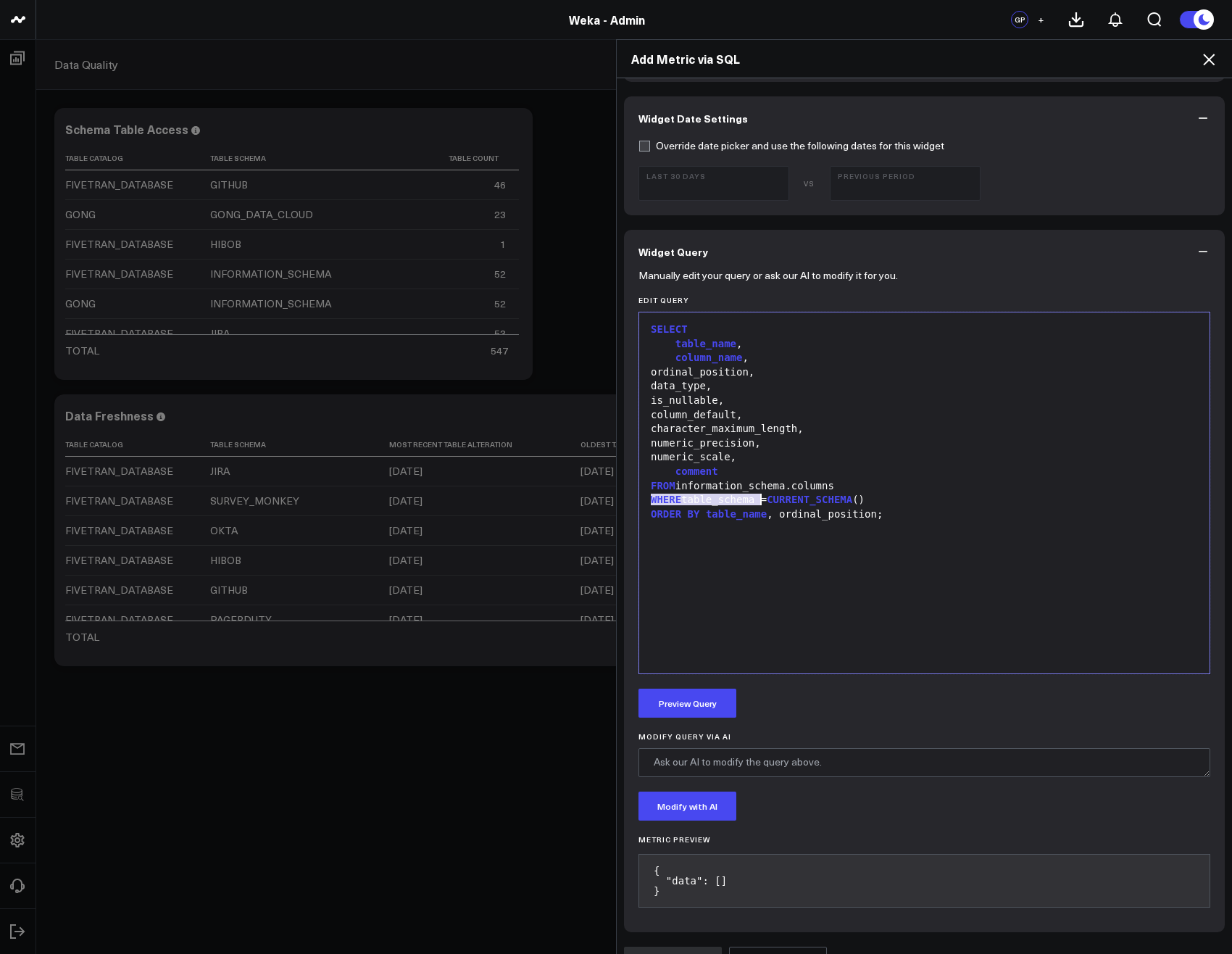
click at [769, 493] on div "WHERE table_schema = CURRENT_SCHEMA ()" at bounding box center [924, 500] width 556 height 15
click at [693, 702] on button "Preview Query" at bounding box center [688, 703] width 98 height 29
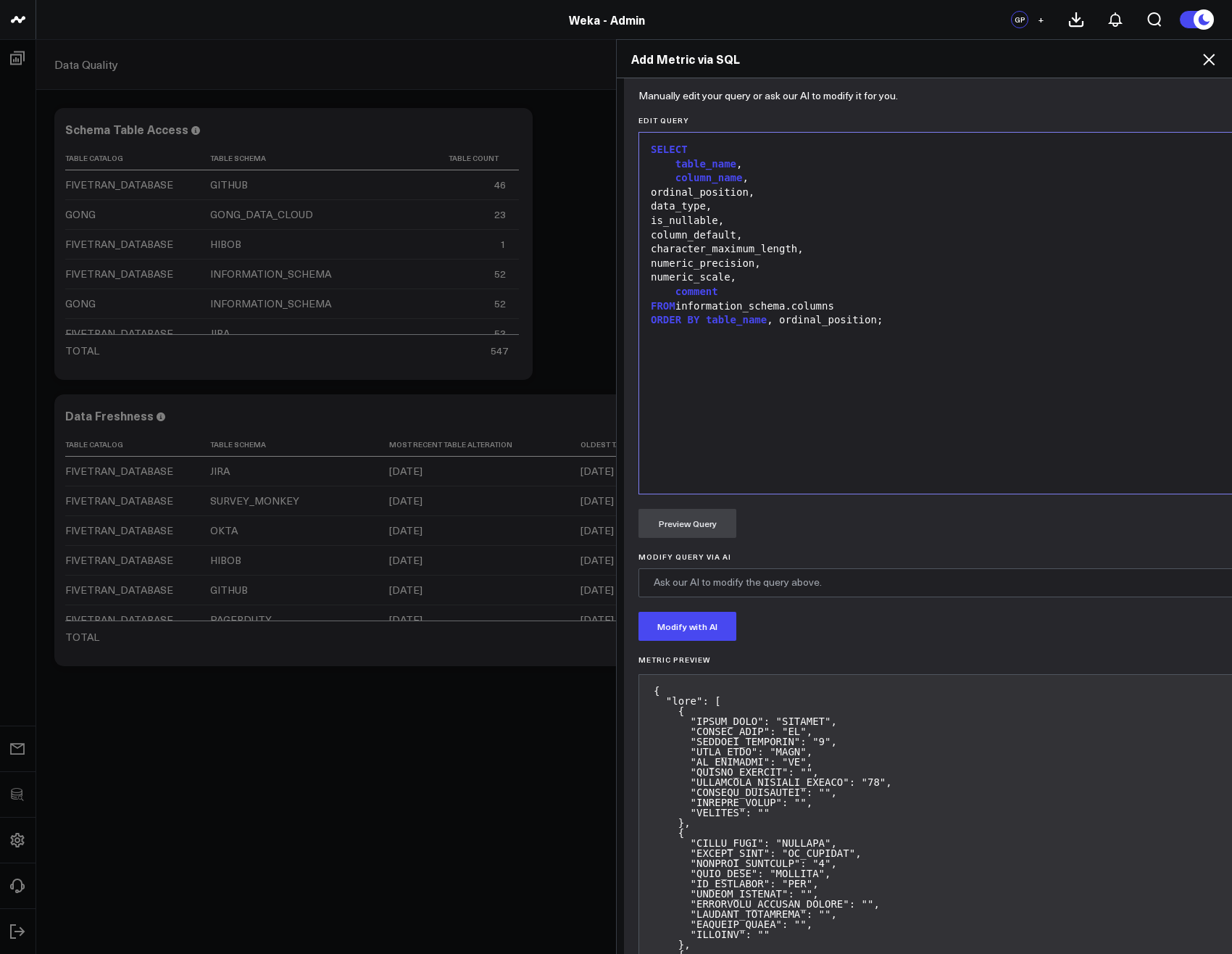
scroll to position [588, 0]
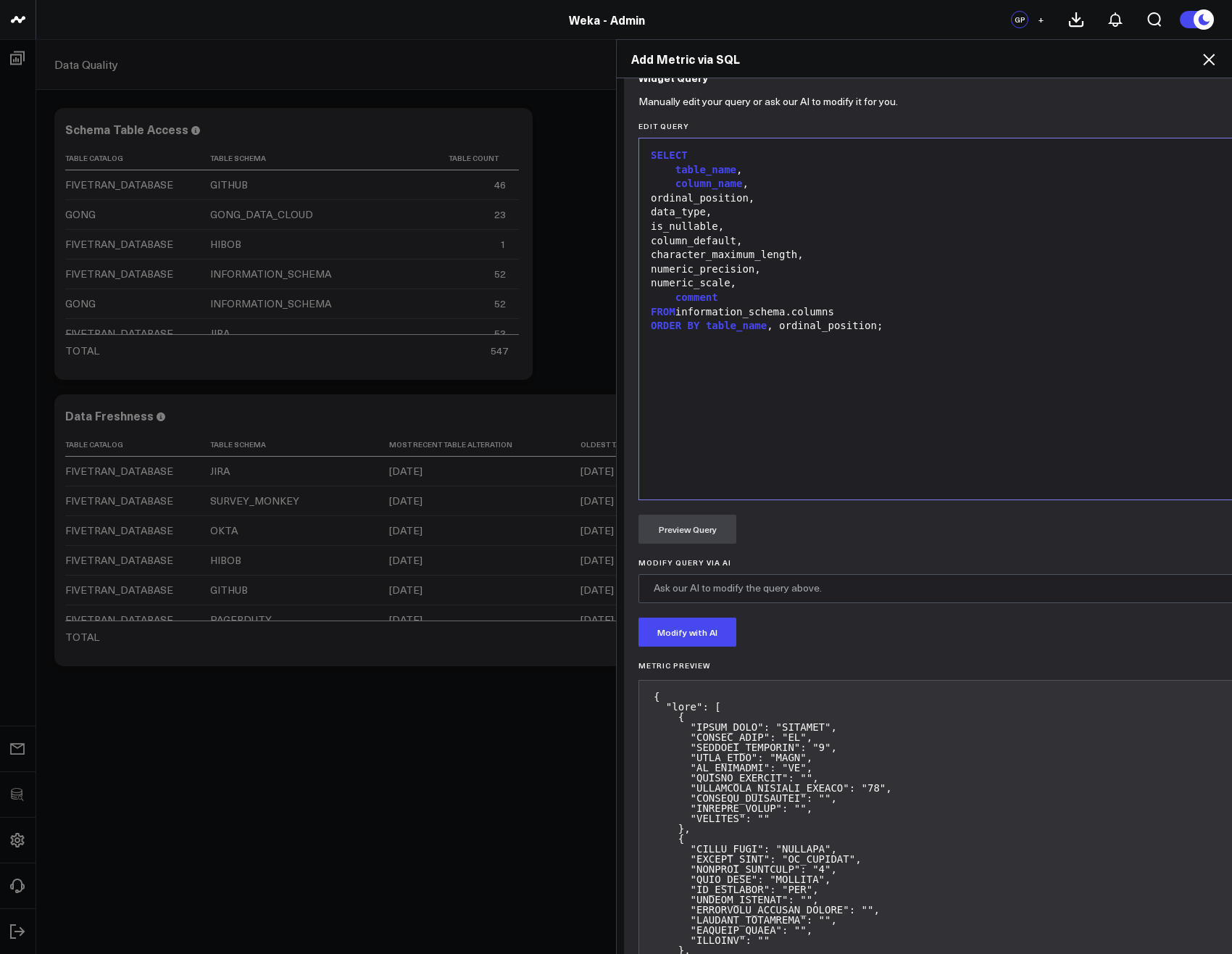
click at [675, 305] on div "FROM information_schema.columns" at bounding box center [1139, 312] width 985 height 15
click at [704, 525] on button "Preview Query" at bounding box center [688, 529] width 98 height 29
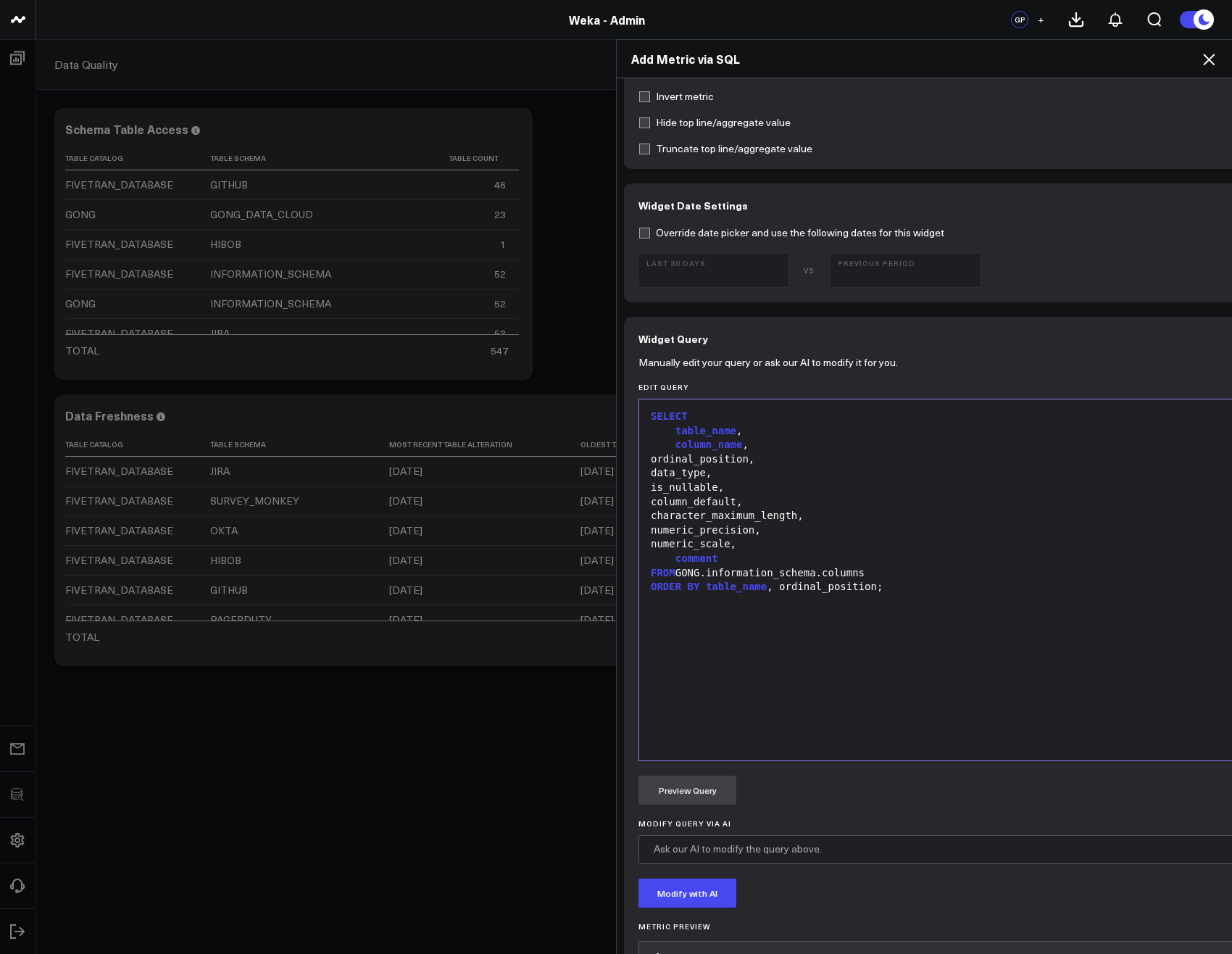
scroll to position [763, 0]
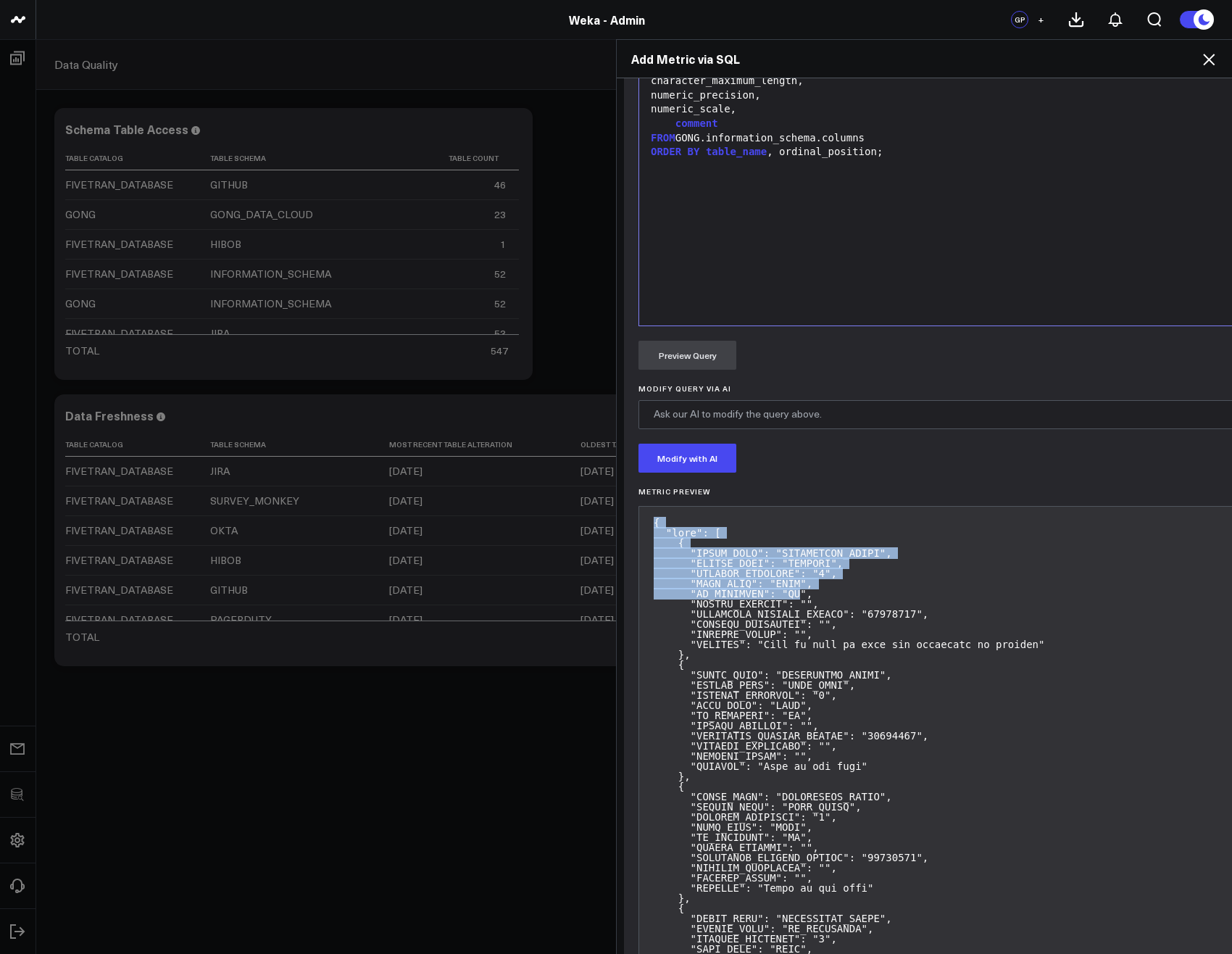
drag, startPoint x: 647, startPoint y: 510, endPoint x: 792, endPoint y: 587, distance: 164.2
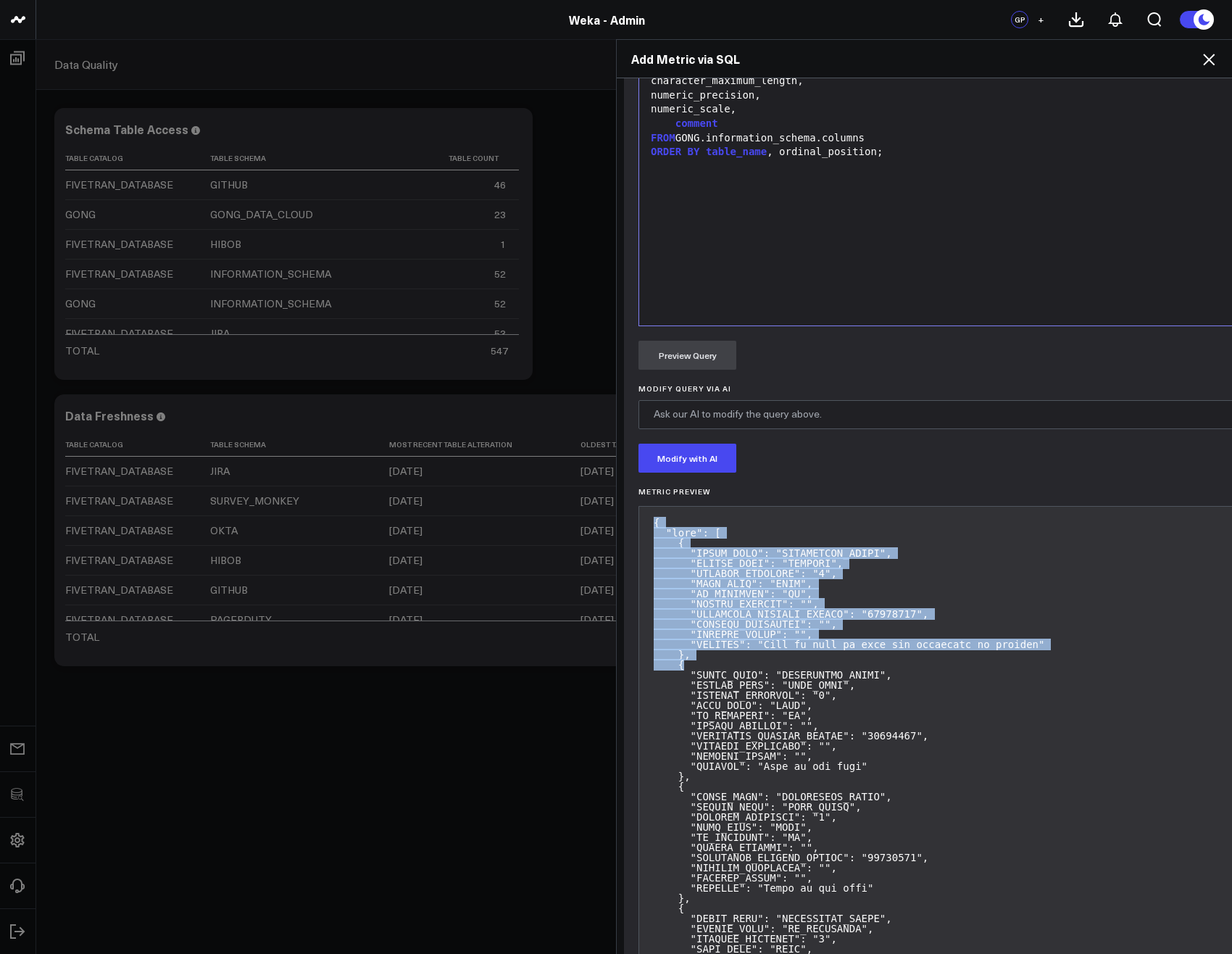
drag, startPoint x: 650, startPoint y: 511, endPoint x: 818, endPoint y: 652, distance: 219.3
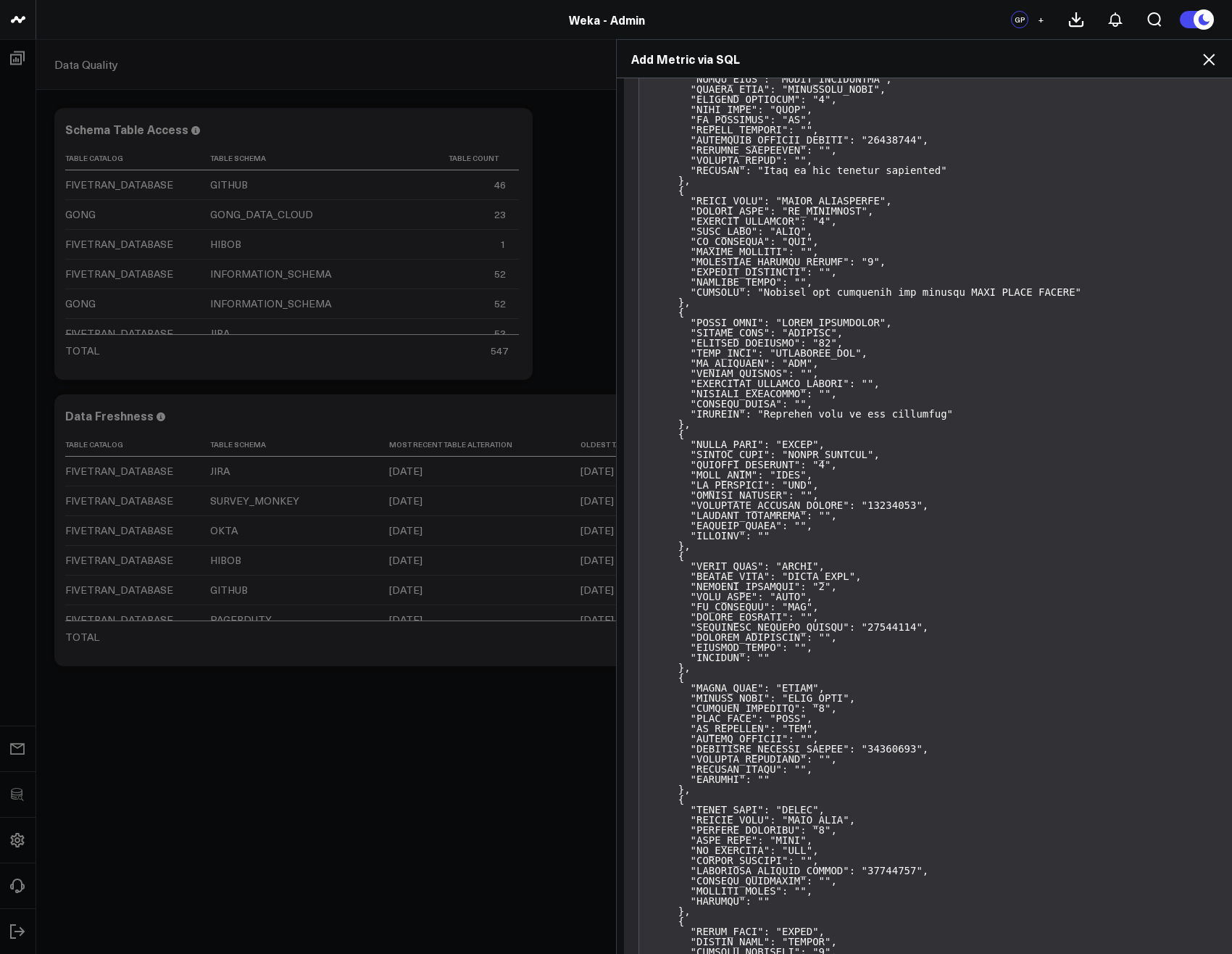
scroll to position [128793, 0]
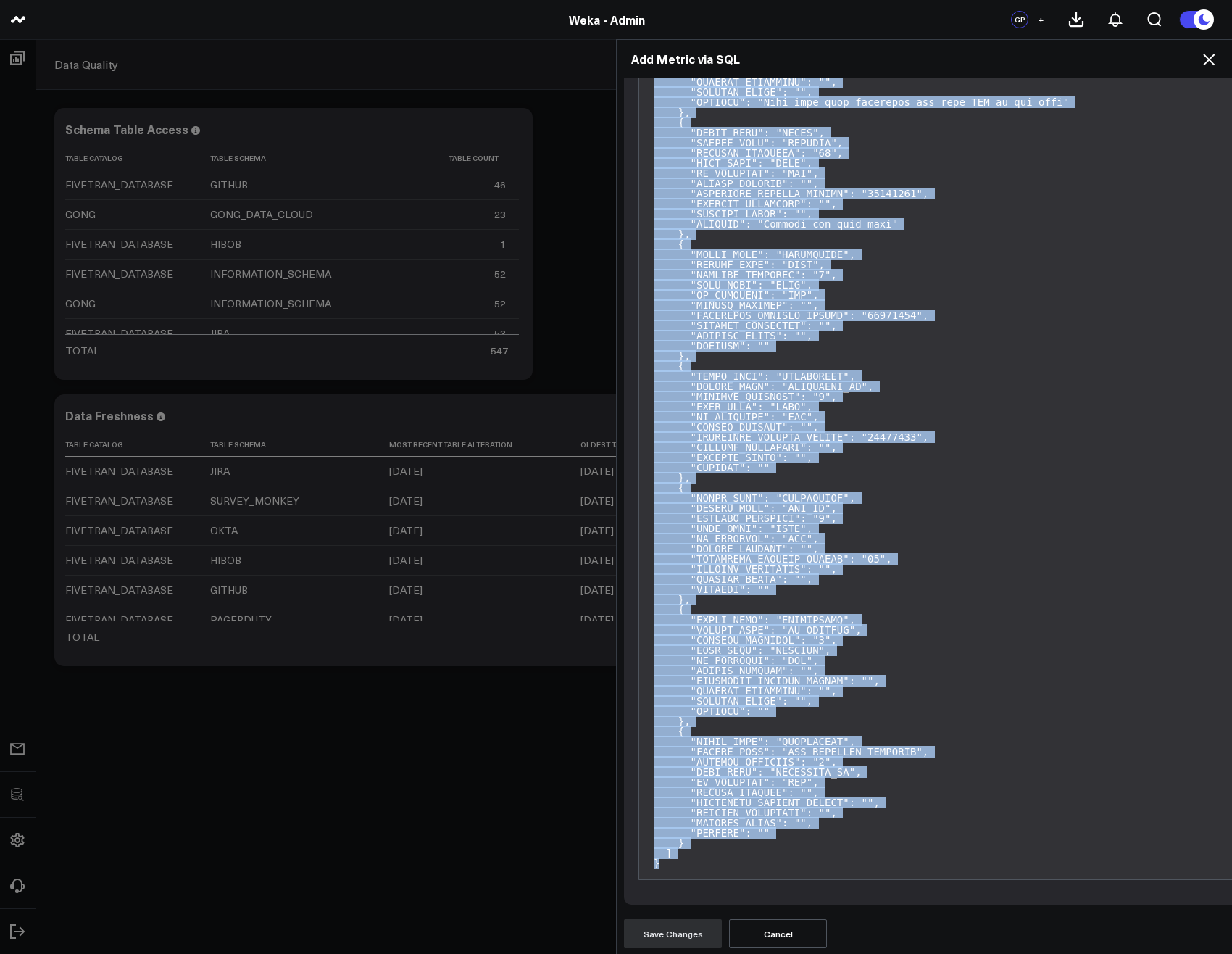
copy pre "{ "data": [ { "TABLE_NAME": "APPLICABLE_ROLES", "COLUMN_NAME": "GRANTEE", "ORDI…"
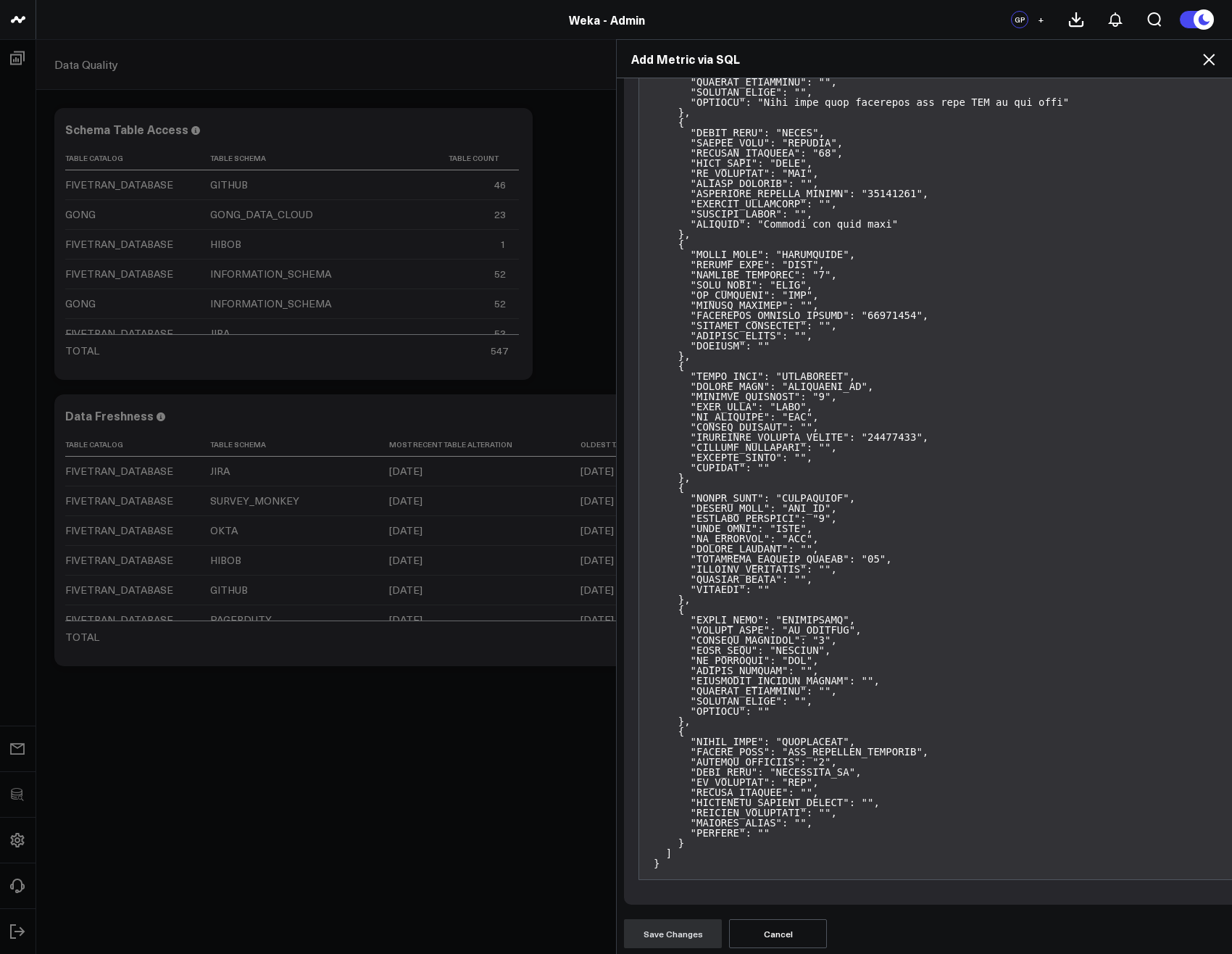
click at [473, 322] on div "Add Metric via SQL Widget Display Widget Title * Chart Type * Fuel Gauge Annota…" at bounding box center [616, 497] width 1232 height 915
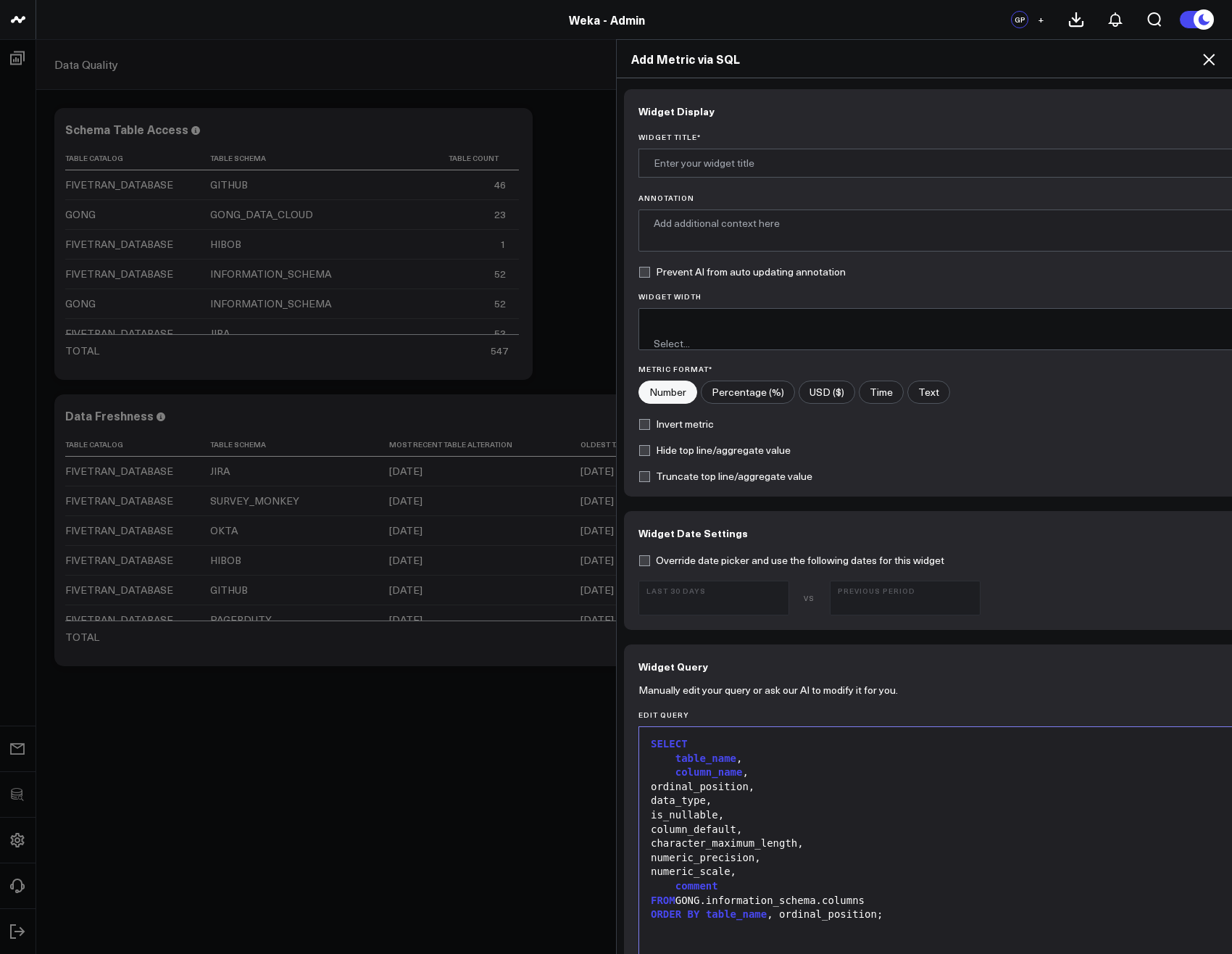
scroll to position [261, 0]
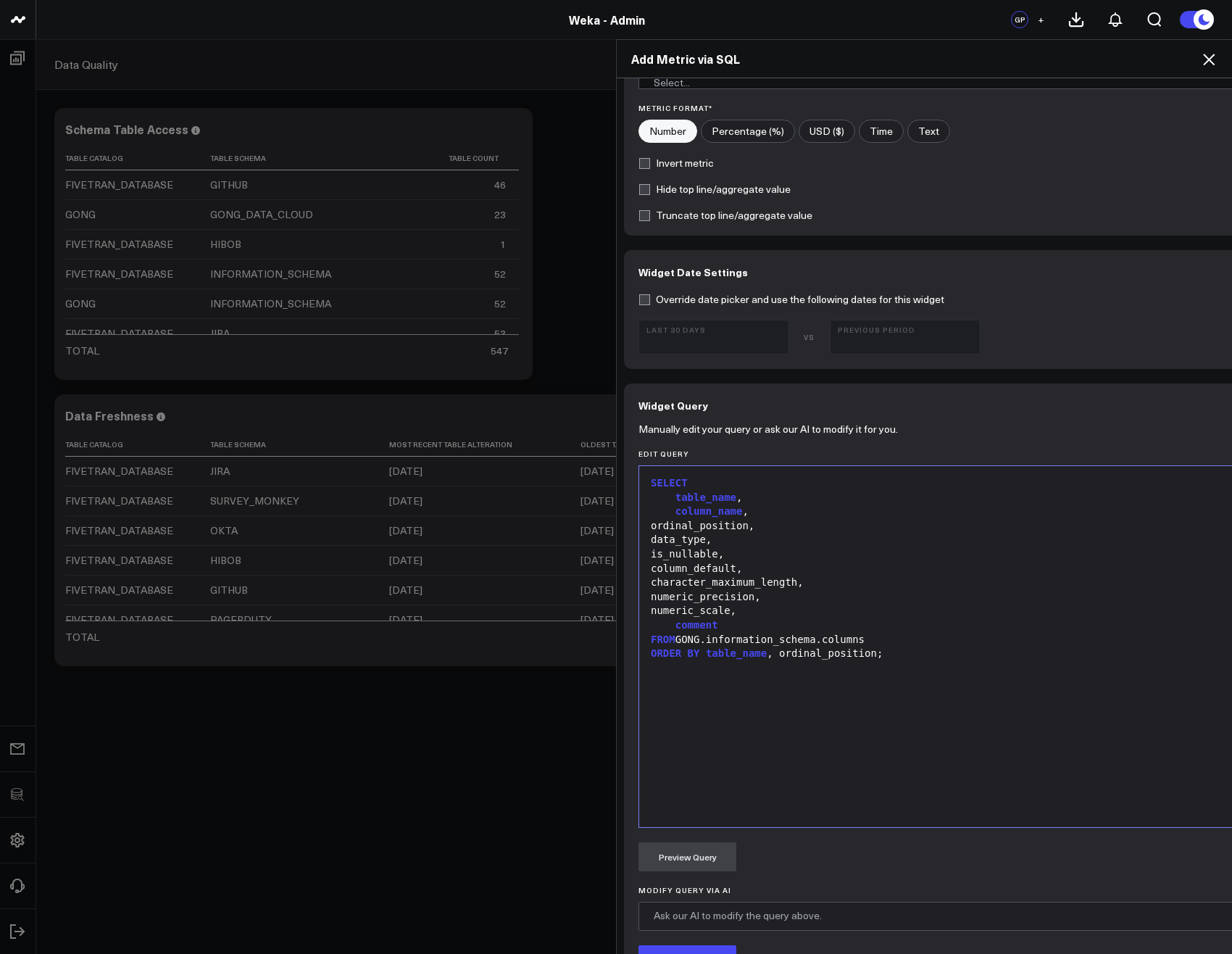
click at [695, 491] on span "table_name" at bounding box center [706, 497] width 61 height 11
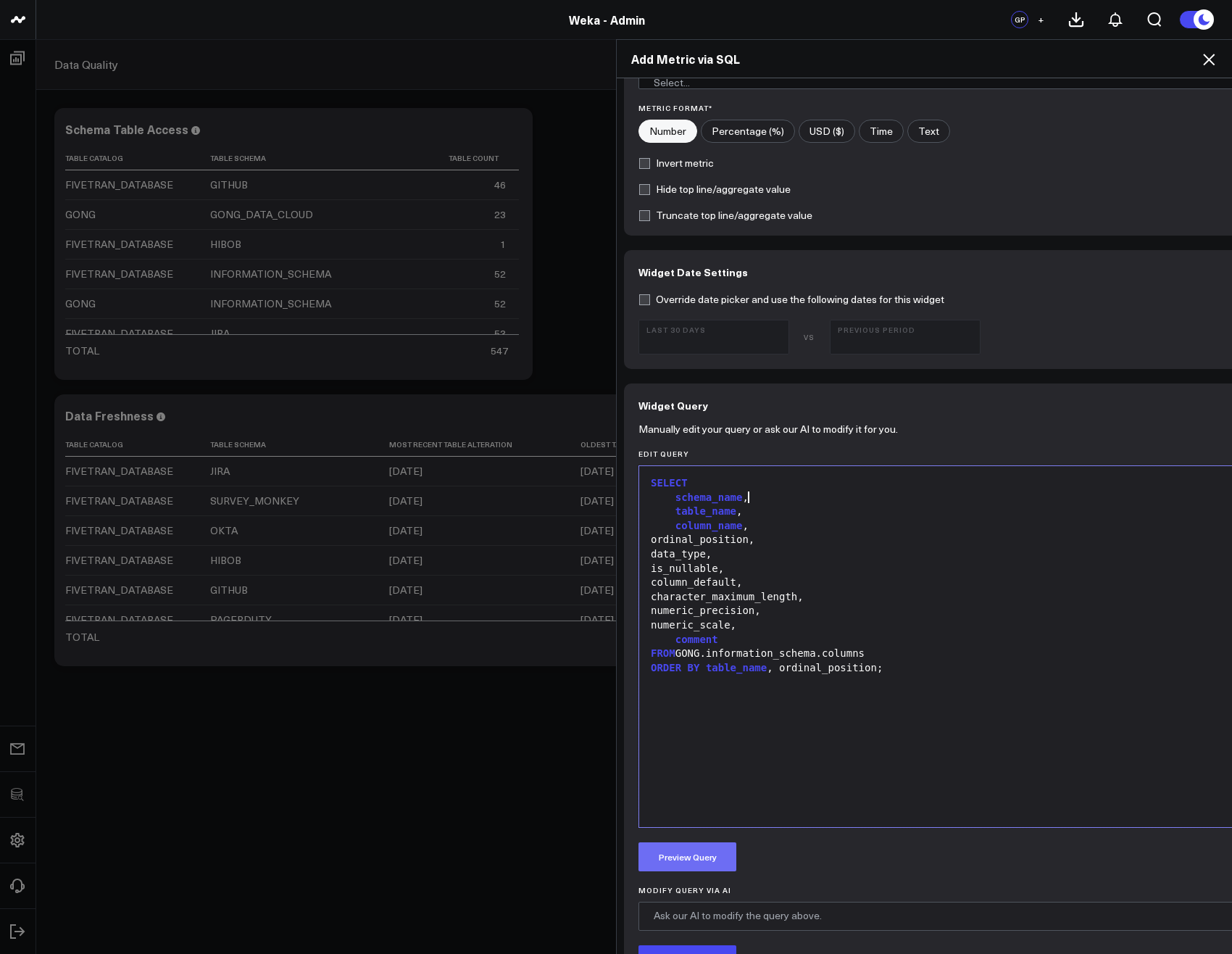
click at [699, 844] on button "Preview Query" at bounding box center [688, 856] width 98 height 29
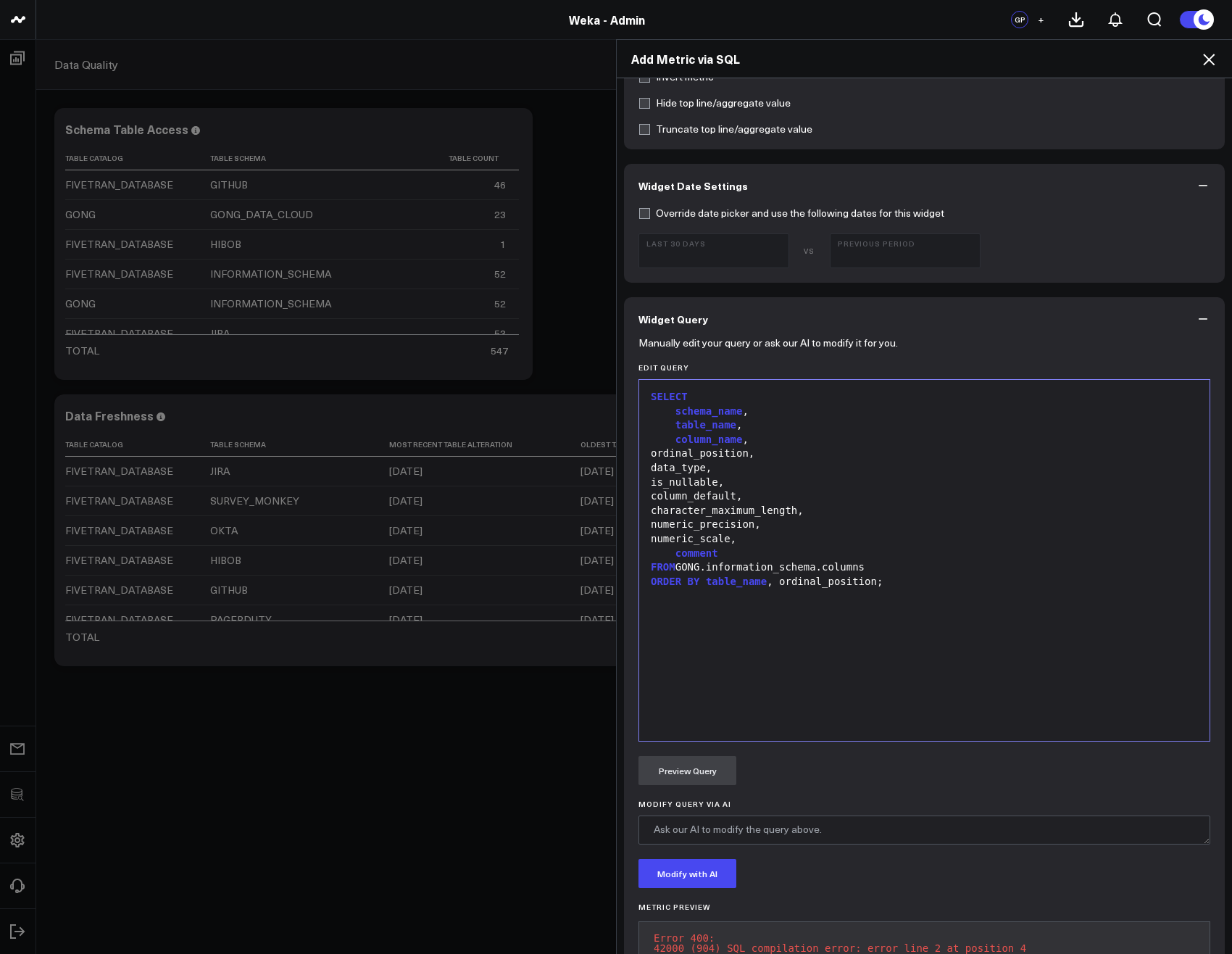
scroll to position [415, 0]
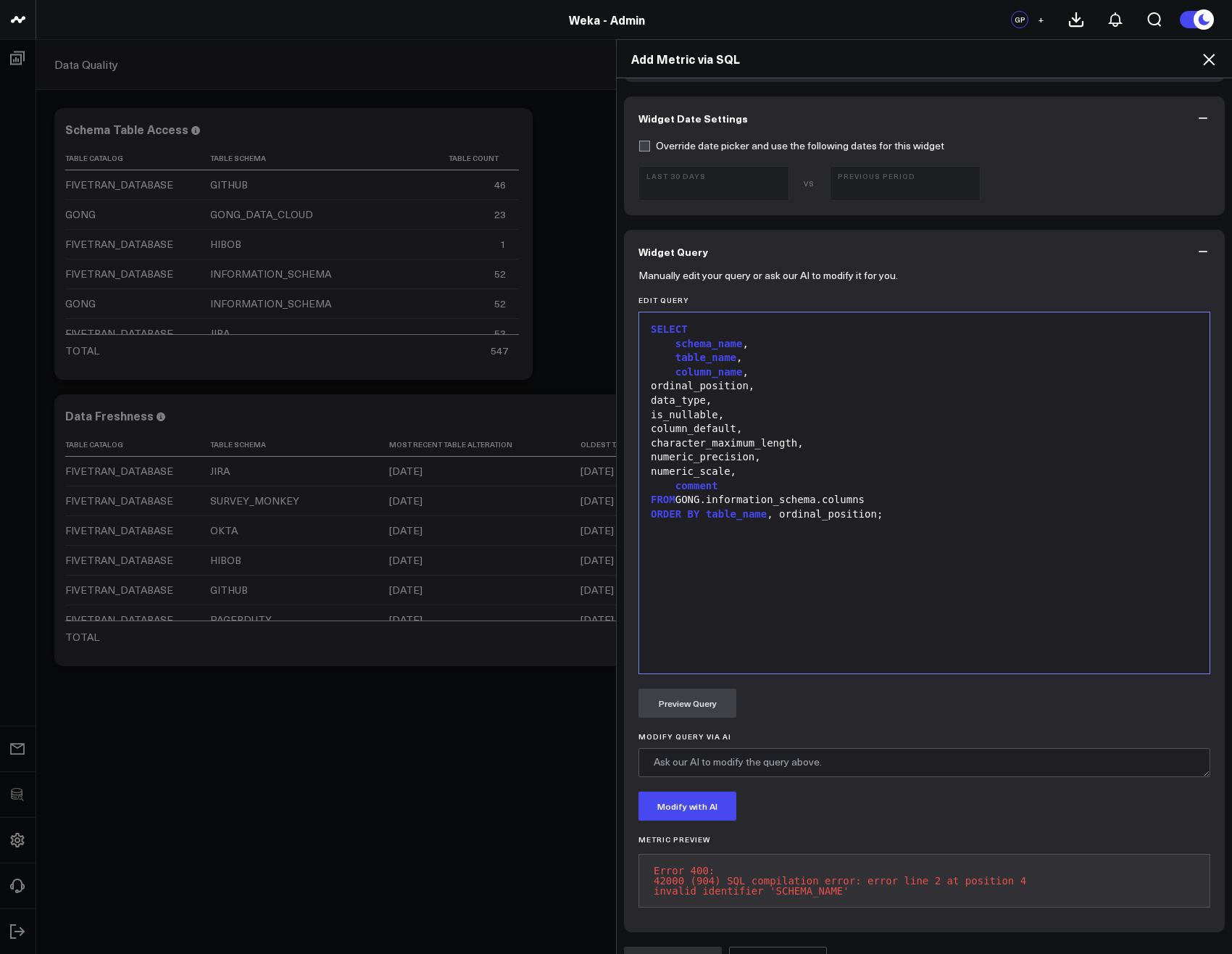
click at [709, 338] on span "schema_name" at bounding box center [708, 343] width 67 height 11
click at [701, 689] on button "Preview Query" at bounding box center [688, 703] width 98 height 29
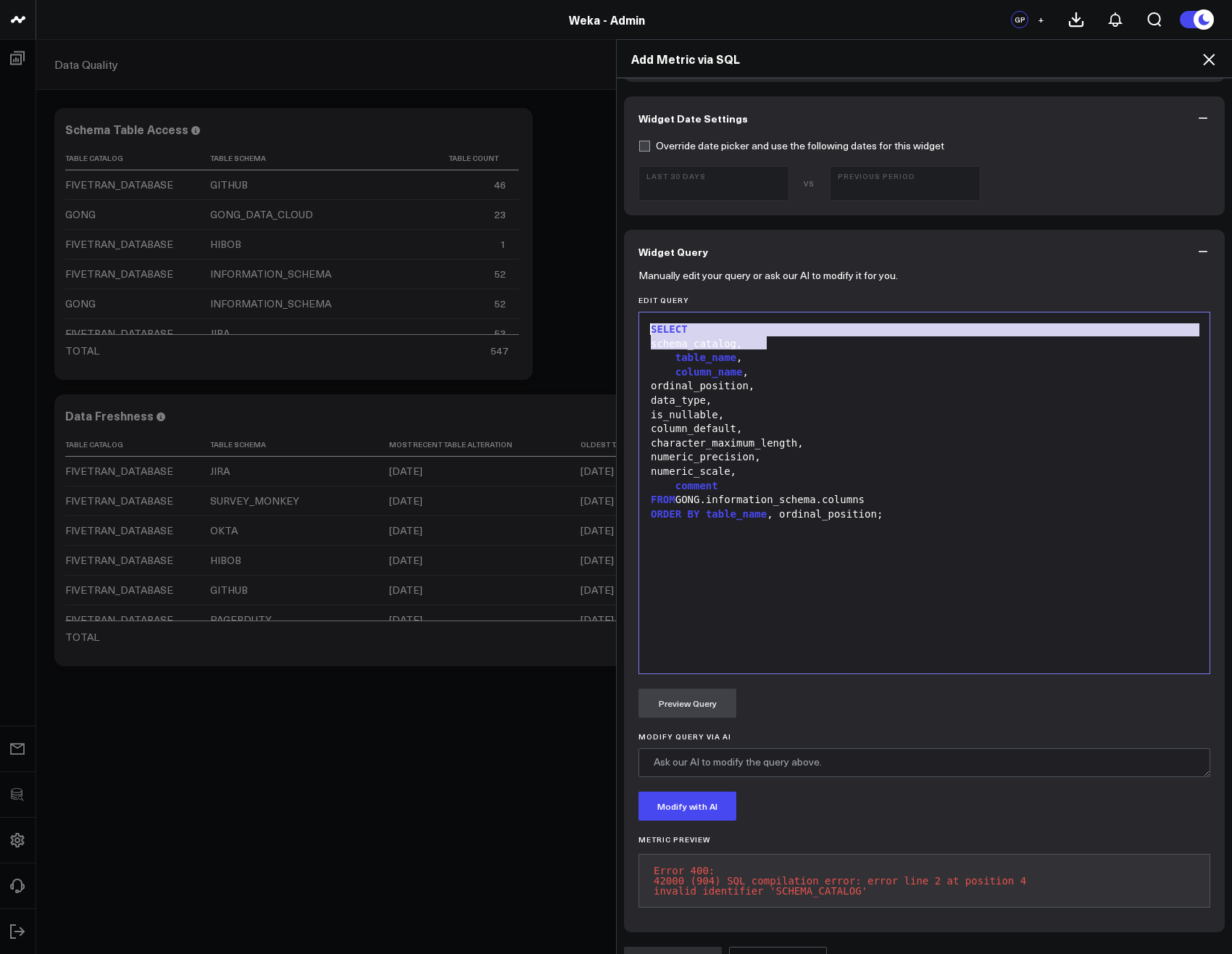
drag, startPoint x: 770, startPoint y: 327, endPoint x: 626, endPoint y: 320, distance: 144.2
click at [626, 320] on div "Manually edit your query or ask our AI to modify it for you. Edit Query Selecti…" at bounding box center [924, 602] width 600 height 659
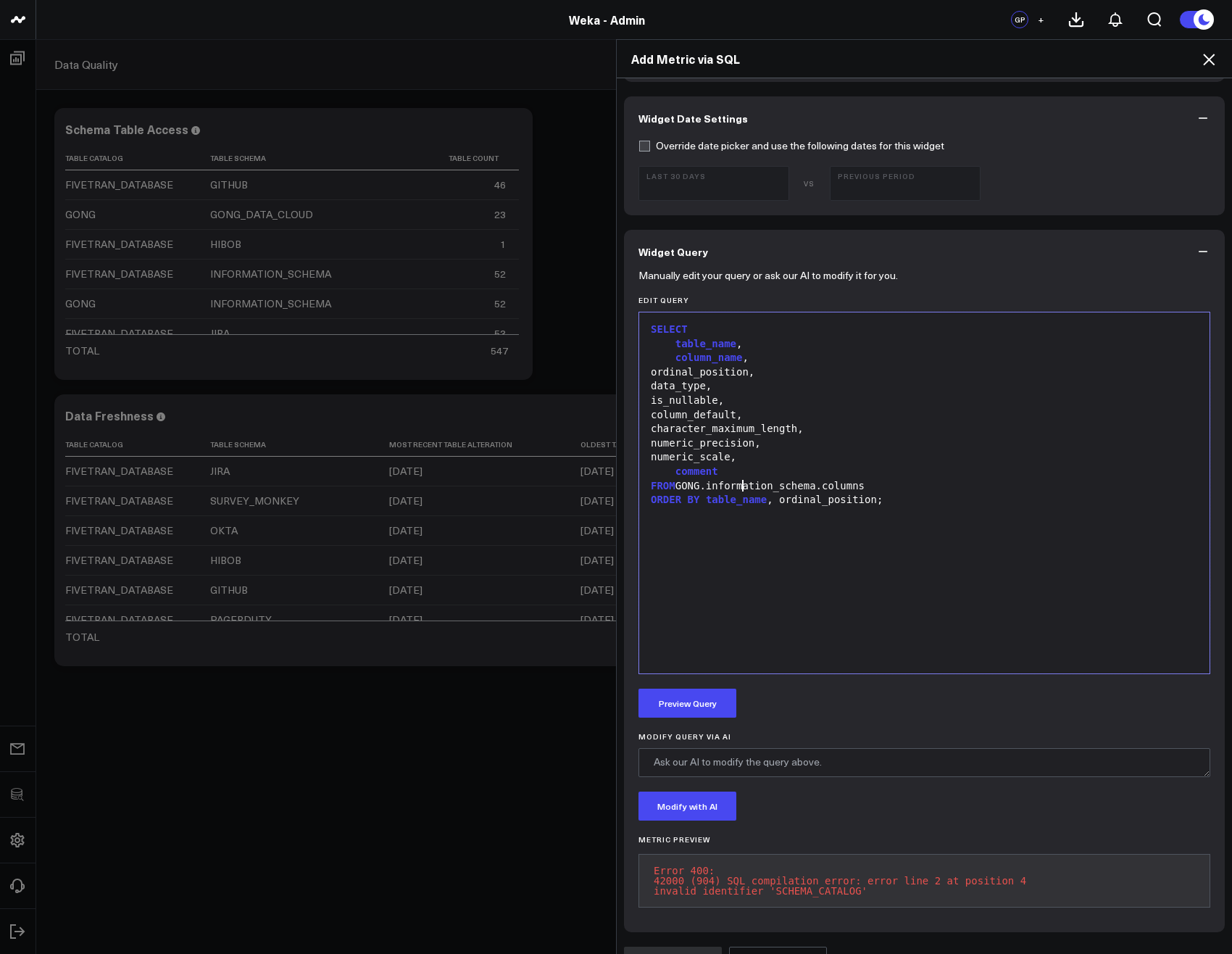
click at [735, 479] on div "FROM GONG.information_schema.columns" at bounding box center [924, 486] width 556 height 15
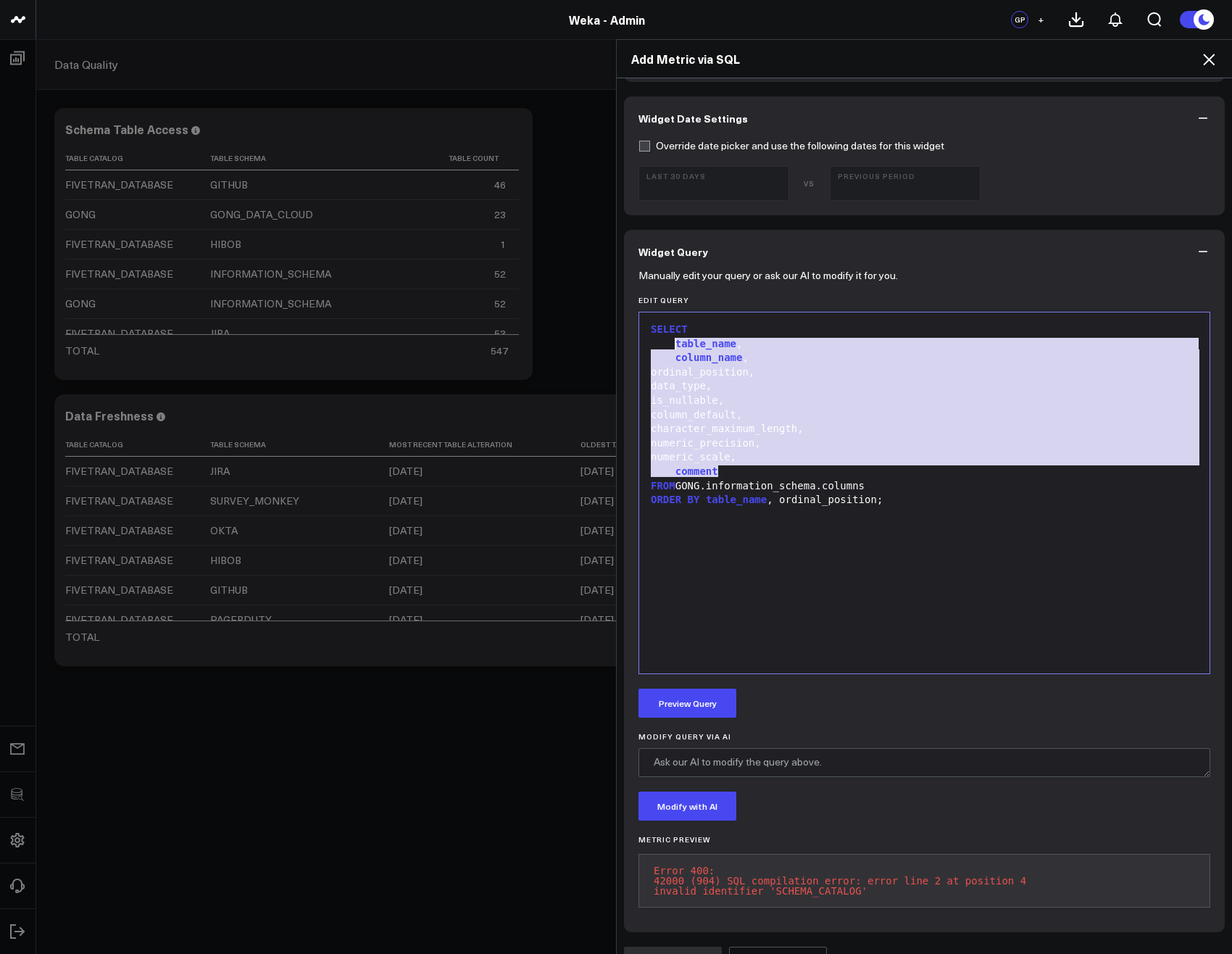
drag, startPoint x: 731, startPoint y: 461, endPoint x: 671, endPoint y: 333, distance: 141.4
click at [671, 333] on div "SELECT table_name , column_name , ordinal_position, data_type, is_nullable, col…" at bounding box center [924, 492] width 556 height 347
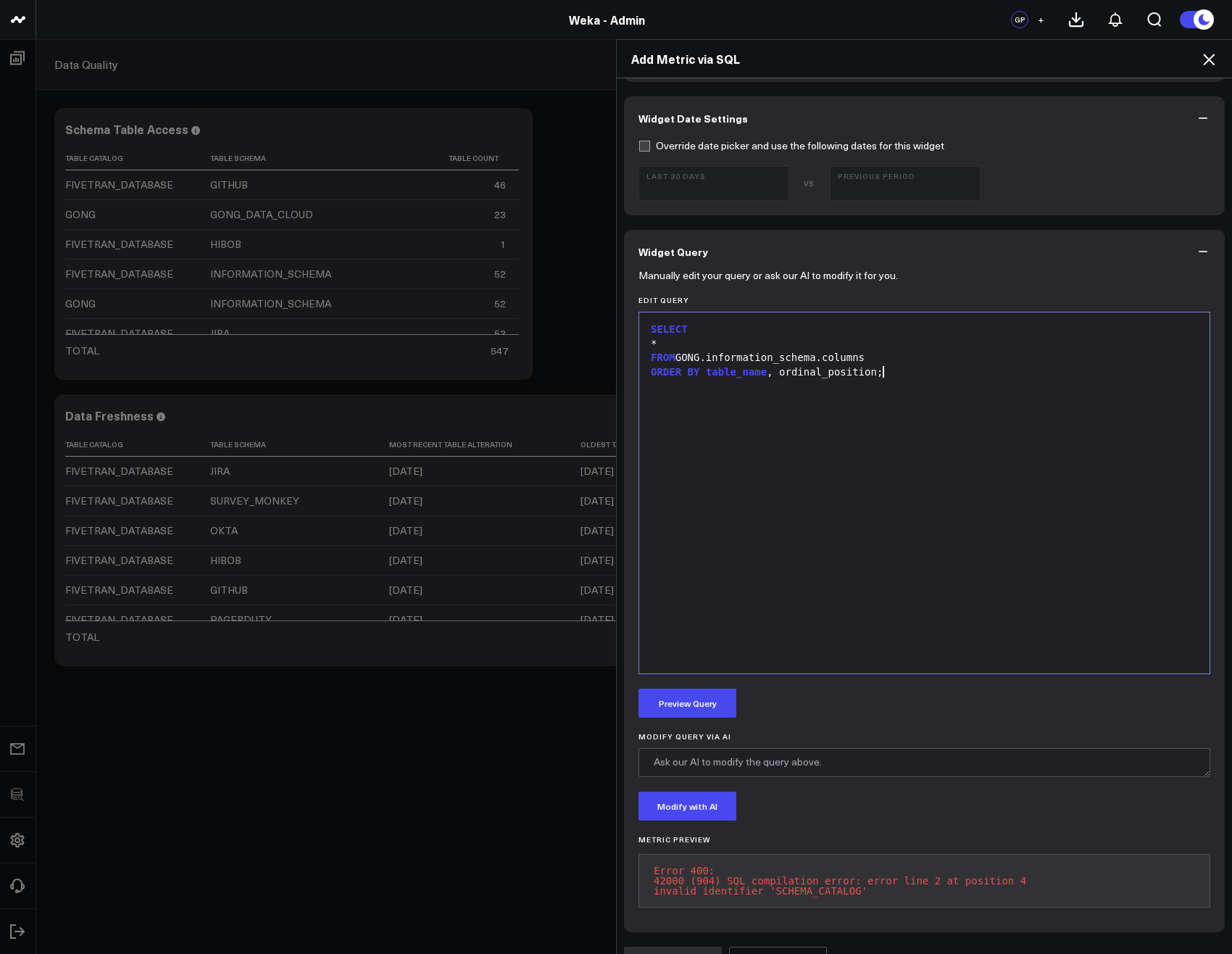
click at [866, 412] on div "SELECT * FROM GONG.information_schema.columns ORDER BY table_name , ordinal_pos…" at bounding box center [924, 492] width 556 height 347
click at [681, 689] on button "Preview Query" at bounding box center [688, 703] width 98 height 29
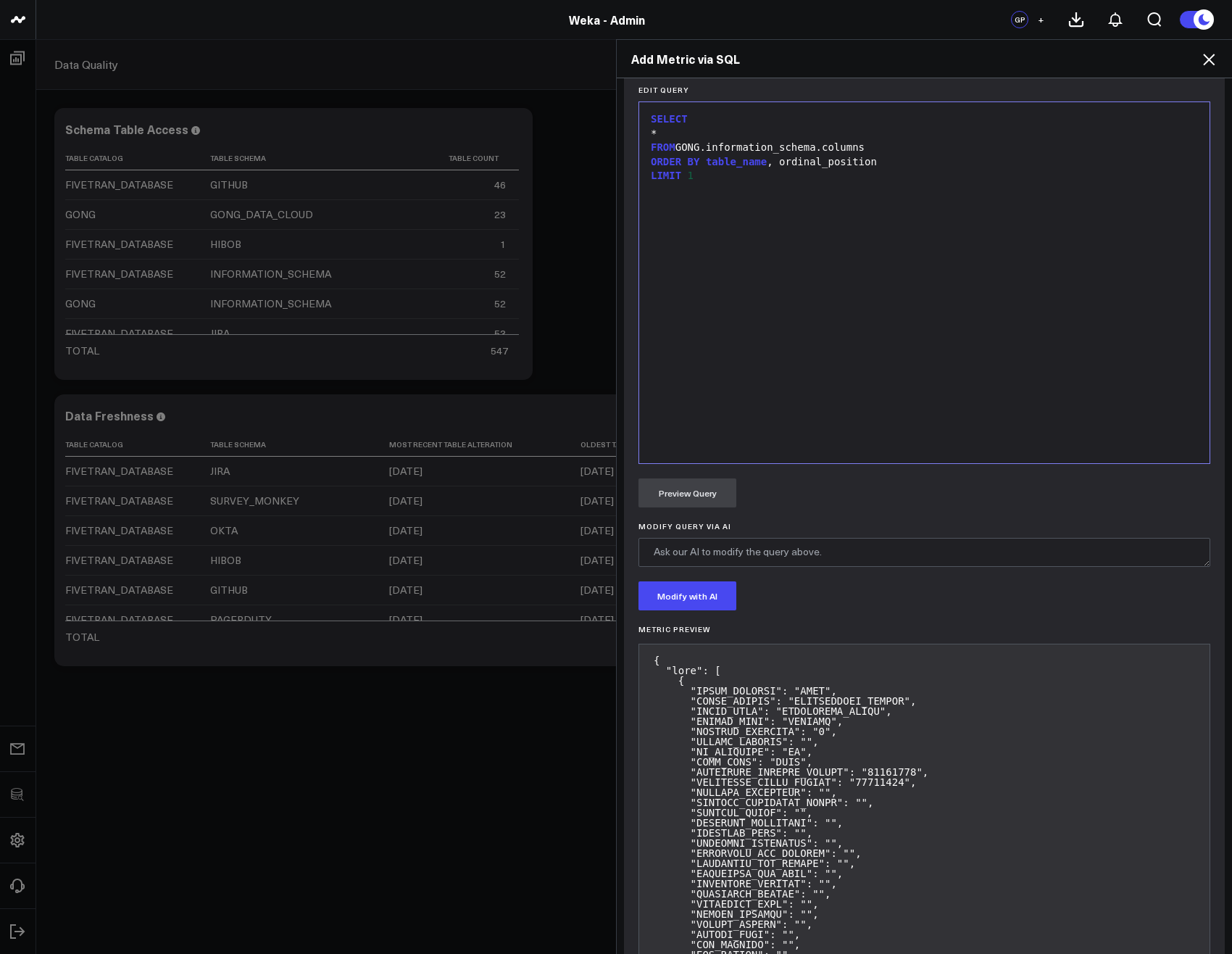
scroll to position [676, 0]
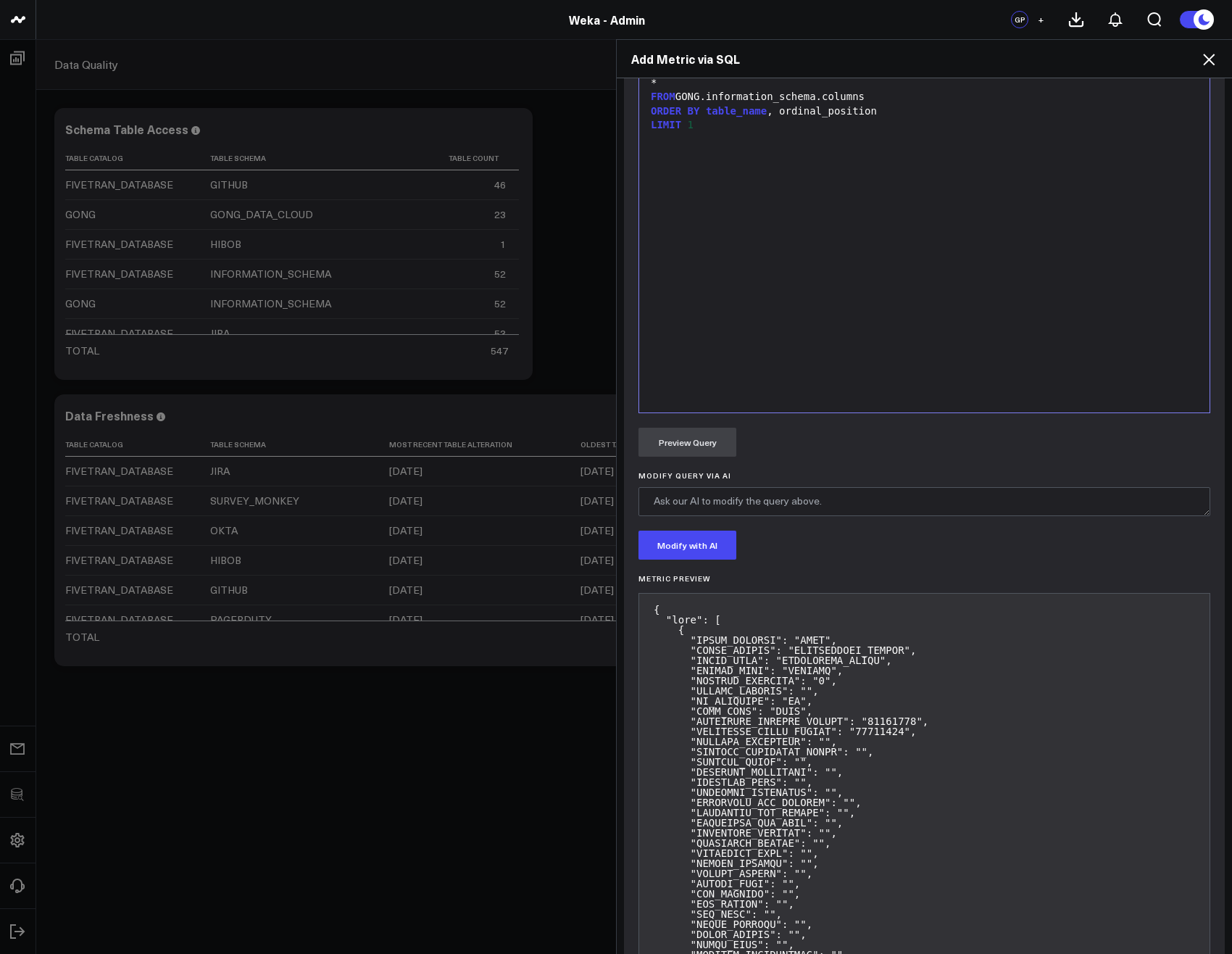
click at [901, 386] on div "SELECT * FROM GONG.information_schema.columns ORDER BY table_name , ordinal_pos…" at bounding box center [924, 231] width 556 height 347
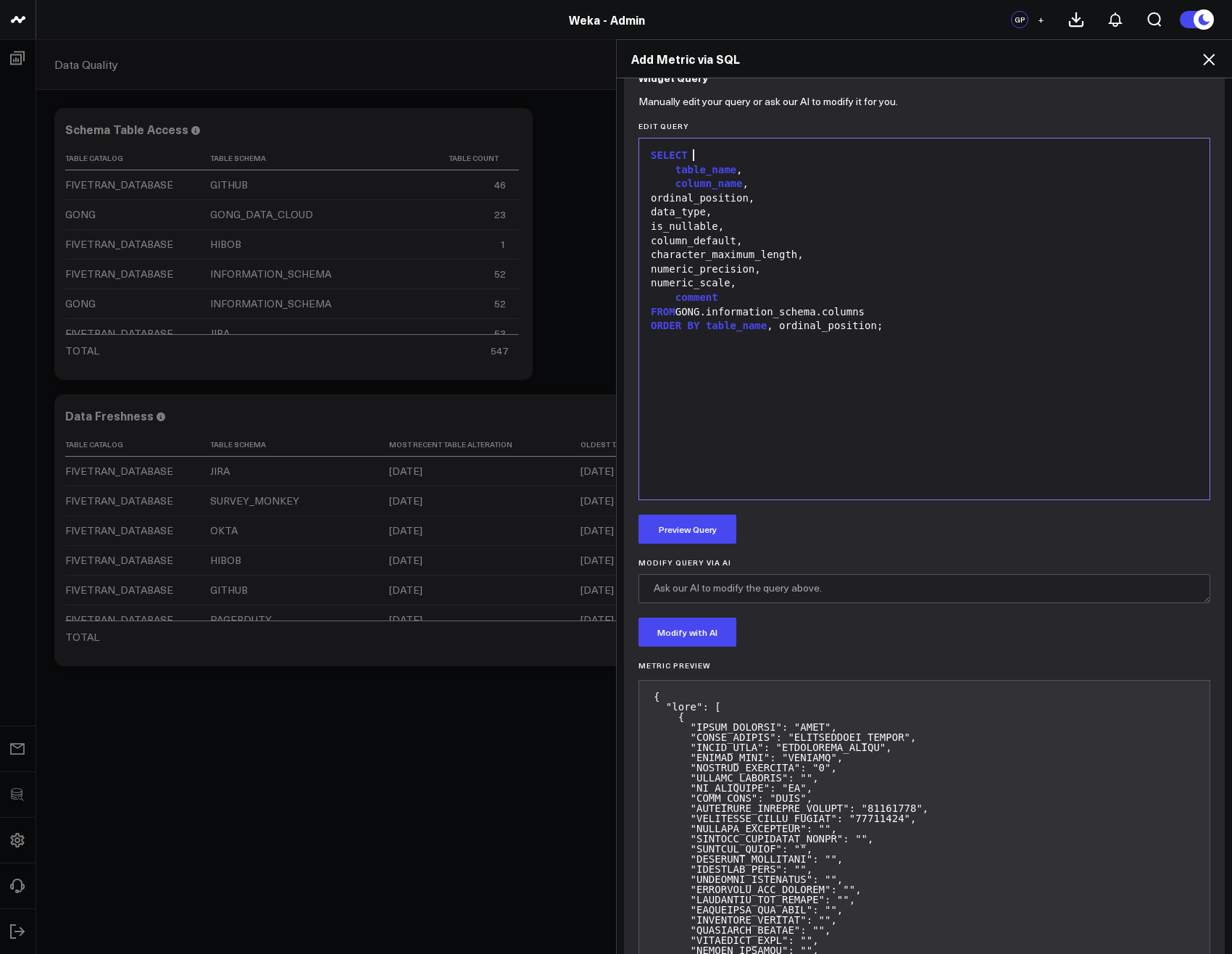
click at [737, 154] on div "SELECT table_name , column_name , ordinal_position, data_type, is_nullable, col…" at bounding box center [924, 319] width 556 height 347
click at [735, 150] on div "SELECT" at bounding box center [924, 155] width 556 height 15
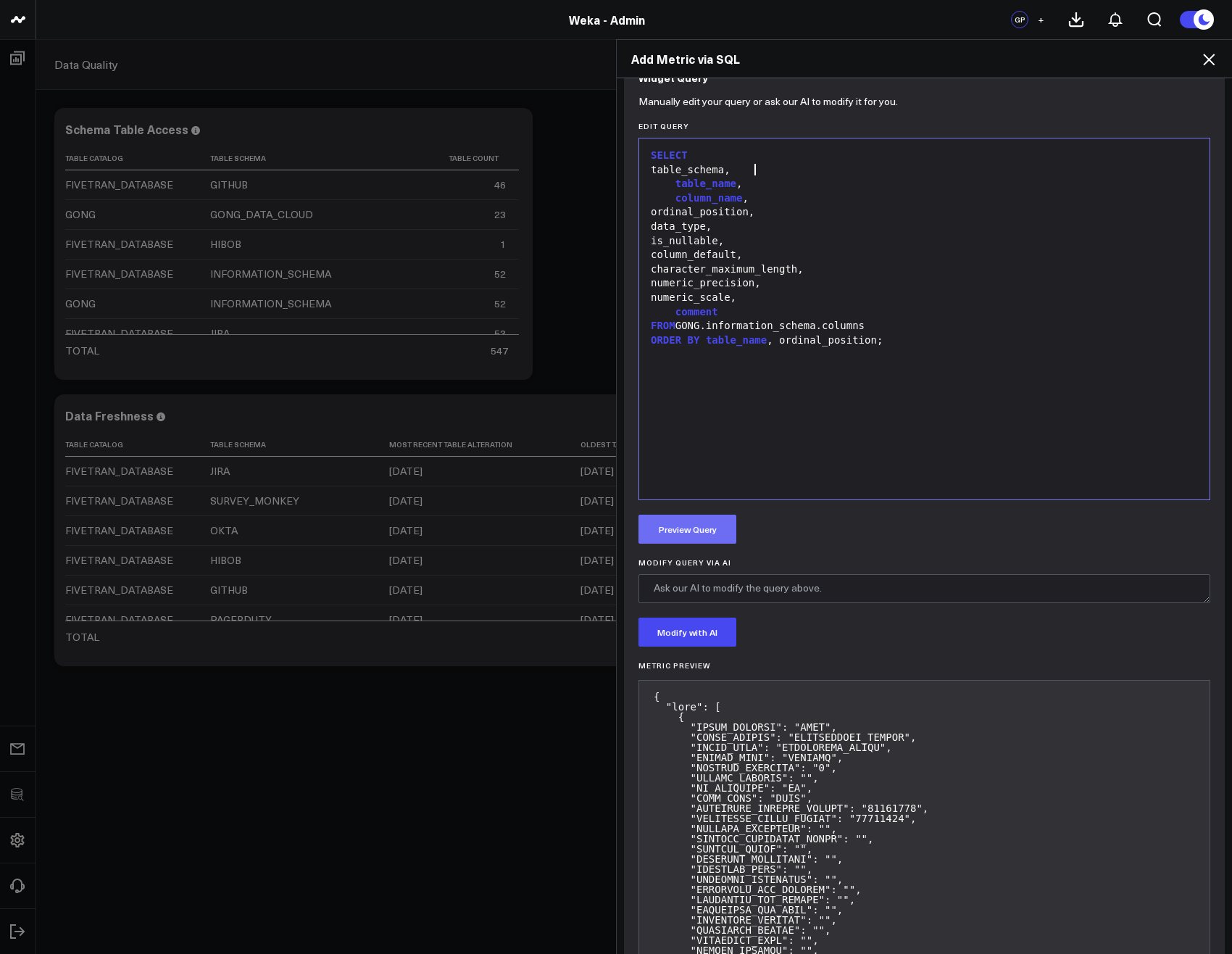
click at [696, 515] on button "Preview Query" at bounding box center [688, 529] width 98 height 29
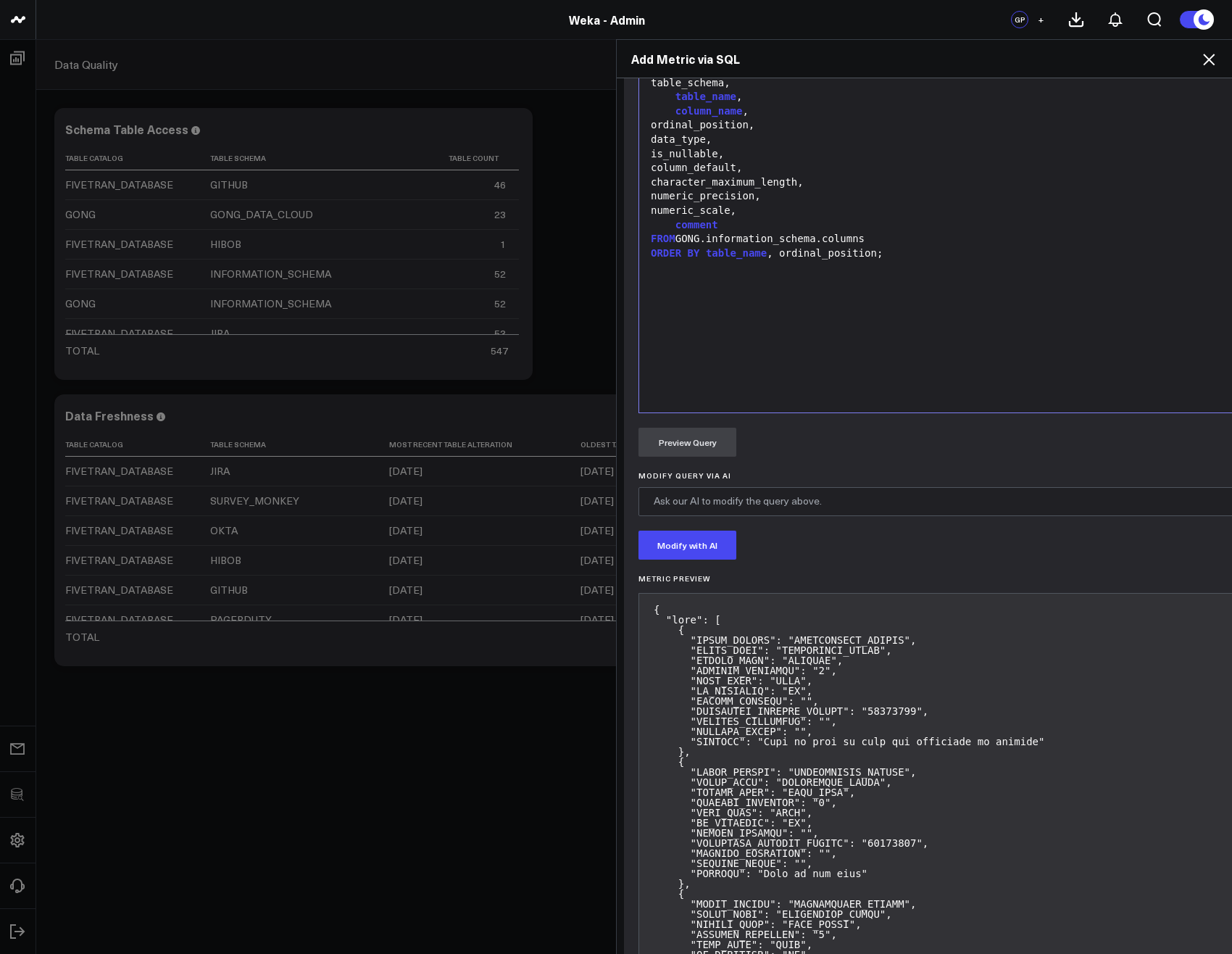
scroll to position [849, 0]
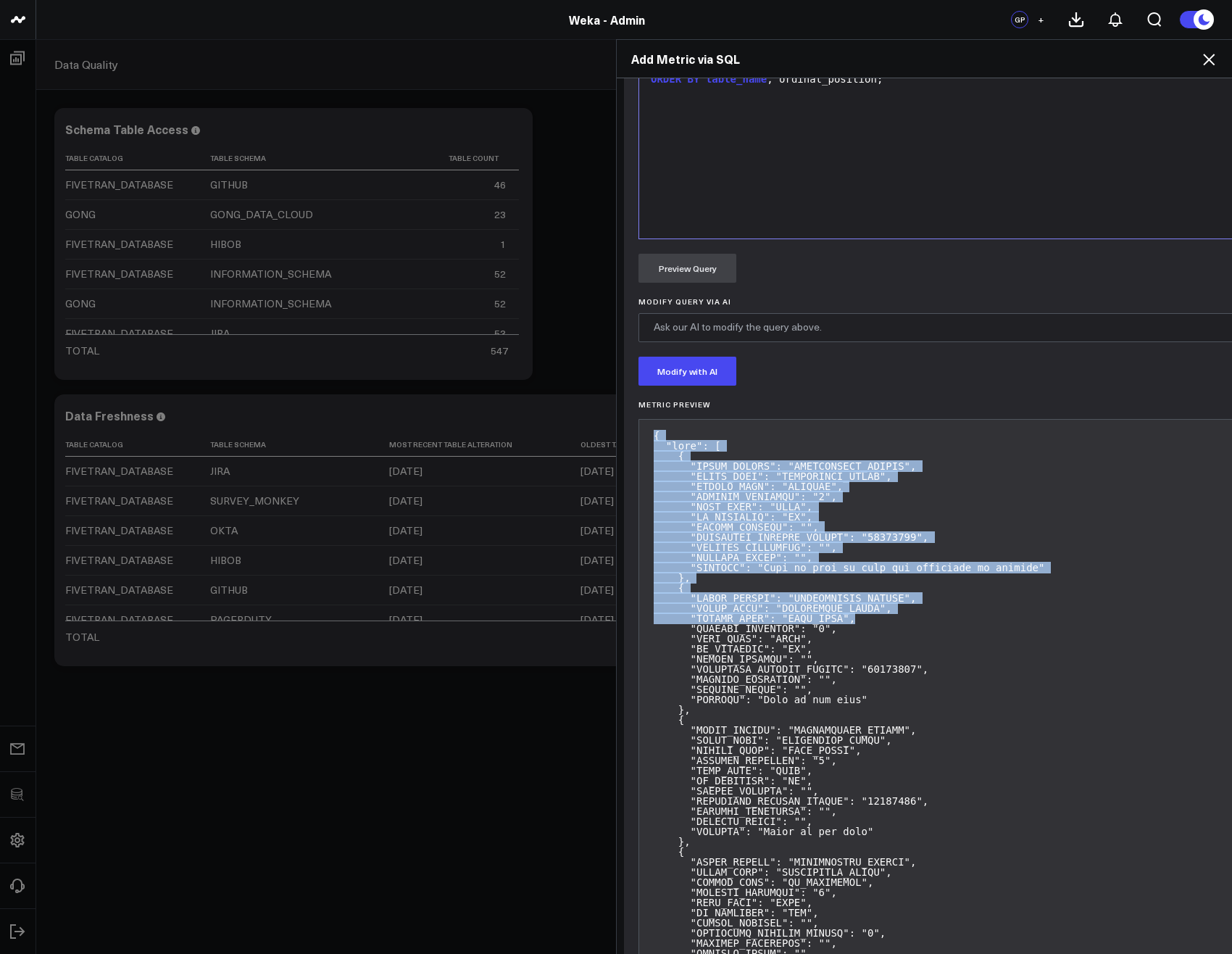
drag, startPoint x: 649, startPoint y: 421, endPoint x: 884, endPoint y: 605, distance: 298.5
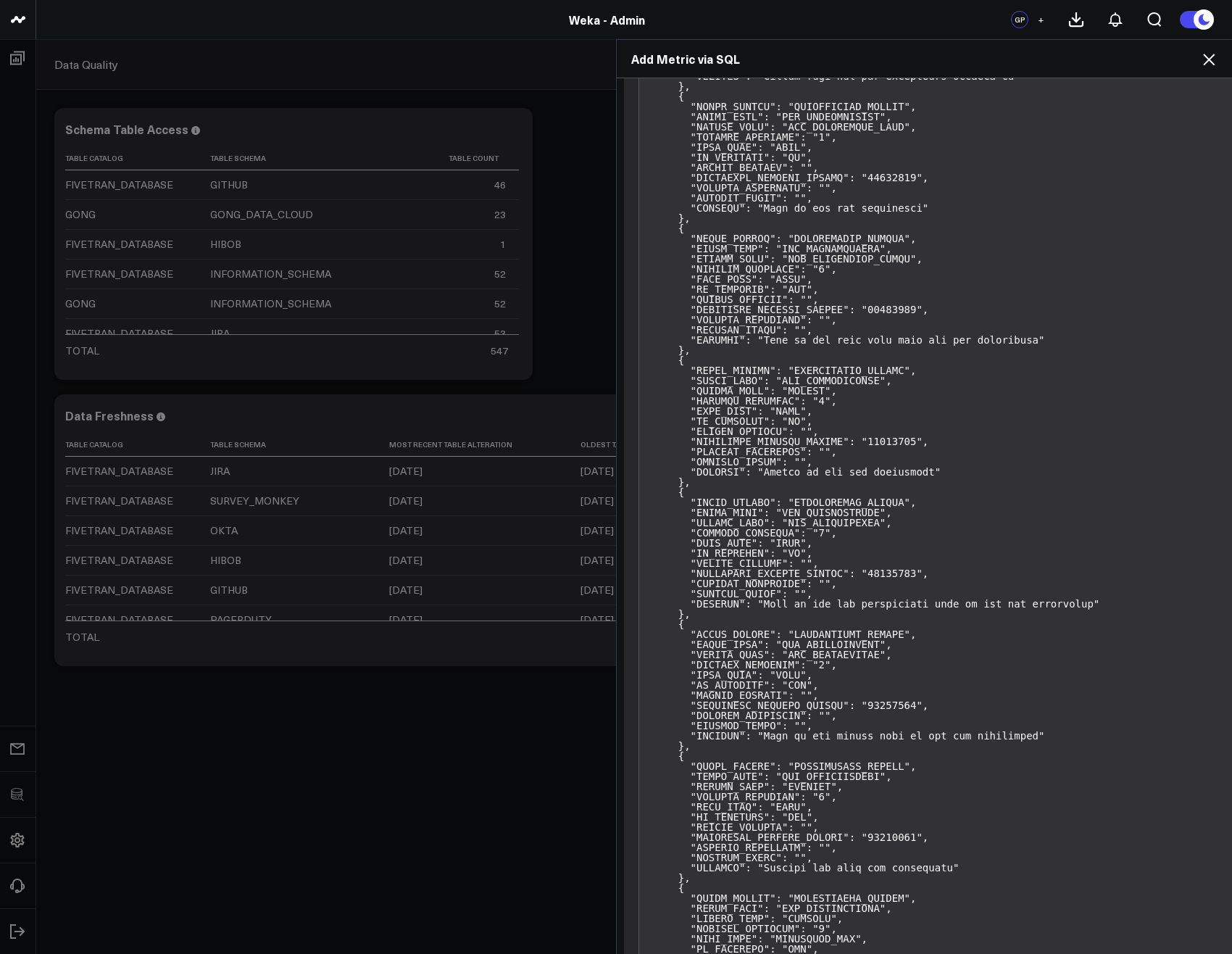
scroll to position [139488, 0]
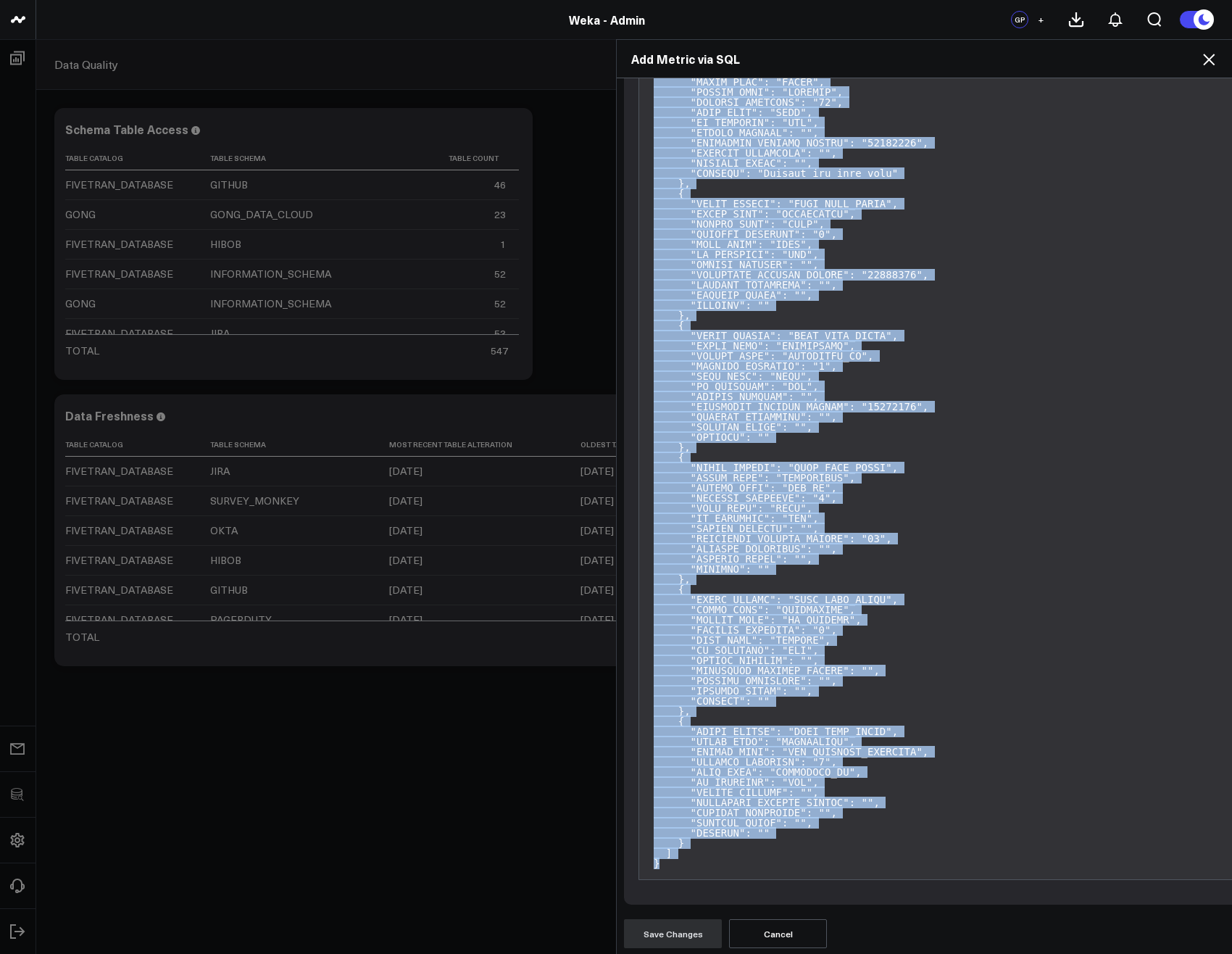
copy pre "{ "data": [ { "TABLE_SCHEMA": "INFORMATION_SCHEMA", "TABLE_NAME": "APPLICABLE_R…"
click at [1214, 60] on icon at bounding box center [1208, 59] width 17 height 17
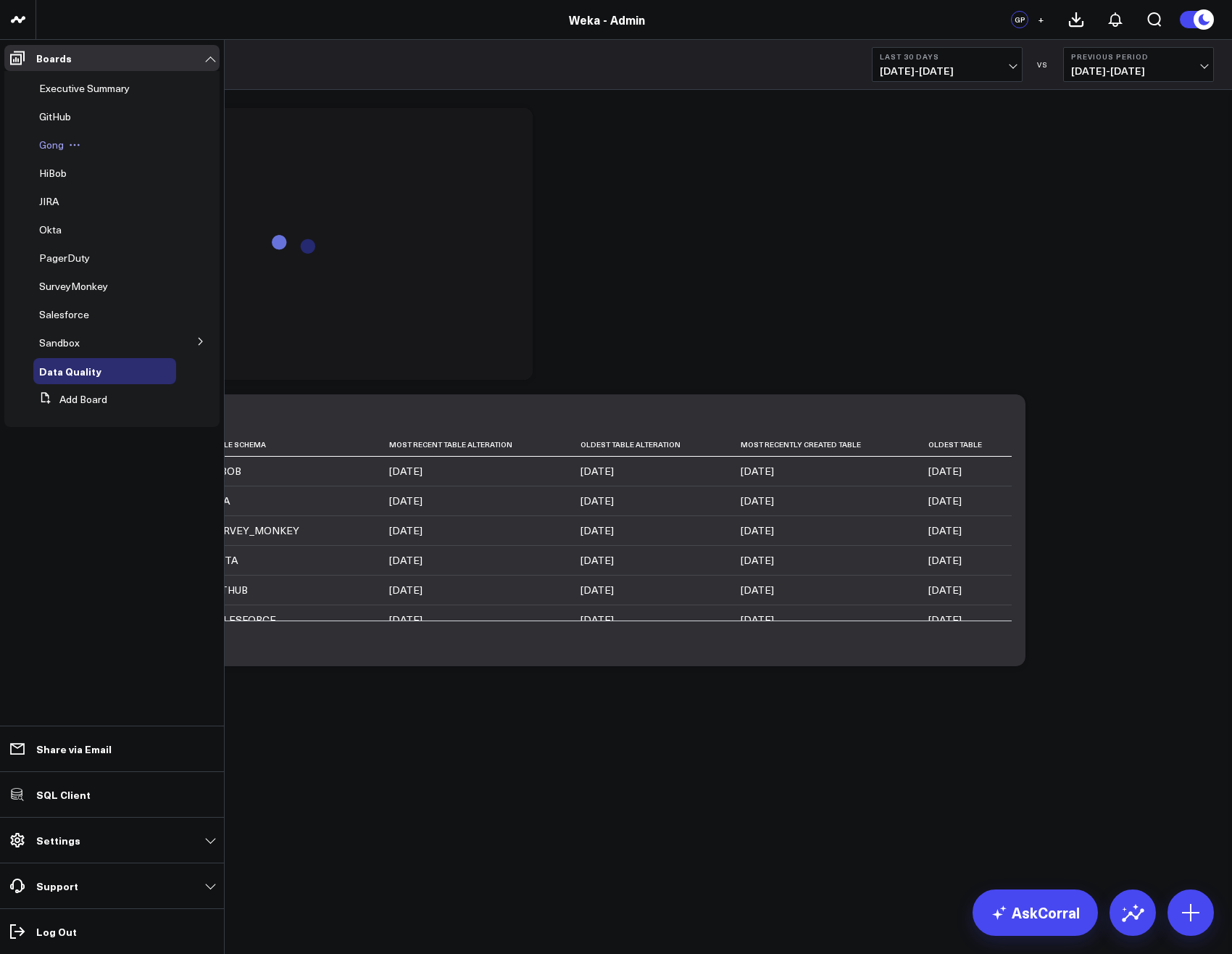
click at [47, 146] on span "Gong" at bounding box center [51, 145] width 24 height 14
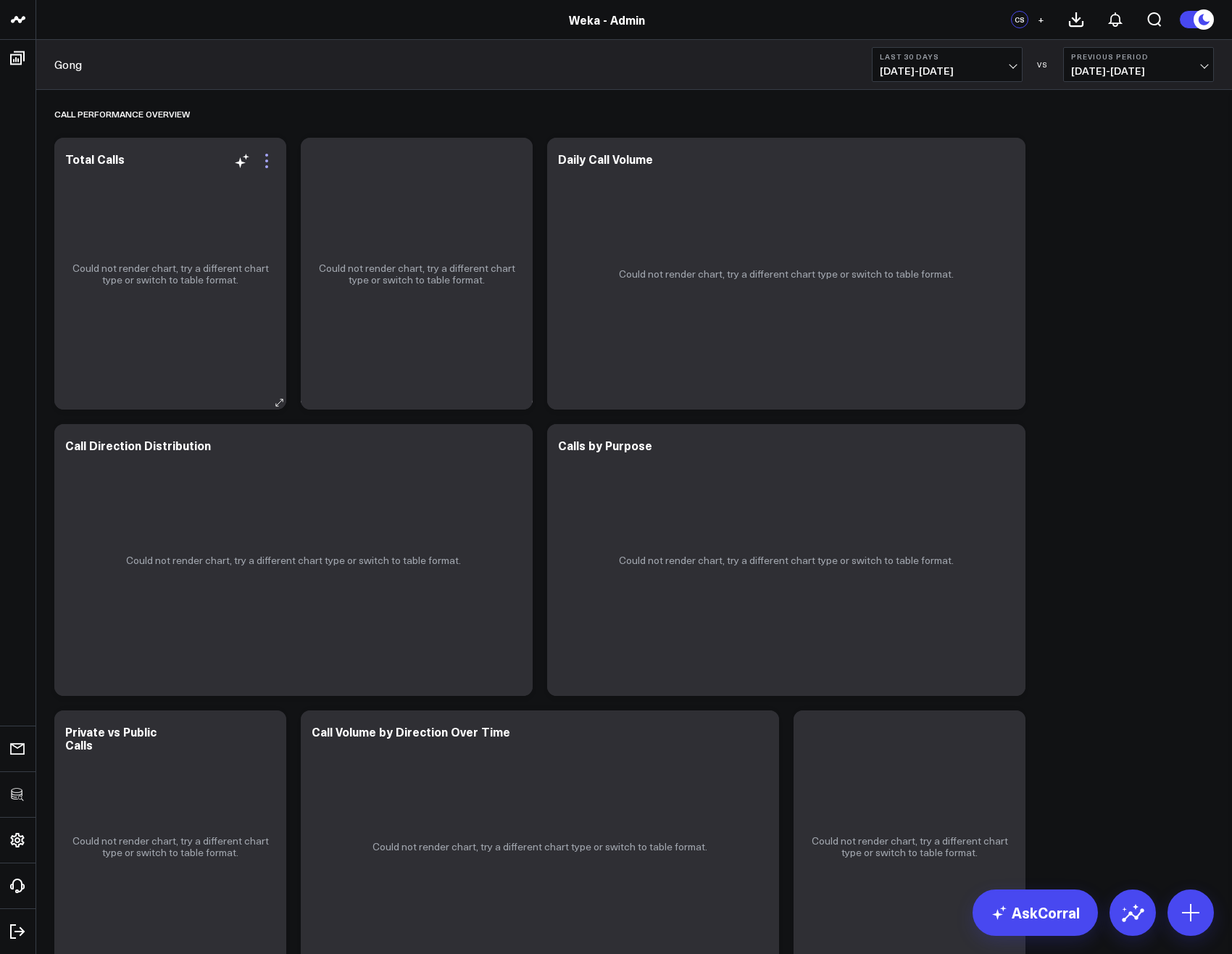
click at [268, 158] on icon at bounding box center [267, 161] width 17 height 17
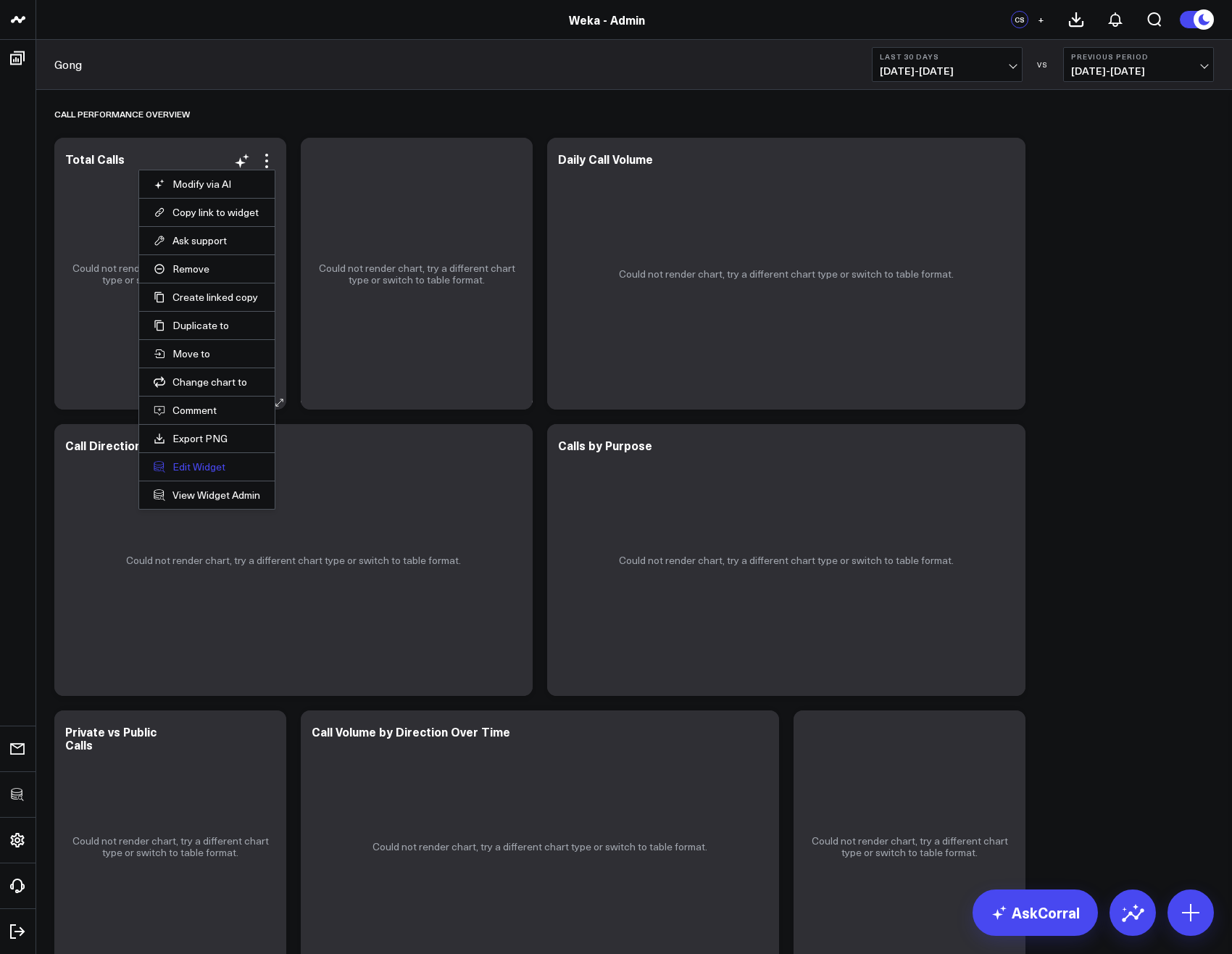
click at [185, 469] on button "Edit Widget" at bounding box center [207, 466] width 106 height 13
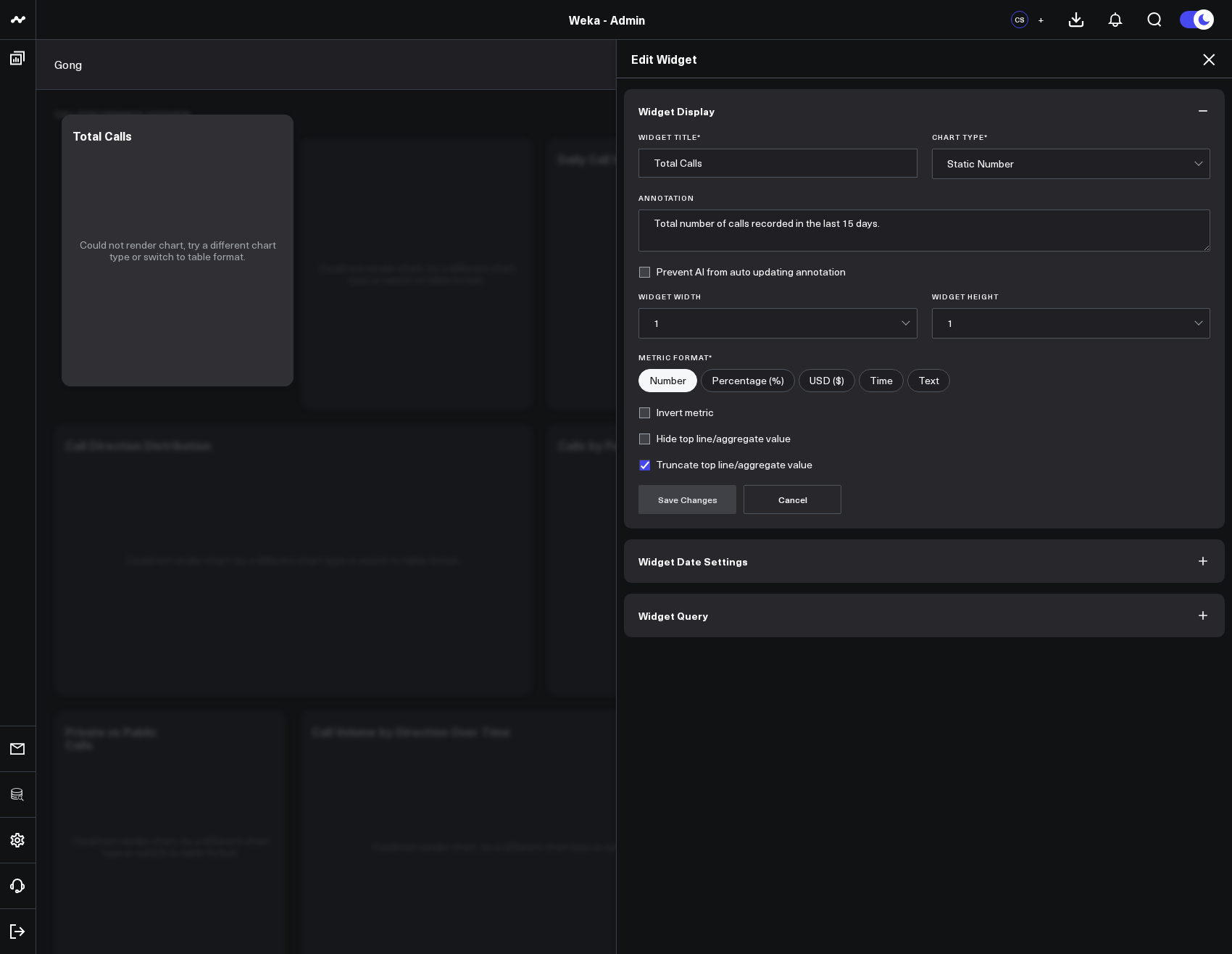
click at [673, 626] on button "Widget Query" at bounding box center [924, 615] width 600 height 44
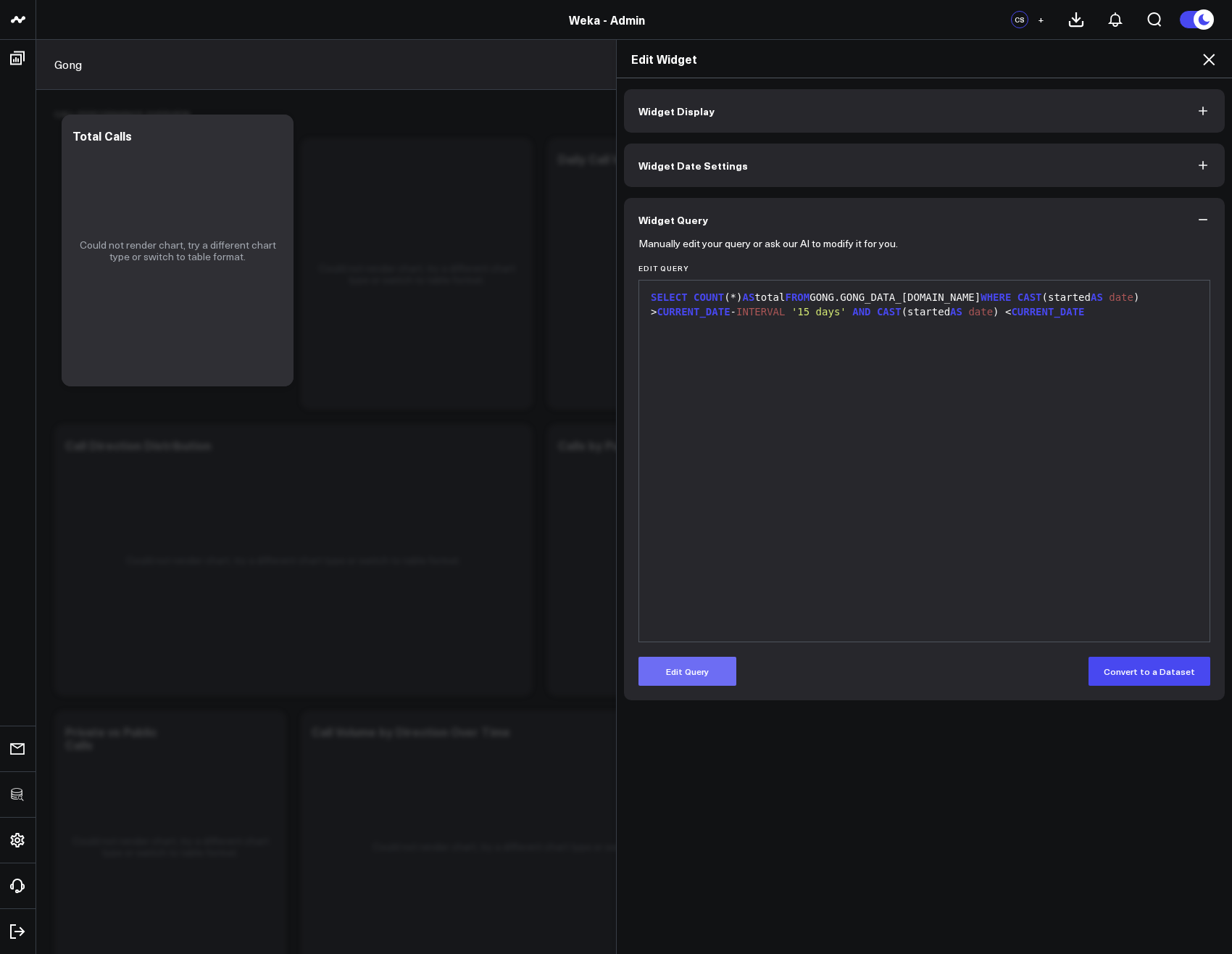
click at [695, 672] on button "Edit Query" at bounding box center [688, 670] width 98 height 29
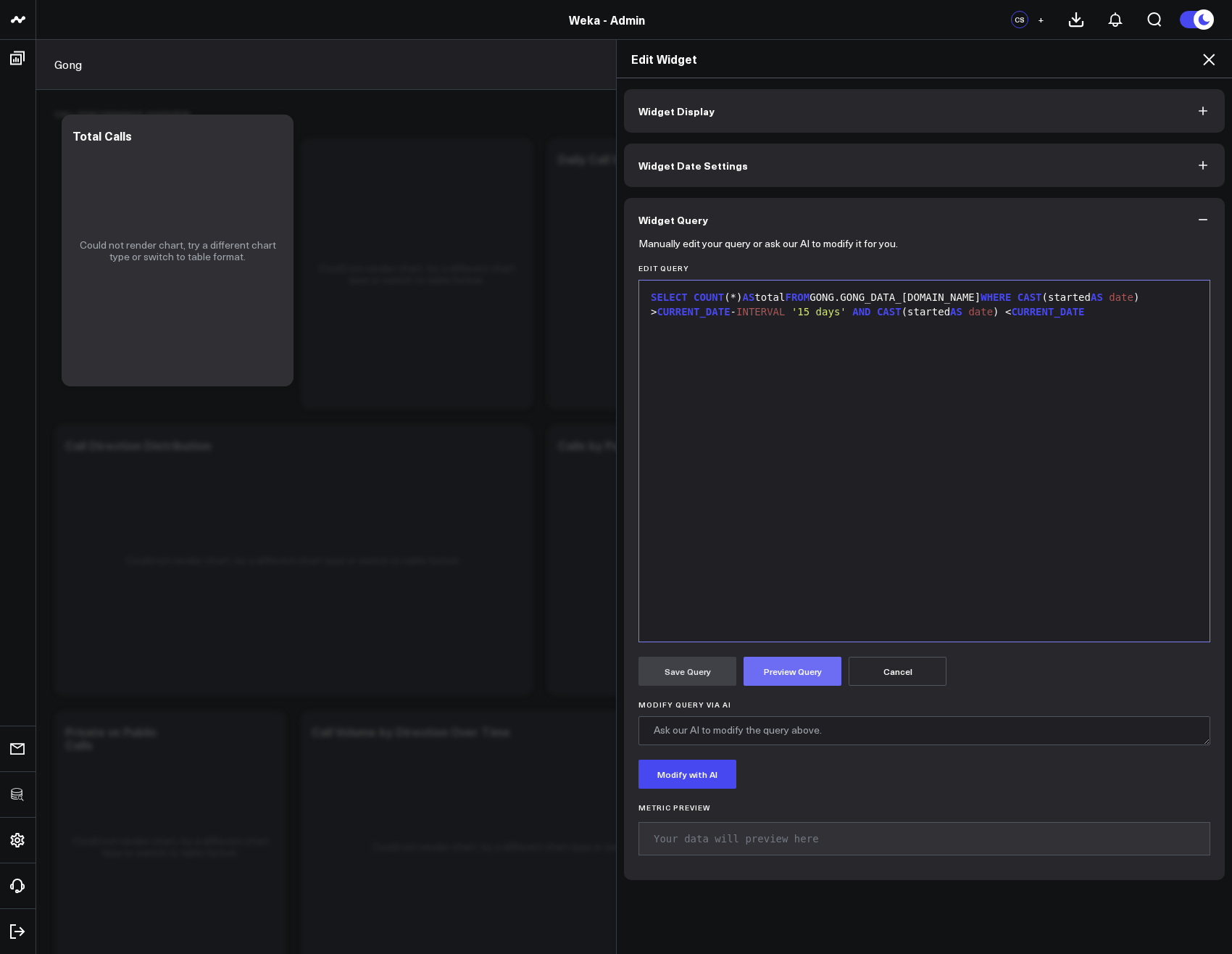
click at [786, 664] on button "Preview Query" at bounding box center [792, 670] width 98 height 29
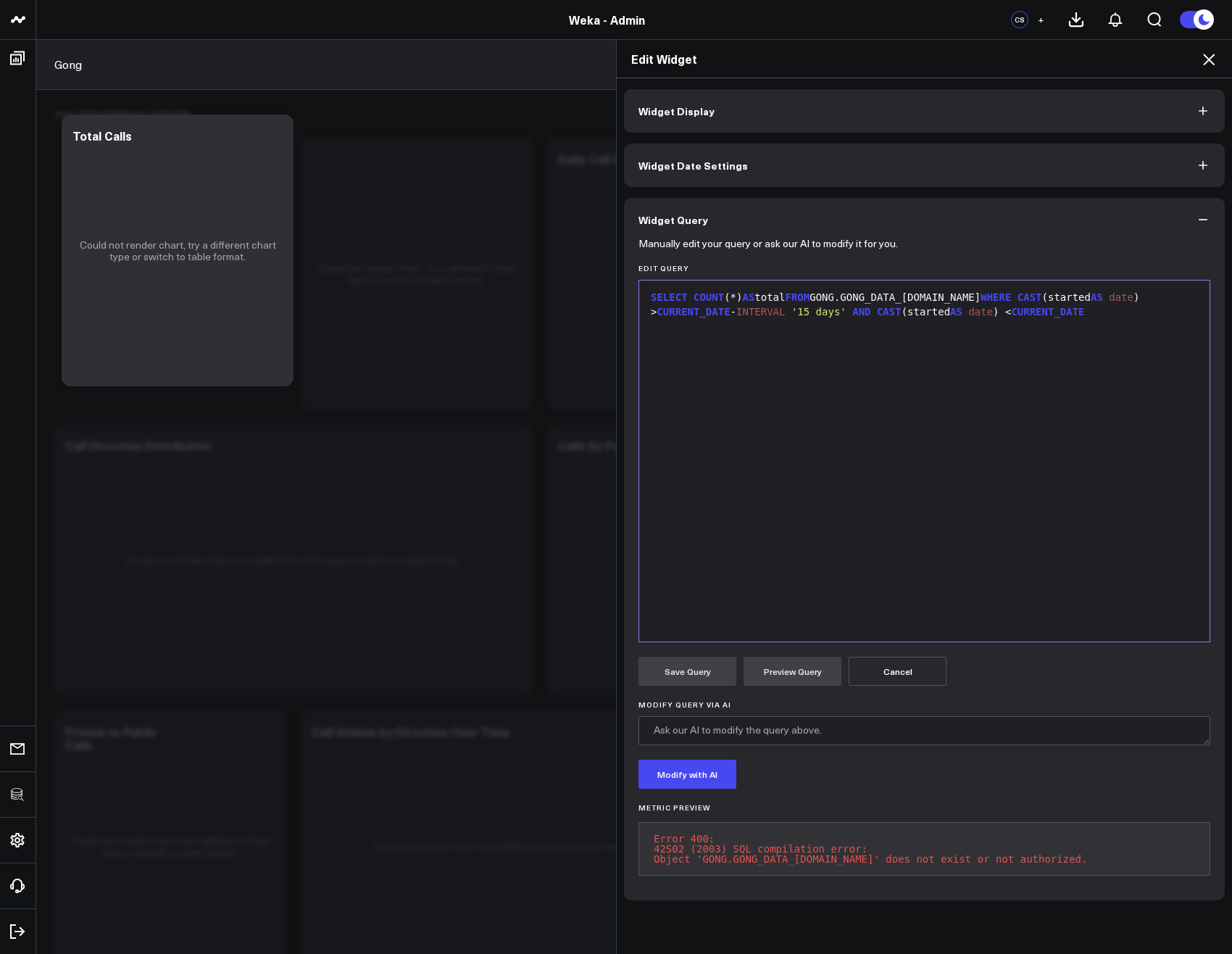
click at [975, 297] on div "SELECT COUNT (*) AS total FROM GONG.GONG_DATA_[DOMAIN_NAME] WHERE CAST (started…" at bounding box center [924, 305] width 556 height 28
click at [781, 677] on button "Preview Query" at bounding box center [792, 670] width 98 height 29
click at [959, 339] on div "SELECT COUNT (*) AS total FROM GONG.GONG_DATA_CLOUD.CALLS WHERE CAST (started A…" at bounding box center [924, 461] width 556 height 347
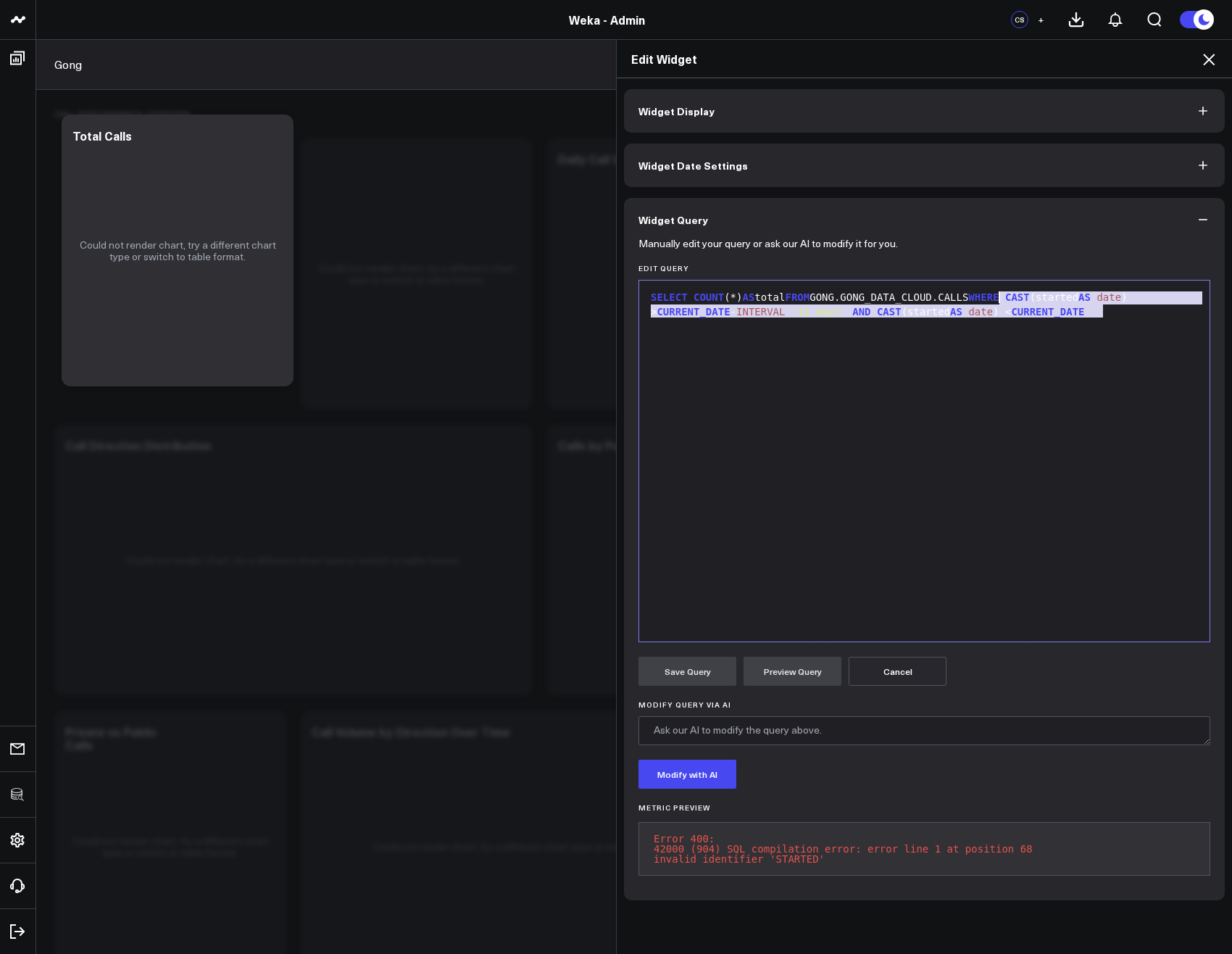
drag, startPoint x: 1143, startPoint y: 360, endPoint x: 996, endPoint y: 299, distance: 159.2
click at [996, 299] on div "SELECT COUNT (*) AS total FROM GONG.GONG_DATA_CLOUD.CALLS WHERE CAST (started A…" at bounding box center [924, 461] width 556 height 347
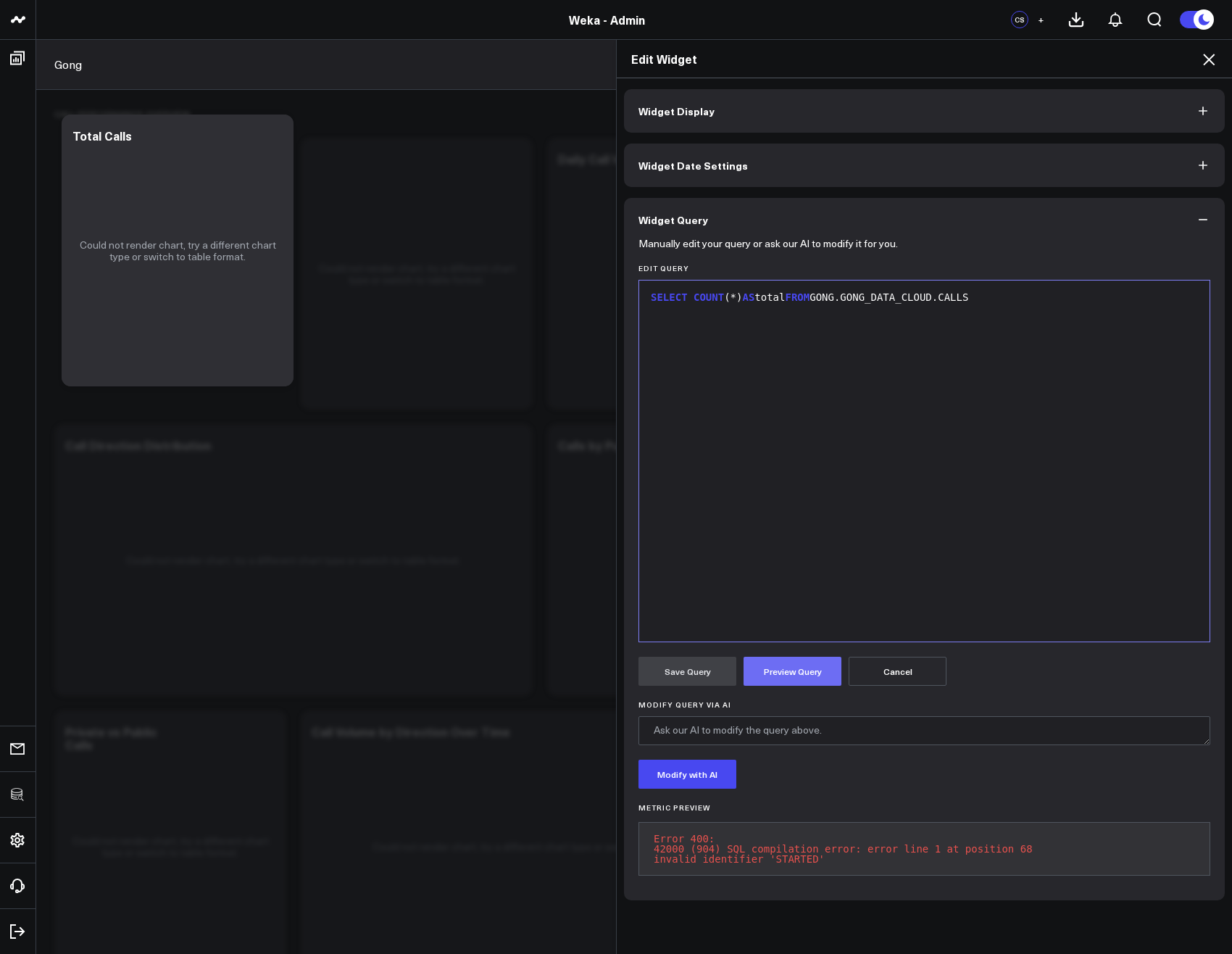
click at [811, 669] on button "Preview Query" at bounding box center [792, 670] width 98 height 29
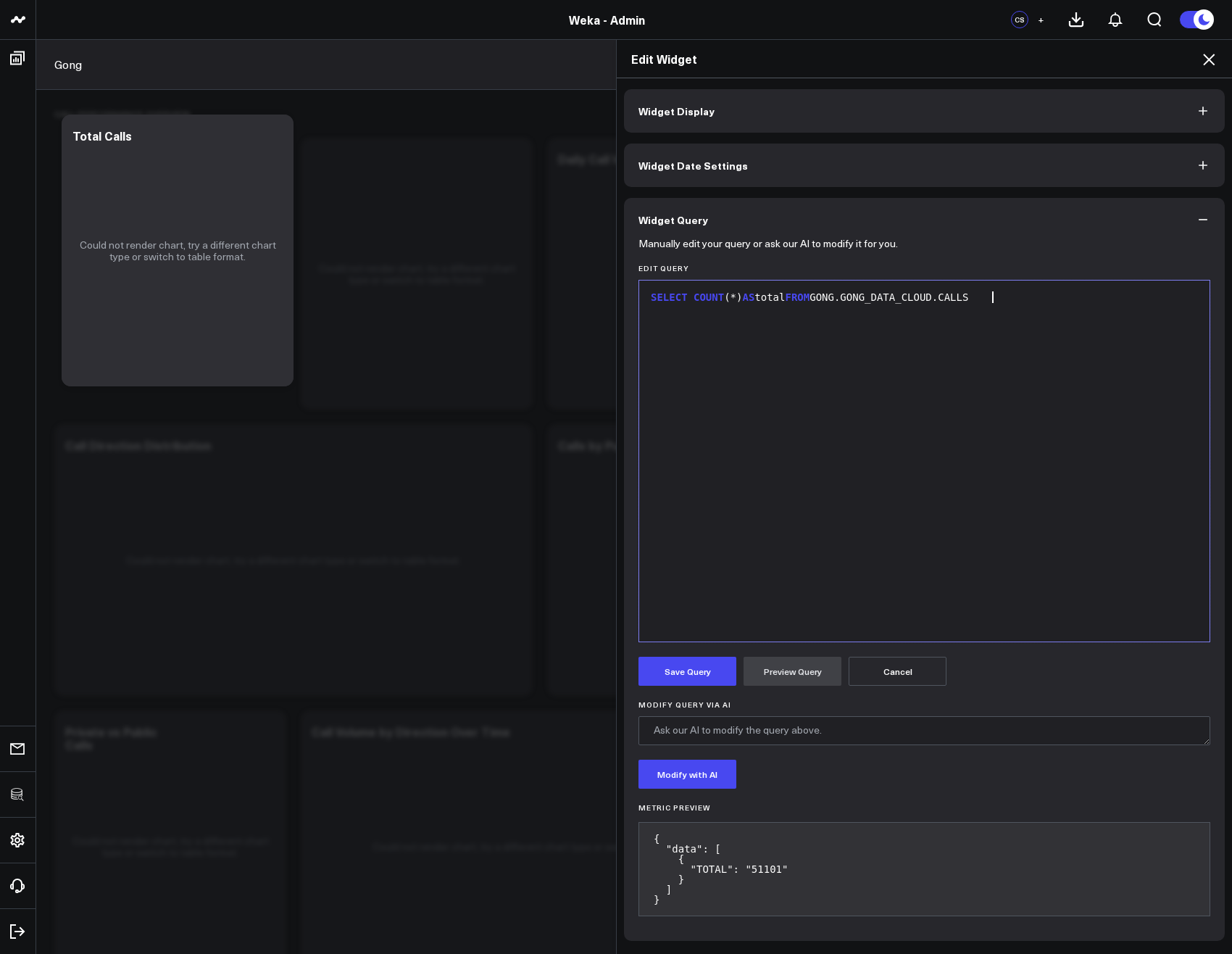
click at [873, 453] on div "SELECT COUNT (*) AS total FROM GONG.GONG_DATA_CLOUD.CALLS" at bounding box center [924, 461] width 556 height 347
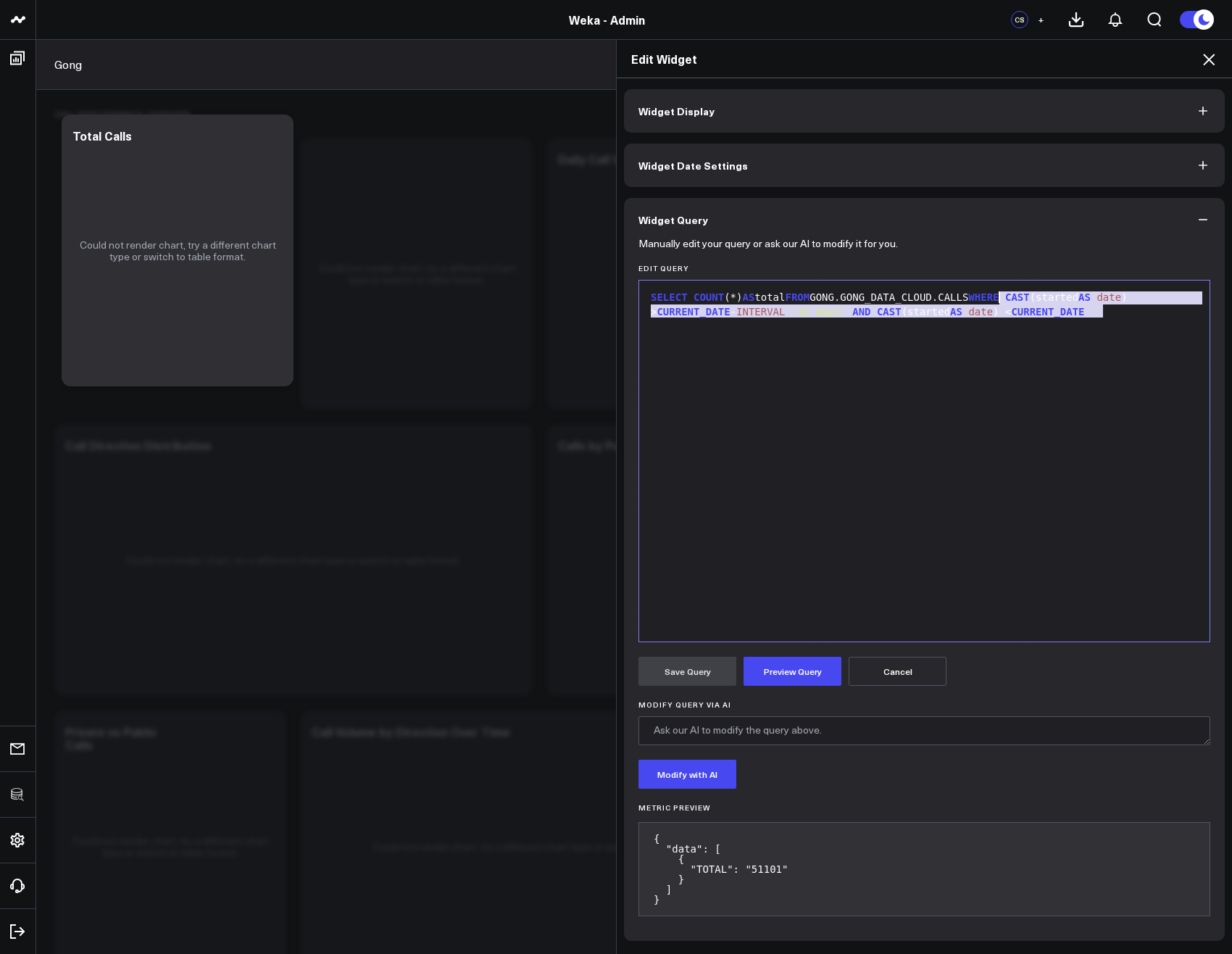
click at [938, 440] on div "SELECT COUNT (*) AS total FROM GONG.GONG_DATA_CLOUD.CALLS WHERE CAST (started A…" at bounding box center [924, 461] width 556 height 347
click at [1083, 301] on div "SELECT COUNT (*) AS total FROM GONG.GONG_DATA_CLOUD.CALLS WHERE CAST (started A…" at bounding box center [924, 305] width 556 height 28
click at [1120, 301] on div "SELECT COUNT (*) AS total FROM GONG.GONG_DATA_CLOUD.CALLS WHERE CAST (EFFECTIVE…" at bounding box center [924, 305] width 556 height 28
click at [1137, 297] on div "SELECT COUNT (*) AS total FROM GONG.GONG_DATA_CLOUD.CALLS WHERE CAST (EFFECTIVE…" at bounding box center [924, 305] width 556 height 28
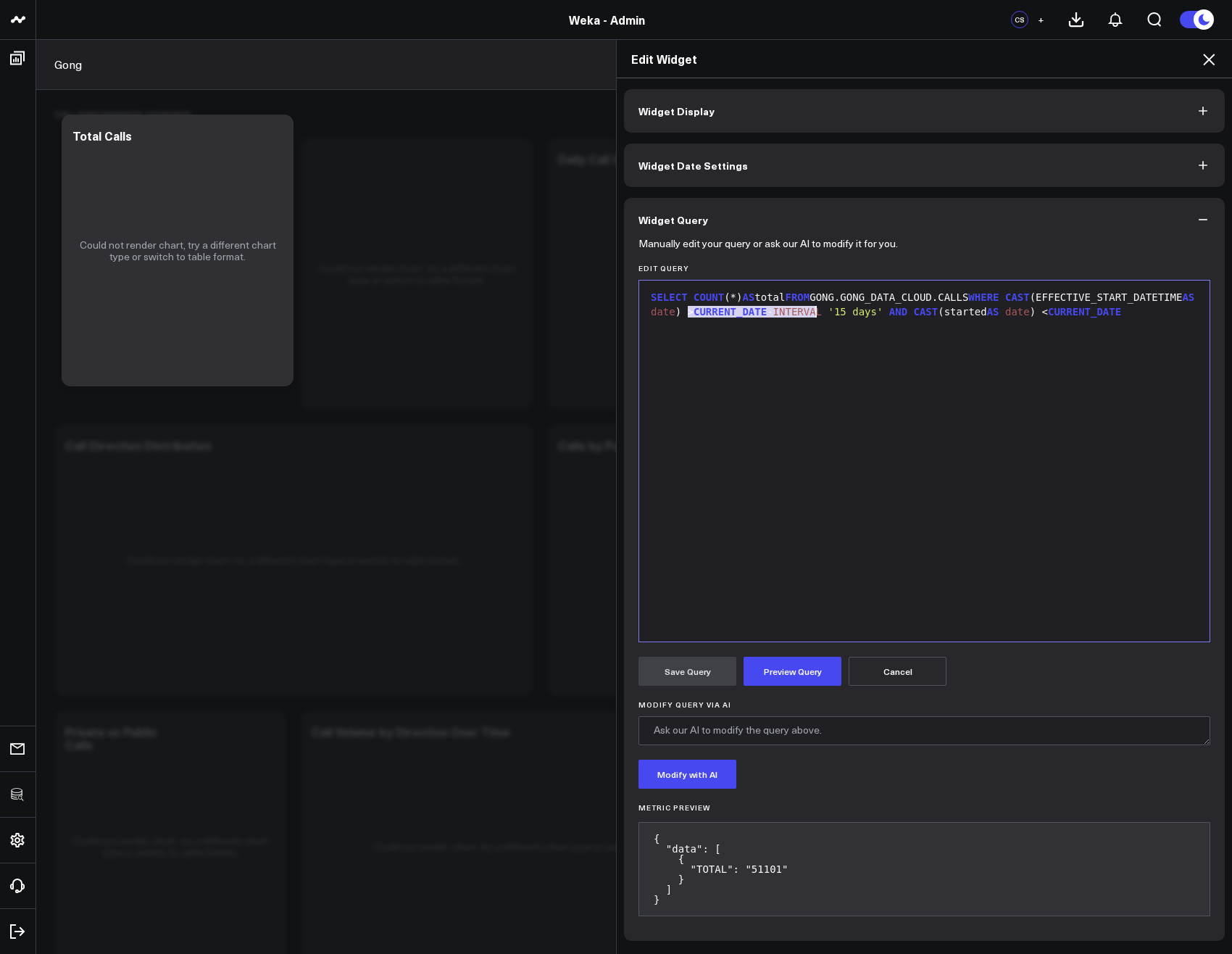
drag, startPoint x: 681, startPoint y: 311, endPoint x: 818, endPoint y: 312, distance: 137.0
click at [818, 311] on div "SELECT COUNT (*) AS total FROM GONG.GONG_DATA_CLOUD.CALLS WHERE CAST (EFFECTIVE…" at bounding box center [924, 305] width 556 height 28
click at [818, 312] on div "SELECT COUNT (*) AS total FROM GONG.GONG_DATA_CLOUD.CALLS WHERE CAST (EFFECTIVE…" at bounding box center [924, 305] width 556 height 28
click at [677, 313] on div "SELECT COUNT (*) AS total FROM GONG.GONG_DATA_CLOUD.CALLS WHERE CAST (EFFECTIVE…" at bounding box center [924, 305] width 556 height 28
copy div "EFFECTIVE_START_DATETIME"
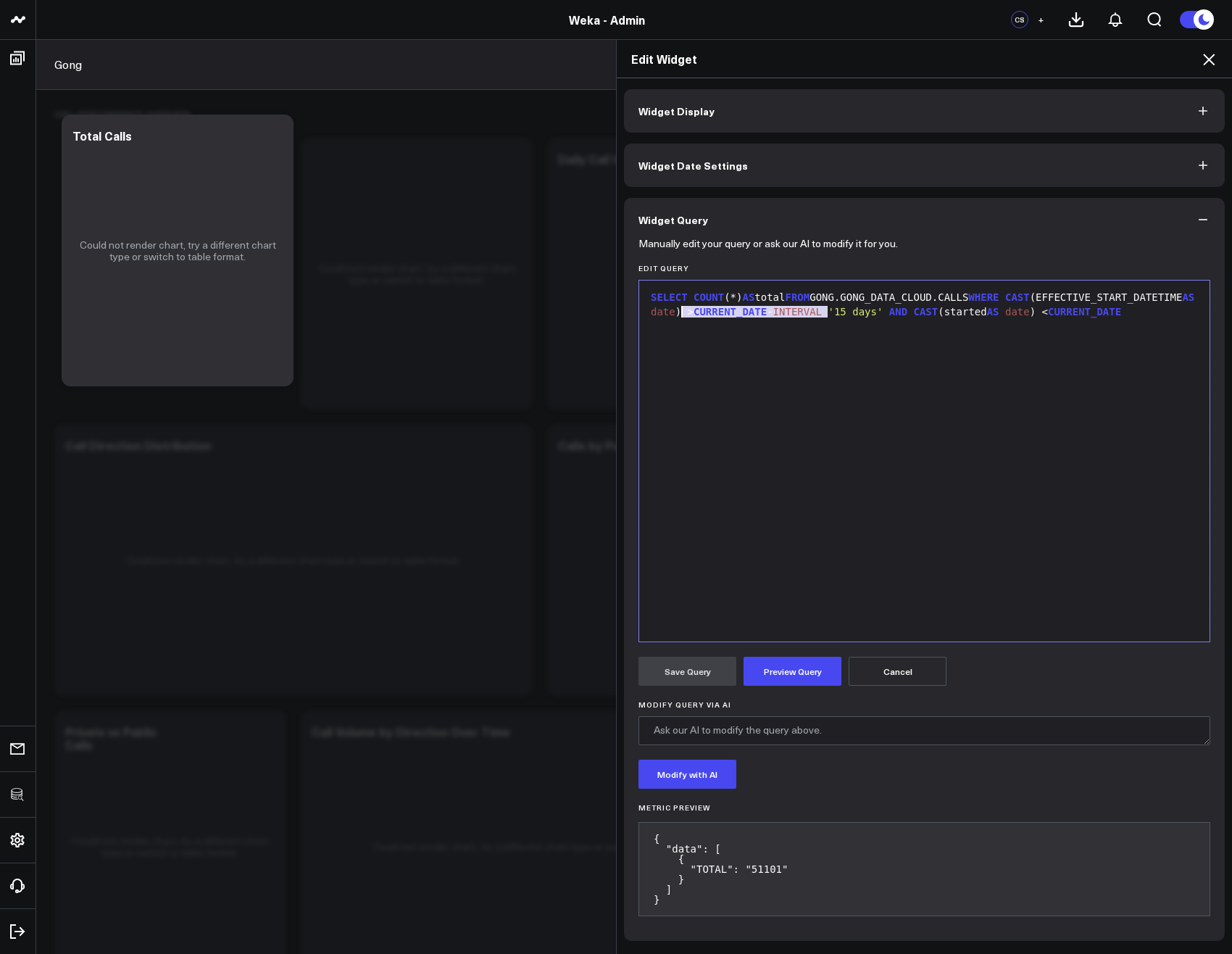
click at [692, 319] on div "SELECT COUNT (*) AS total FROM GONG.GONG_DATA_CLOUD.CALLS WHERE CAST (EFFECTIVE…" at bounding box center [924, 305] width 556 height 28
click at [782, 656] on button "Preview Query" at bounding box center [792, 670] width 98 height 29
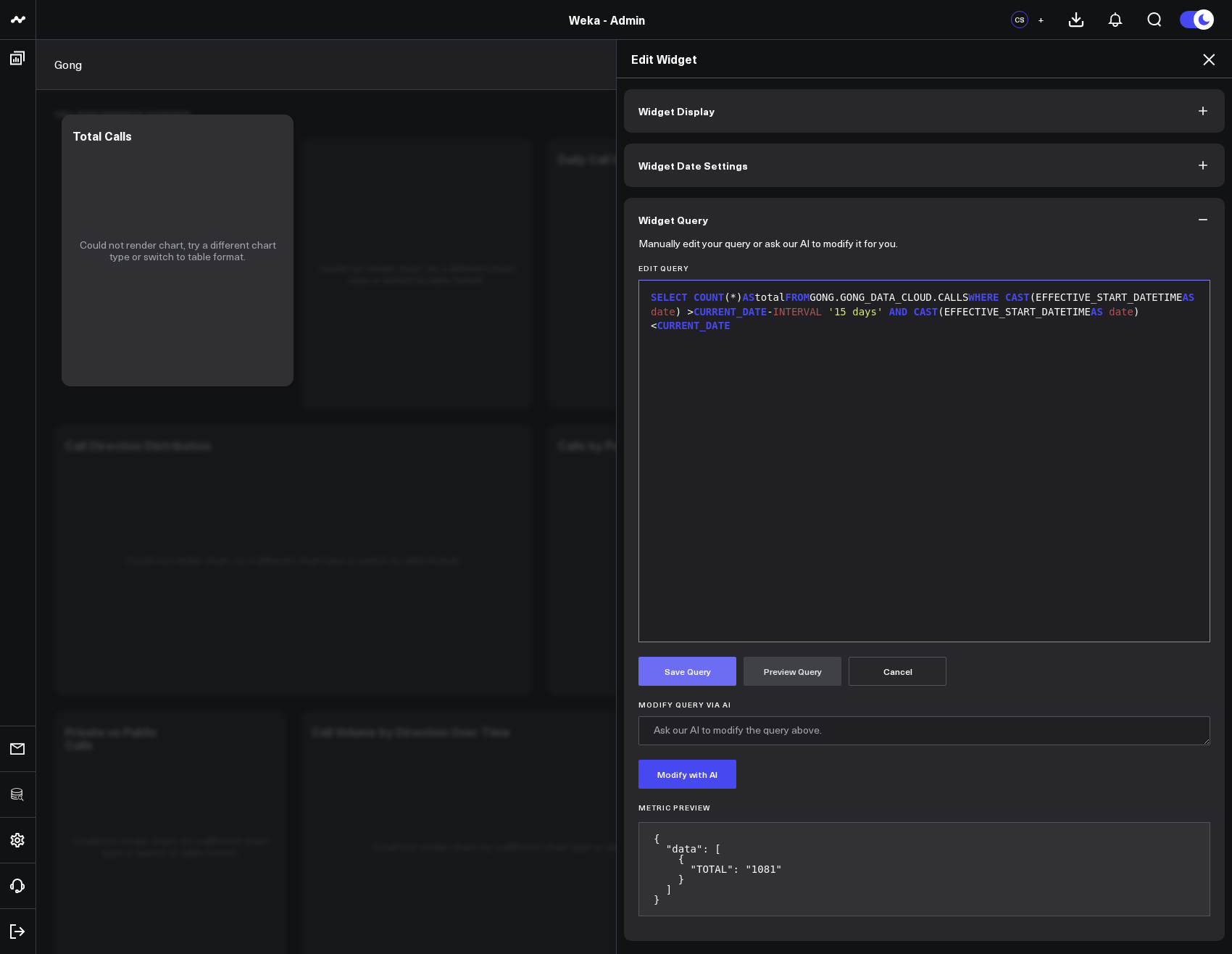
click at [699, 671] on button "Save Query" at bounding box center [688, 670] width 98 height 29
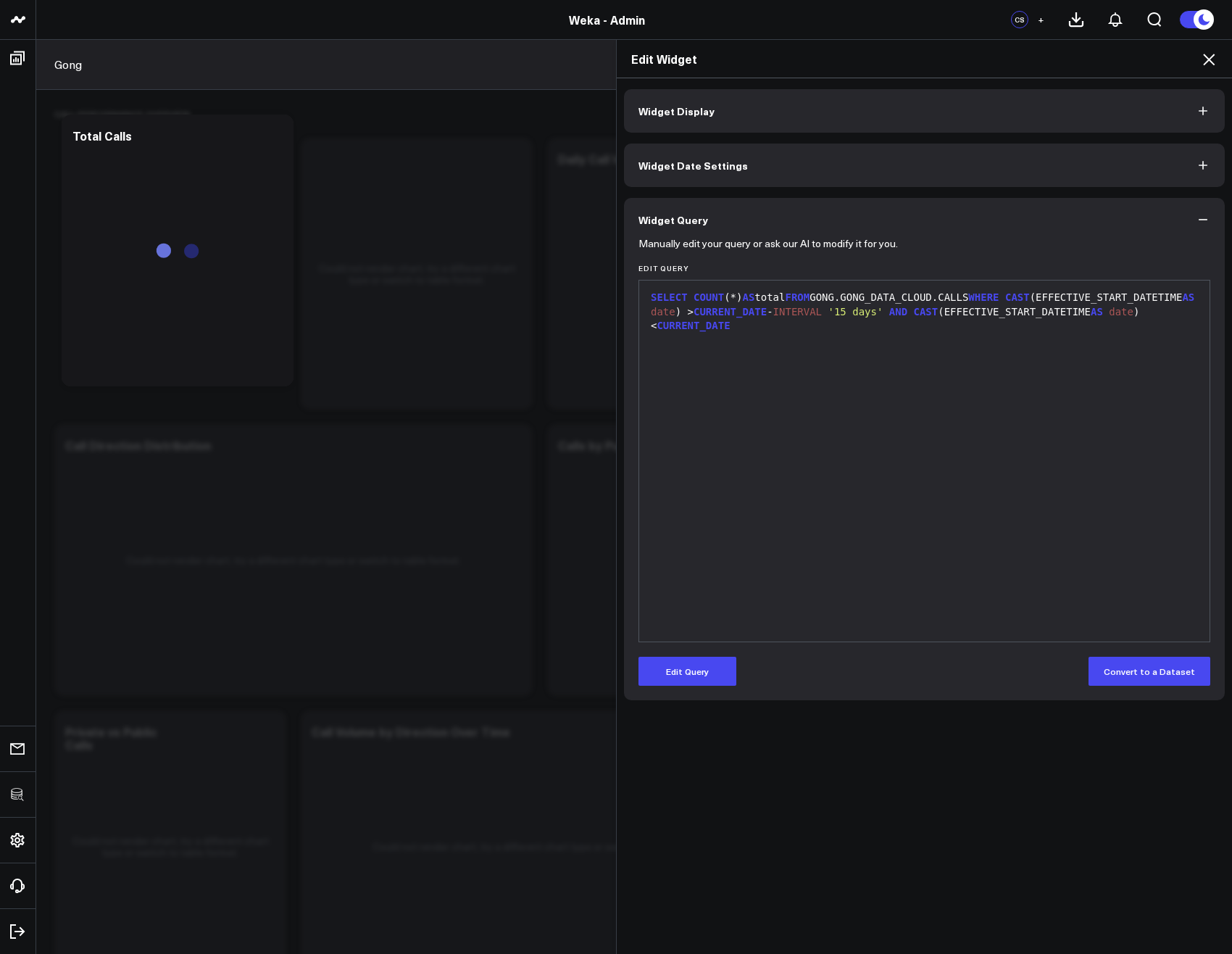
click at [1207, 58] on icon at bounding box center [1208, 58] width 11 height 11
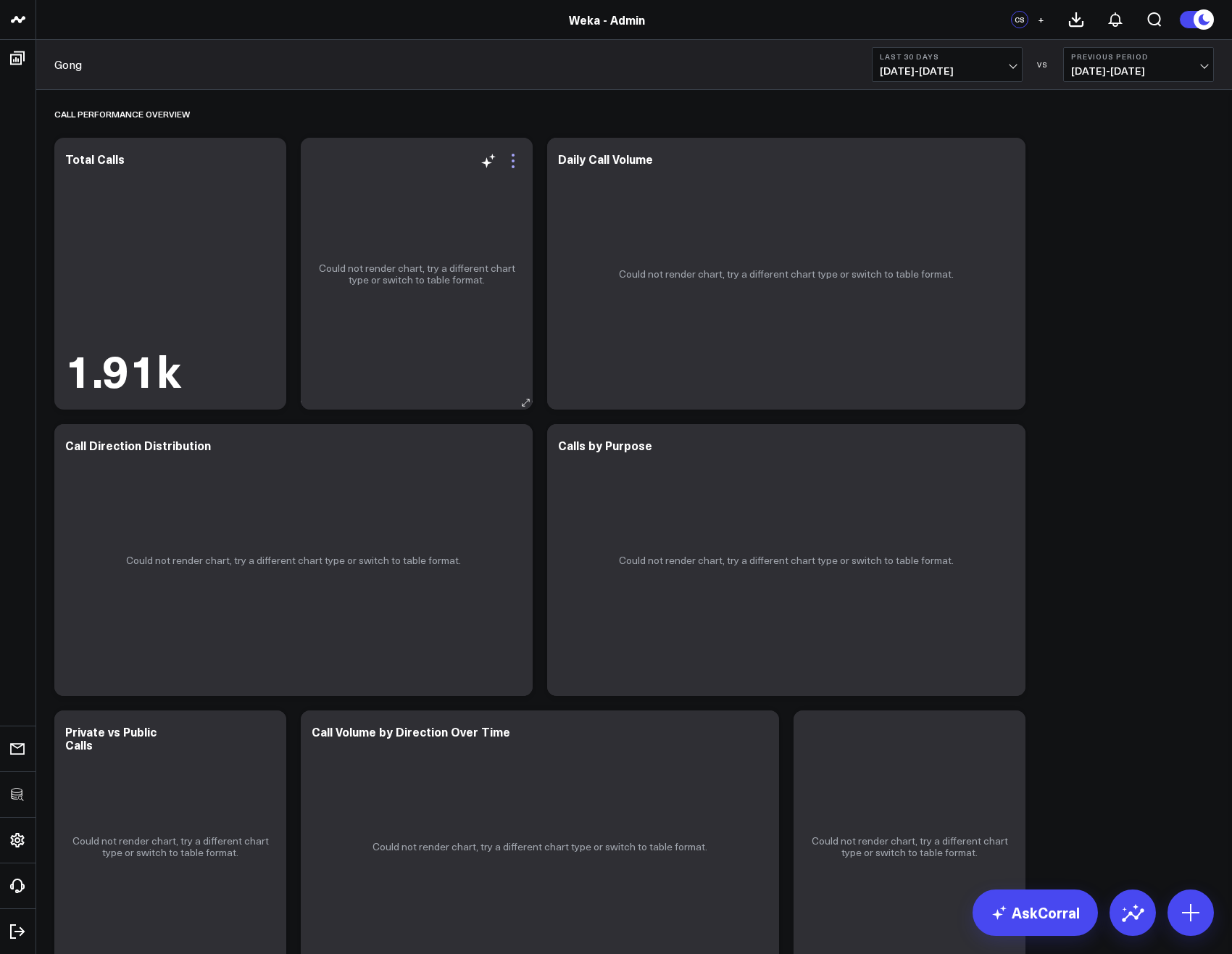
click at [519, 157] on icon at bounding box center [513, 161] width 17 height 17
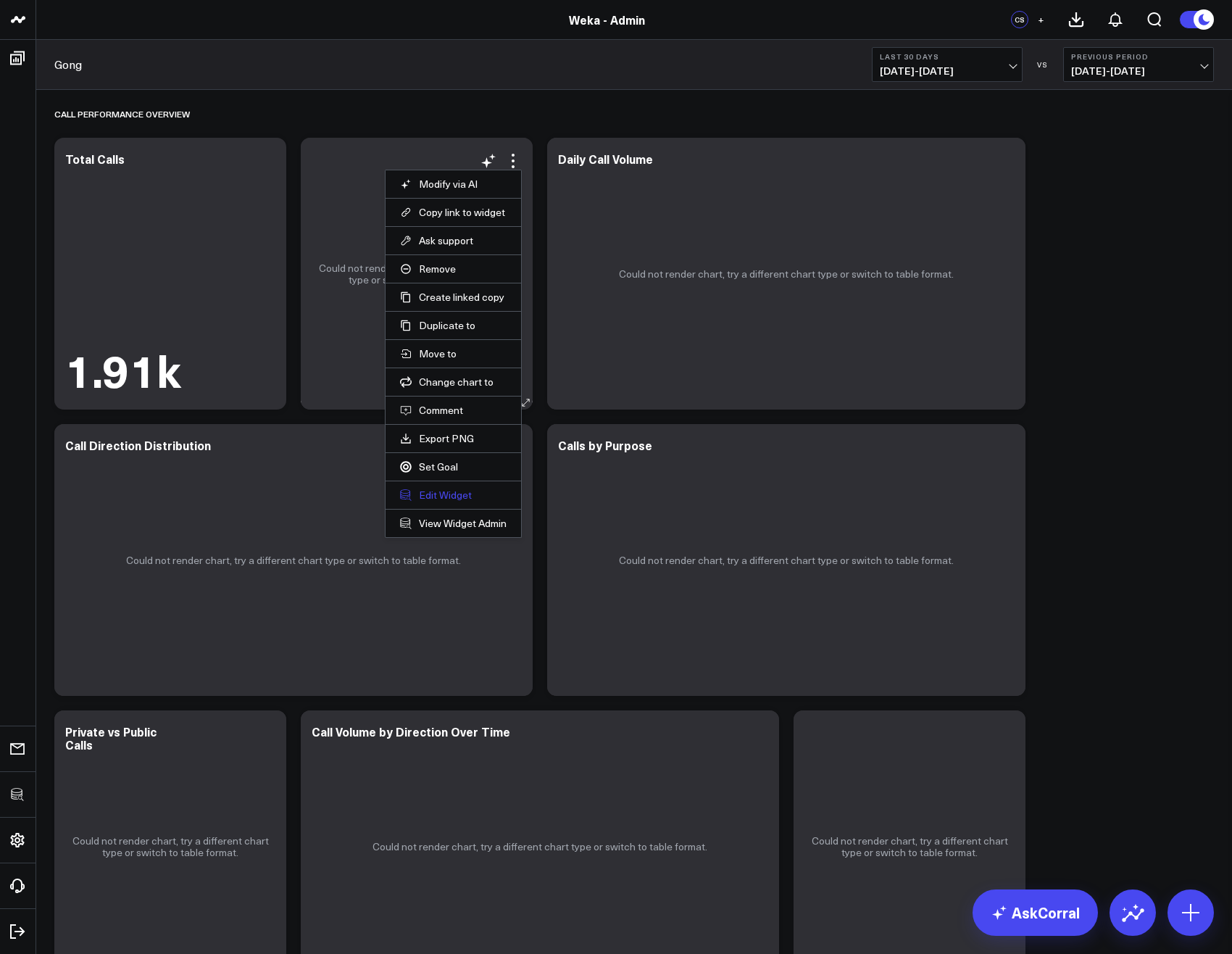
click at [451, 498] on button "Edit Widget" at bounding box center [453, 495] width 106 height 13
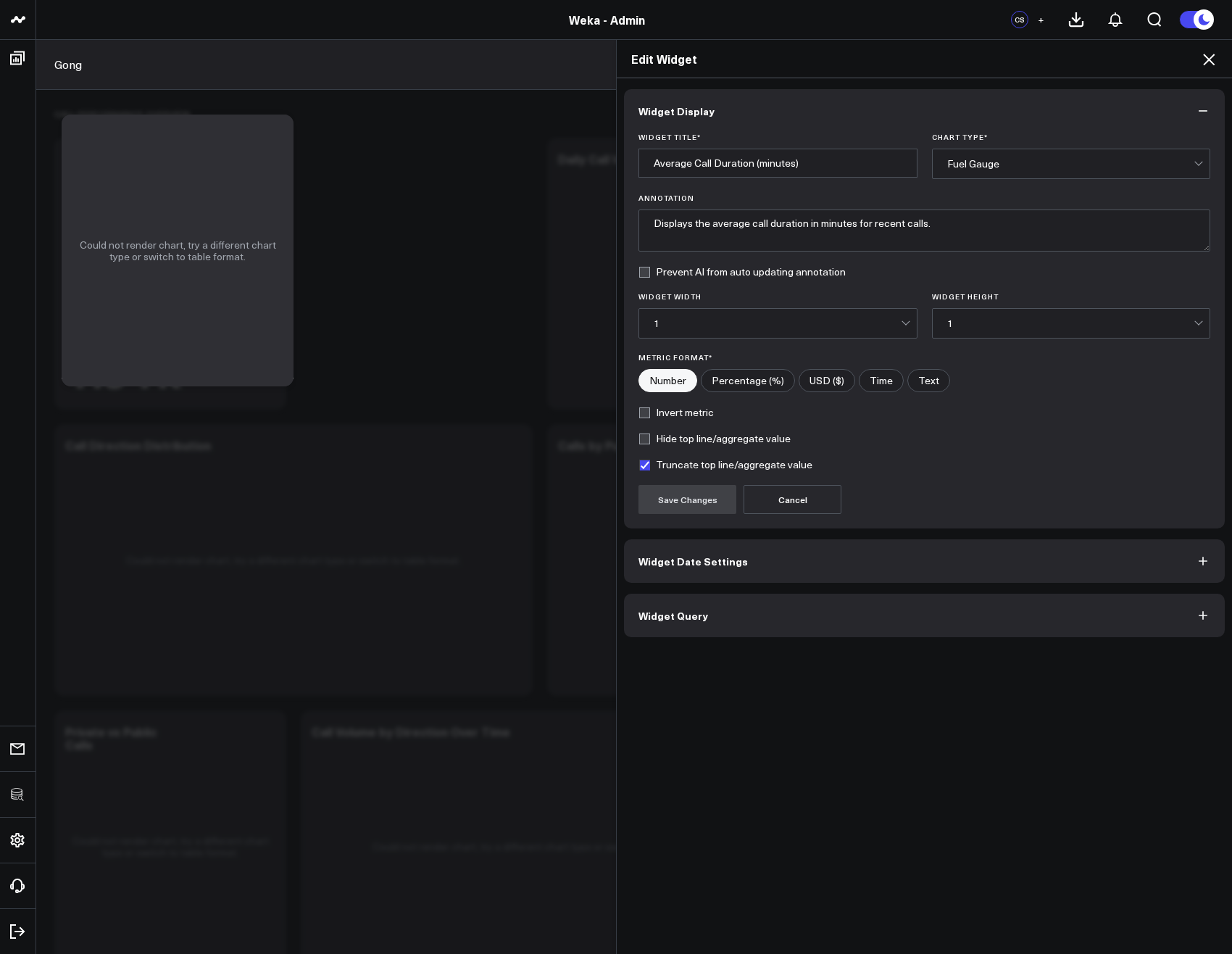
drag, startPoint x: 781, startPoint y: 623, endPoint x: 795, endPoint y: 627, distance: 14.6
click at [783, 626] on button "Widget Query" at bounding box center [924, 615] width 600 height 44
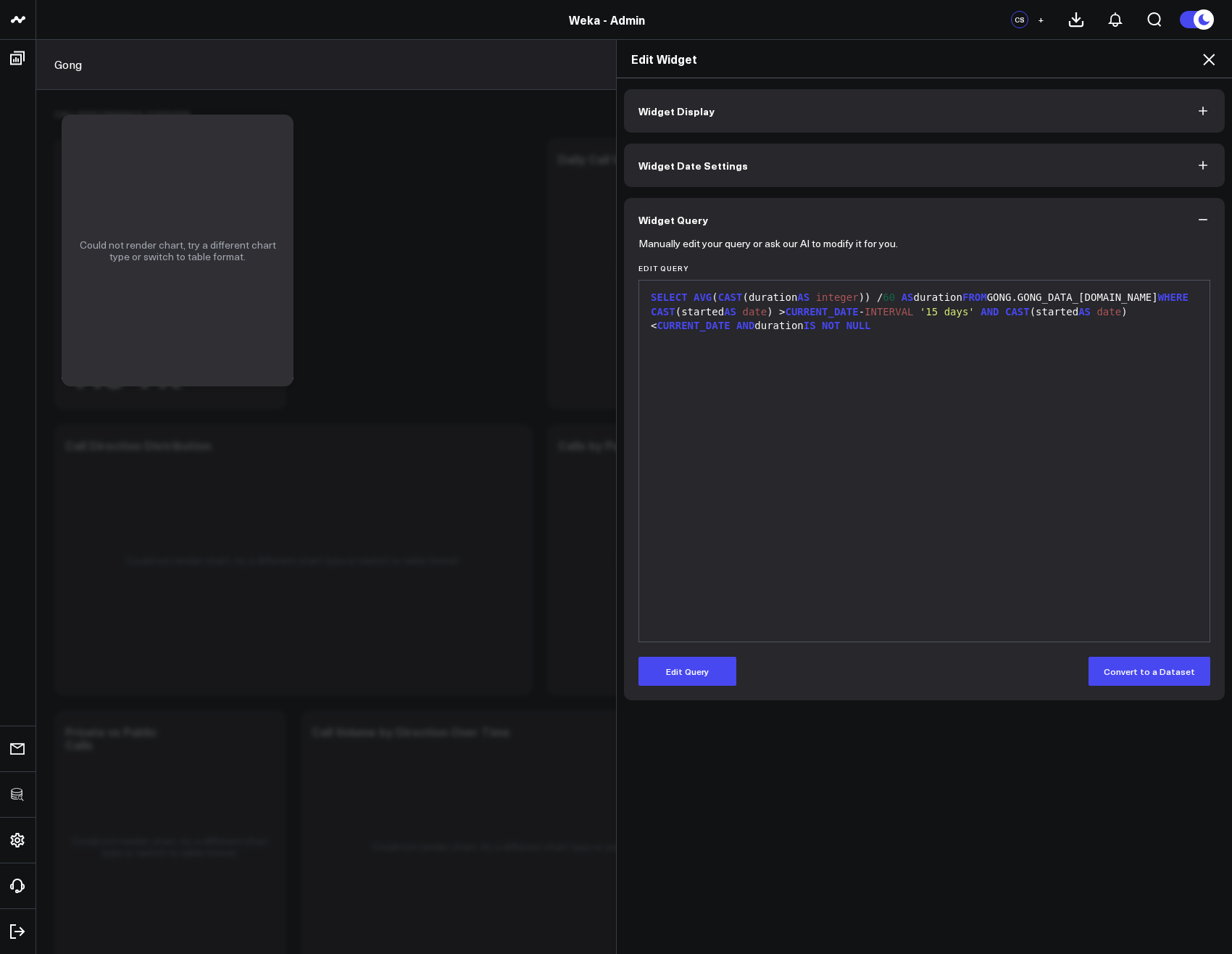
click at [733, 308] on div "SELECT AVG ( CAST (duration AS integer )) / 60 AS duration FROM GONG.GONG_DATA_…" at bounding box center [924, 312] width 556 height 43
click at [715, 670] on button "Edit Query" at bounding box center [688, 670] width 98 height 29
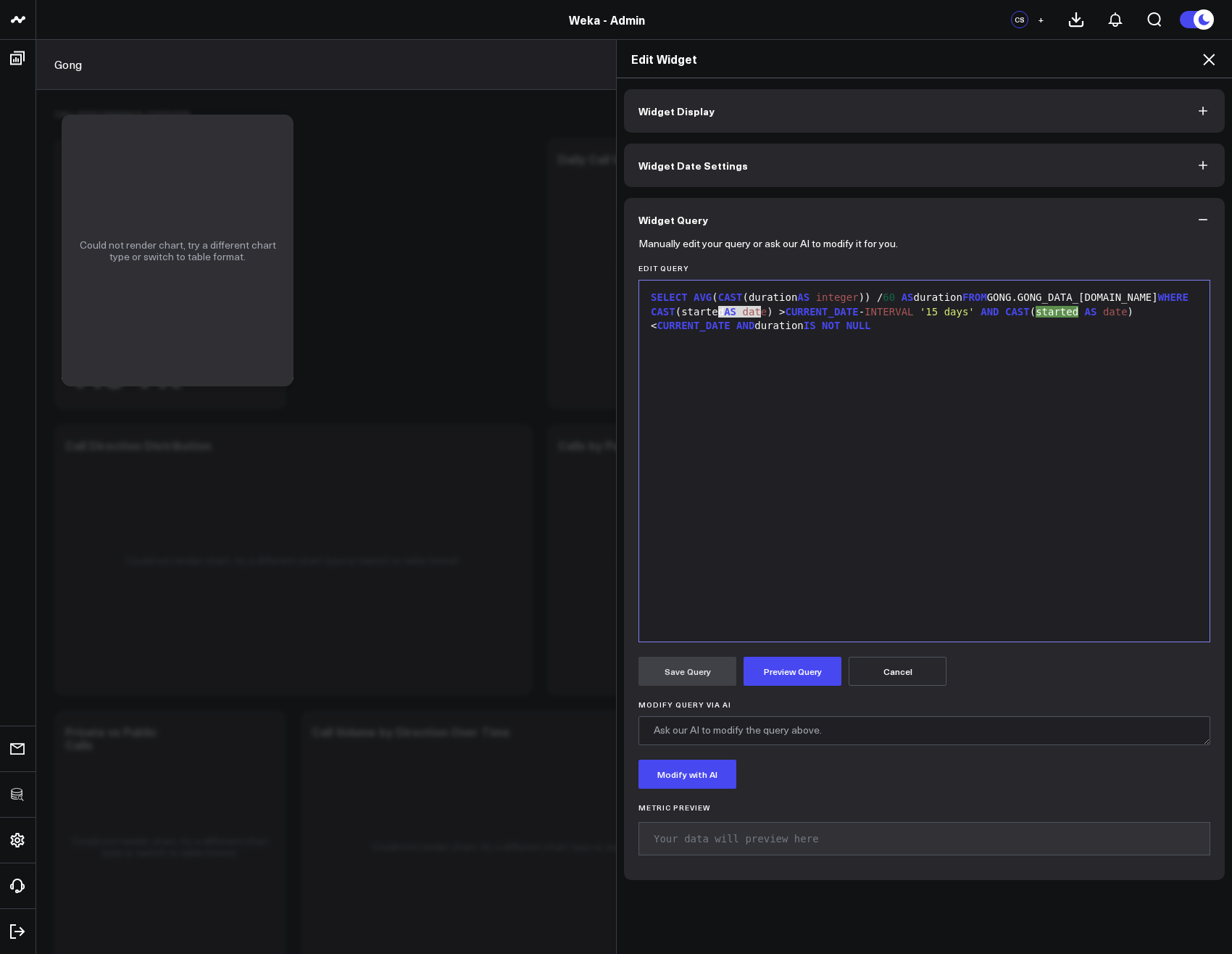
click at [736, 312] on div "SELECT AVG ( CAST (duration AS integer )) / 60 AS duration FROM GONG.GONG_DATA_…" at bounding box center [924, 312] width 556 height 43
click at [699, 325] on div "SELECT AVG ( CAST (duration AS integer )) / 60 AS duration FROM GONG.GONG_DATA_…" at bounding box center [924, 312] width 556 height 43
click at [795, 673] on button "Preview Query" at bounding box center [792, 670] width 98 height 29
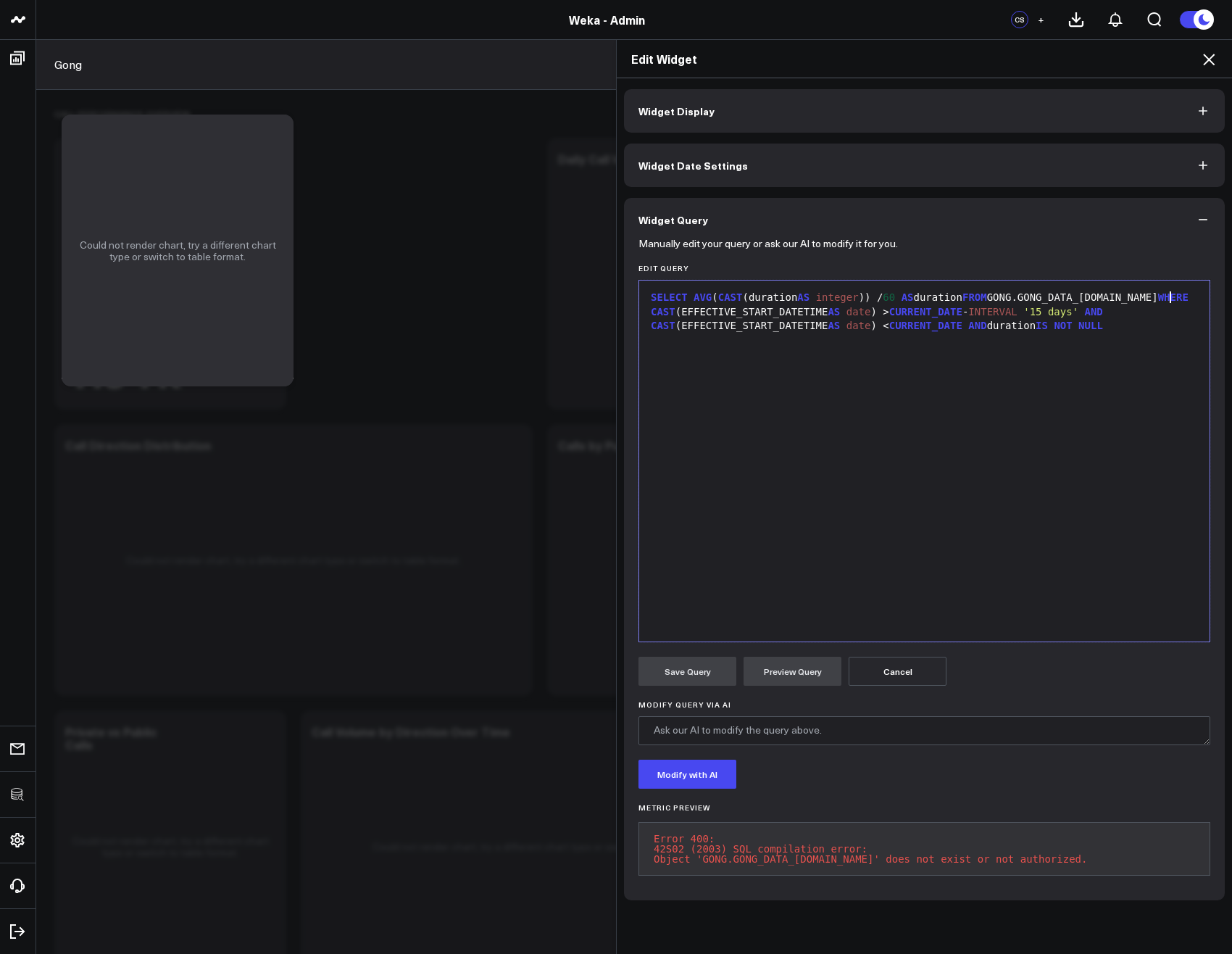
click at [1164, 300] on div "SELECT AVG ( CAST (duration AS integer )) / 60 AS duration FROM GONG.GONG_DATA_…" at bounding box center [924, 312] width 556 height 43
click at [792, 678] on button "Preview Query" at bounding box center [792, 670] width 98 height 29
click at [1021, 331] on div "SELECT AVG ( CAST (duration AS integer )) / 60 AS duration FROM GONG.GONG_DATA_…" at bounding box center [924, 312] width 556 height 43
click at [881, 425] on div "SELECT AVG ( CAST ( duration AS integer )) / 60 AS duration FROM GONG.GONG_DATA…" at bounding box center [924, 461] width 556 height 347
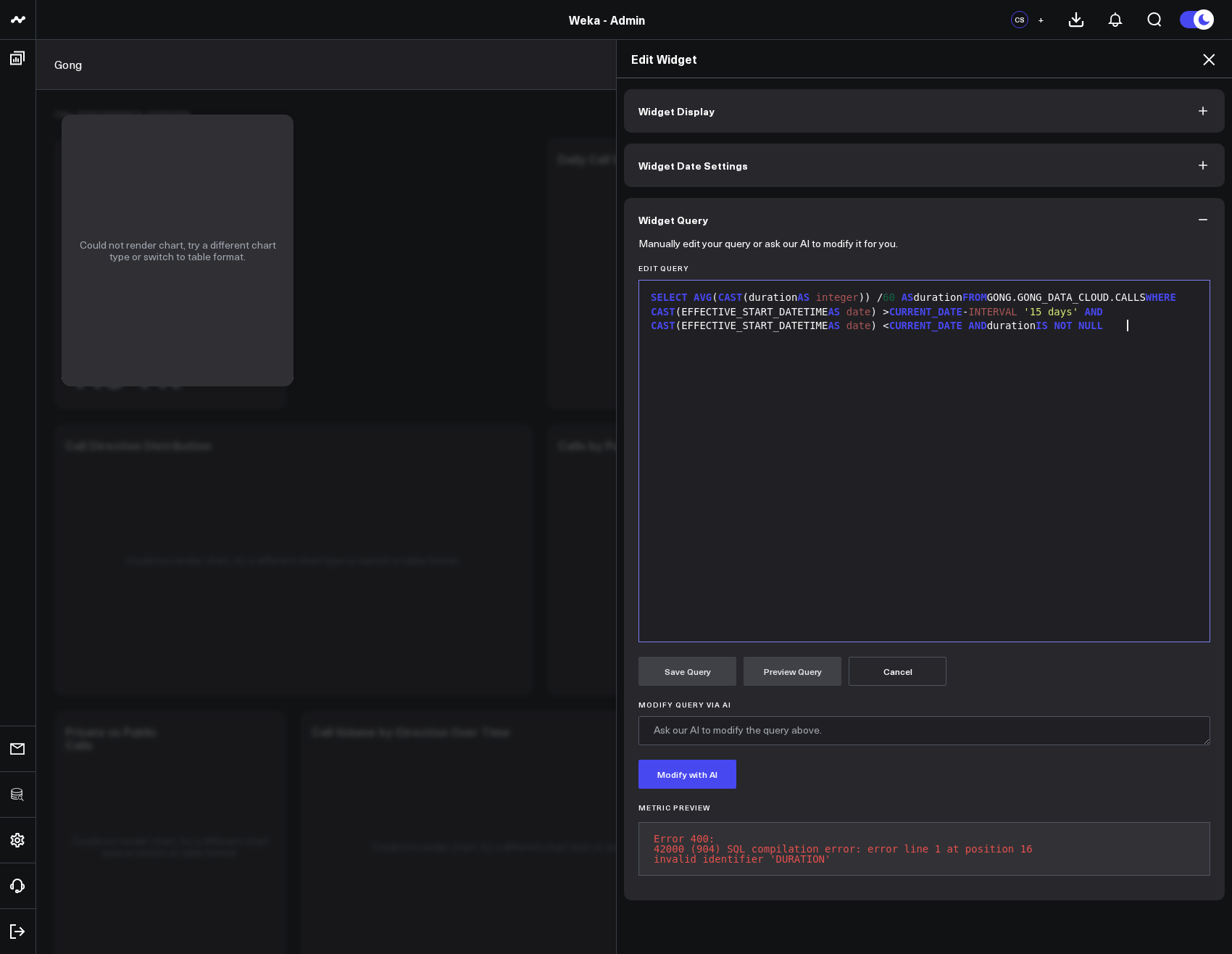
click at [1215, 65] on icon at bounding box center [1208, 59] width 17 height 17
